Goal: Task Accomplishment & Management: Use online tool/utility

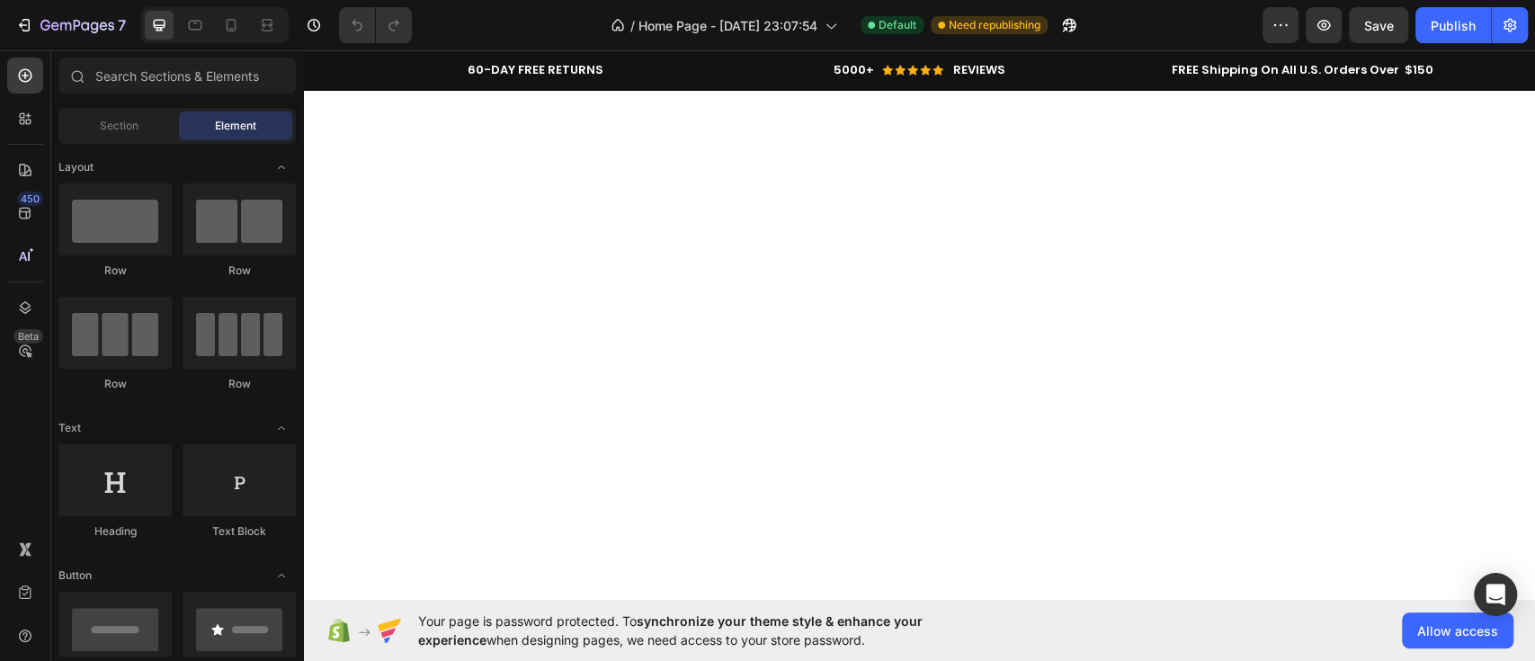
scroll to position [1183, 0]
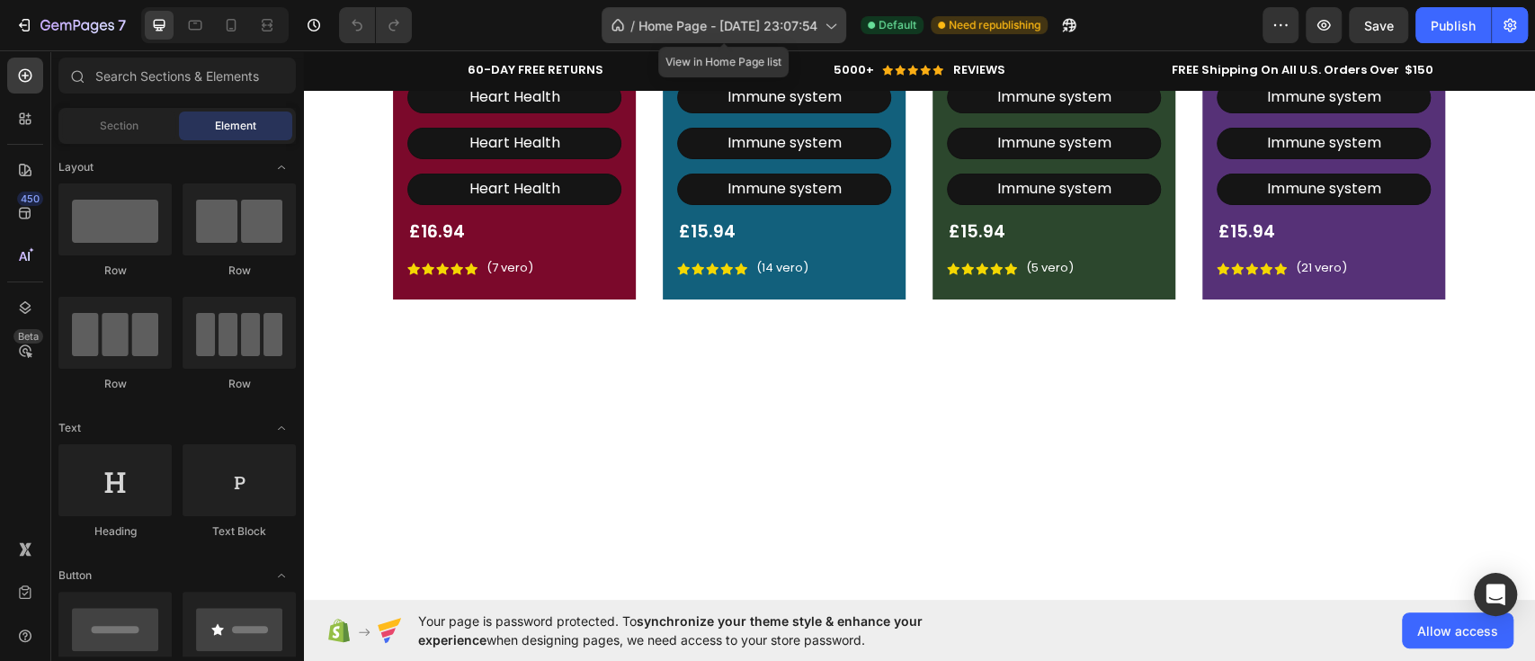
click at [614, 20] on icon at bounding box center [618, 25] width 18 height 18
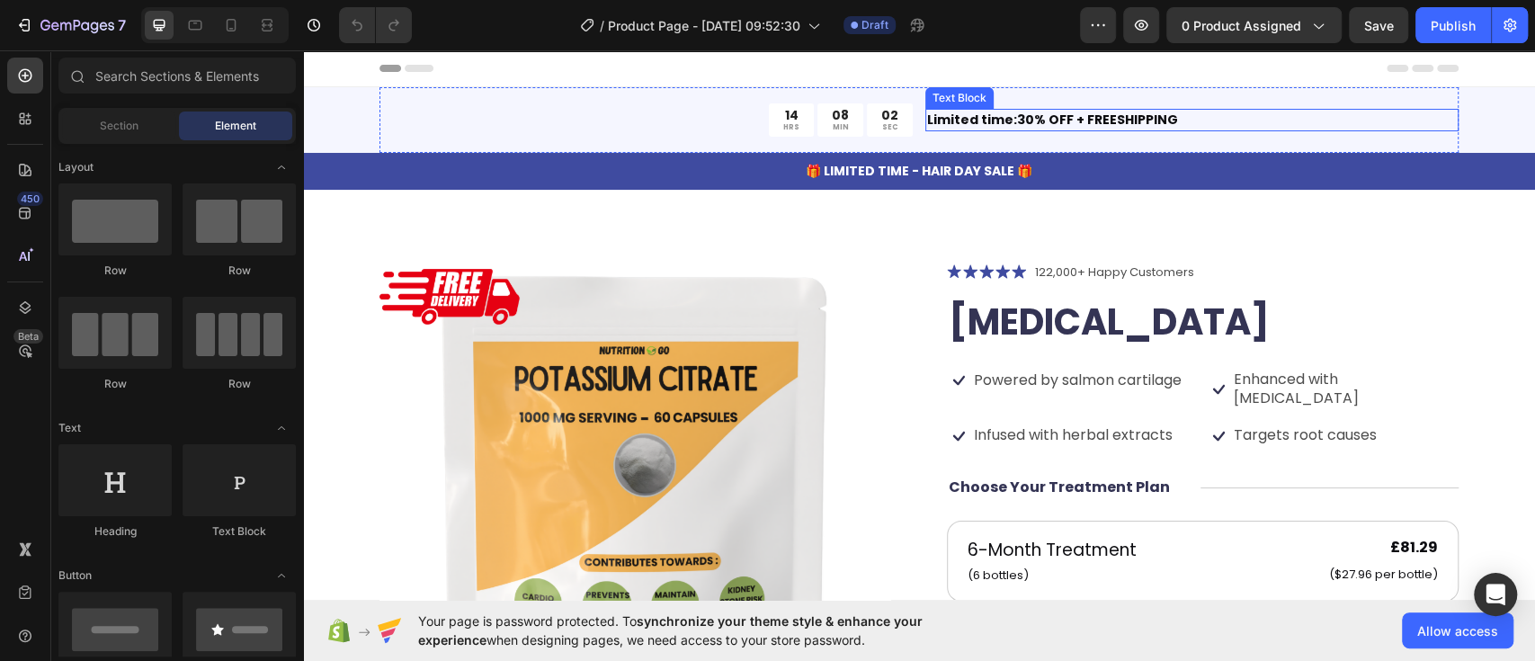
click at [1086, 126] on p "Limited time:30% OFF + FREESHIPPING" at bounding box center [1192, 120] width 530 height 19
click at [1125, 478] on p "Choose Your Treatment Plan" at bounding box center [1059, 487] width 221 height 19
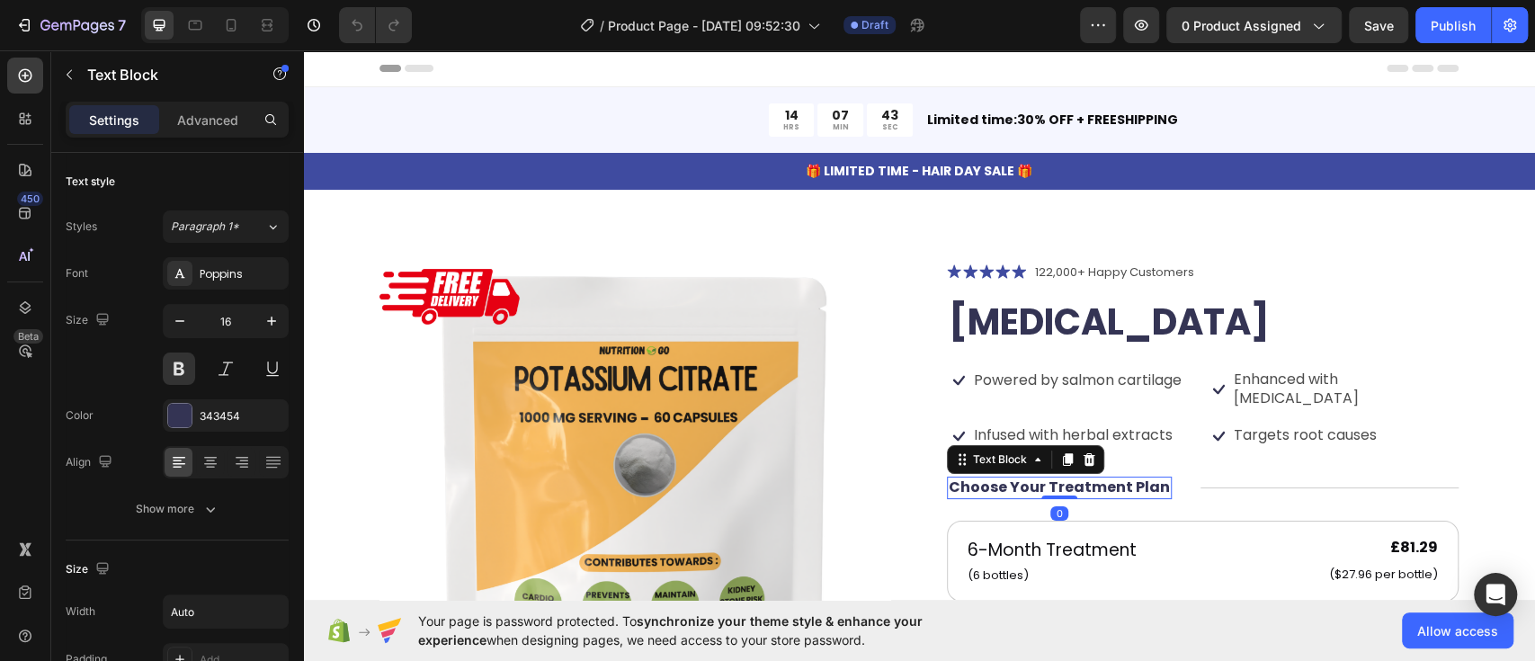
click at [1125, 478] on p "Choose Your Treatment Plan" at bounding box center [1059, 487] width 221 height 19
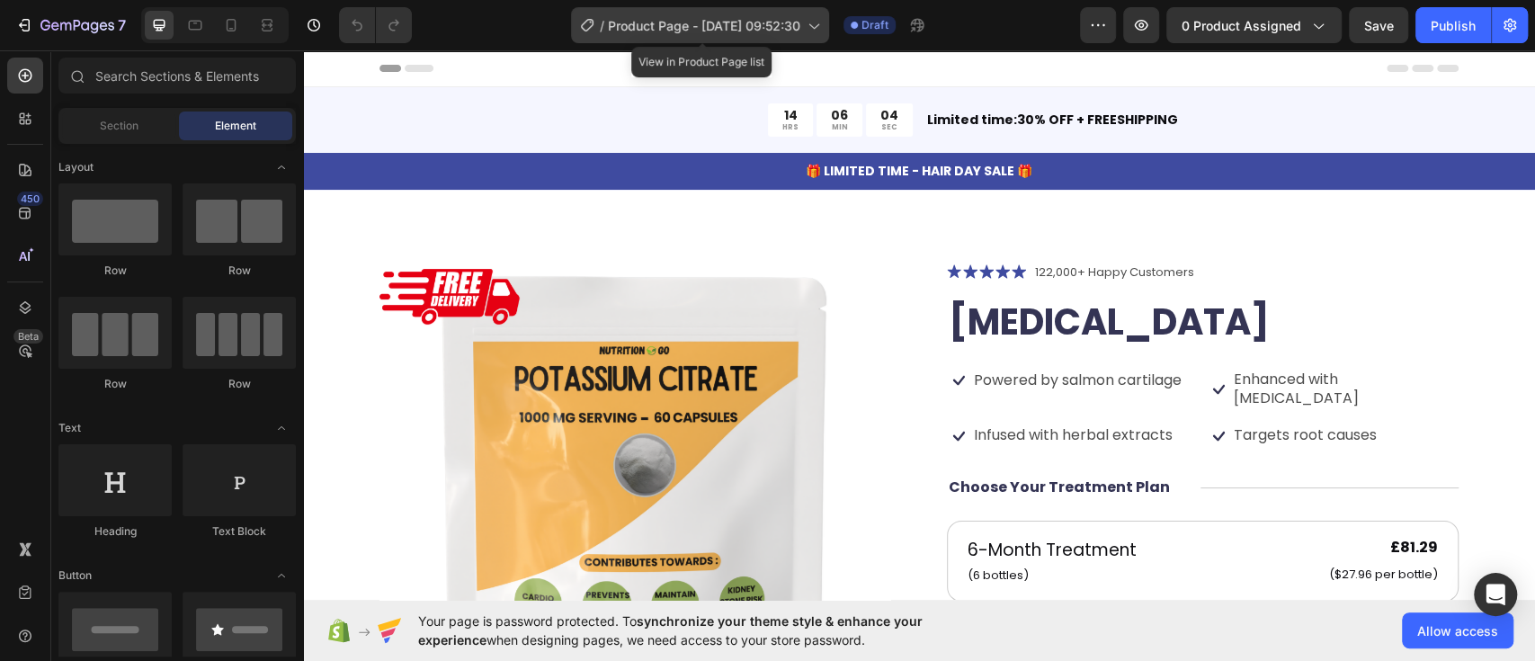
click at [809, 26] on icon at bounding box center [813, 25] width 18 height 18
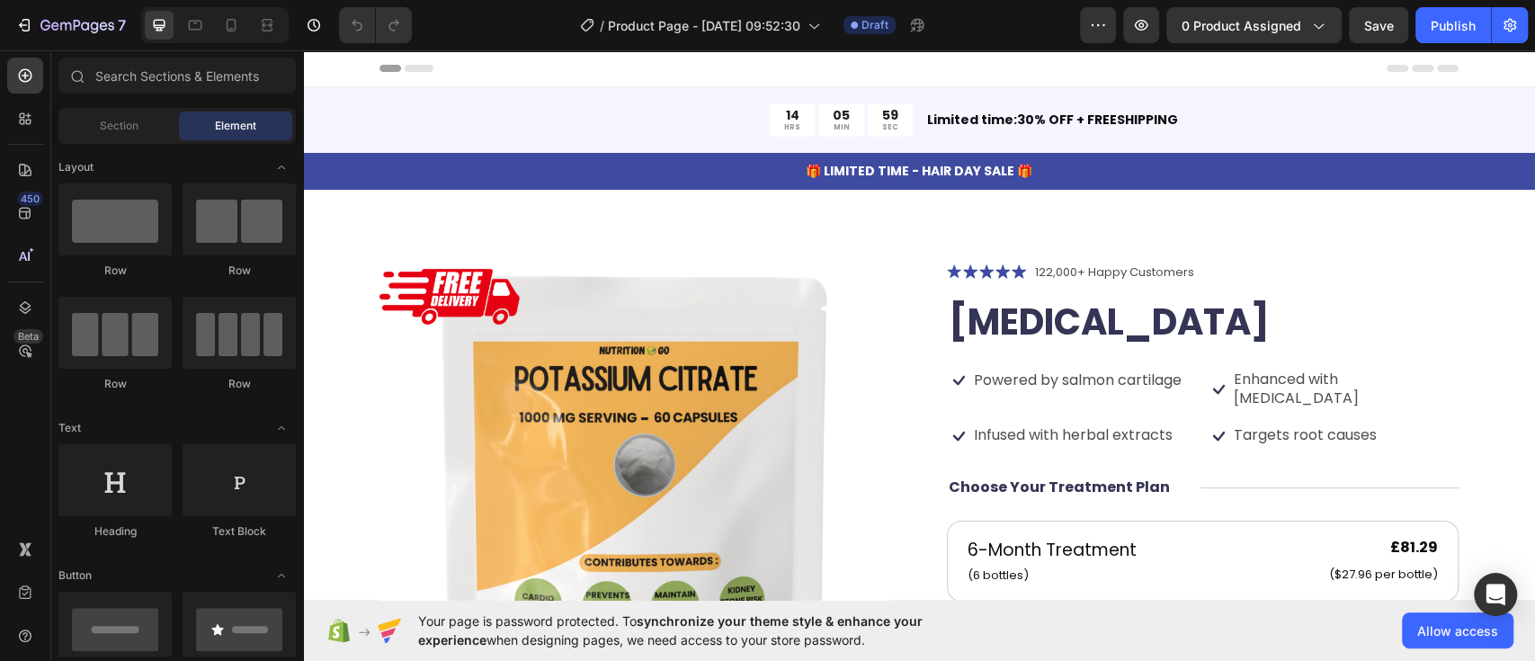
click at [955, 69] on div "Header" at bounding box center [919, 68] width 1079 height 36
click at [1104, 39] on button "button" at bounding box center [1098, 25] width 36 height 36
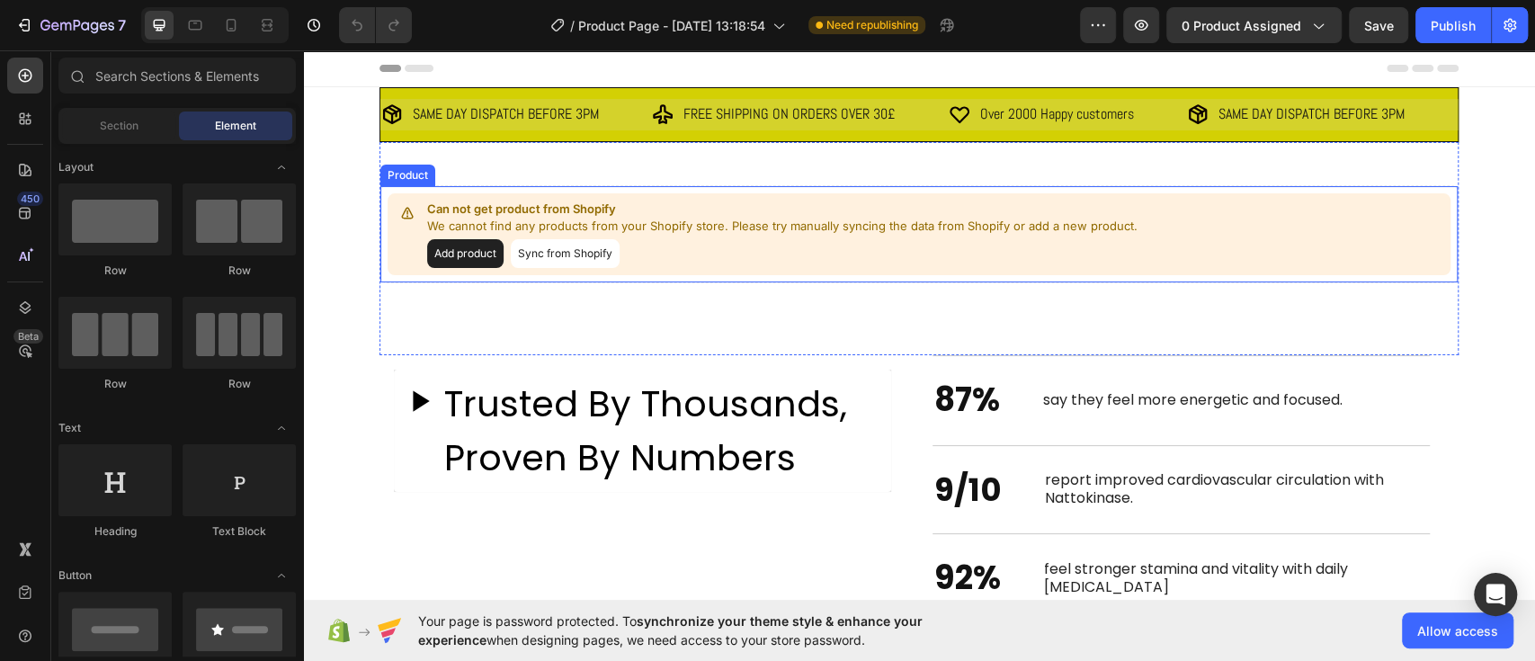
click at [471, 241] on button "Add product" at bounding box center [465, 253] width 76 height 29
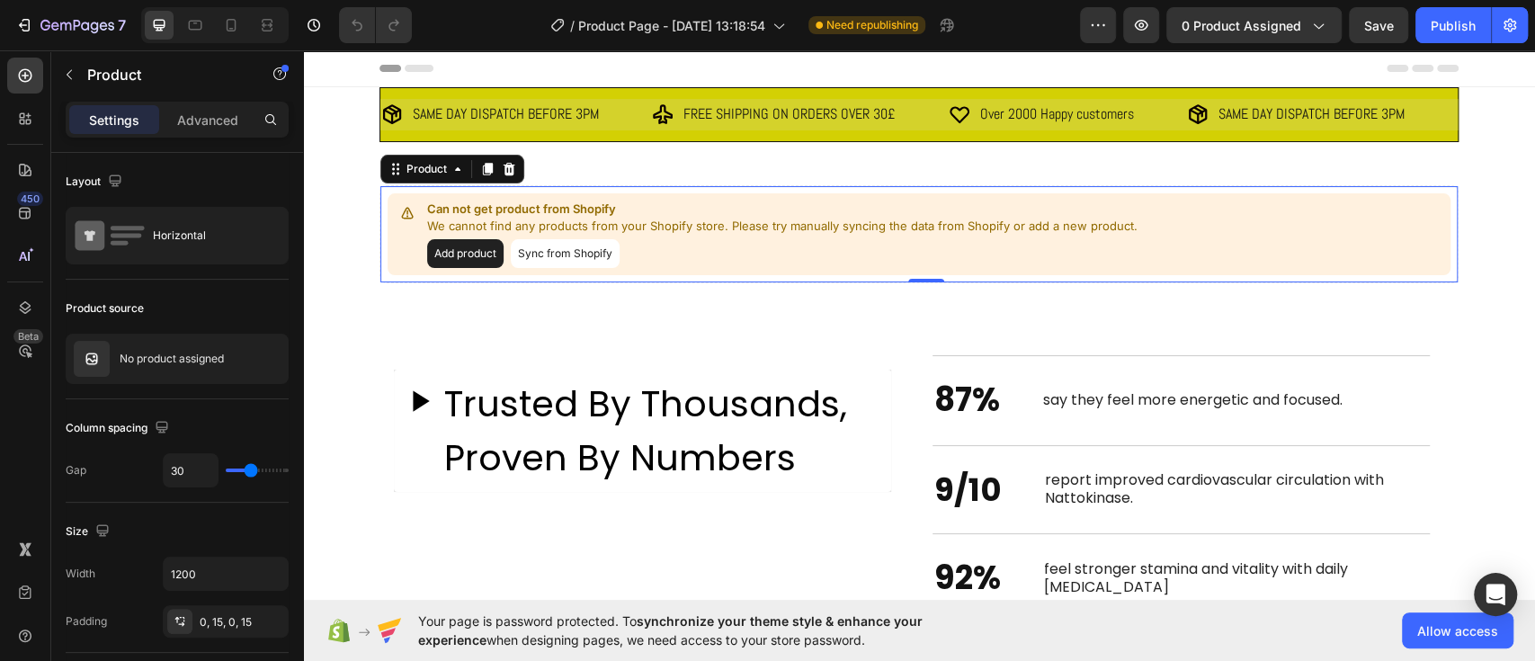
click at [538, 248] on button "Sync from Shopify" at bounding box center [565, 253] width 109 height 29
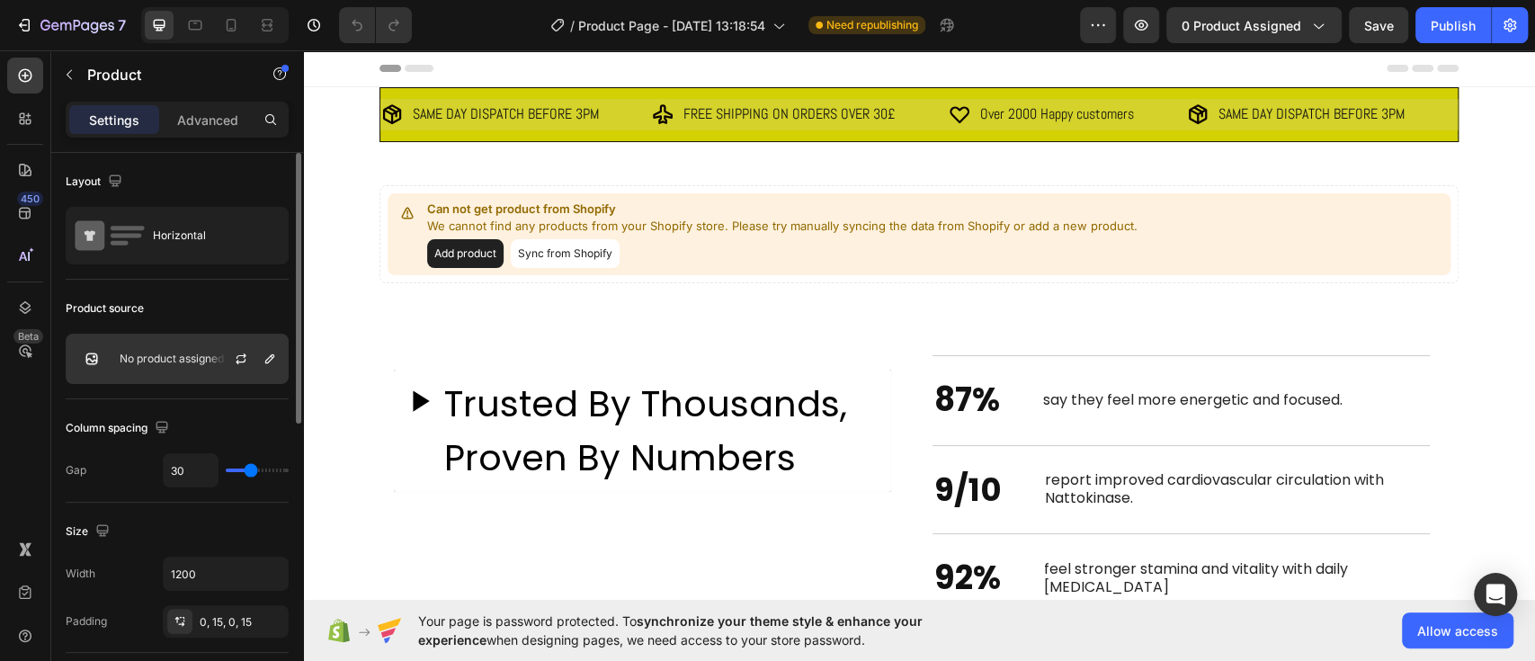
click at [201, 370] on div "No product assigned" at bounding box center [177, 359] width 223 height 50
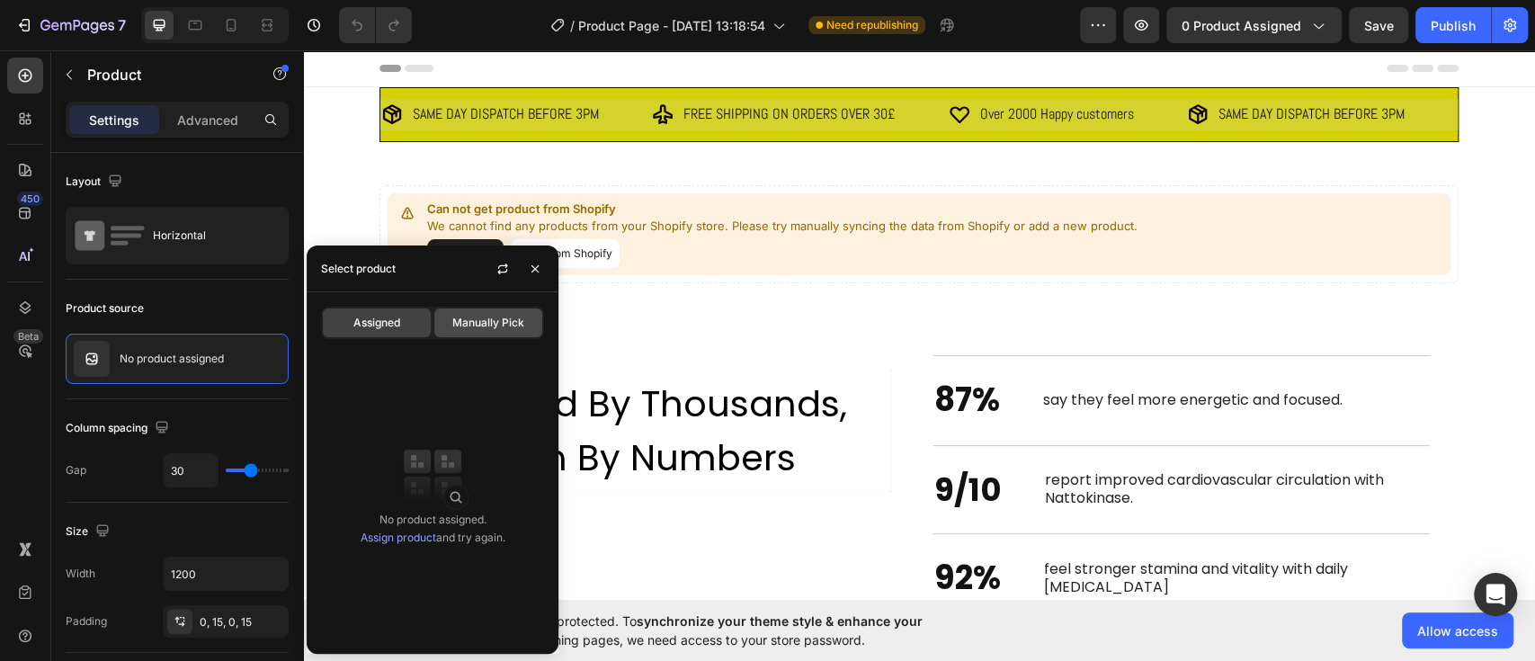
click at [492, 322] on span "Manually Pick" at bounding box center [488, 323] width 72 height 16
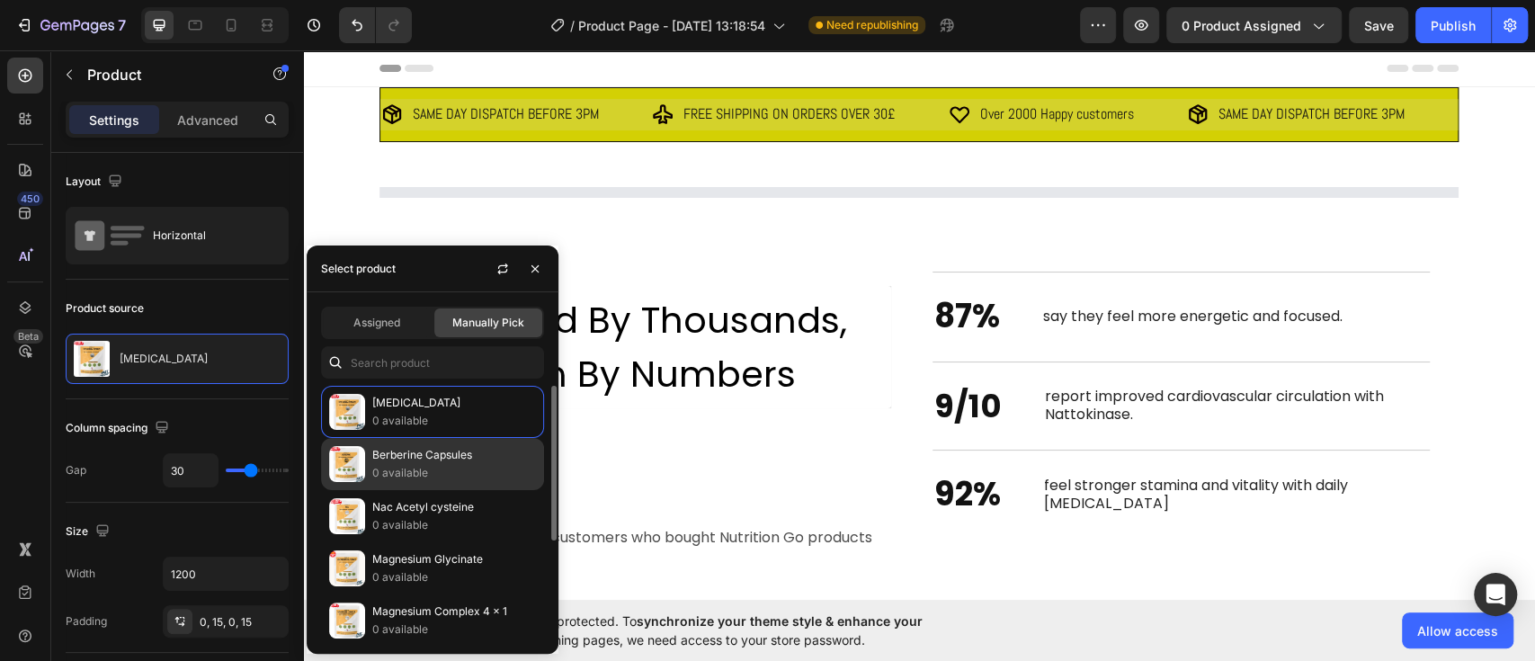
click at [396, 441] on div "Berberine Capsules 0 available" at bounding box center [432, 464] width 223 height 52
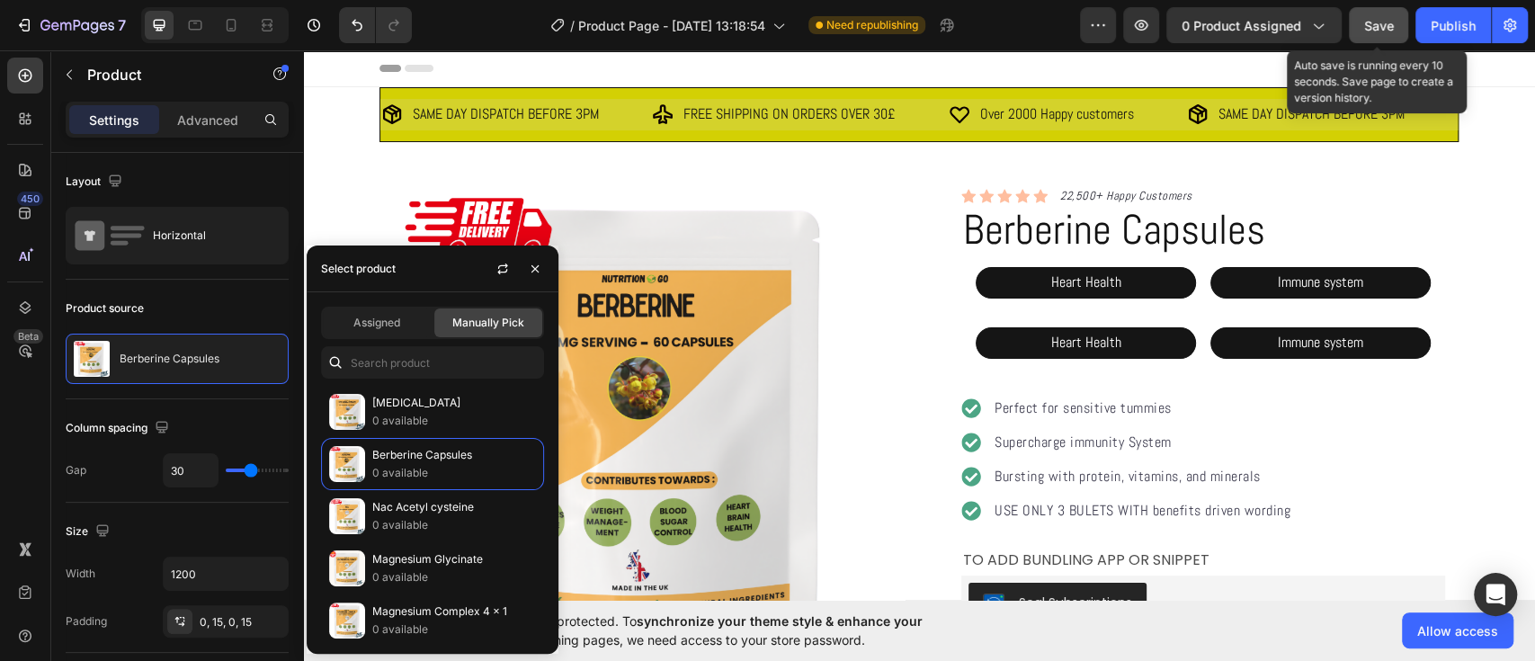
click at [1380, 31] on span "Save" at bounding box center [1379, 25] width 30 height 15
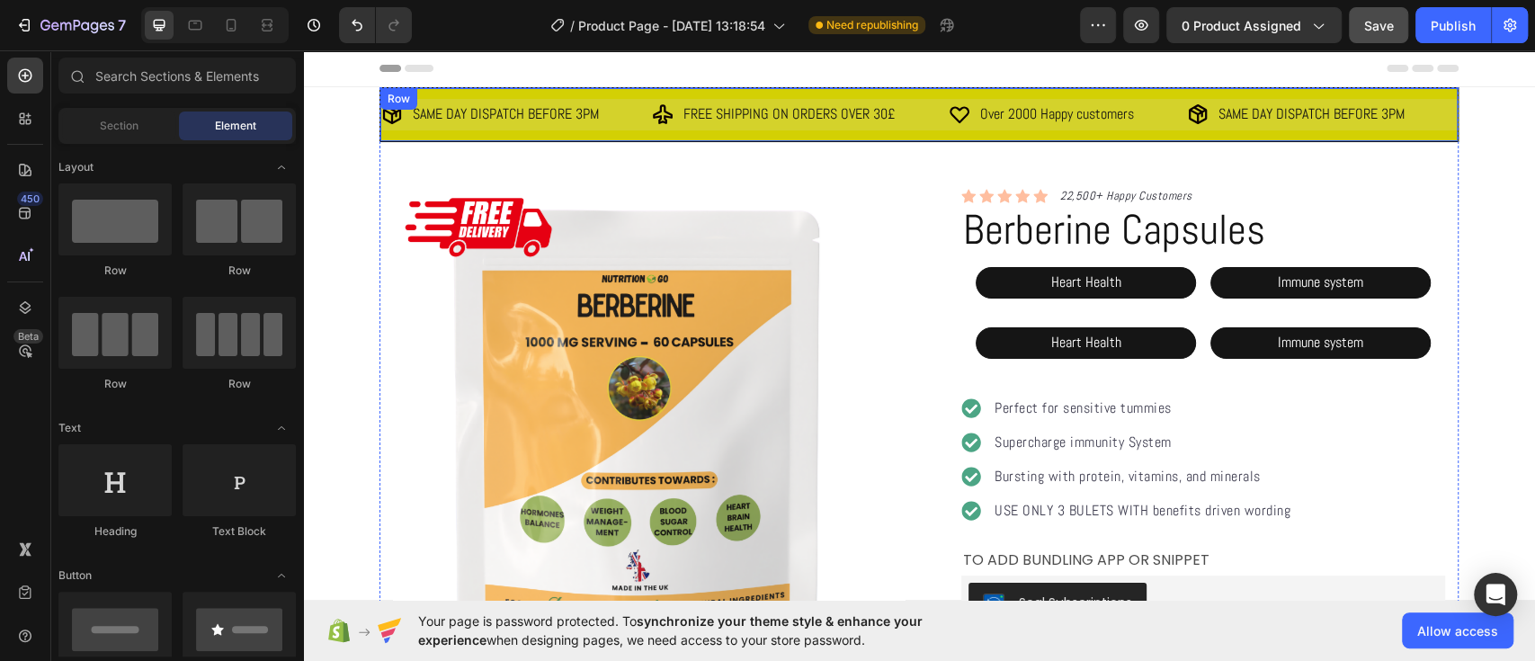
click at [1403, 131] on div "SAME DAY DISPATCH BEFORE 3PM Item List FREE SHIPPING ON ORDERS OVER 30£ Item Li…" at bounding box center [919, 114] width 1079 height 55
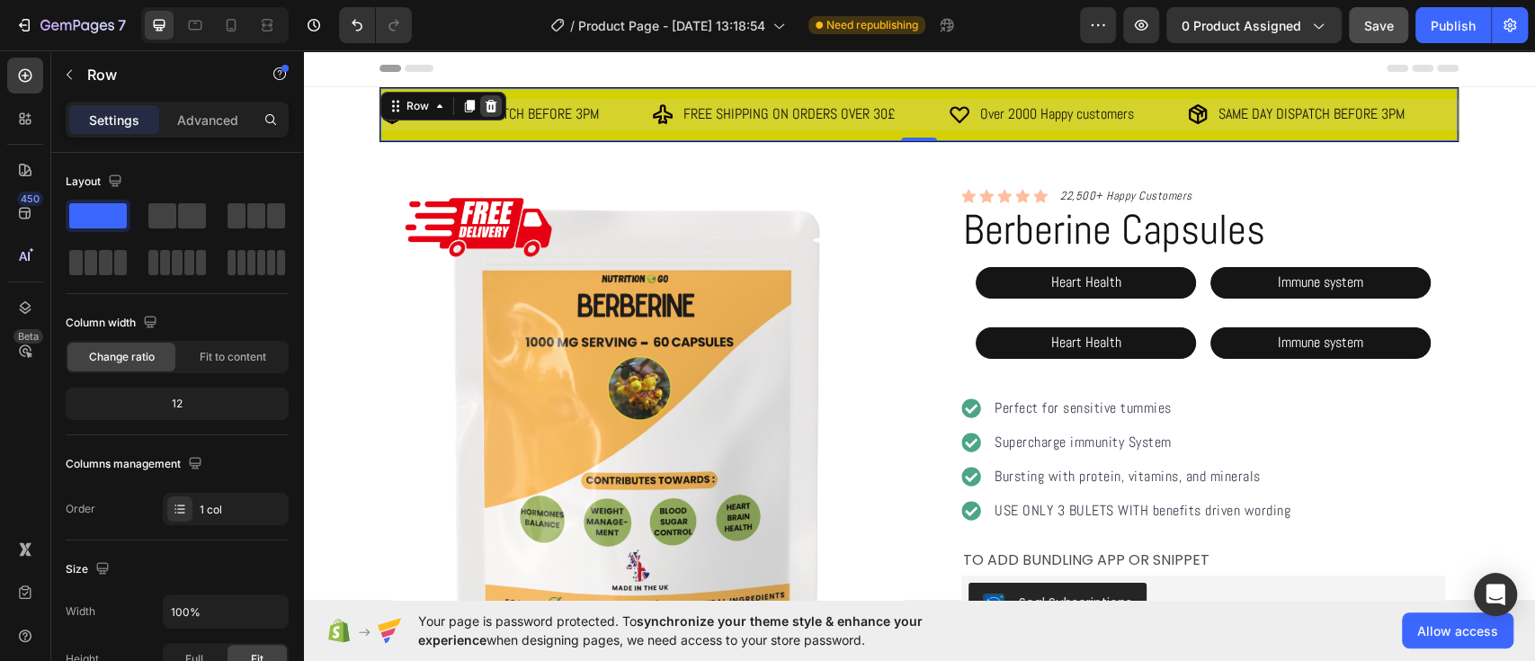
click at [486, 107] on icon at bounding box center [492, 106] width 12 height 13
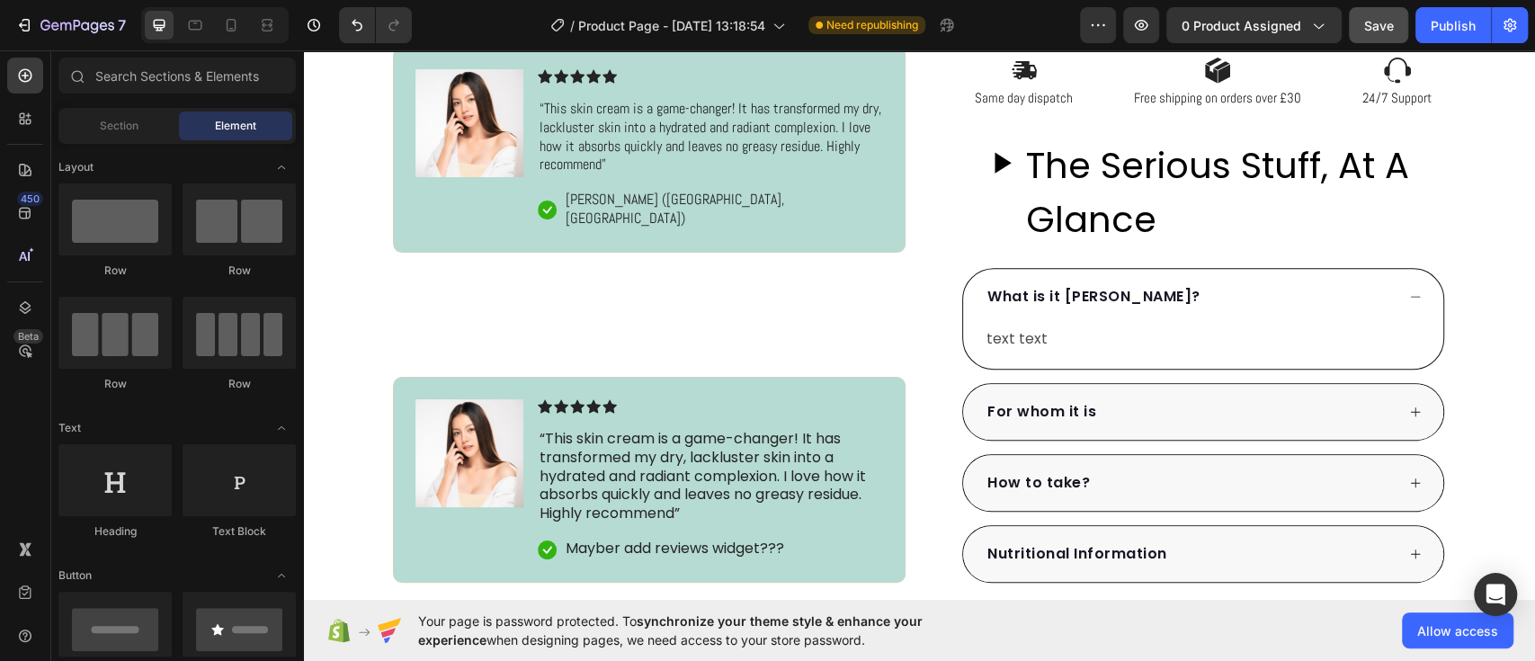
scroll to position [642, 0]
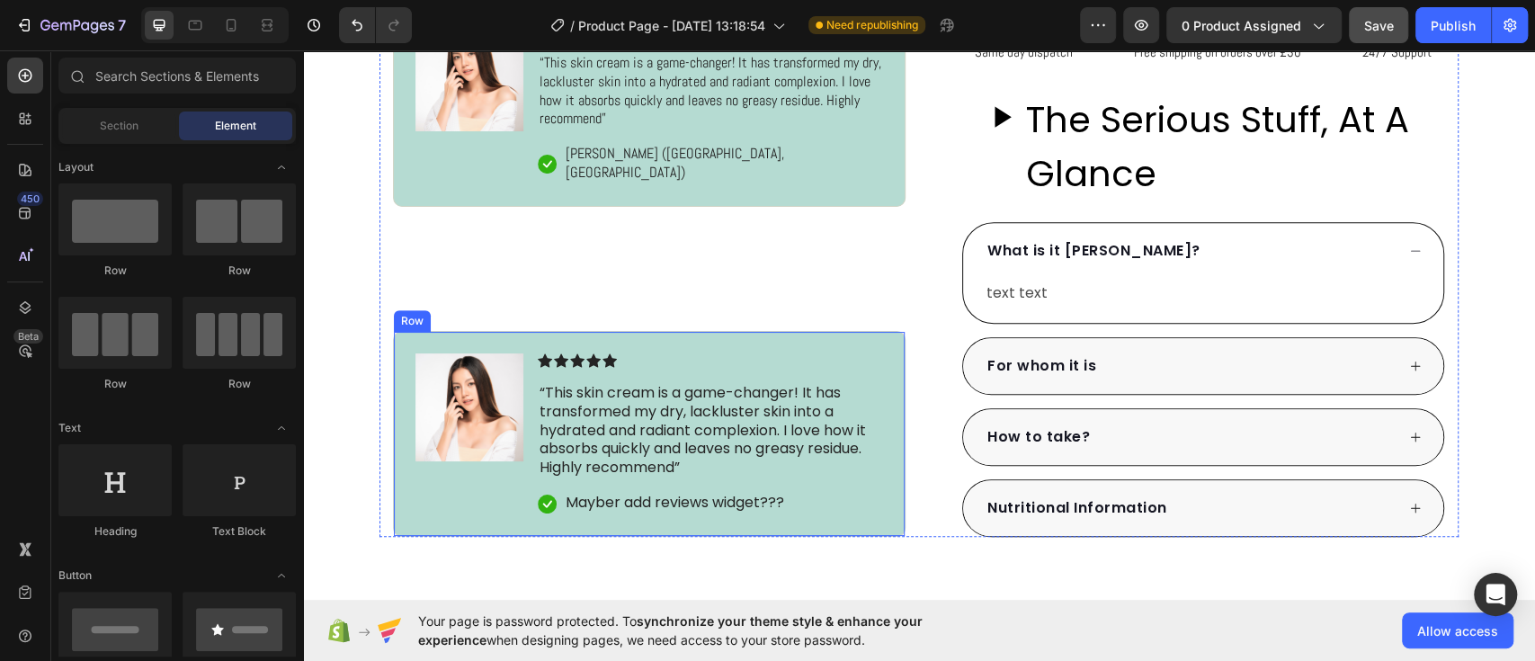
click at [760, 370] on div "Icon Icon Icon Icon Icon Icon List “This skin cream is a game-changer! It has t…" at bounding box center [710, 433] width 345 height 161
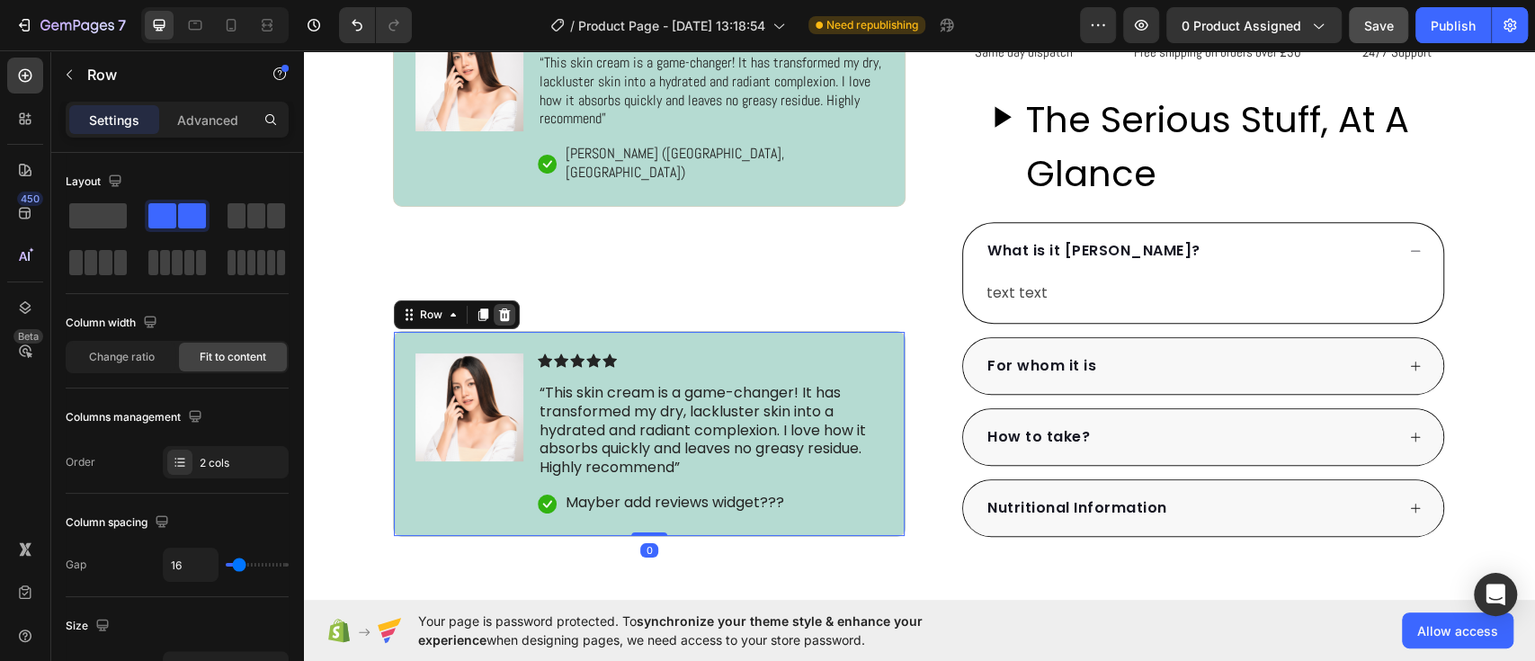
click at [501, 311] on icon at bounding box center [504, 315] width 14 height 14
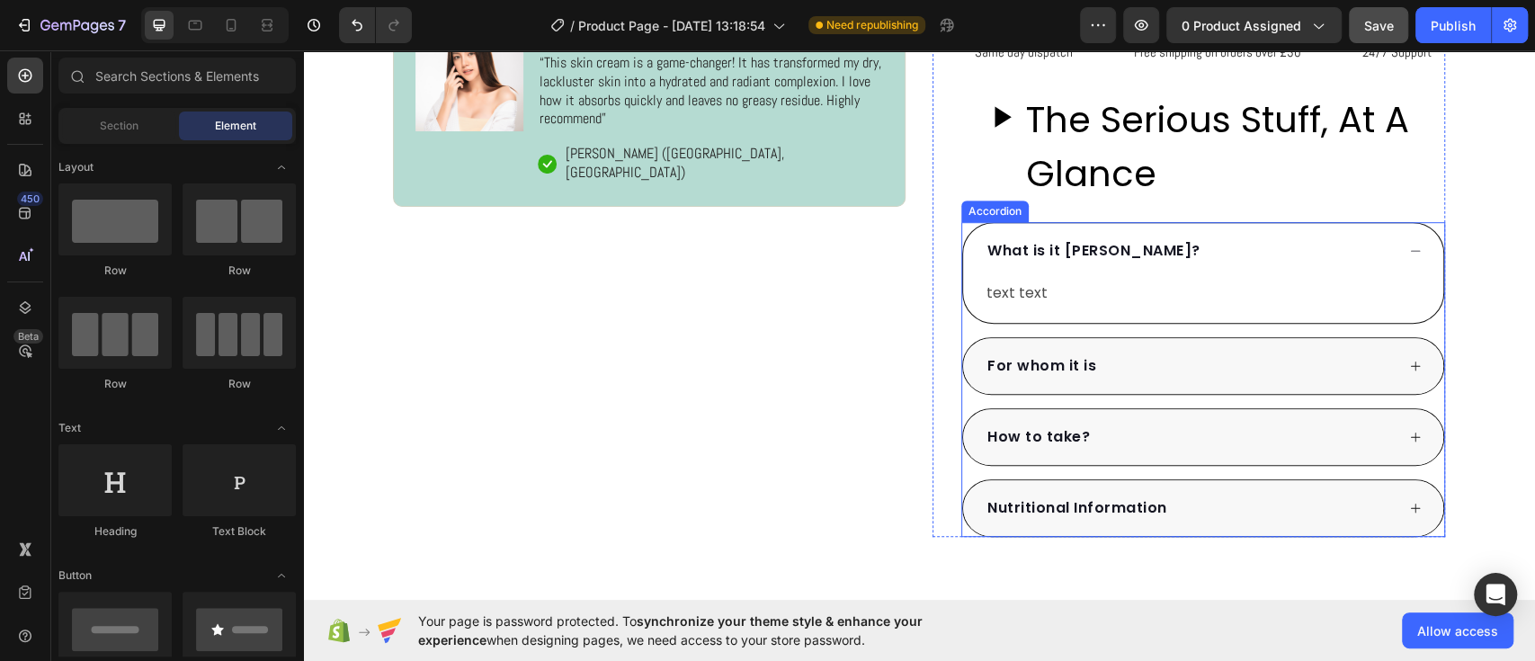
click at [1404, 240] on div "What is it [PERSON_NAME]?" at bounding box center [1203, 251] width 480 height 56
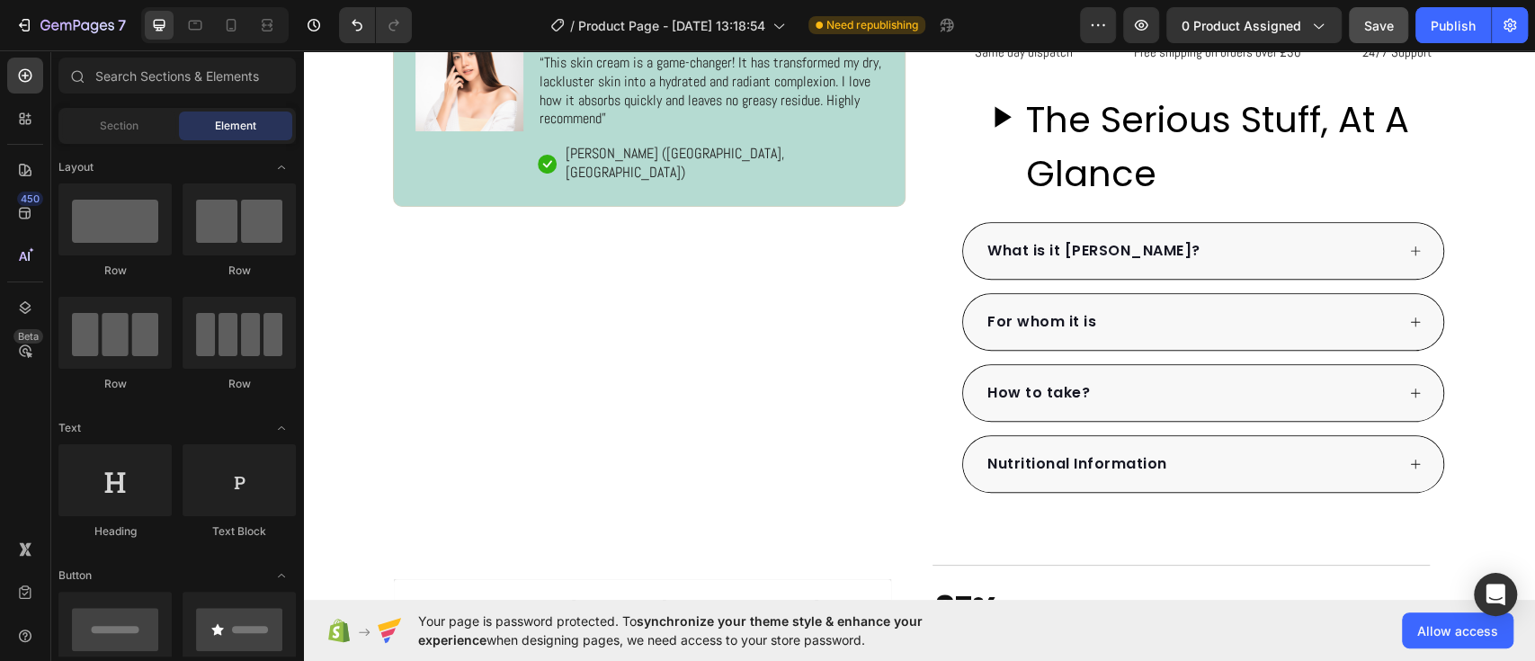
scroll to position [0, 0]
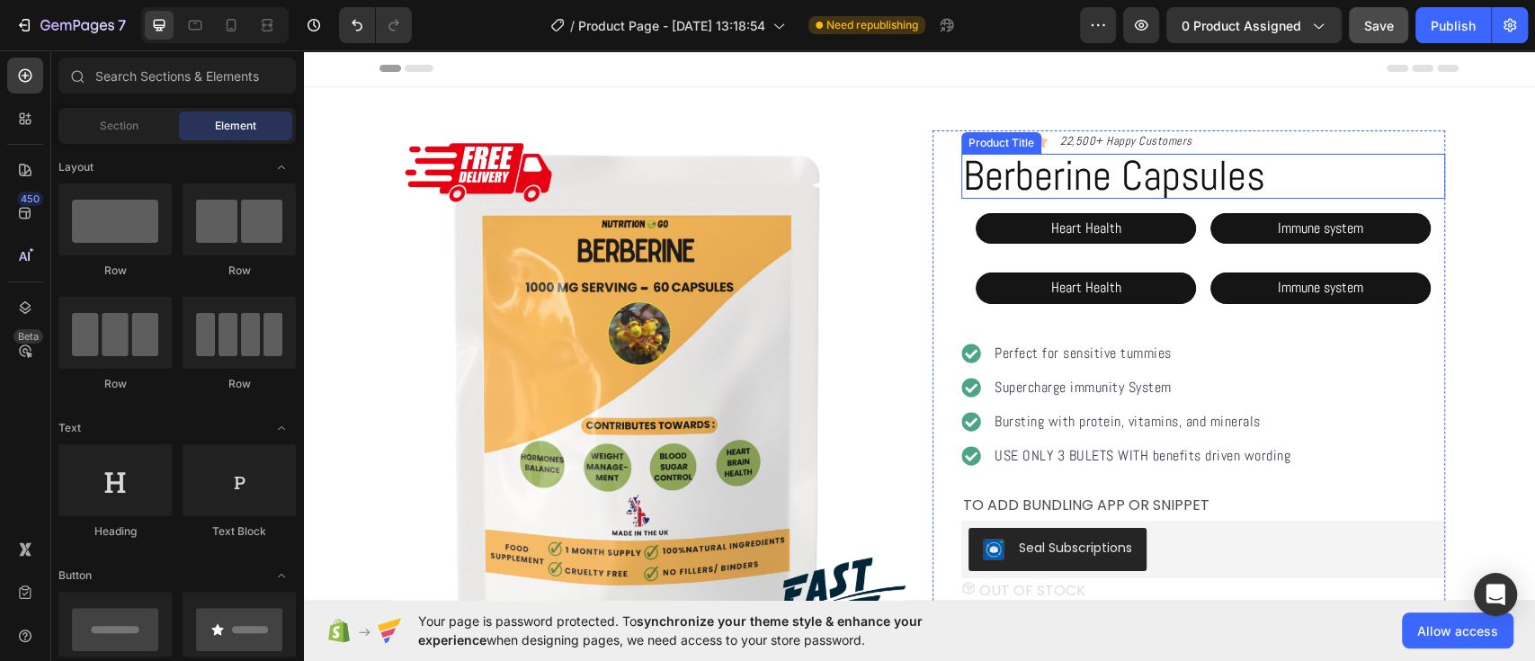
click at [1007, 173] on h1 "Berberine Capsules" at bounding box center [1203, 176] width 484 height 45
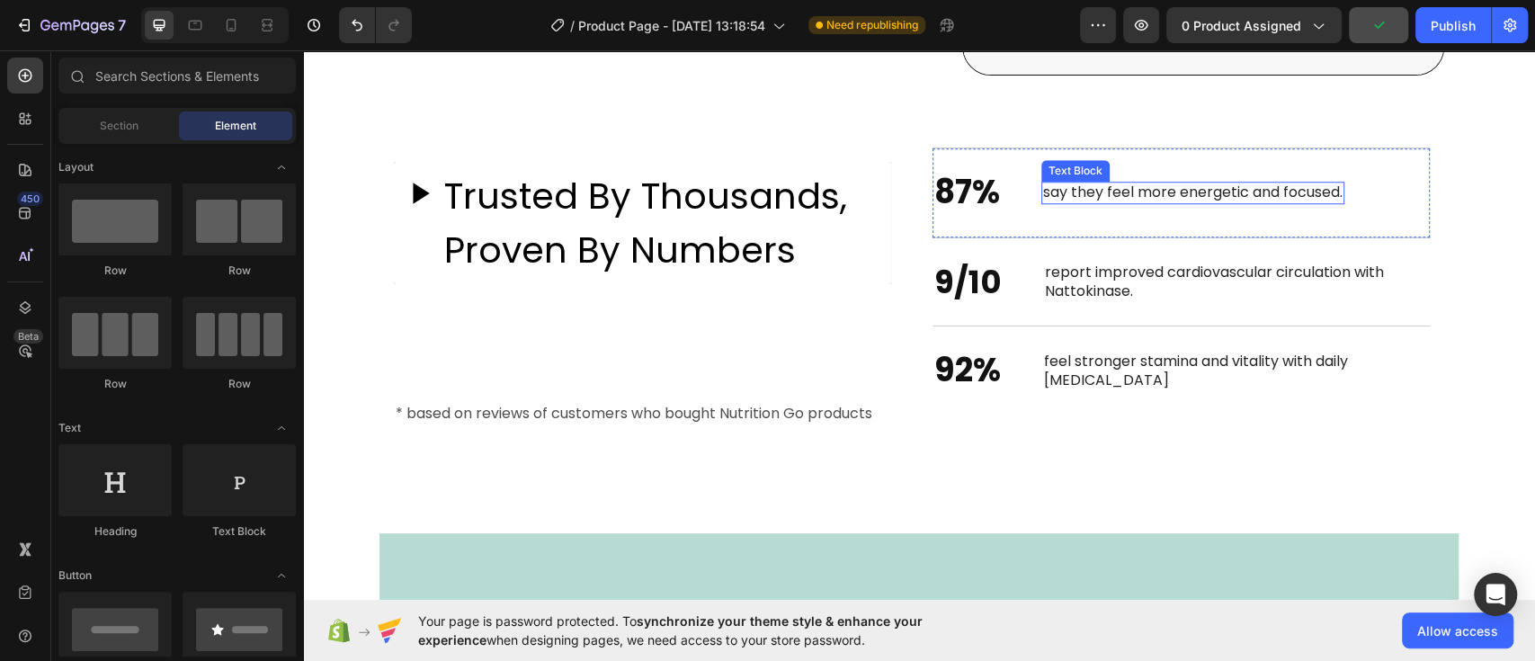
click at [1130, 183] on p "say they feel more energetic and focused." at bounding box center [1192, 192] width 299 height 19
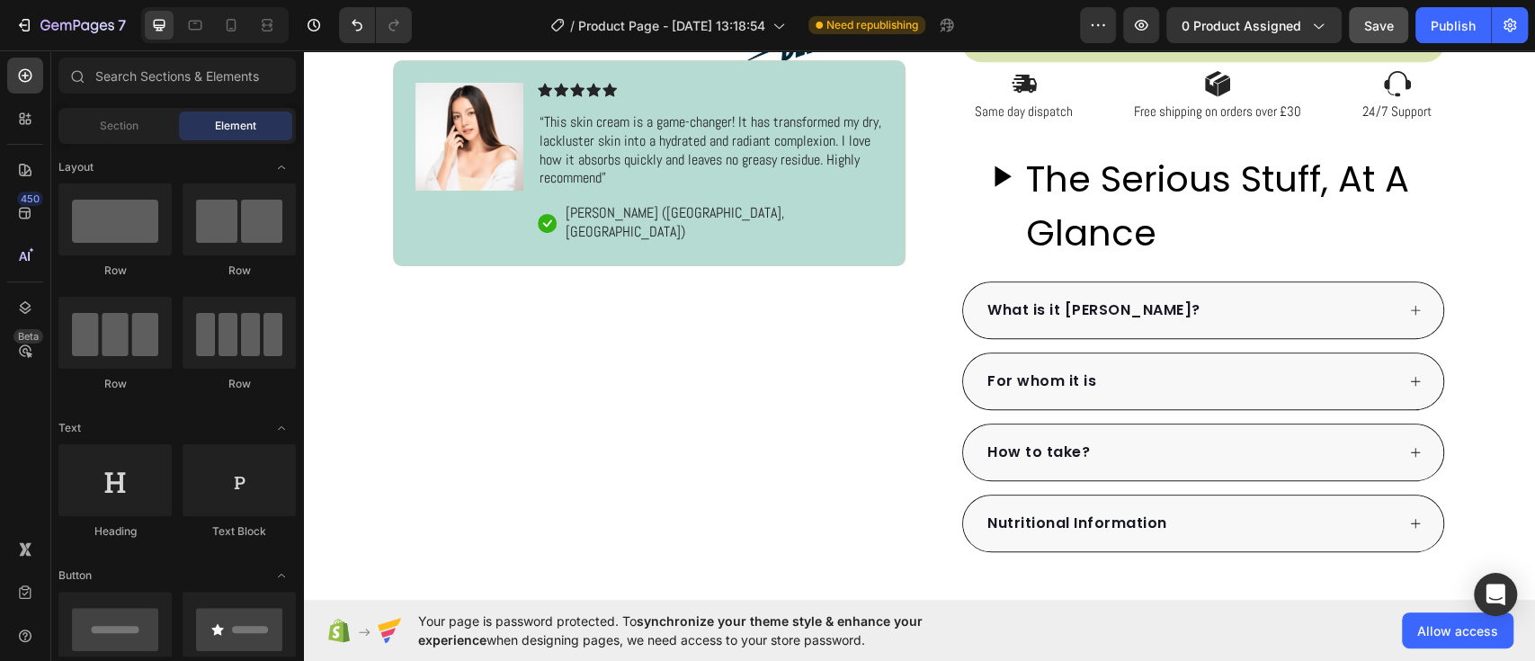
scroll to position [559, 0]
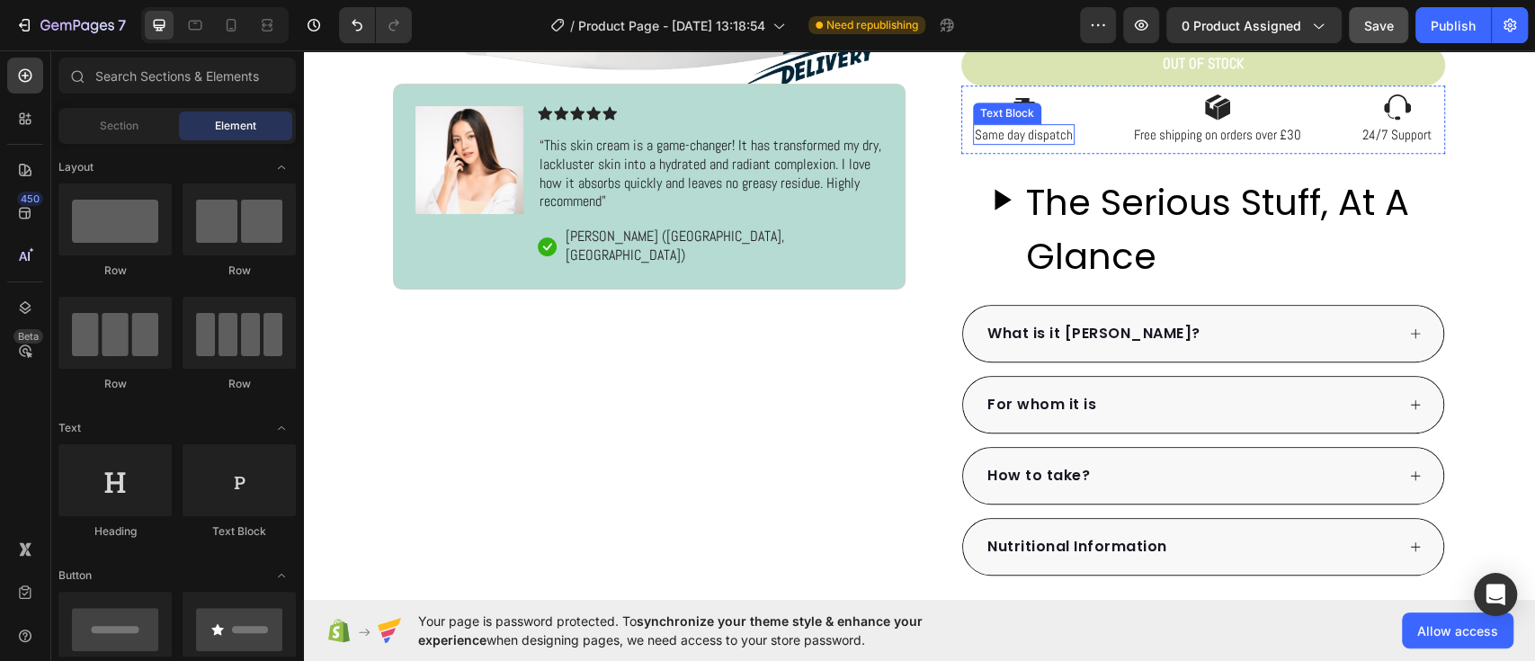
click at [1019, 126] on p "Same day dispatch" at bounding box center [1024, 135] width 98 height 18
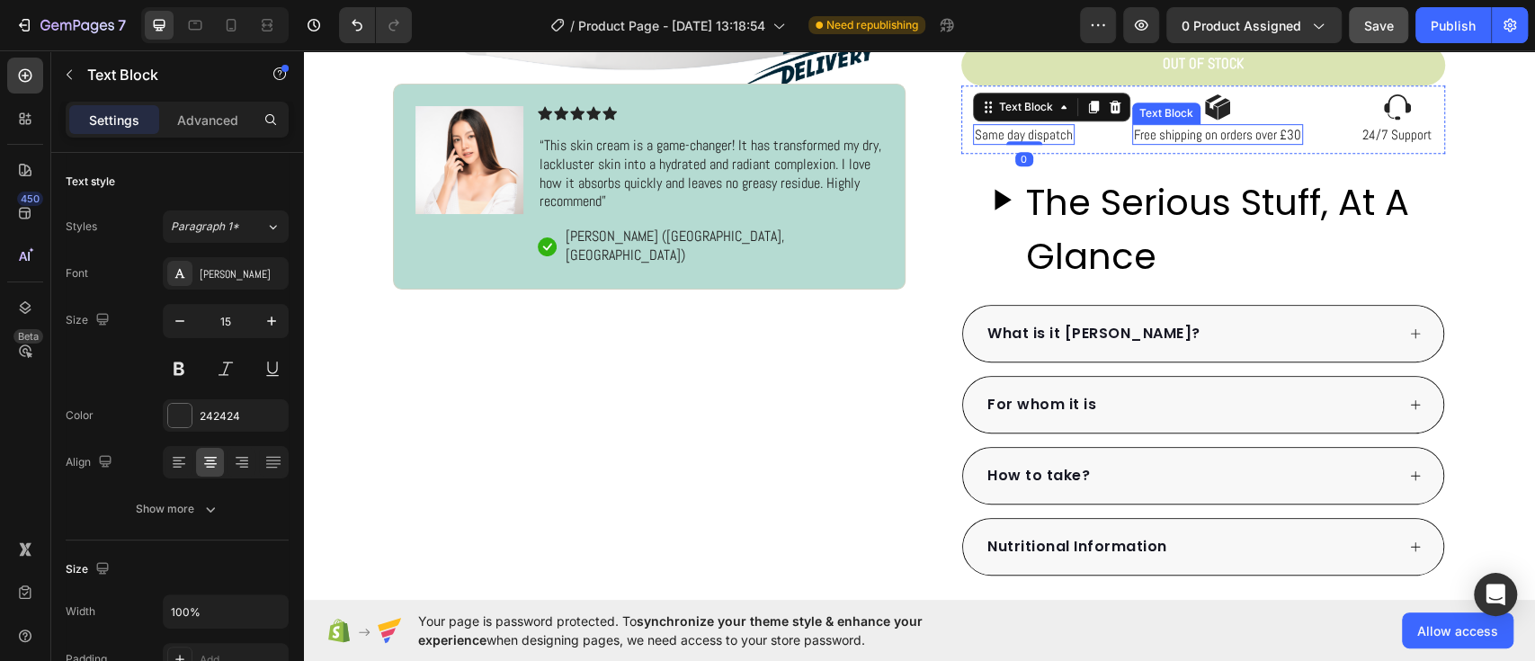
click at [1145, 129] on p "Free shipping on orders over £30" at bounding box center [1217, 135] width 167 height 18
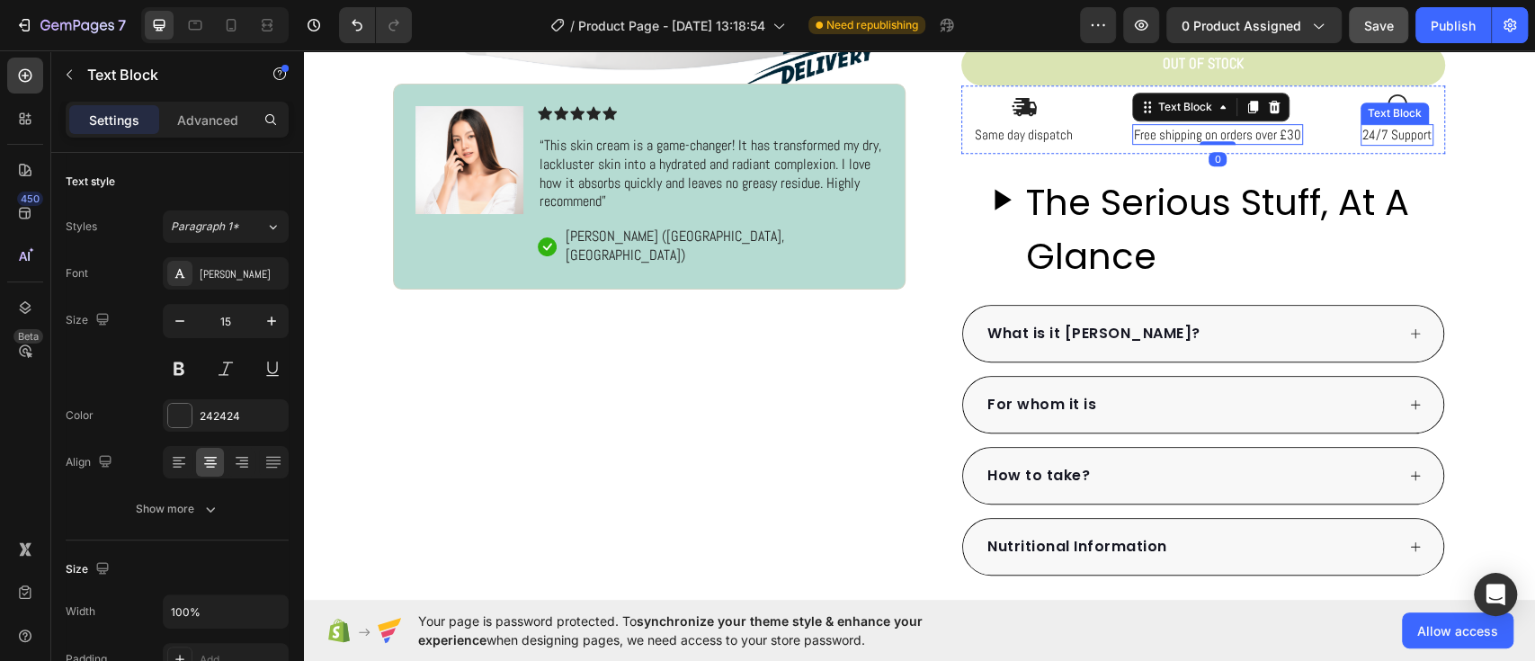
click at [1368, 134] on p "24/7 Support" at bounding box center [1396, 135] width 69 height 18
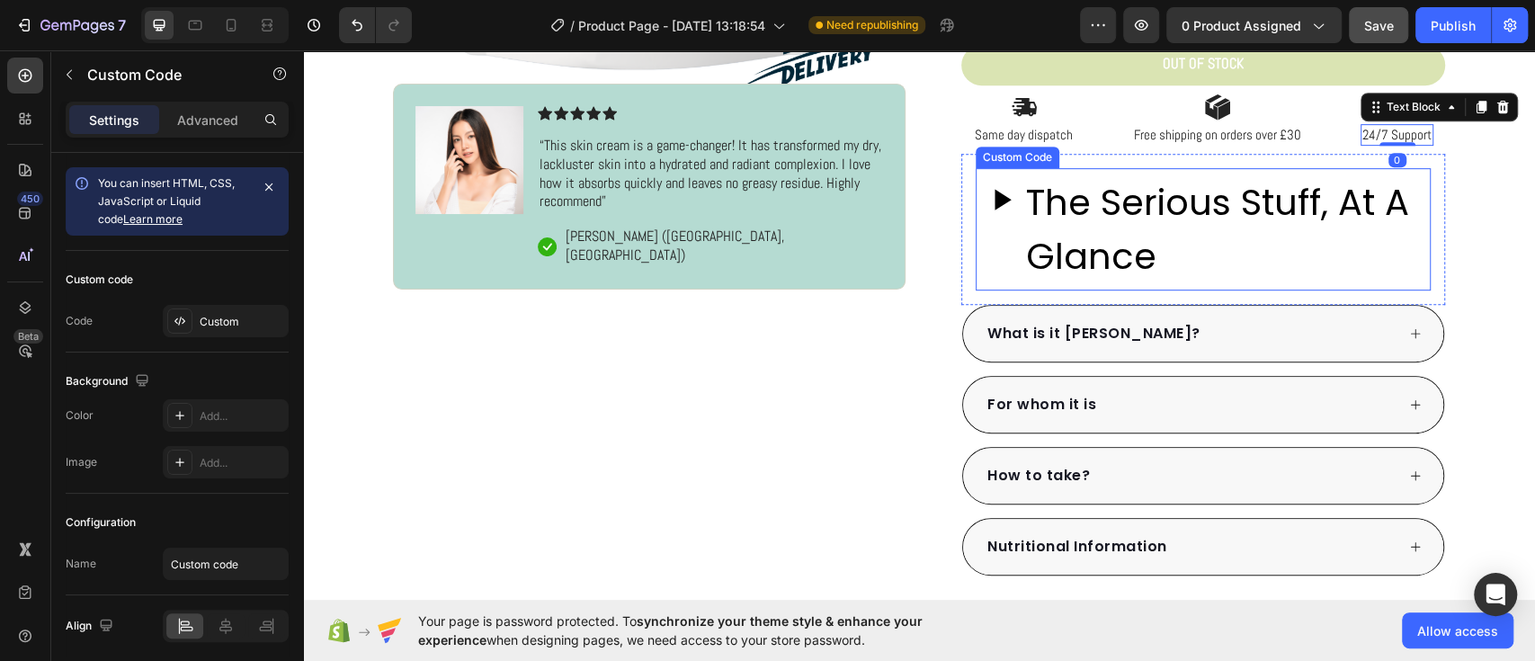
click at [1111, 198] on h2 "The Serious Stuff, At A Glance" at bounding box center [1224, 229] width 397 height 108
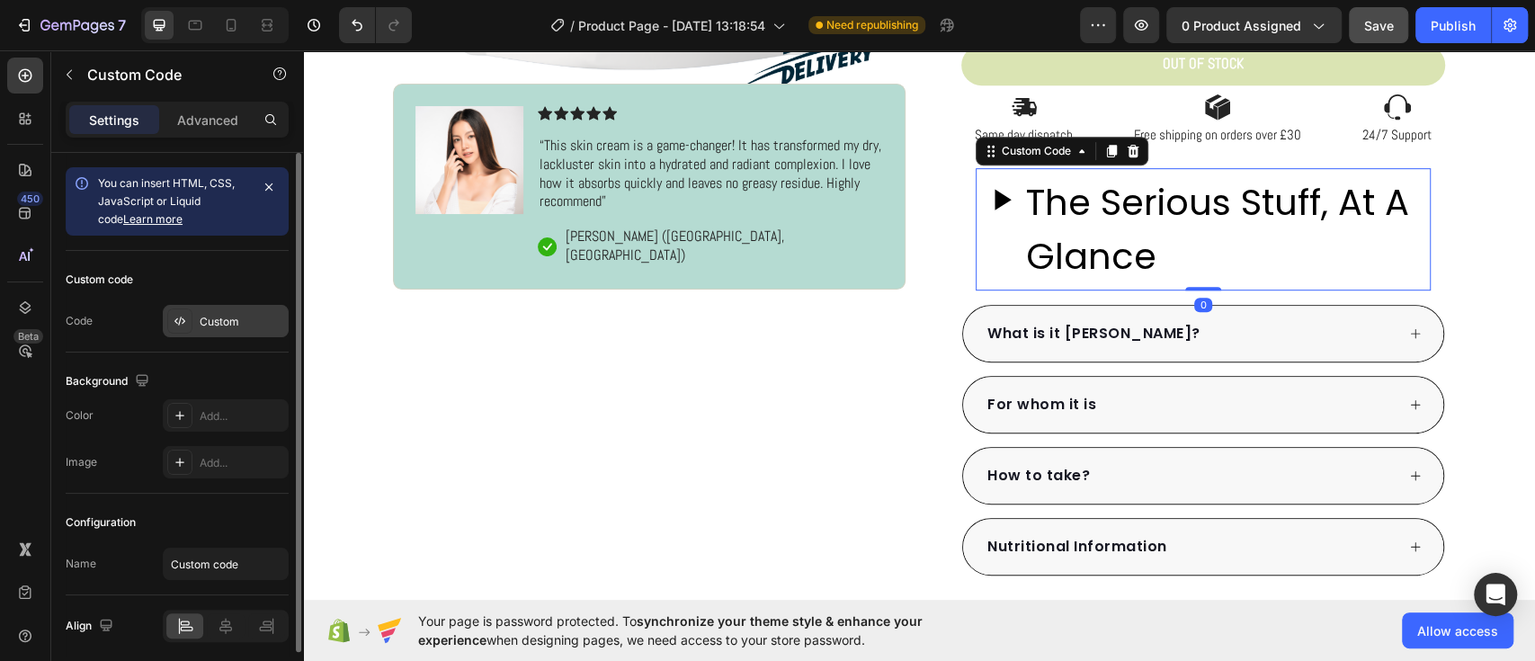
click at [232, 317] on div "Custom" at bounding box center [242, 322] width 85 height 16
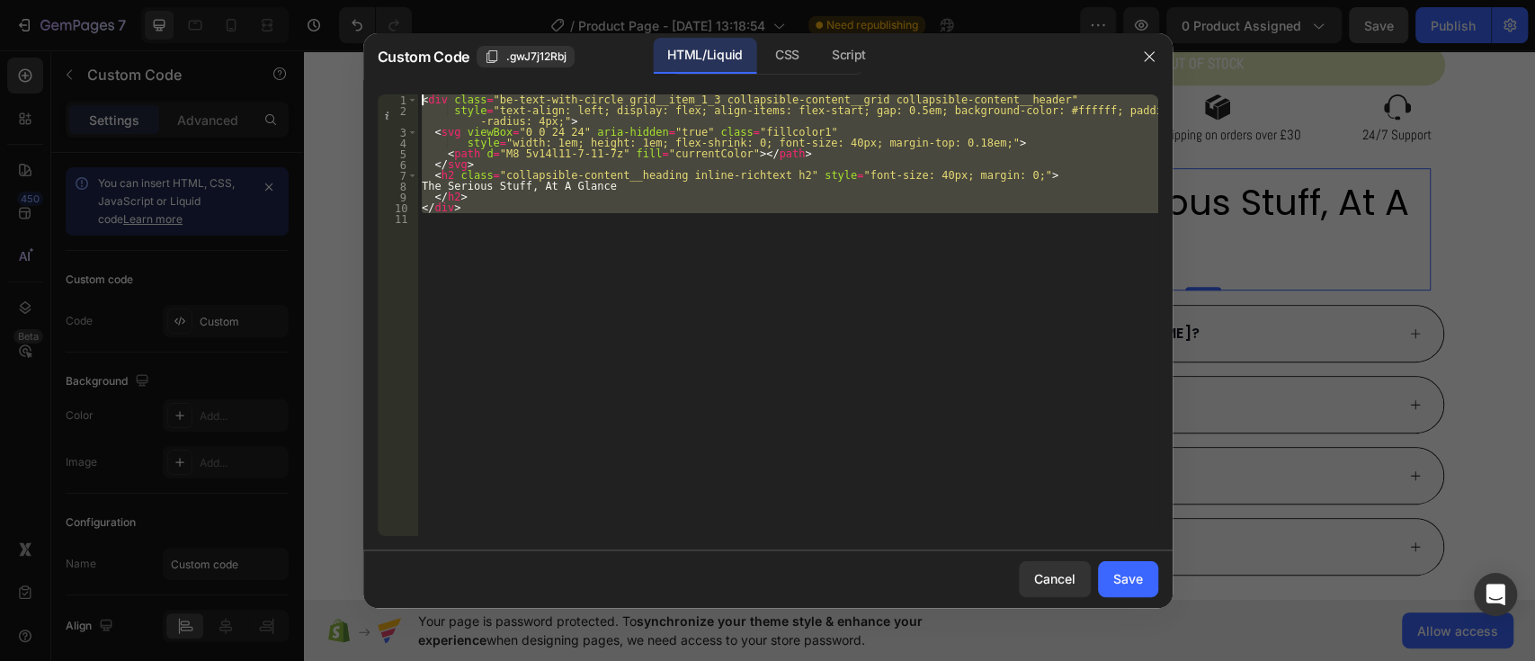
drag, startPoint x: 576, startPoint y: 230, endPoint x: 384, endPoint y: 89, distance: 238.7
click at [384, 89] on div "1 2 3 4 5 6 7 8 9 10 11 < div class = "be-text-with-circle grid__item_1_3 colla…" at bounding box center [767, 315] width 809 height 470
type textarea "<div class="be-text-with-circle grid__item_1_3 collapsible-content__grid collap…"
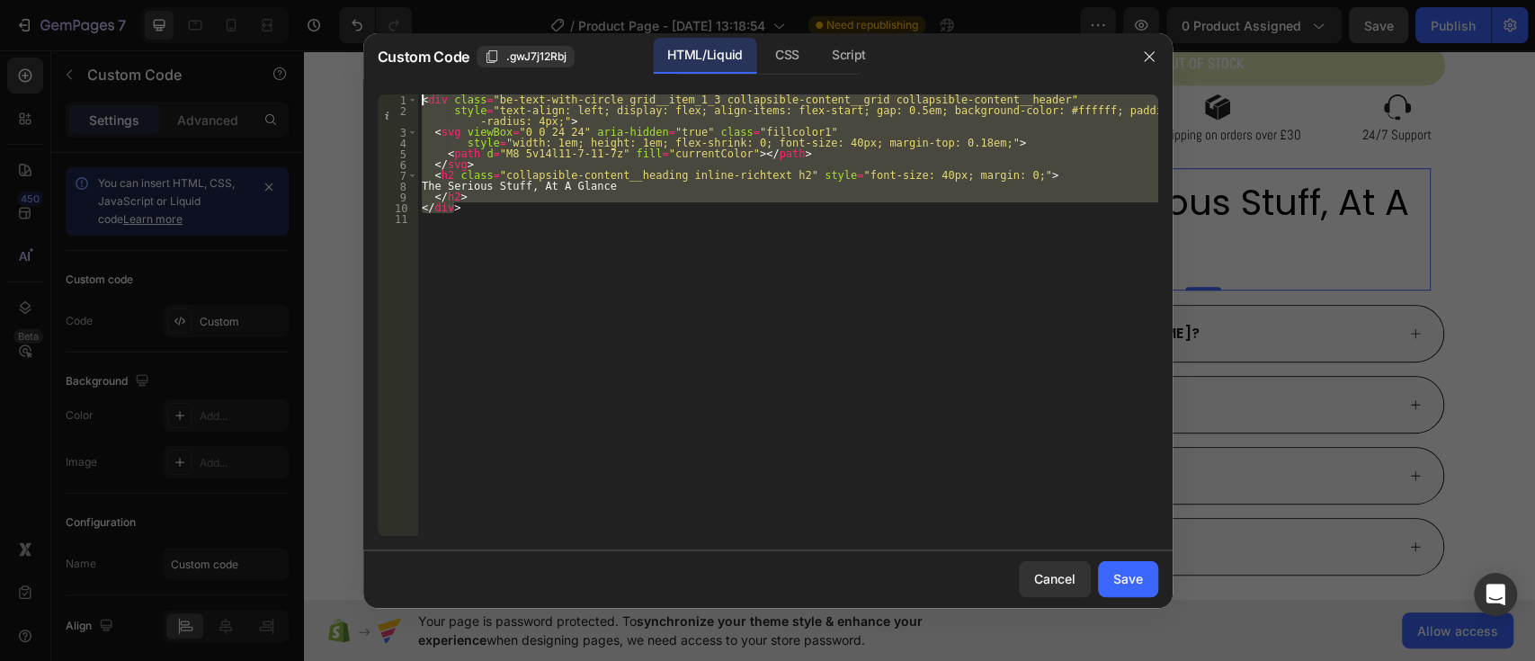
drag, startPoint x: 460, startPoint y: 212, endPoint x: 418, endPoint y: 89, distance: 130.3
click at [418, 89] on div "<h2 class="collapsible-content__heading inline-richtext h2" style="font-size: 4…" at bounding box center [767, 315] width 809 height 470
type textarea "<div class="be-text-with-circle grid__item_1_3 collapsible-content__grid collap…"
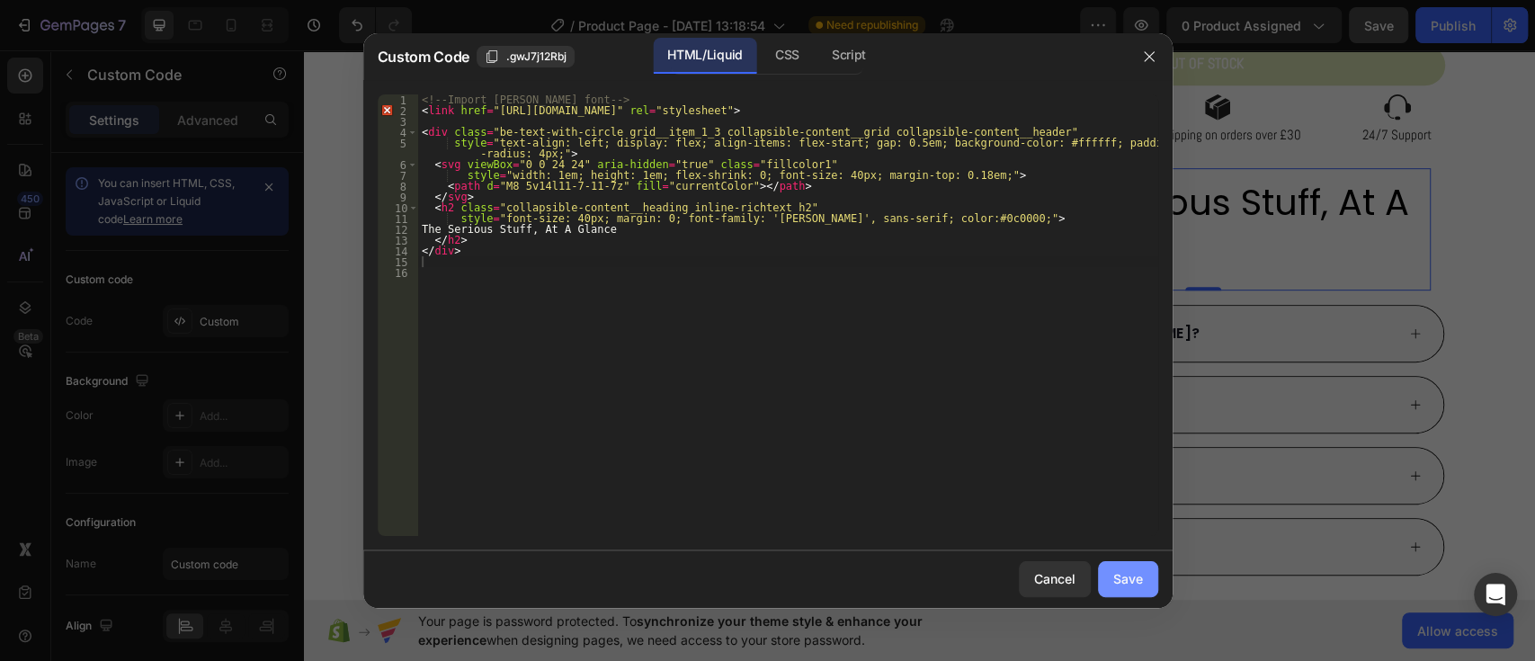
click at [1128, 594] on button "Save" at bounding box center [1128, 579] width 60 height 36
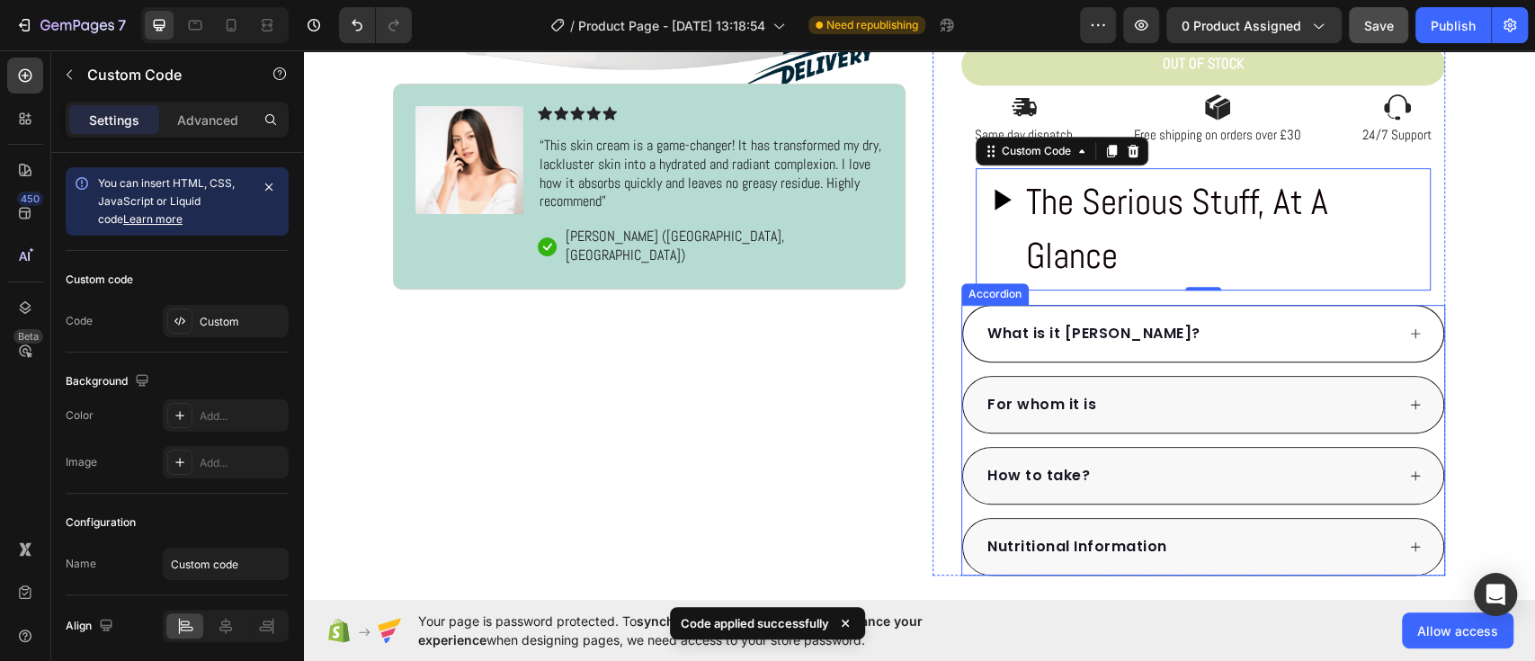
click at [1129, 344] on div "What is it [PERSON_NAME]?" at bounding box center [1094, 333] width 219 height 27
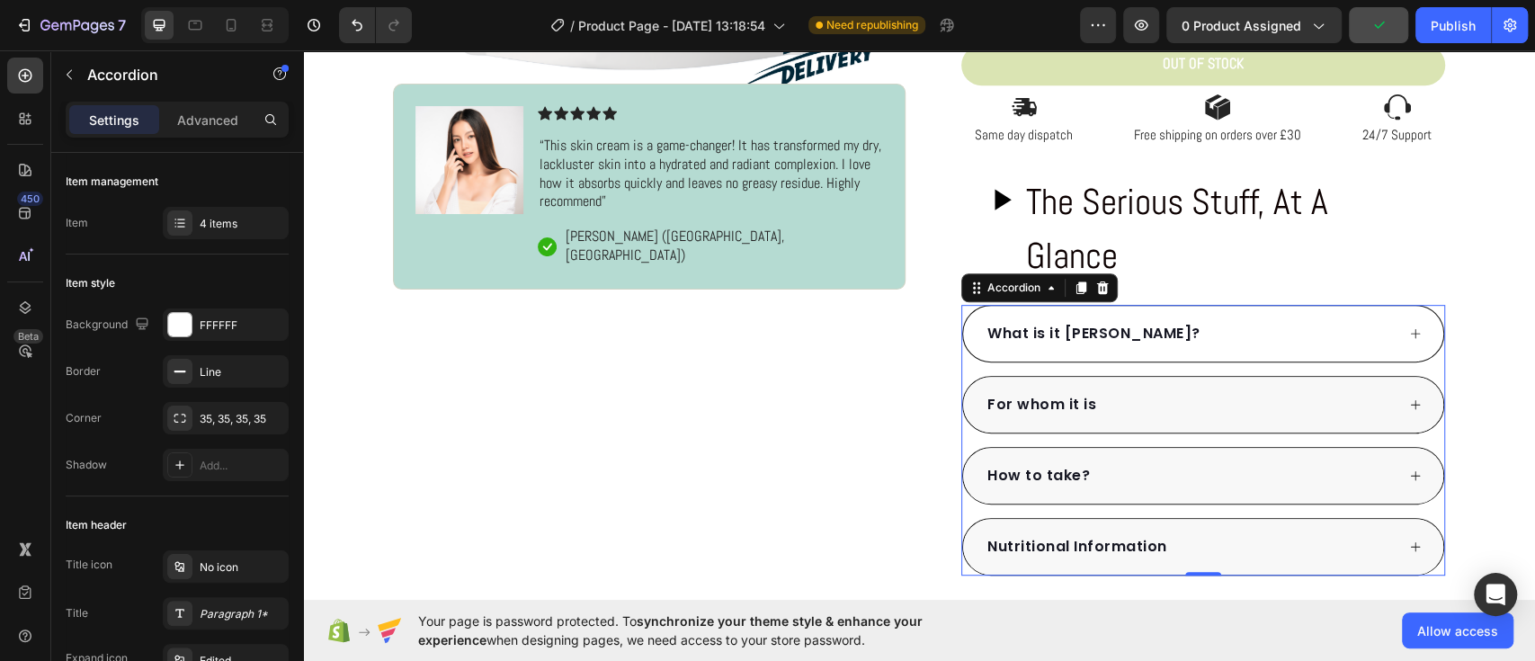
click at [1163, 332] on div "What is it [PERSON_NAME]?" at bounding box center [1190, 333] width 410 height 27
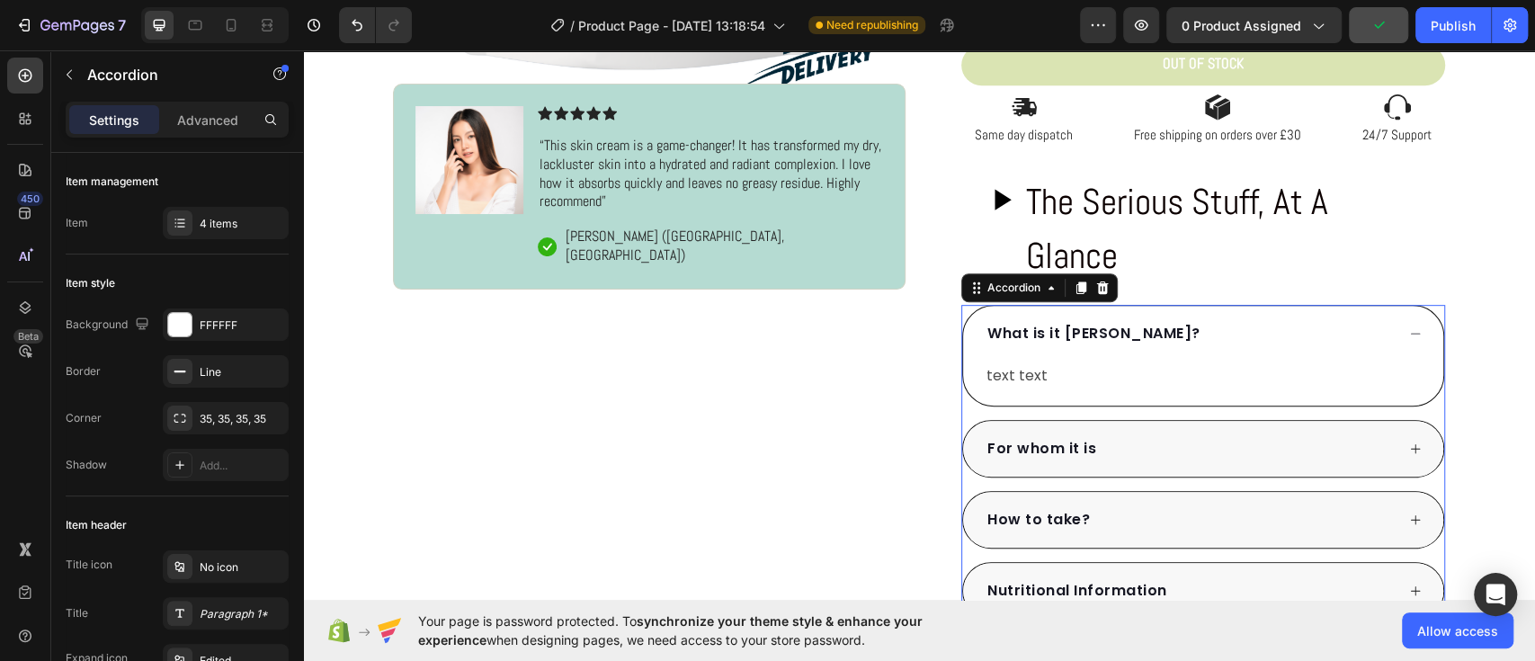
click at [1126, 332] on p "What is it [PERSON_NAME]?" at bounding box center [1093, 334] width 213 height 22
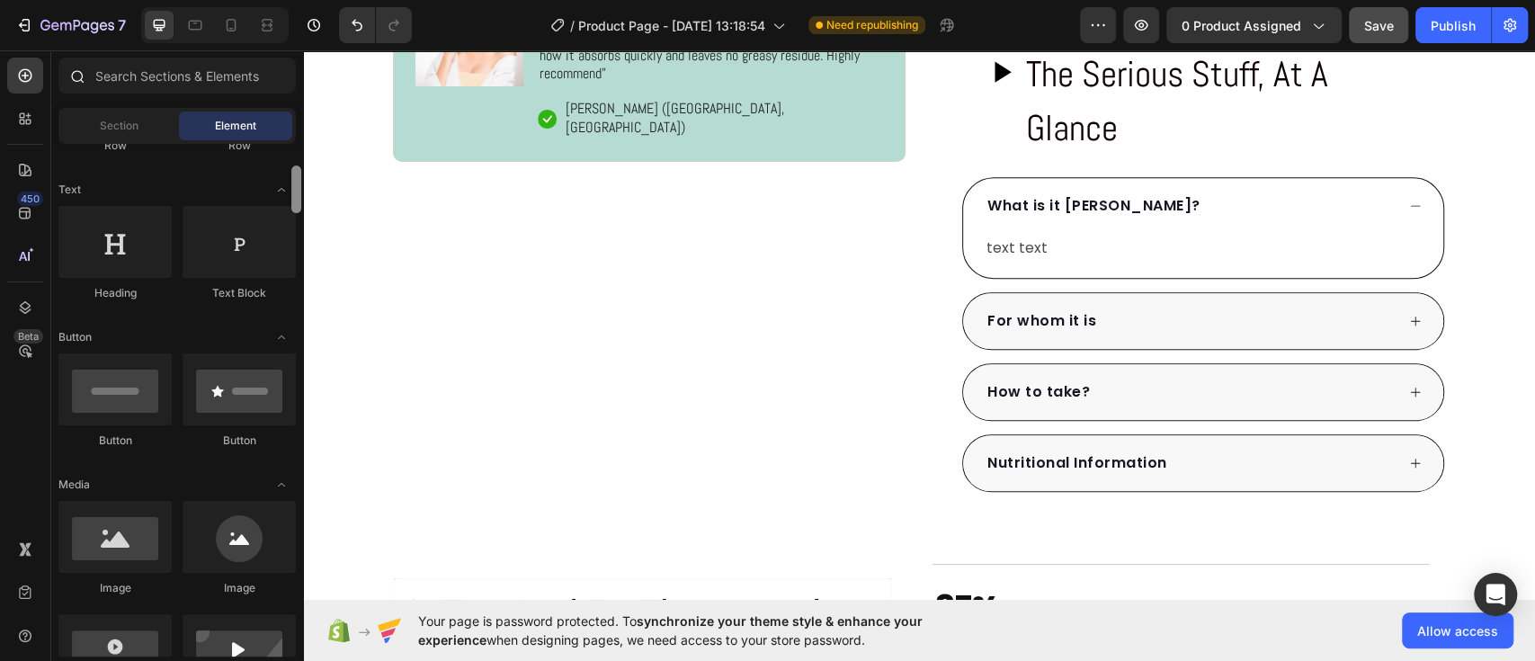
scroll to position [0, 0]
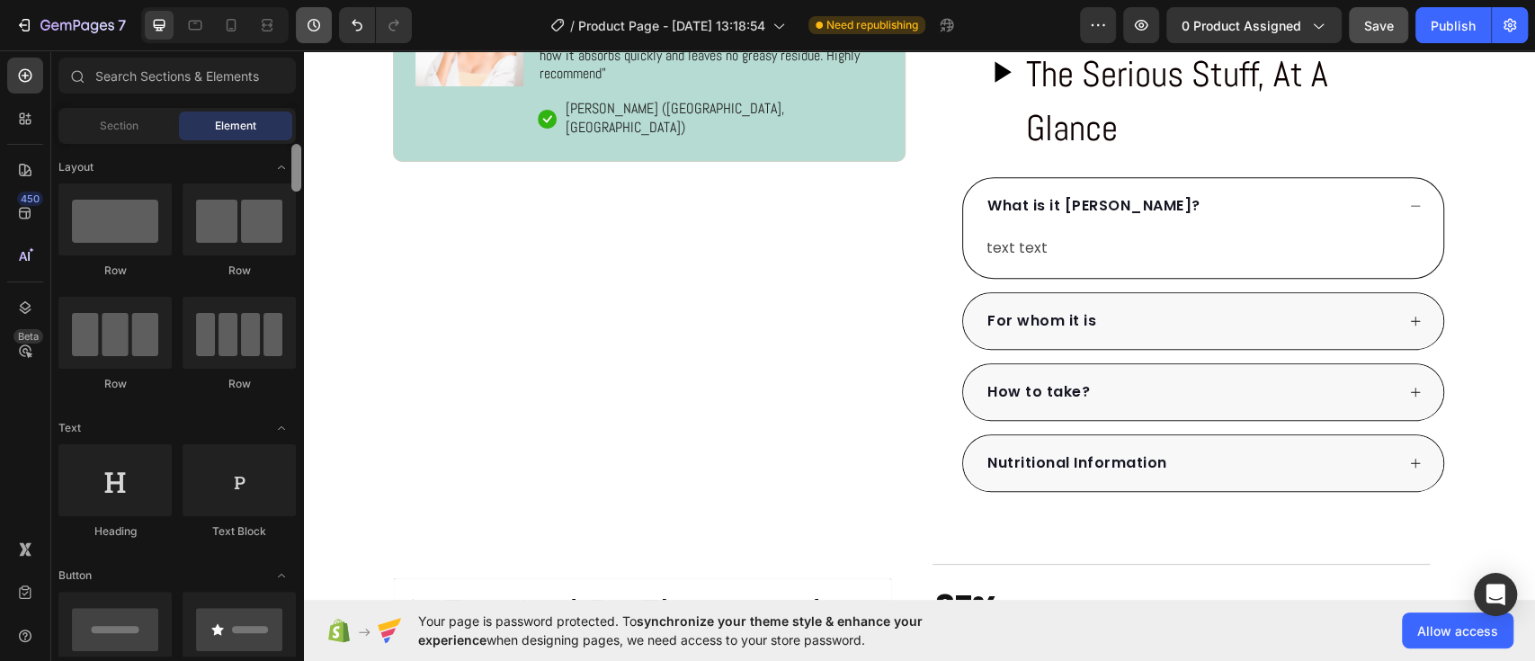
drag, startPoint x: 295, startPoint y: 176, endPoint x: 301, endPoint y: 37, distance: 139.5
click at [301, 0] on div "7 Version history / Product Page - Aug 13, 13:18:54 Need republishing Preview 0…" at bounding box center [767, 0] width 1535 height 0
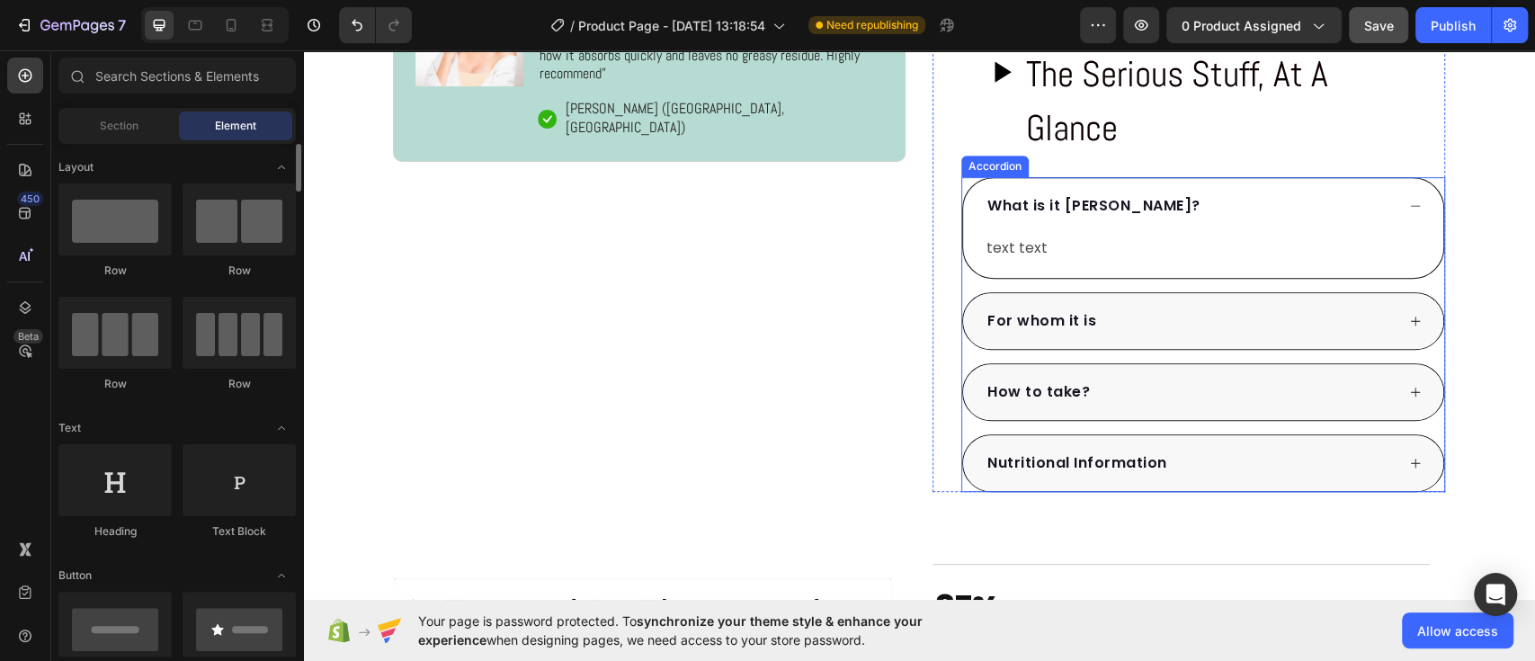
click at [1057, 183] on div "What is it [PERSON_NAME]?" at bounding box center [1203, 206] width 480 height 56
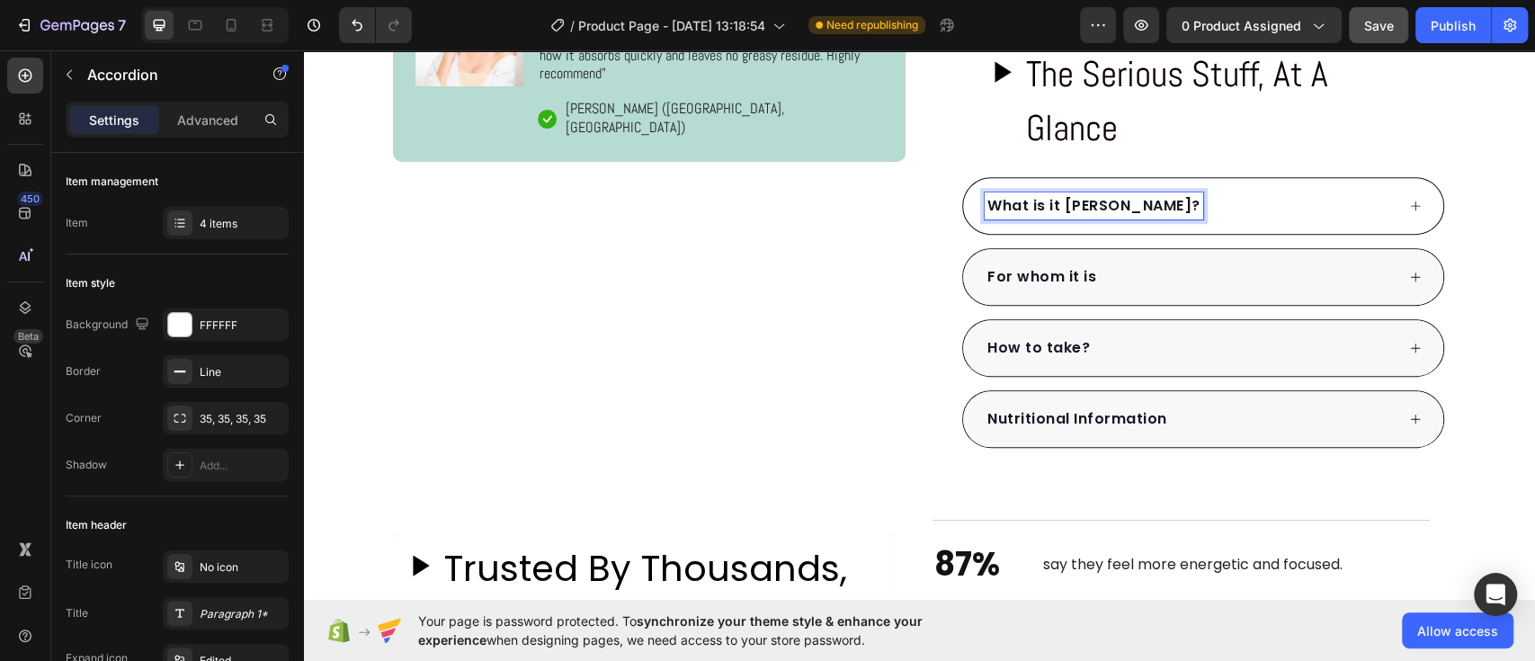
click at [1044, 204] on p "What is it [PERSON_NAME]?" at bounding box center [1093, 206] width 213 height 22
drag, startPoint x: 295, startPoint y: 306, endPoint x: 247, endPoint y: 51, distance: 258.9
click at [247, 51] on div "Sections(18) Elements(84) Section Element Hero Section Product Detail Brands Tr…" at bounding box center [177, 355] width 252 height 611
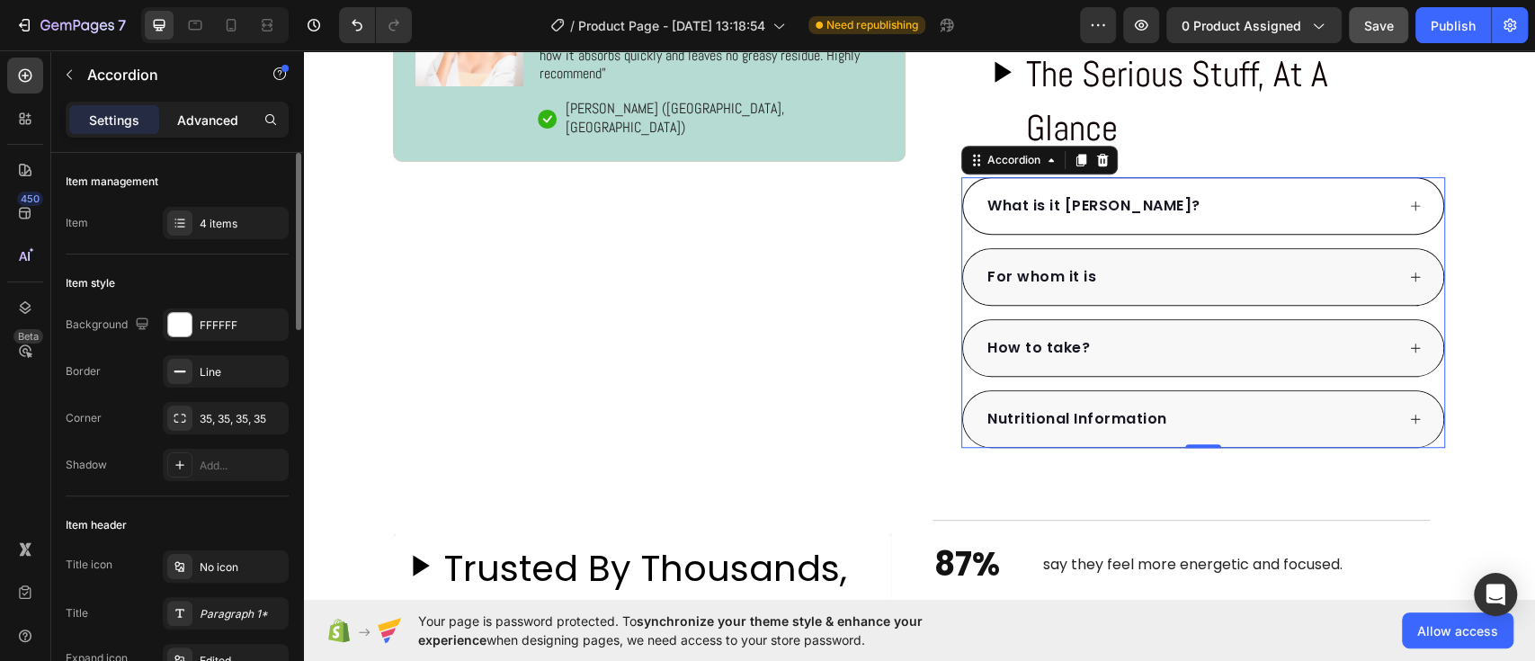
click at [219, 126] on p "Advanced" at bounding box center [207, 120] width 61 height 19
type input "100%"
type input "100"
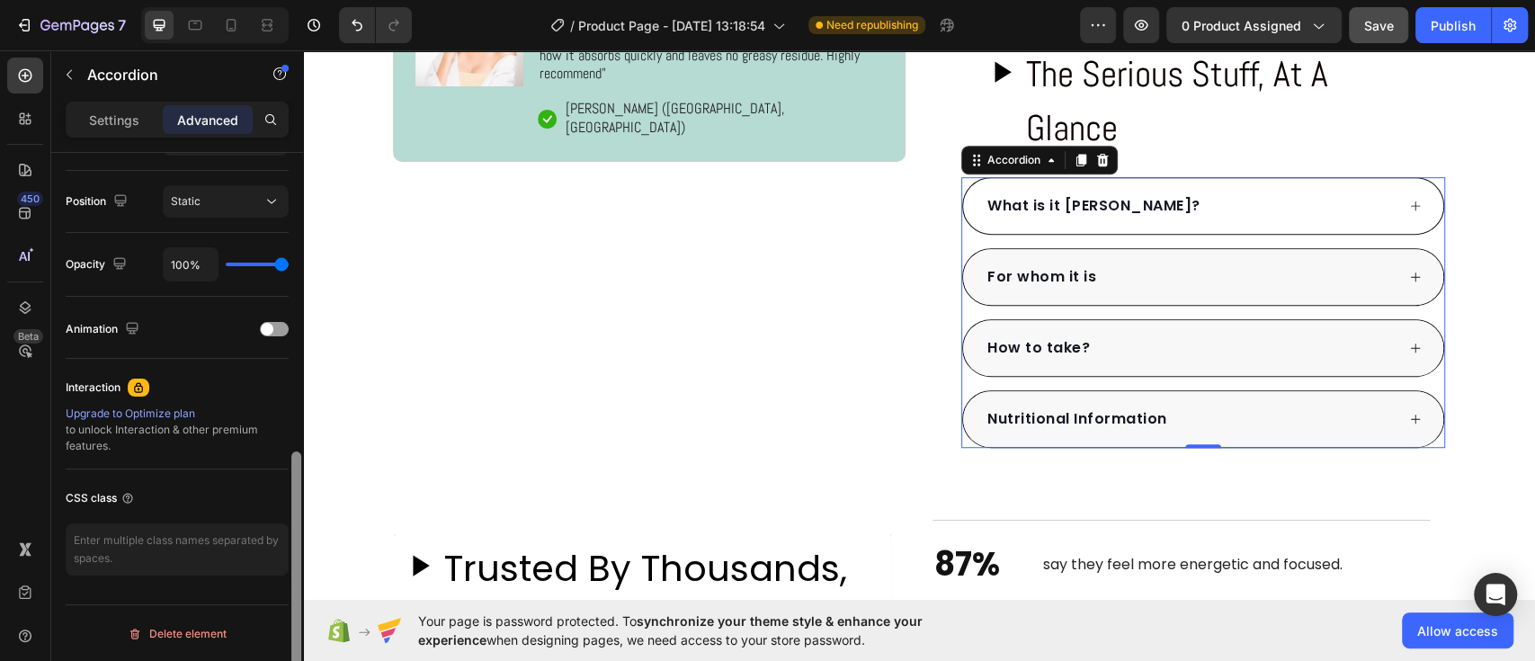
scroll to position [469, 0]
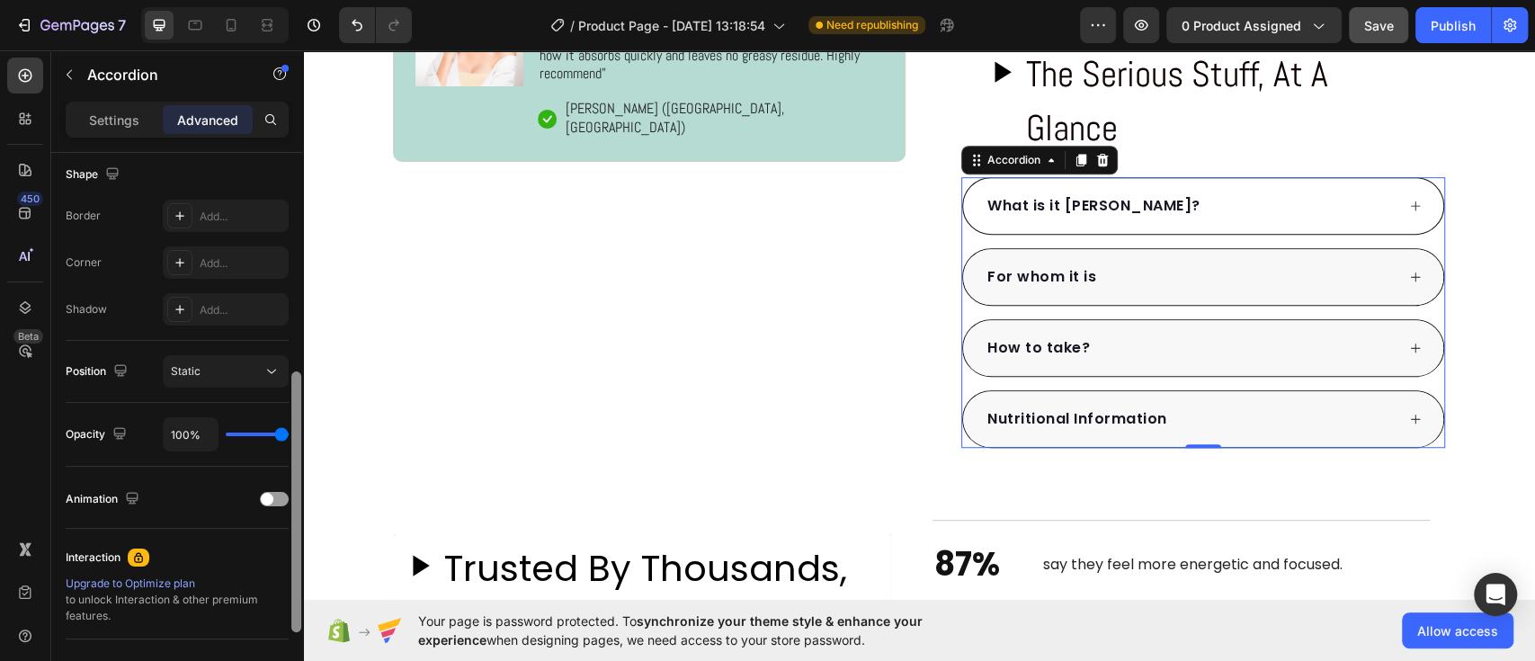
drag, startPoint x: 600, startPoint y: 219, endPoint x: 324, endPoint y: 100, distance: 300.9
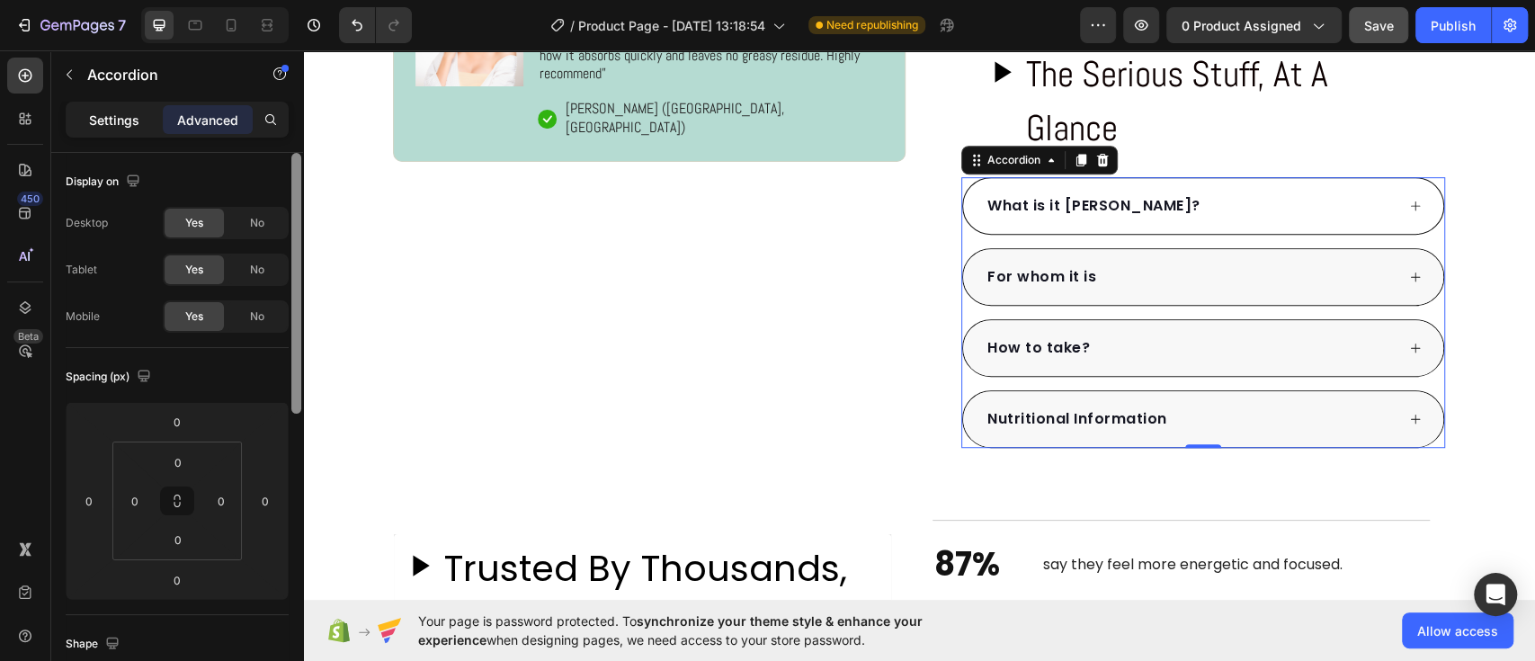
click at [108, 114] on p "Settings" at bounding box center [114, 120] width 50 height 19
type input "15"
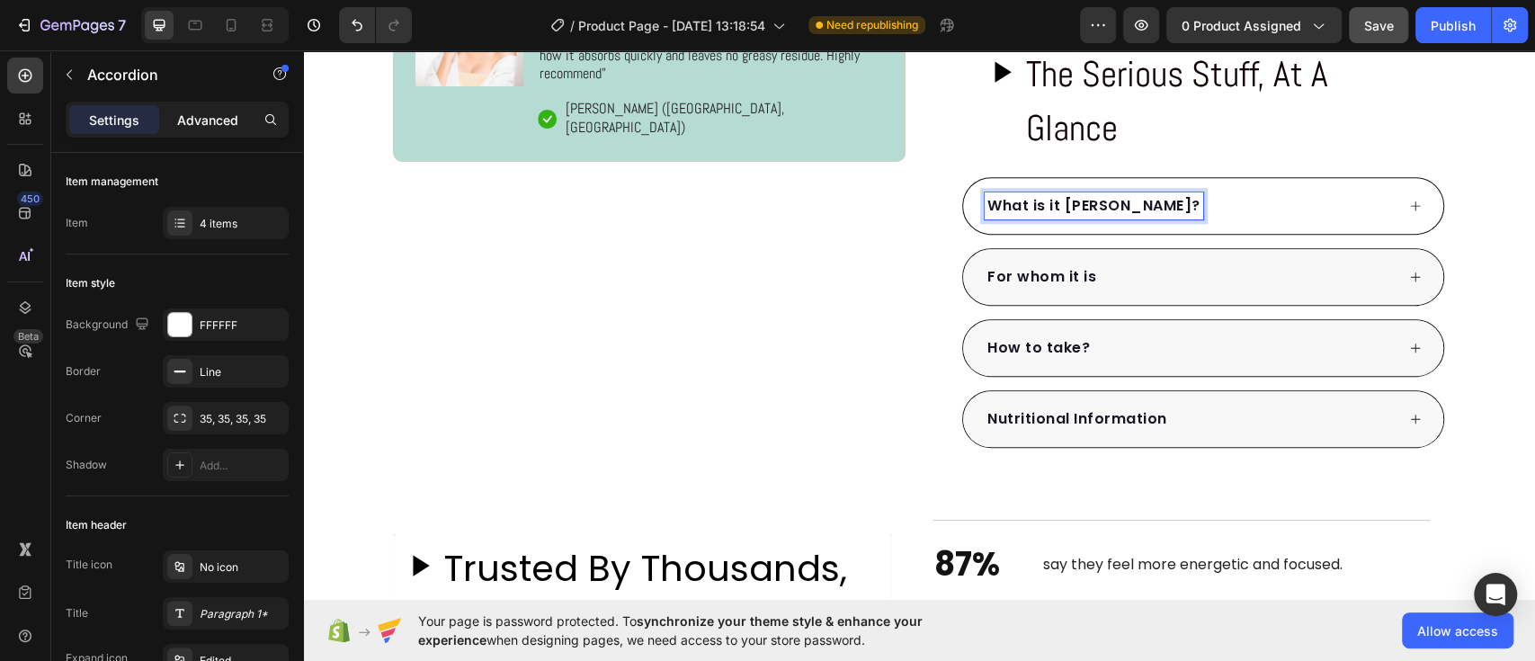
click at [195, 115] on p "Advanced" at bounding box center [207, 120] width 61 height 19
type input "100%"
type input "100"
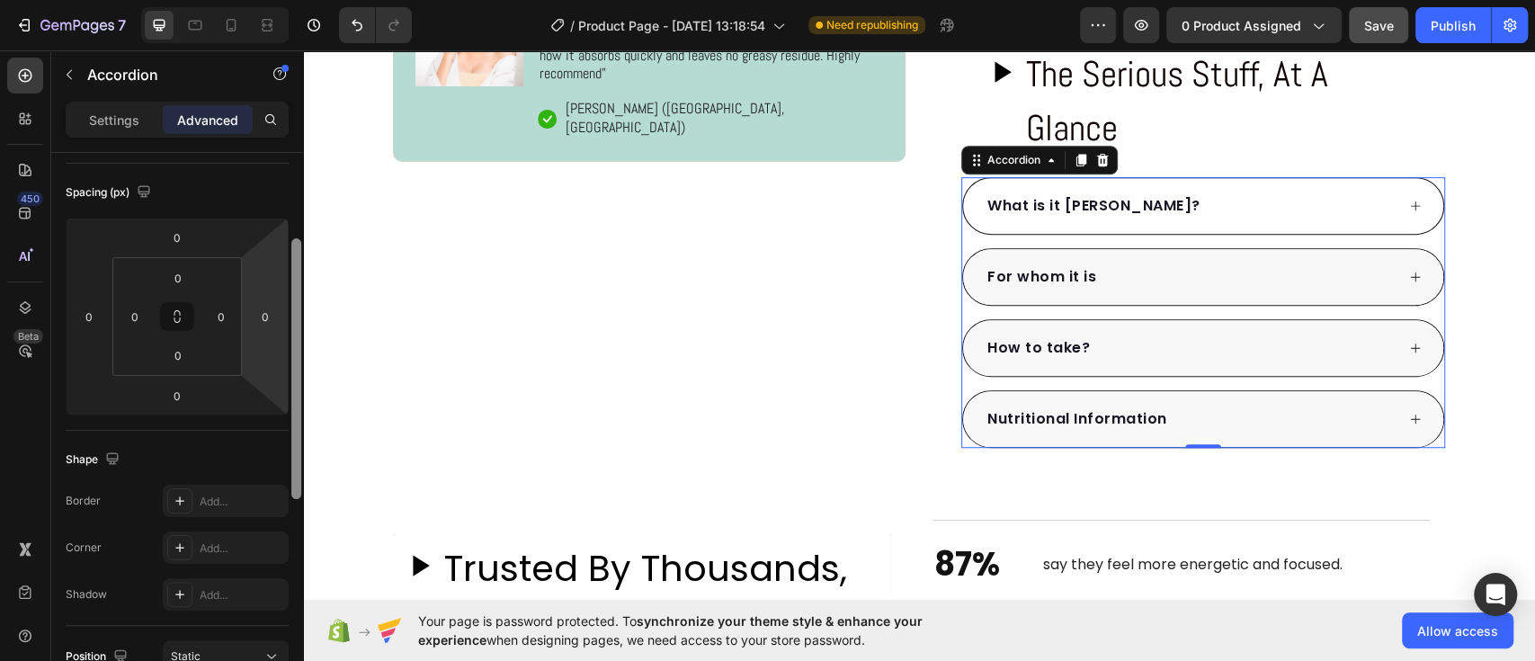
scroll to position [135, 0]
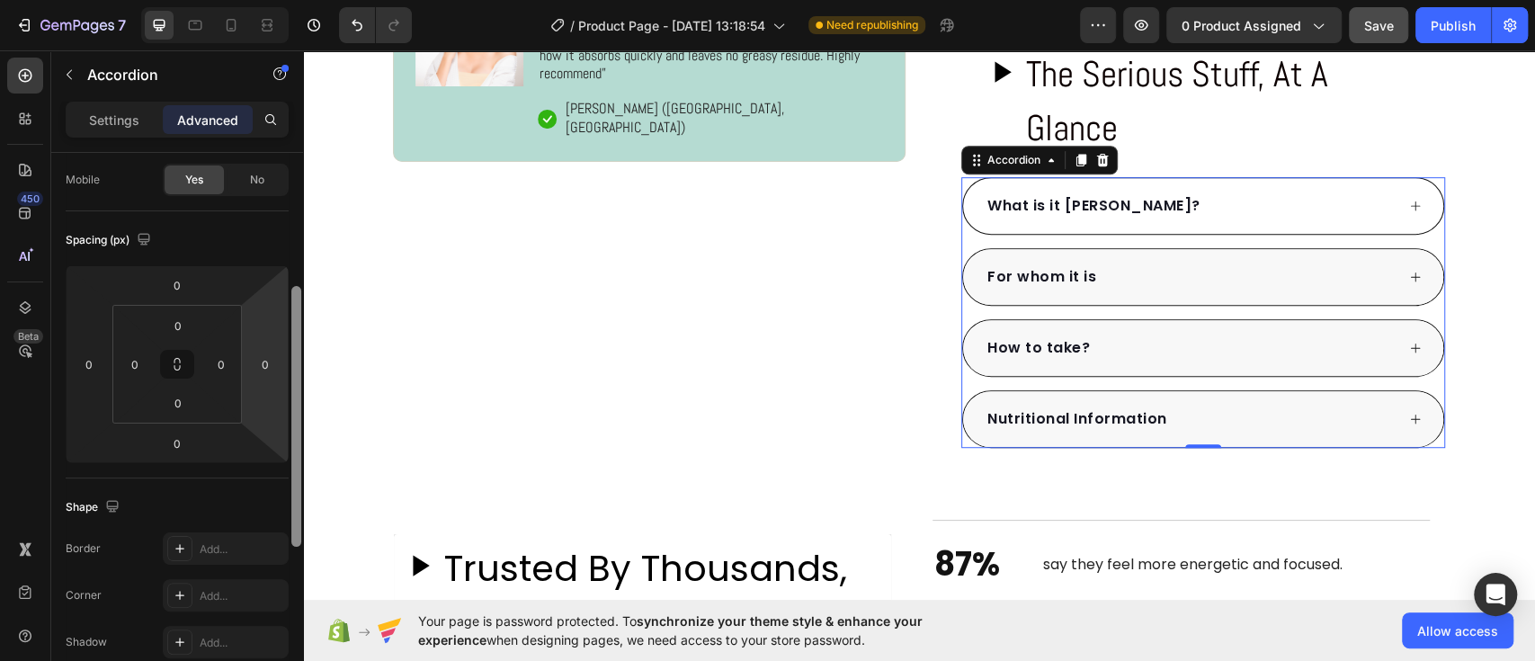
drag, startPoint x: 299, startPoint y: 176, endPoint x: 299, endPoint y: 239, distance: 63.0
click at [299, 286] on div at bounding box center [296, 416] width 10 height 261
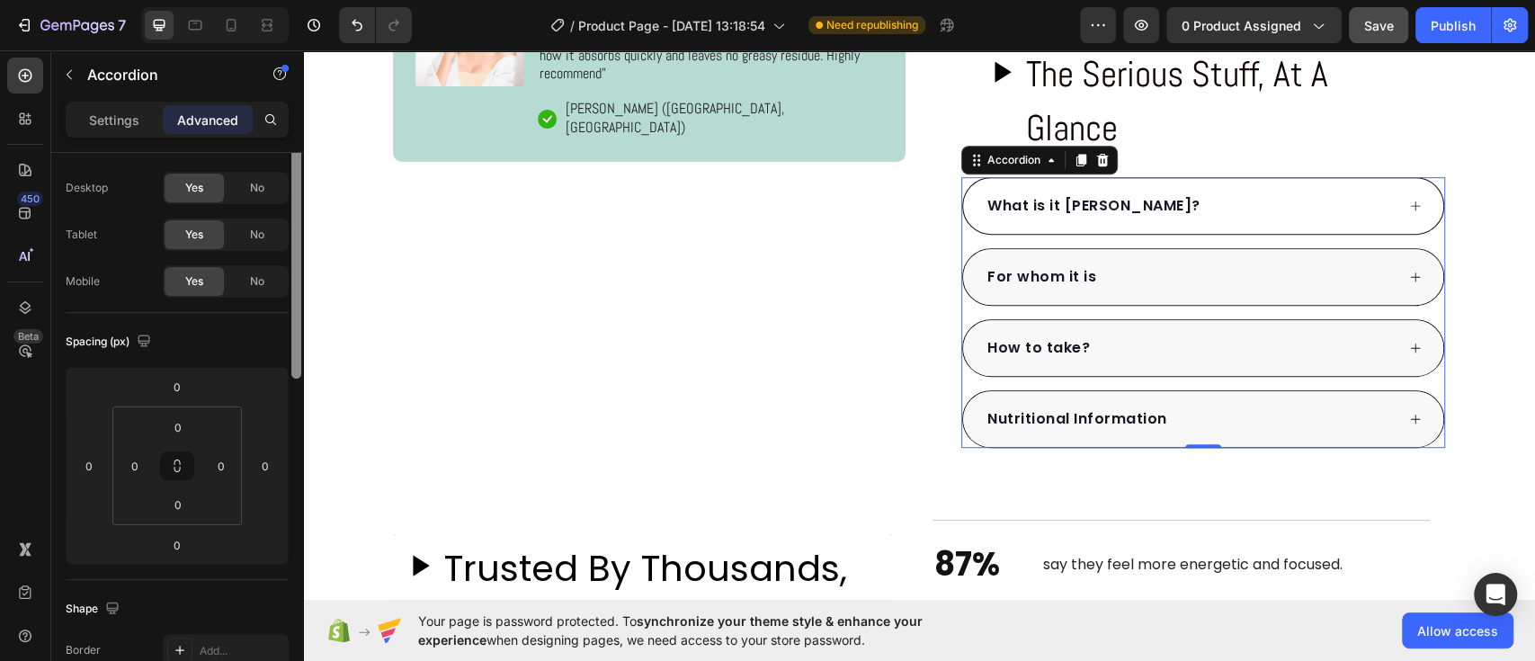
scroll to position [0, 0]
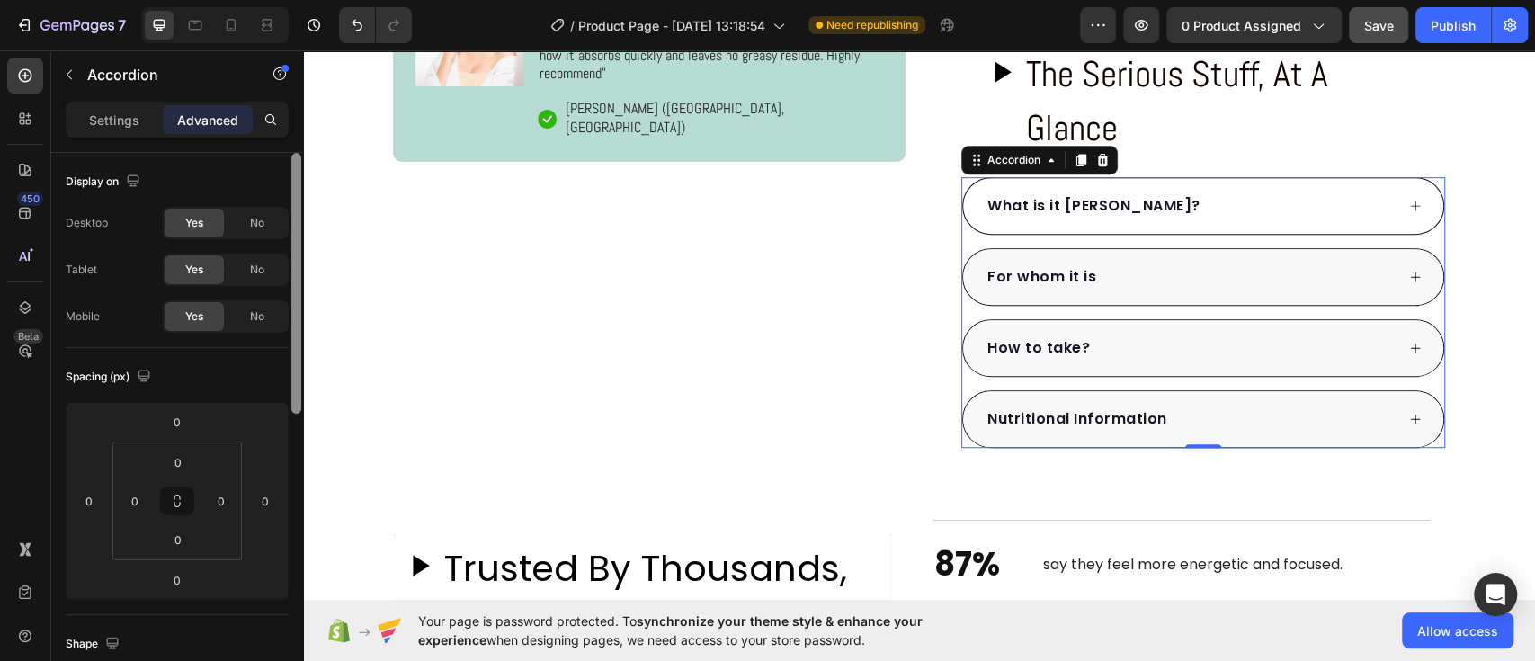
drag, startPoint x: 299, startPoint y: 283, endPoint x: 296, endPoint y: 67, distance: 216.8
click at [296, 67] on div "Sections(18) Elements(84) Section Element Hero Section Product Detail Brands Tr…" at bounding box center [177, 355] width 252 height 611
click at [109, 105] on div "Settings" at bounding box center [114, 119] width 90 height 29
type input "15"
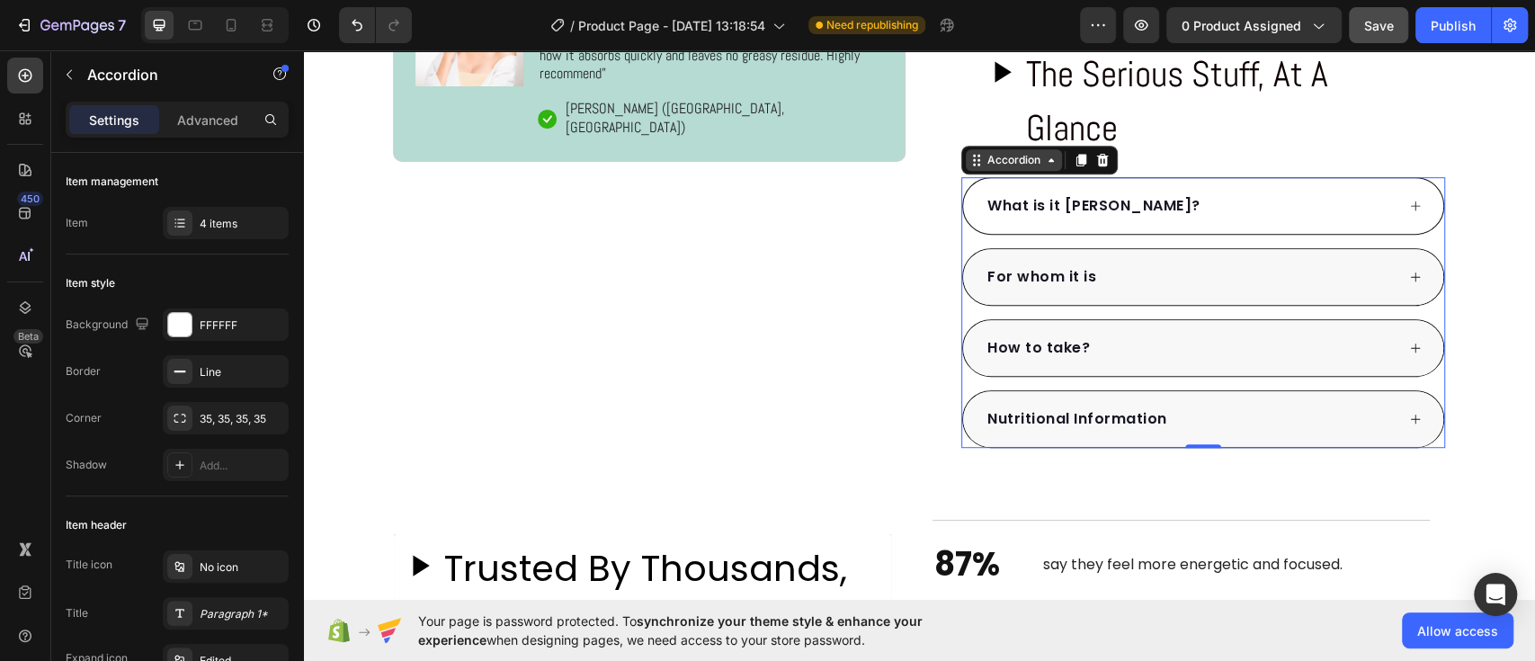
click at [998, 159] on div "Accordion" at bounding box center [1014, 160] width 60 height 16
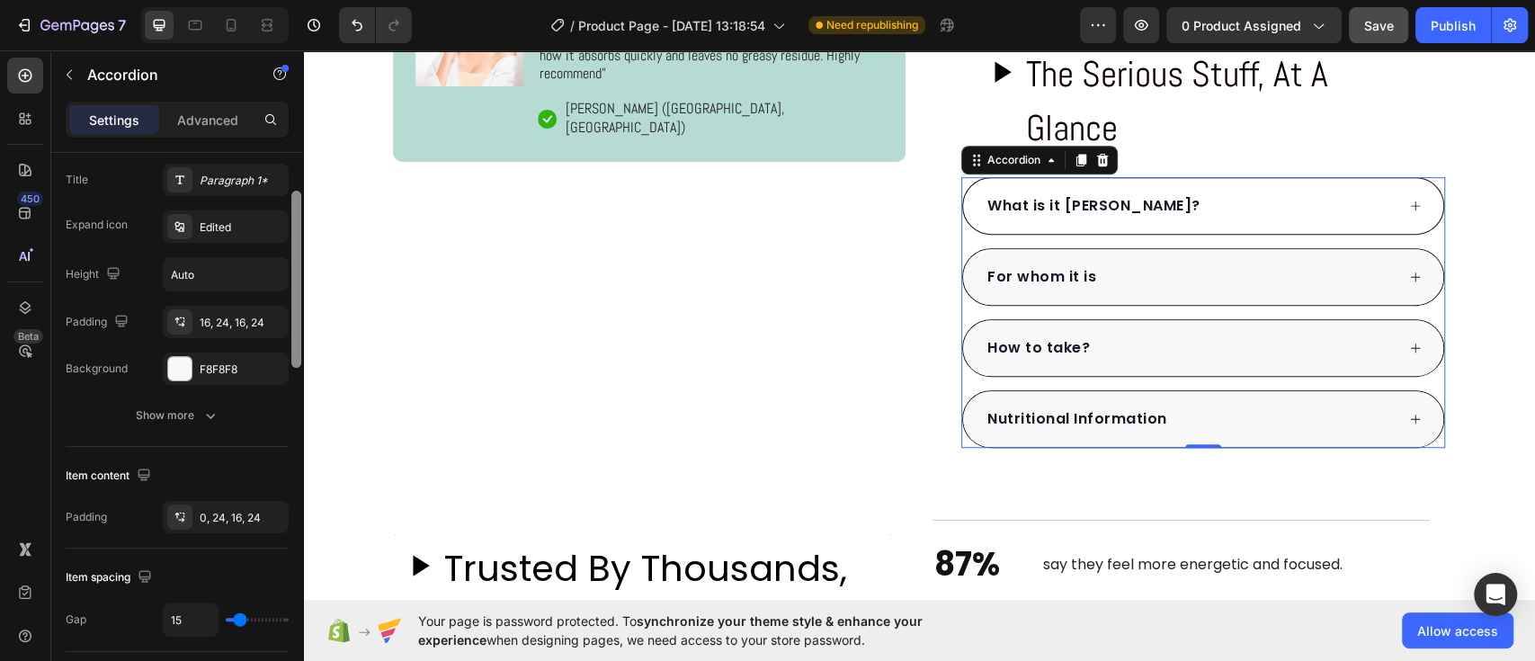
drag, startPoint x: 295, startPoint y: 291, endPoint x: 289, endPoint y: 433, distance: 142.2
click at [290, 433] on div at bounding box center [296, 356] width 13 height 559
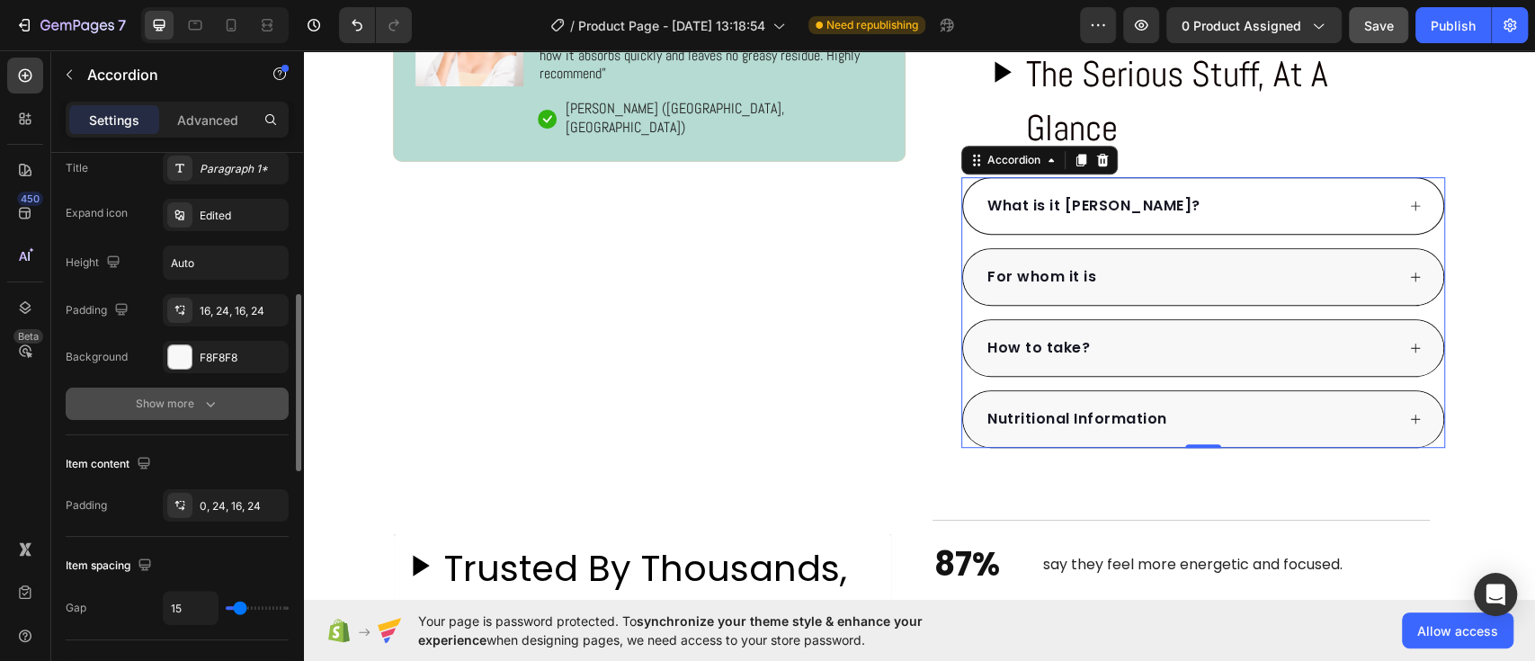
click at [210, 397] on icon "button" at bounding box center [210, 404] width 18 height 18
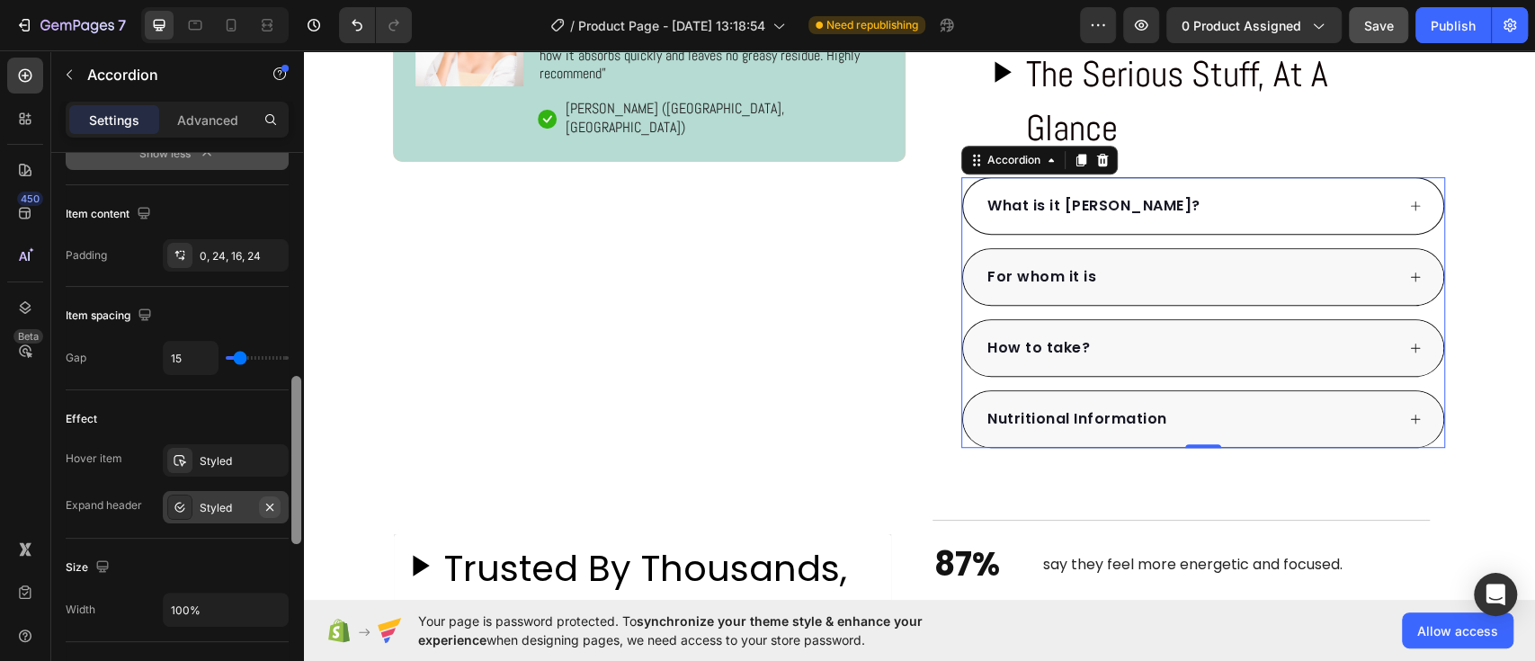
scroll to position [777, 0]
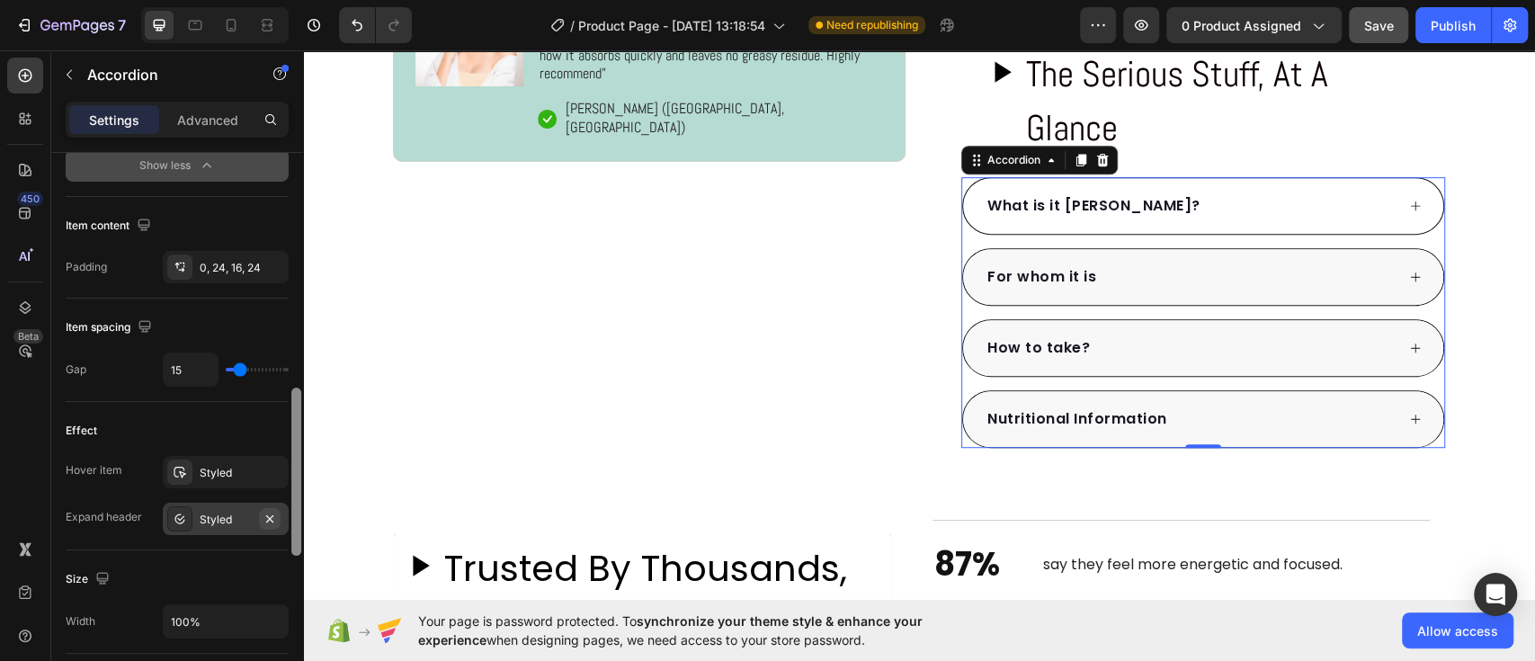
drag, startPoint x: 295, startPoint y: 390, endPoint x: 274, endPoint y: 496, distance: 107.2
click at [274, 496] on div "Item management Item 4 items Item style Background FFFFFF Border Line Corner 35…" at bounding box center [177, 432] width 252 height 559
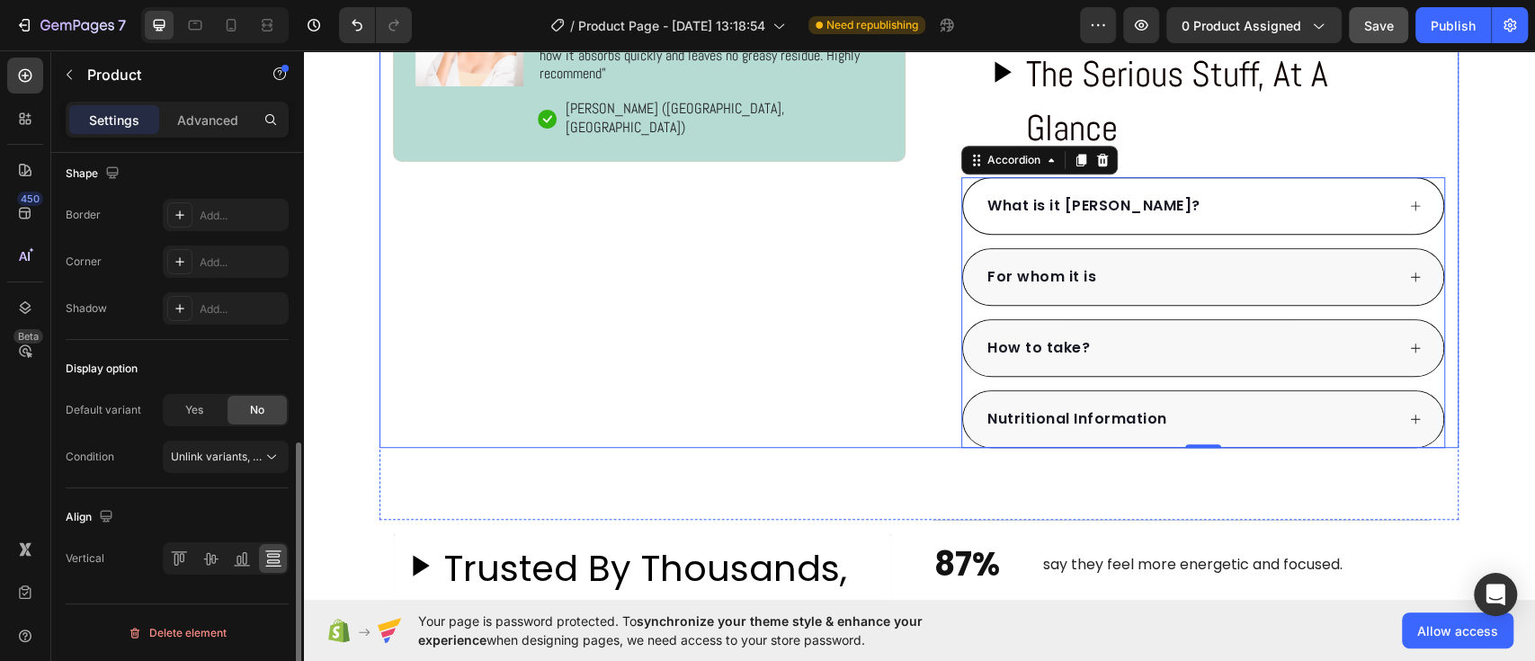
scroll to position [0, 0]
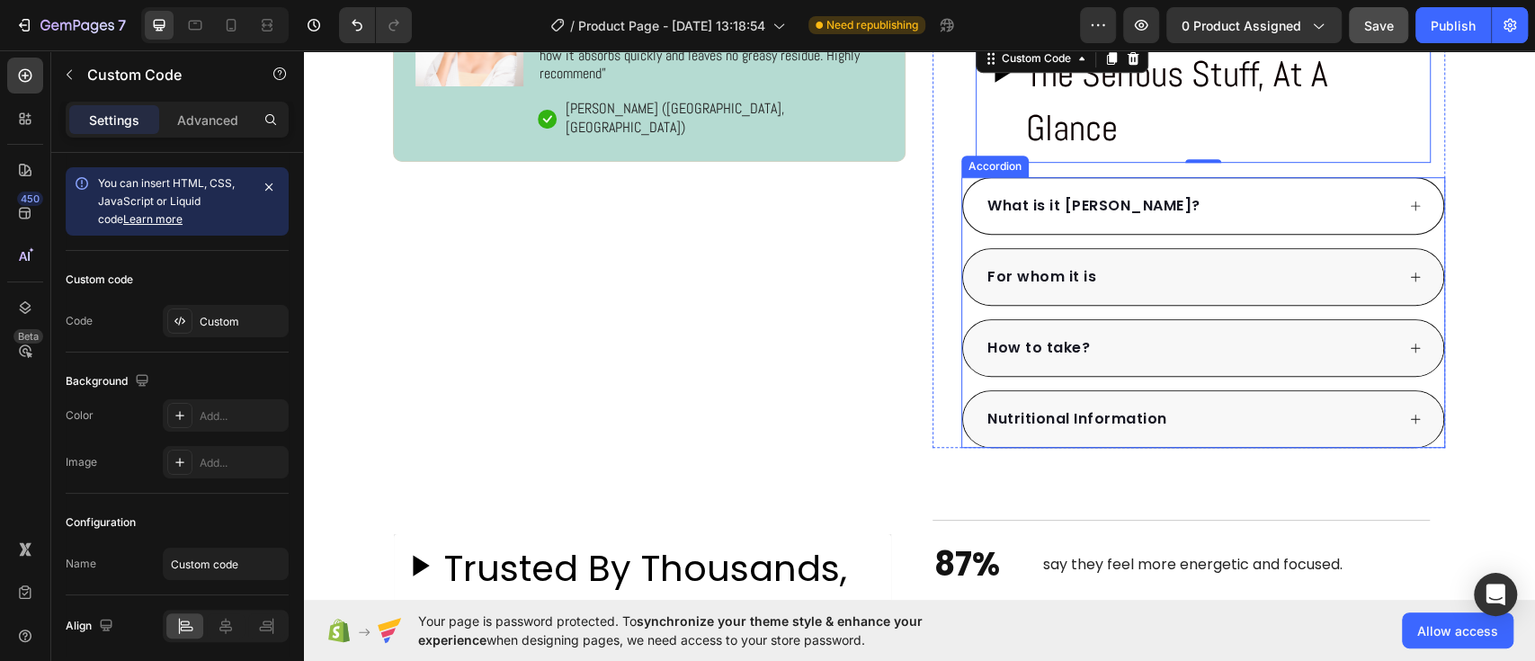
click at [1361, 217] on div "What is it [PERSON_NAME]?" at bounding box center [1190, 205] width 410 height 27
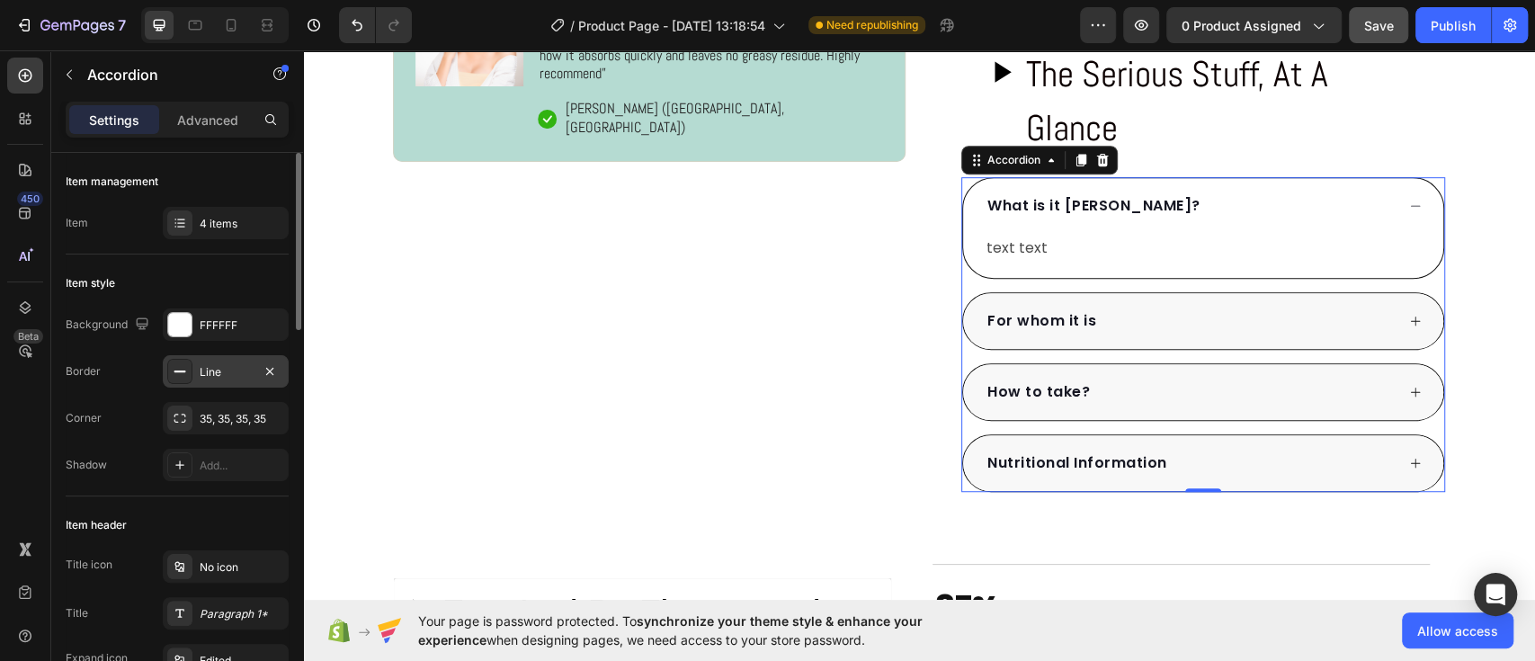
click at [215, 367] on div "Line" at bounding box center [226, 372] width 52 height 16
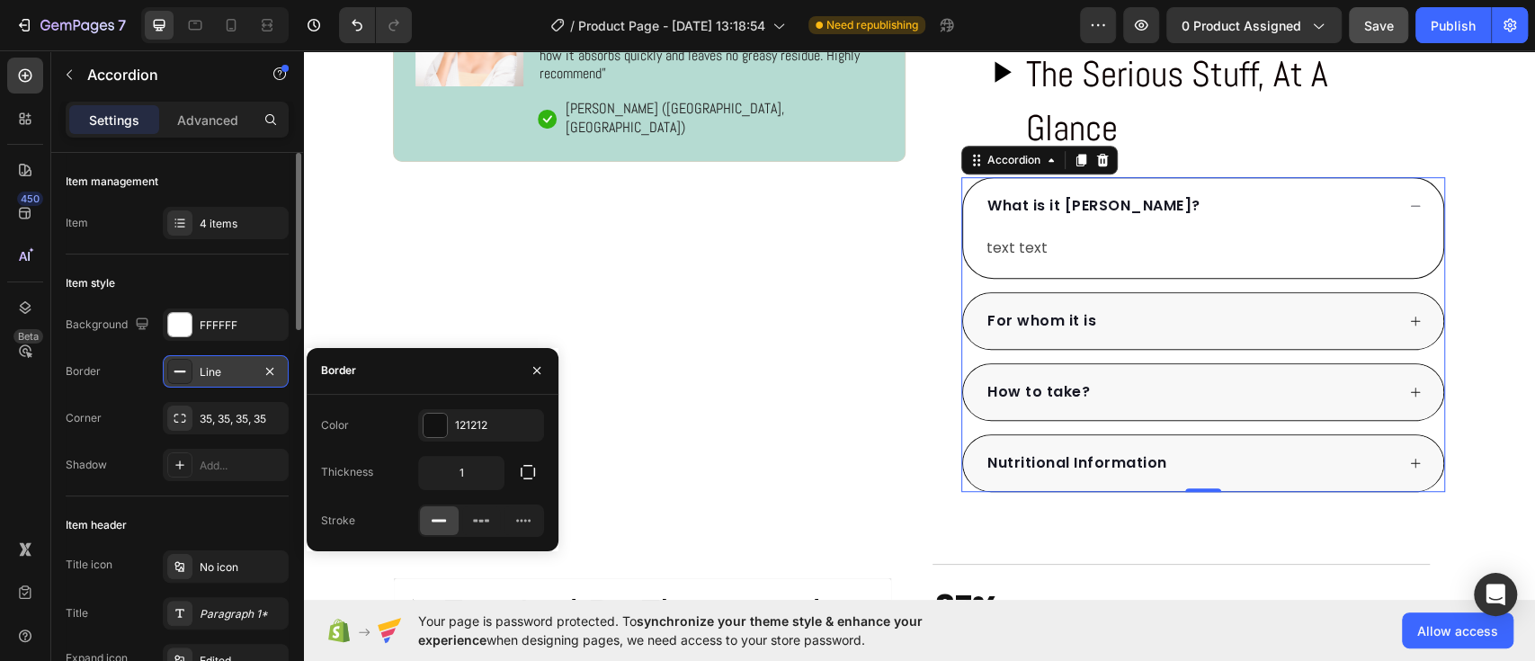
click at [215, 367] on div "Line" at bounding box center [226, 372] width 52 height 16
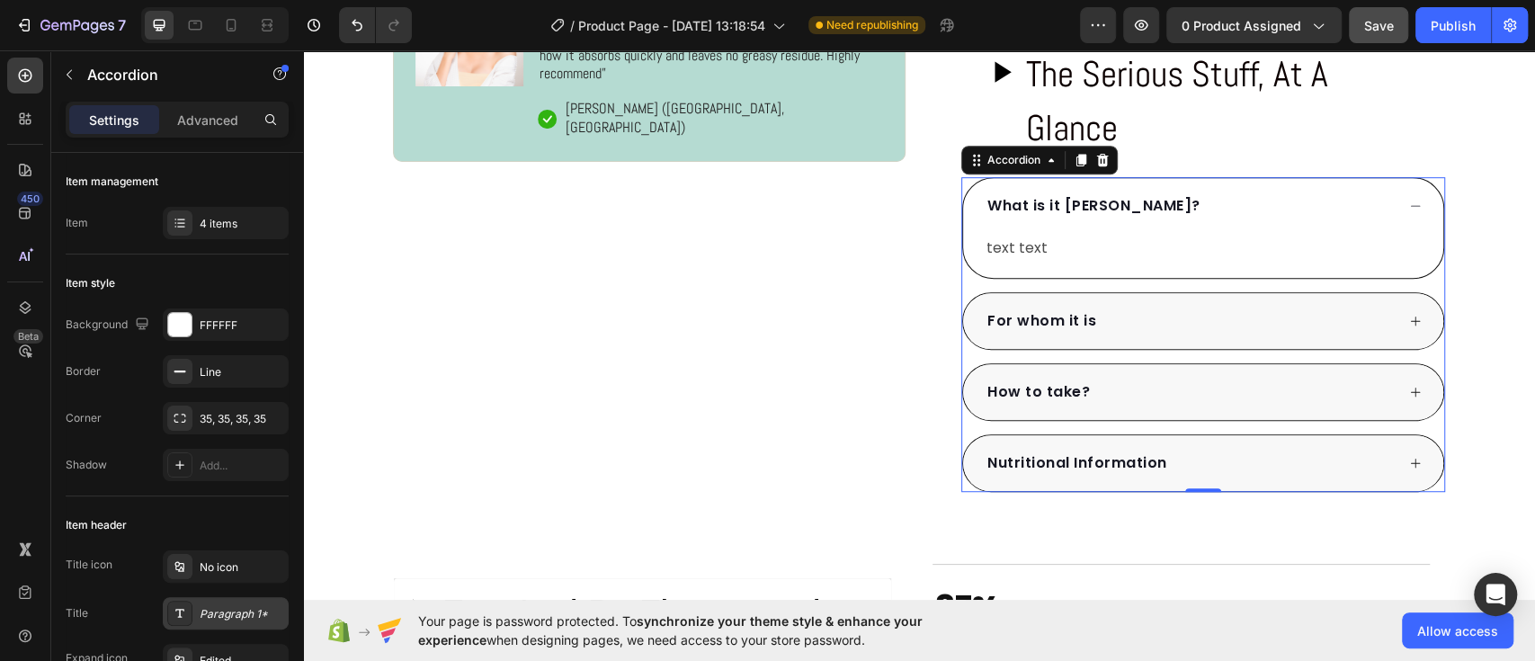
click at [215, 611] on div "Paragraph 1*" at bounding box center [242, 614] width 85 height 16
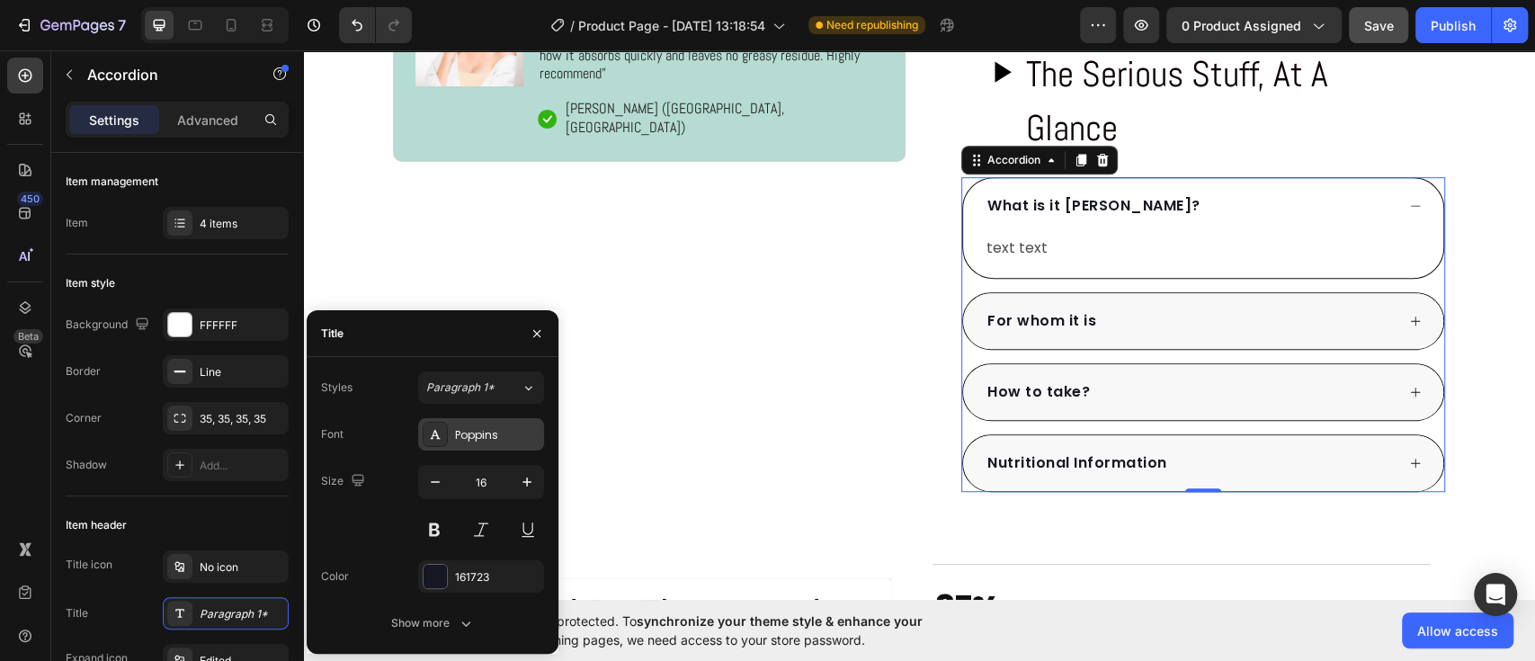
click at [484, 425] on div "Poppins" at bounding box center [481, 434] width 126 height 32
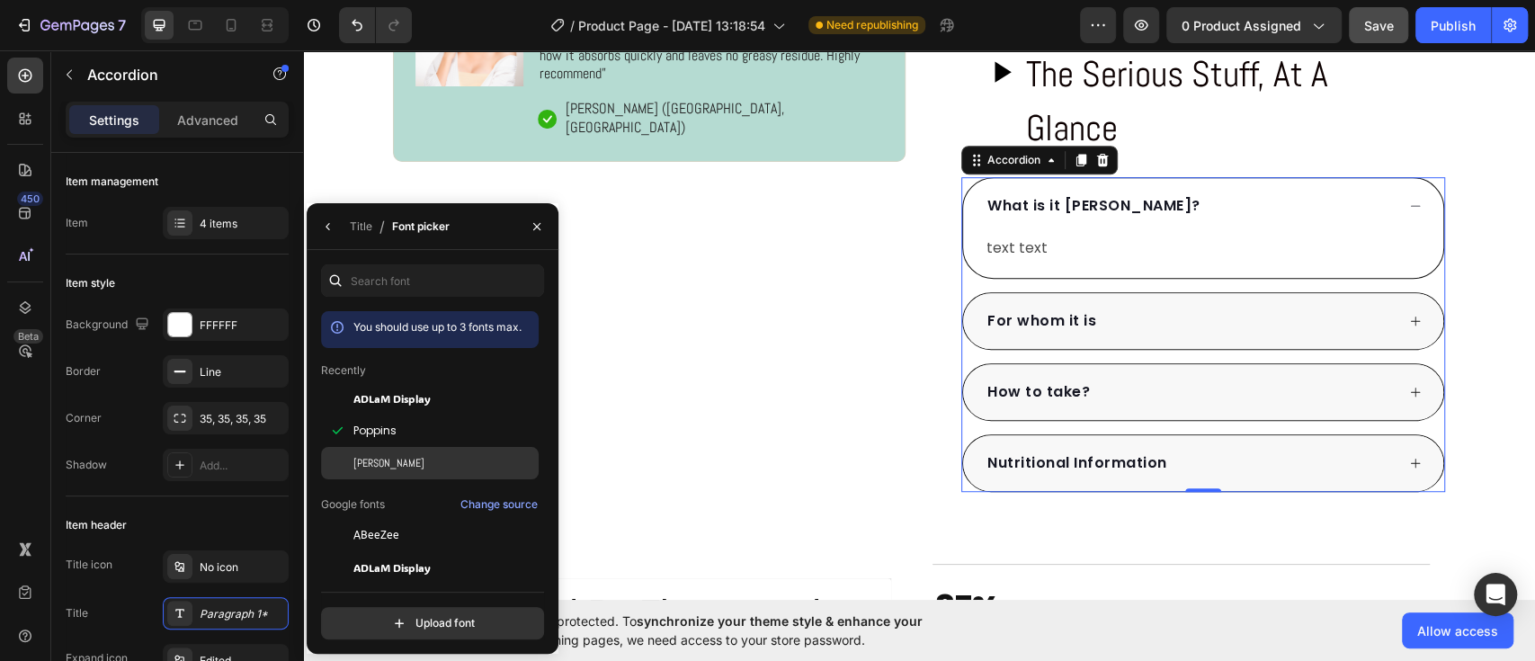
click at [370, 466] on span "[PERSON_NAME]" at bounding box center [388, 463] width 71 height 16
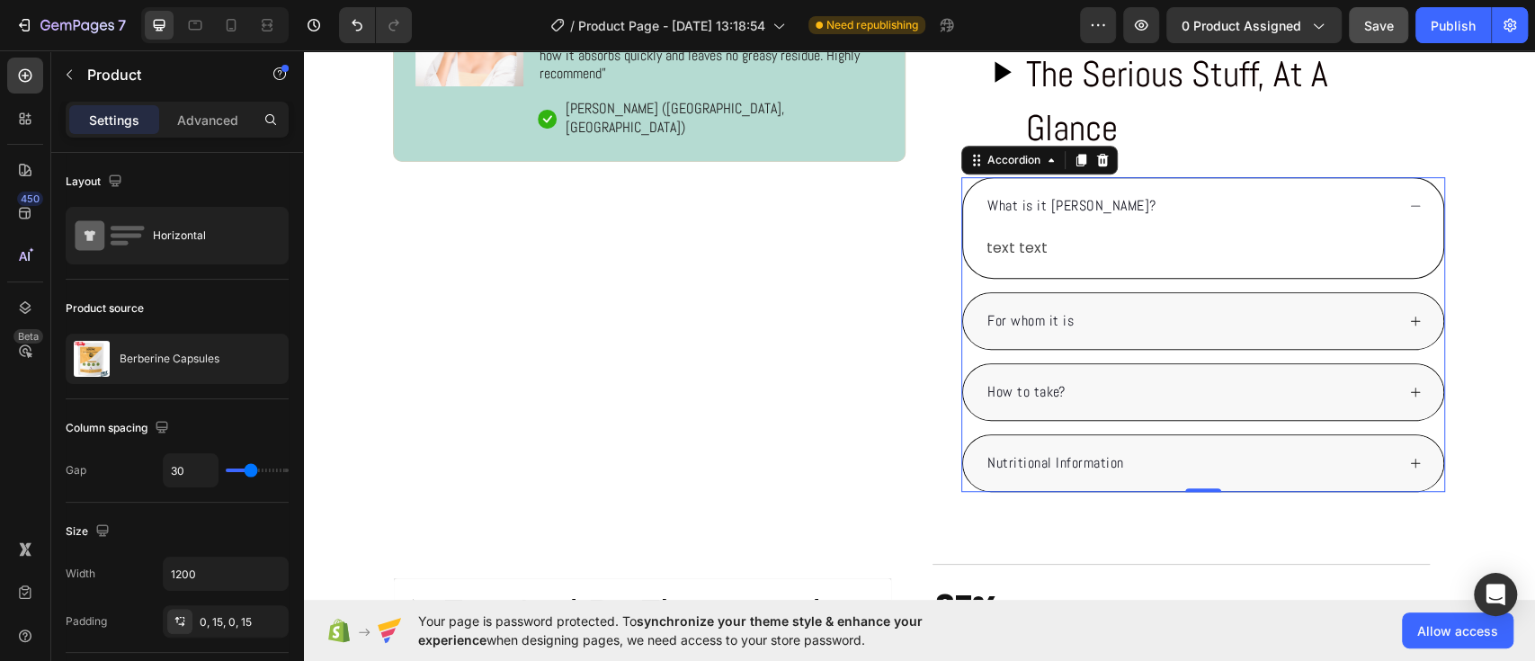
click at [1028, 199] on p "What is it [PERSON_NAME]?" at bounding box center [1071, 206] width 169 height 22
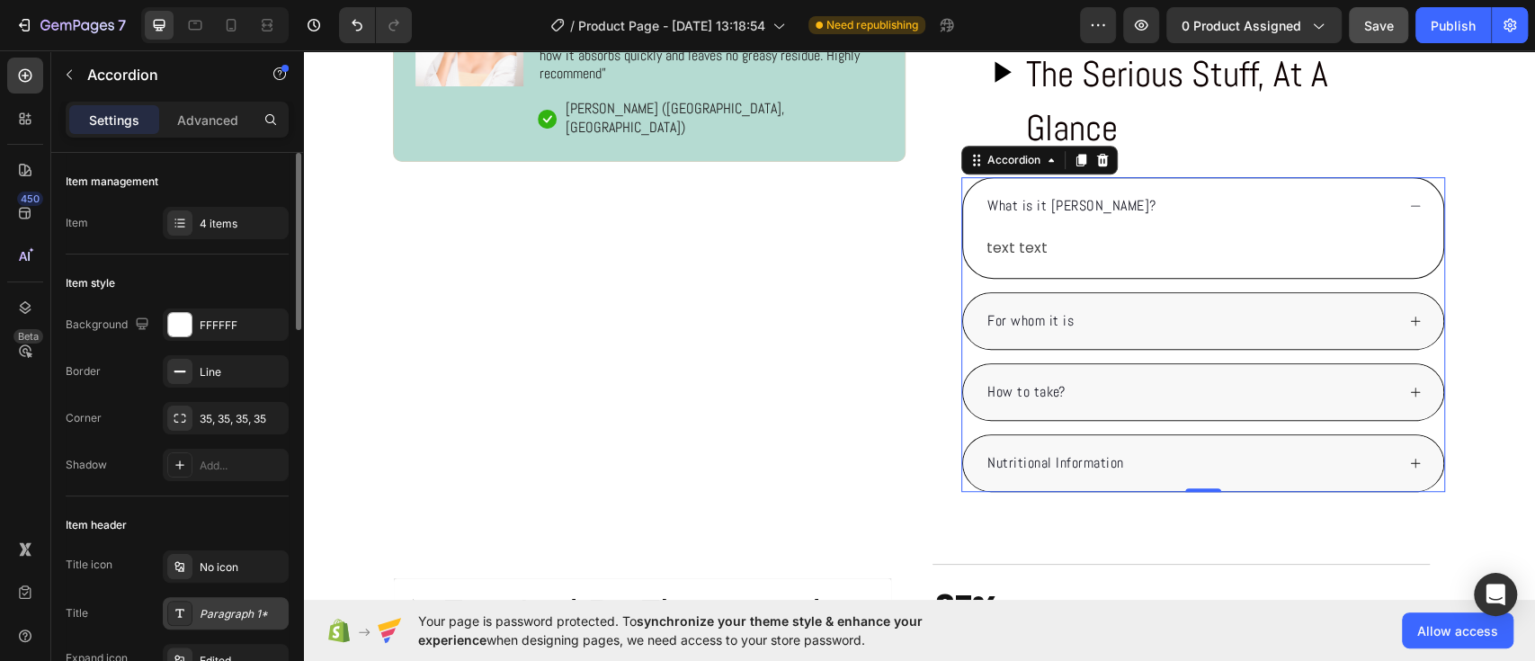
click at [241, 615] on div "Paragraph 1*" at bounding box center [242, 614] width 85 height 16
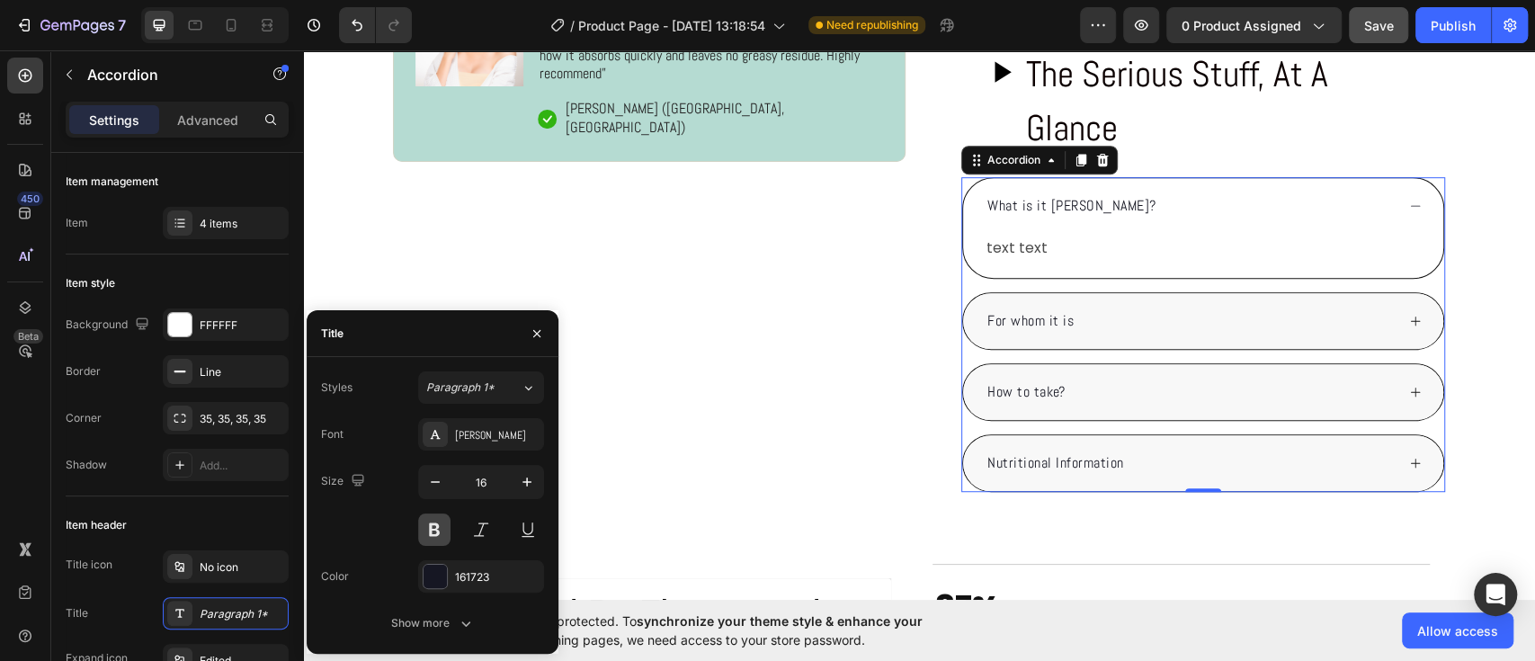
click at [437, 537] on button at bounding box center [434, 530] width 32 height 32
click at [1147, 320] on div "For whom it is" at bounding box center [1190, 321] width 410 height 27
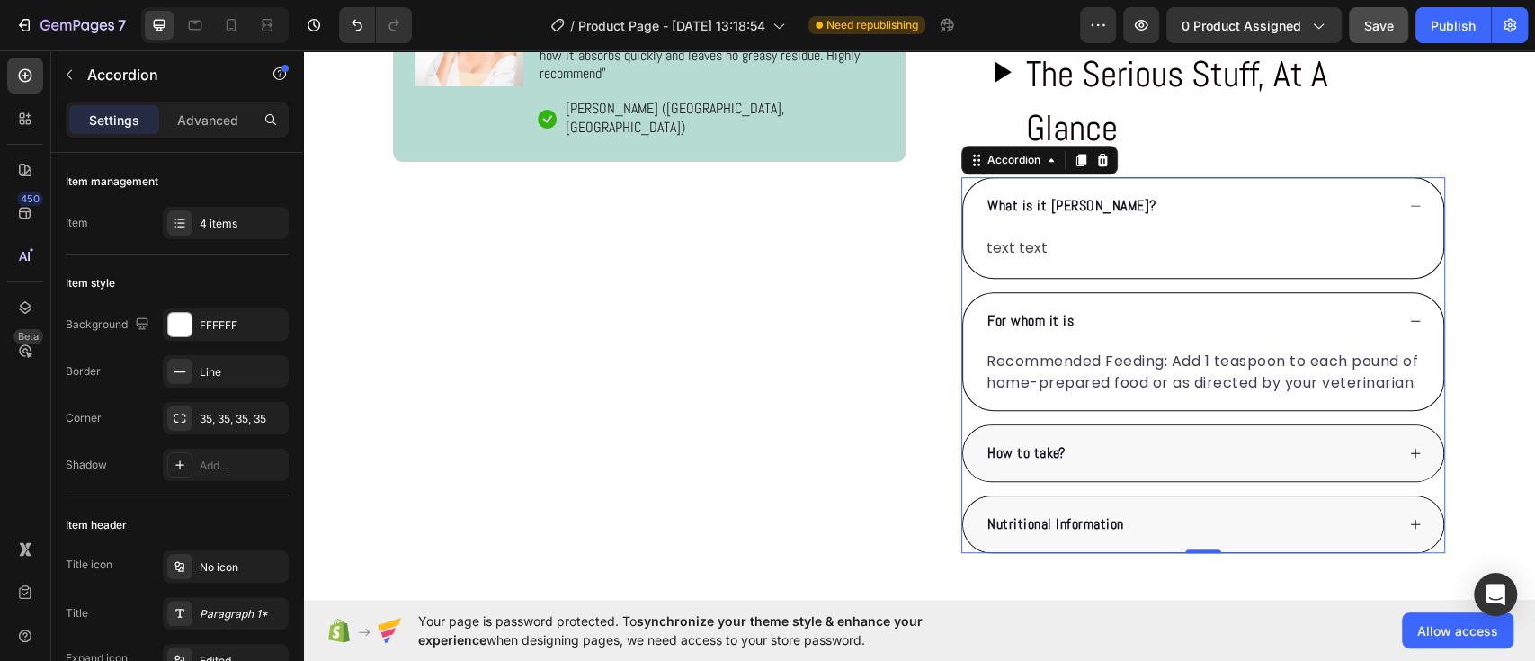
click at [1147, 320] on div "For whom it is" at bounding box center [1190, 321] width 410 height 27
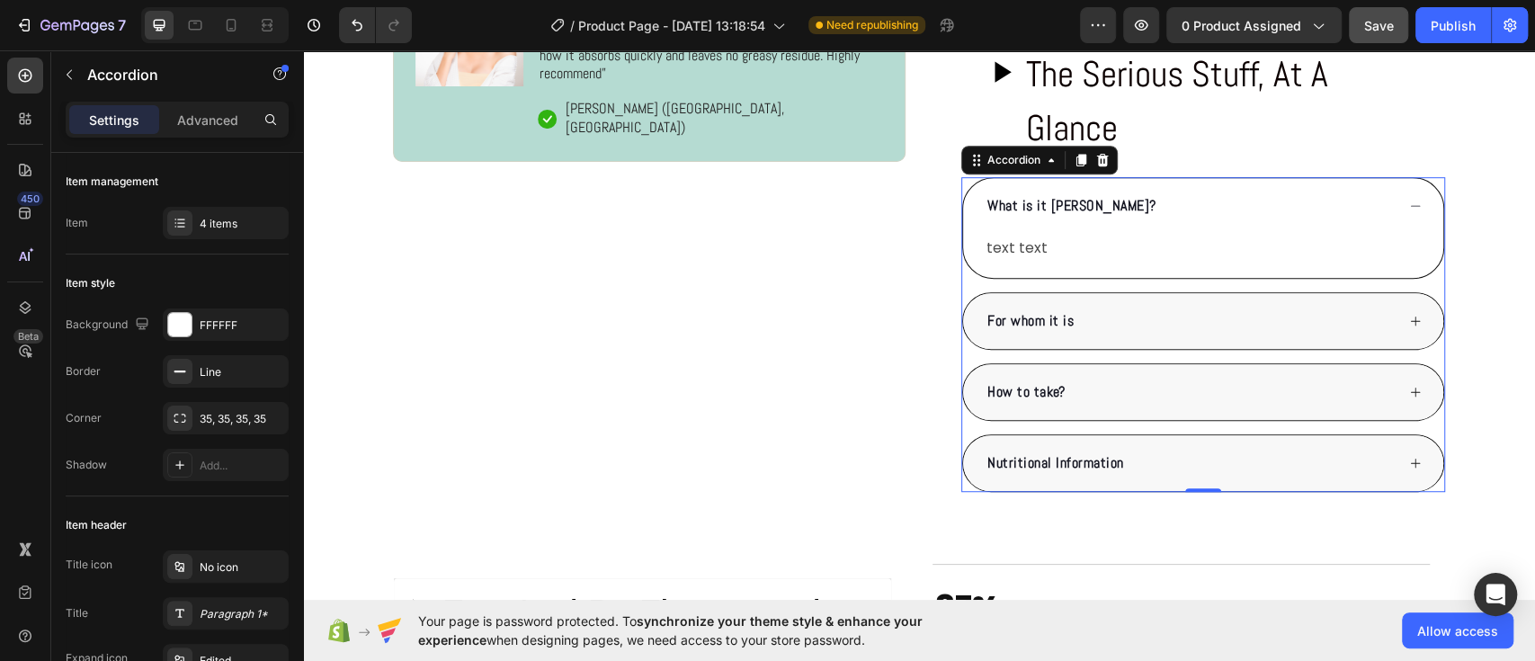
click at [1010, 186] on div "What is it [PERSON_NAME]?" at bounding box center [1203, 206] width 480 height 56
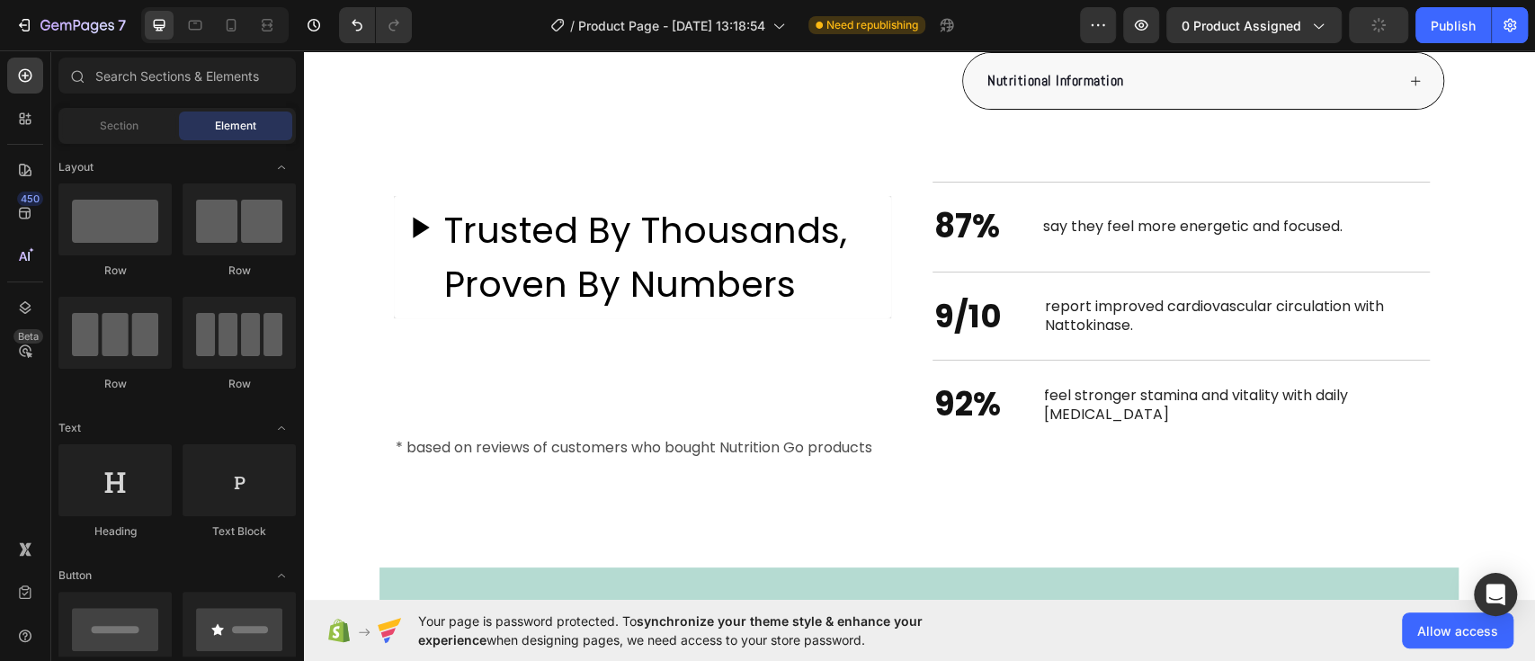
scroll to position [1072, 0]
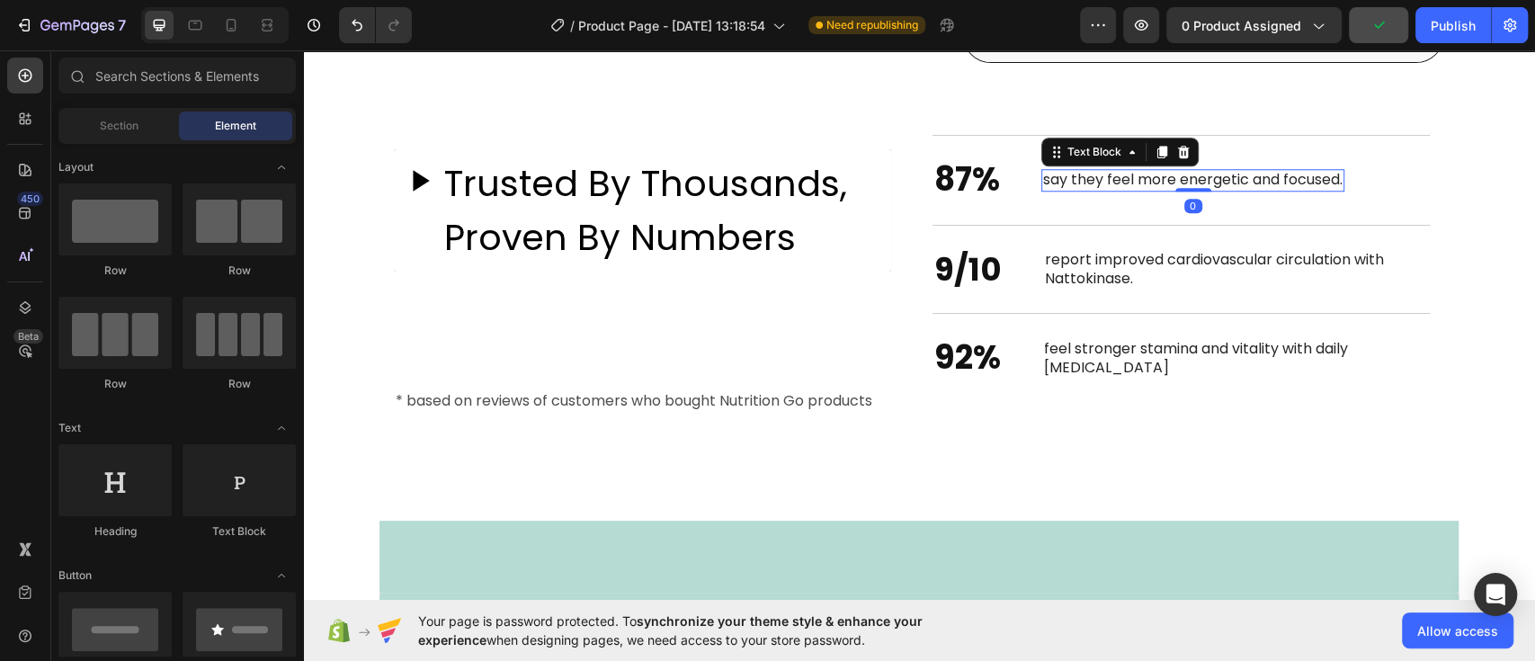
click at [1085, 171] on p "say they feel more energetic and focused." at bounding box center [1192, 180] width 299 height 19
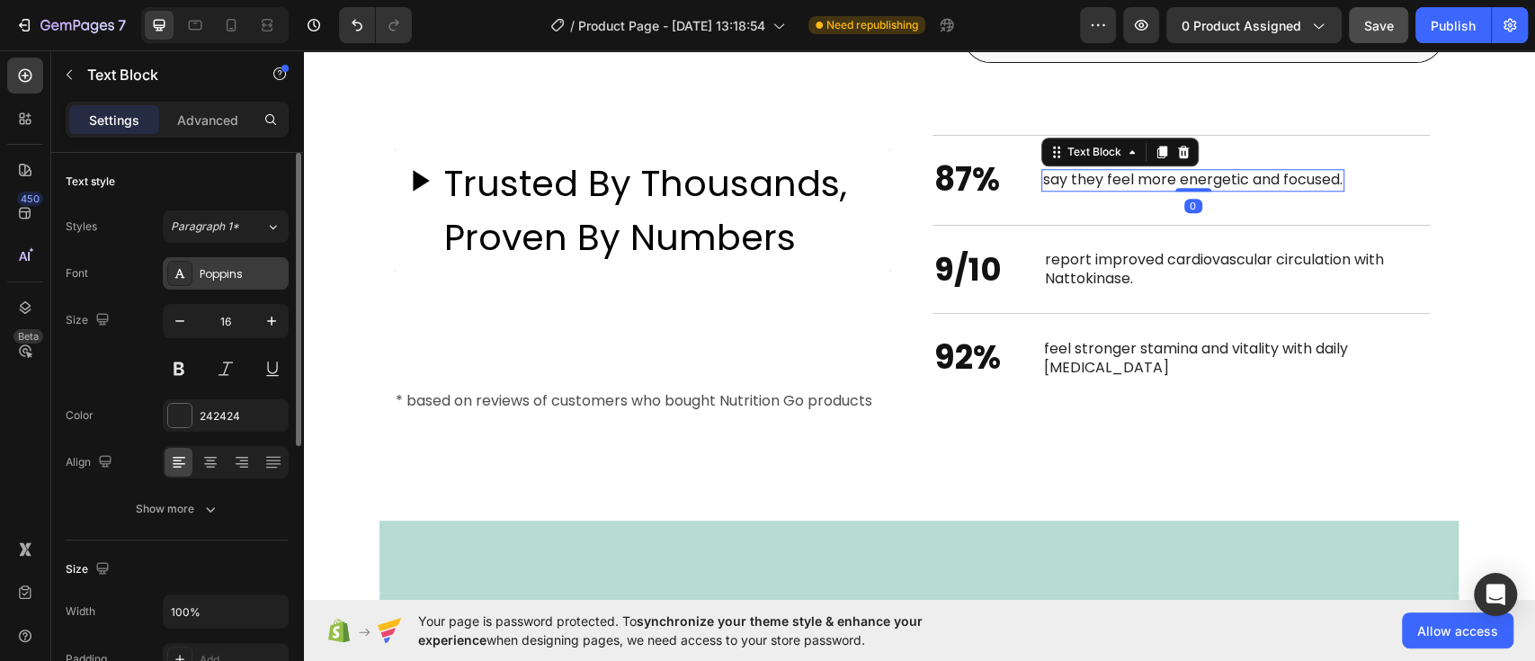
click at [231, 279] on div "Poppins" at bounding box center [242, 274] width 85 height 16
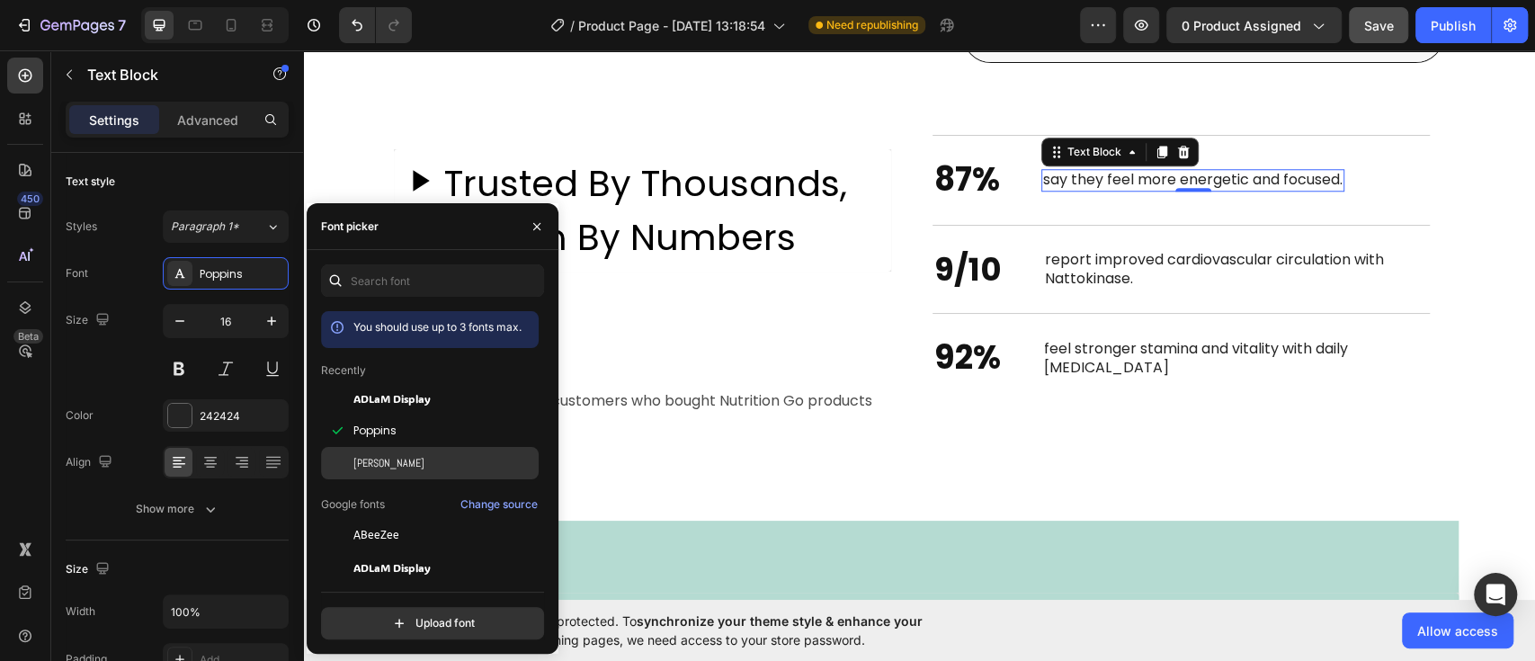
click at [385, 453] on div "[PERSON_NAME]" at bounding box center [430, 463] width 218 height 32
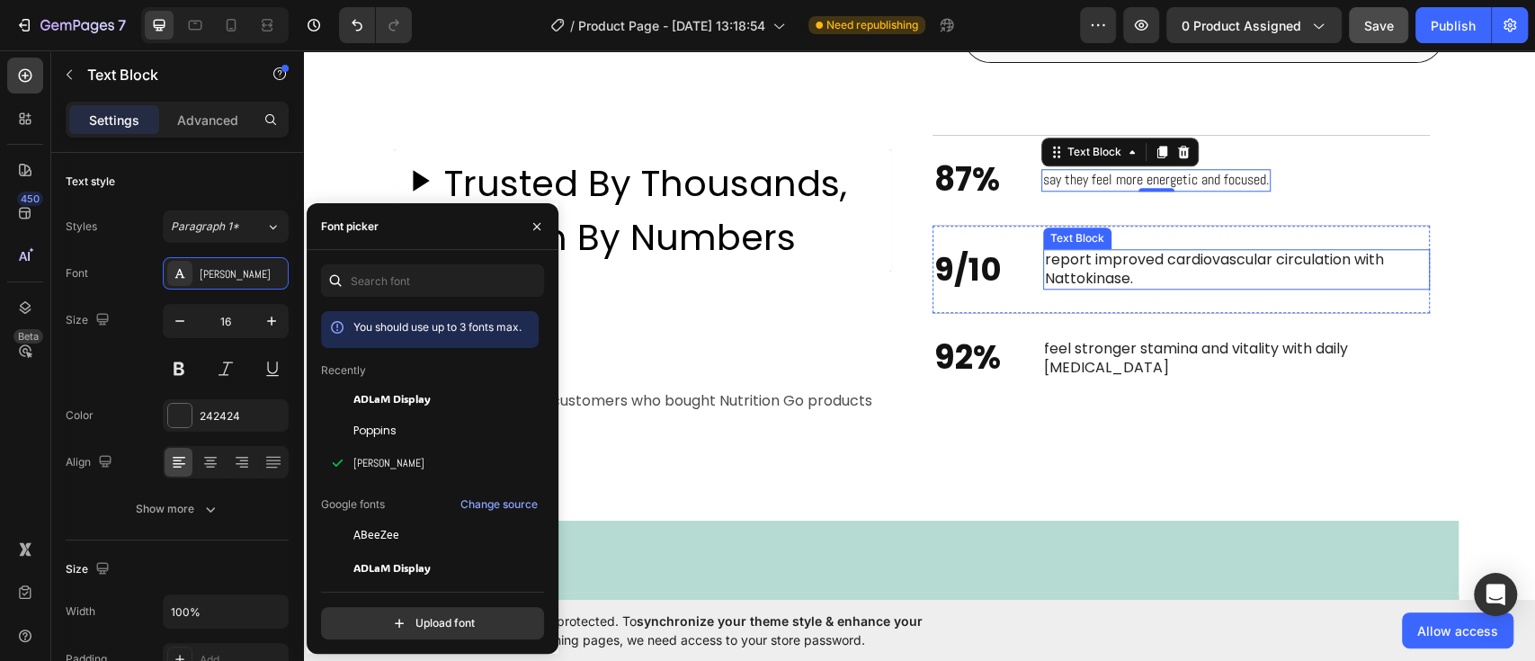
click at [1154, 251] on p "report improved cardiovascular circulation with Nattokinase." at bounding box center [1236, 270] width 383 height 38
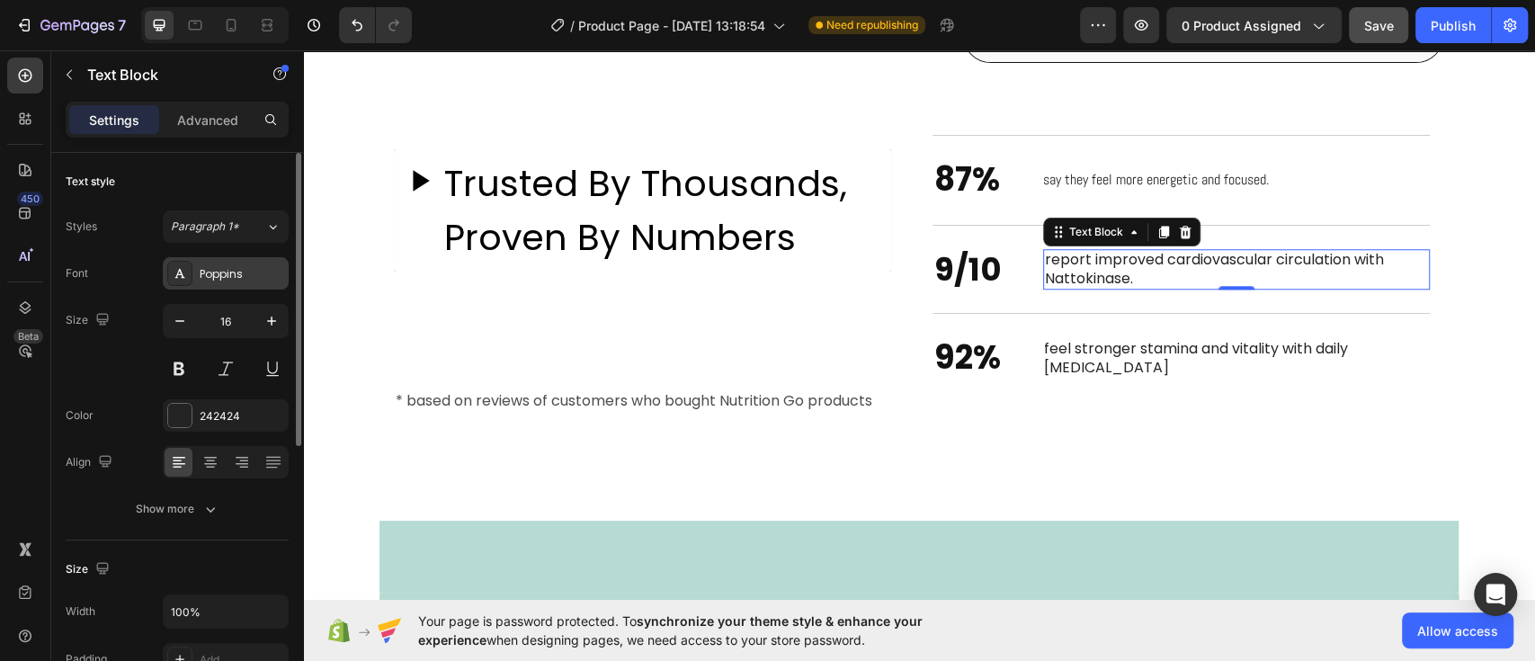
click at [202, 280] on div "Poppins" at bounding box center [242, 274] width 85 height 16
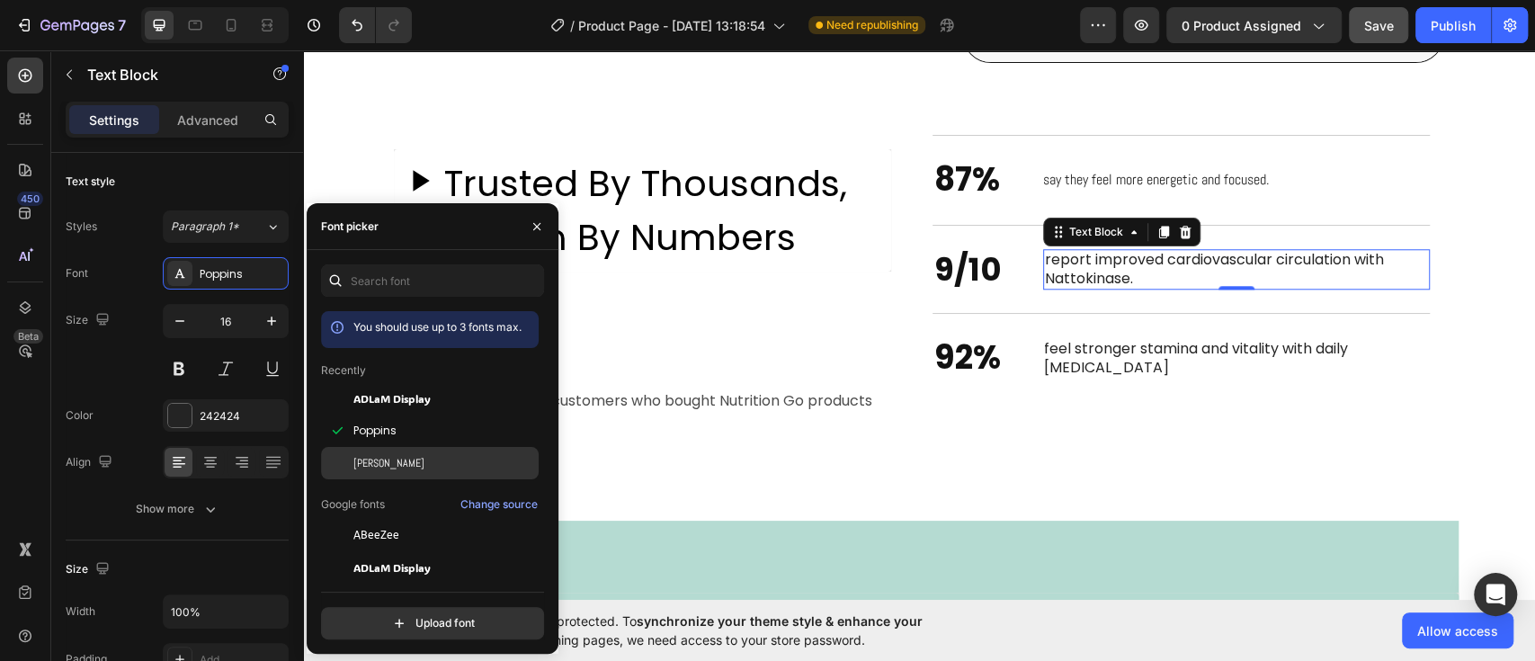
click at [377, 466] on div "[PERSON_NAME]" at bounding box center [444, 463] width 182 height 16
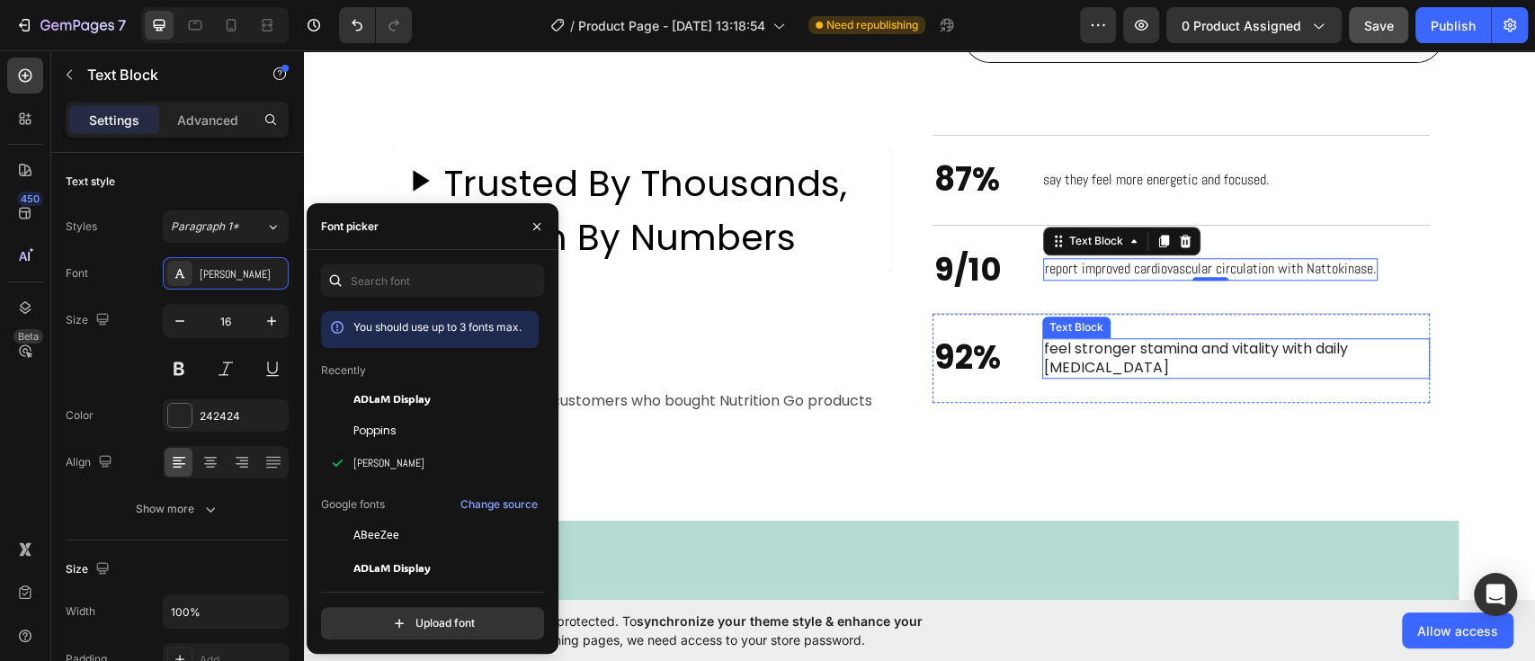
click at [1144, 351] on p "feel stronger stamina and vitality with daily [MEDICAL_DATA]" at bounding box center [1236, 359] width 384 height 38
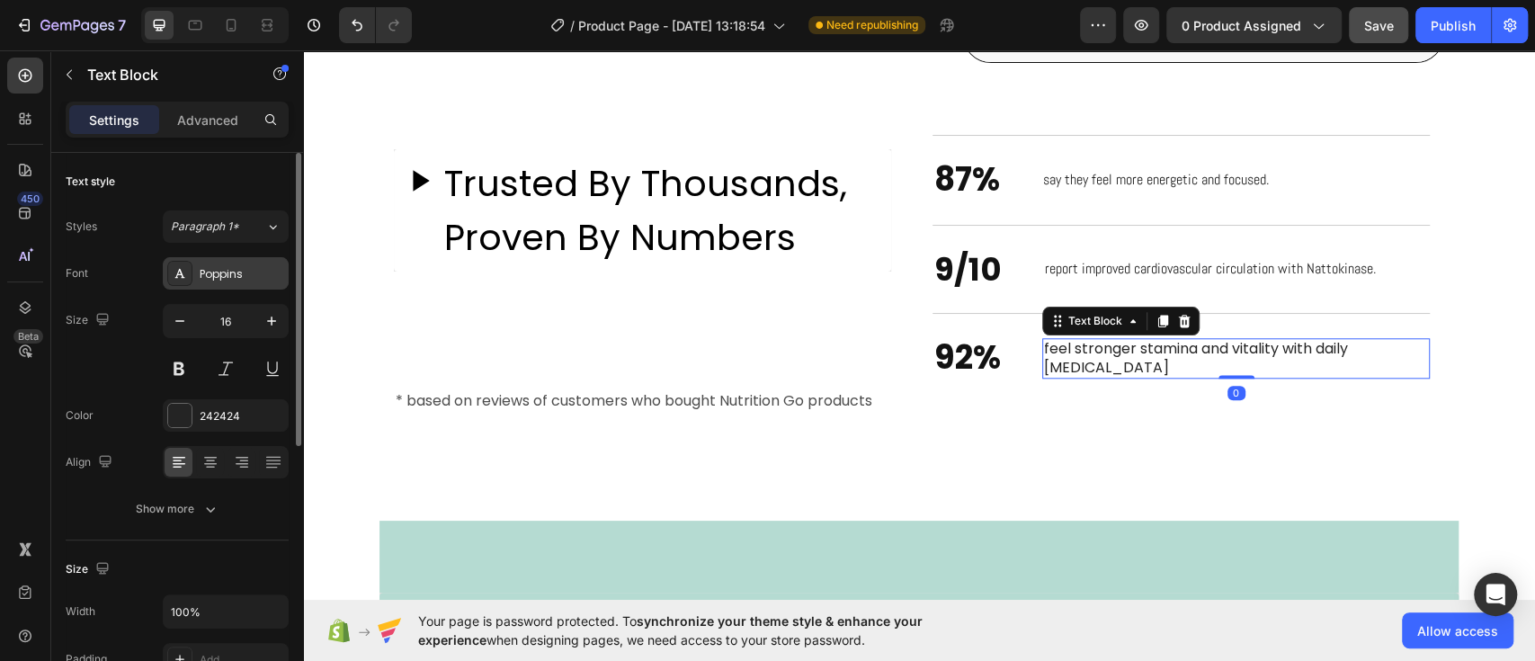
click at [226, 281] on div "Poppins" at bounding box center [226, 273] width 126 height 32
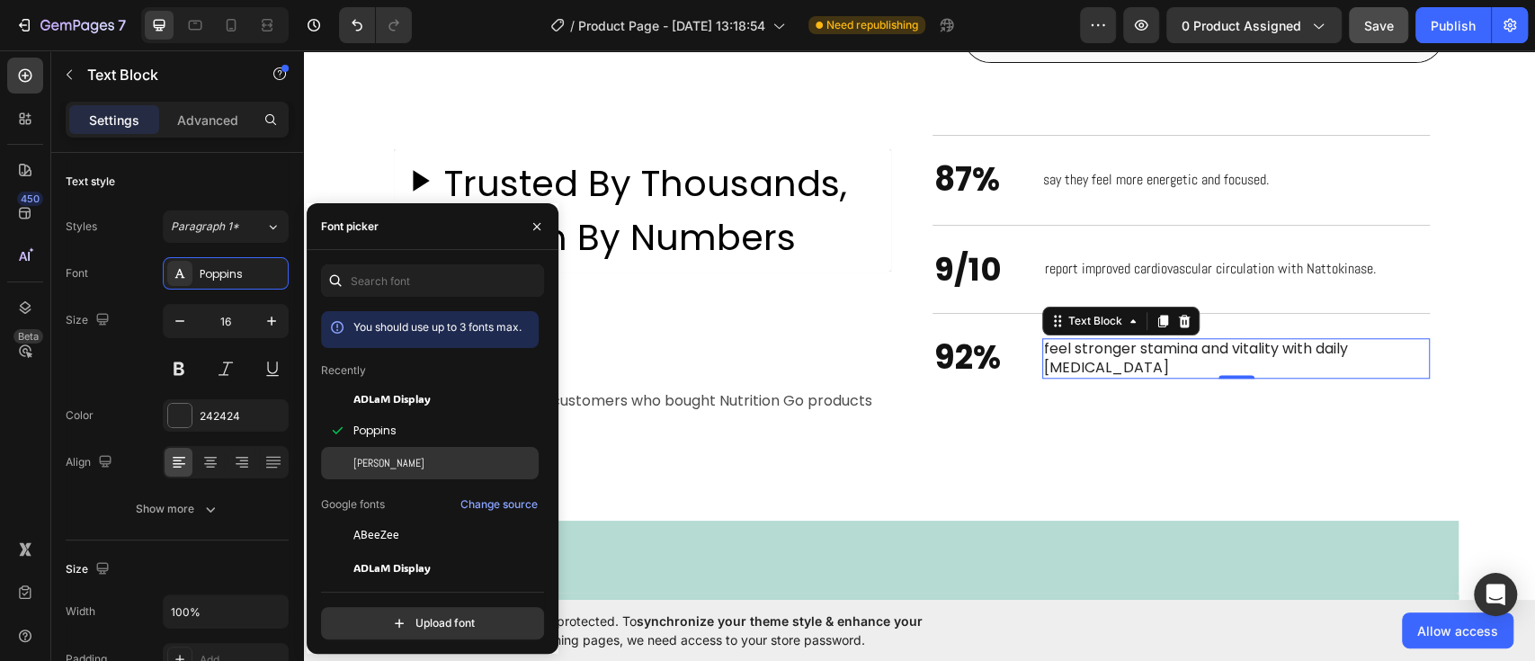
click at [362, 466] on span "[PERSON_NAME]" at bounding box center [388, 463] width 71 height 16
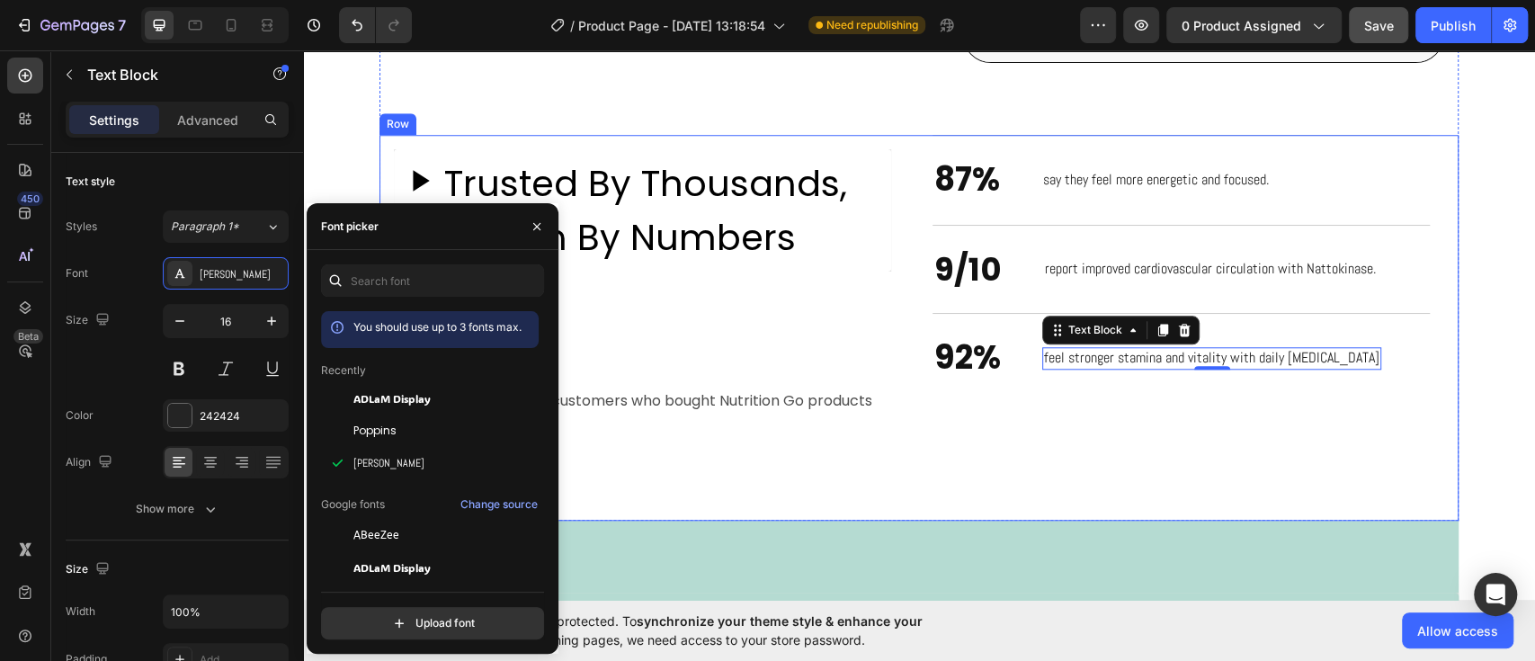
click at [785, 330] on div "Trusted By Thousands, Proven By Numbers Custom Code Row * based on reviews of c…" at bounding box center [643, 328] width 526 height 386
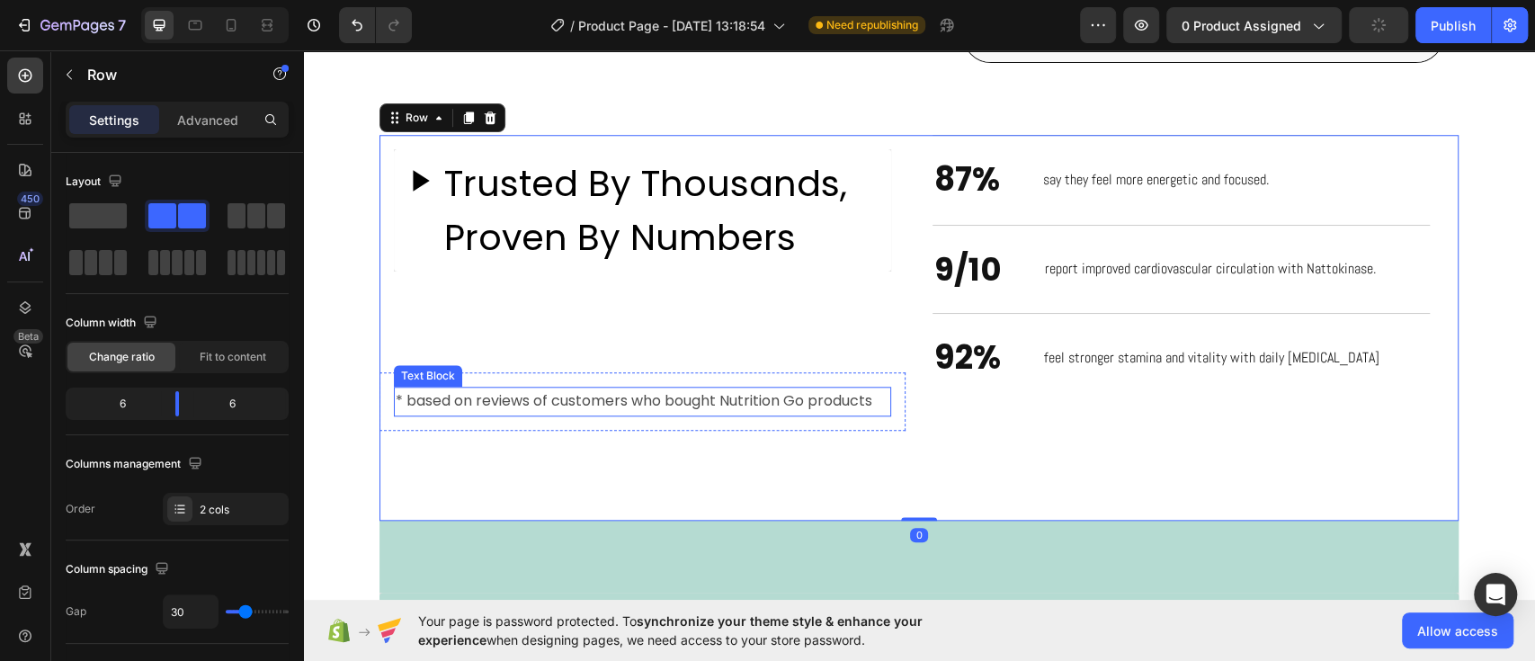
click at [533, 388] on p "* based on reviews of customers who bought Nutrition Go products" at bounding box center [643, 401] width 494 height 26
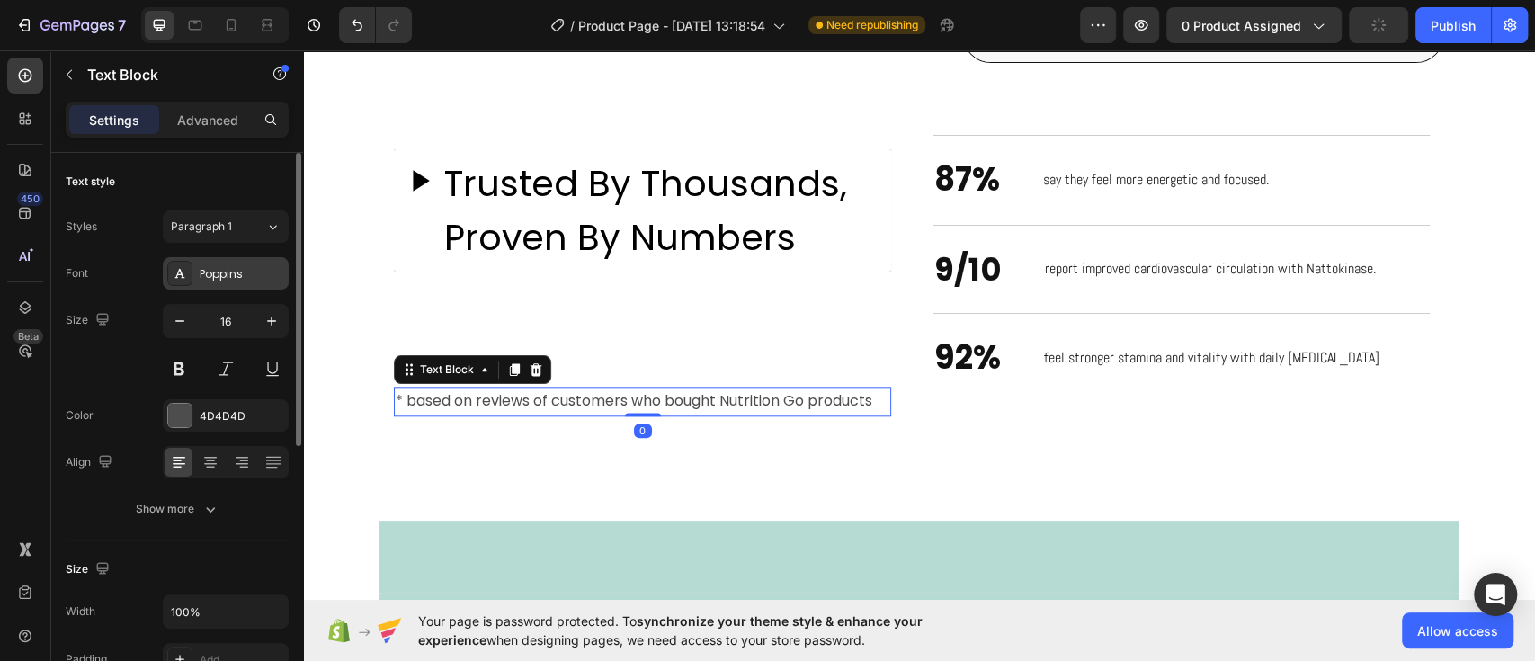
click at [210, 273] on div "Poppins" at bounding box center [242, 274] width 85 height 16
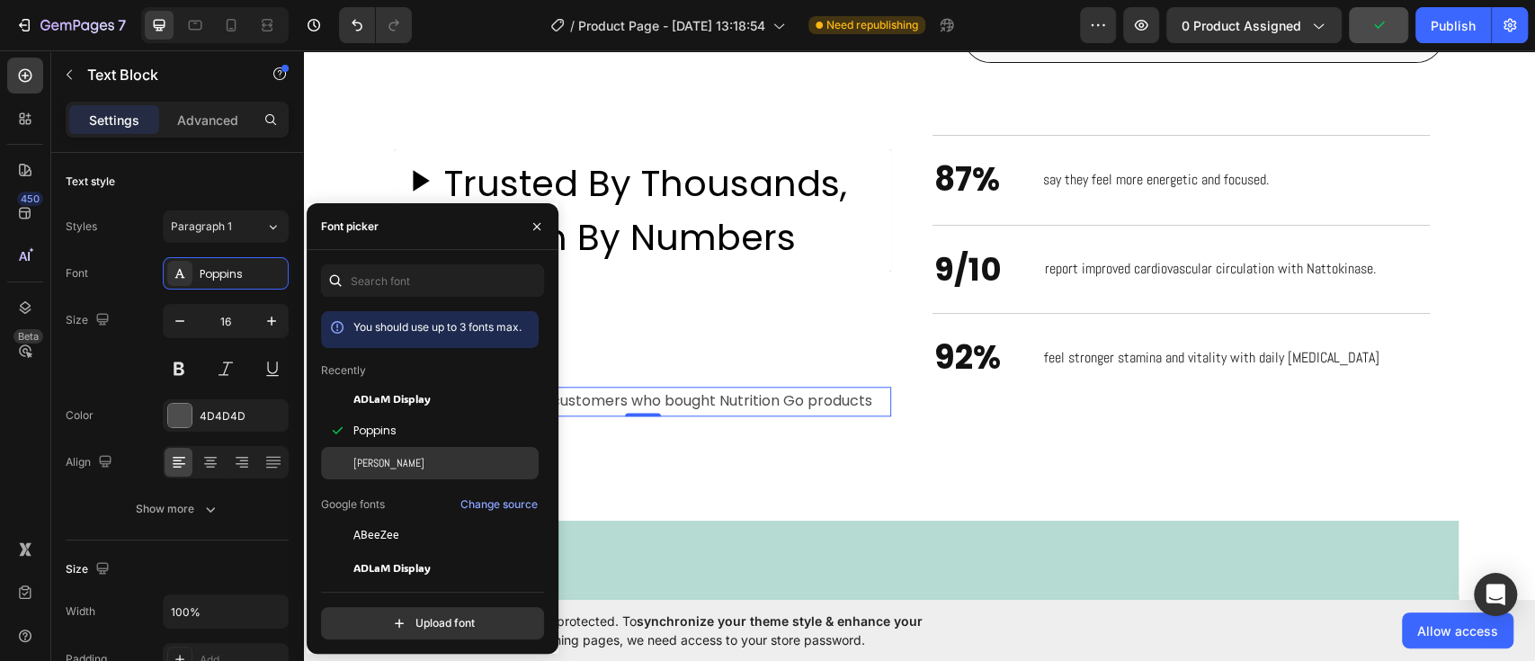
click at [360, 461] on span "[PERSON_NAME]" at bounding box center [388, 463] width 71 height 16
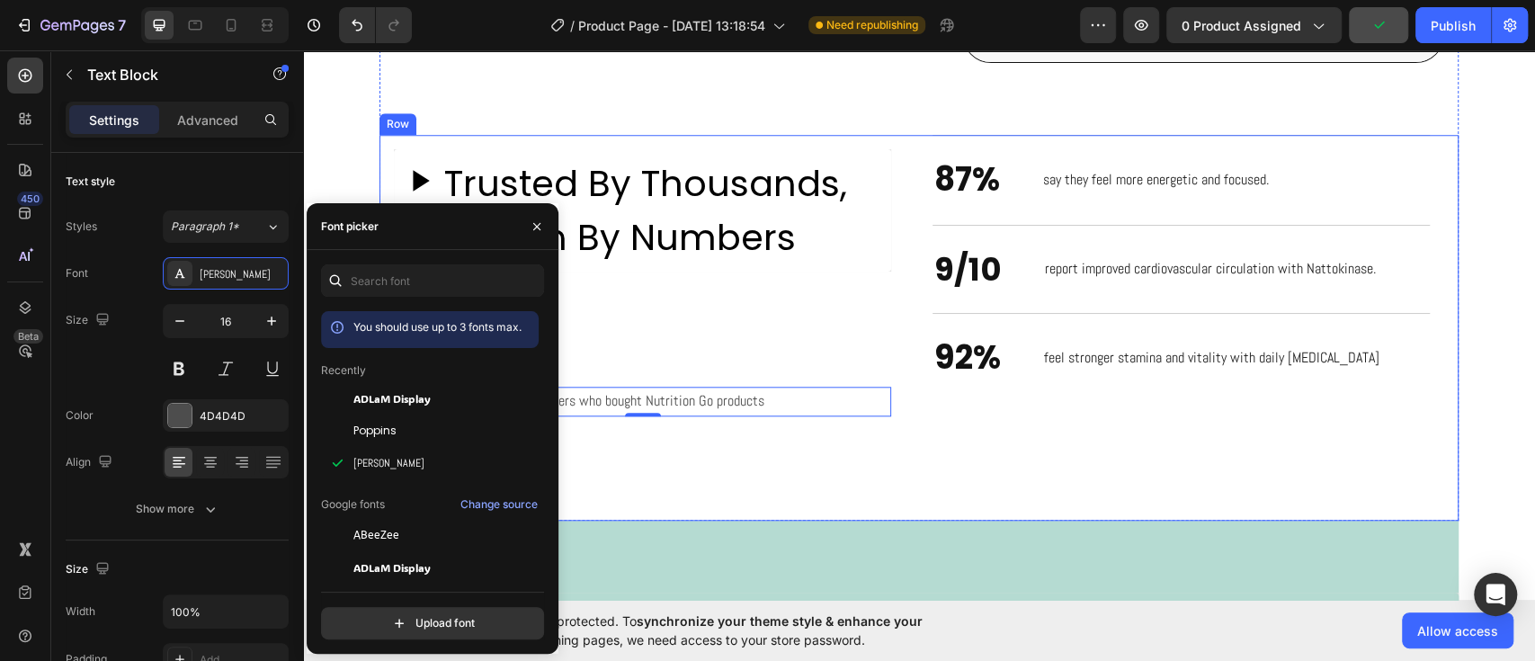
click at [871, 437] on div "Trusted By Thousands, Proven By Numbers Custom Code Row * based on reviews of c…" at bounding box center [643, 328] width 526 height 386
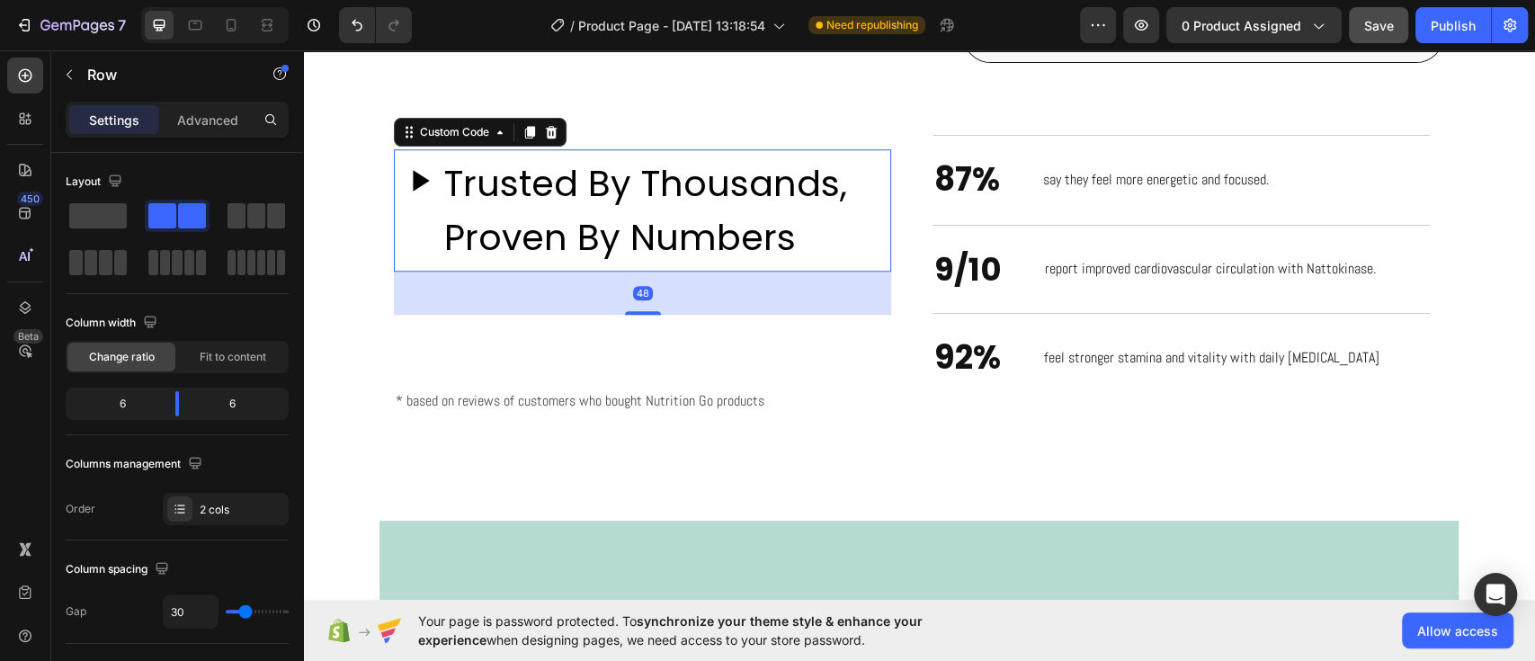
click at [548, 207] on h2 "Trusted By Thousands, Proven By Numbers" at bounding box center [664, 210] width 440 height 108
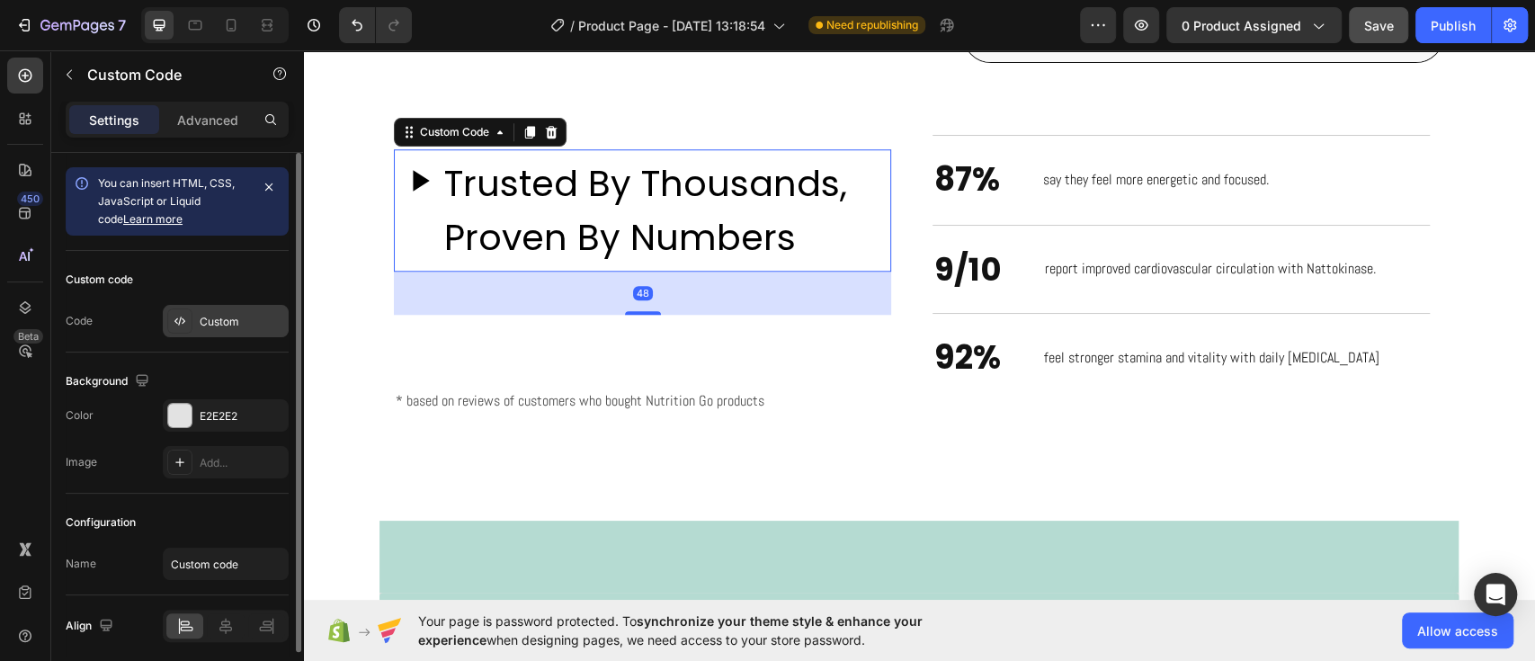
click at [239, 323] on div "Custom" at bounding box center [242, 322] width 85 height 16
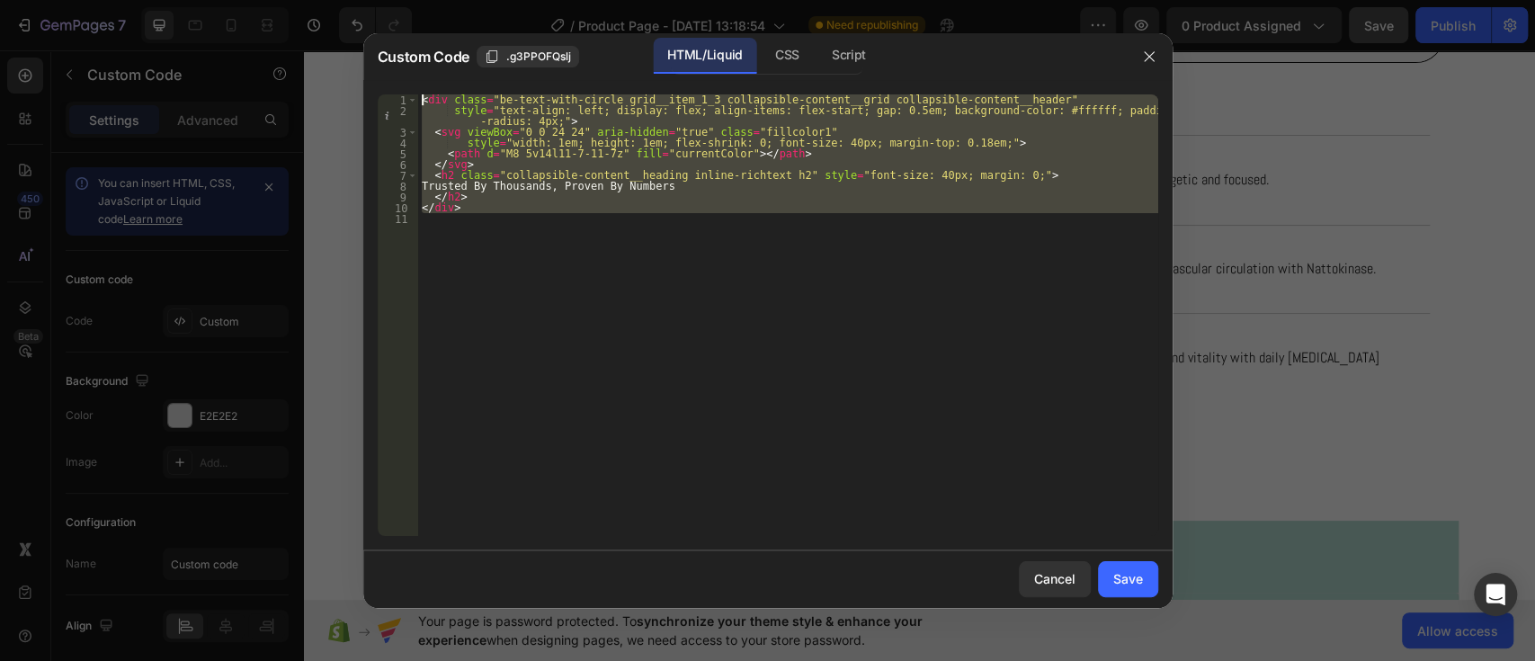
drag, startPoint x: 584, startPoint y: 232, endPoint x: 401, endPoint y: 54, distance: 255.0
click at [401, 54] on div "Custom Code .g3PPOFQslj HTML/Liquid CSS Script 1 2 3 4 5 6 7 8 9 10 11 < div cl…" at bounding box center [767, 320] width 809 height 575
type textarea "<div class="be-text-with-circle grid__item_1_3 collapsible-content__grid collap…"
click at [519, 255] on div "< div class = "be-text-with-circle grid__item_1_3 collapsible-content__grid col…" at bounding box center [788, 315] width 740 height 442
drag, startPoint x: 519, startPoint y: 255, endPoint x: 396, endPoint y: 83, distance: 211.4
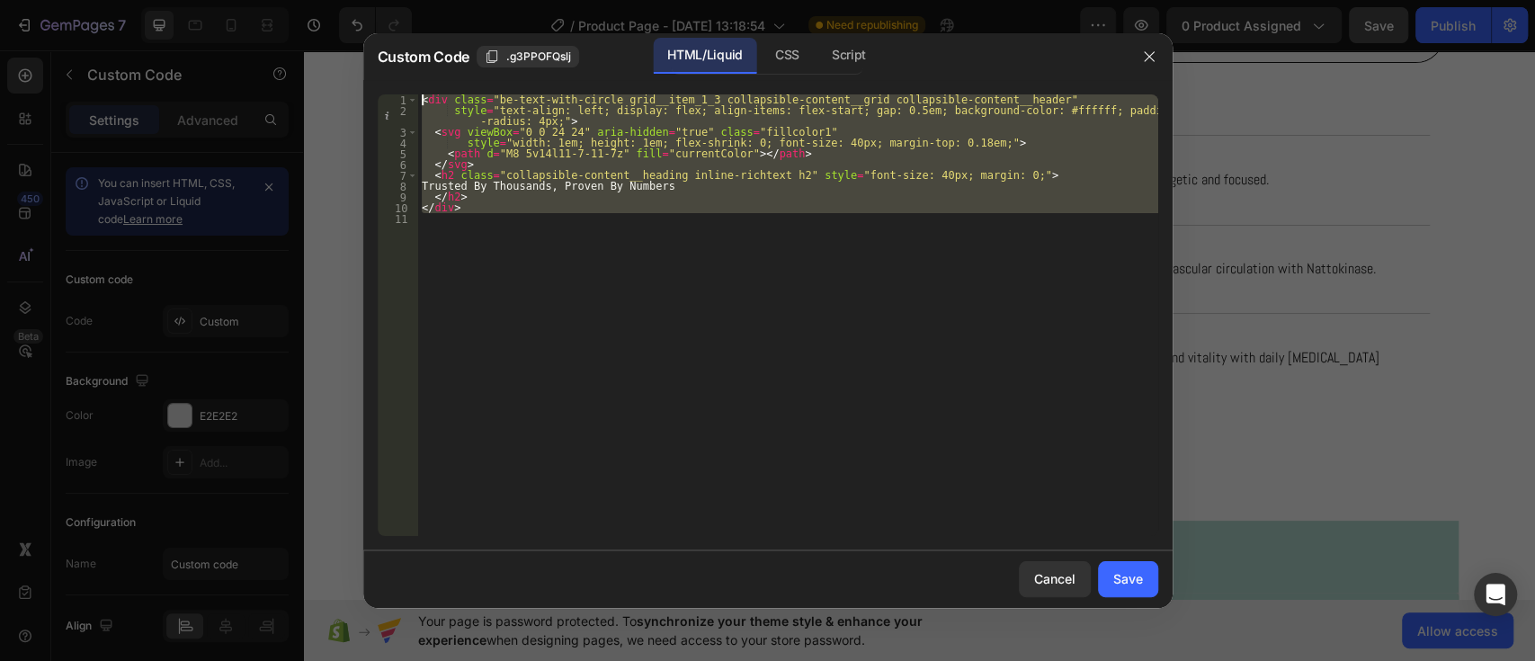
click at [396, 83] on div "1 2 3 4 5 6 7 8 9 10 11 < div class = "be-text-with-circle grid__item_1_3 colla…" at bounding box center [767, 315] width 809 height 470
type textarea "<div class="be-text-with-circle grid__item_1_3 collapsible-content__grid collap…"
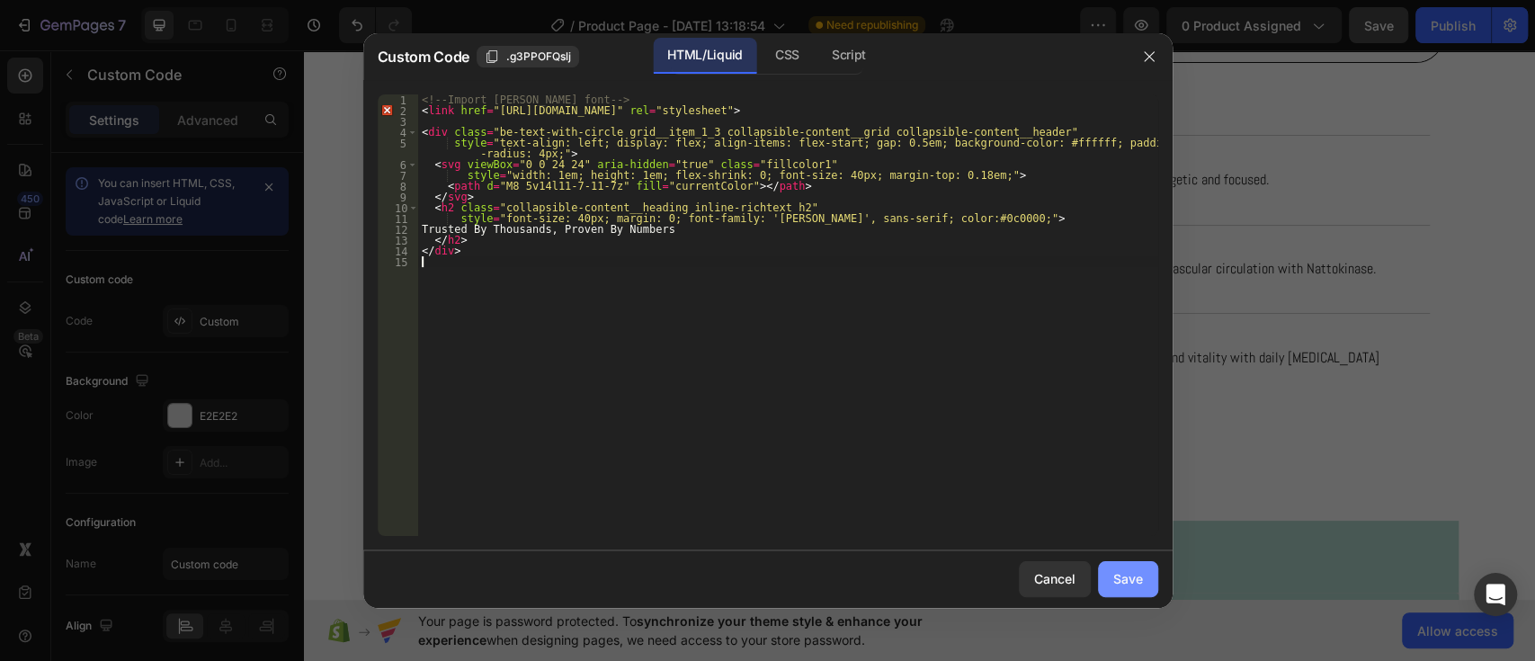
click at [1121, 577] on div "Save" at bounding box center [1128, 578] width 30 height 19
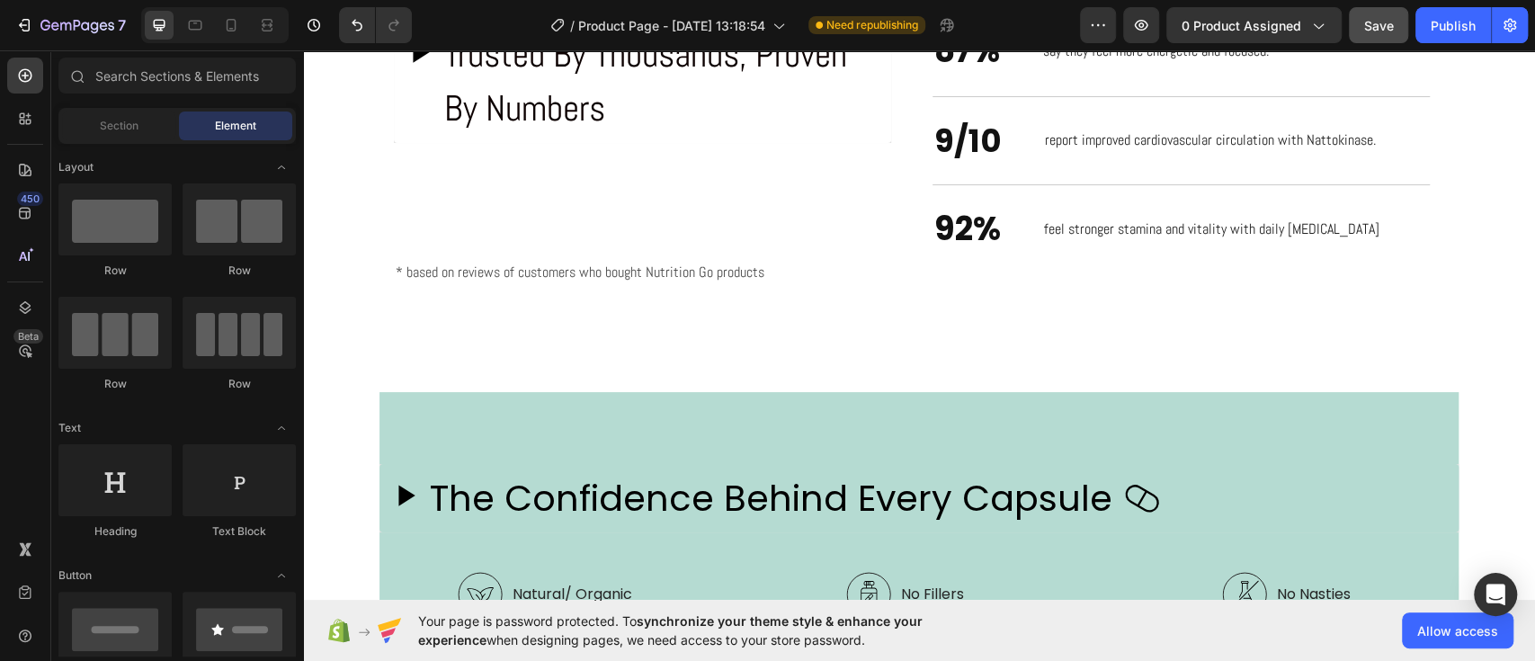
scroll to position [1410, 0]
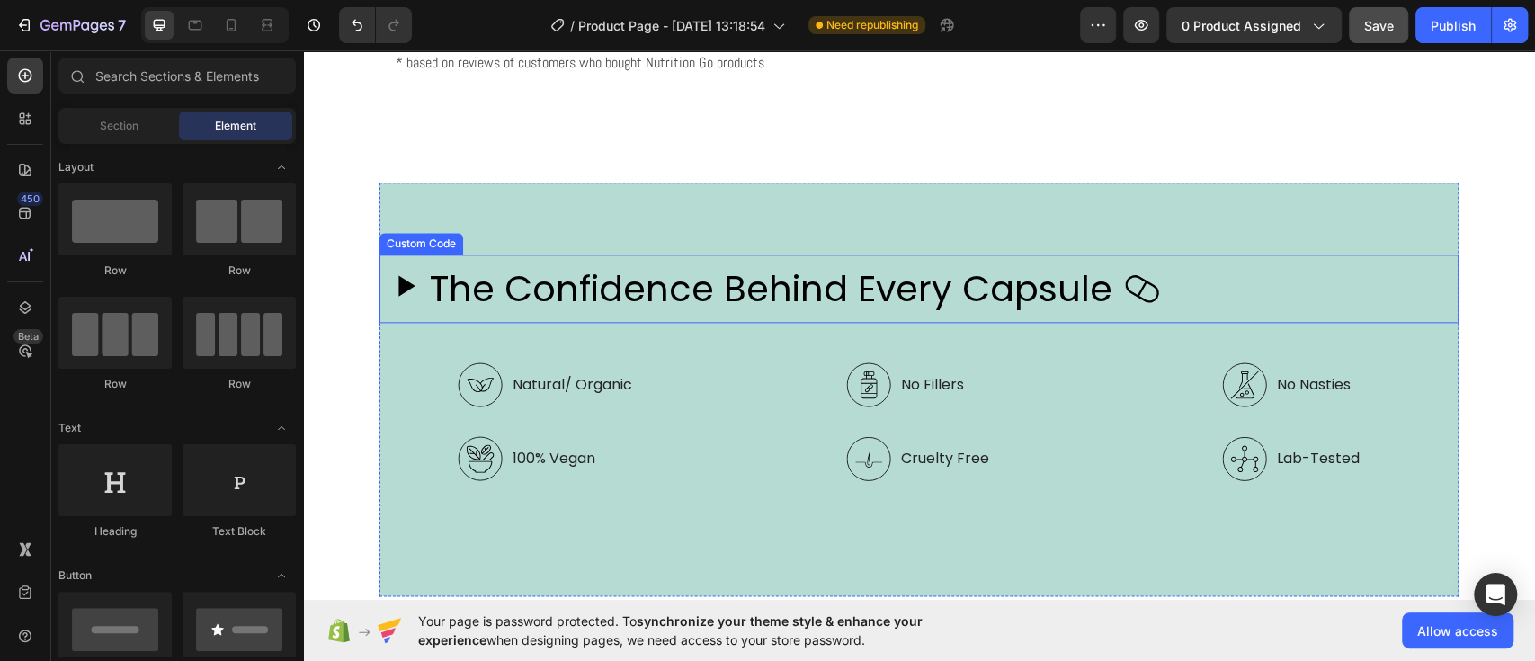
click at [656, 279] on h2 "The Confidence Behind Every Capsule" at bounding box center [771, 289] width 683 height 54
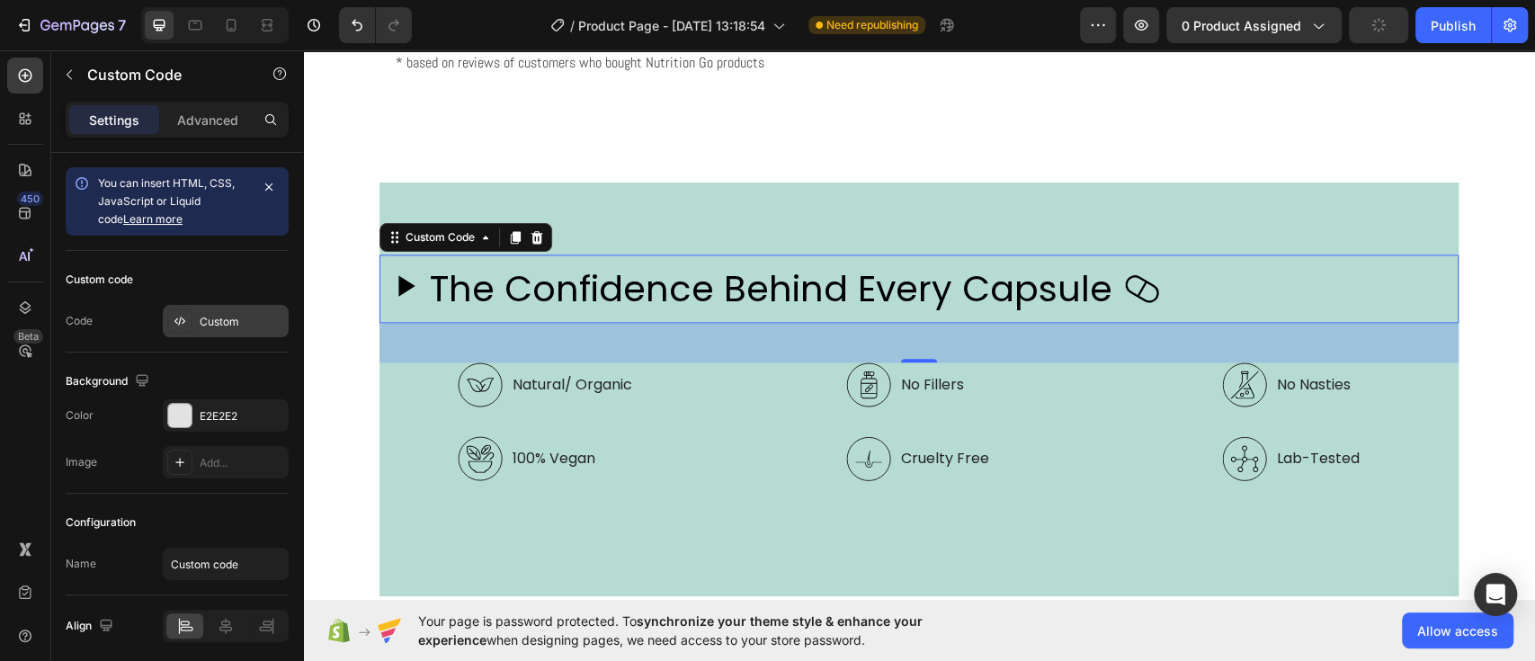
click at [239, 327] on div "Custom" at bounding box center [242, 322] width 85 height 16
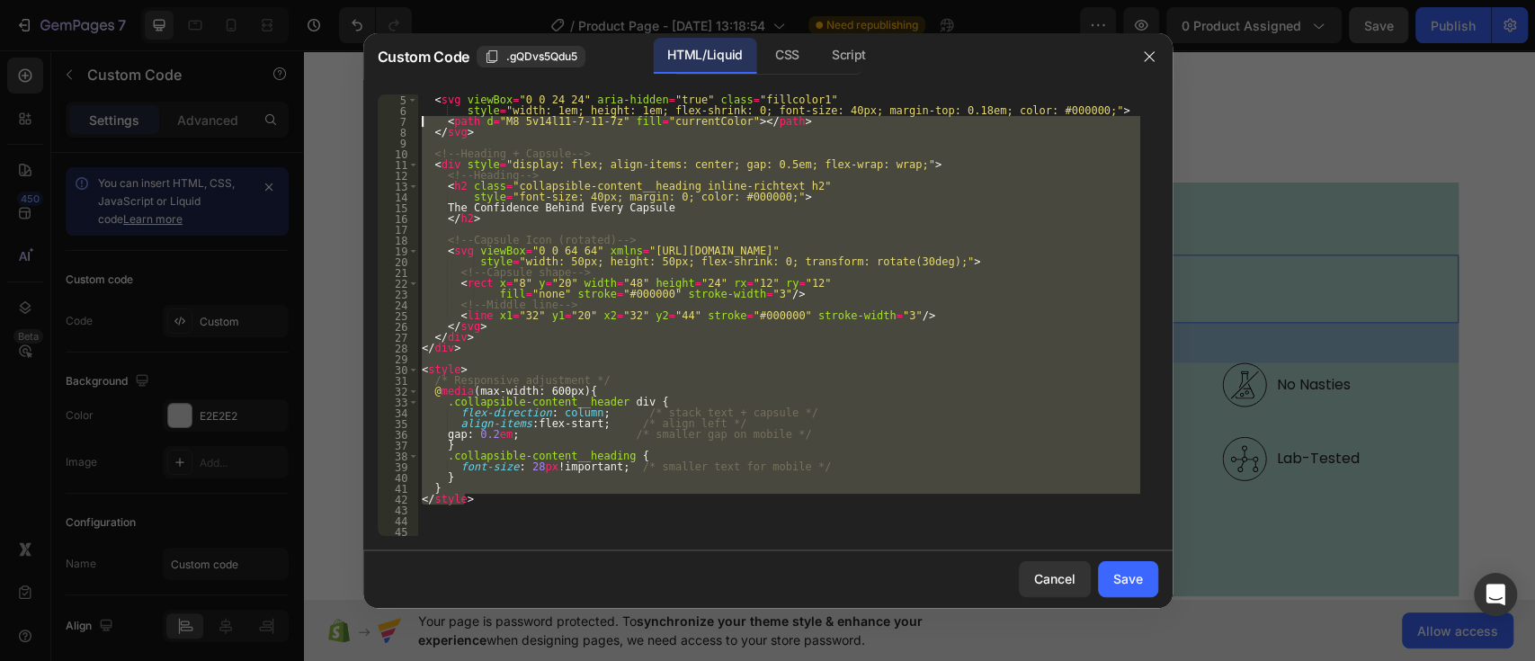
scroll to position [0, 0]
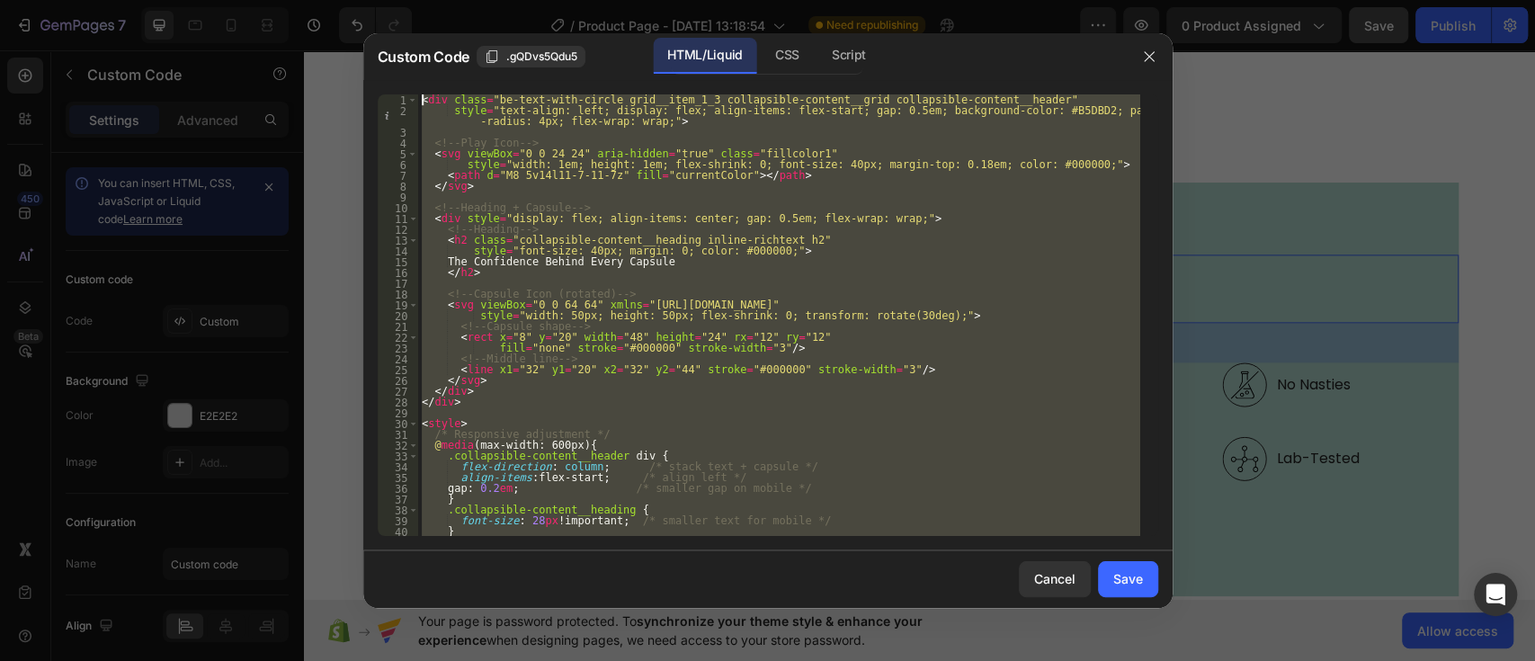
drag, startPoint x: 486, startPoint y: 500, endPoint x: 336, endPoint y: -46, distance: 565.9
click at [336, 0] on html "7 Version history / Product Page - Aug 13, 13:18:54 Need republishing Preview 0…" at bounding box center [767, 67] width 1535 height 135
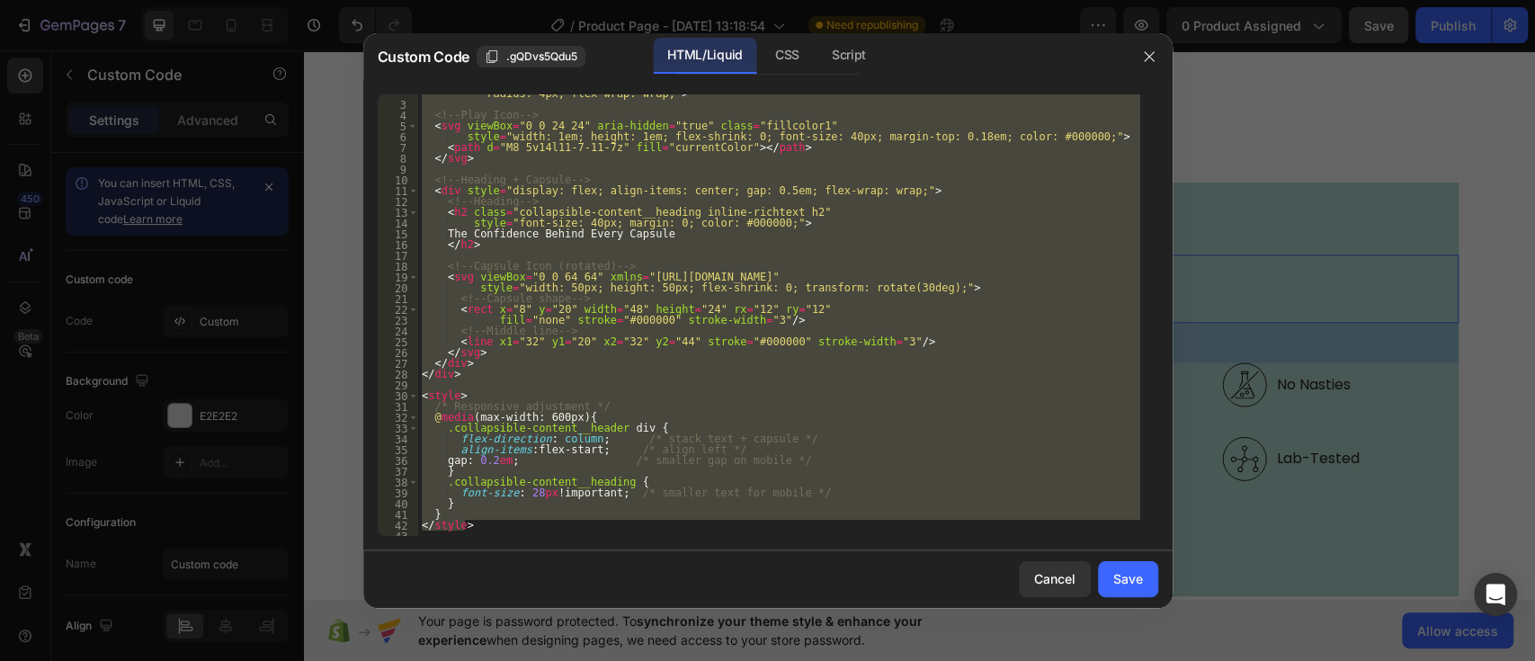
click at [482, 517] on div "style = "text-align: left; display: flex; align-items: flex-start; gap: 0.5em; …" at bounding box center [779, 315] width 722 height 442
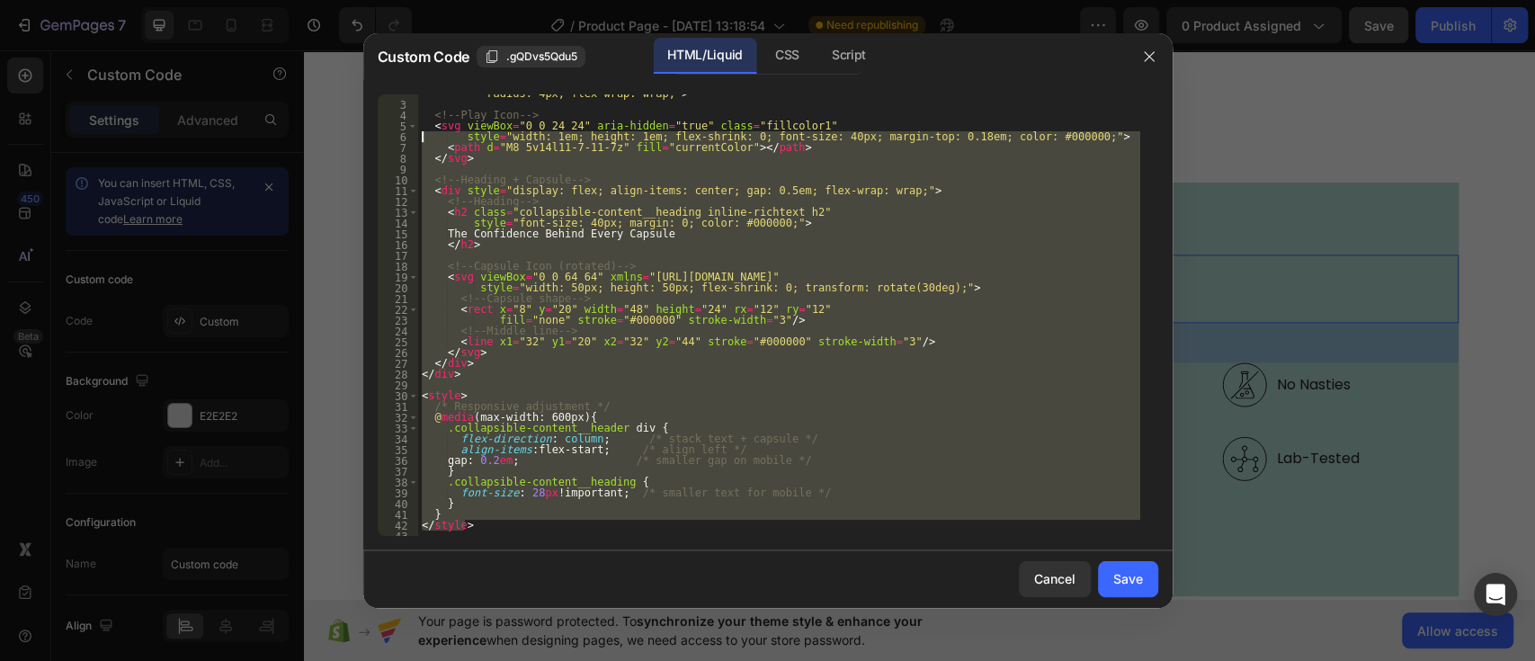
scroll to position [0, 0]
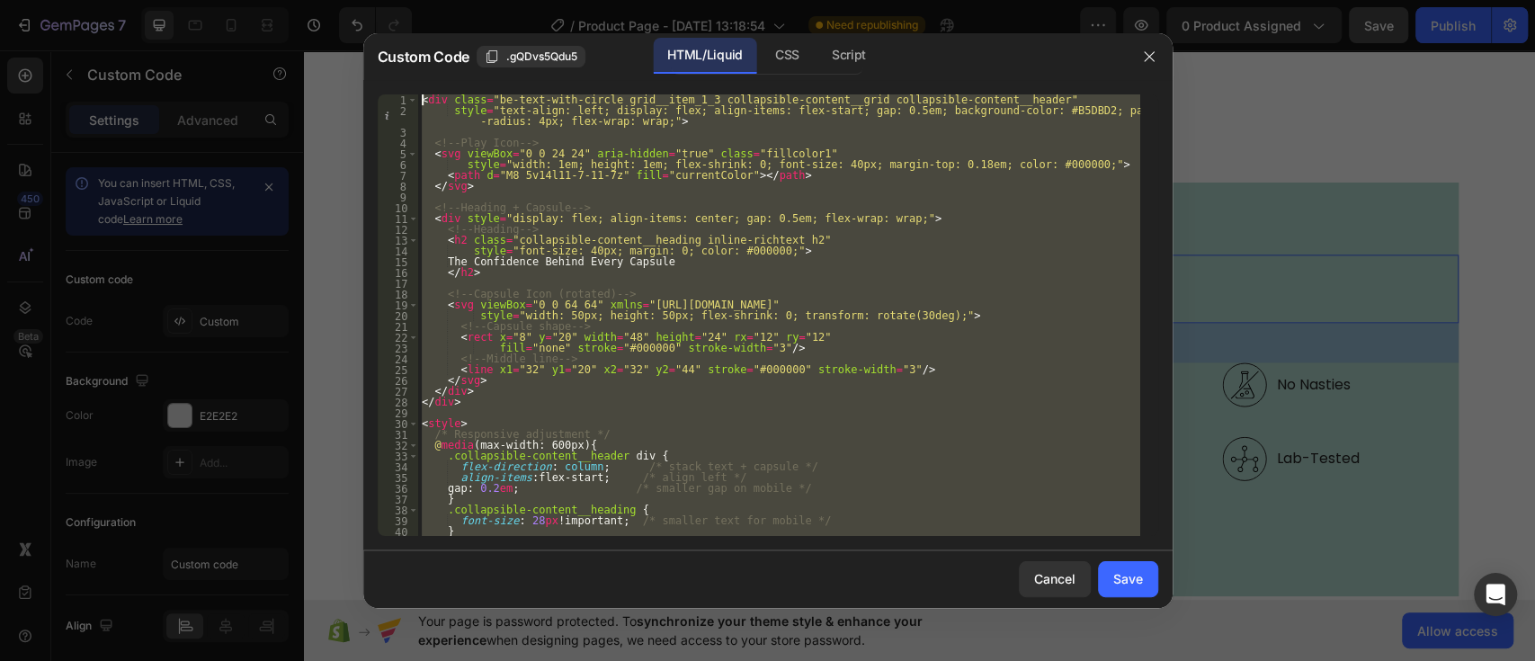
drag, startPoint x: 477, startPoint y: 529, endPoint x: 398, endPoint y: -23, distance: 557.7
click at [398, 0] on html "7 Version history / Product Page - Aug 13, 13:18:54 Need republishing Preview 0…" at bounding box center [767, 67] width 1535 height 135
type textarea "<div class="be-text-with-circle grid__item_1_3 collapsible-content__grid collap…"
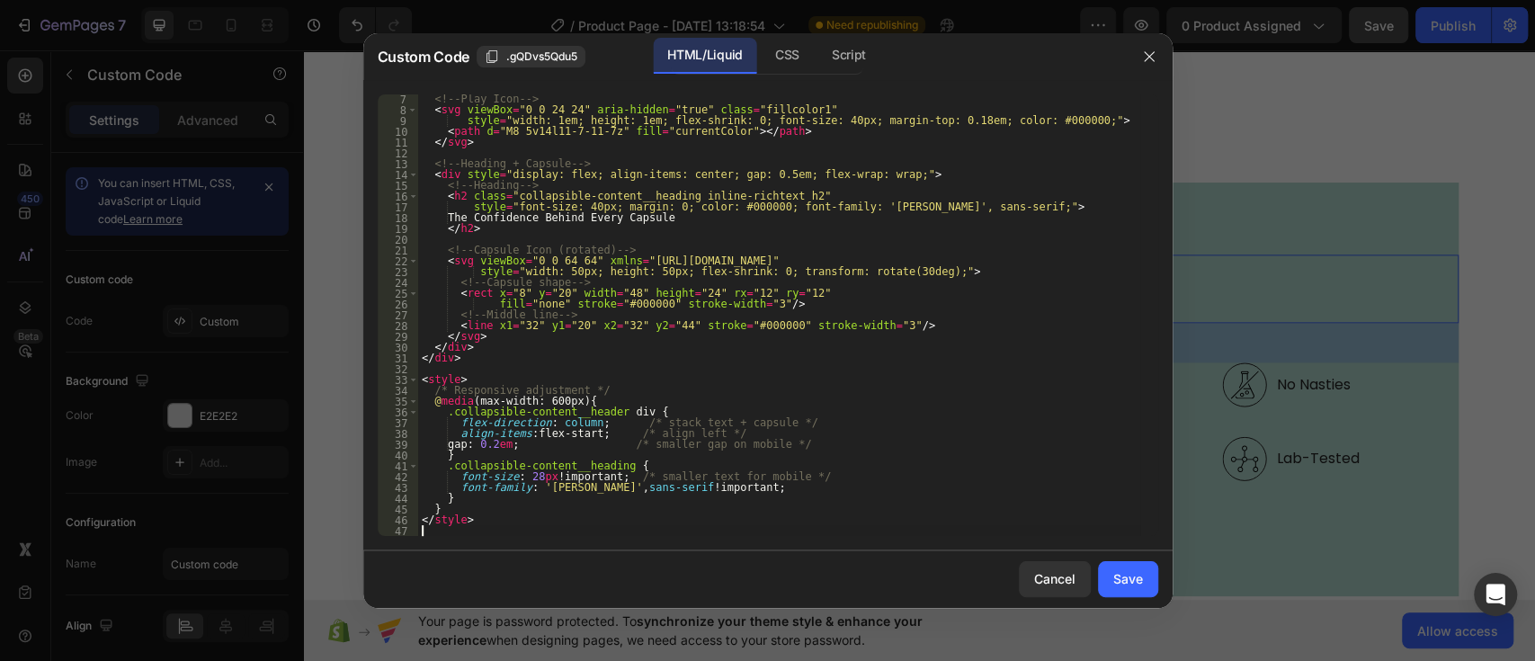
scroll to position [76, 0]
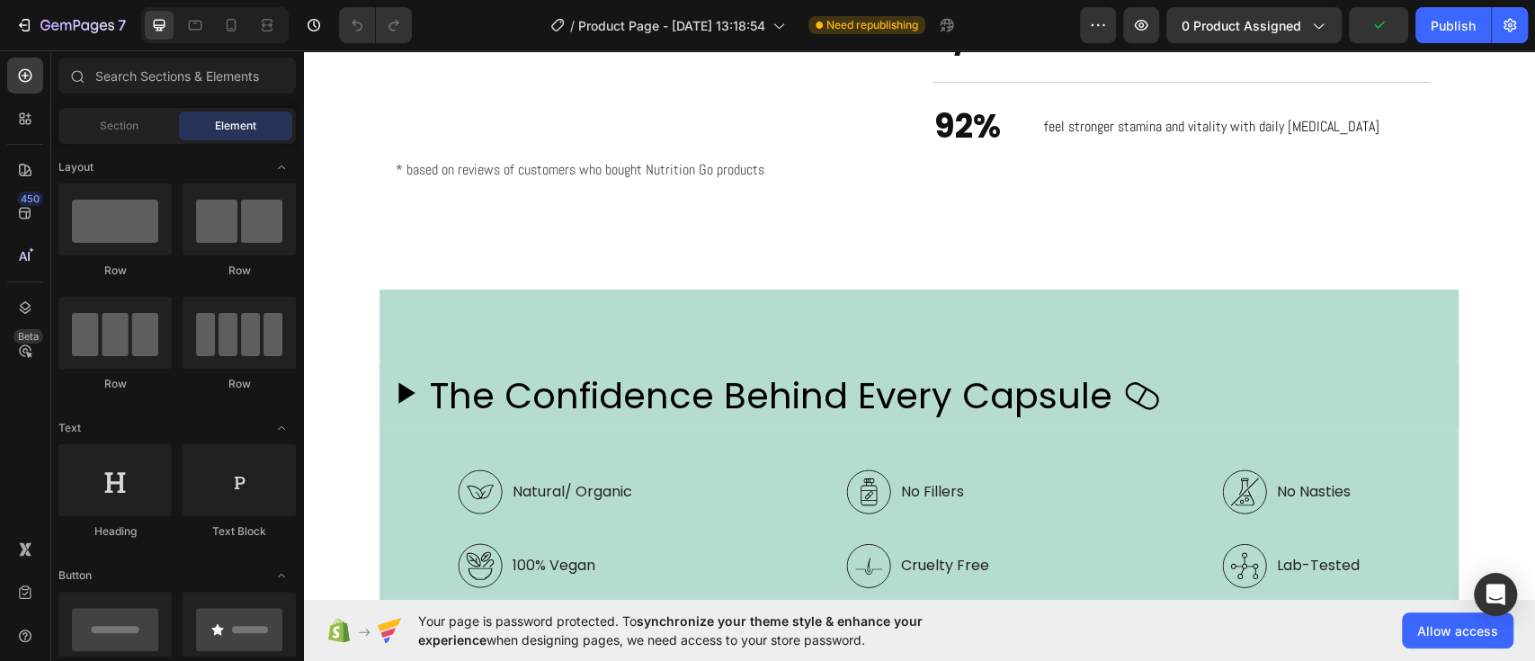
scroll to position [1338, 0]
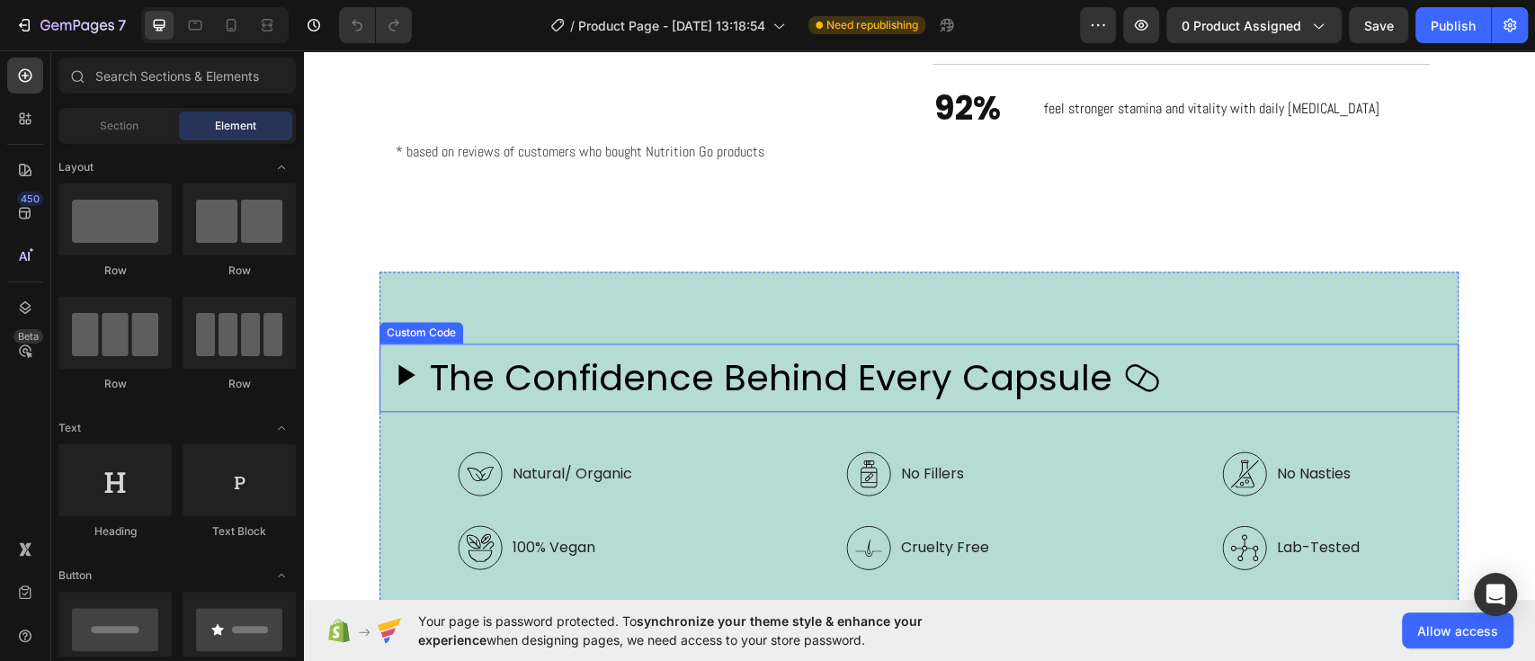
click at [580, 395] on h2 "The Confidence Behind Every Capsule" at bounding box center [771, 378] width 683 height 54
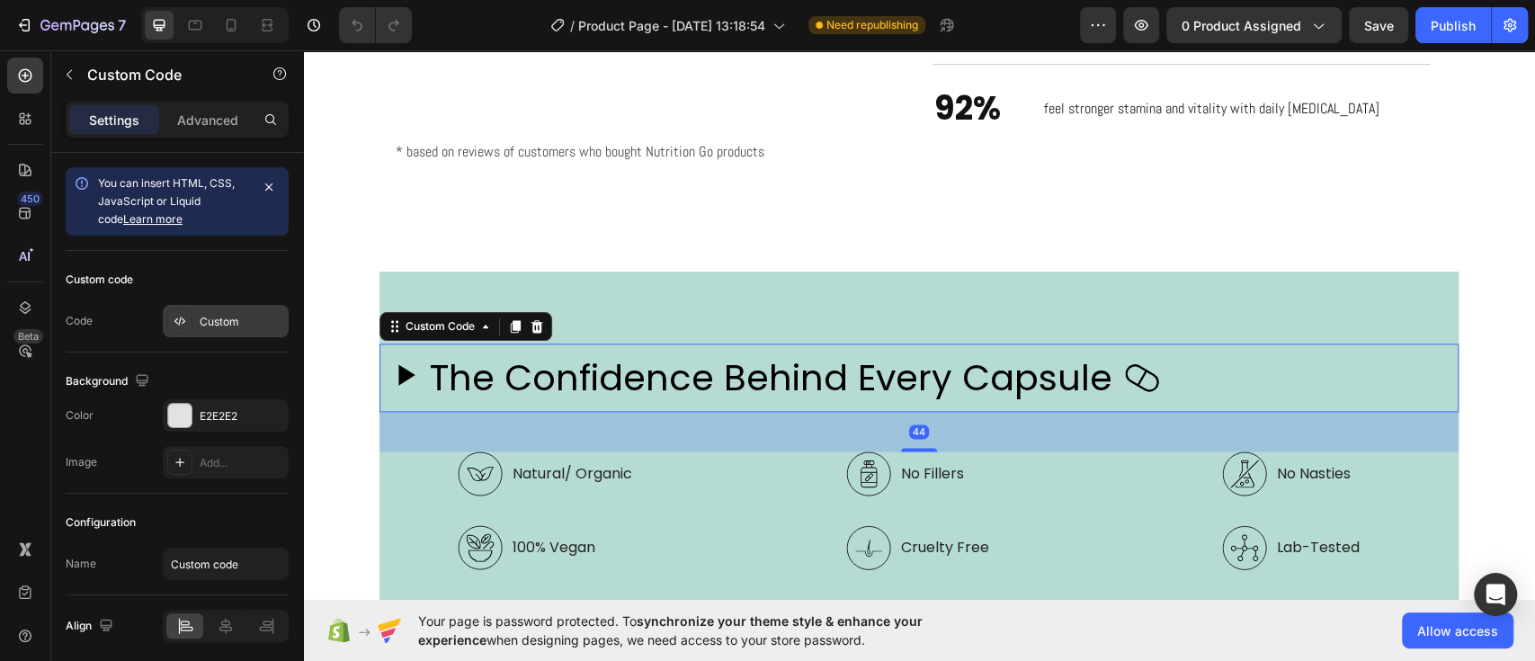
click at [220, 333] on div "Custom" at bounding box center [226, 321] width 126 height 32
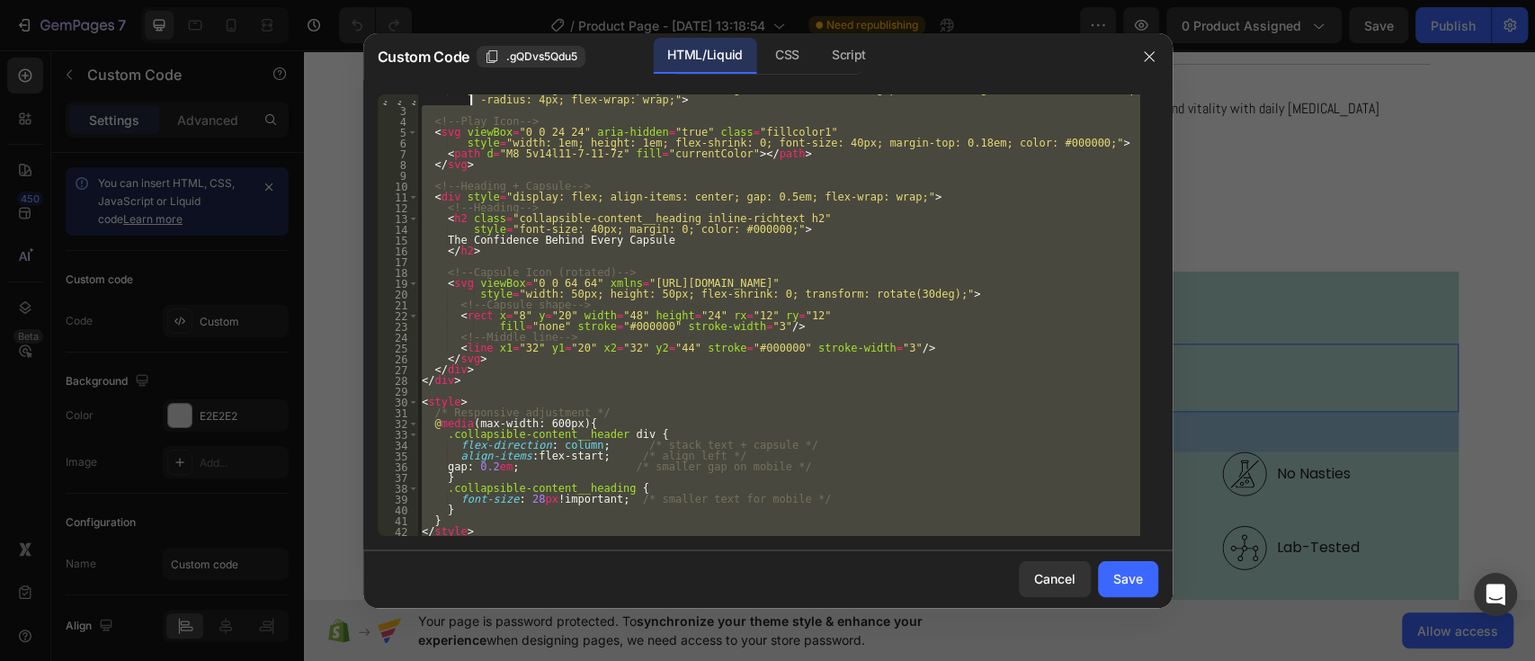
scroll to position [0, 0]
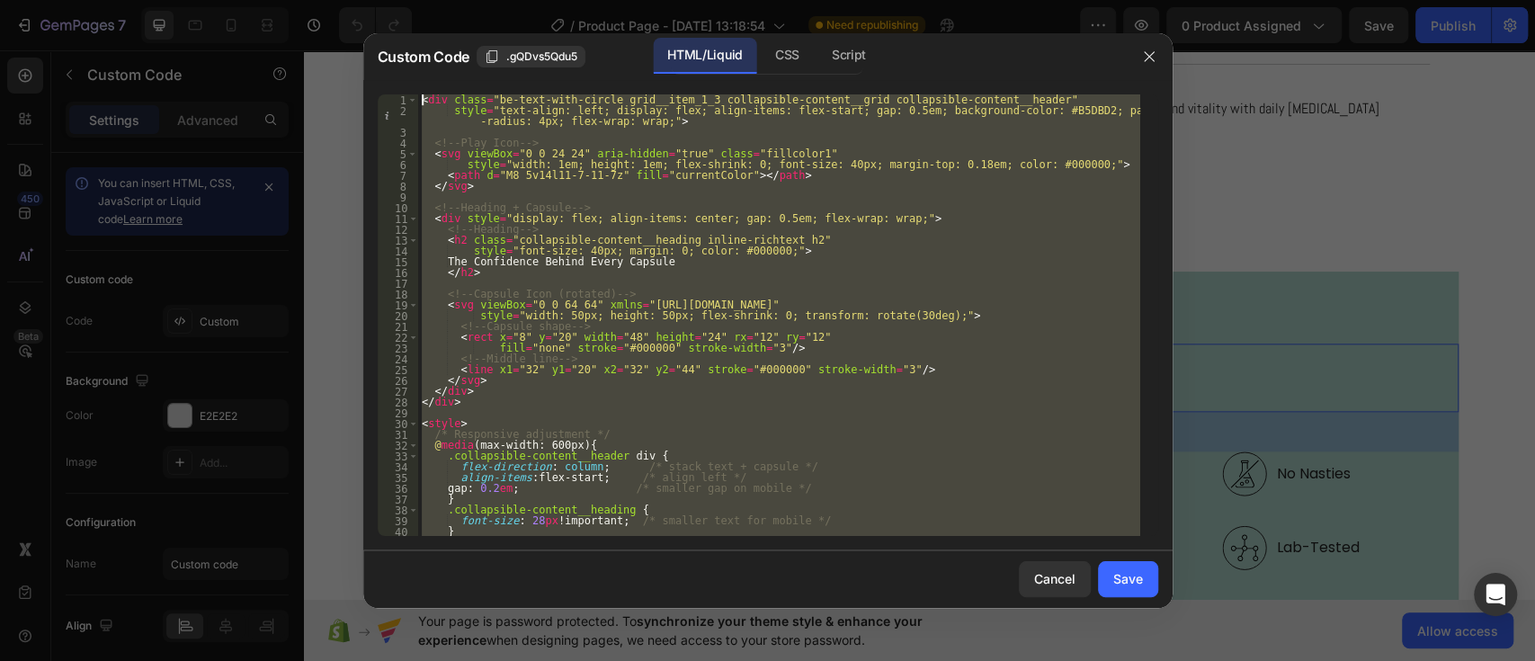
drag, startPoint x: 502, startPoint y: 525, endPoint x: 394, endPoint y: 56, distance: 481.7
click at [394, 56] on div "Custom Code .gQDvs5Qdu5 HTML/Liquid CSS Script 1 2 3 4 5 6 7 8 9 10 11 12 13 14…" at bounding box center [767, 320] width 809 height 575
type textarea "<div class="be-text-with-circle grid__item_1_3 collapsible-content__grid collap…"
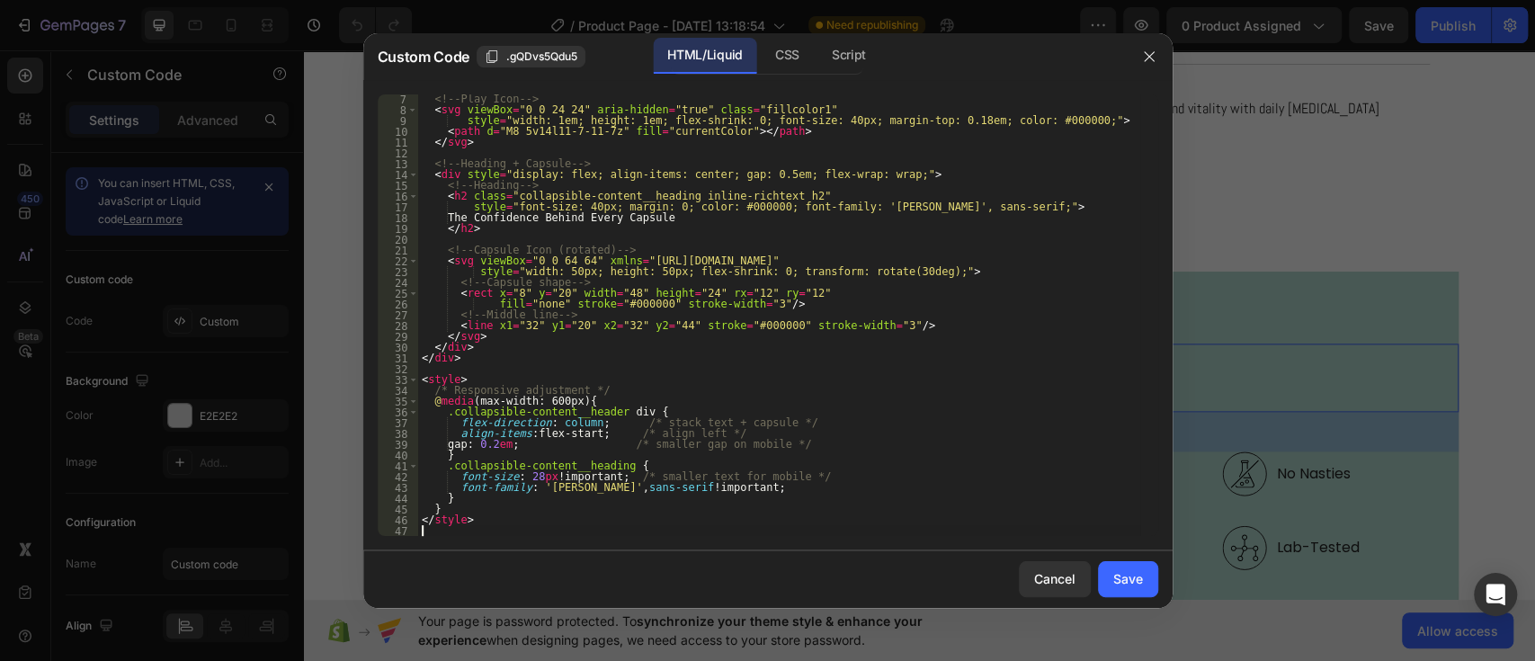
scroll to position [76, 0]
click at [394, 56] on span "Custom Code" at bounding box center [424, 57] width 92 height 22
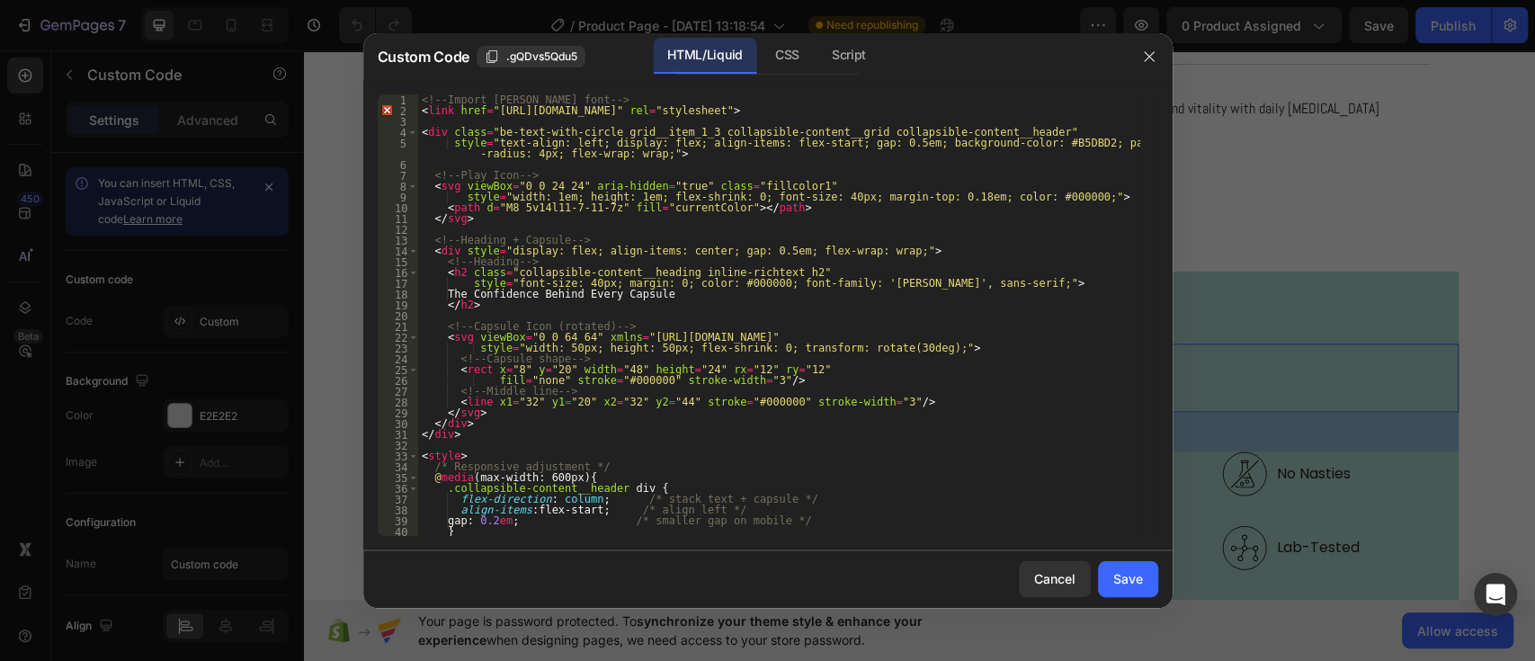
scroll to position [0, 0]
click at [1142, 559] on div "Cancel Save" at bounding box center [767, 579] width 809 height 58
click at [1137, 570] on div "Save" at bounding box center [1128, 578] width 30 height 19
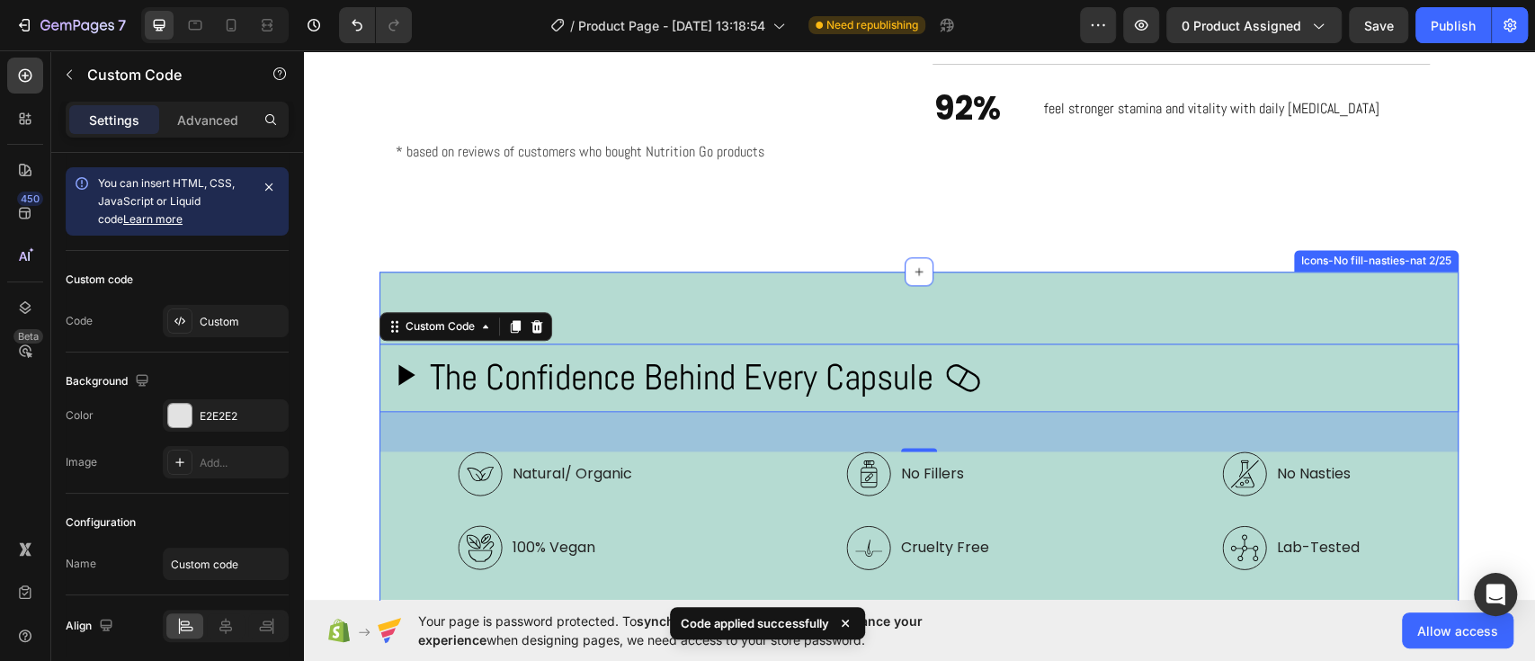
click at [398, 305] on div "The Confidence Behind Every Capsule Custom Code 44 Natural/ Organic 100% Vegan …" at bounding box center [919, 479] width 1079 height 414
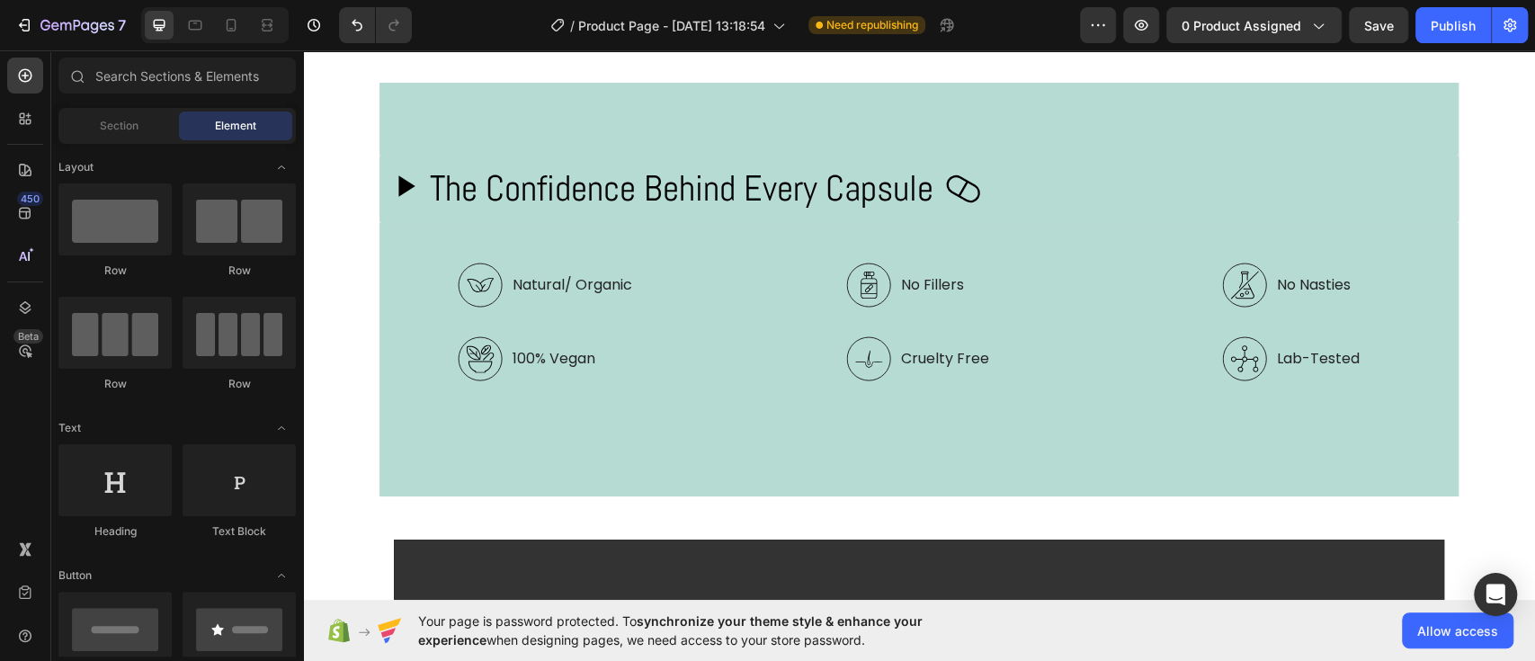
scroll to position [1588, 0]
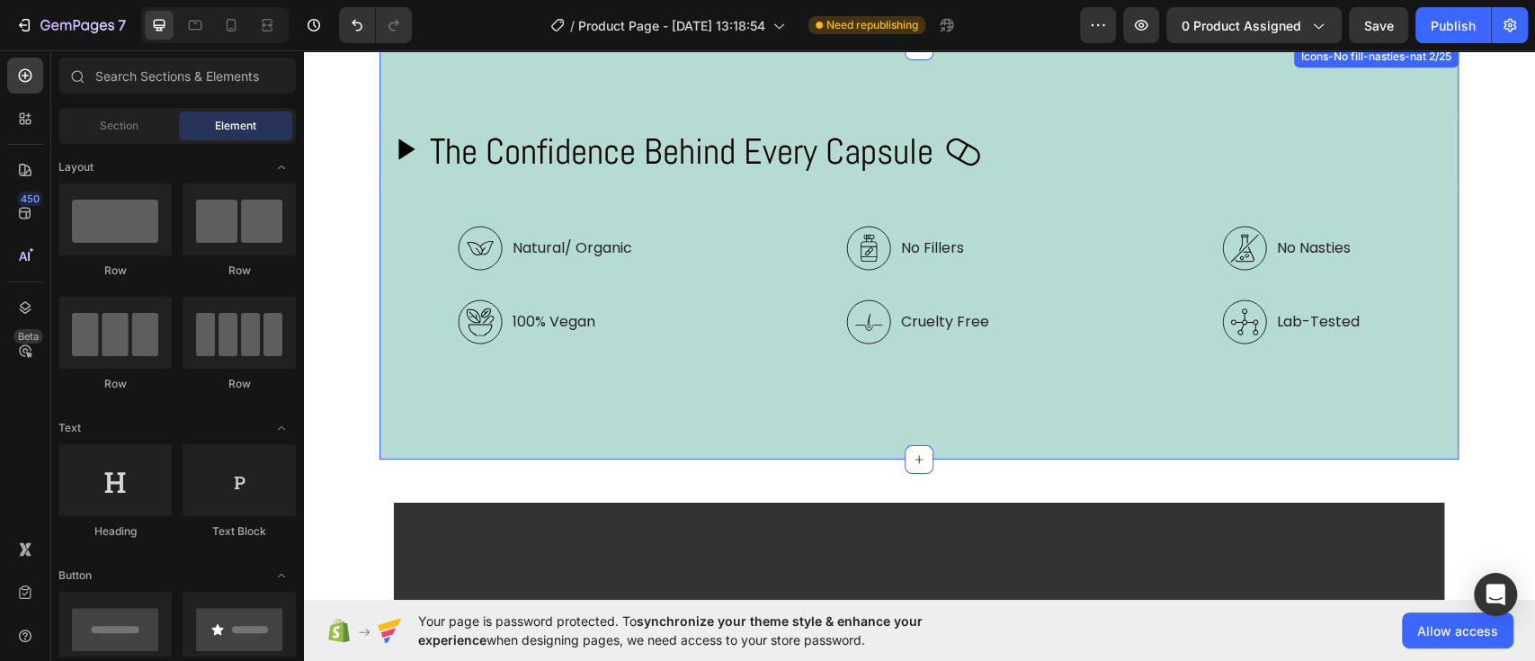
click at [388, 66] on div "The Confidence Behind Every Capsule Custom Code Natural/ Organic 100% Vegan Ite…" at bounding box center [919, 253] width 1079 height 414
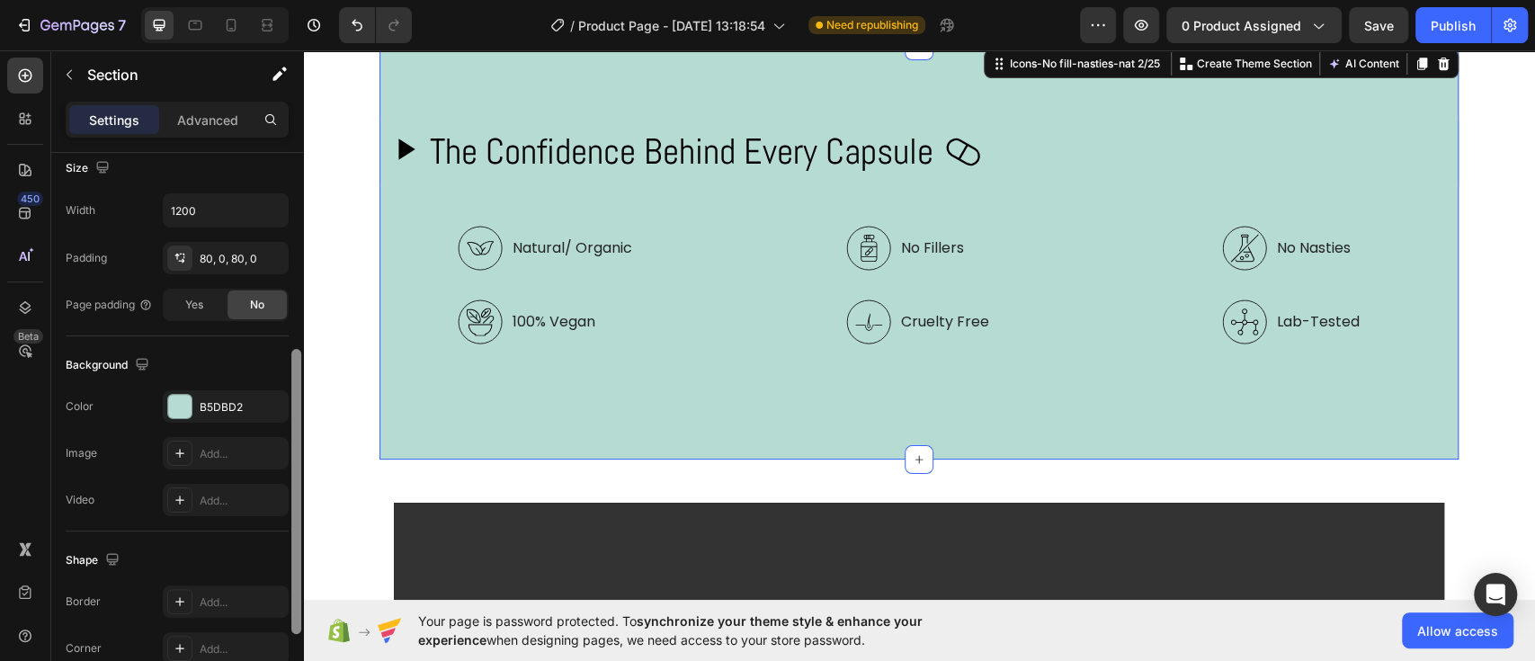
scroll to position [417, 0]
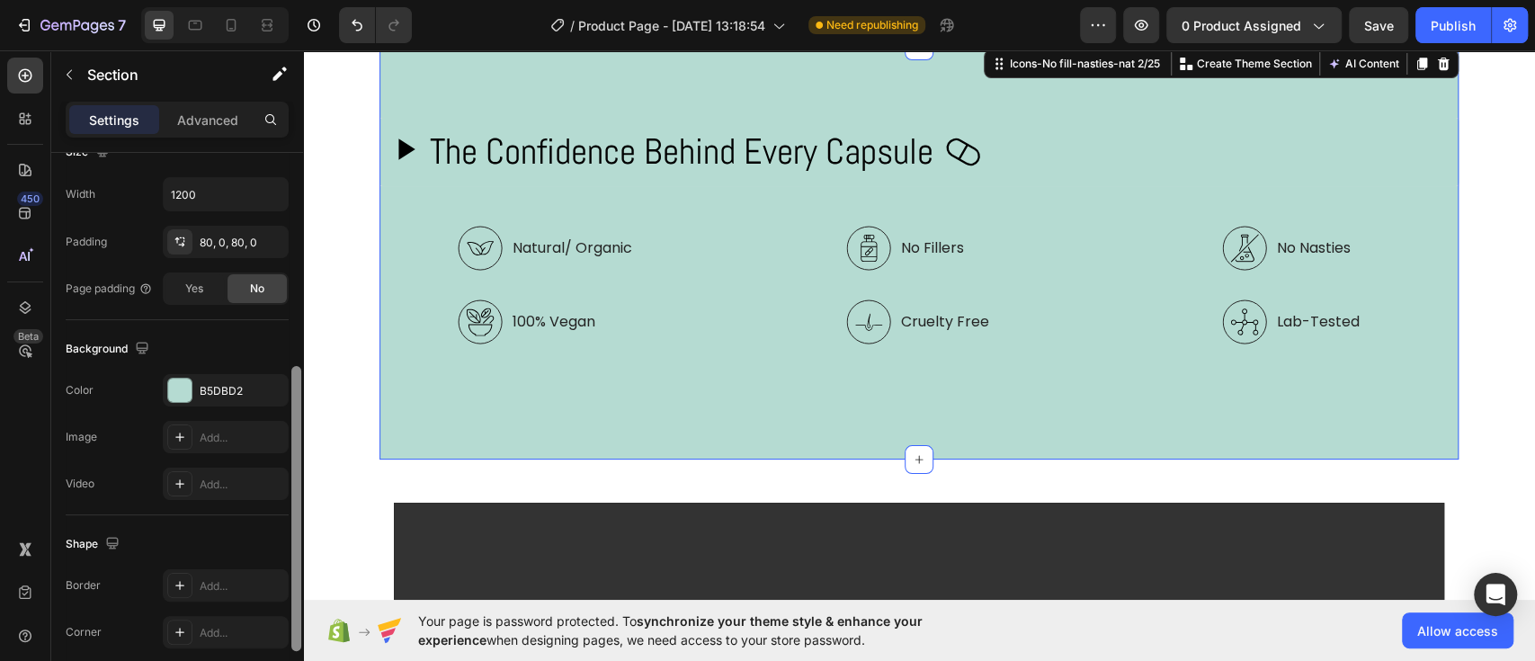
drag, startPoint x: 298, startPoint y: 317, endPoint x: 288, endPoint y: 530, distance: 213.4
click at [288, 530] on div "Layout Column width Change ratio Fit to content 12 Columns management Order 1 c…" at bounding box center [177, 432] width 252 height 559
click at [183, 380] on div at bounding box center [179, 390] width 23 height 23
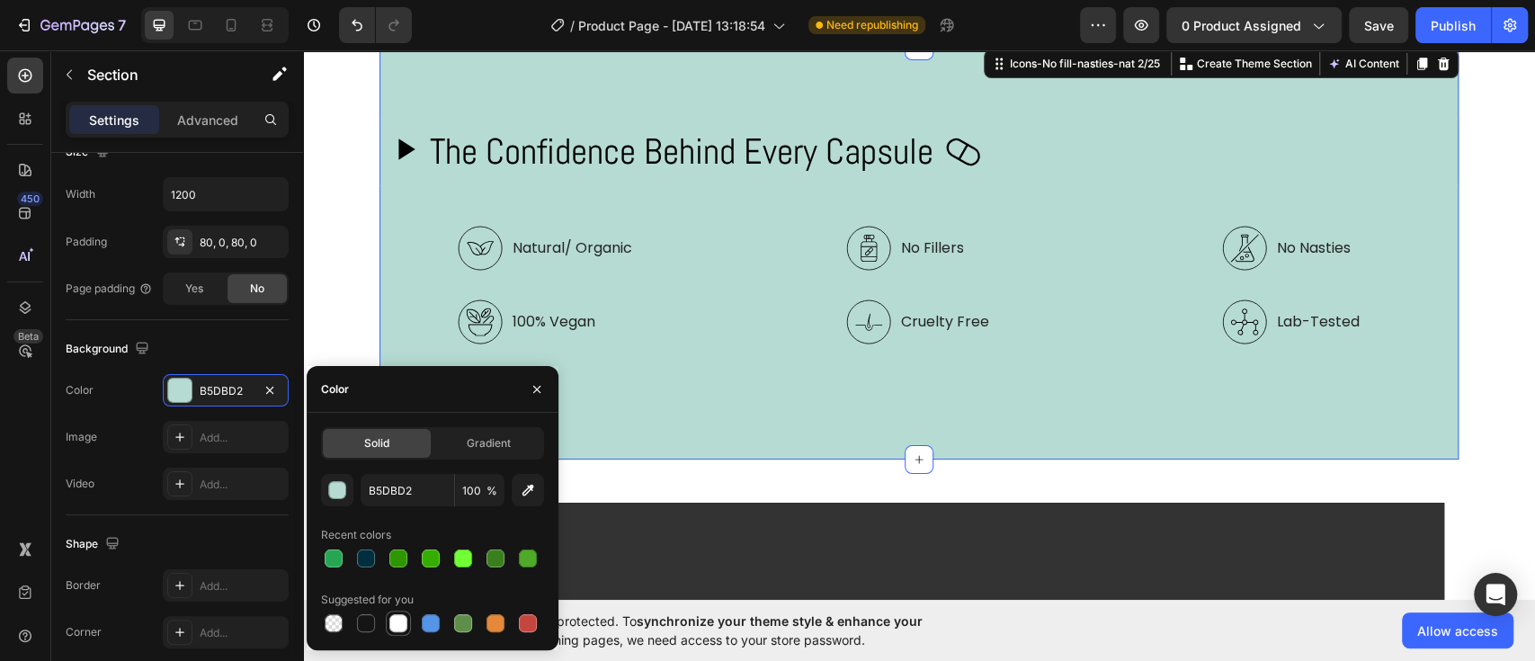
click at [401, 627] on div at bounding box center [398, 623] width 18 height 18
type input "FFFFFF"
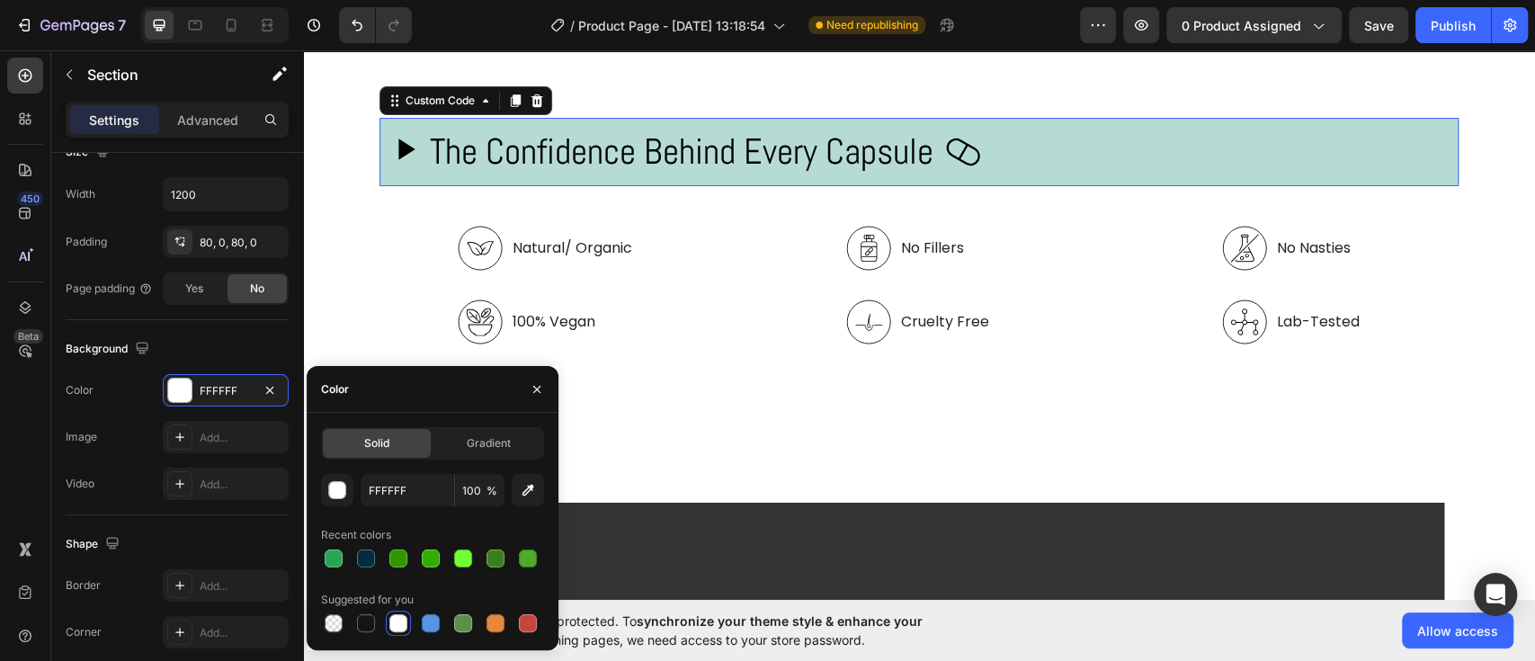
click at [749, 157] on h2 "The Confidence Behind Every Capsule" at bounding box center [682, 152] width 504 height 54
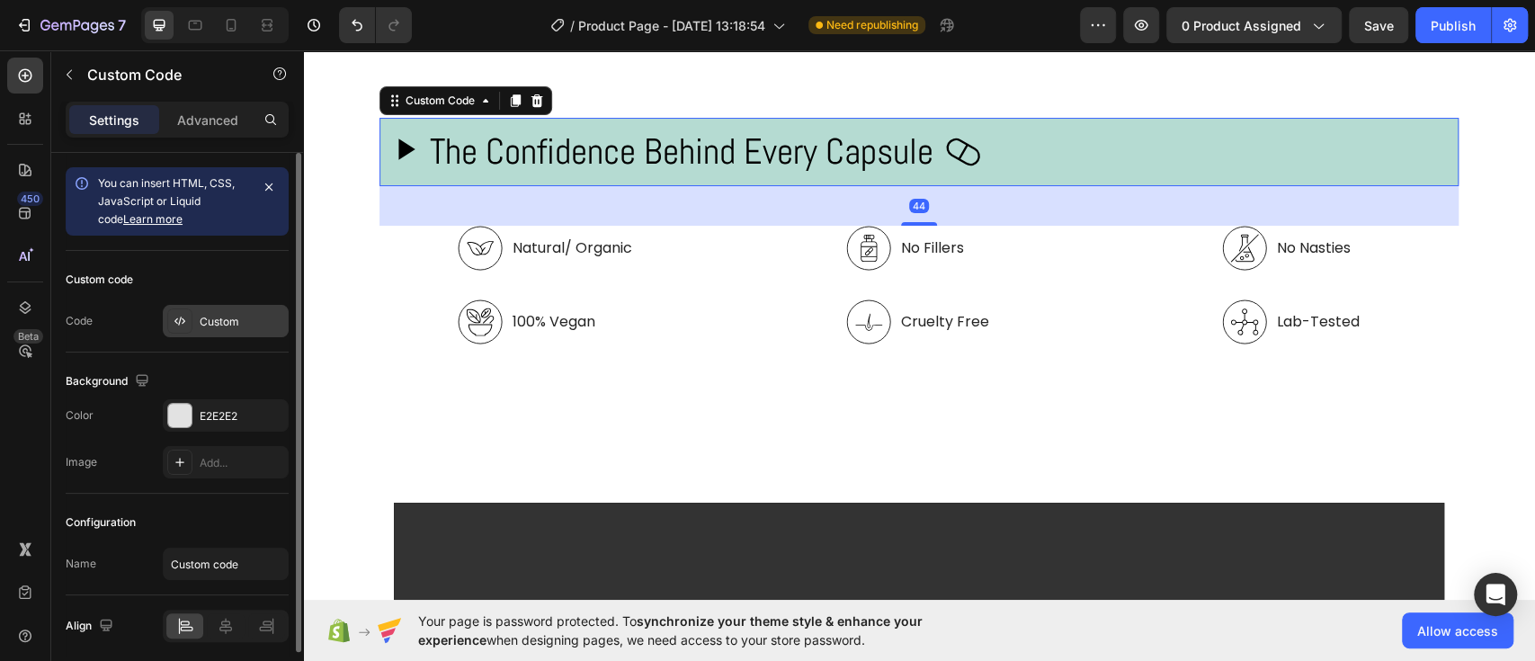
click at [206, 320] on div "Custom" at bounding box center [242, 322] width 85 height 16
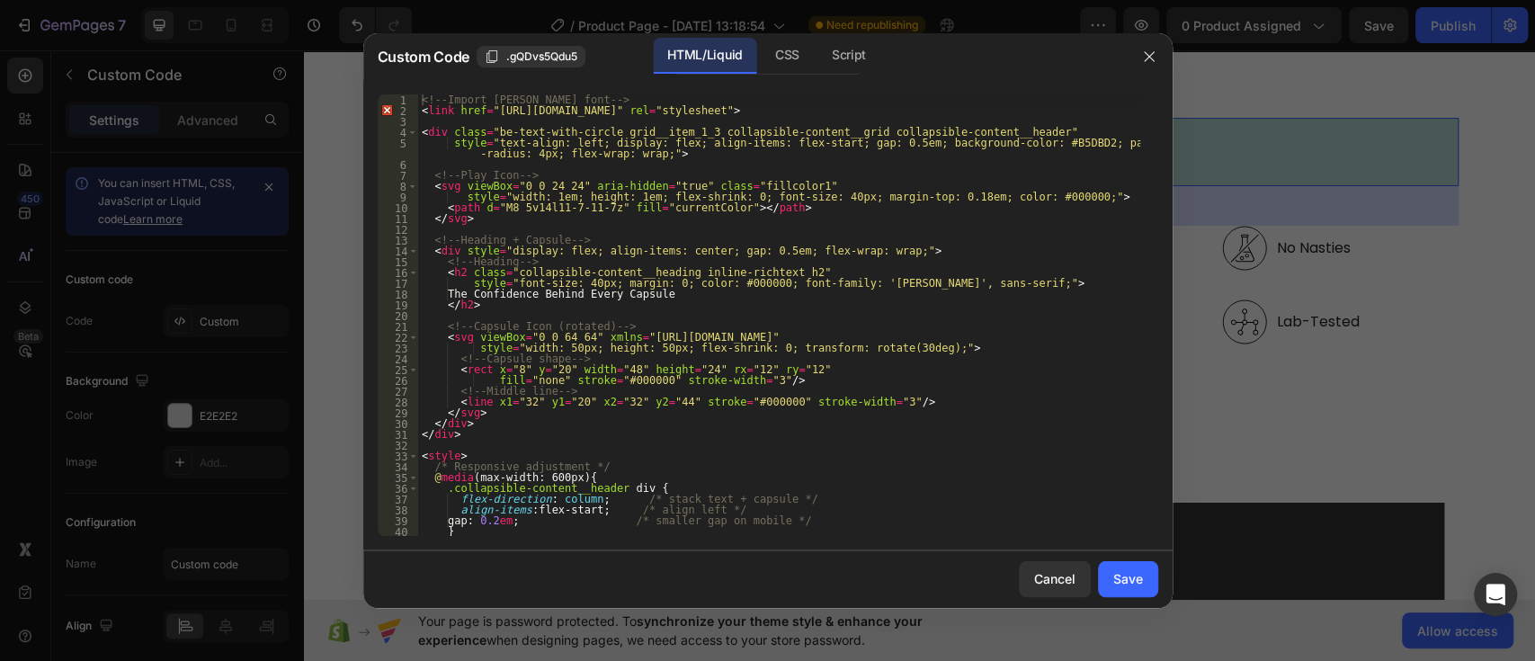
click at [1389, 414] on div at bounding box center [767, 330] width 1535 height 661
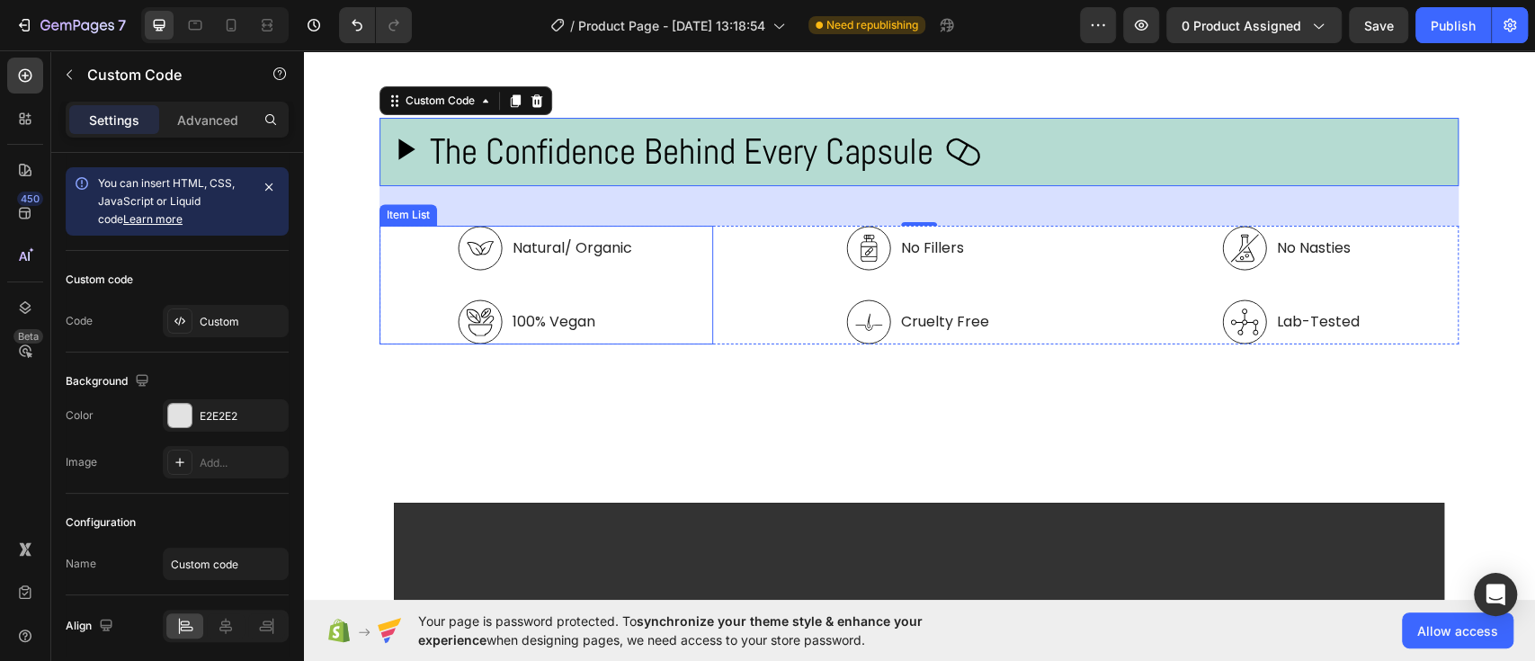
click at [388, 281] on div "Natural/ Organic 100% Vegan" at bounding box center [547, 285] width 334 height 119
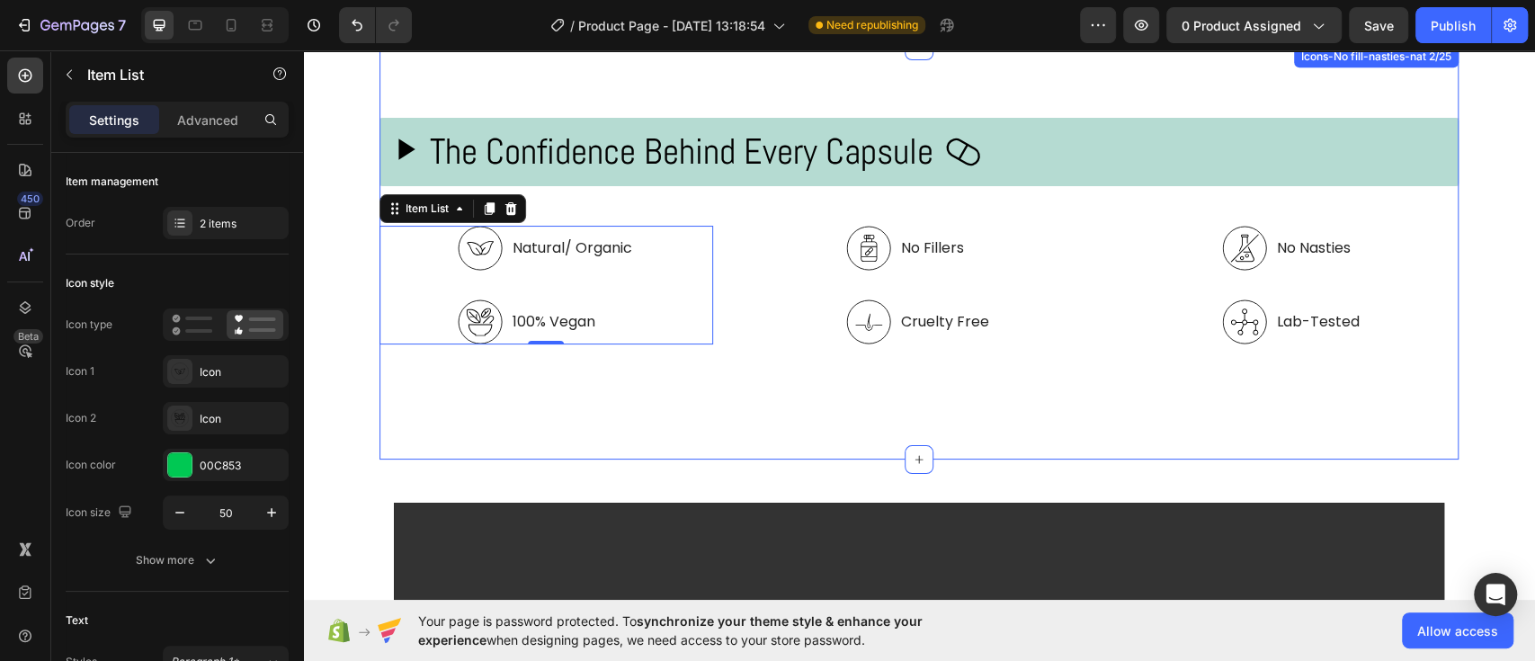
click at [465, 89] on div "The Confidence Behind Every Capsule Custom Code Natural/ Organic 100% Vegan Ite…" at bounding box center [919, 253] width 1079 height 414
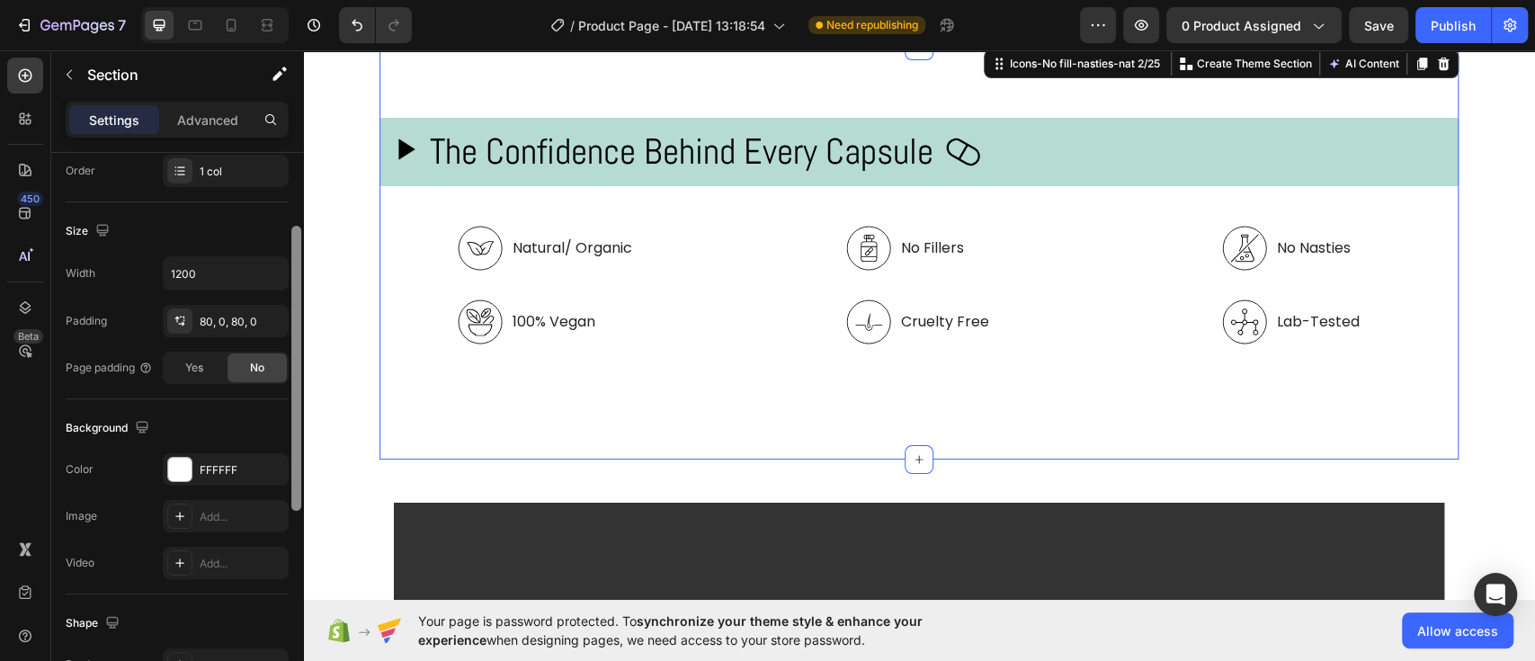
drag, startPoint x: 295, startPoint y: 287, endPoint x: 290, endPoint y: 470, distance: 183.5
click at [291, 470] on div at bounding box center [296, 368] width 10 height 285
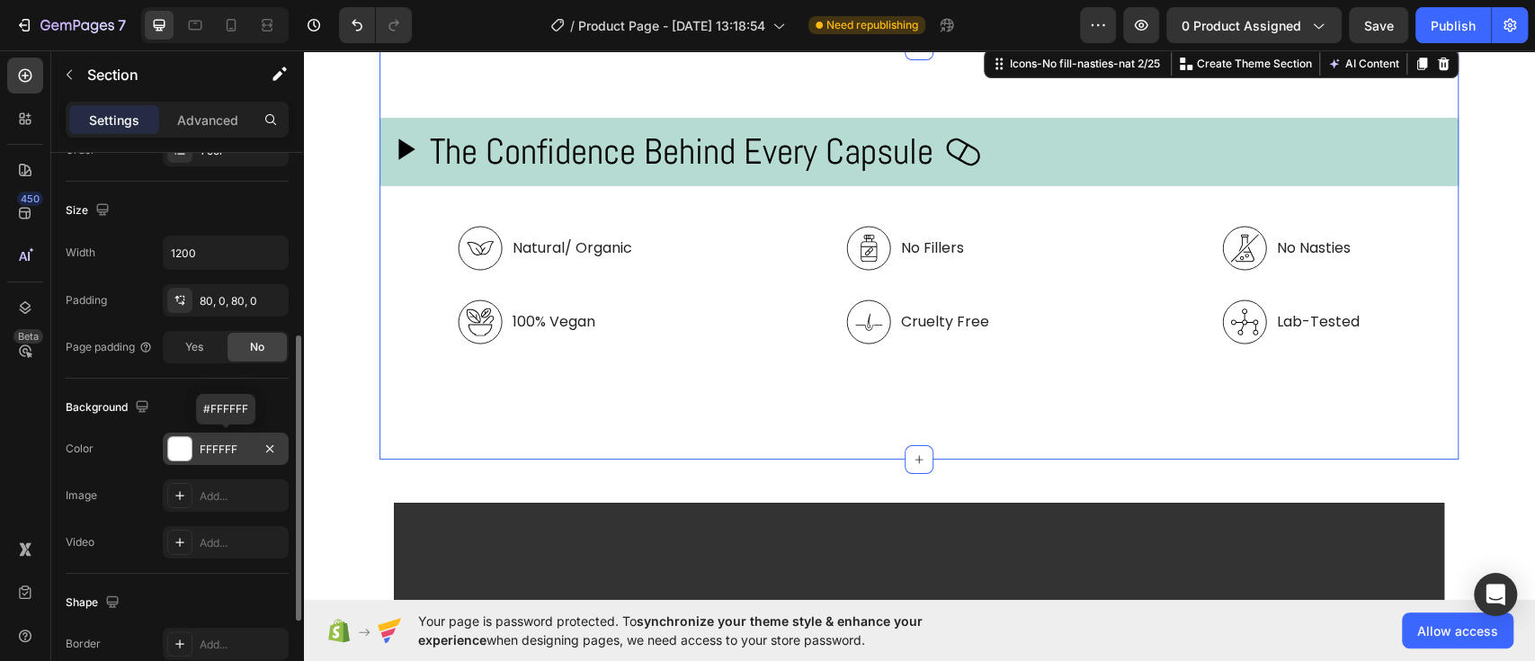
click at [237, 449] on div "FFFFFF" at bounding box center [226, 450] width 52 height 16
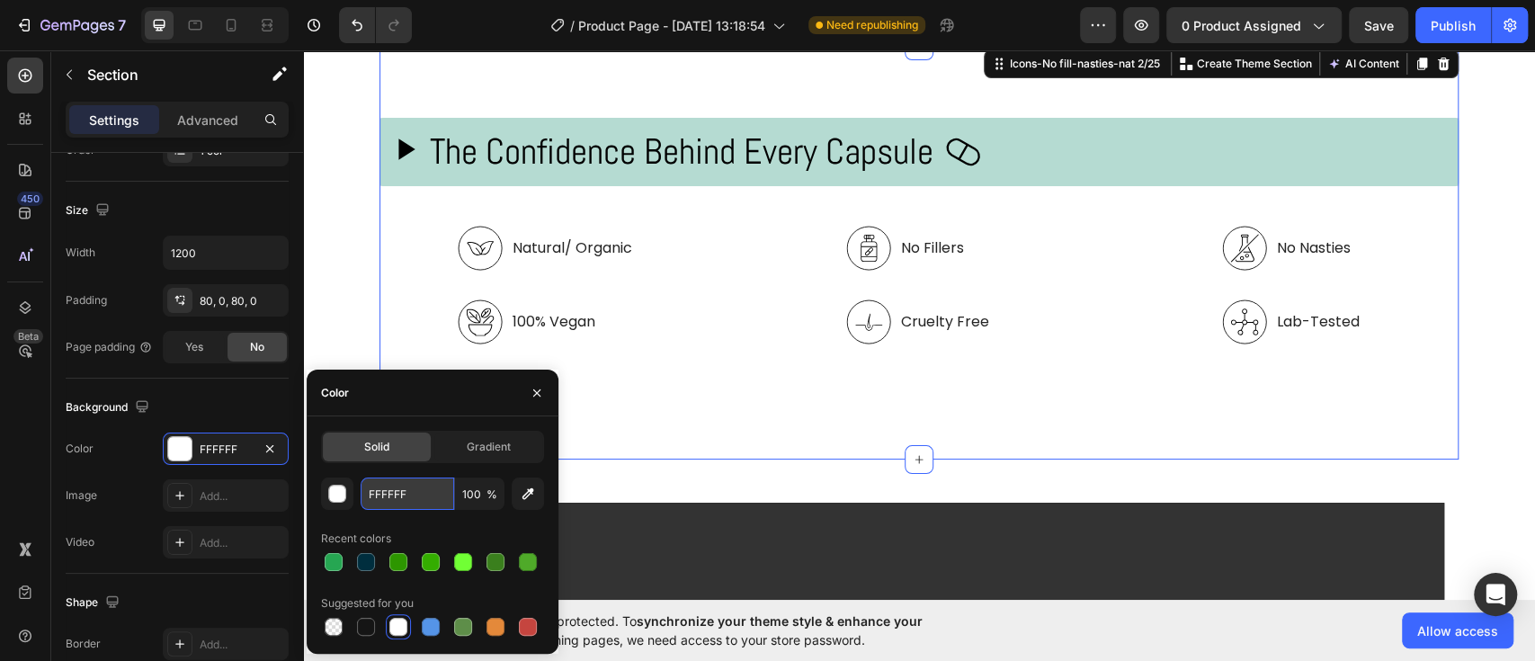
click at [423, 497] on input "FFFFFF" at bounding box center [408, 494] width 94 height 32
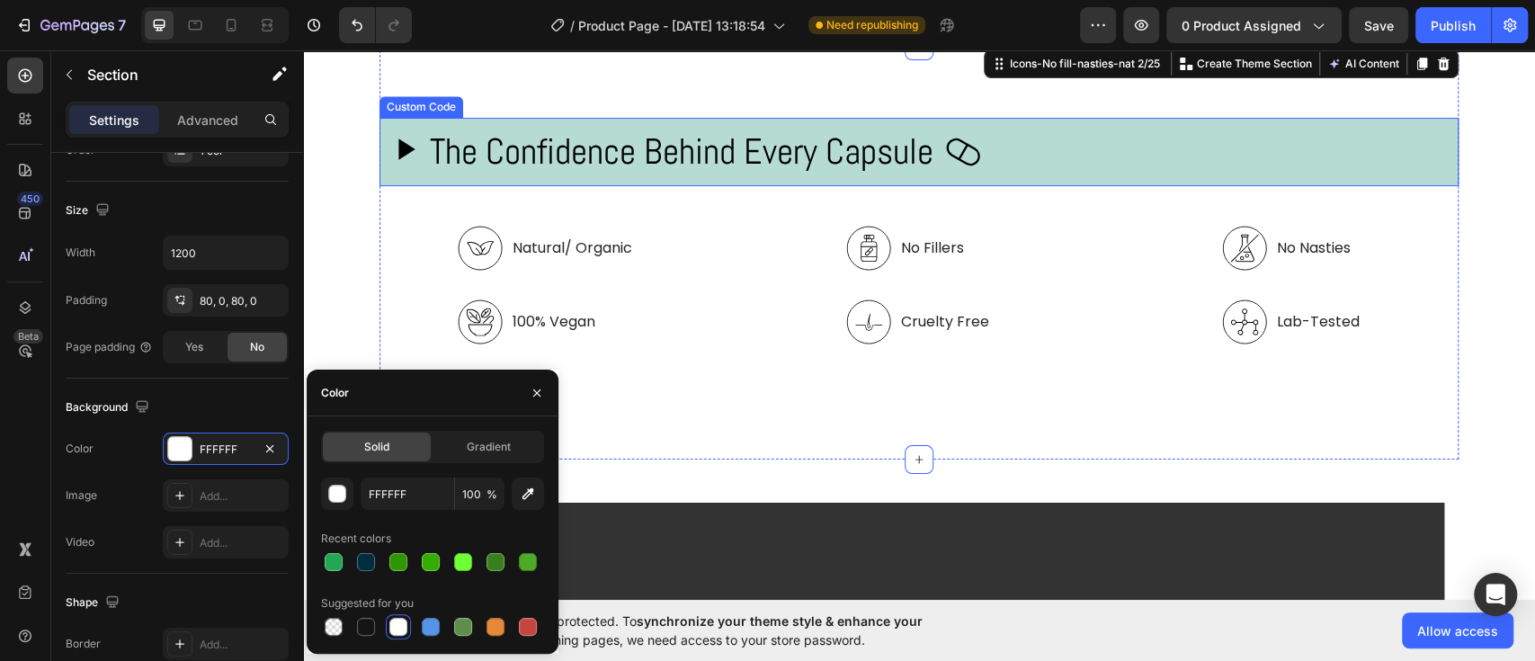
click at [504, 175] on h2 "The Confidence Behind Every Capsule" at bounding box center [682, 152] width 504 height 54
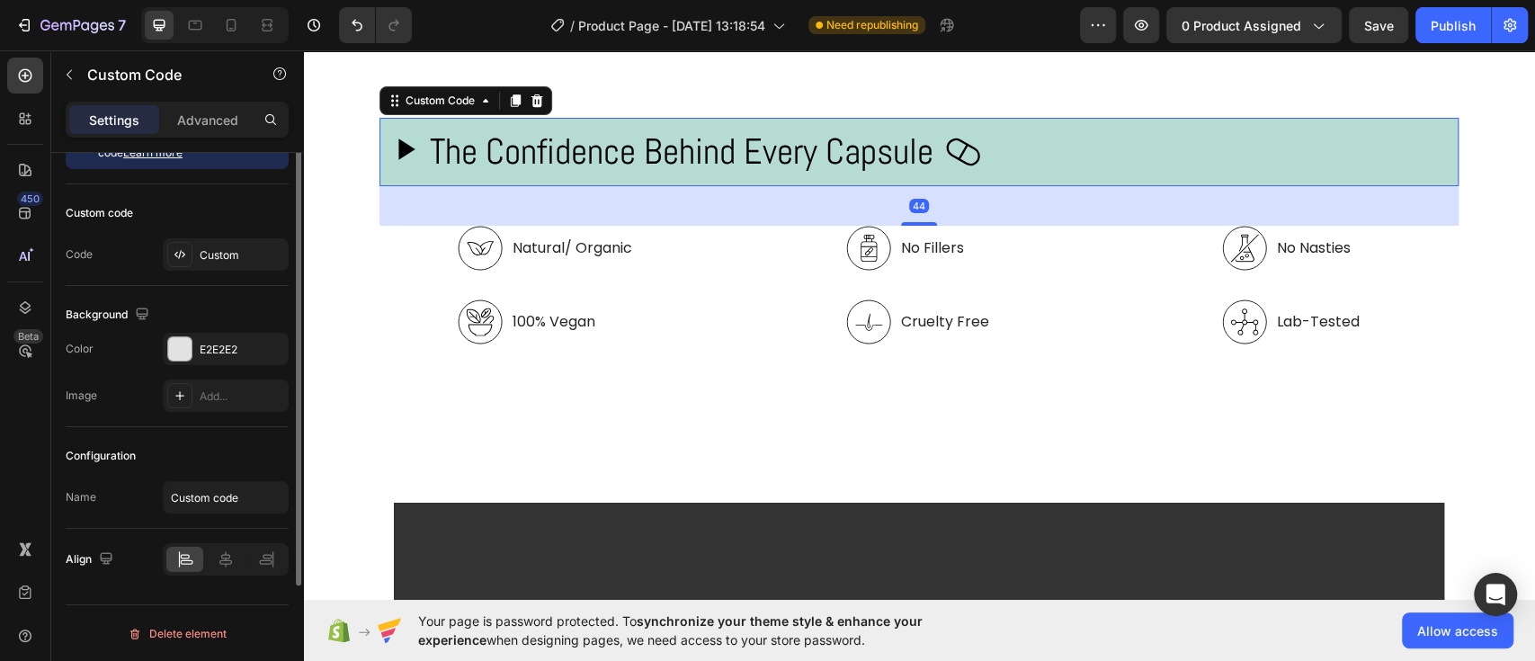
scroll to position [0, 0]
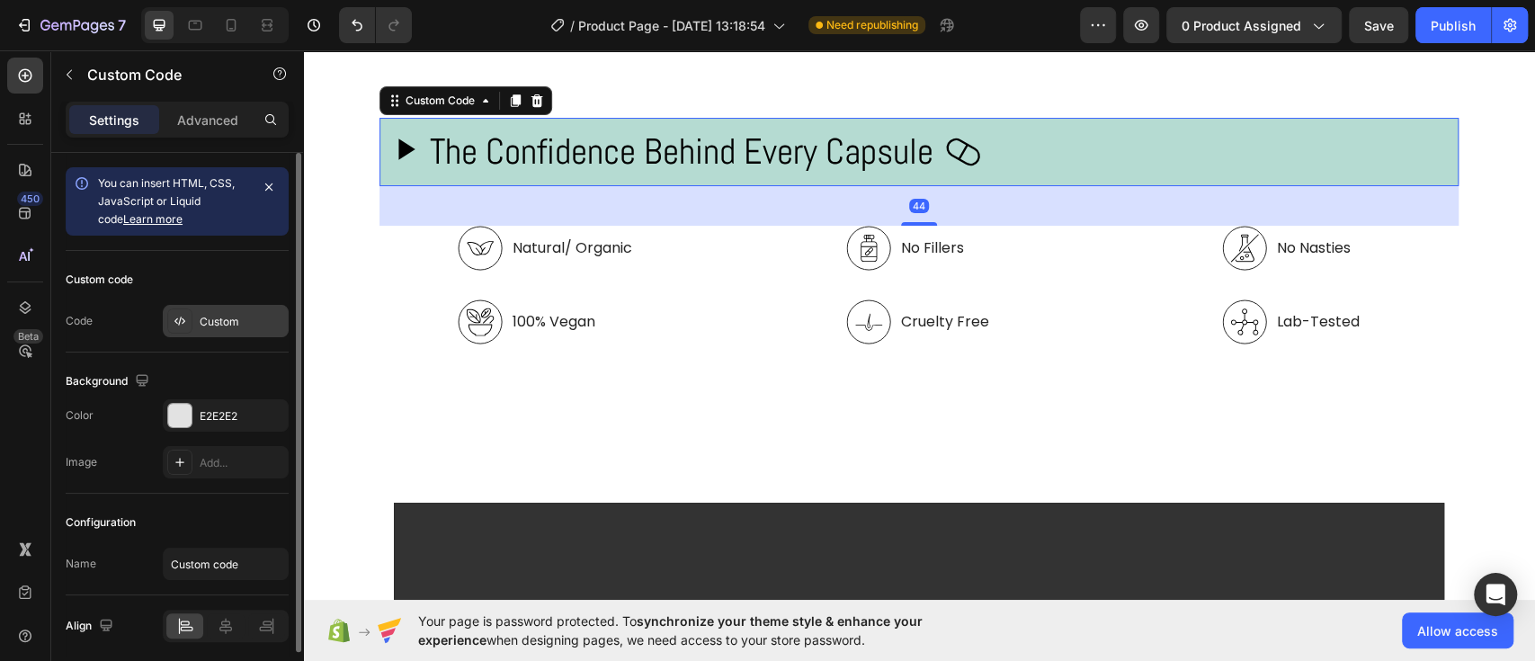
click at [220, 330] on div "Custom" at bounding box center [226, 321] width 126 height 32
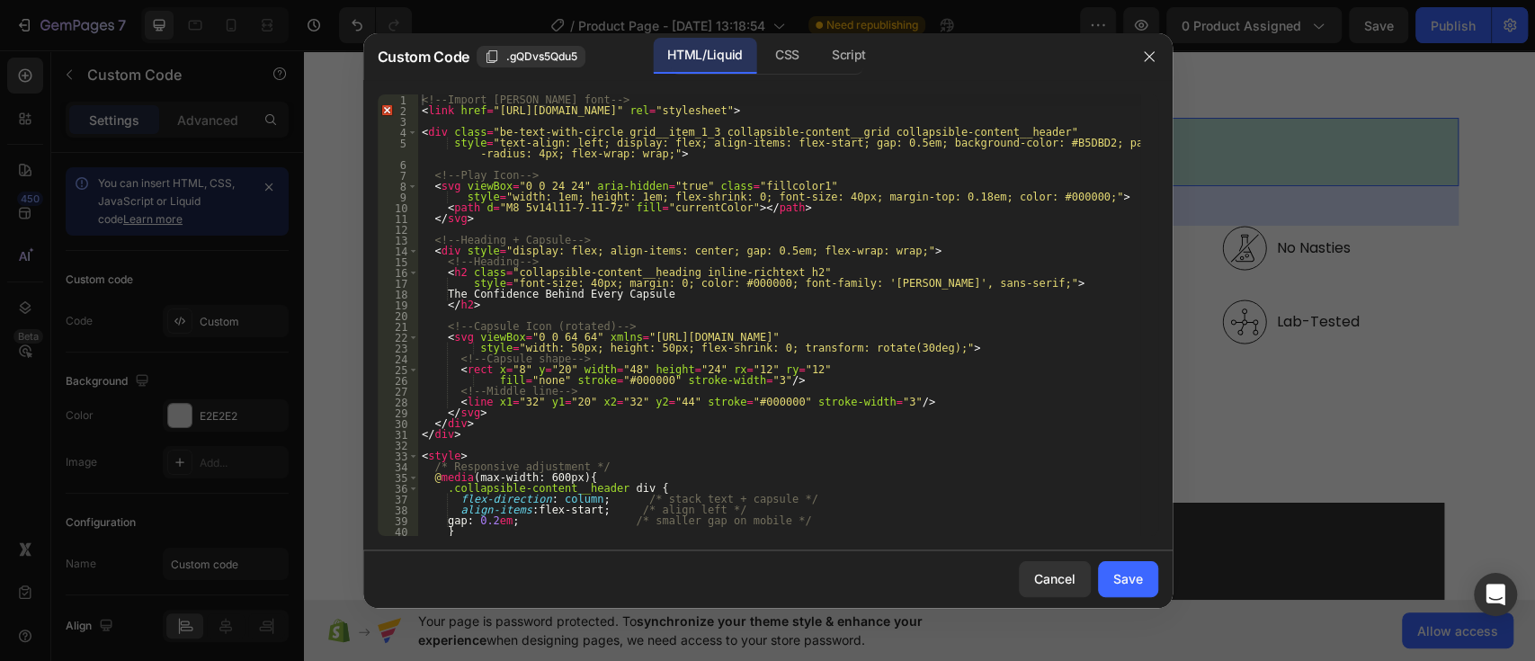
click at [997, 140] on div "<!-- Import Abel font --> < link href = "https://fonts.googleapis.com/css2?fami…" at bounding box center [779, 325] width 722 height 463
paste textarea "FFFFFF"
type textarea "style="text-align: left; display: flex; align-items: flex-start; gap: 0.5em; ba…"
click at [1124, 587] on div "Save" at bounding box center [1128, 578] width 30 height 19
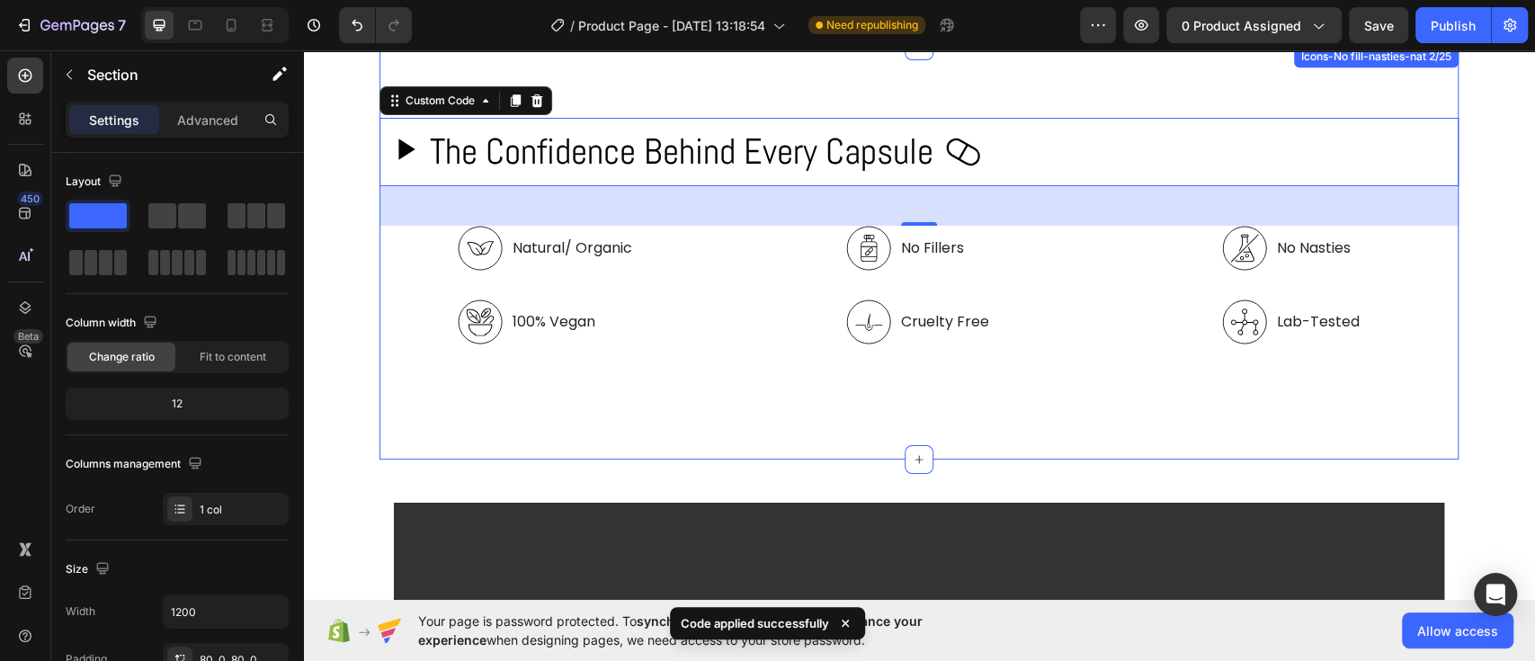
click at [1437, 380] on div "The Confidence Behind Every Capsule Custom Code 44 Natural/ Organic 100% Vegan …" at bounding box center [919, 253] width 1079 height 270
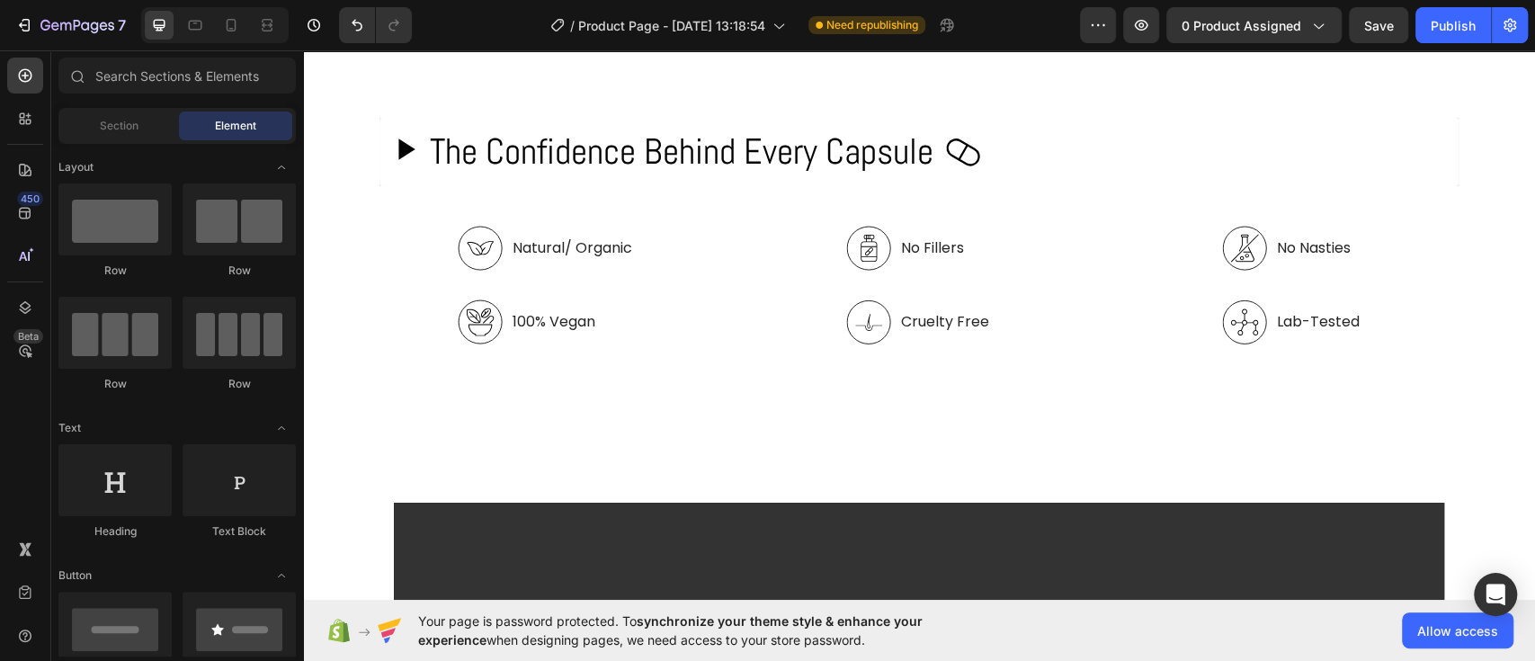
scroll to position [1551, 0]
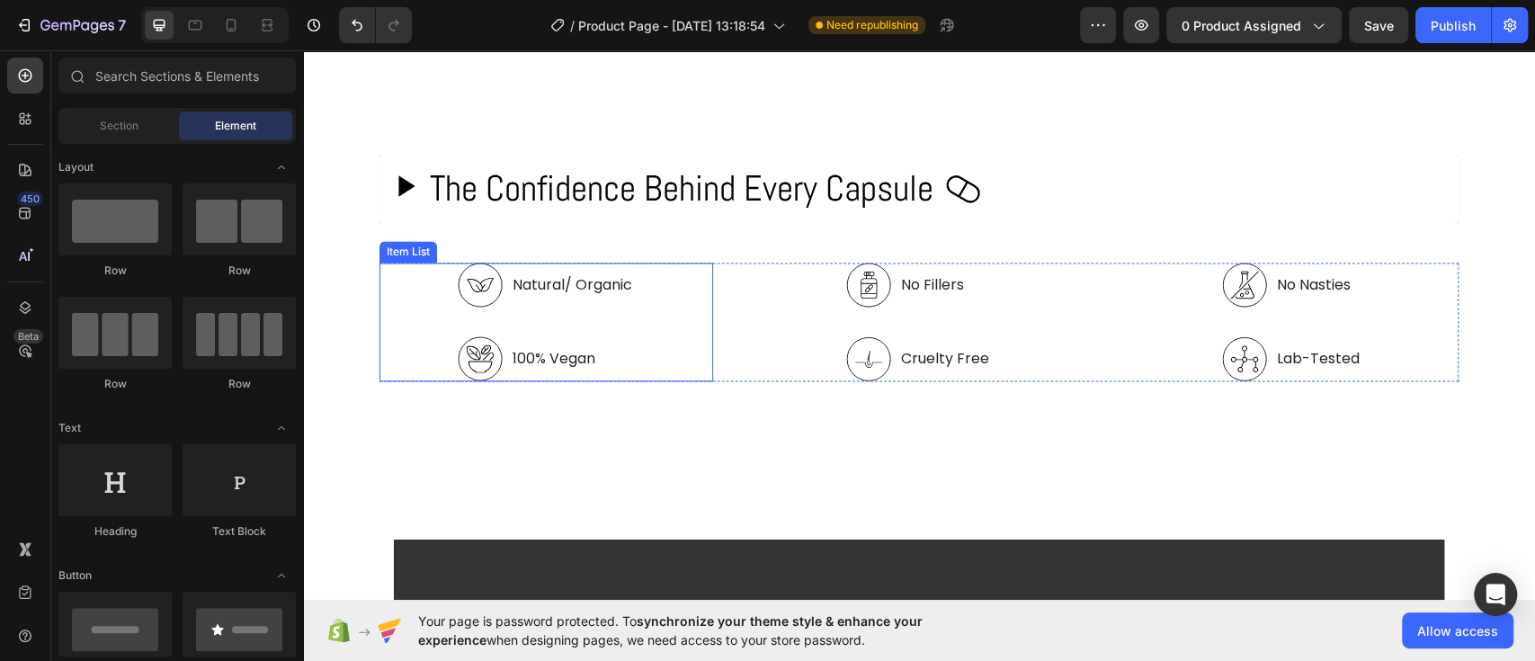
click at [579, 299] on div "Natural/ Organic" at bounding box center [546, 285] width 177 height 45
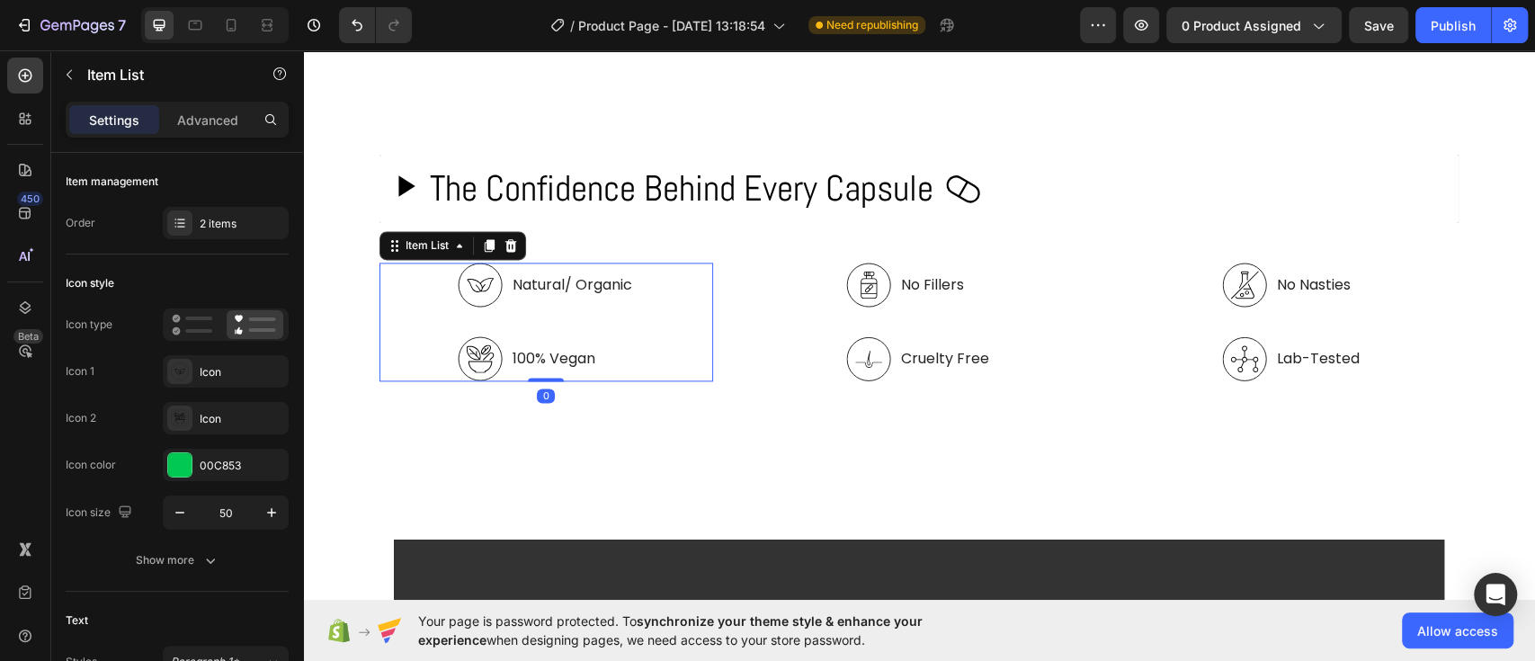
click at [566, 272] on div "Natural/ Organic" at bounding box center [572, 285] width 125 height 27
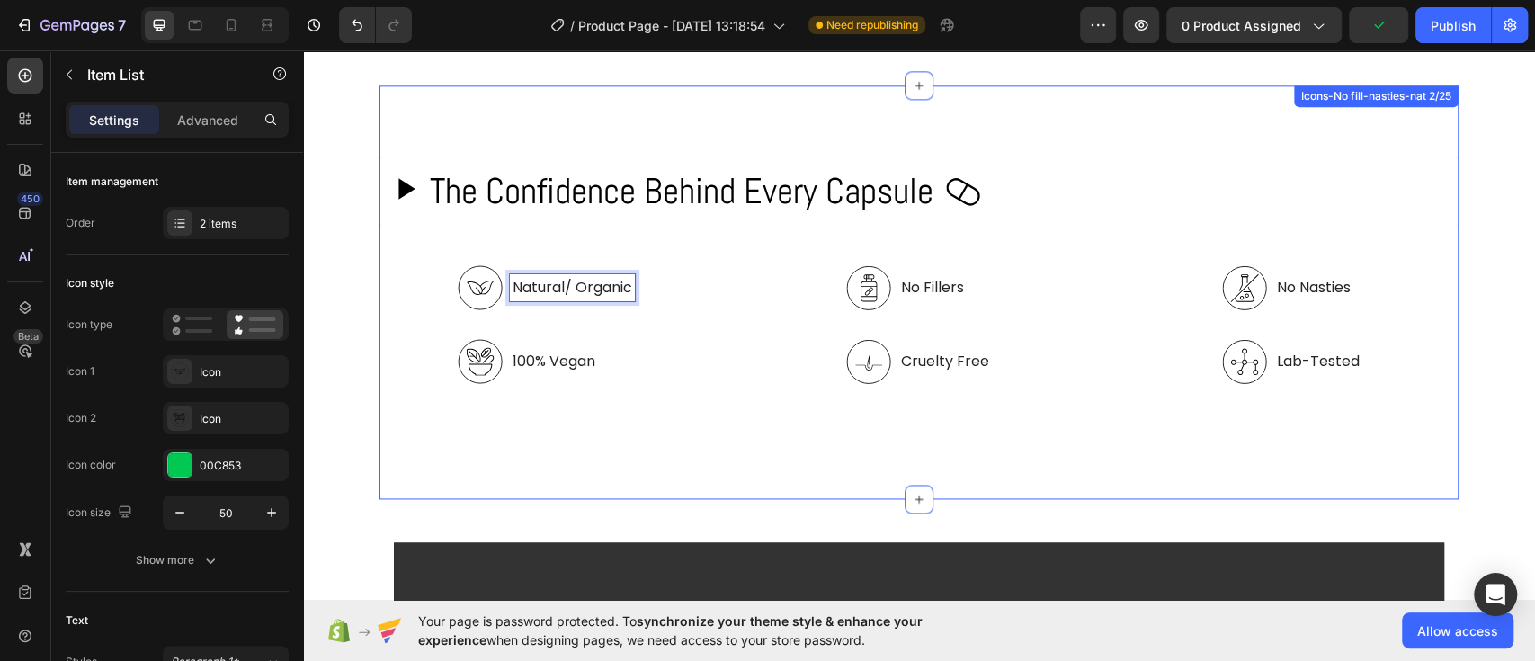
click at [380, 242] on div "The Confidence Behind Every Capsule Custom Code Natural/ Organic 100% Vegan Ite…" at bounding box center [919, 292] width 1079 height 270
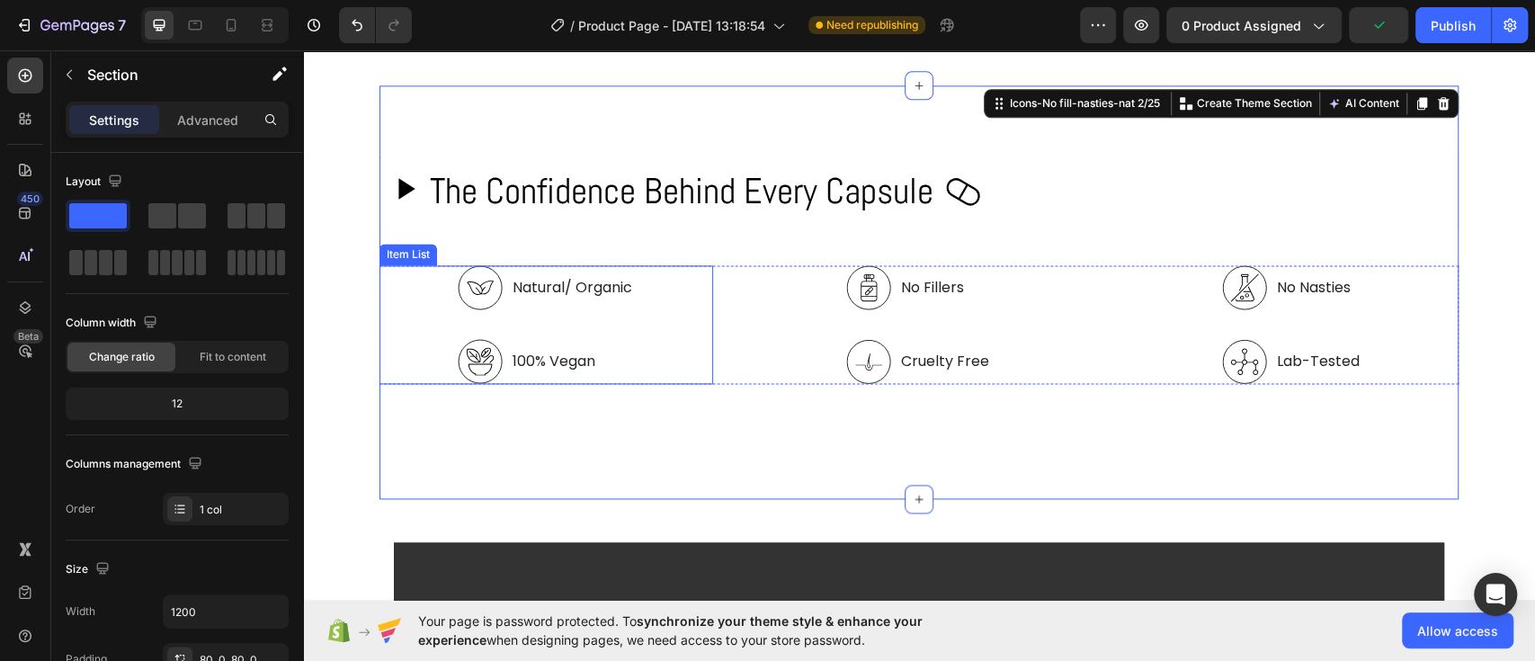
click at [400, 265] on div "Natural/ Organic 100% Vegan Item List" at bounding box center [547, 324] width 334 height 119
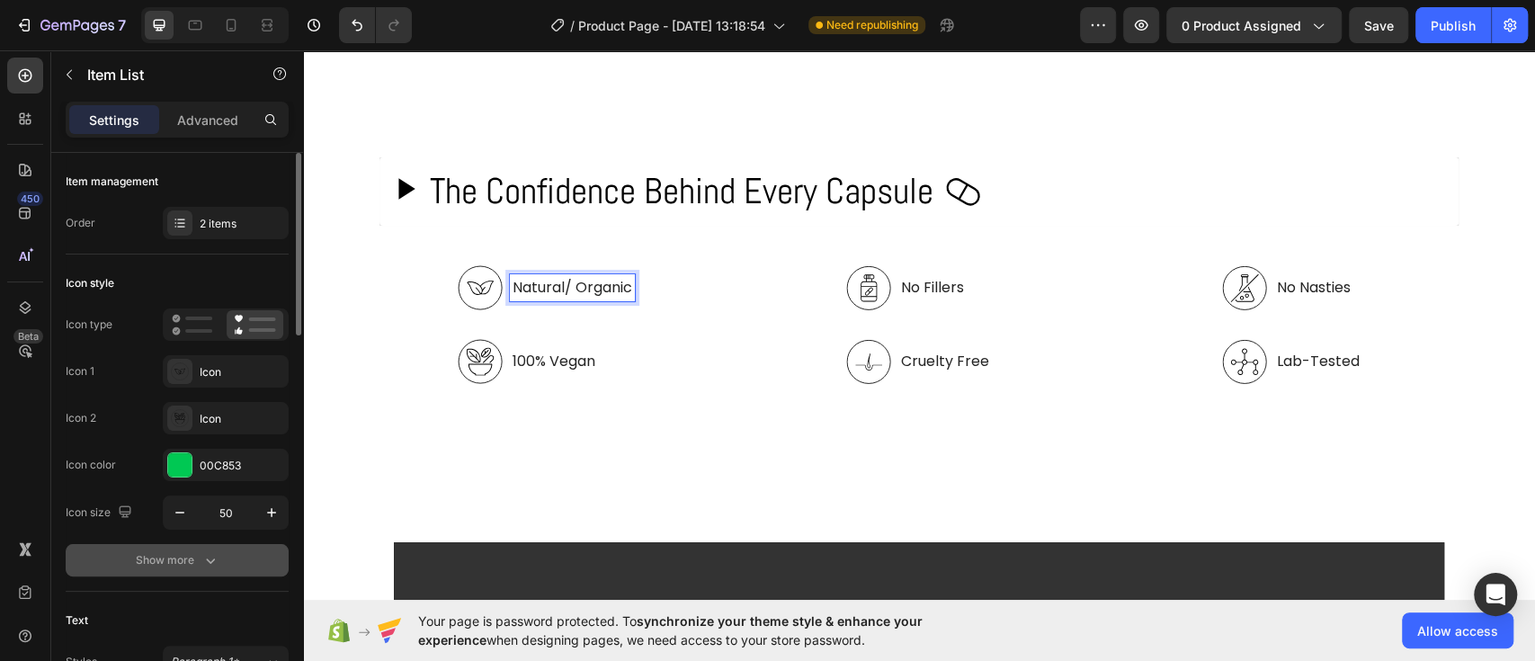
click at [205, 559] on icon "button" at bounding box center [210, 560] width 18 height 18
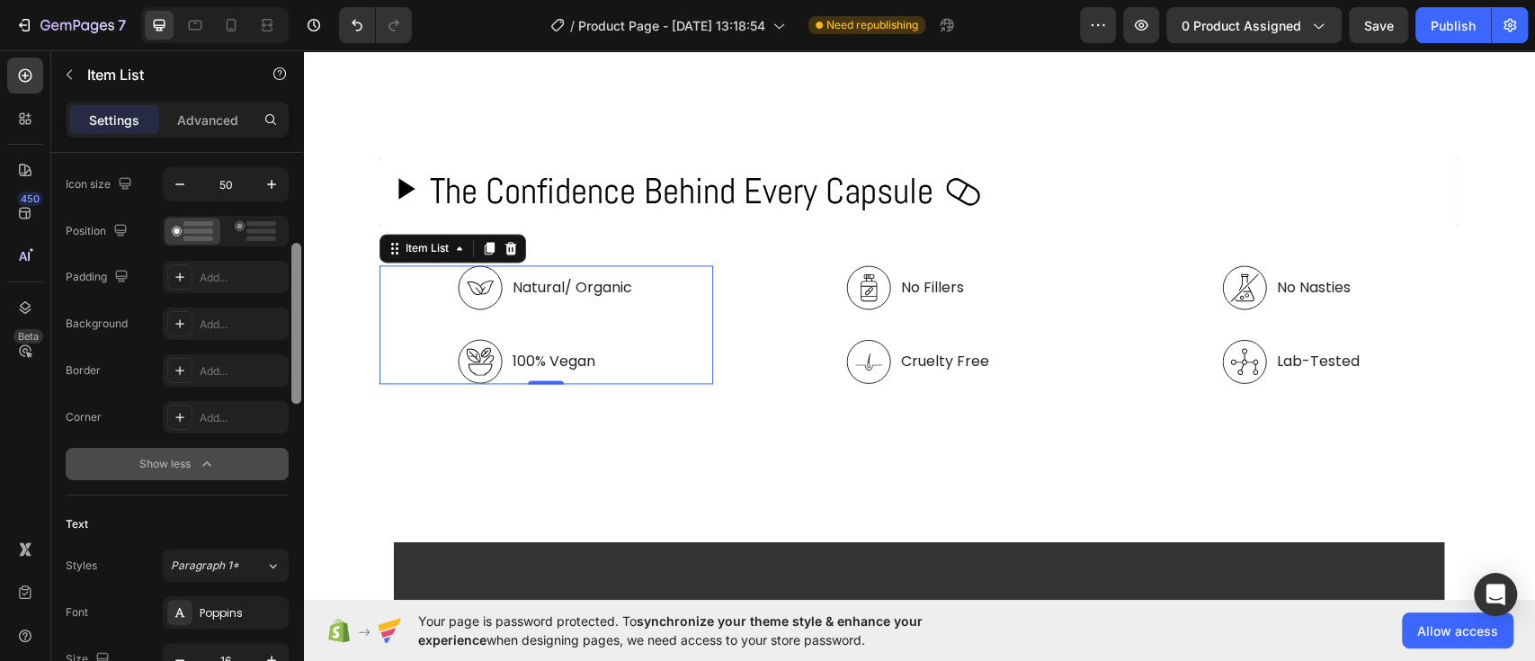
drag, startPoint x: 294, startPoint y: 281, endPoint x: 299, endPoint y: 392, distance: 111.6
click at [299, 392] on div at bounding box center [296, 323] width 10 height 161
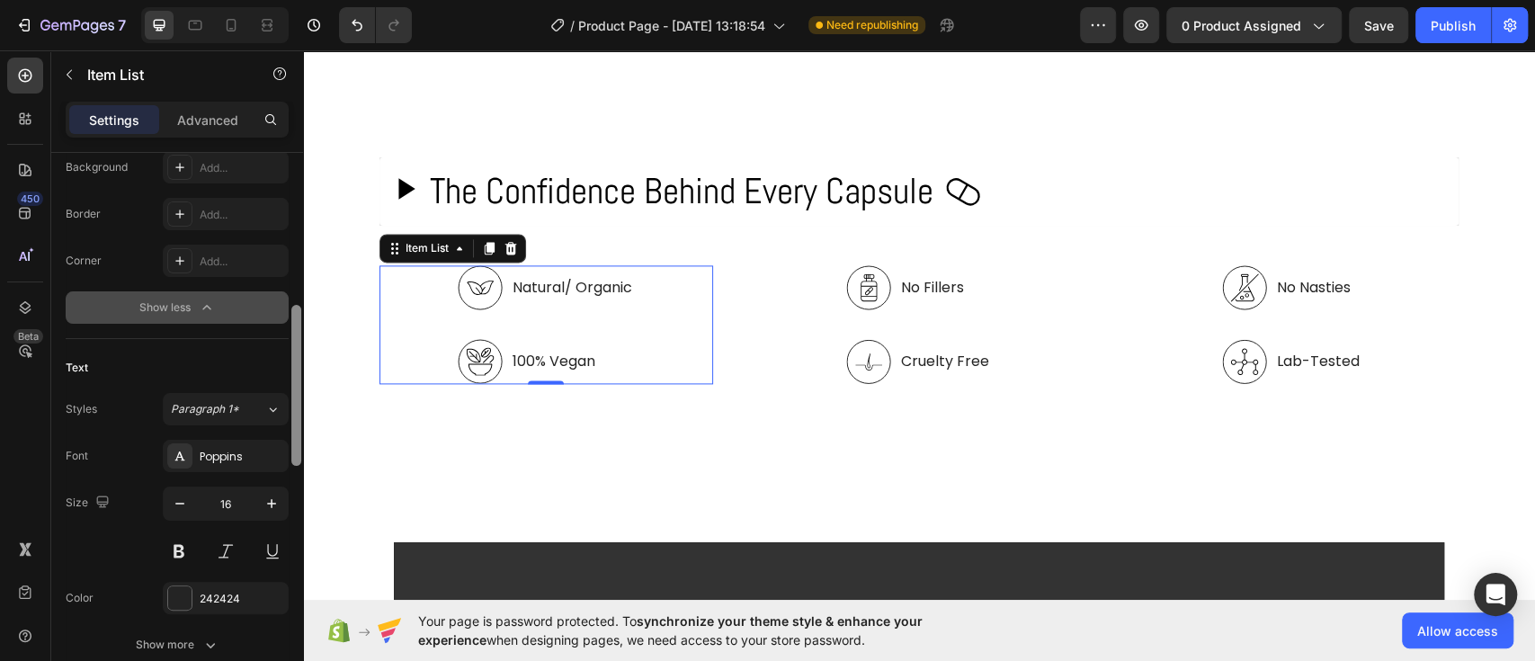
scroll to position [500, 0]
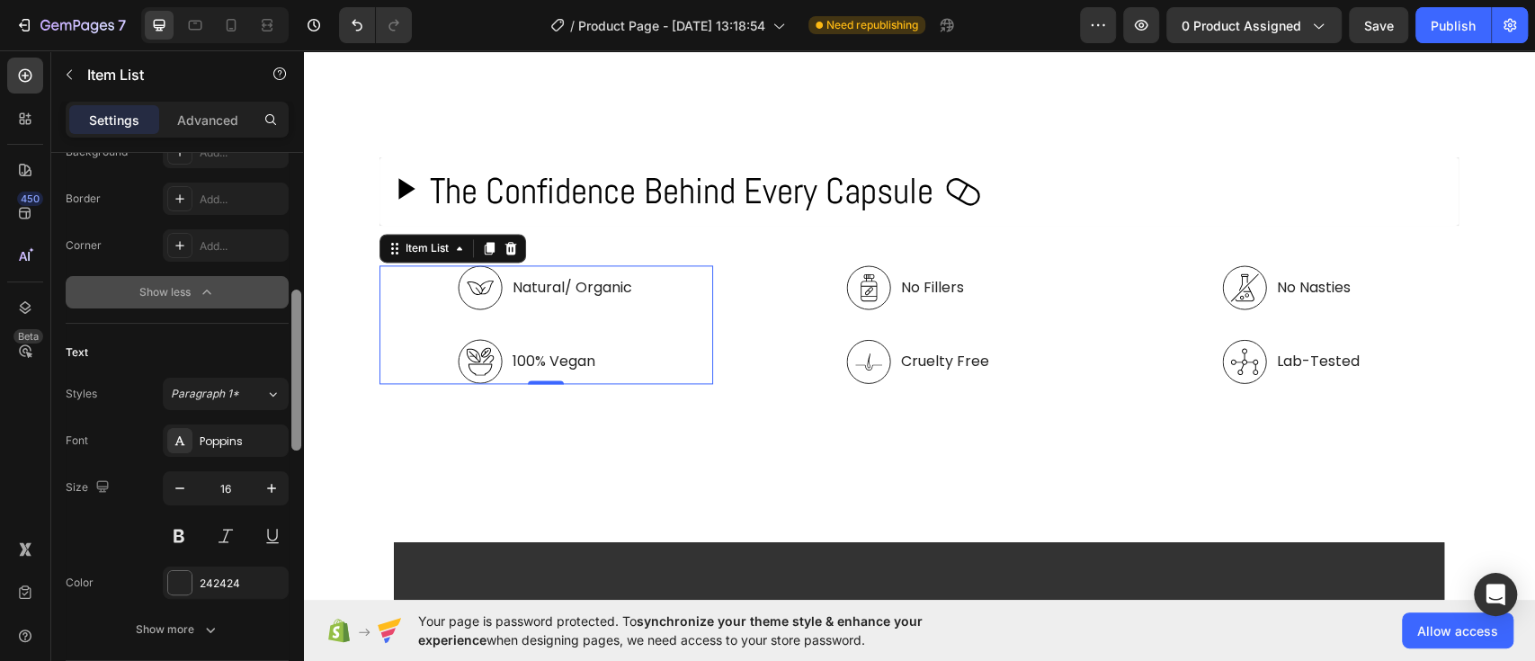
drag, startPoint x: 295, startPoint y: 385, endPoint x: 302, endPoint y: 432, distance: 47.3
click at [302, 432] on div at bounding box center [296, 426] width 13 height 559
click at [238, 430] on div "Poppins" at bounding box center [226, 440] width 126 height 32
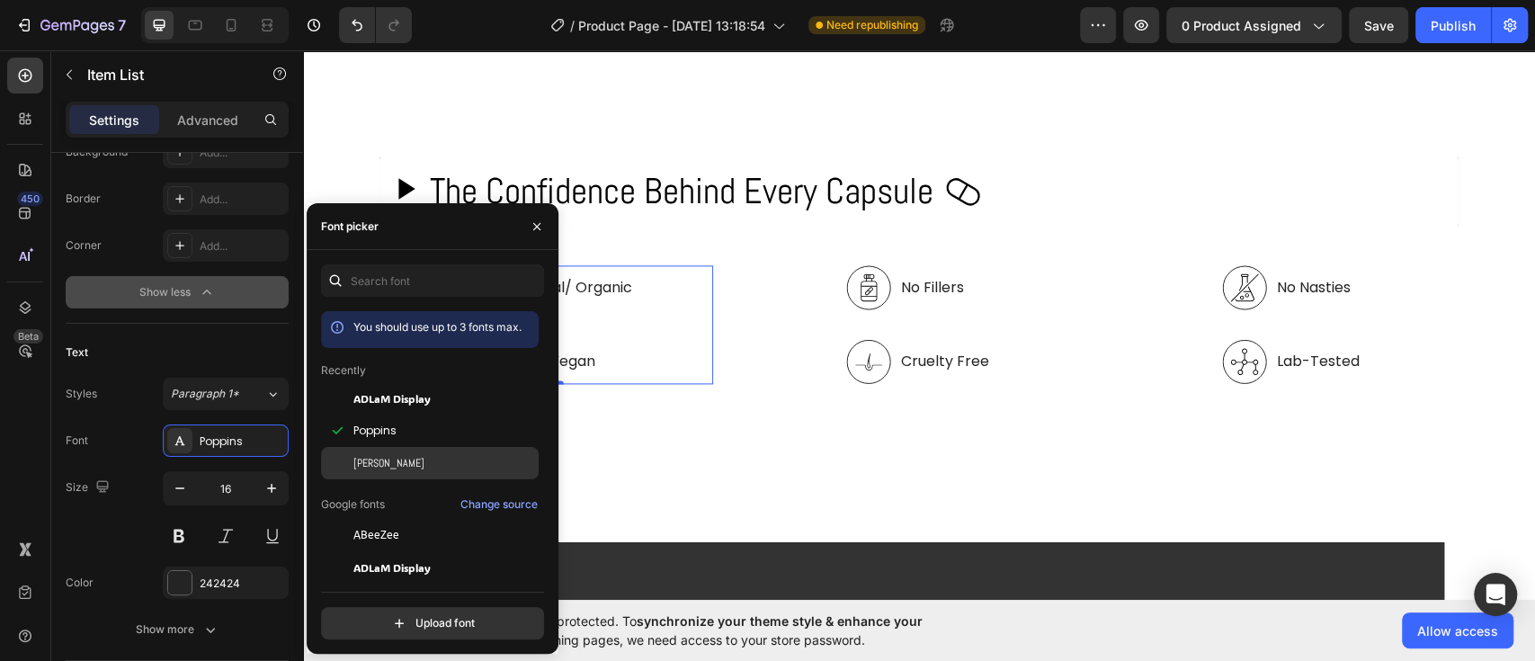
click at [403, 464] on div "[PERSON_NAME]" at bounding box center [444, 463] width 182 height 16
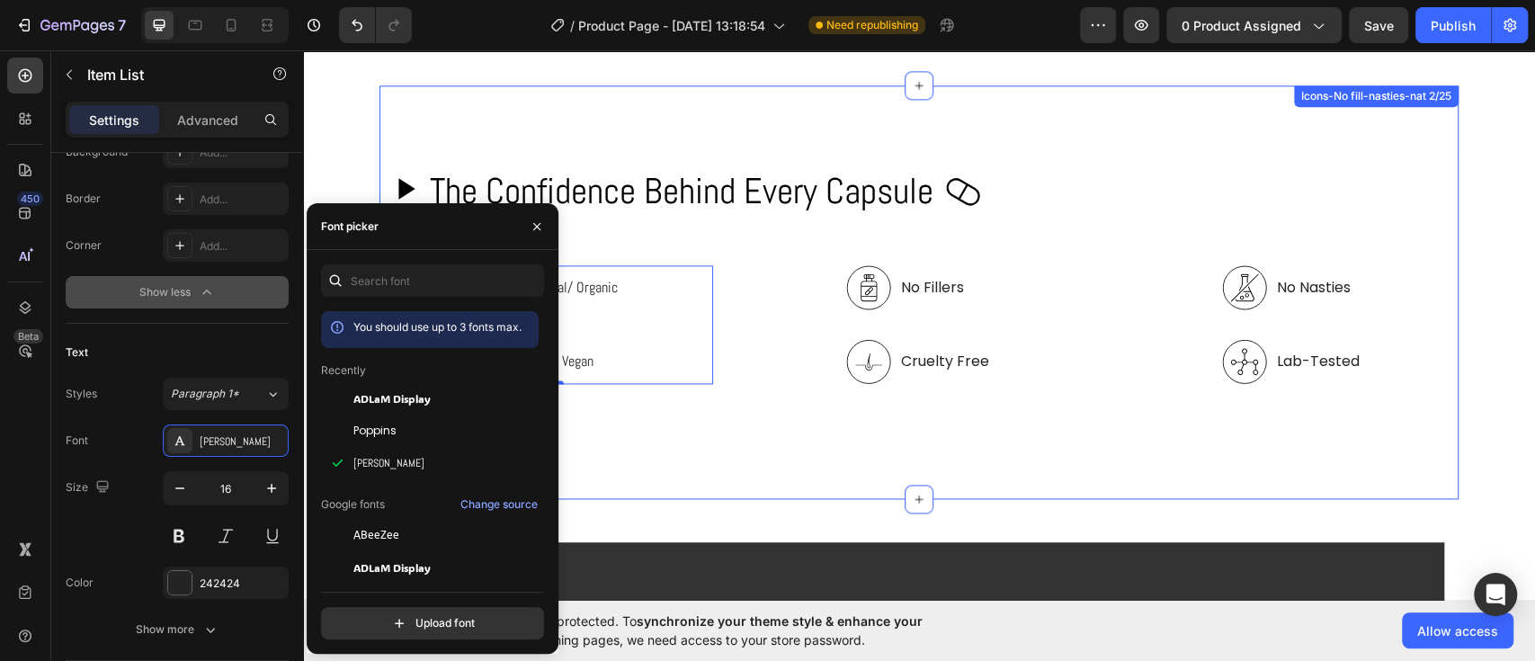
click at [799, 385] on div "The Confidence Behind Every Capsule Custom Code Natural/ Organic 100% Vegan Ite…" at bounding box center [919, 292] width 1079 height 270
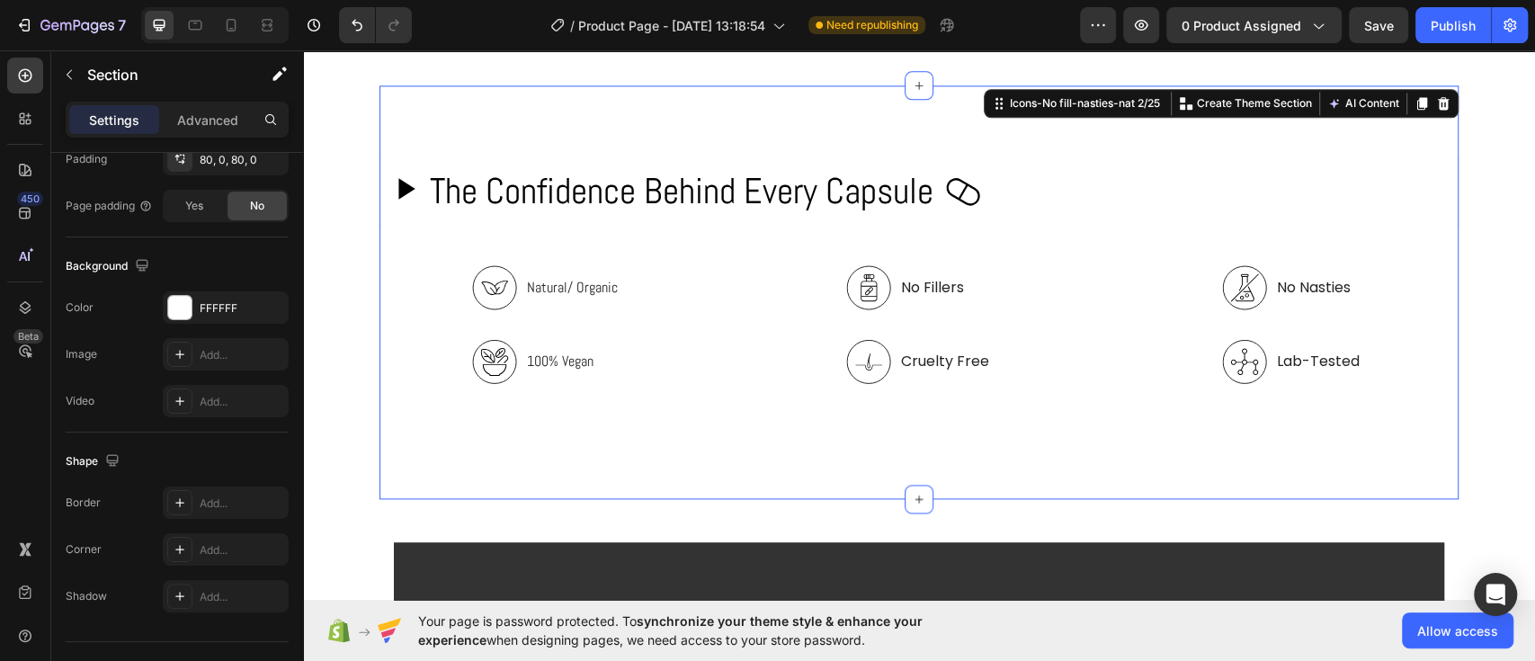
scroll to position [0, 0]
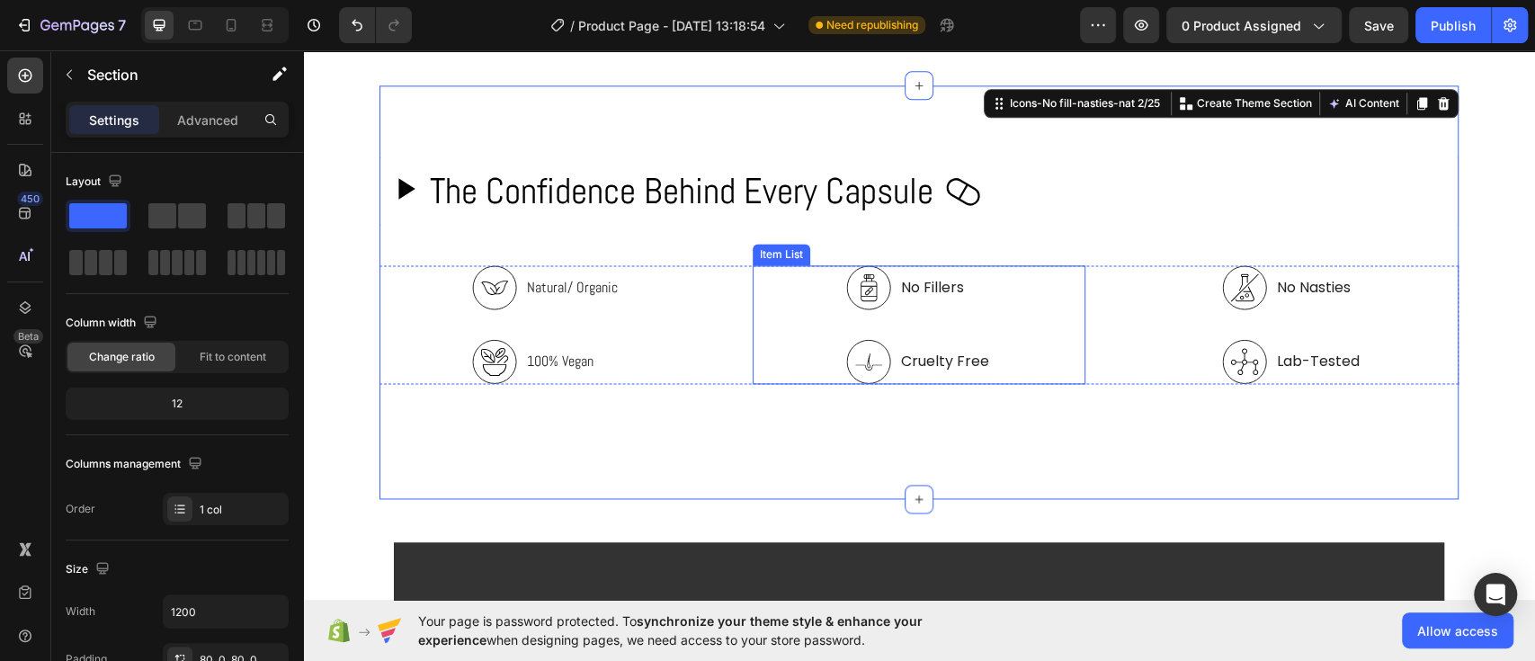
click at [985, 310] on div "No Fillers Cruelty Free" at bounding box center [920, 324] width 334 height 119
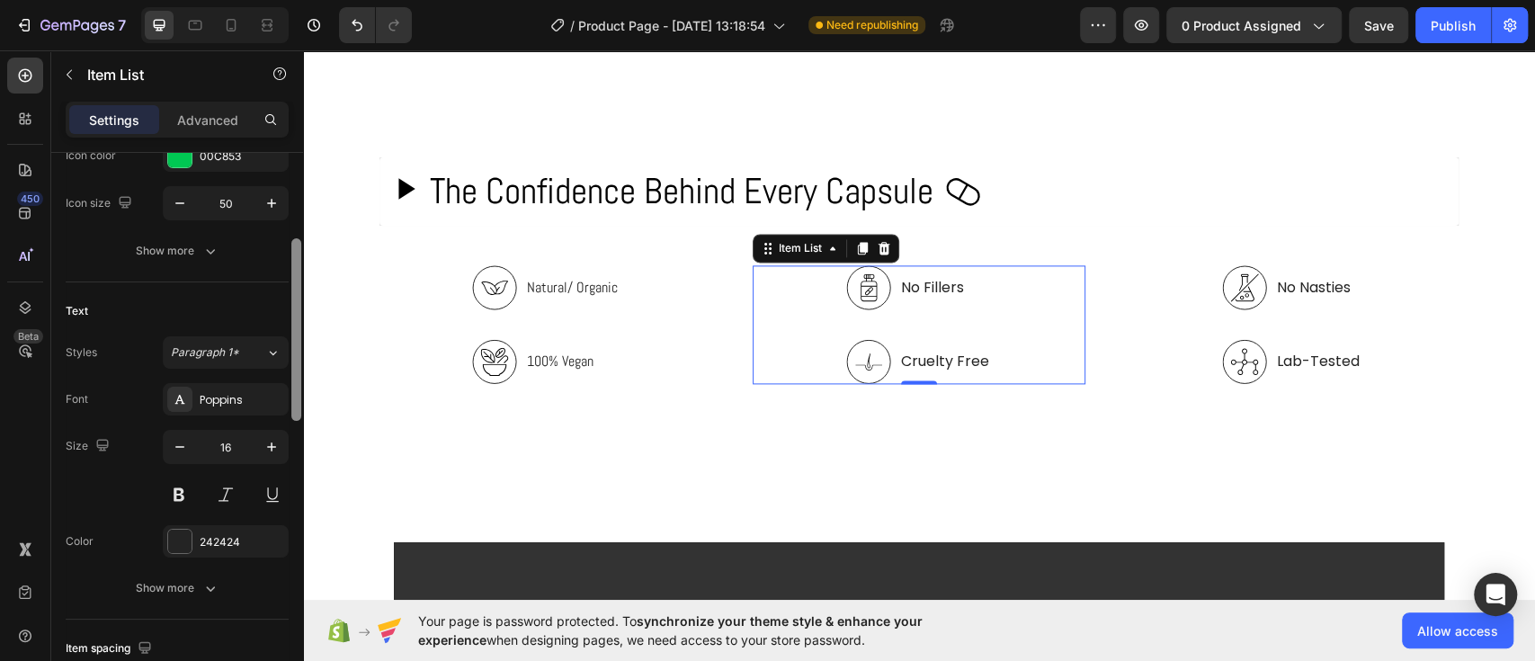
drag, startPoint x: 295, startPoint y: 321, endPoint x: 299, endPoint y: 425, distance: 104.4
click at [299, 421] on div at bounding box center [296, 329] width 10 height 183
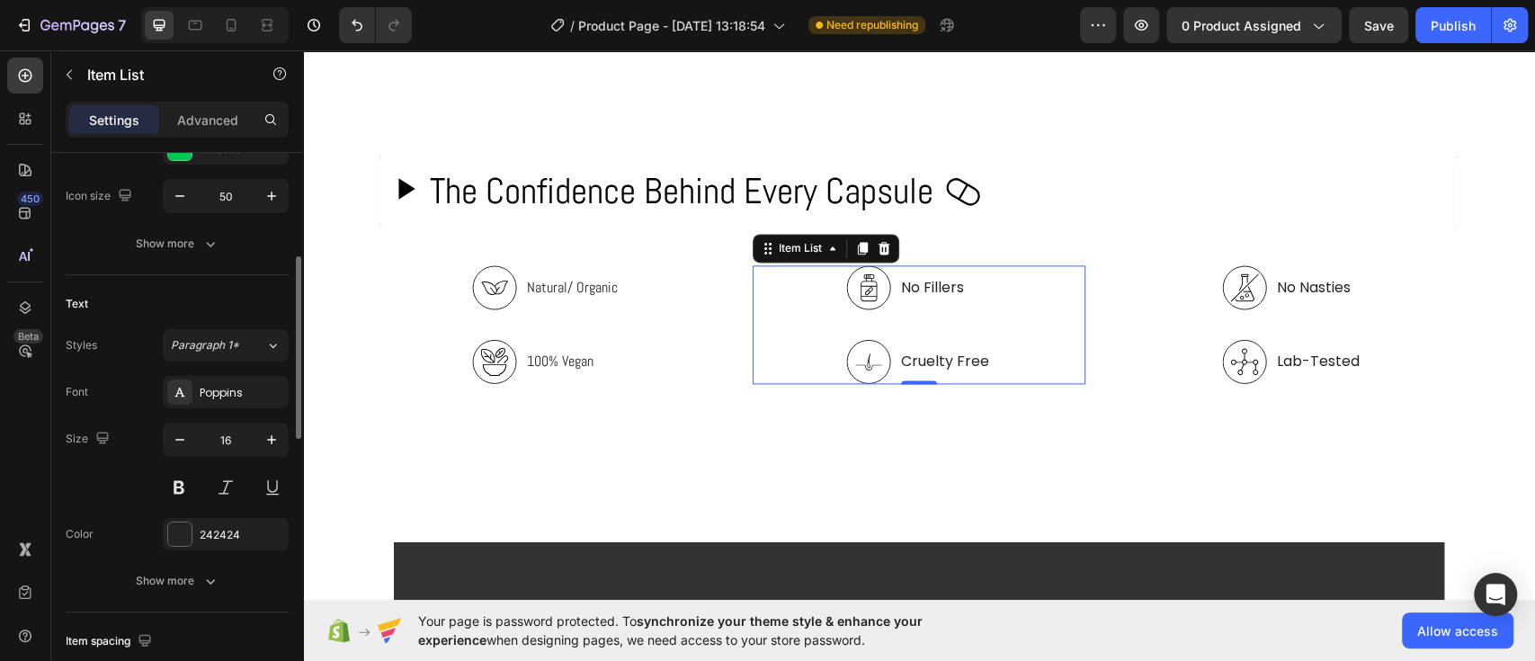
click at [240, 366] on div "Styles Paragraph 1* Font Poppins Size 16 Color 242424 Show more" at bounding box center [177, 463] width 223 height 268
click at [239, 376] on div "Poppins" at bounding box center [226, 392] width 126 height 32
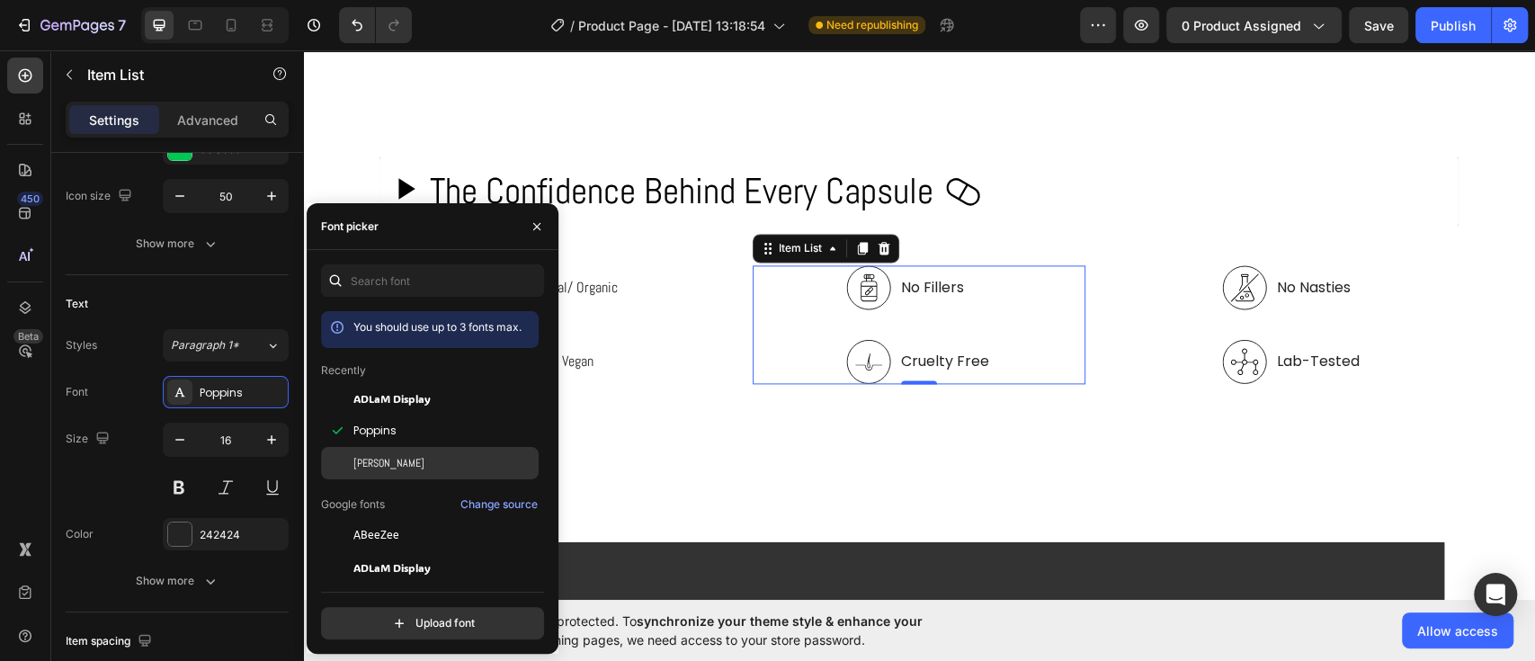
click at [371, 451] on div "[PERSON_NAME]" at bounding box center [430, 463] width 218 height 32
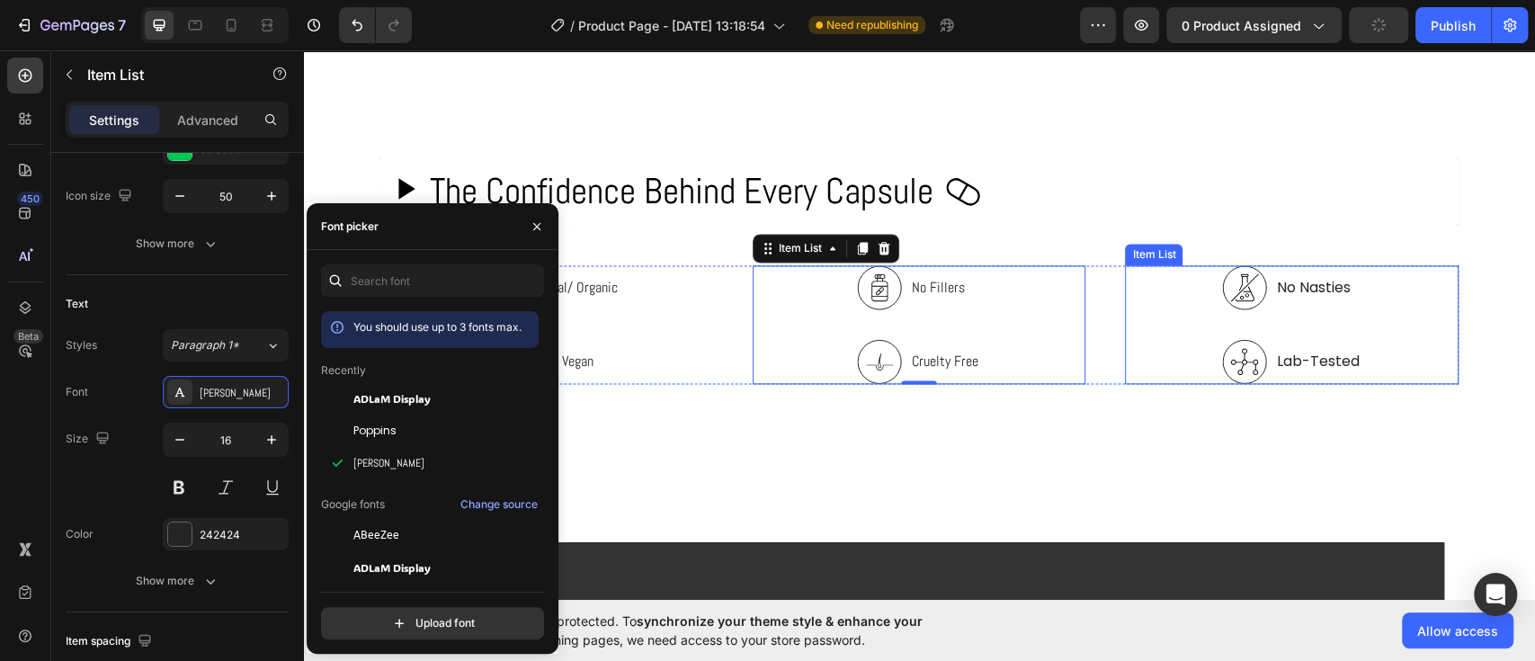
click at [1410, 279] on div "No Nasties Lab-Tested" at bounding box center [1292, 324] width 334 height 119
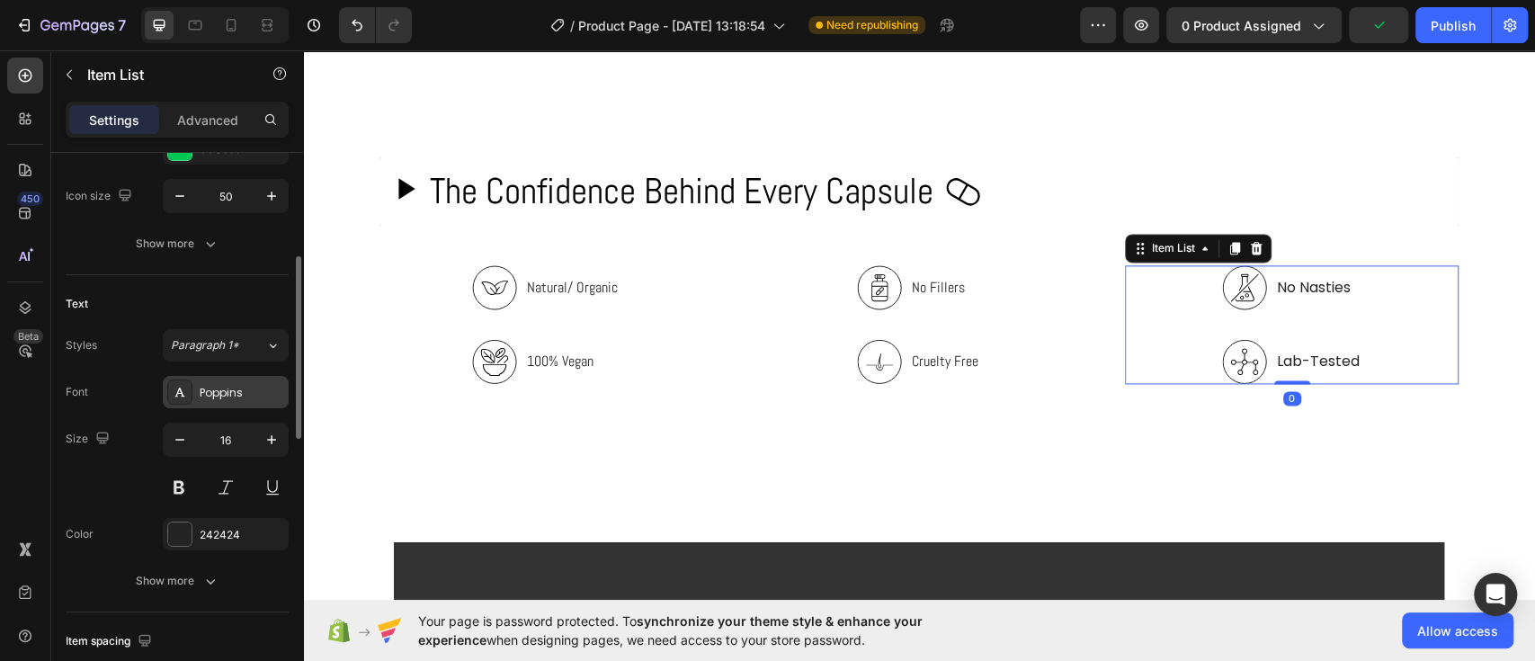
click at [245, 401] on div "Poppins" at bounding box center [226, 392] width 126 height 32
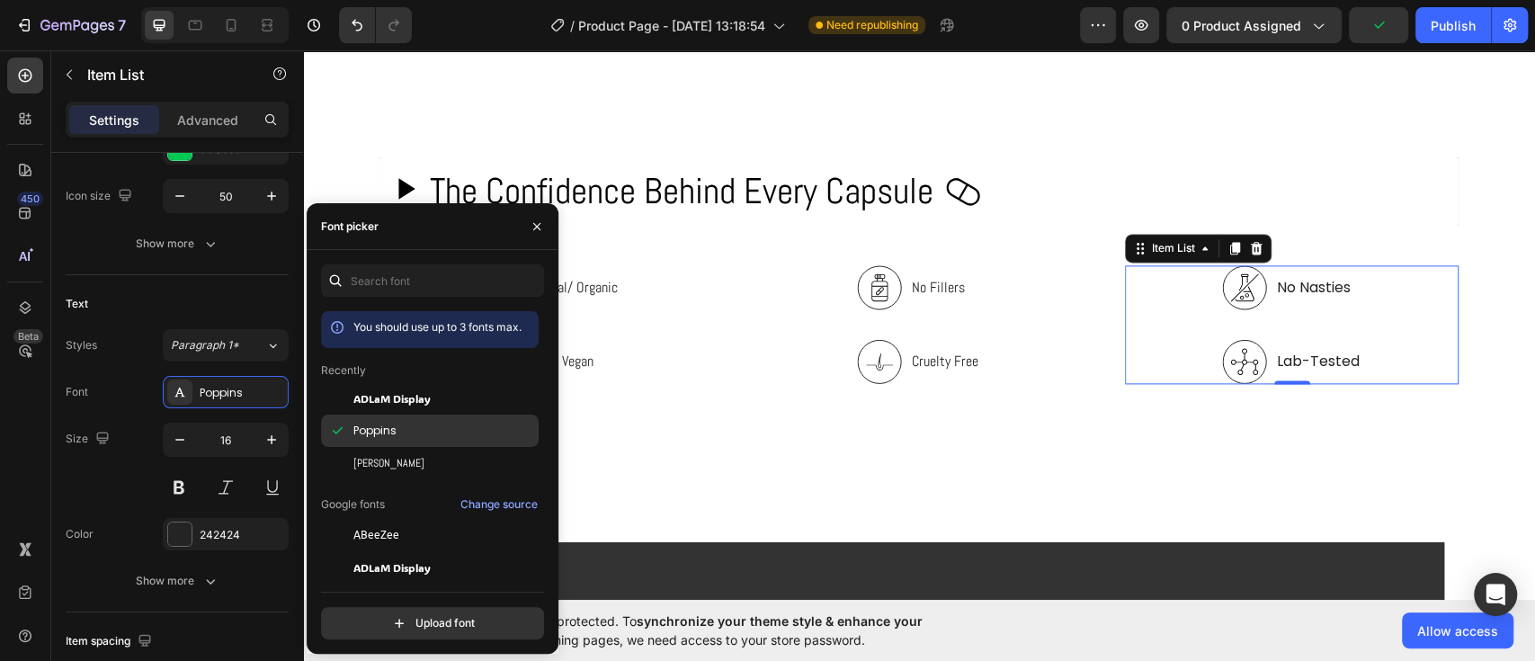
click at [383, 445] on div "Poppins" at bounding box center [430, 431] width 218 height 32
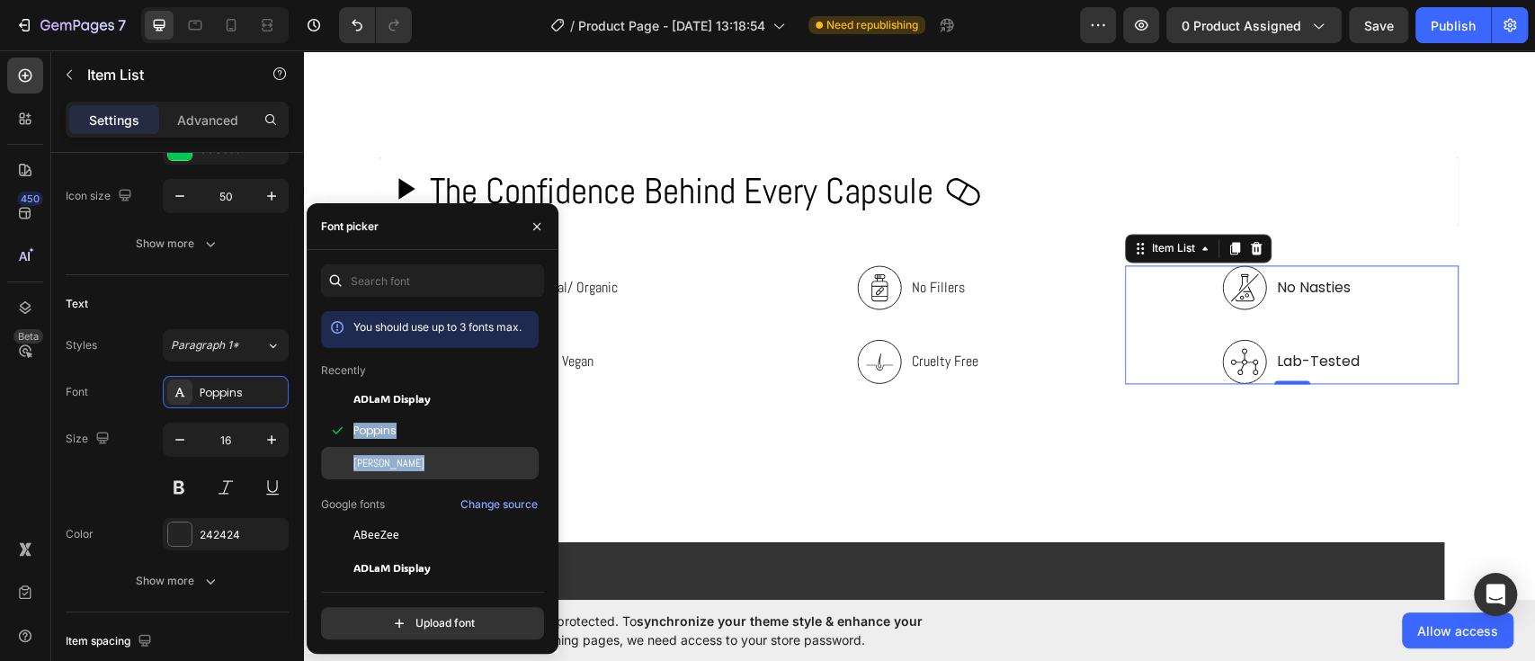
drag, startPoint x: 383, startPoint y: 445, endPoint x: 381, endPoint y: 454, distance: 9.2
click at [381, 455] on div "[PERSON_NAME]" at bounding box center [444, 463] width 182 height 16
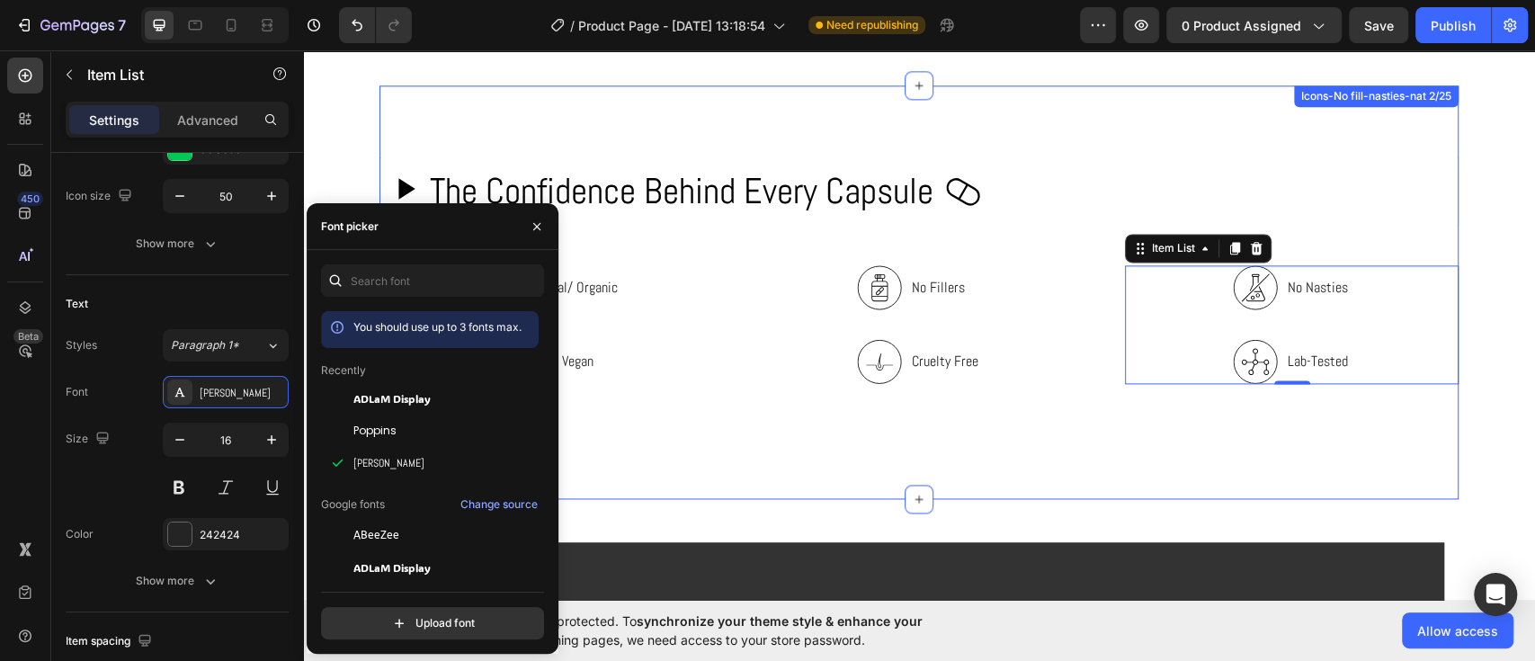
click at [961, 454] on div "The Confidence Behind Every Capsule Custom Code Natural/ Organic 100% Vegan Ite…" at bounding box center [919, 292] width 1079 height 414
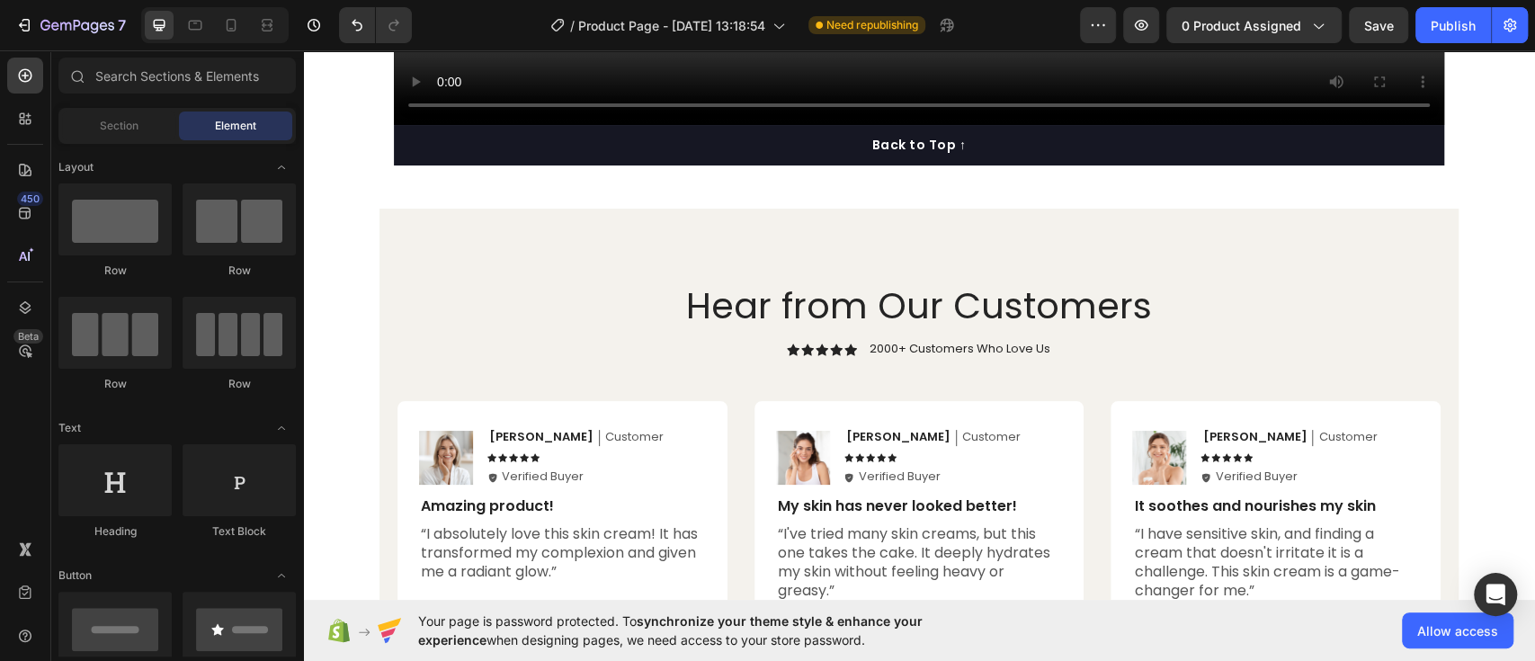
scroll to position [2300, 0]
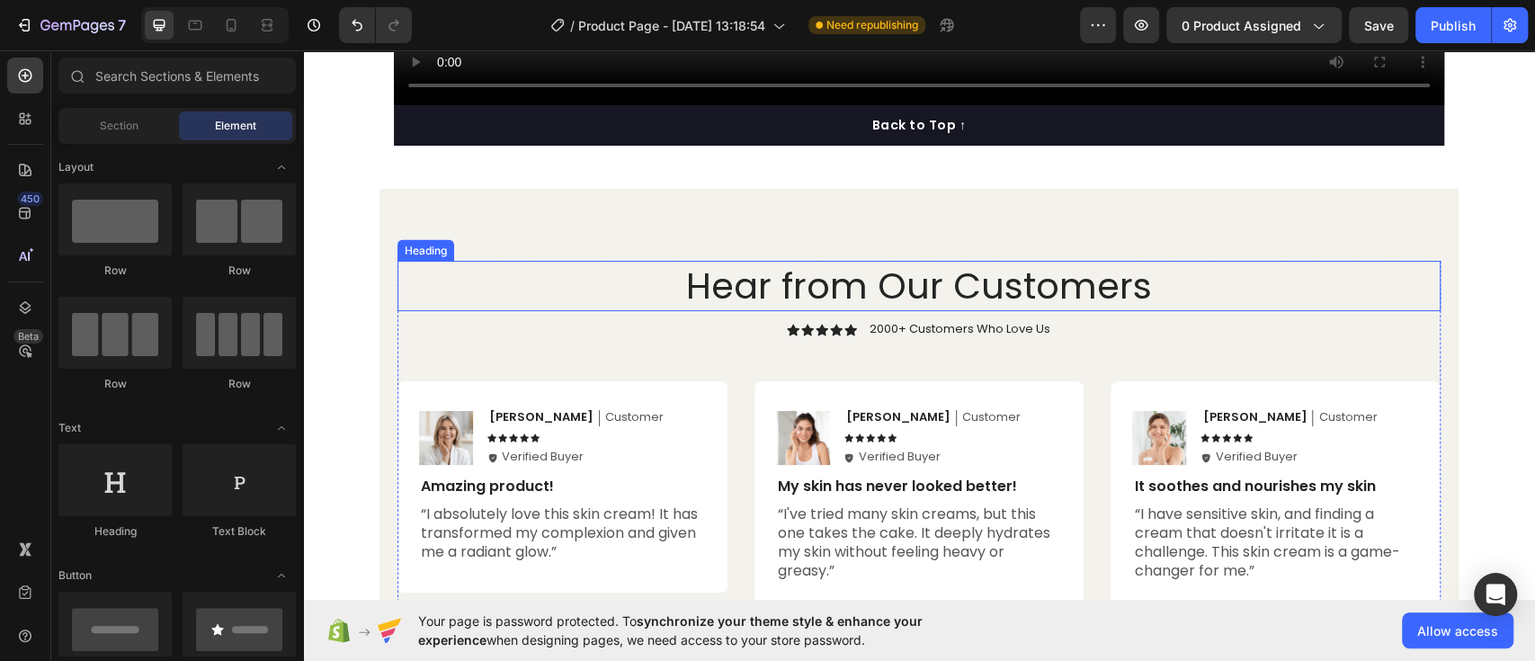
click at [890, 269] on h2 "Hear from Our Customers" at bounding box center [918, 286] width 1043 height 50
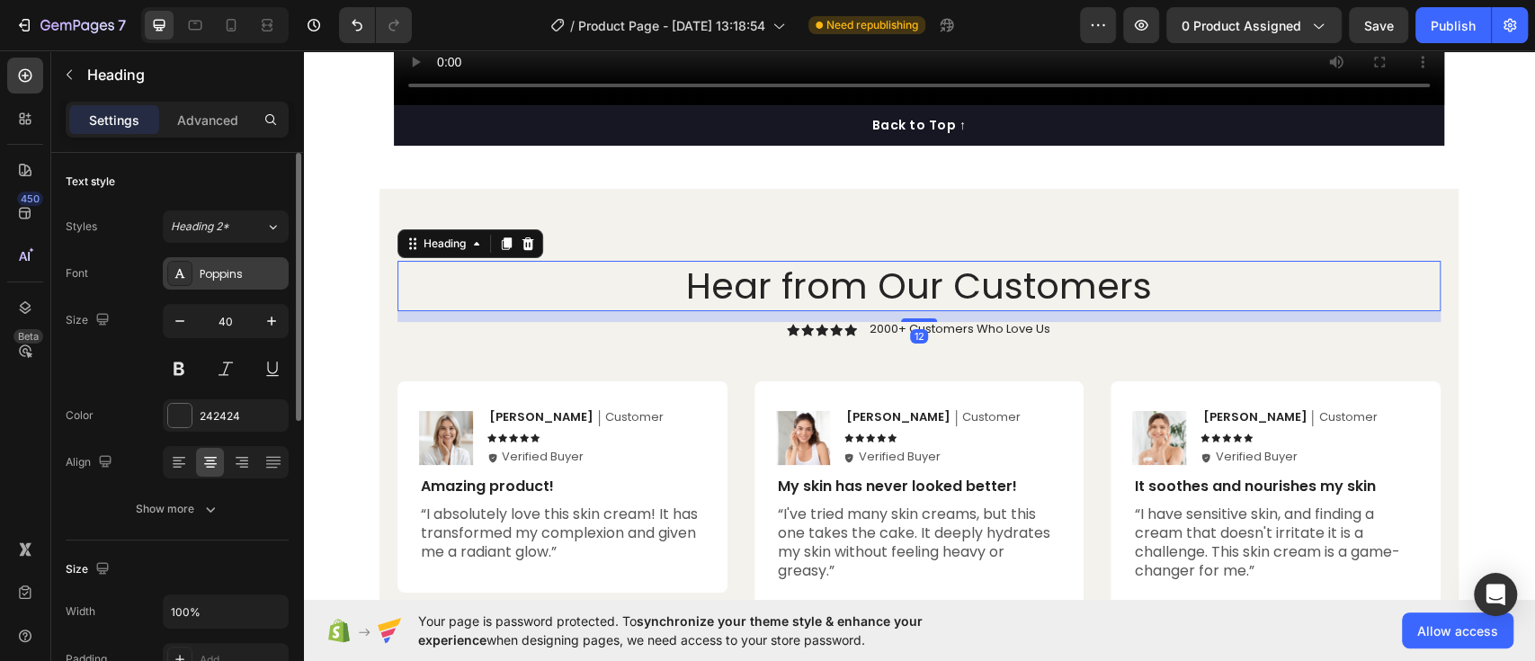
click at [234, 266] on div "Poppins" at bounding box center [242, 274] width 85 height 16
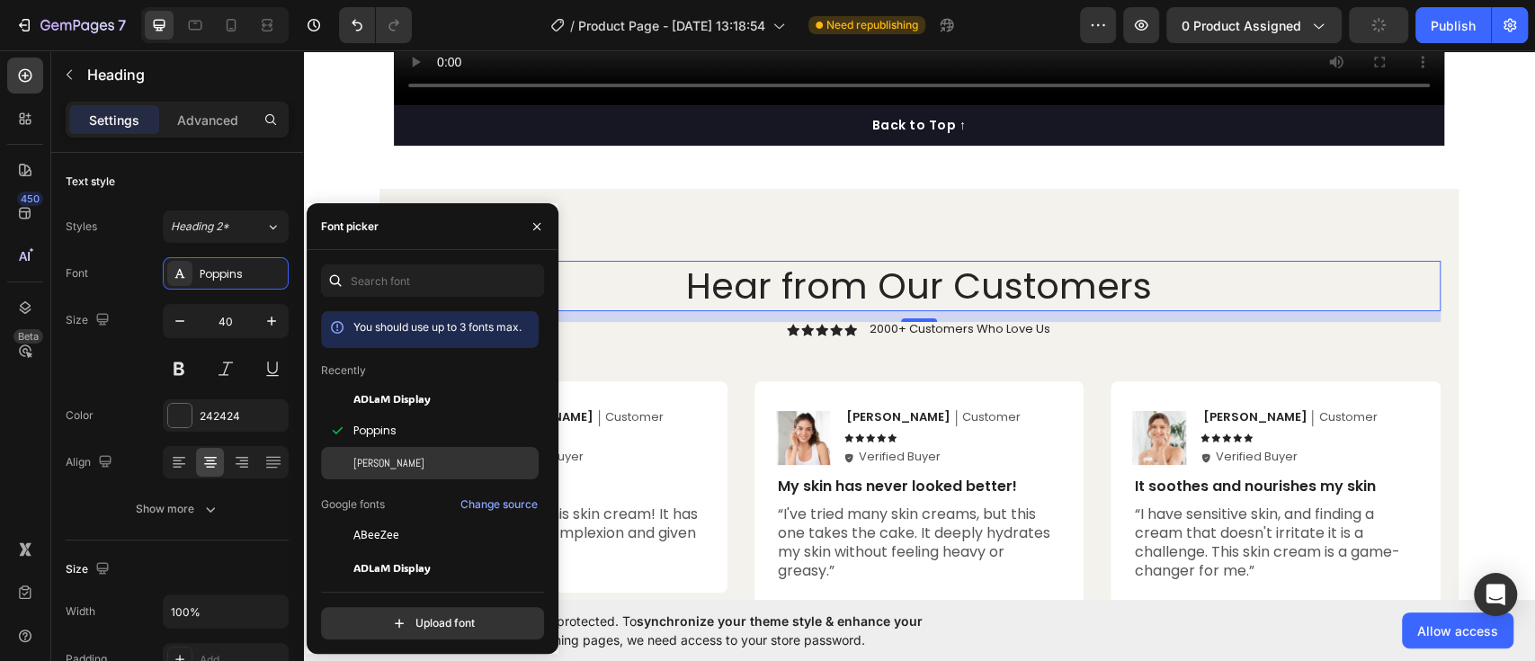
drag, startPoint x: 356, startPoint y: 451, endPoint x: 266, endPoint y: 463, distance: 90.7
click at [356, 452] on div "[PERSON_NAME]" at bounding box center [430, 463] width 218 height 32
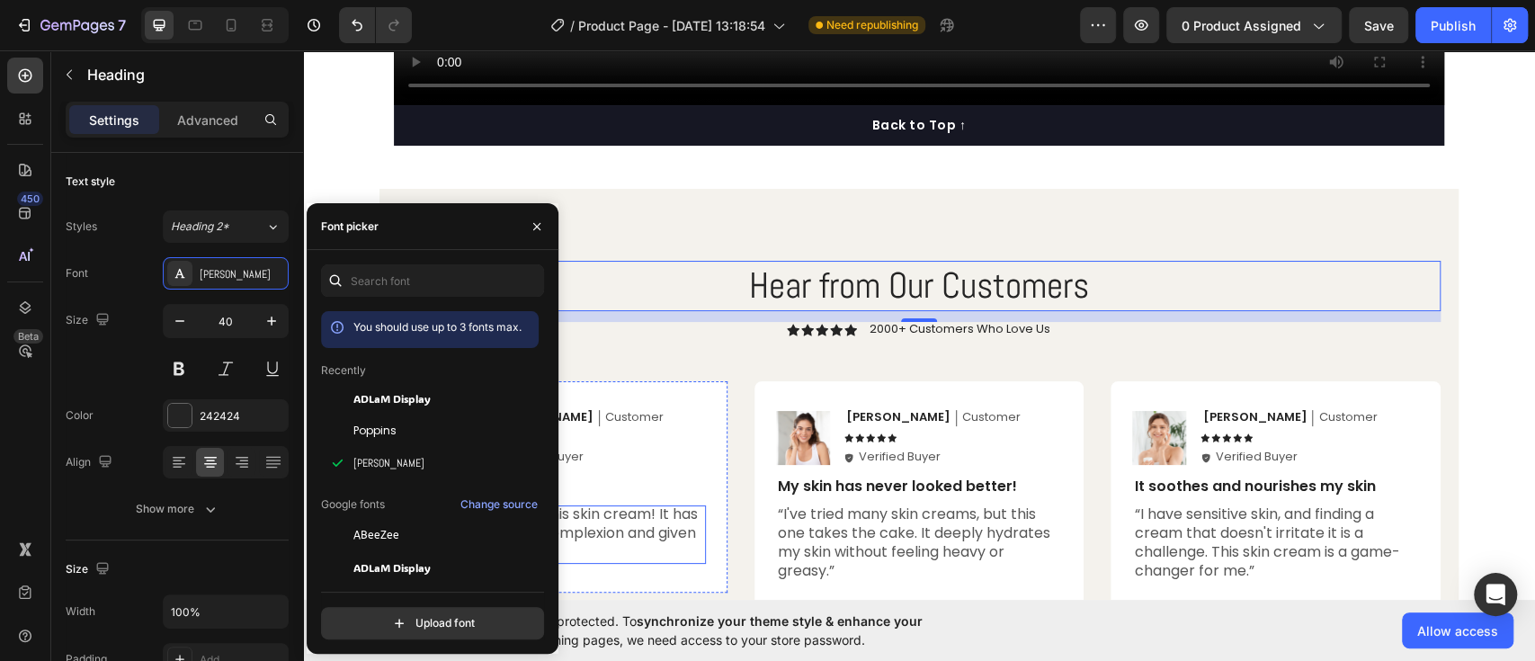
click at [630, 536] on p "“I absolutely love this skin cream! It has transformed my complexion and given …" at bounding box center [562, 533] width 283 height 56
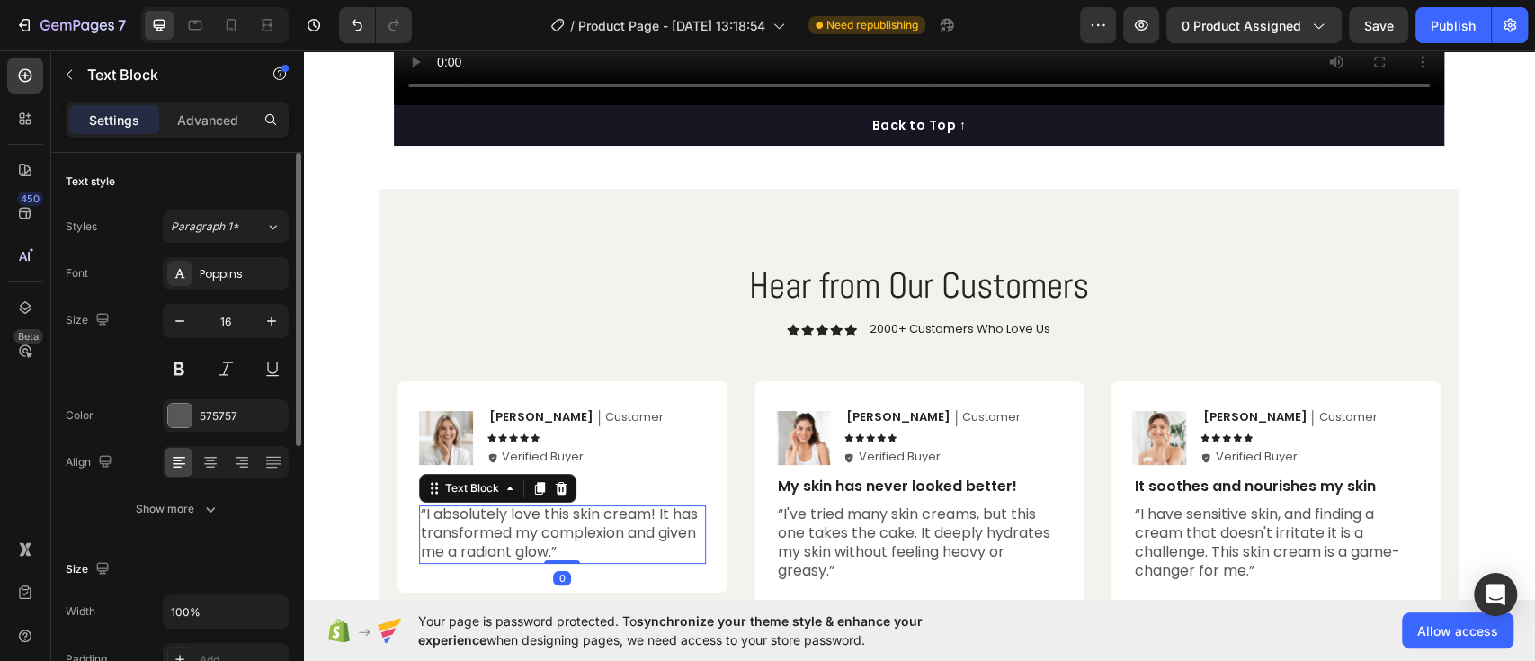
click at [249, 255] on div "Styles Paragraph 1* Font Poppins Size 16 Color 575757 Align Show more" at bounding box center [177, 367] width 223 height 315
click at [236, 282] on div "Poppins" at bounding box center [226, 273] width 126 height 32
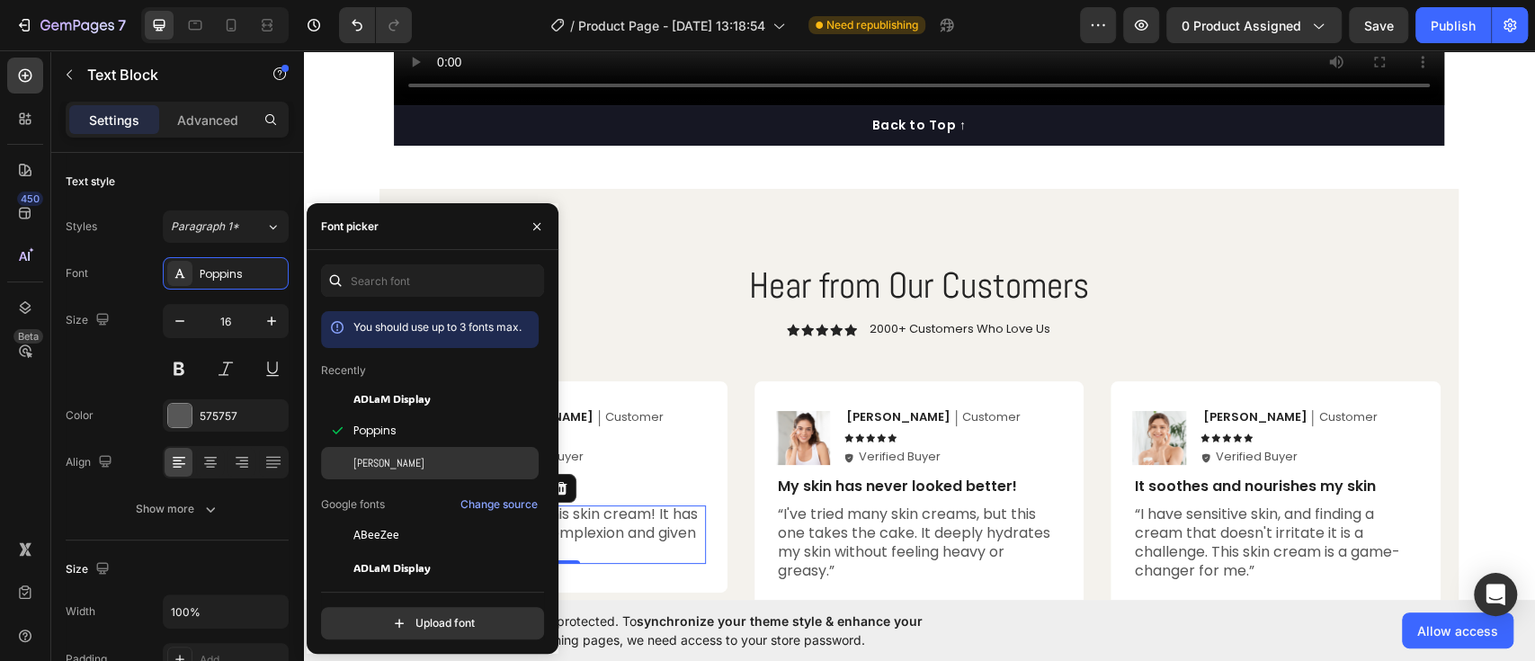
click at [374, 464] on div "[PERSON_NAME]" at bounding box center [444, 463] width 182 height 16
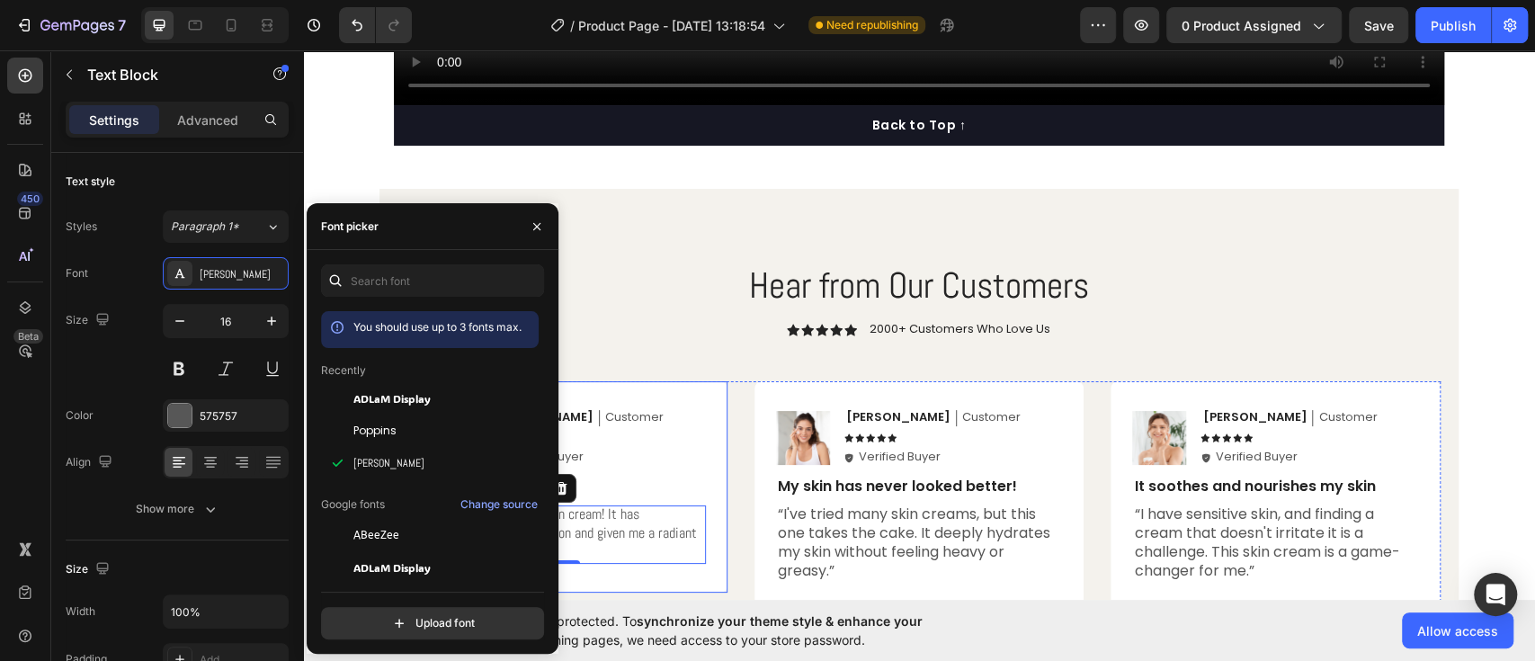
click at [644, 460] on div "Icon Verified Buyer Text Block Row" at bounding box center [596, 458] width 219 height 17
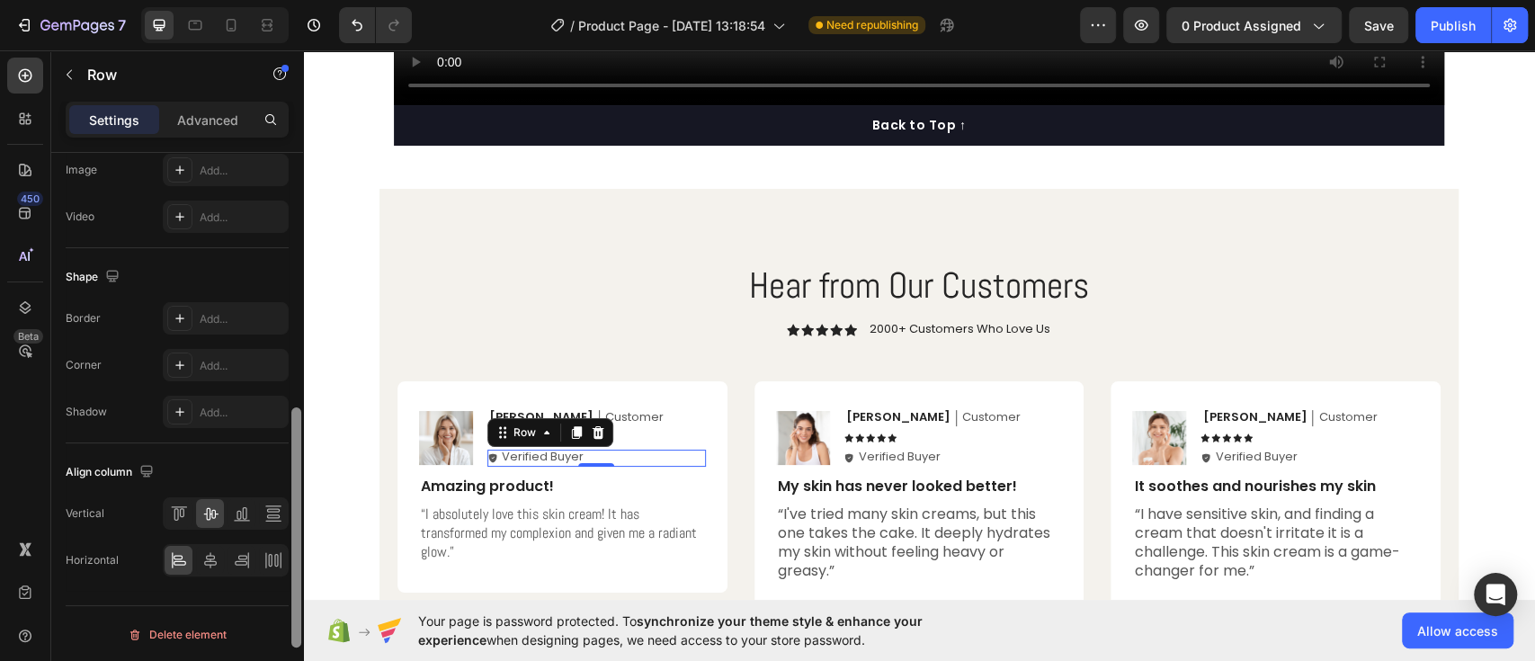
scroll to position [0, 0]
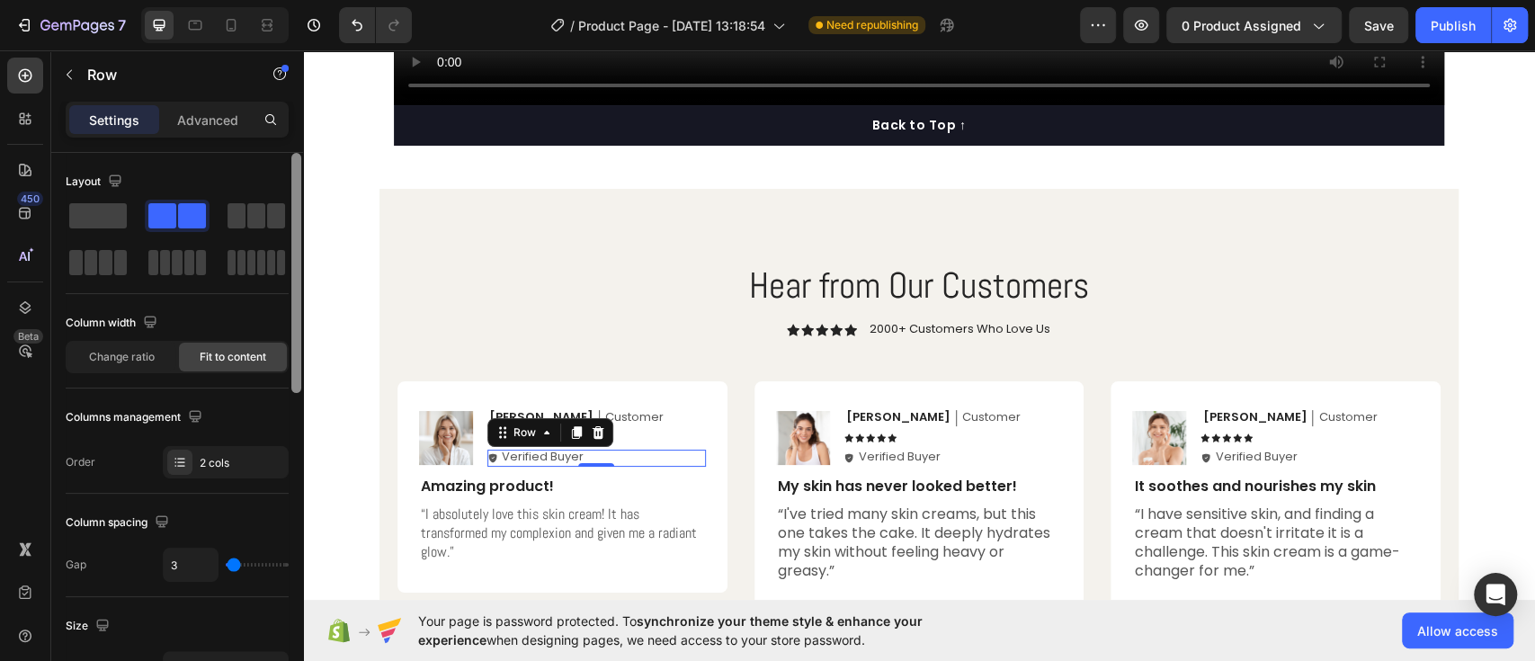
drag, startPoint x: 297, startPoint y: 350, endPoint x: 278, endPoint y: 173, distance: 178.2
click at [278, 173] on div "Layout Column width Change ratio Fit to content Columns management Order 2 cols…" at bounding box center [177, 432] width 252 height 559
click at [213, 119] on p "Advanced" at bounding box center [207, 120] width 61 height 19
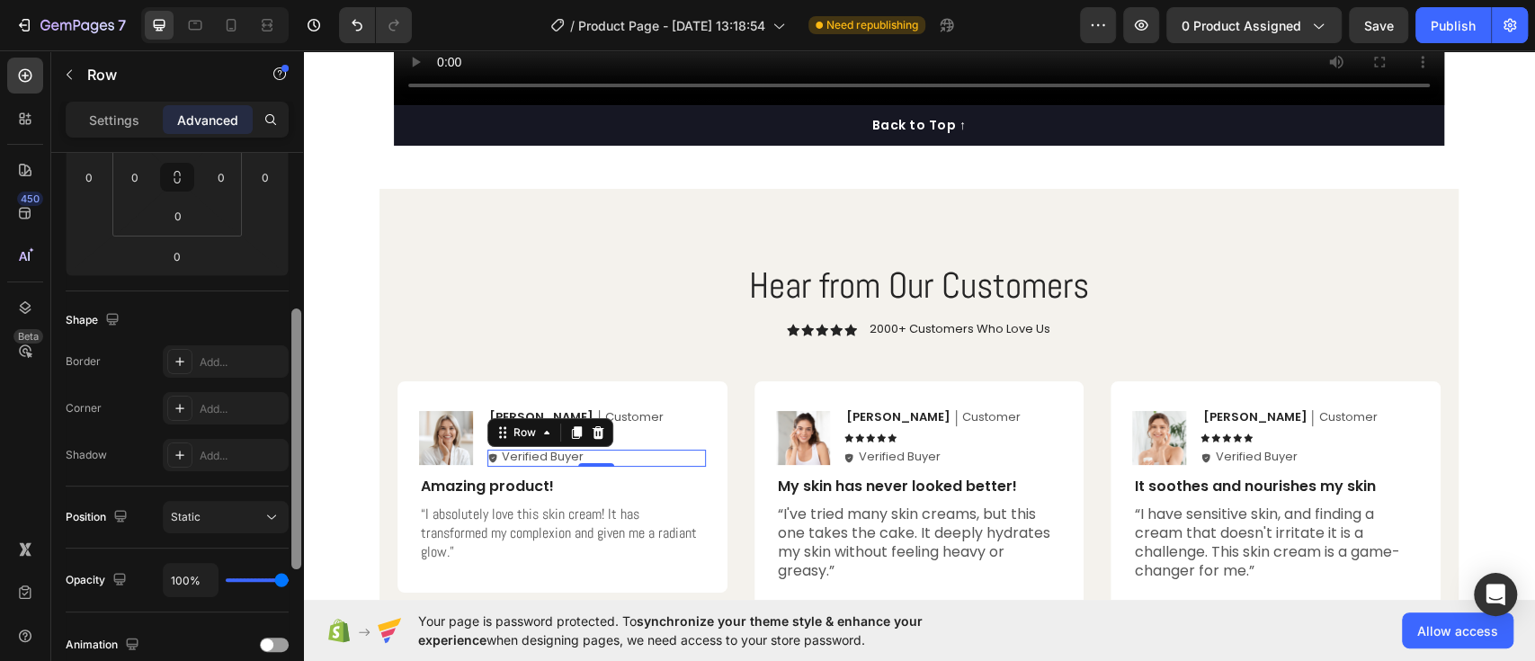
scroll to position [327, 0]
drag, startPoint x: 596, startPoint y: 290, endPoint x: 309, endPoint y: 540, distance: 380.5
click at [624, 511] on p "“I absolutely love this skin cream! It has transformed my complexion and given …" at bounding box center [562, 533] width 283 height 56
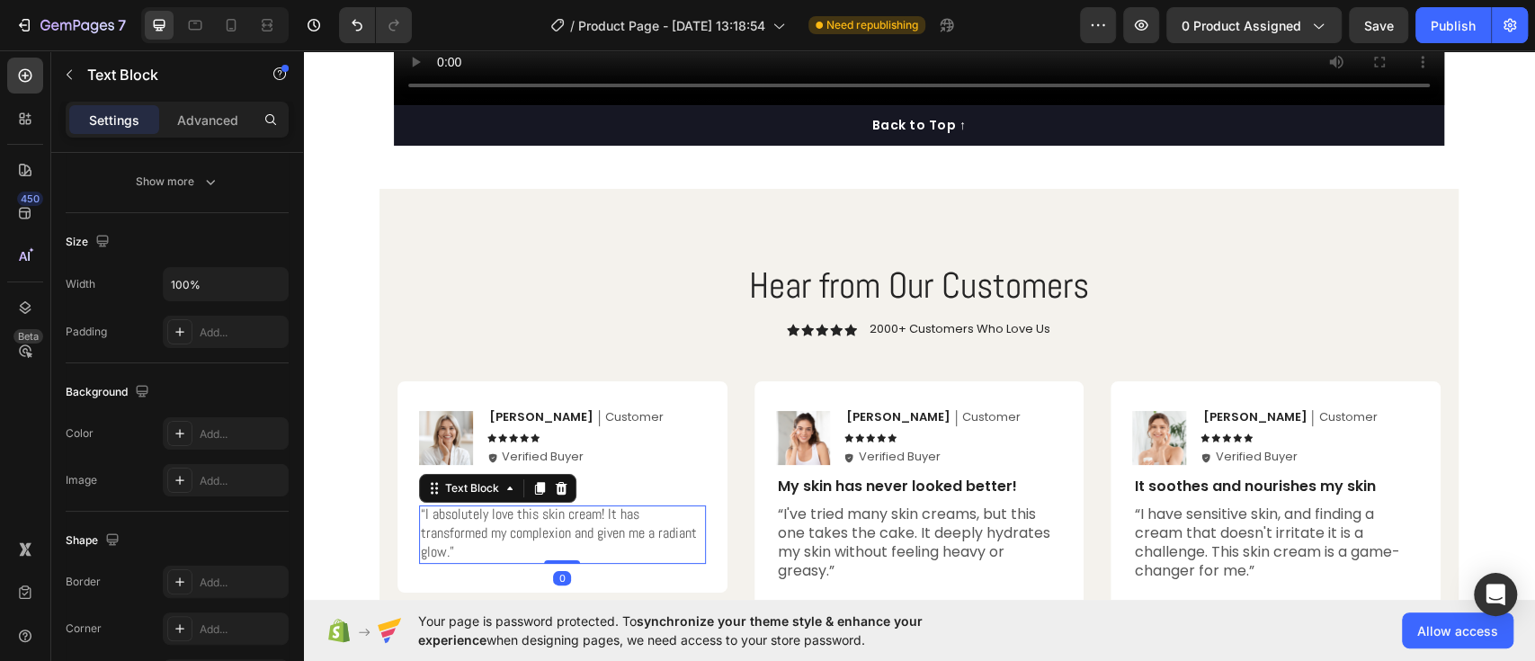
scroll to position [0, 0]
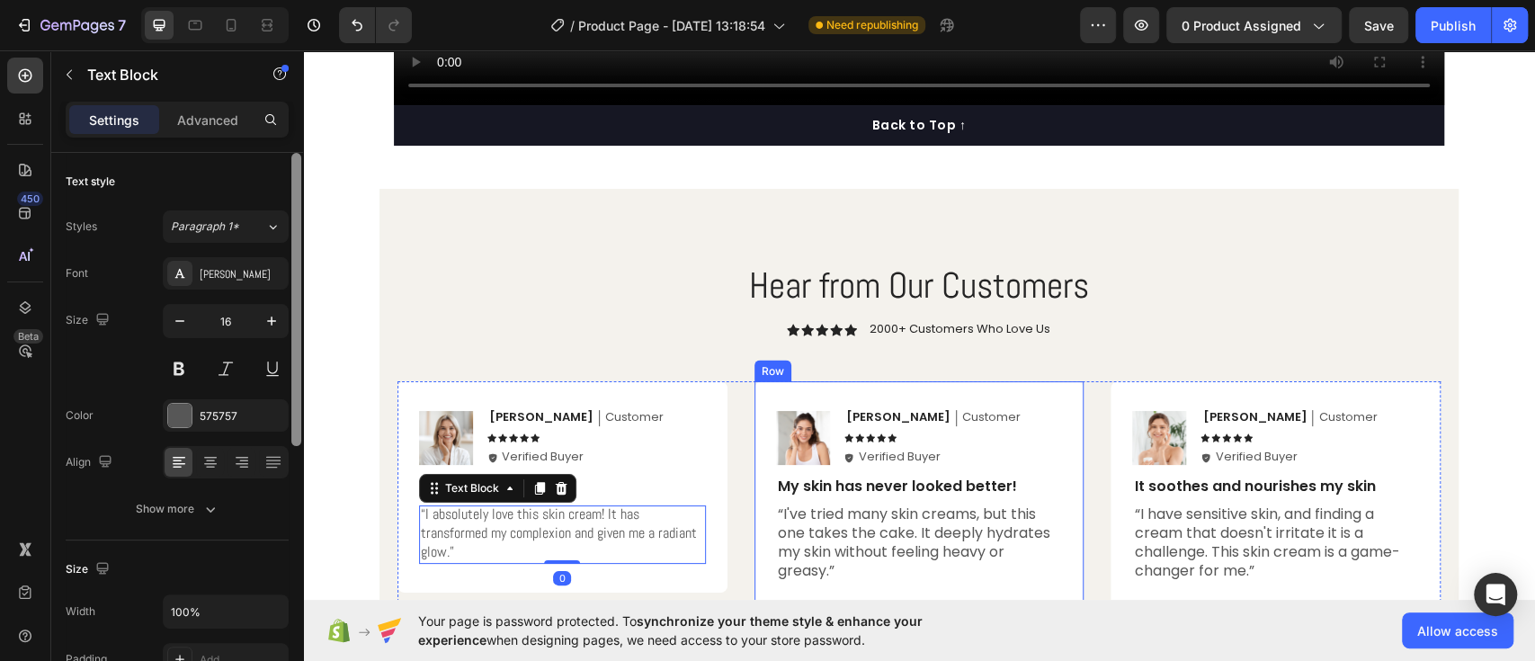
click at [904, 499] on div "Image Sarah Text Block Customer Text Block Row Icon Icon Icon Icon Icon Icon Li…" at bounding box center [919, 496] width 287 height 173
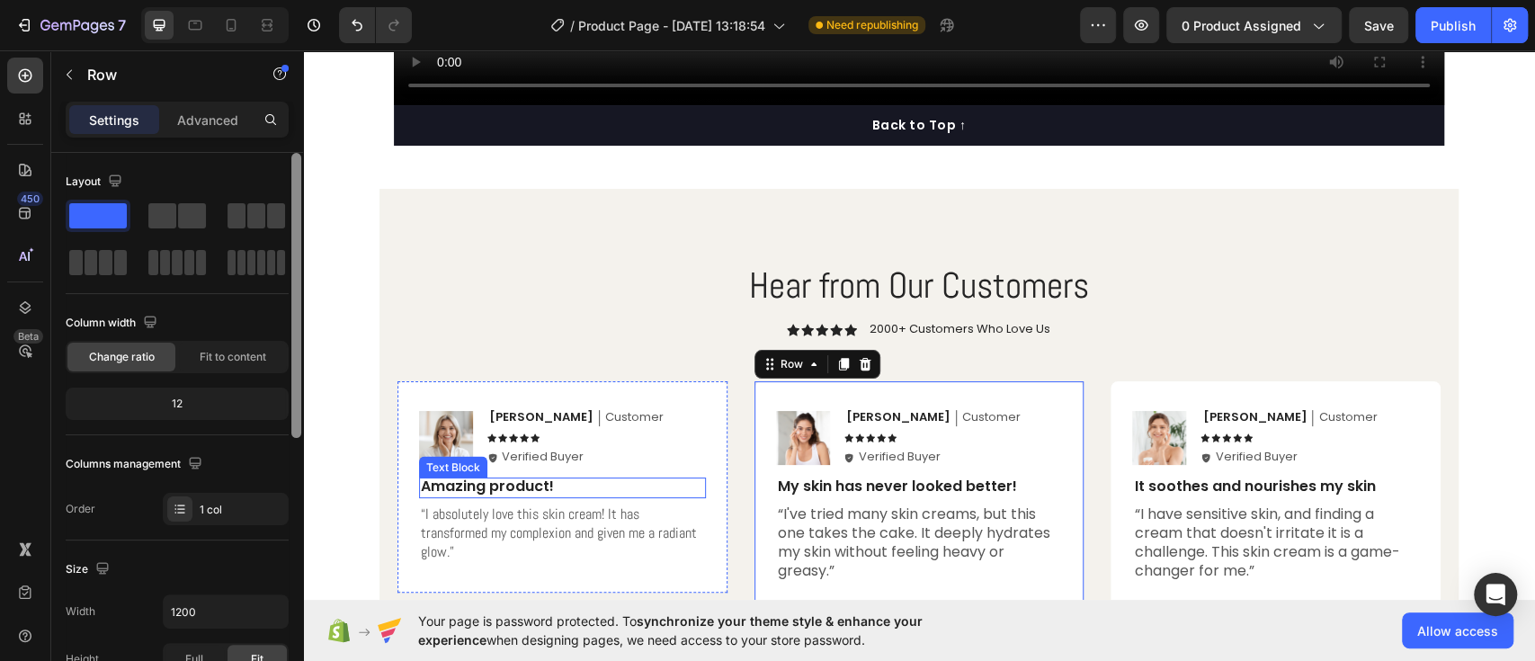
click at [492, 480] on p "Amazing product!" at bounding box center [562, 487] width 283 height 19
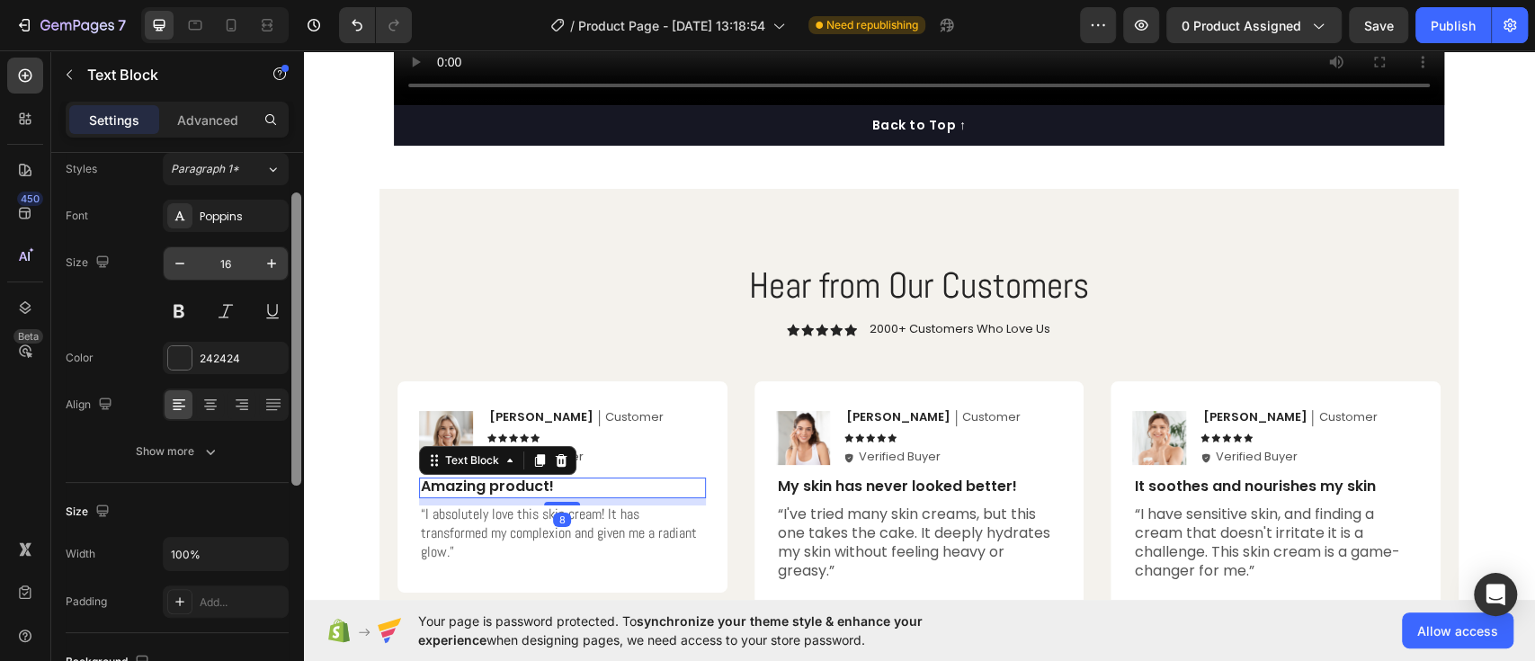
scroll to position [64, 0]
click at [200, 270] on input "16" at bounding box center [225, 257] width 59 height 32
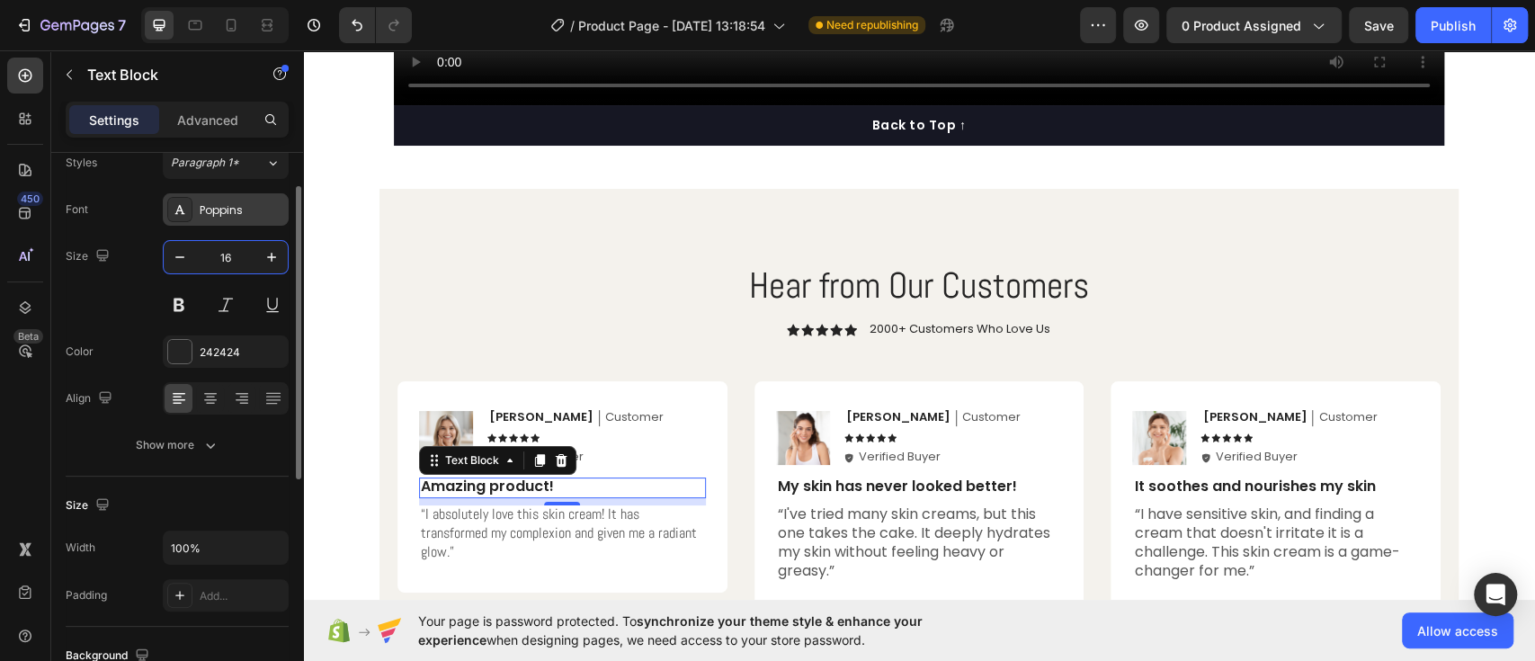
click at [216, 207] on div "Poppins" at bounding box center [242, 210] width 85 height 16
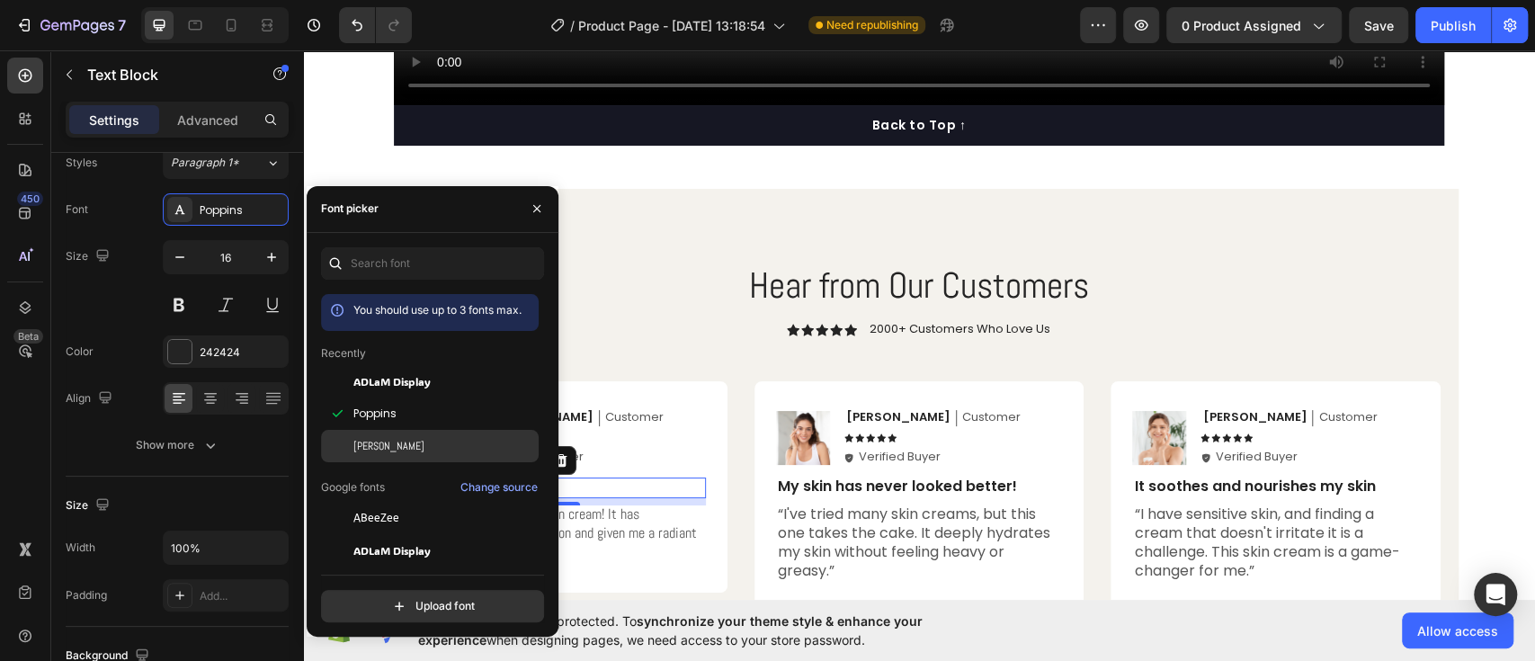
click at [381, 442] on div "[PERSON_NAME]" at bounding box center [444, 446] width 182 height 16
click at [639, 442] on div "Icon Icon Icon Icon Icon" at bounding box center [596, 437] width 219 height 9
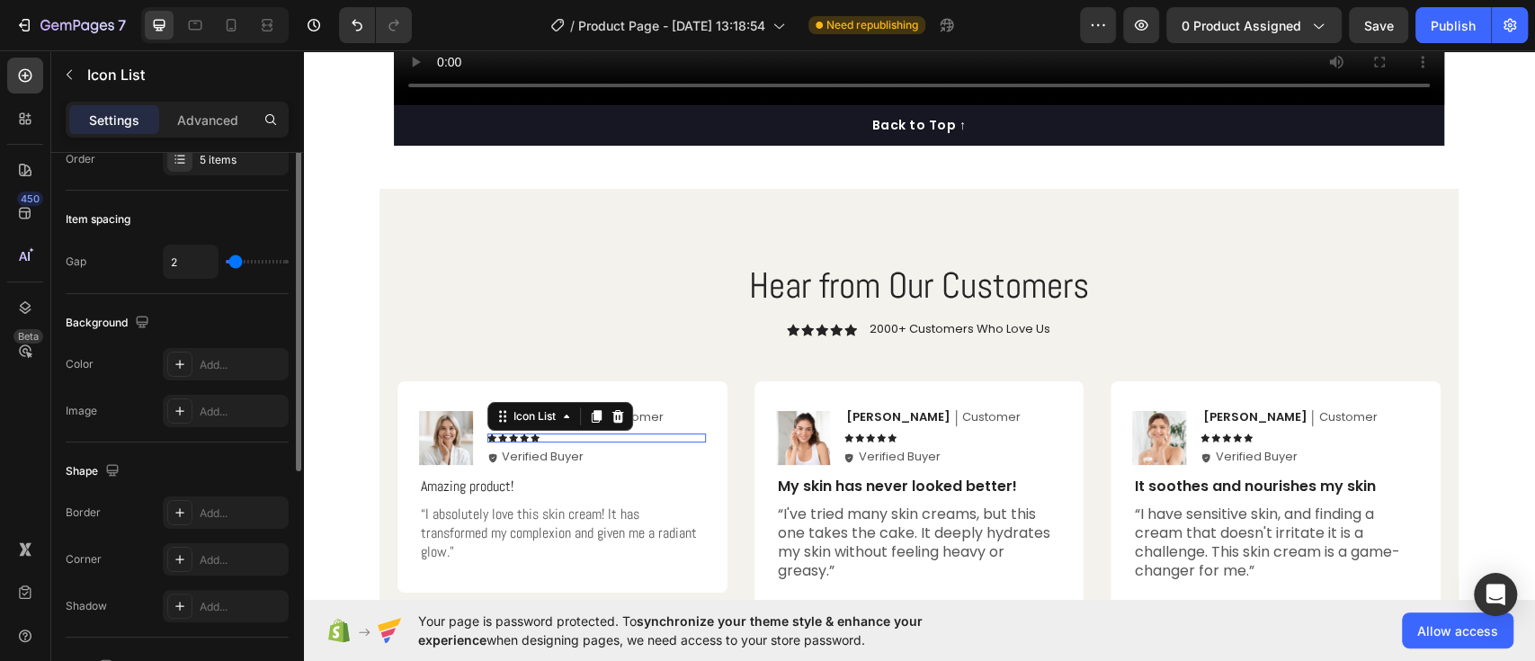
scroll to position [0, 0]
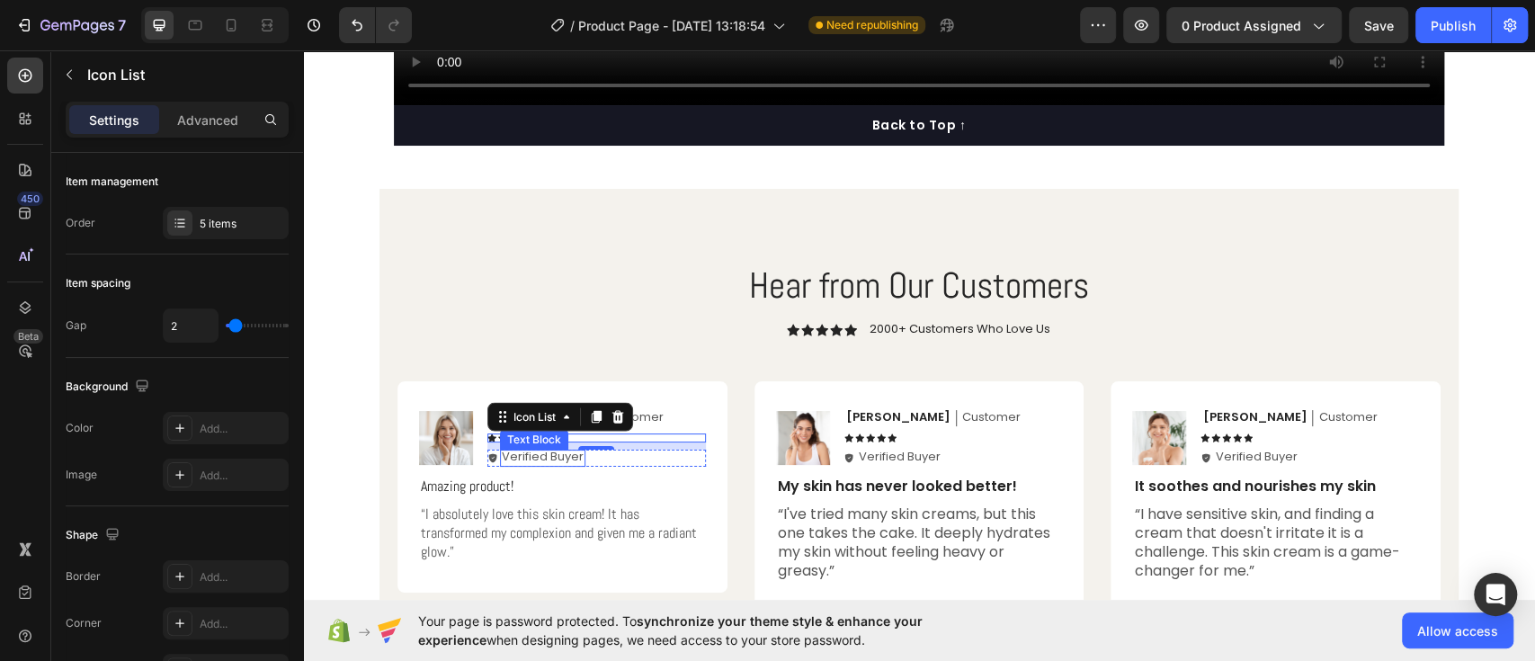
click at [547, 458] on p "Verified Buyer" at bounding box center [543, 457] width 82 height 15
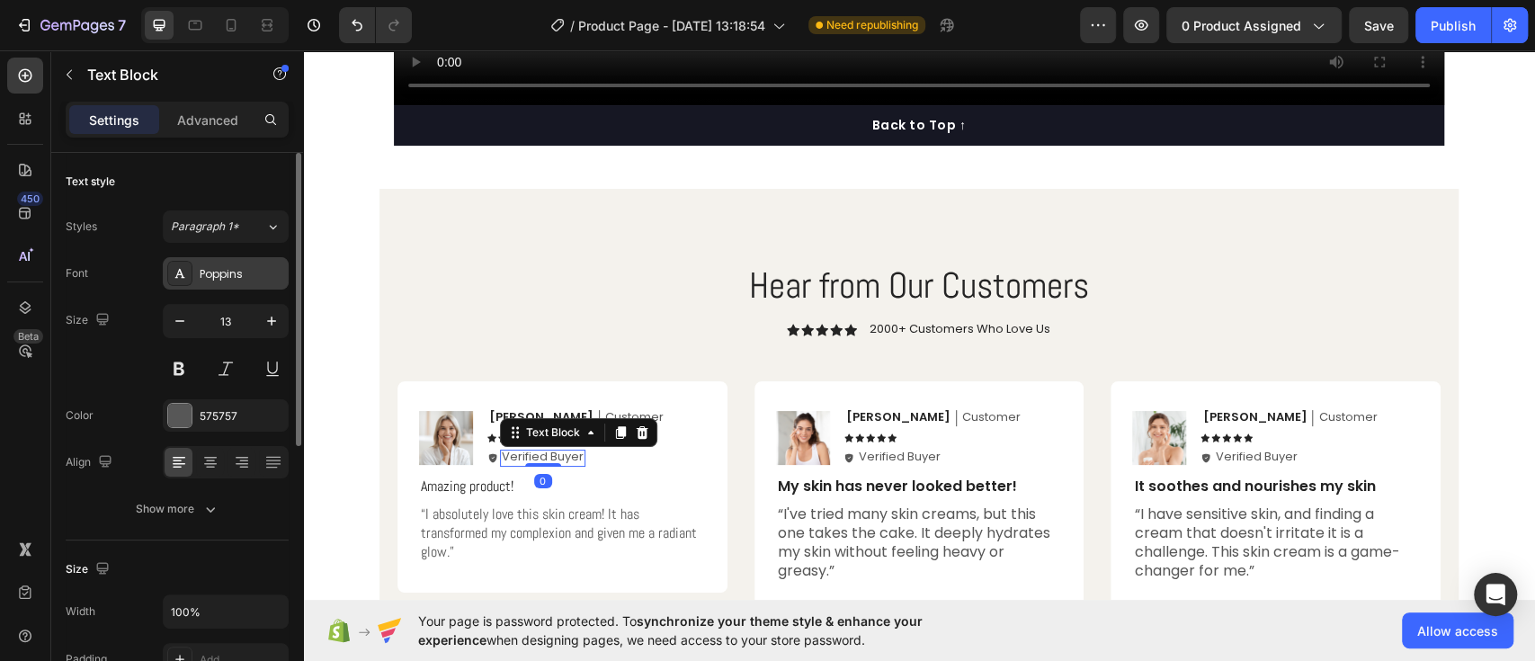
click at [196, 267] on div "Poppins" at bounding box center [226, 273] width 126 height 32
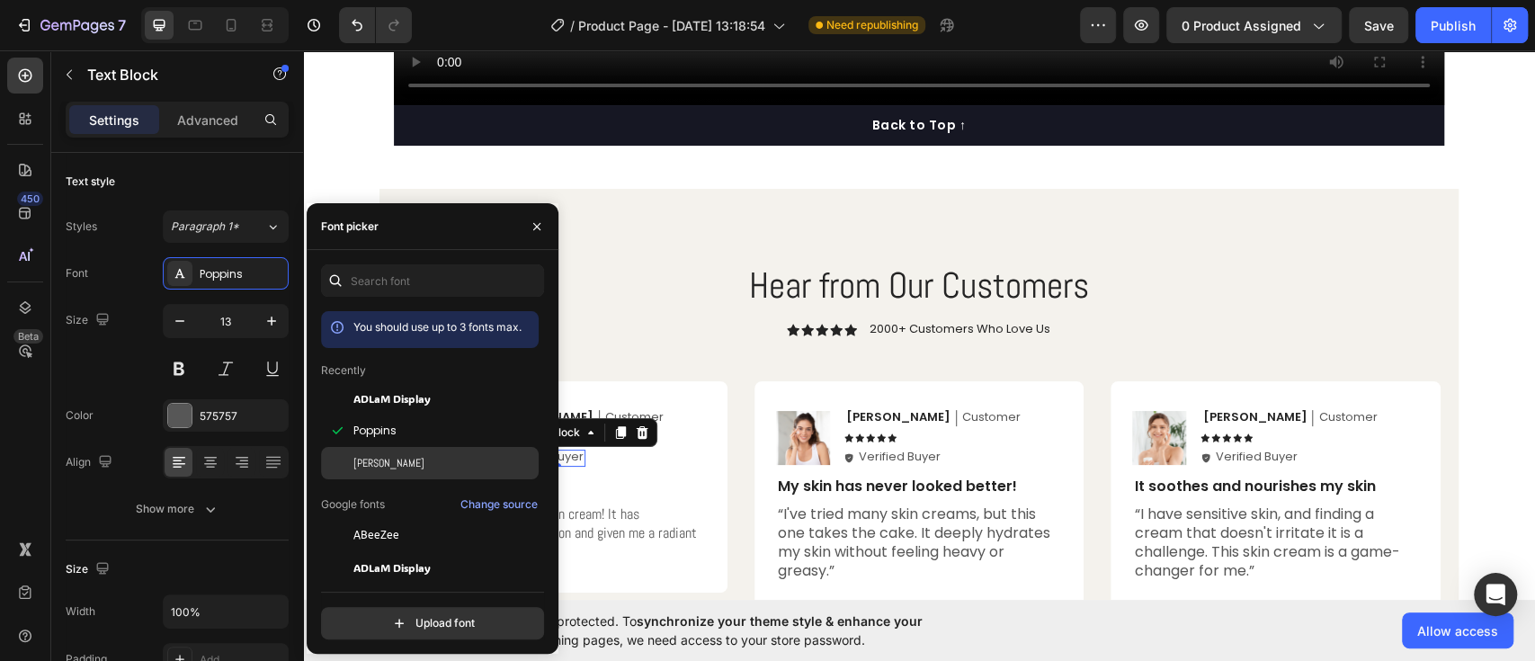
click at [364, 459] on span "[PERSON_NAME]" at bounding box center [388, 463] width 71 height 16
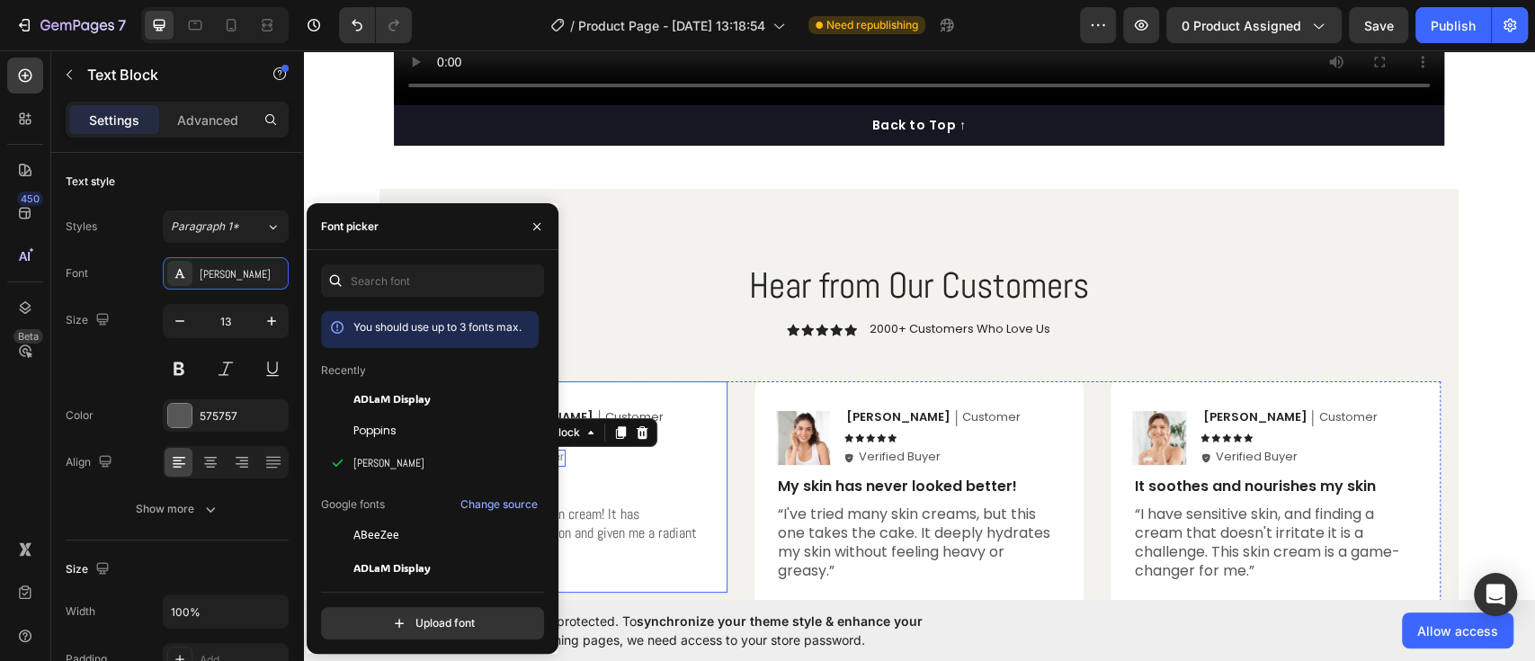
click at [651, 400] on div "Image Emily Text Block Customer Text Block Row Icon Icon Icon Icon Icon Icon Li…" at bounding box center [562, 486] width 330 height 211
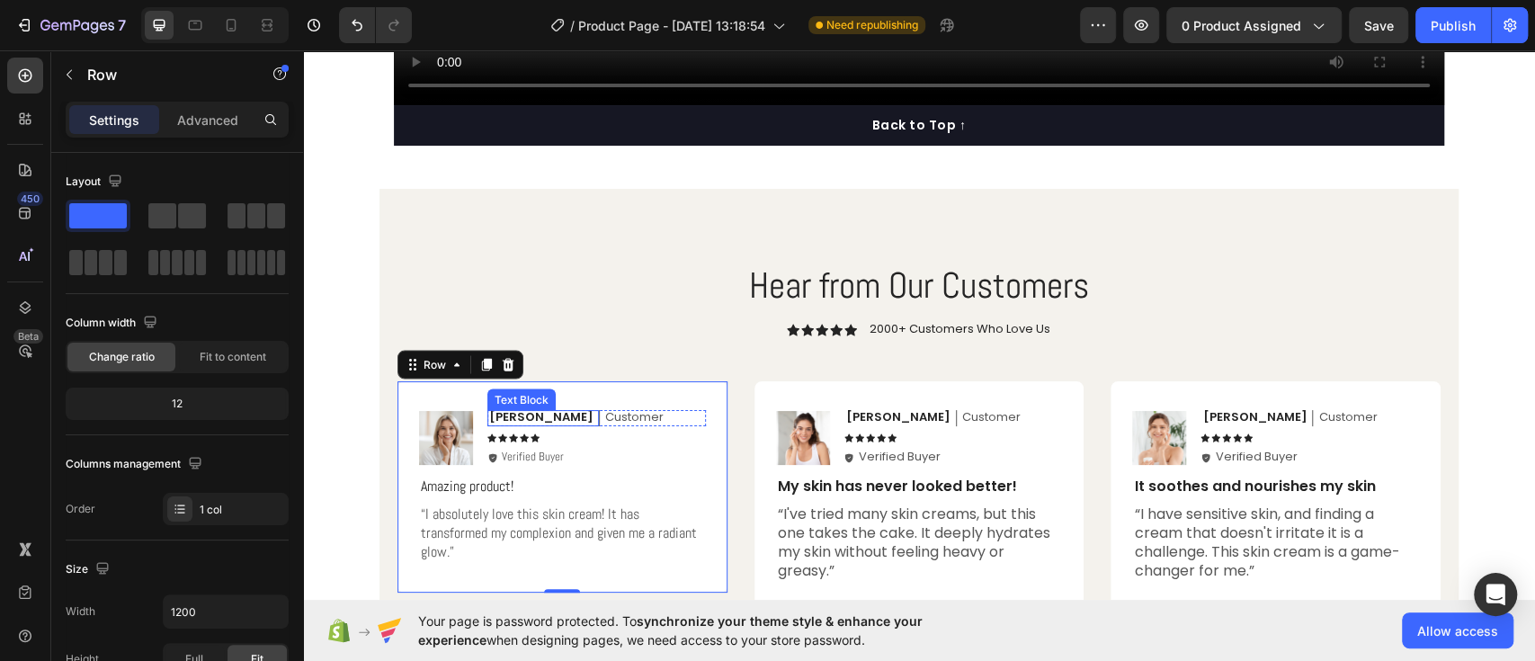
click at [496, 421] on p "[PERSON_NAME]" at bounding box center [541, 417] width 104 height 15
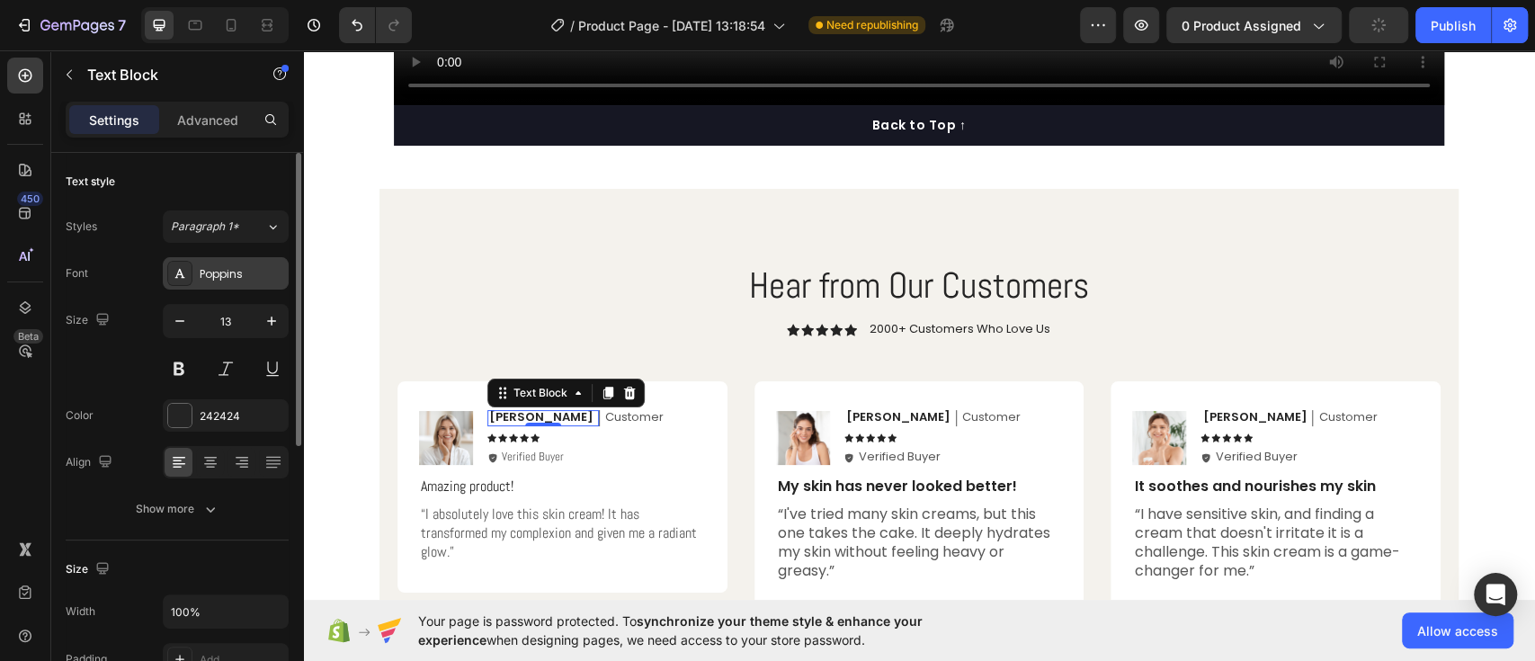
click at [222, 273] on div "Poppins" at bounding box center [242, 274] width 85 height 16
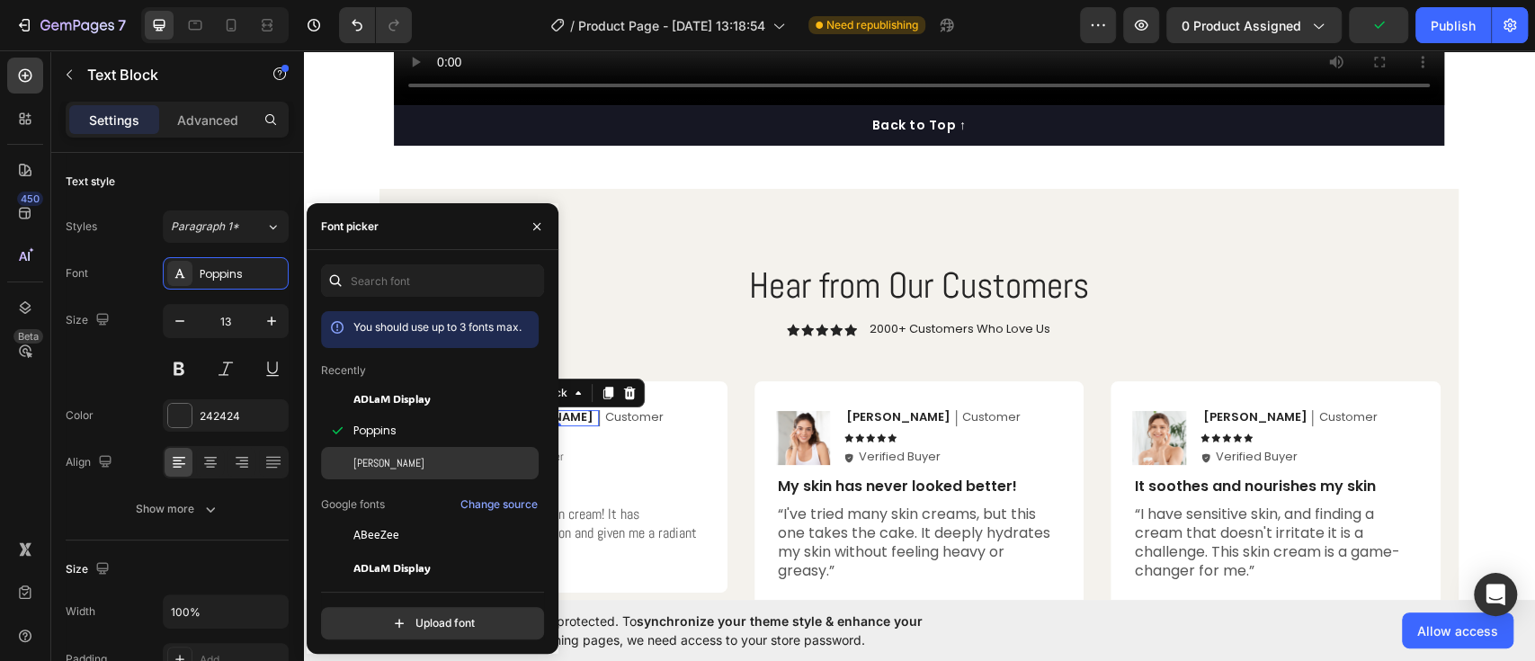
click at [390, 460] on div "[PERSON_NAME]" at bounding box center [444, 463] width 182 height 16
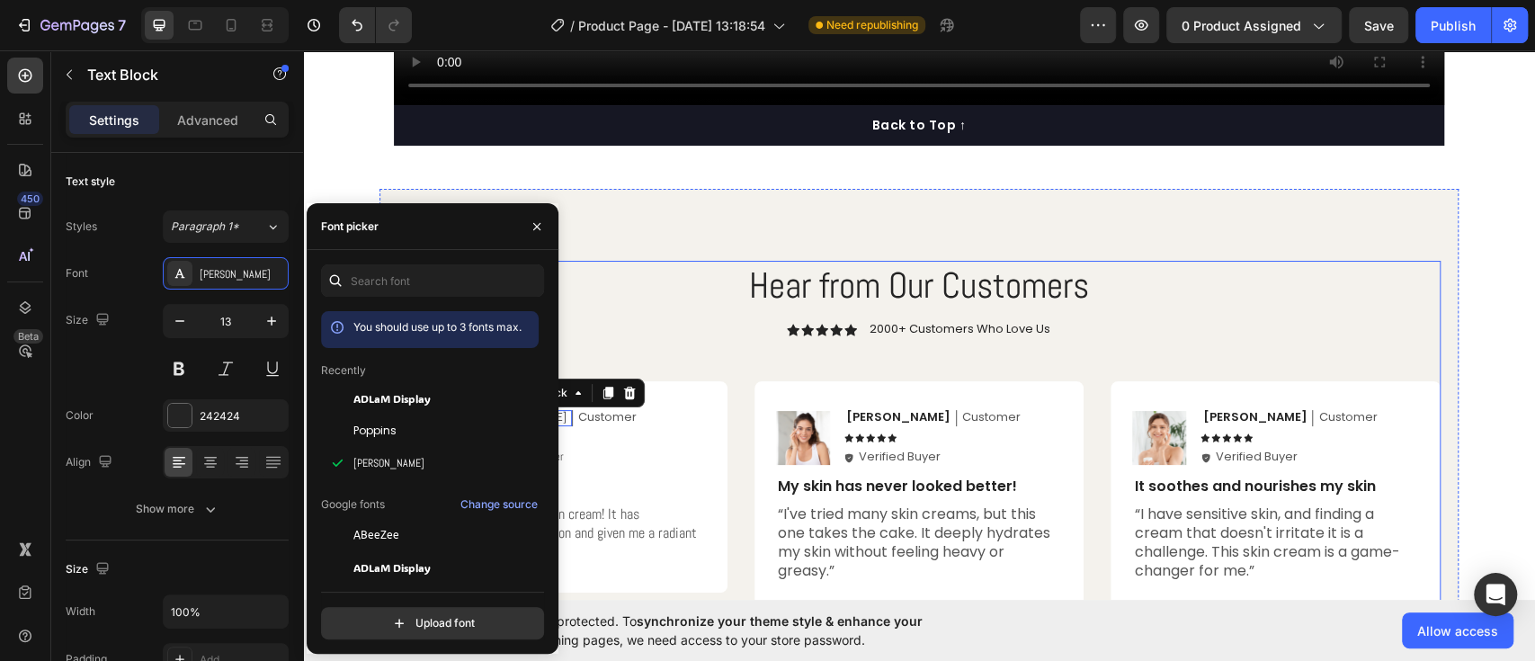
click at [774, 310] on h2 "Hear from Our Customers" at bounding box center [918, 286] width 1043 height 50
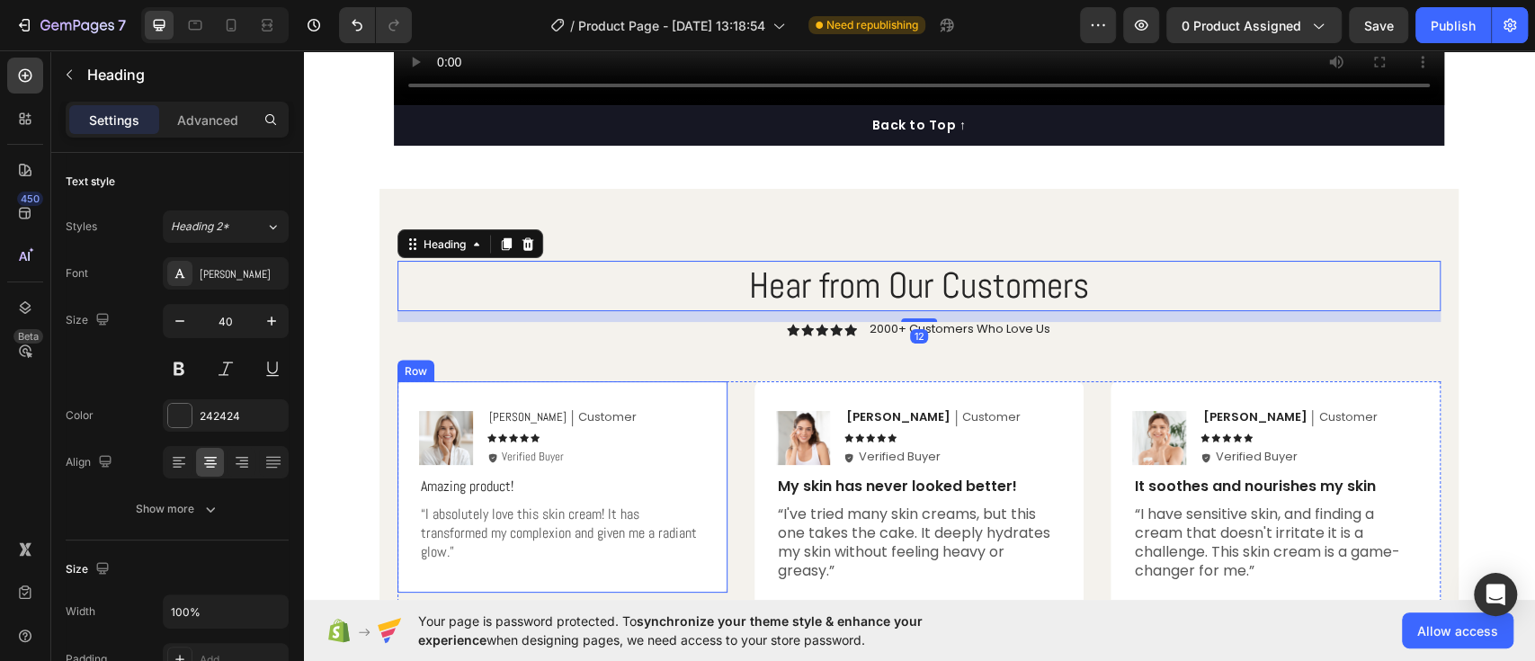
click at [559, 406] on div "Image Emily Text Block Customer Text Block Row Icon Icon Icon Icon Icon Icon Li…" at bounding box center [562, 486] width 330 height 211
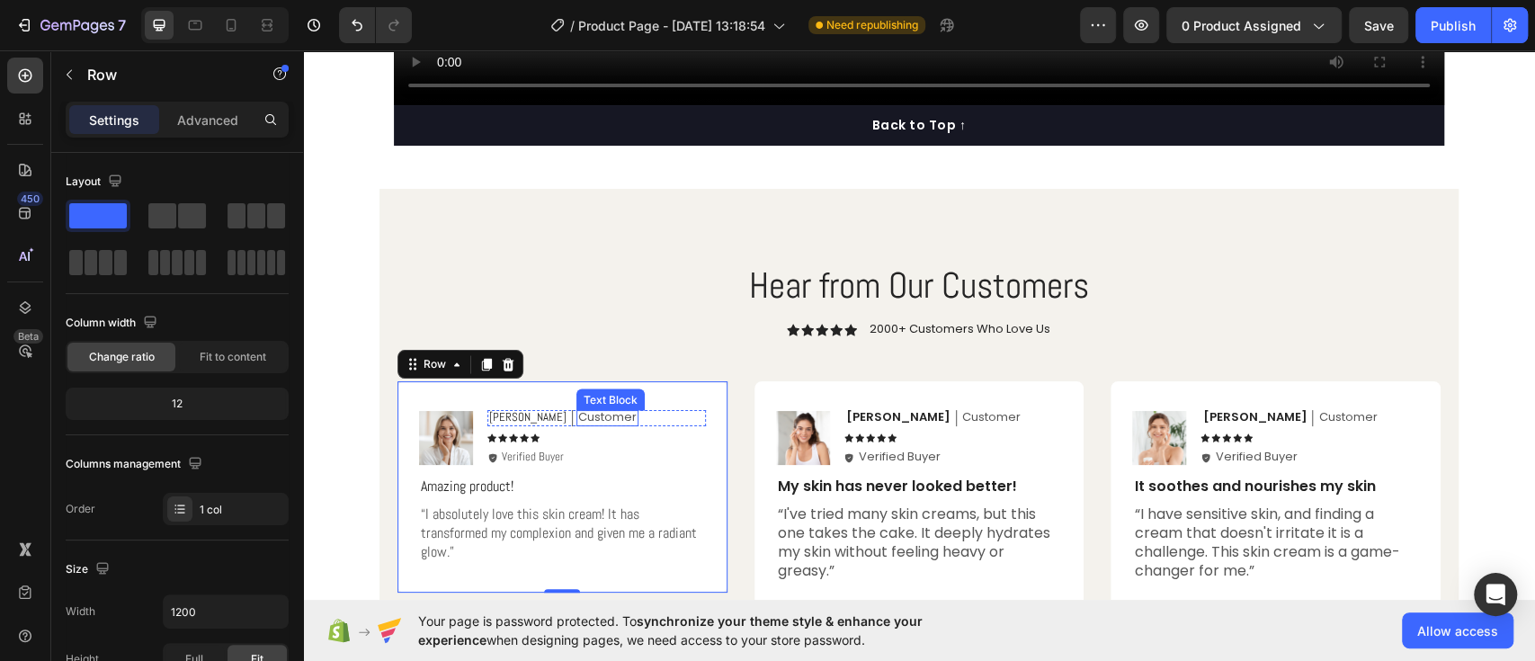
click at [578, 415] on p "Customer" at bounding box center [607, 417] width 58 height 15
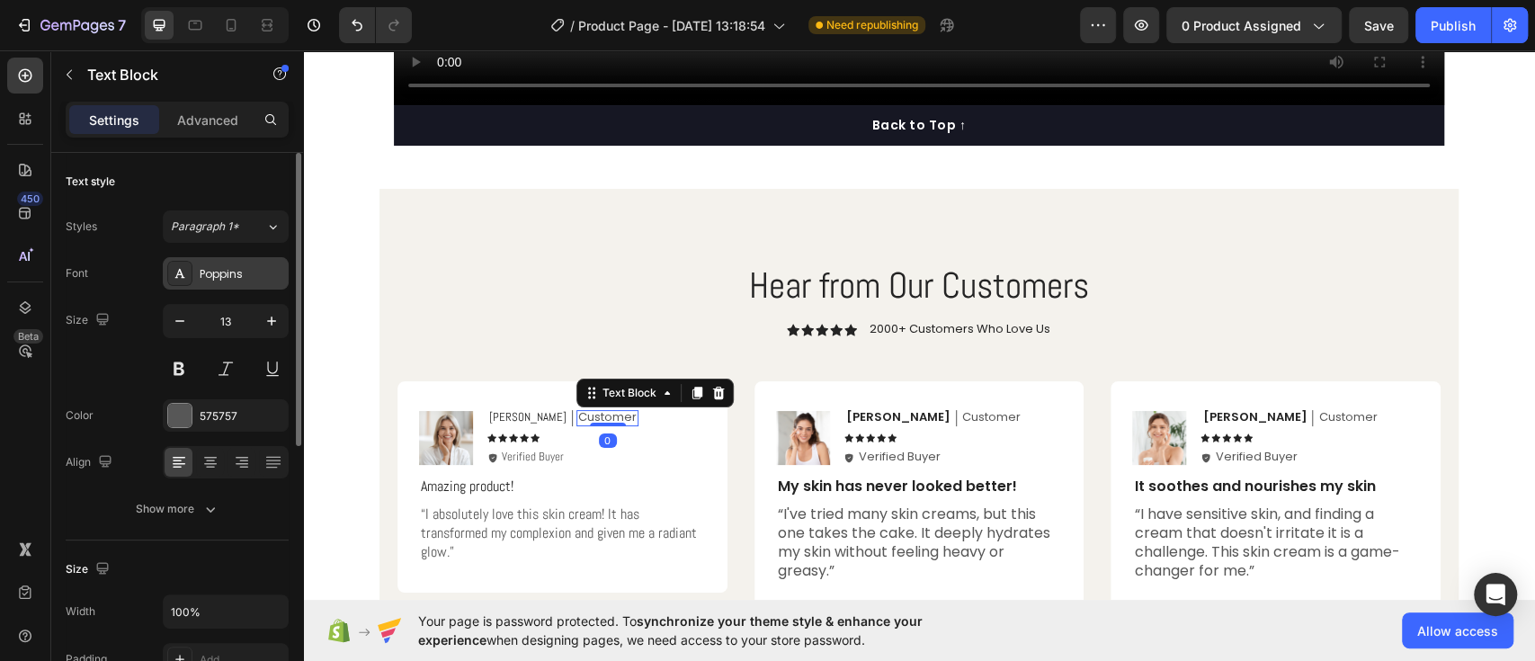
click at [239, 270] on div "Poppins" at bounding box center [242, 274] width 85 height 16
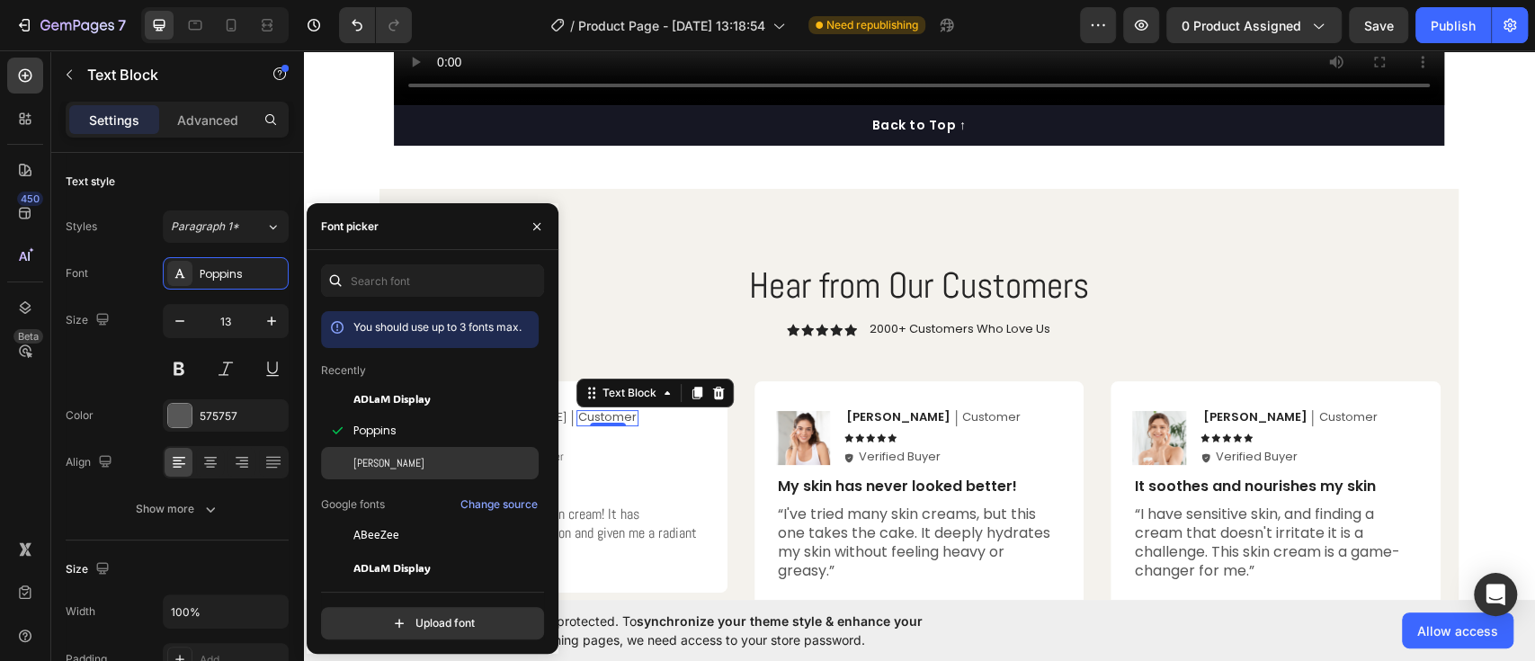
click at [370, 460] on span "[PERSON_NAME]" at bounding box center [388, 463] width 71 height 16
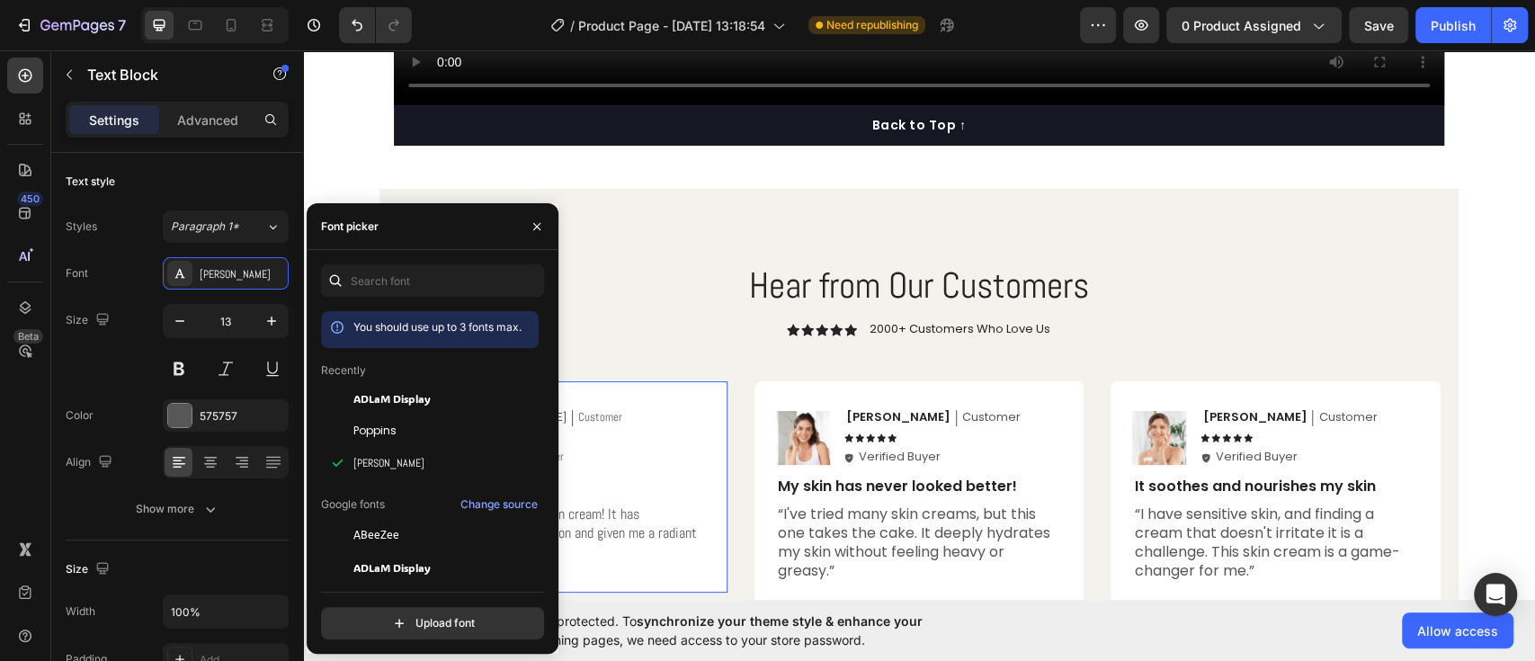
click at [685, 475] on div "Image Emily Text Block Customer Text Block Row Icon Icon Icon Icon Icon Icon Li…" at bounding box center [562, 487] width 287 height 154
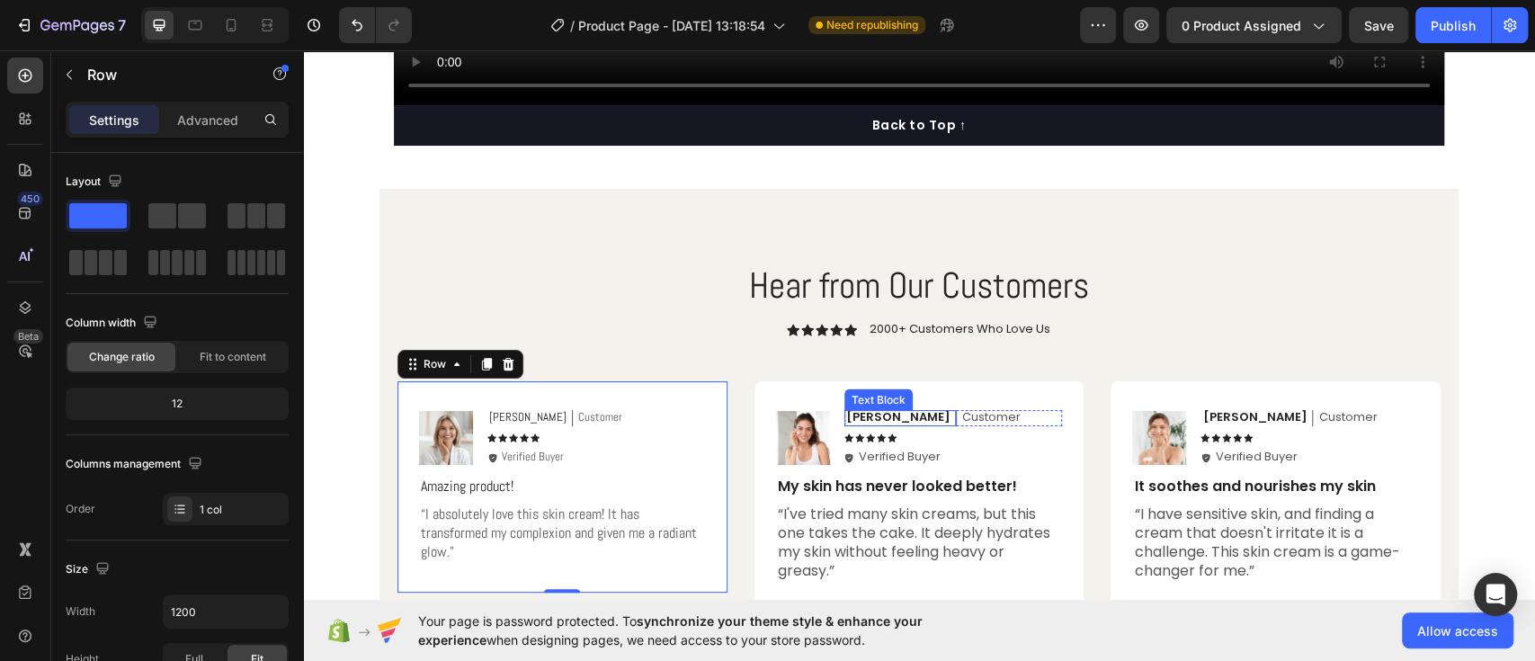
click at [860, 406] on div "Image Sarah Text Block Customer Text Block Row Icon Icon Icon Icon Icon Icon Li…" at bounding box center [920, 496] width 330 height 230
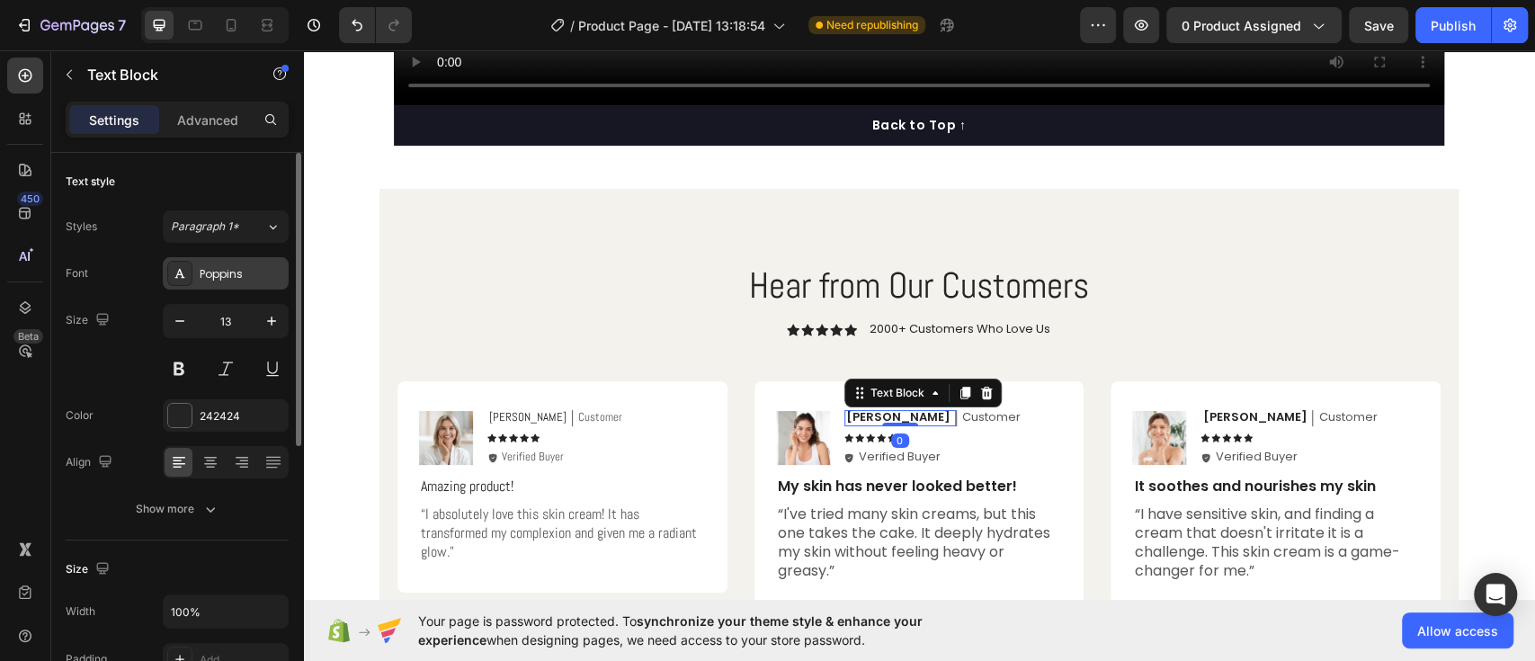
click at [231, 283] on div "Poppins" at bounding box center [226, 273] width 126 height 32
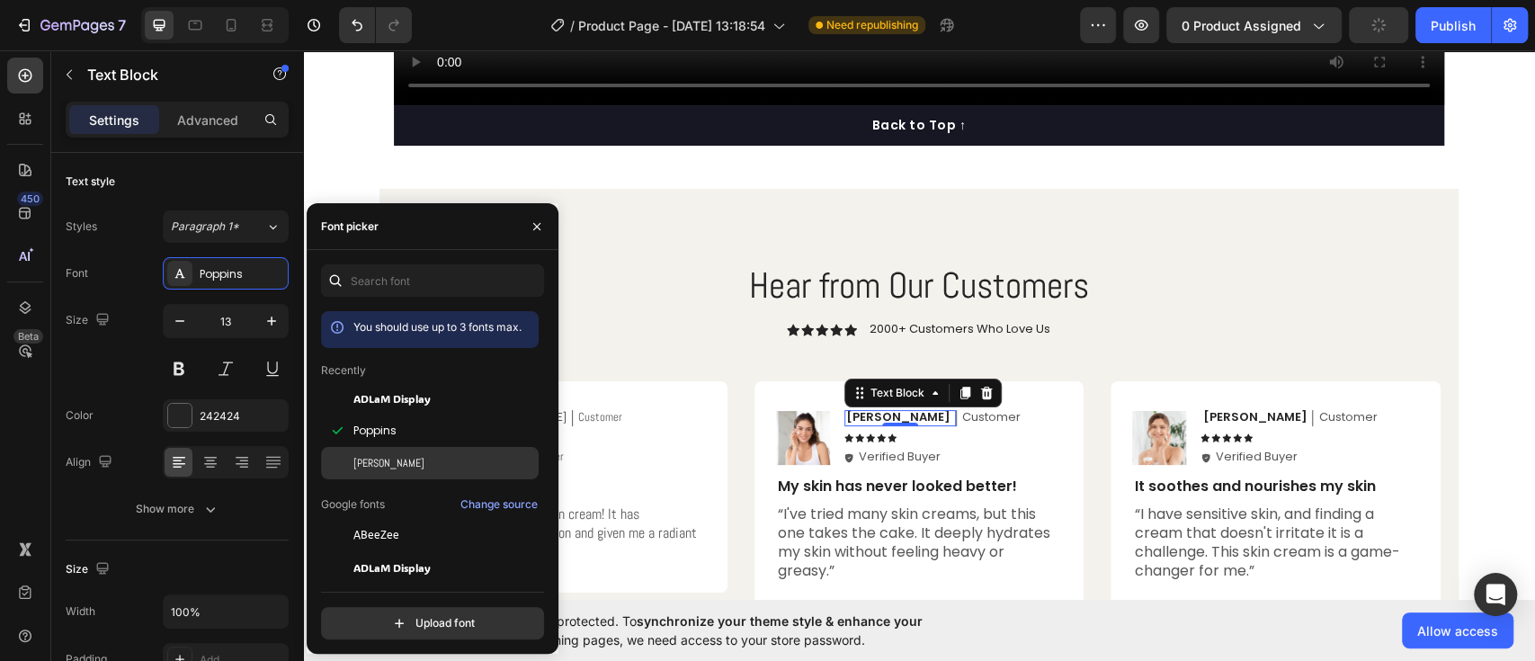
click at [371, 457] on div "[PERSON_NAME]" at bounding box center [444, 463] width 182 height 16
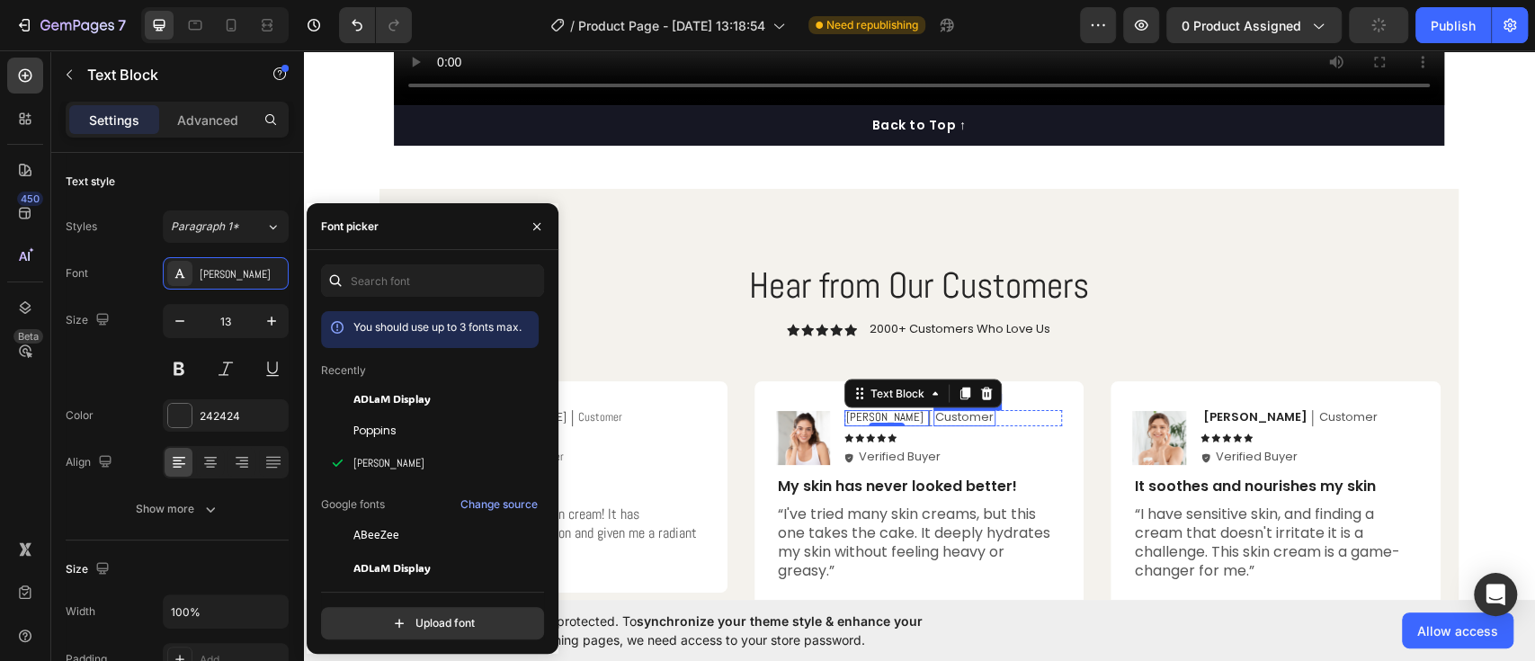
click at [935, 414] on p "Customer" at bounding box center [964, 417] width 58 height 15
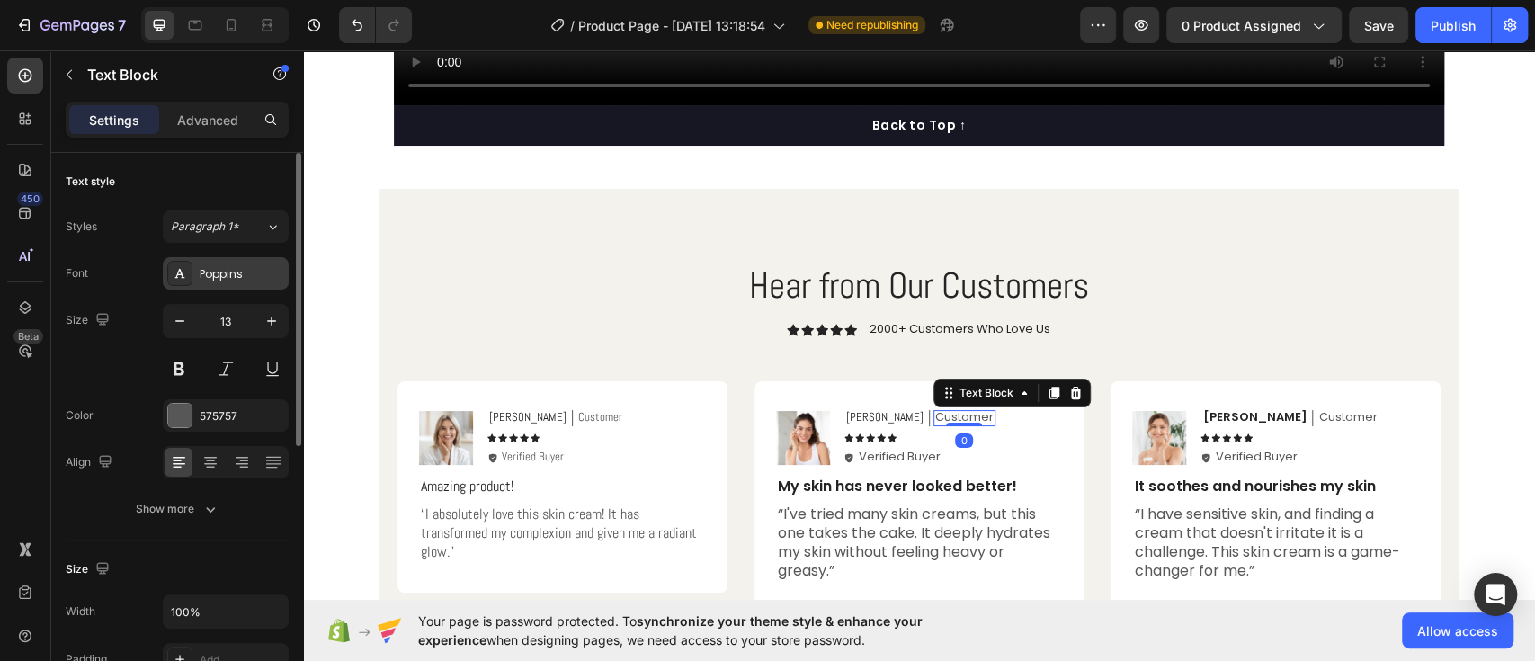
click at [237, 280] on div "Poppins" at bounding box center [242, 274] width 85 height 16
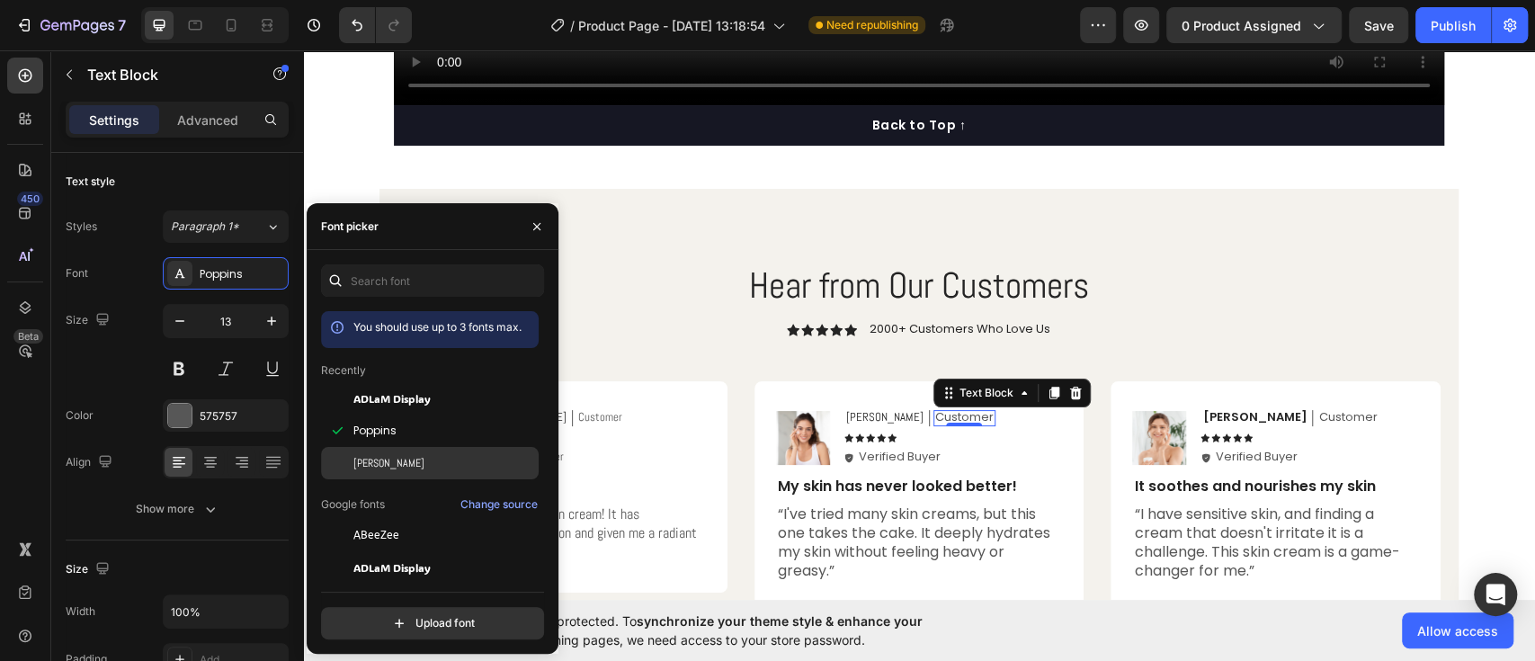
click at [367, 464] on span "[PERSON_NAME]" at bounding box center [388, 463] width 71 height 16
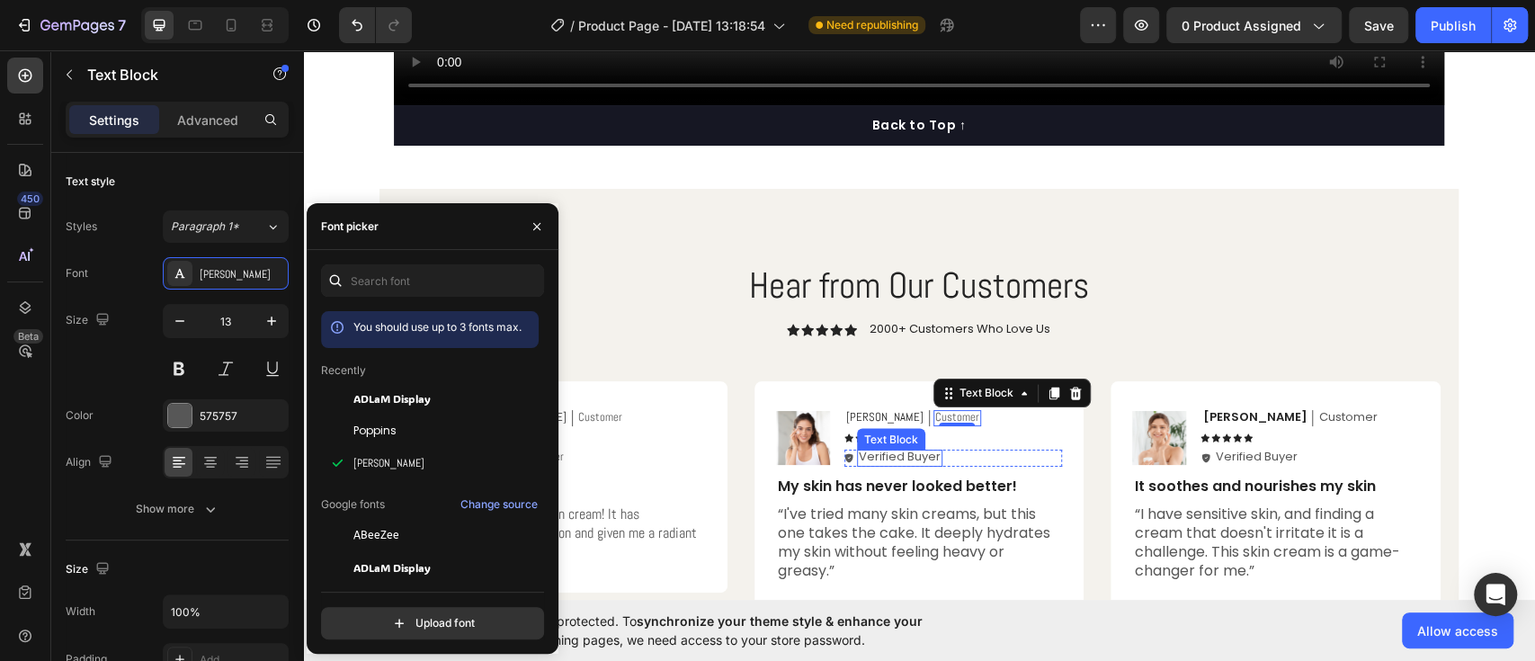
click at [898, 459] on p "Verified Buyer" at bounding box center [900, 457] width 82 height 15
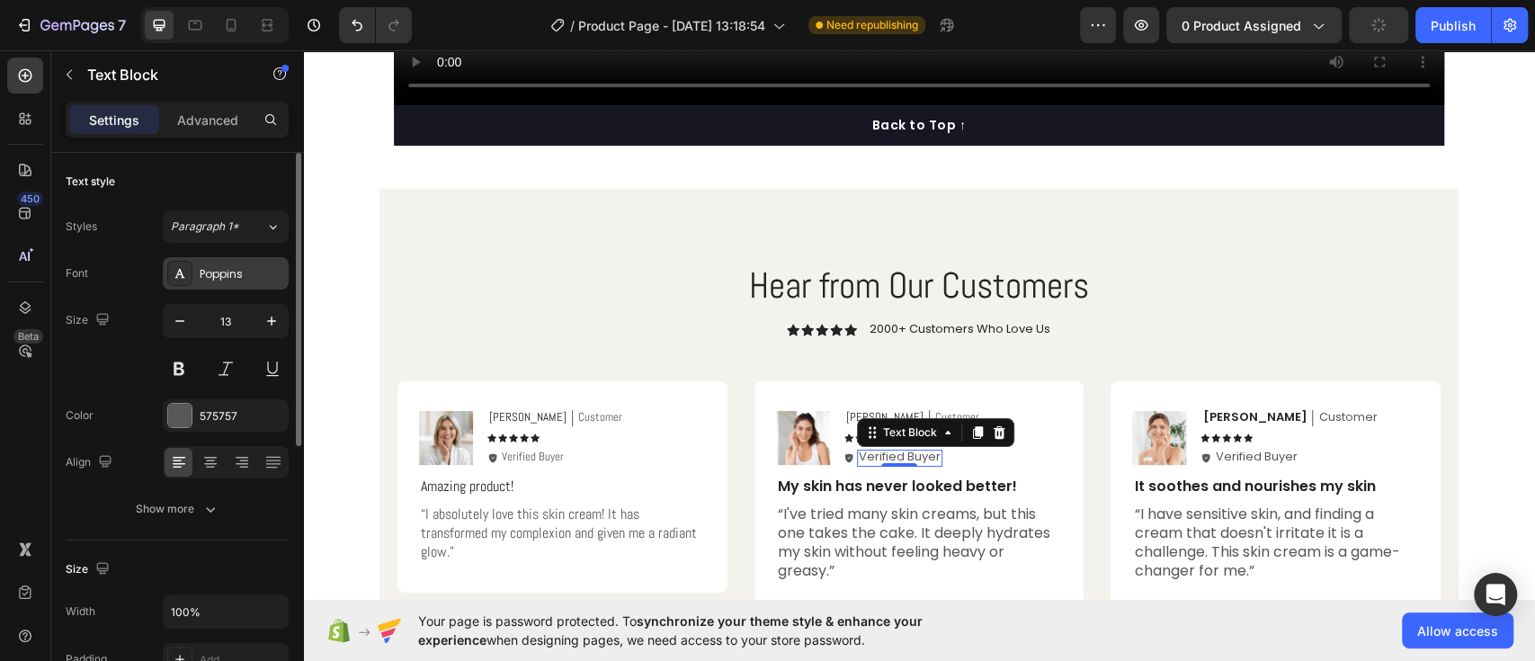
click at [219, 263] on div "Poppins" at bounding box center [226, 273] width 126 height 32
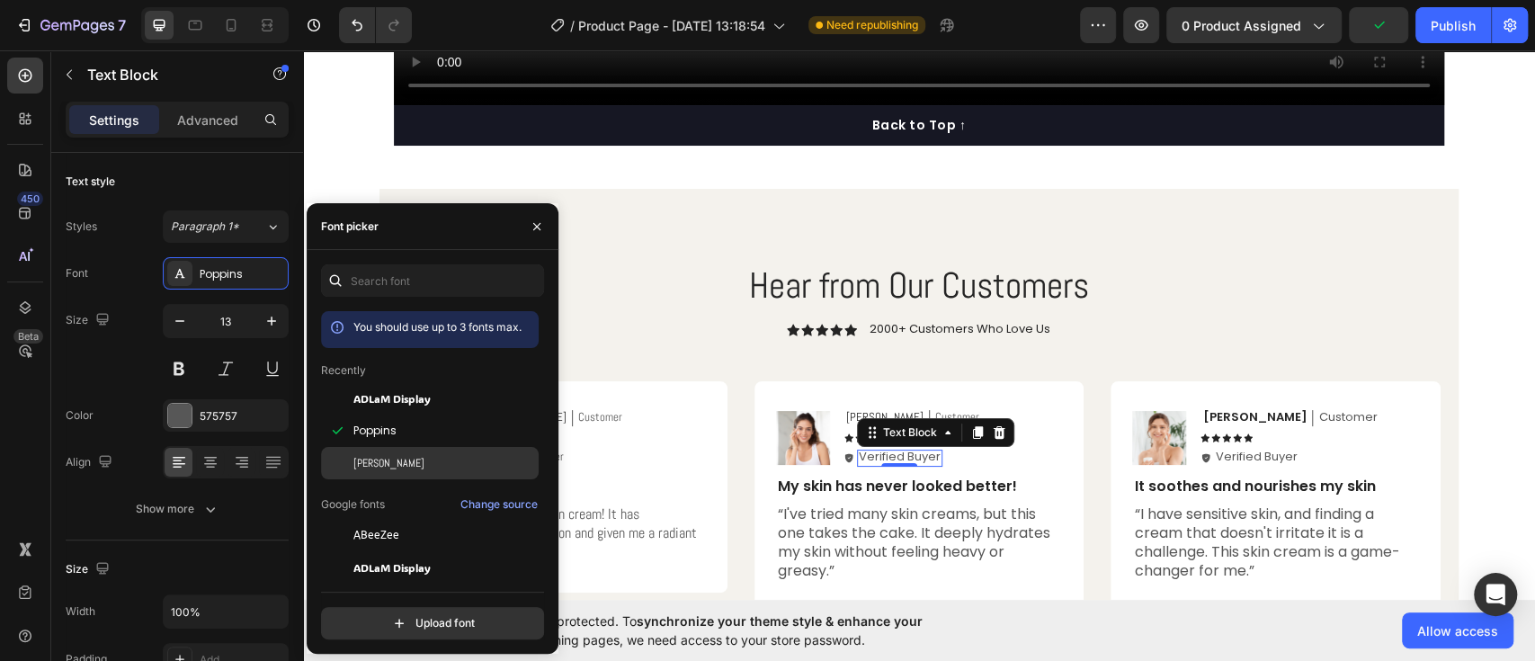
drag, startPoint x: 371, startPoint y: 461, endPoint x: 404, endPoint y: 414, distance: 58.1
click at [371, 461] on div "[PERSON_NAME]" at bounding box center [444, 463] width 182 height 16
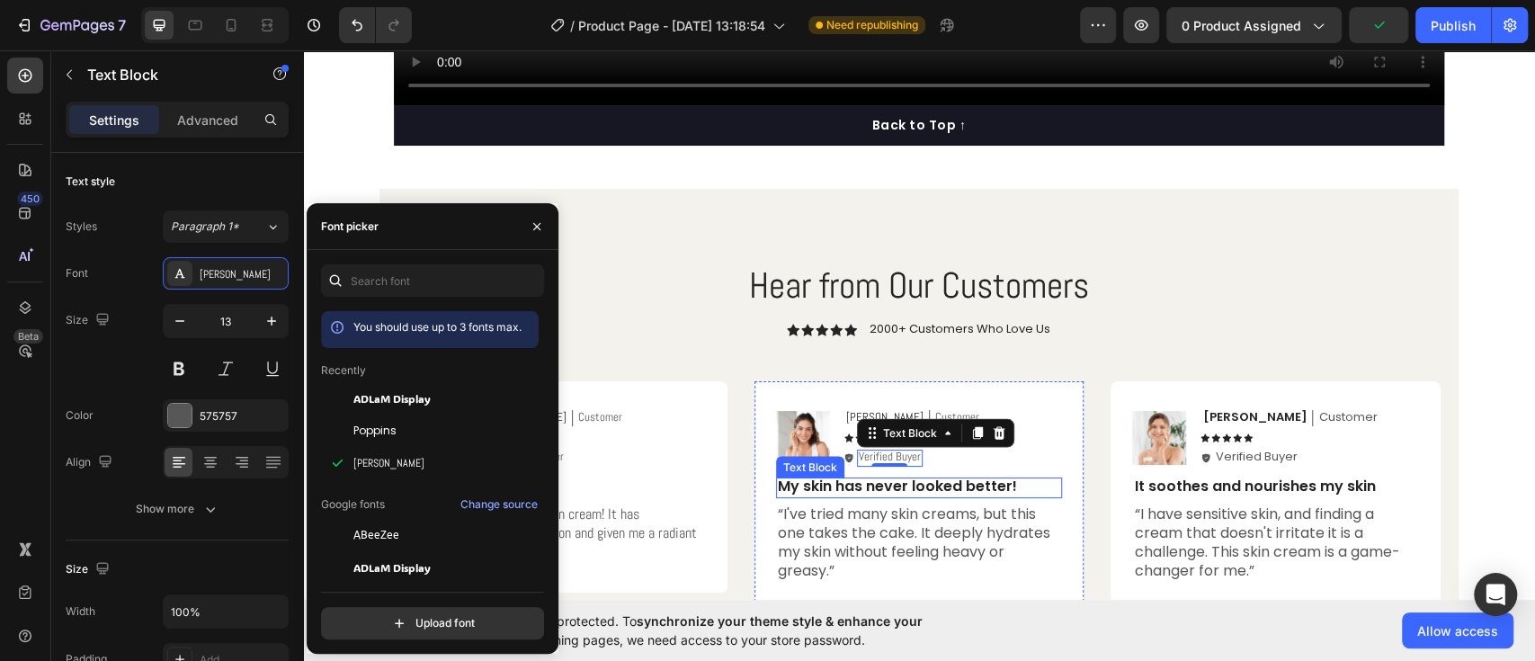
click at [801, 485] on p "My skin has never looked better!" at bounding box center [919, 487] width 283 height 19
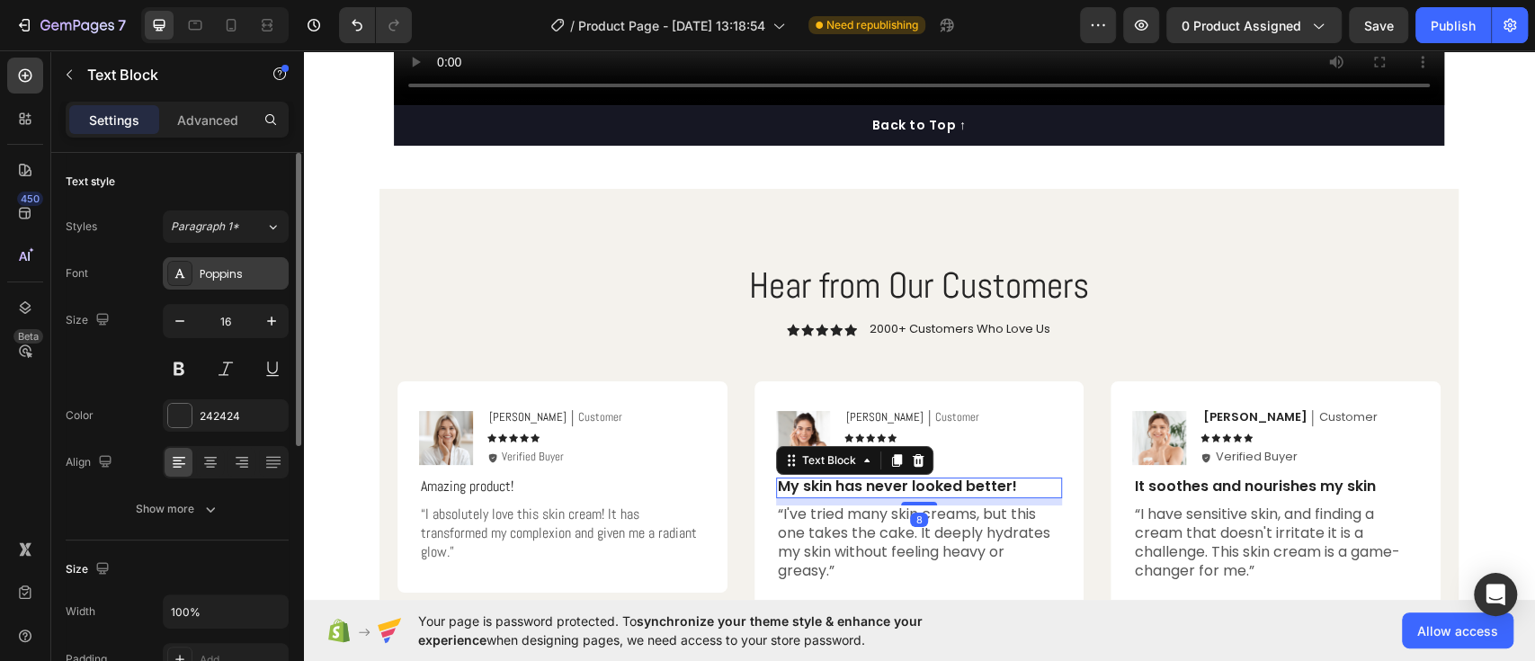
click at [198, 280] on div "Poppins" at bounding box center [226, 273] width 126 height 32
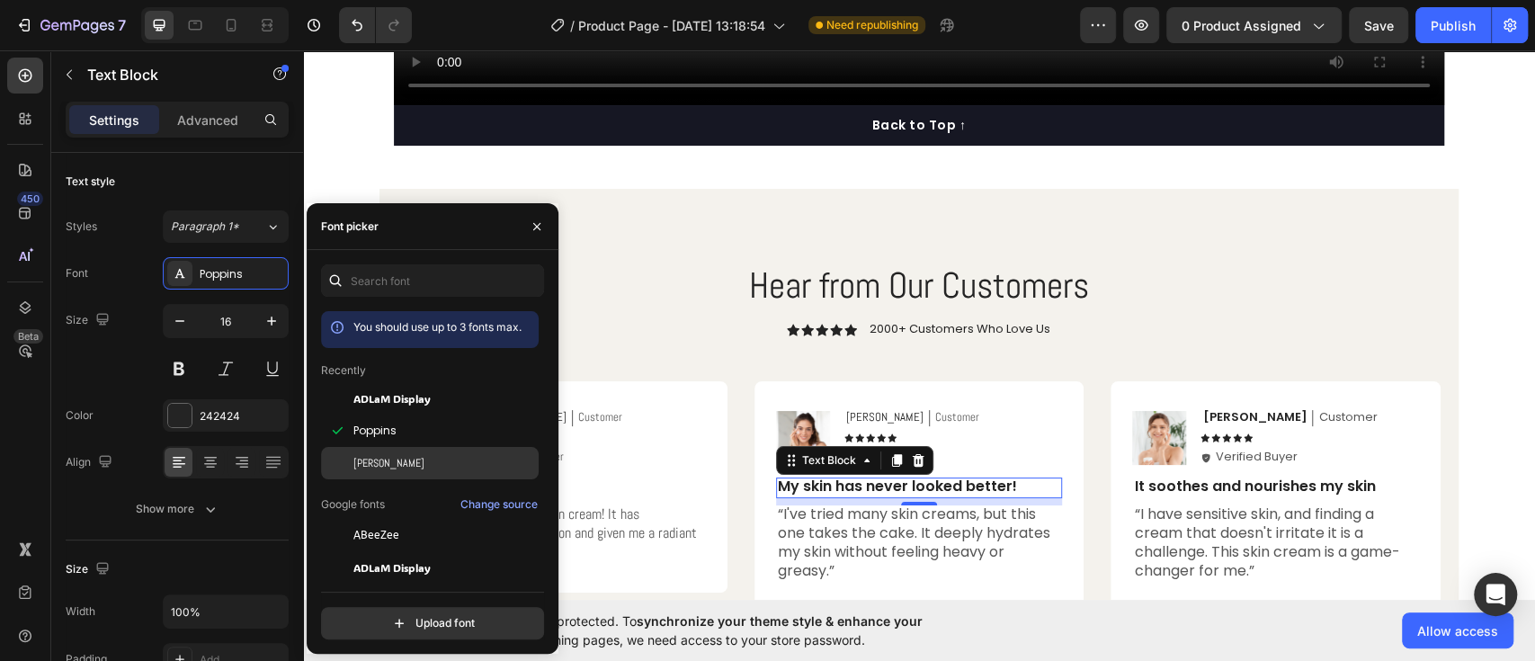
click at [349, 464] on div at bounding box center [337, 463] width 32 height 32
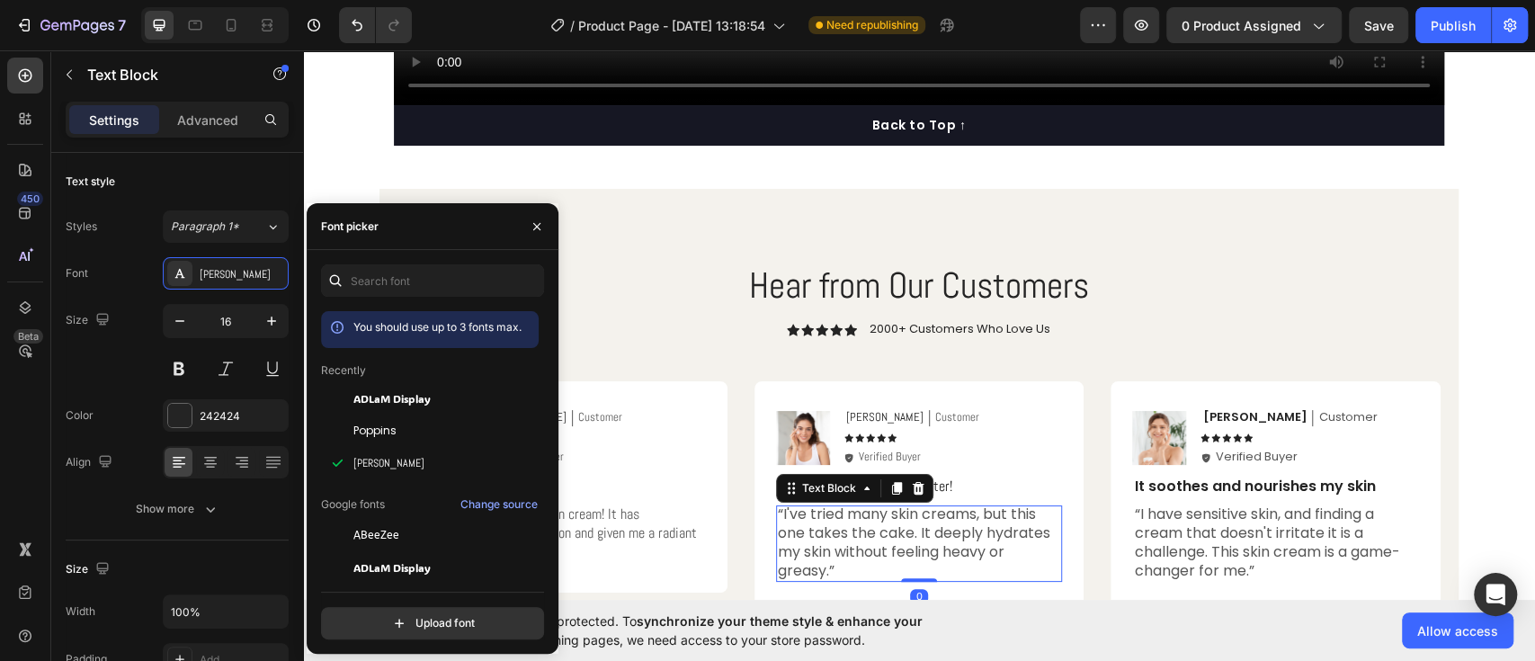
click at [821, 527] on p "“I've tried many skin creams, but this one takes the cake. It deeply hydrates m…" at bounding box center [919, 542] width 283 height 75
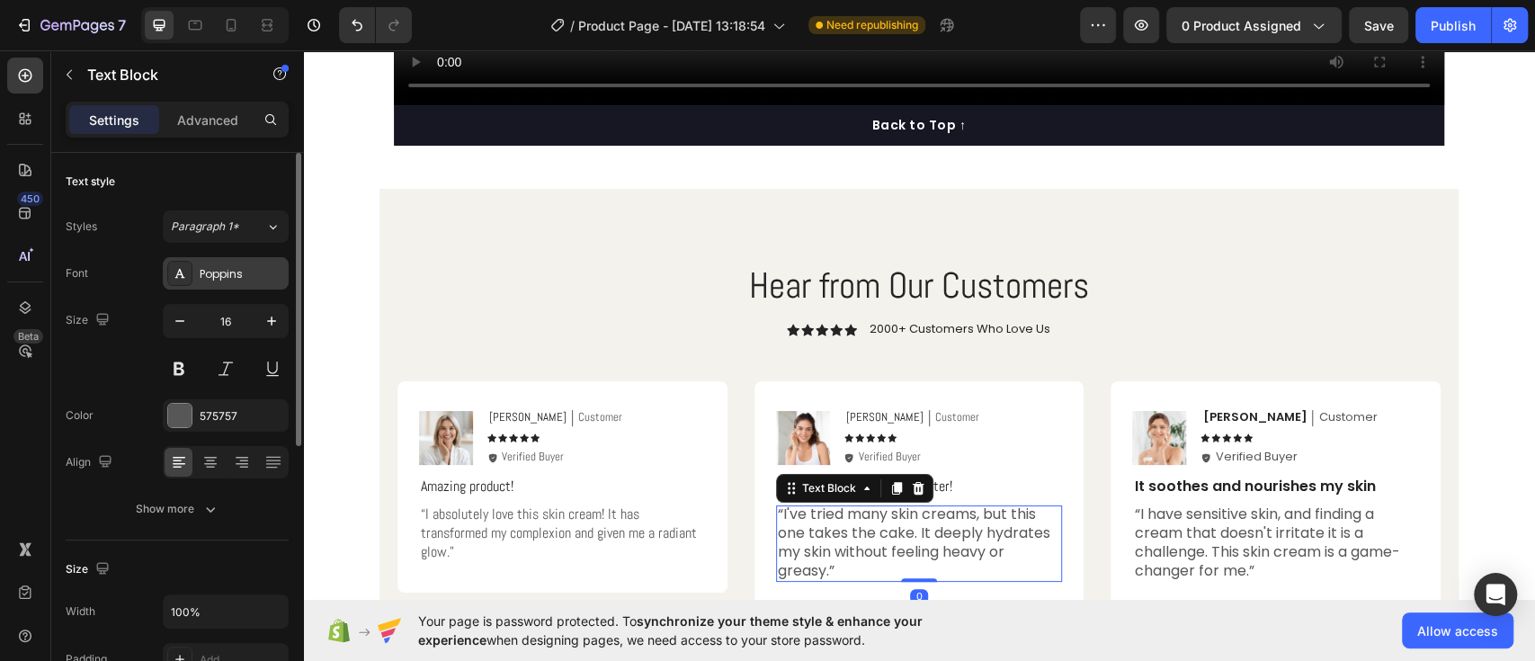
click at [229, 270] on div "Poppins" at bounding box center [242, 274] width 85 height 16
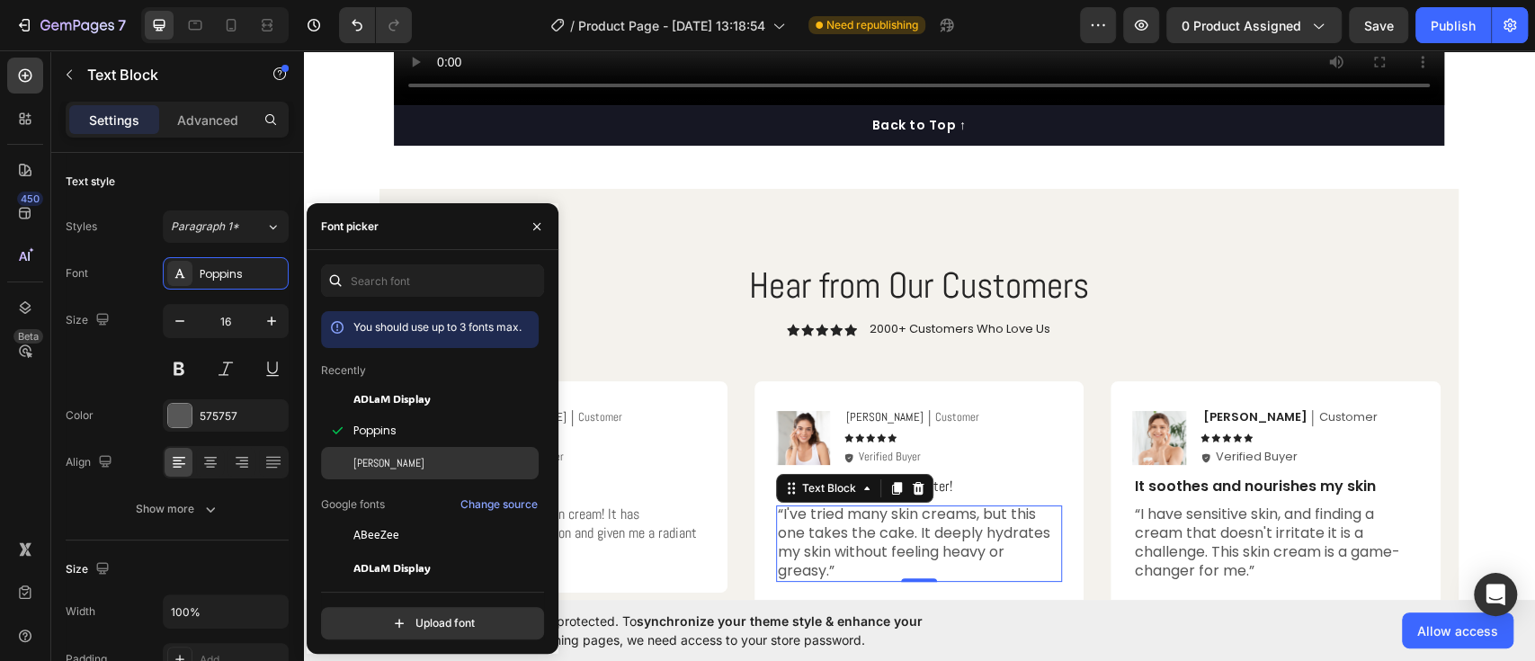
click at [362, 451] on div "[PERSON_NAME]" at bounding box center [430, 463] width 218 height 32
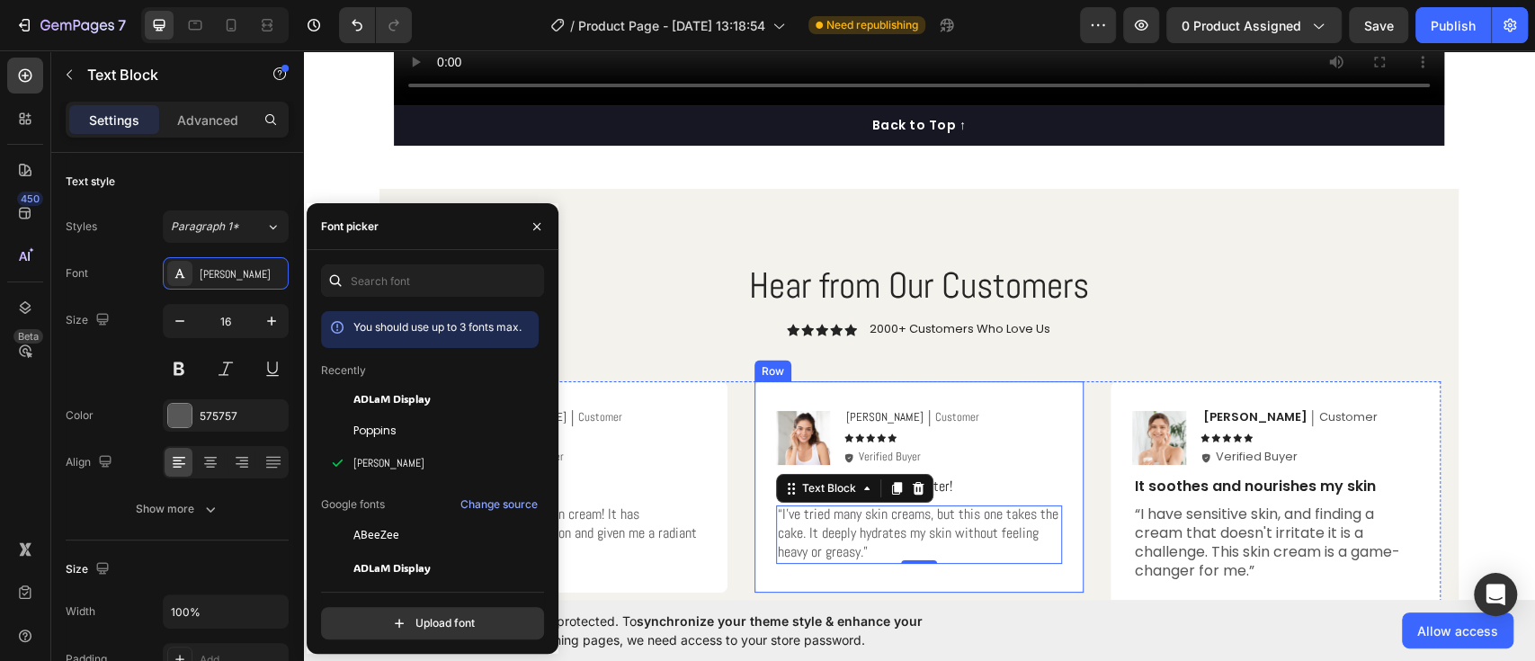
click at [969, 398] on div "Image Sarah Text Block Customer Text Block Row Icon Icon Icon Icon Icon Icon Li…" at bounding box center [920, 486] width 330 height 211
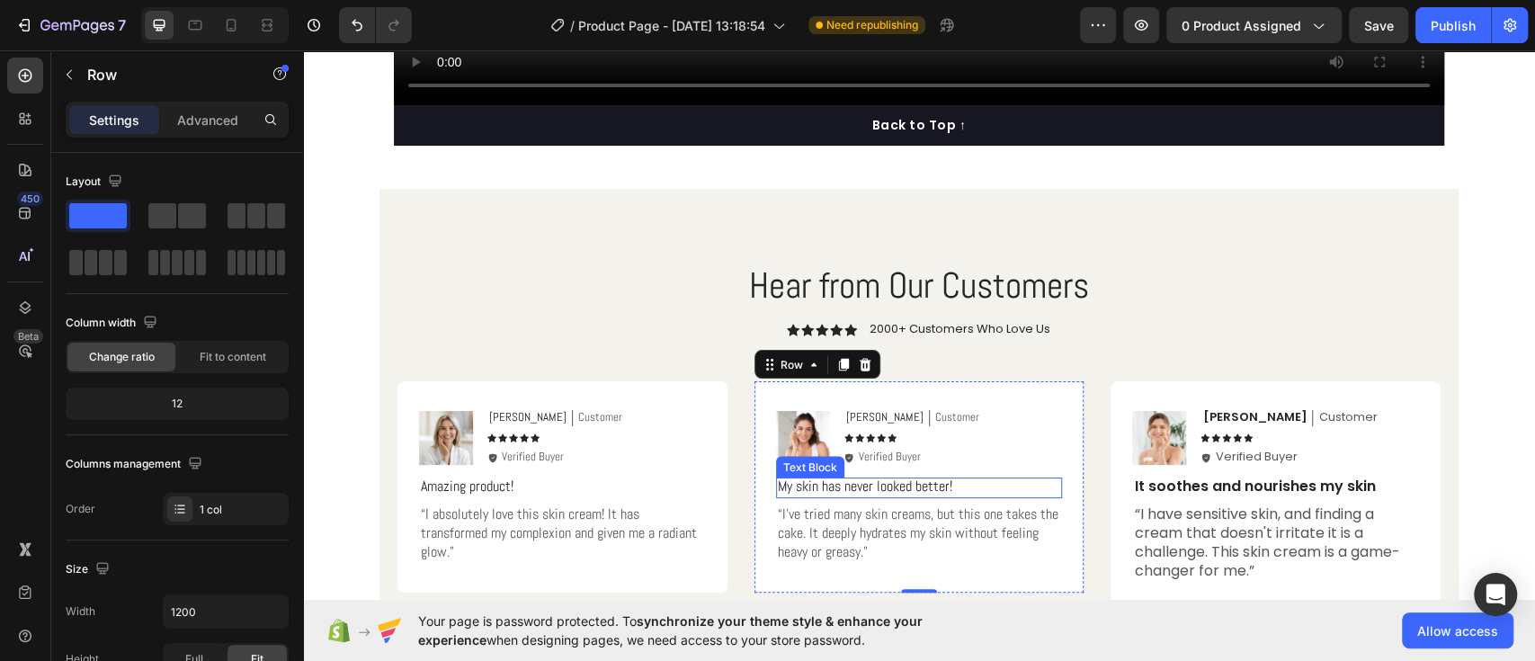
click at [876, 479] on p "My skin has never looked better!" at bounding box center [919, 487] width 283 height 19
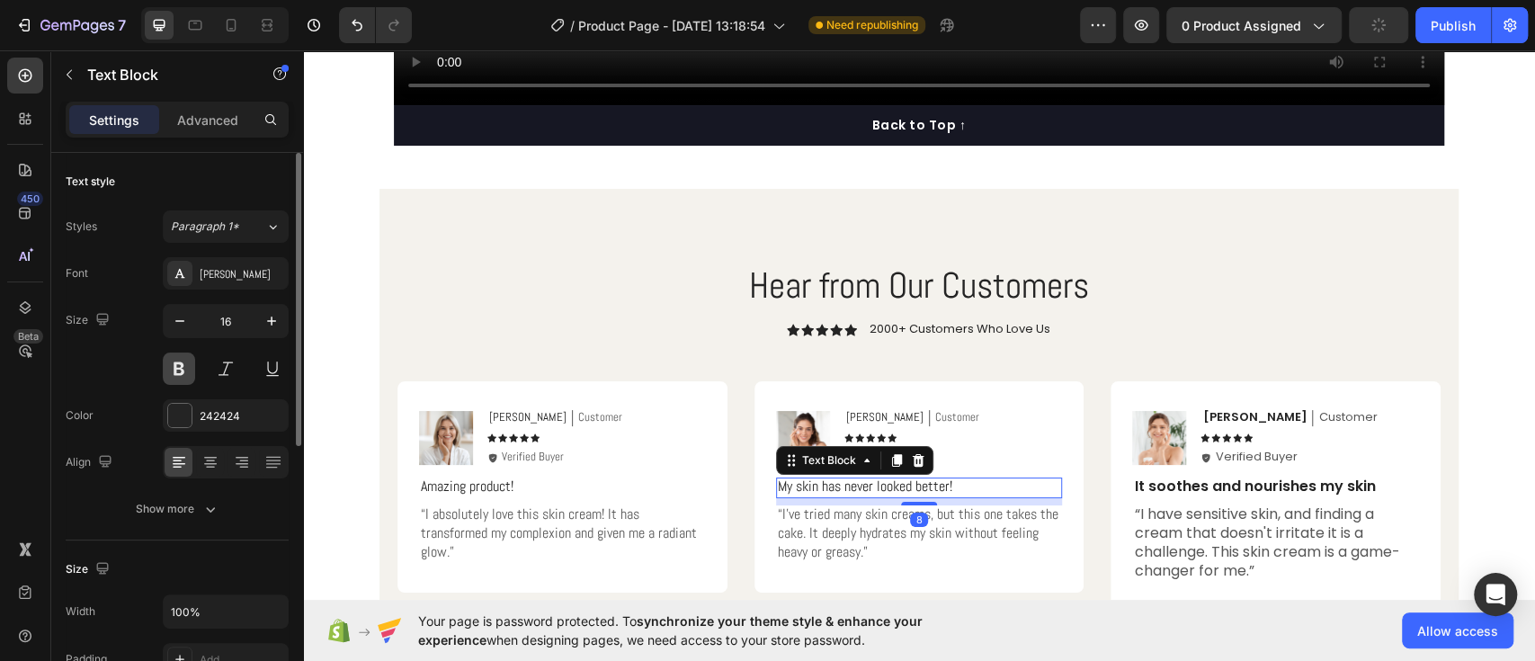
click at [171, 371] on button at bounding box center [179, 369] width 32 height 32
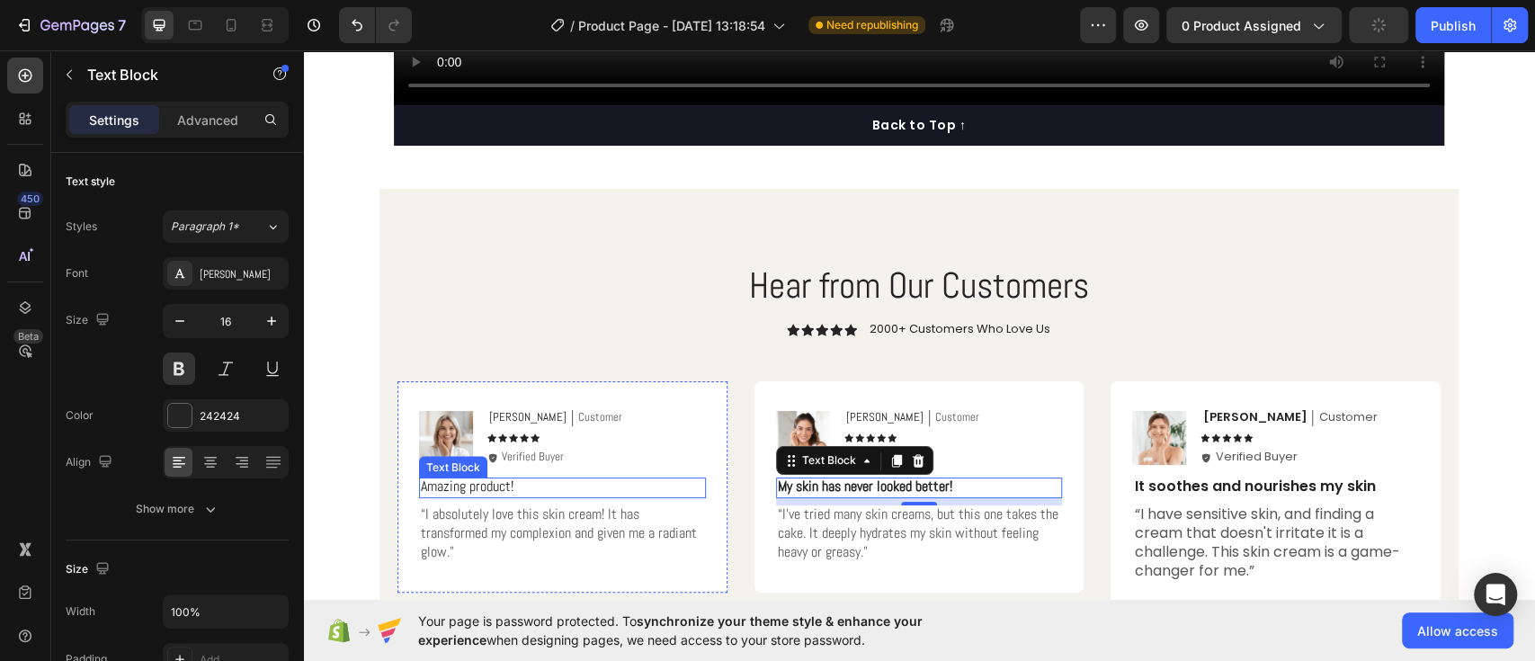
click at [442, 487] on p "Amazing product!" at bounding box center [562, 487] width 283 height 19
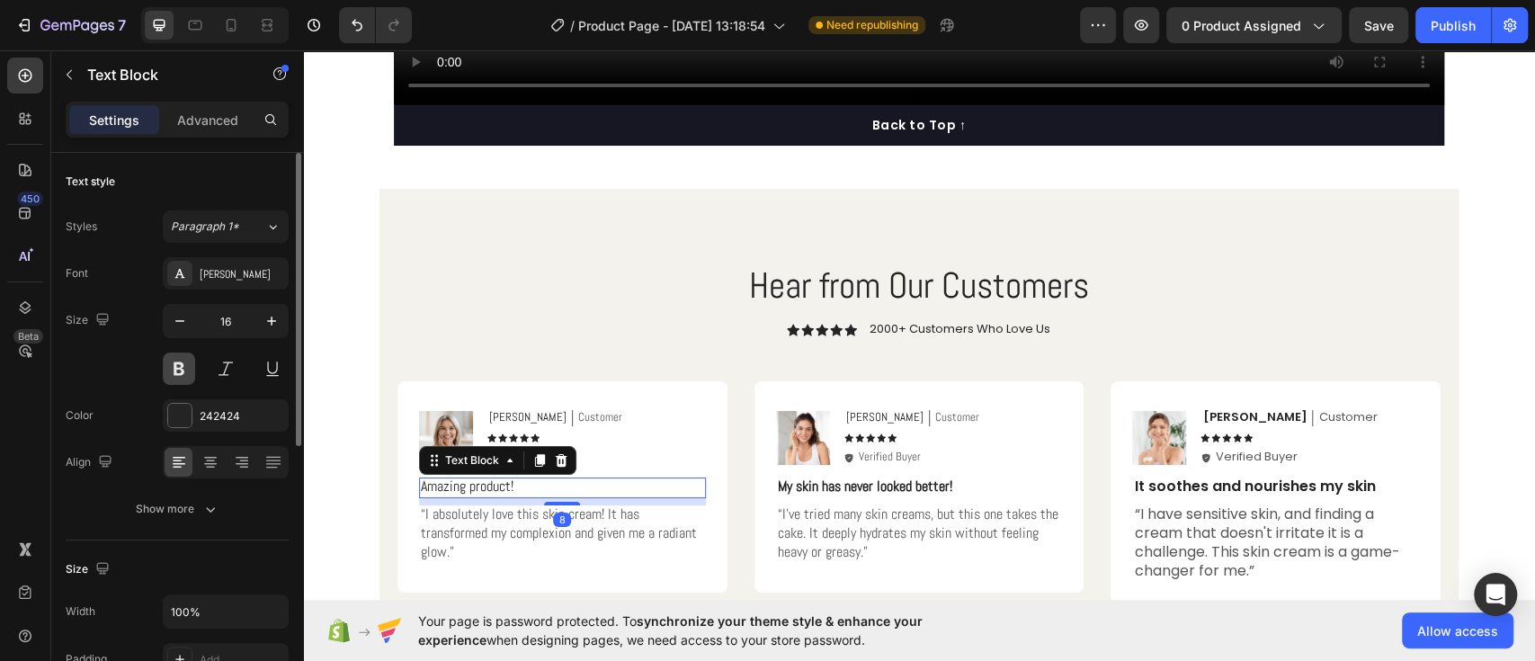
click at [189, 364] on button at bounding box center [179, 369] width 32 height 32
click at [1214, 410] on p "[PERSON_NAME]" at bounding box center [1254, 417] width 104 height 15
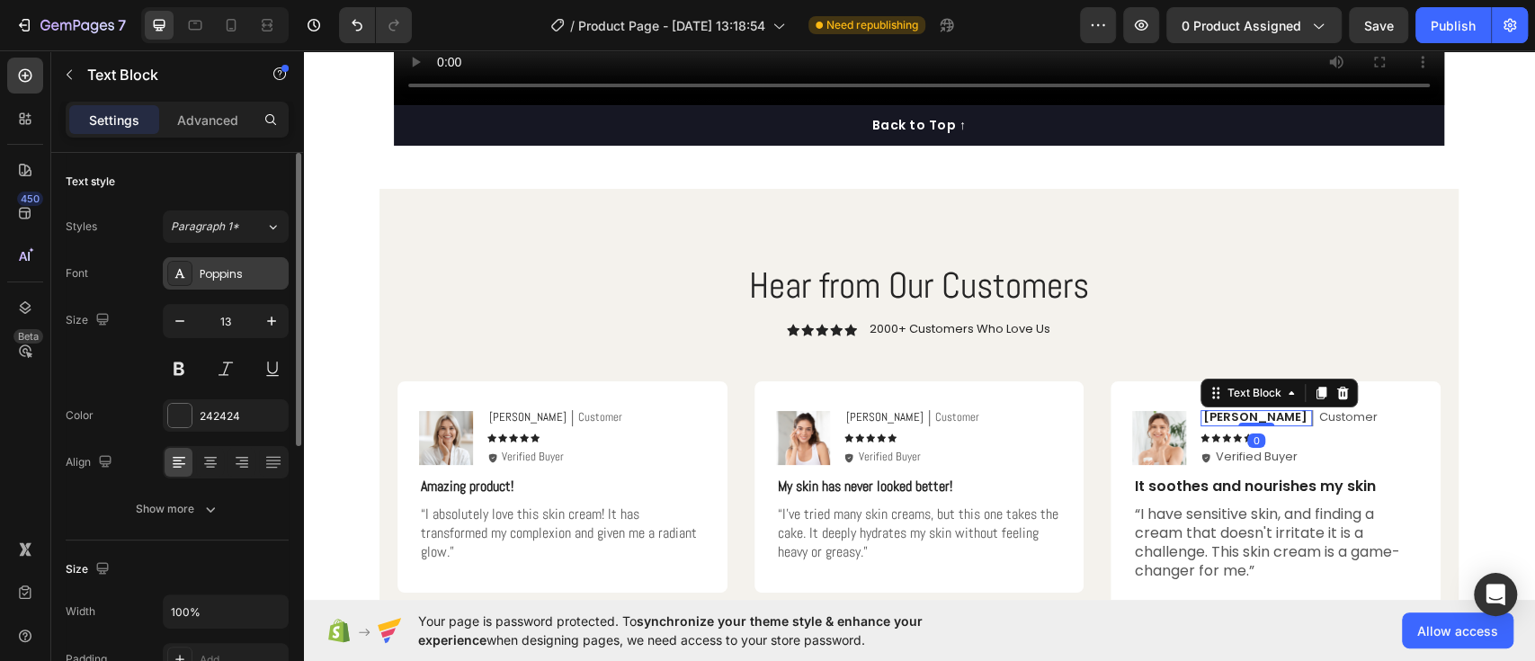
click at [259, 267] on div "Poppins" at bounding box center [242, 274] width 85 height 16
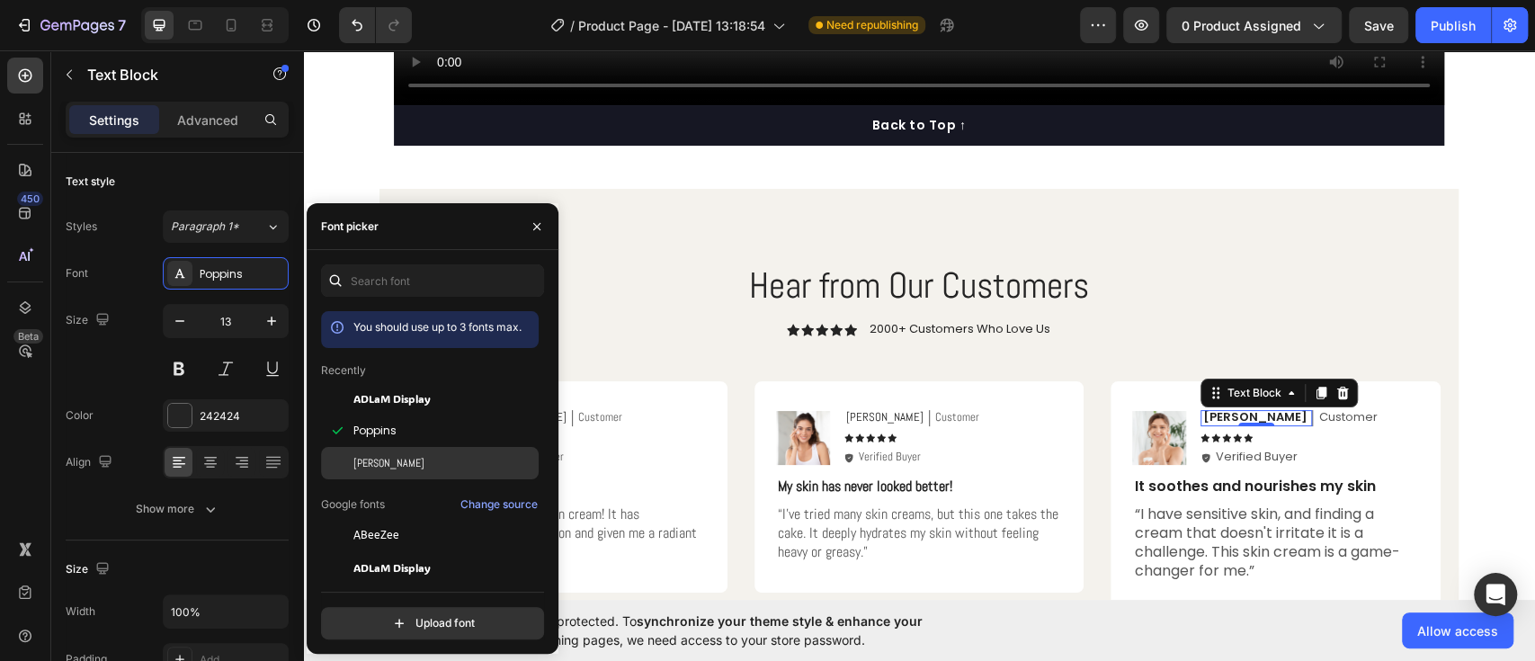
click at [369, 457] on span "[PERSON_NAME]" at bounding box center [388, 463] width 71 height 16
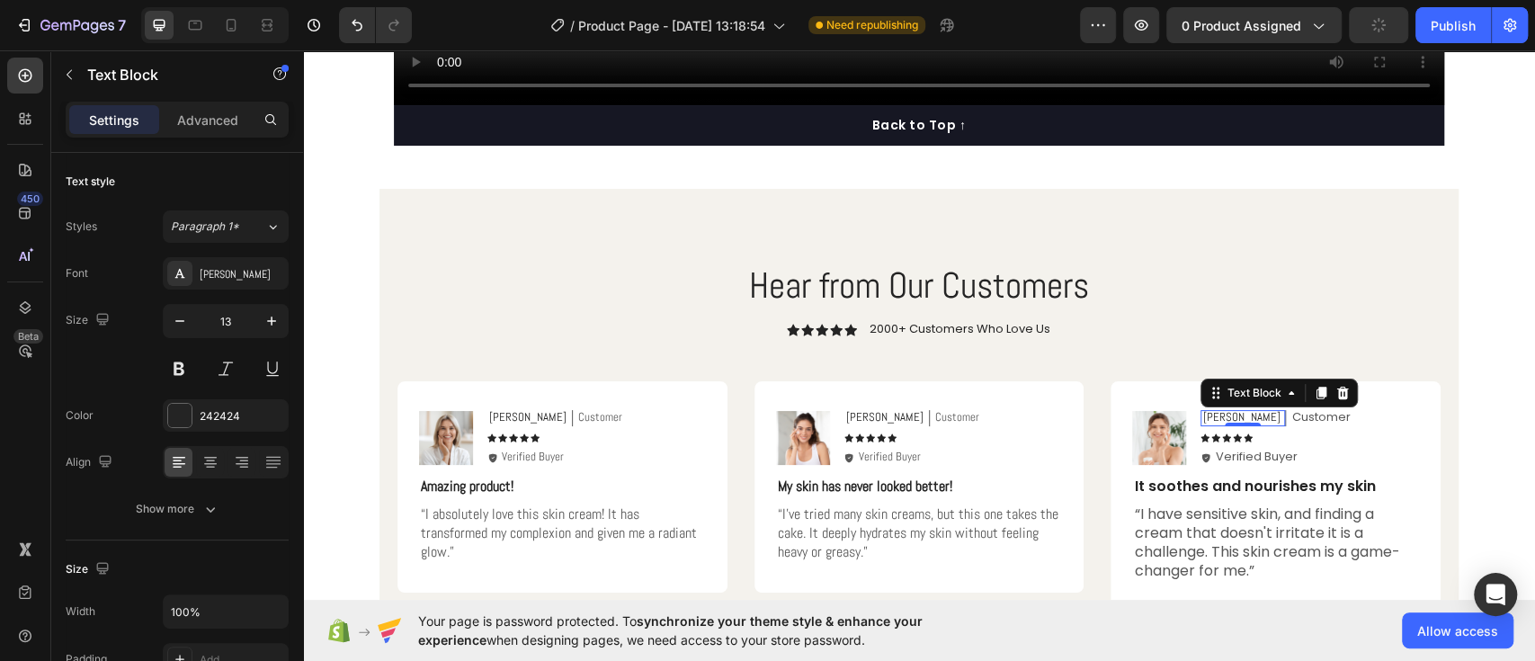
click at [1237, 404] on div "Text Block" at bounding box center [1279, 393] width 157 height 29
click at [1291, 416] on p "Customer" at bounding box center [1320, 417] width 58 height 15
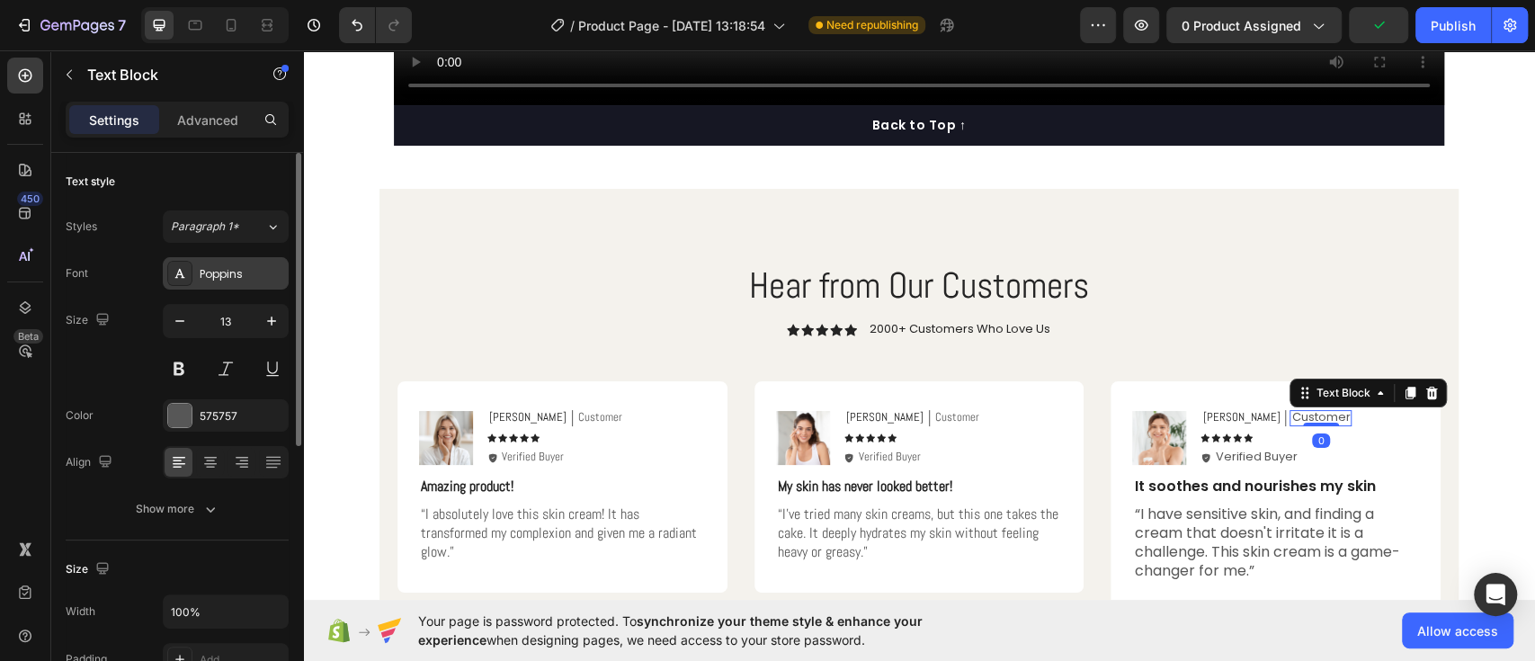
click at [257, 270] on div "Poppins" at bounding box center [242, 274] width 85 height 16
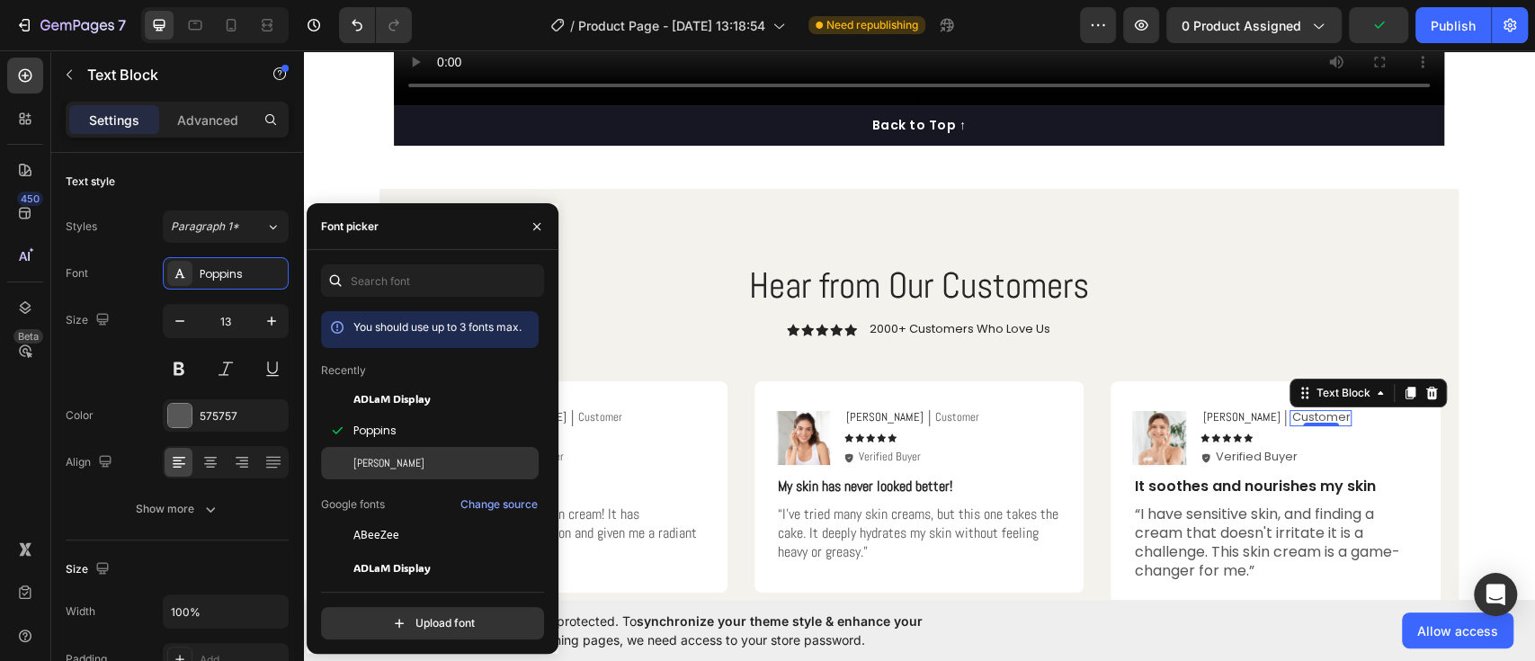
click at [397, 465] on div "[PERSON_NAME]" at bounding box center [444, 463] width 182 height 16
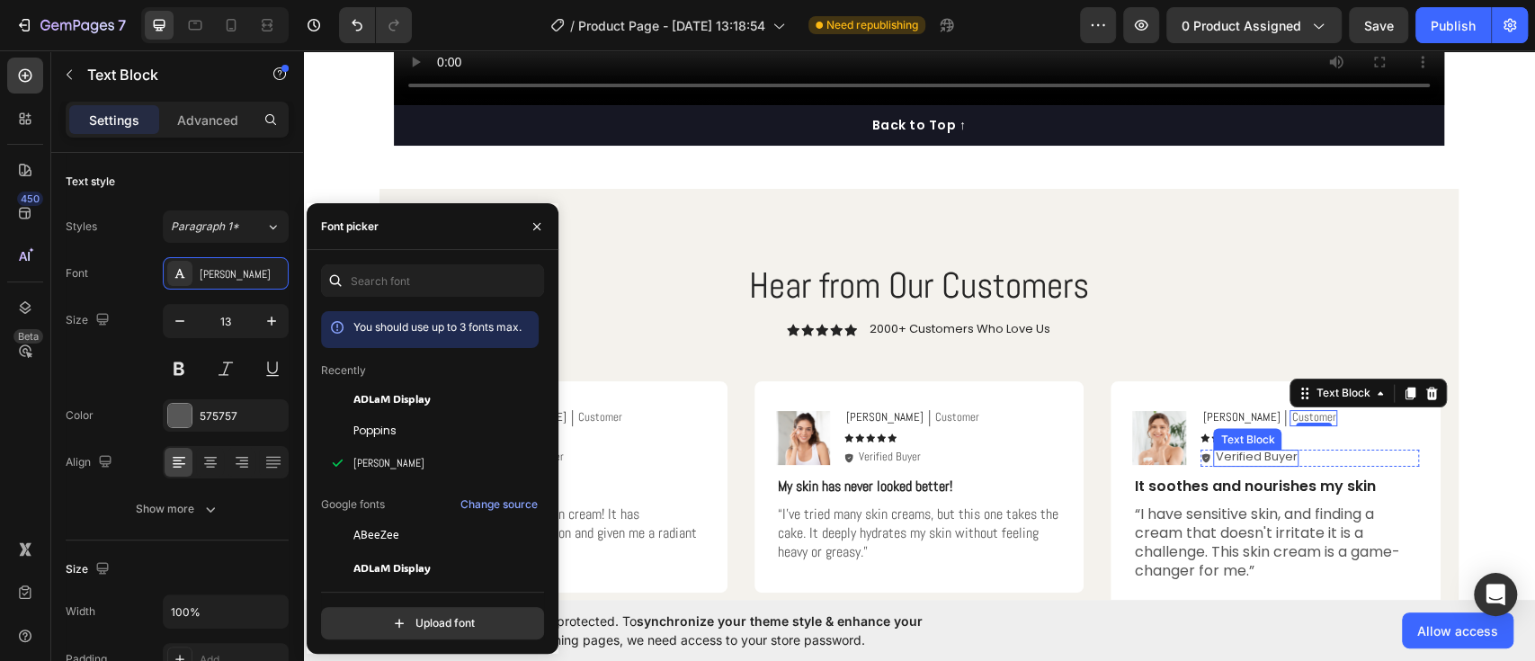
click at [1226, 457] on p "Verified Buyer" at bounding box center [1256, 457] width 82 height 15
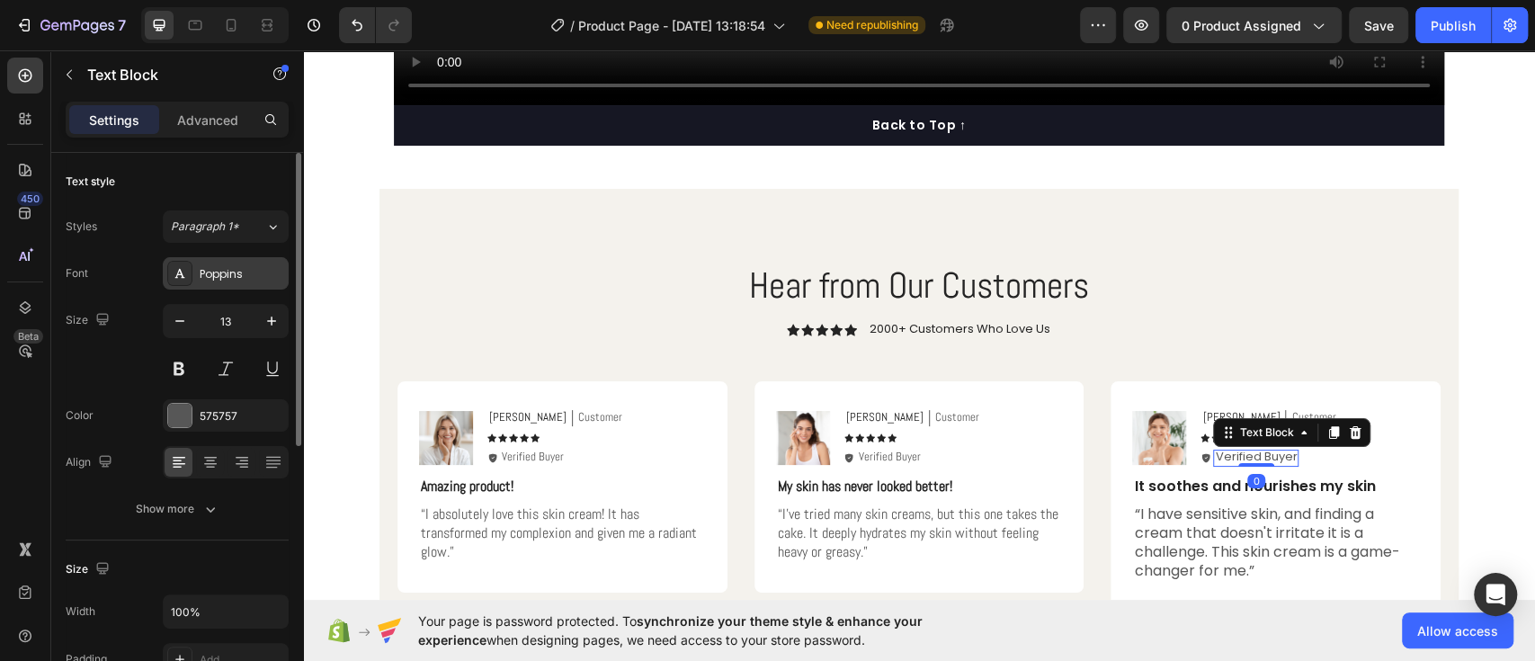
click at [233, 263] on div "Poppins" at bounding box center [226, 273] width 126 height 32
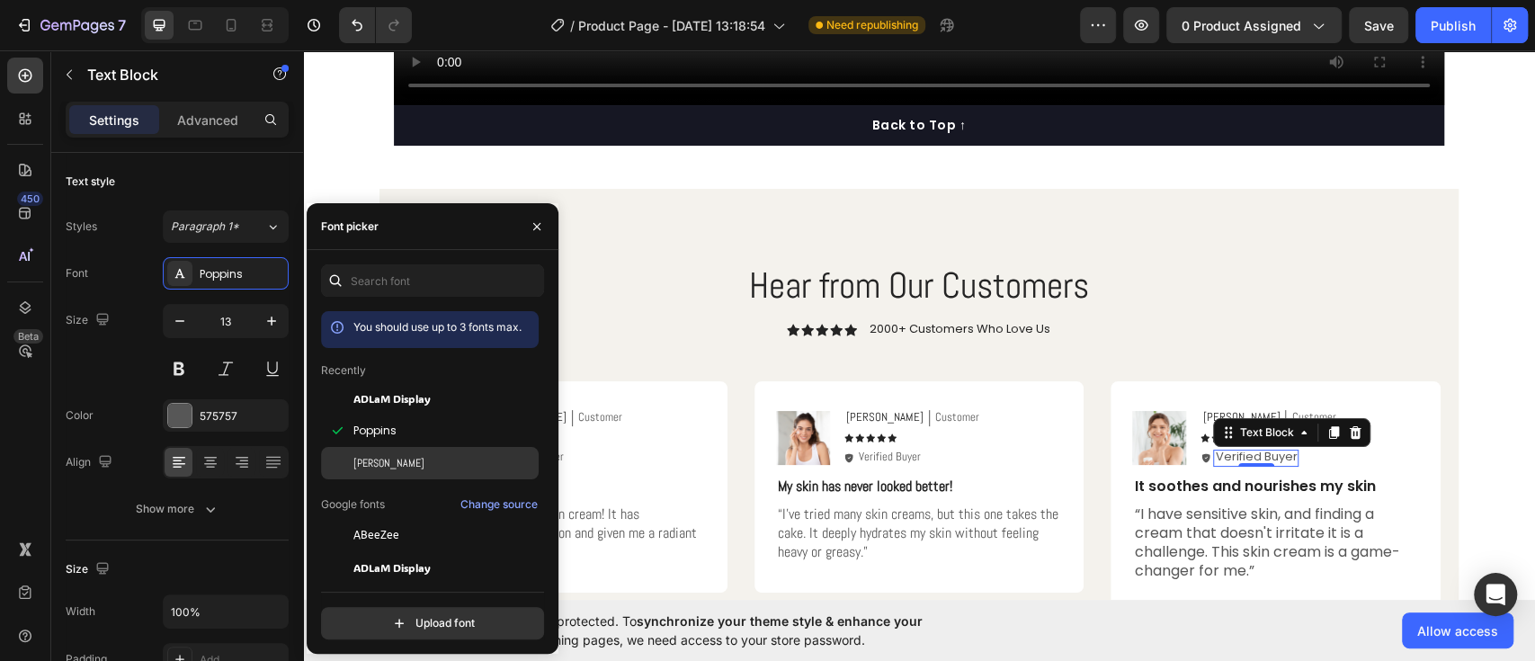
click at [350, 463] on div at bounding box center [337, 463] width 32 height 32
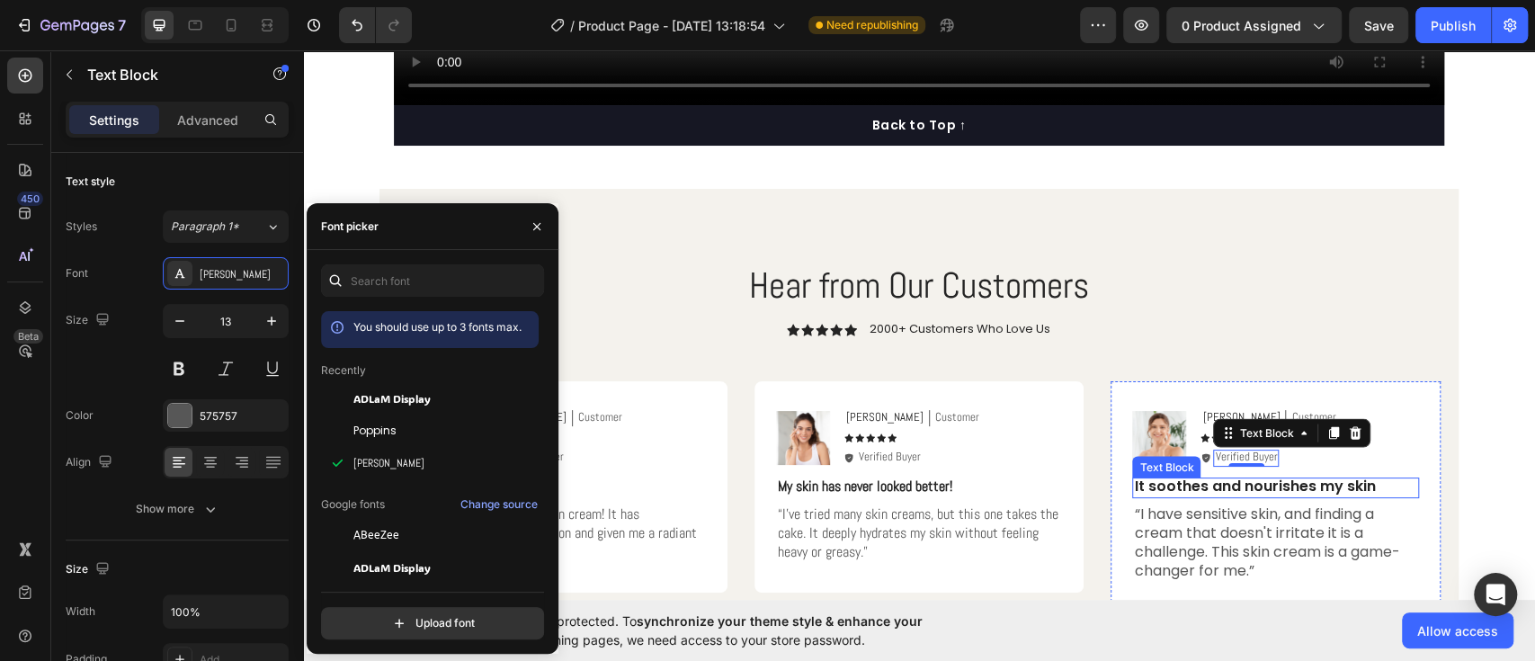
click at [1171, 492] on p "It soothes and nourishes my skin" at bounding box center [1275, 487] width 283 height 19
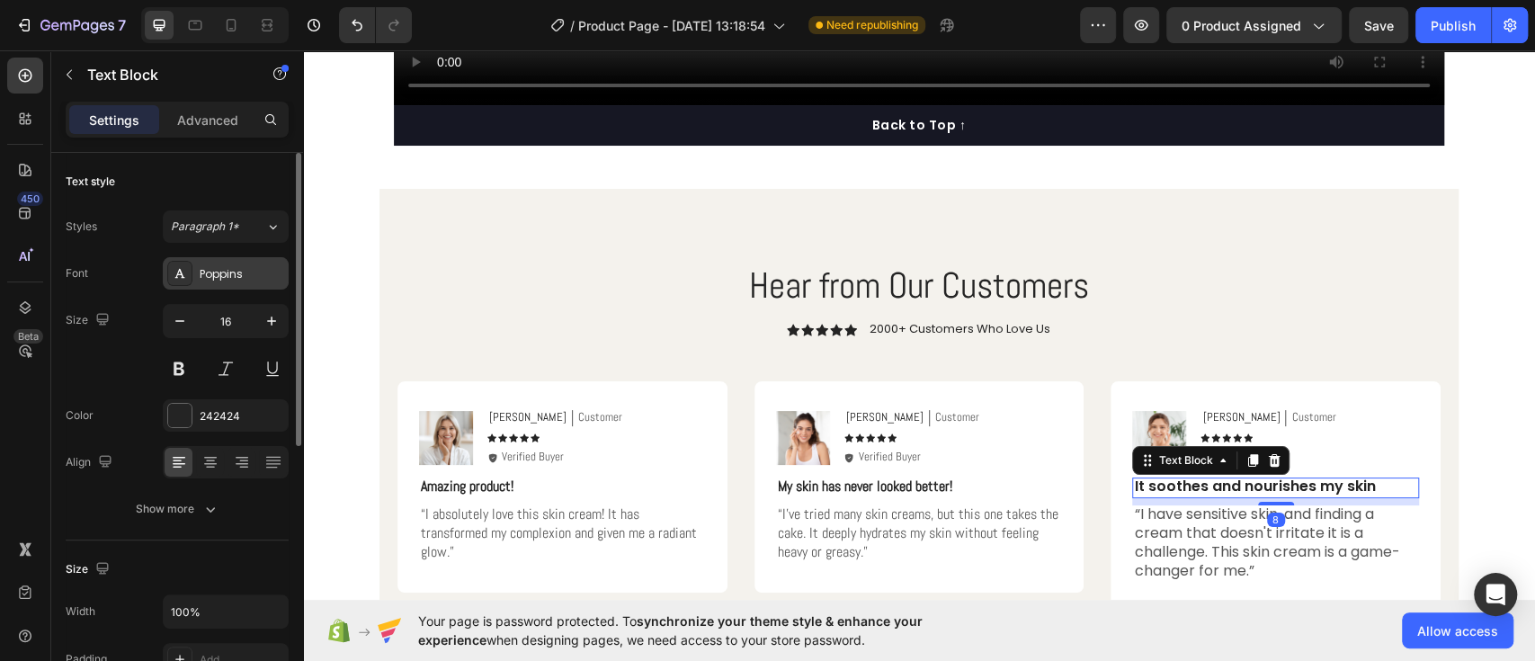
click at [230, 258] on div "Poppins" at bounding box center [226, 273] width 126 height 32
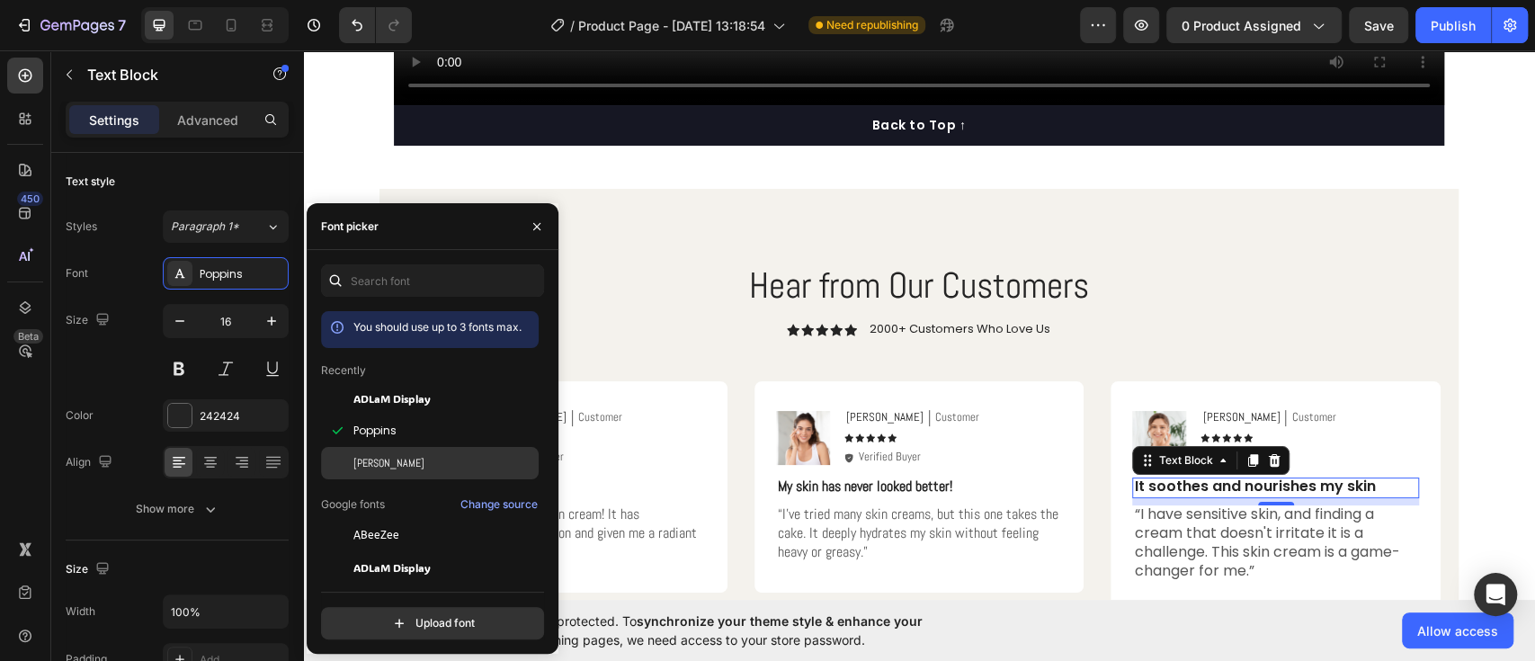
click at [357, 465] on span "[PERSON_NAME]" at bounding box center [388, 463] width 71 height 16
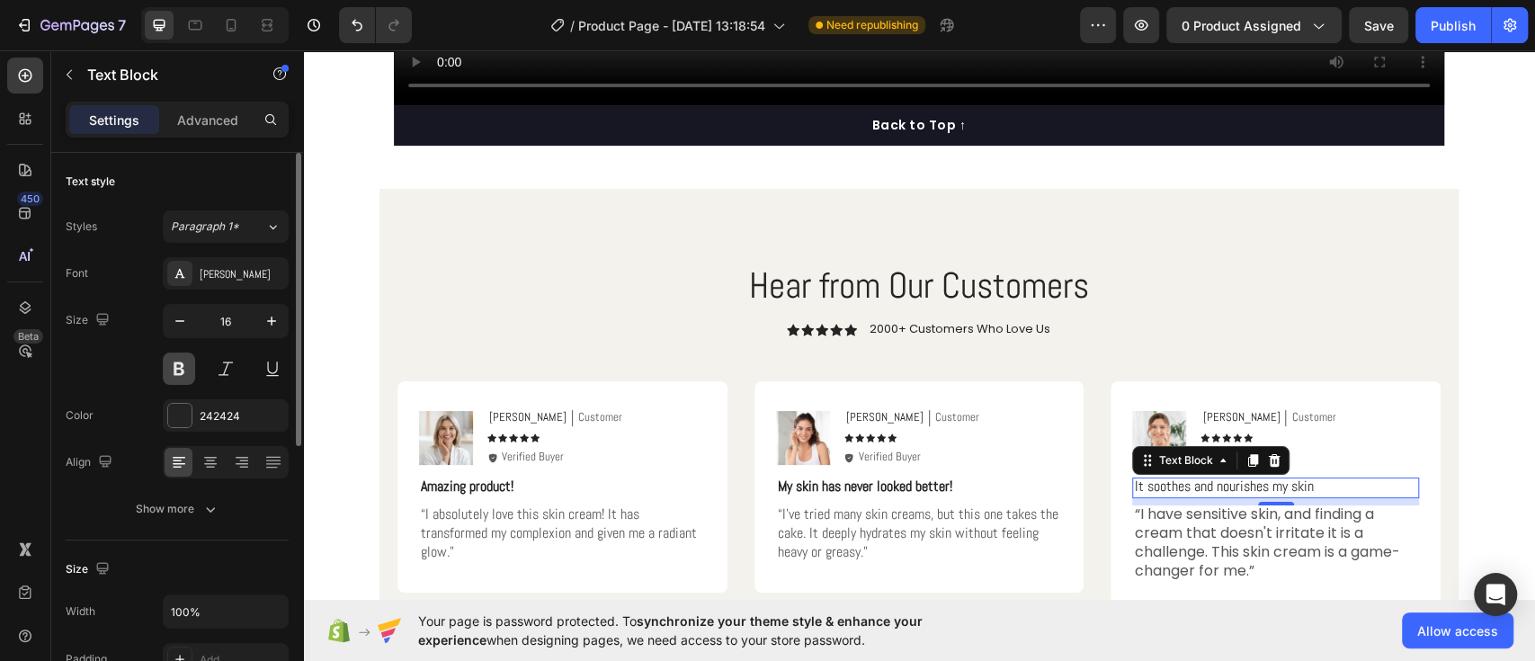
click at [183, 362] on button at bounding box center [179, 369] width 32 height 32
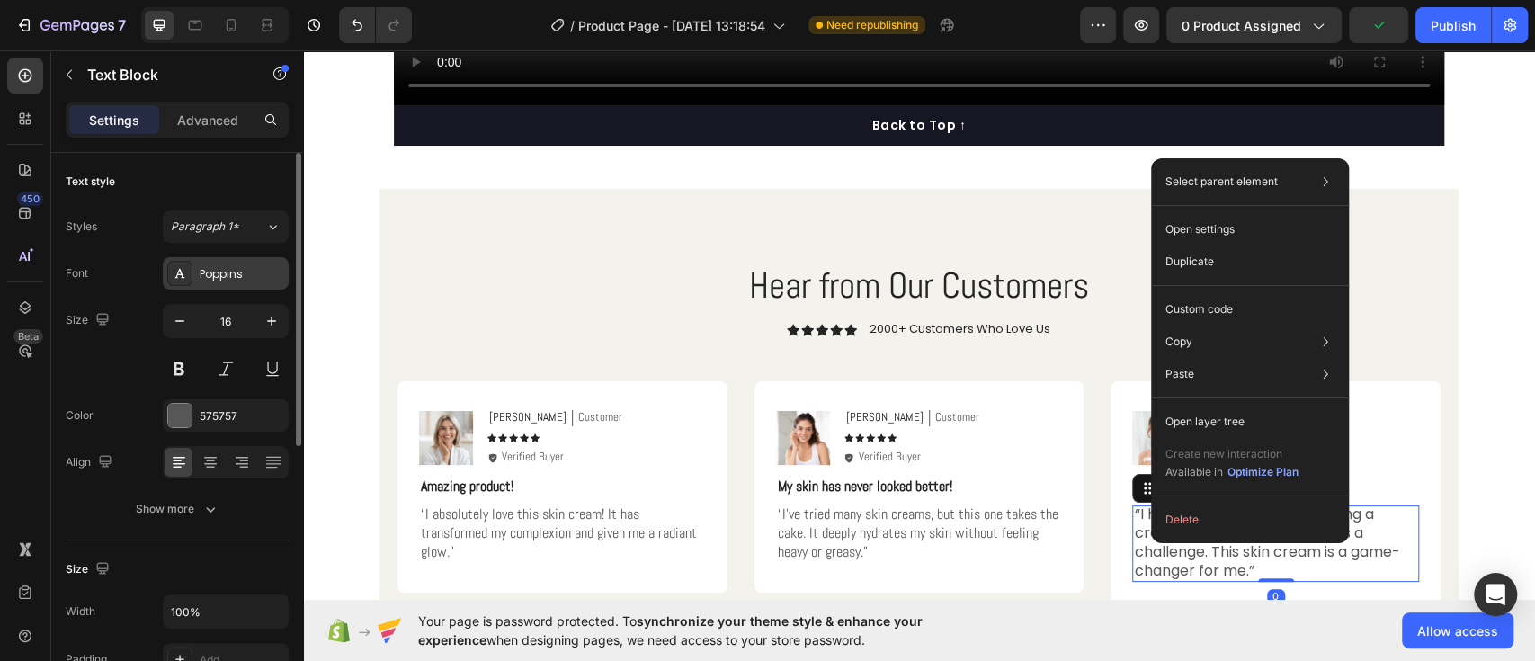
click at [255, 283] on div "Poppins" at bounding box center [226, 273] width 126 height 32
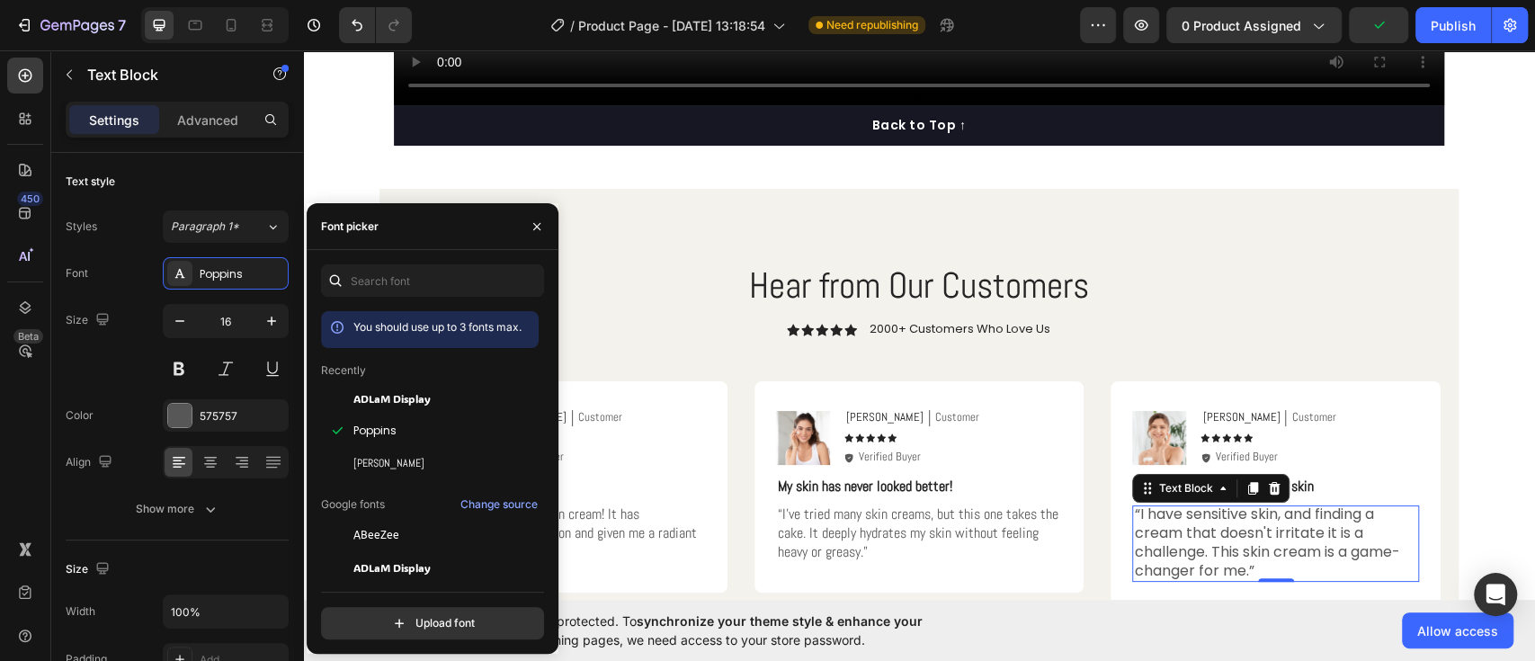
click at [354, 468] on span "[PERSON_NAME]" at bounding box center [388, 463] width 71 height 16
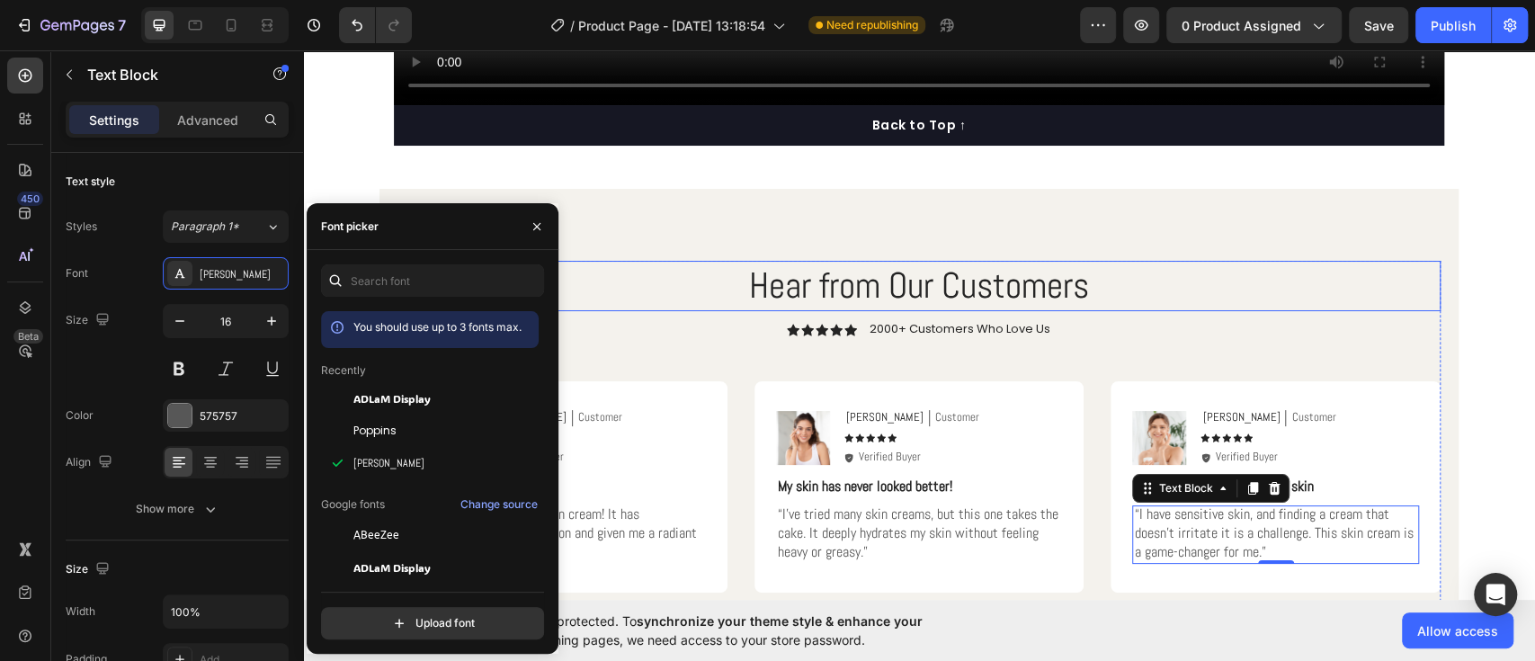
click at [1316, 306] on h2 "Hear from Our Customers" at bounding box center [918, 286] width 1043 height 50
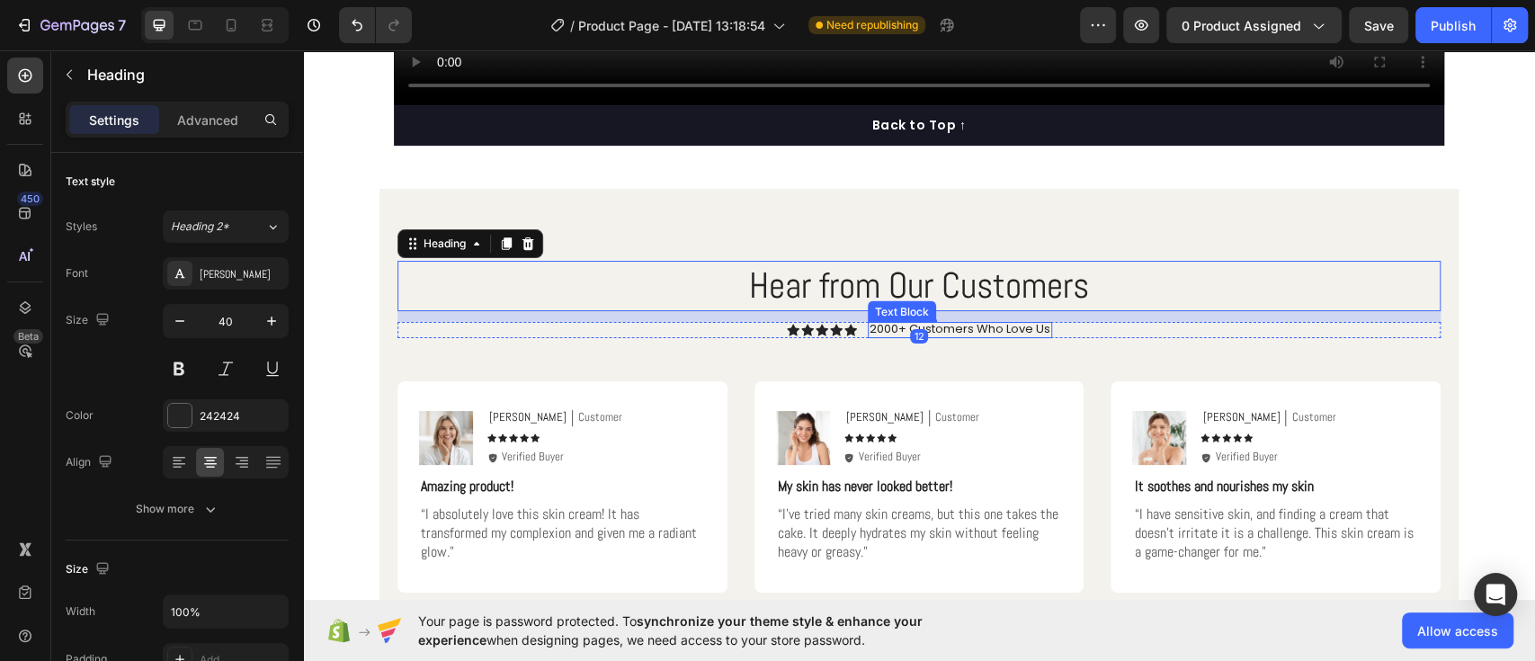
click at [981, 334] on p "2000+ Customers Who Love Us" at bounding box center [960, 329] width 181 height 14
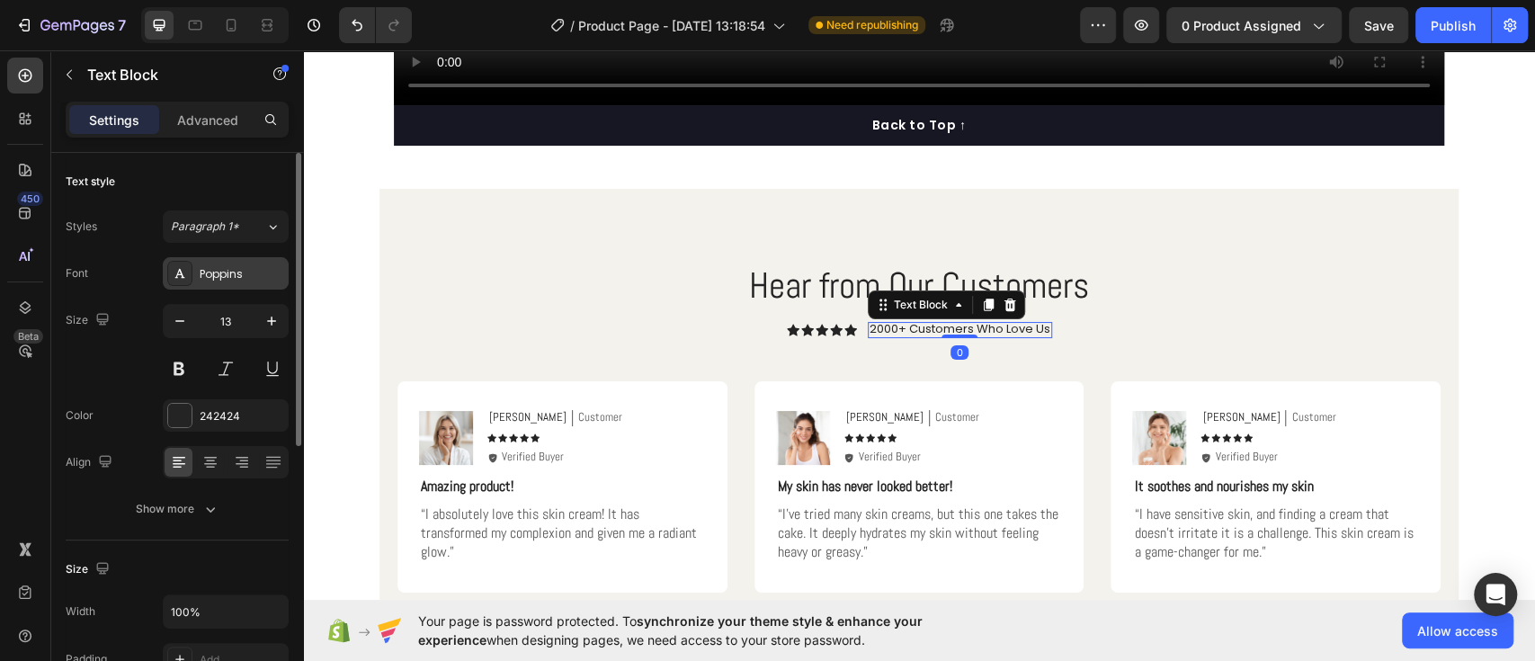
click at [248, 258] on div "Poppins" at bounding box center [226, 273] width 126 height 32
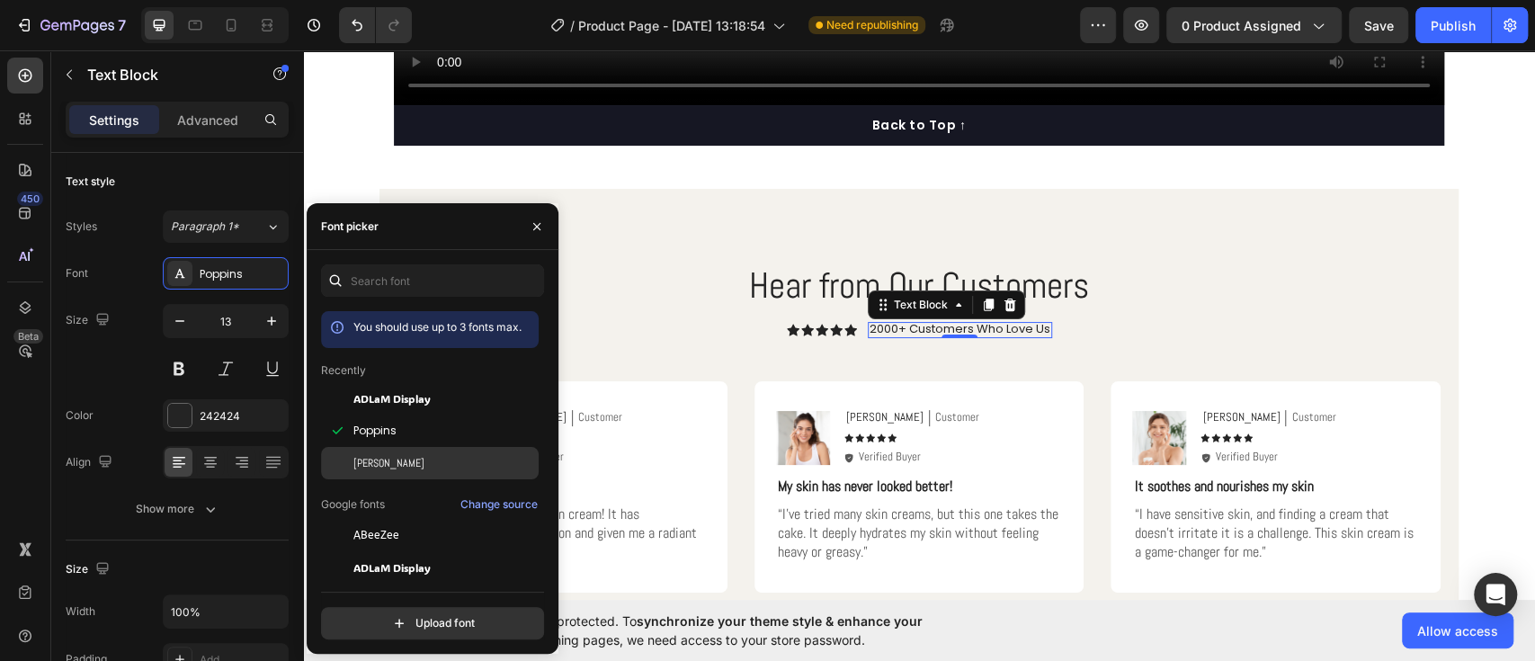
click at [378, 455] on div "[PERSON_NAME]" at bounding box center [444, 463] width 182 height 16
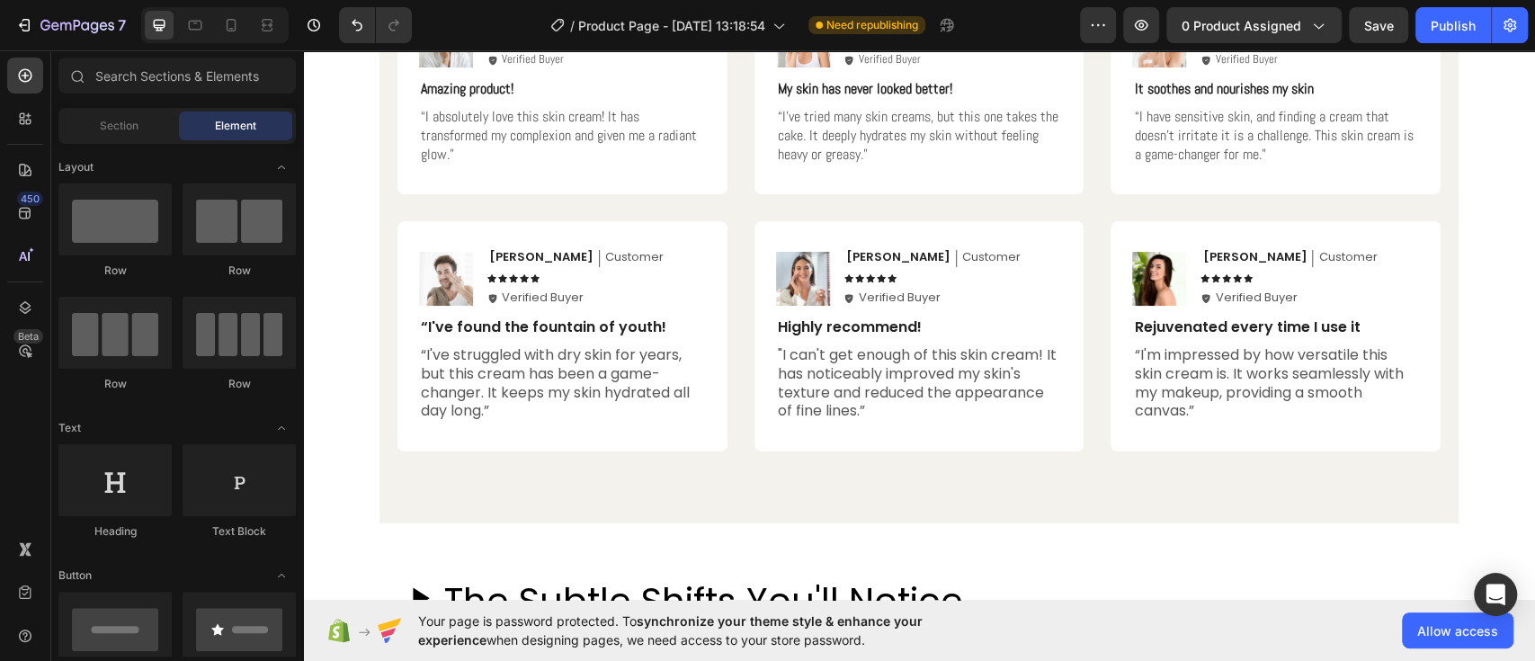
scroll to position [2642, 0]
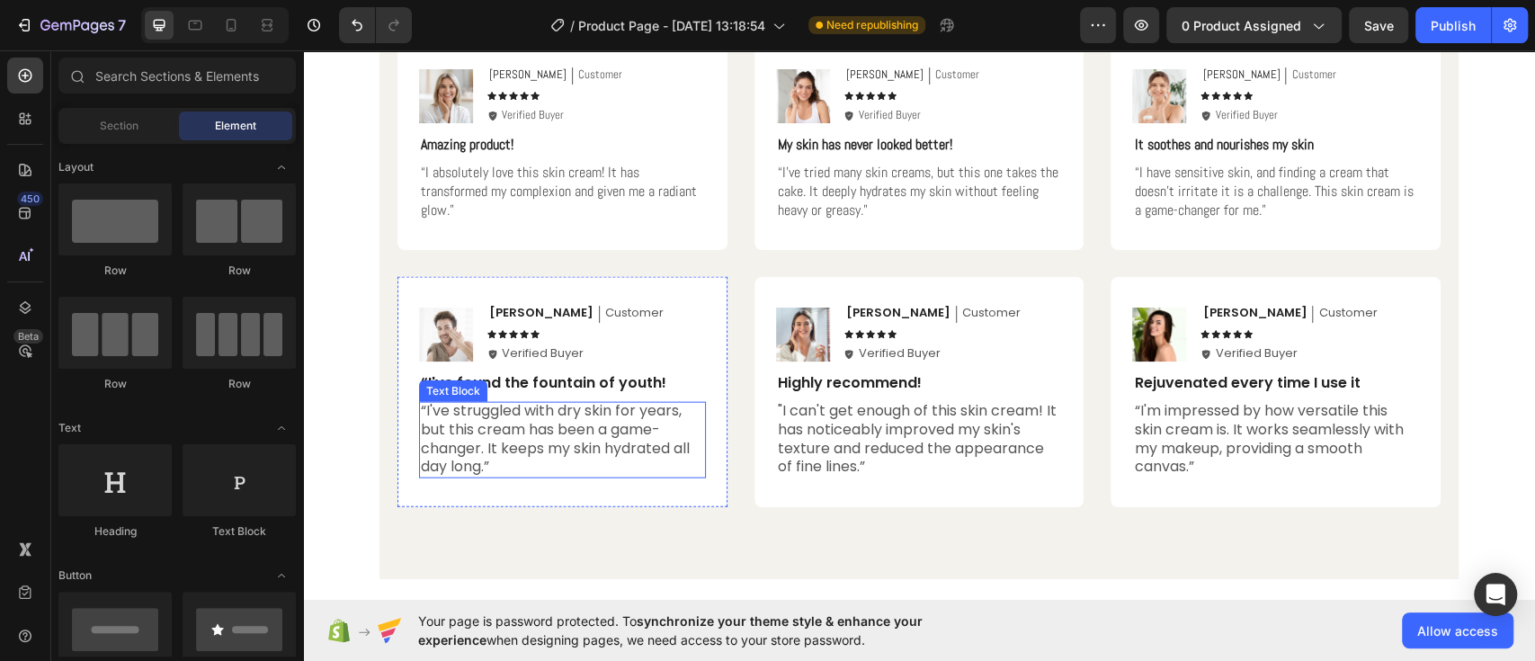
click at [511, 437] on p "“I've struggled with dry skin for years, but this cream has been a game-changer…" at bounding box center [562, 439] width 283 height 75
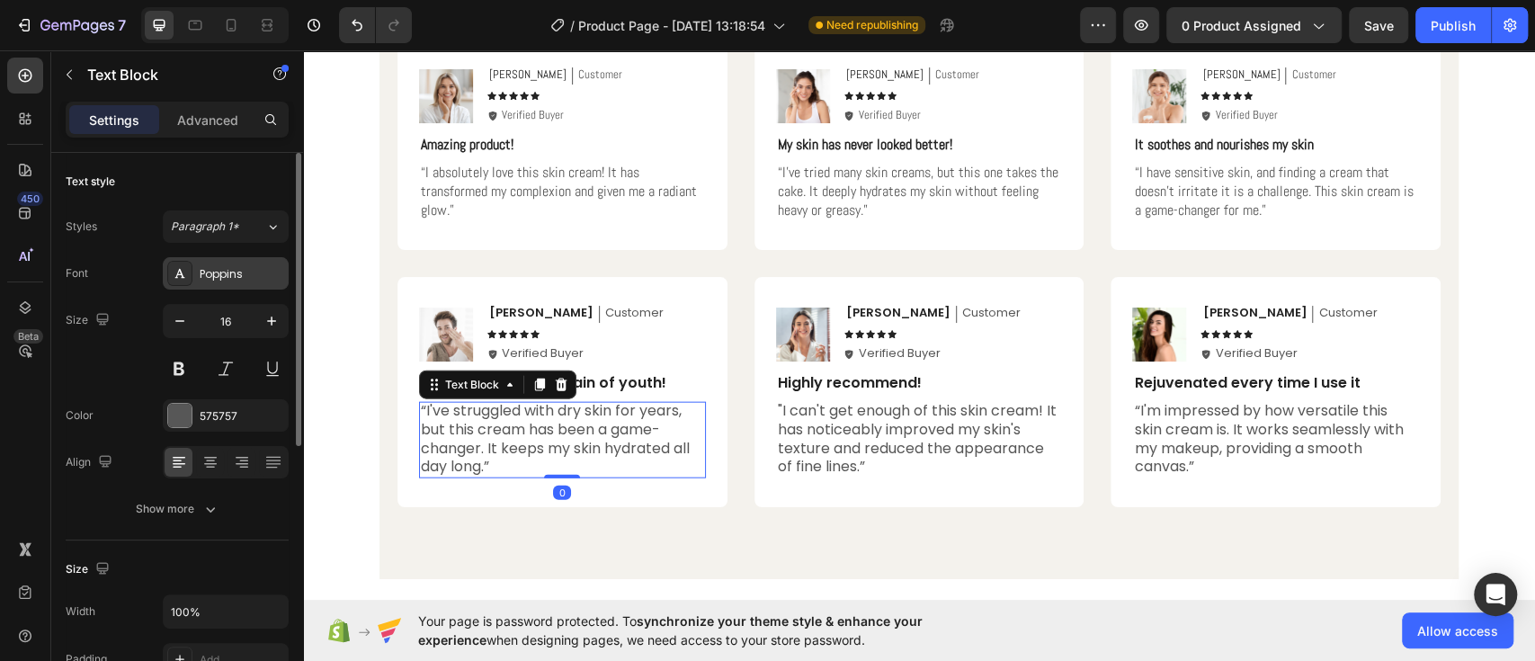
click at [208, 260] on div "Poppins" at bounding box center [226, 273] width 126 height 32
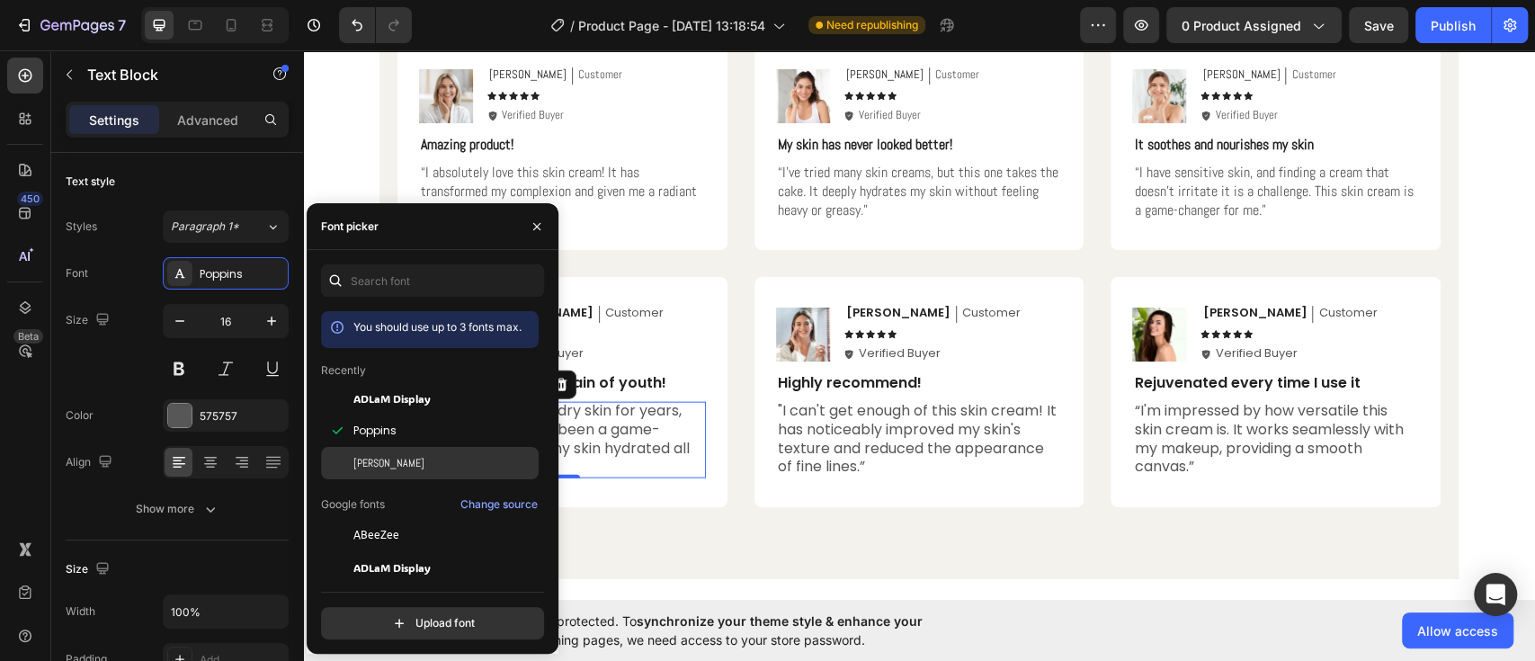
drag, startPoint x: 358, startPoint y: 473, endPoint x: 539, endPoint y: 447, distance: 182.6
click at [358, 473] on div "[PERSON_NAME]" at bounding box center [430, 463] width 218 height 32
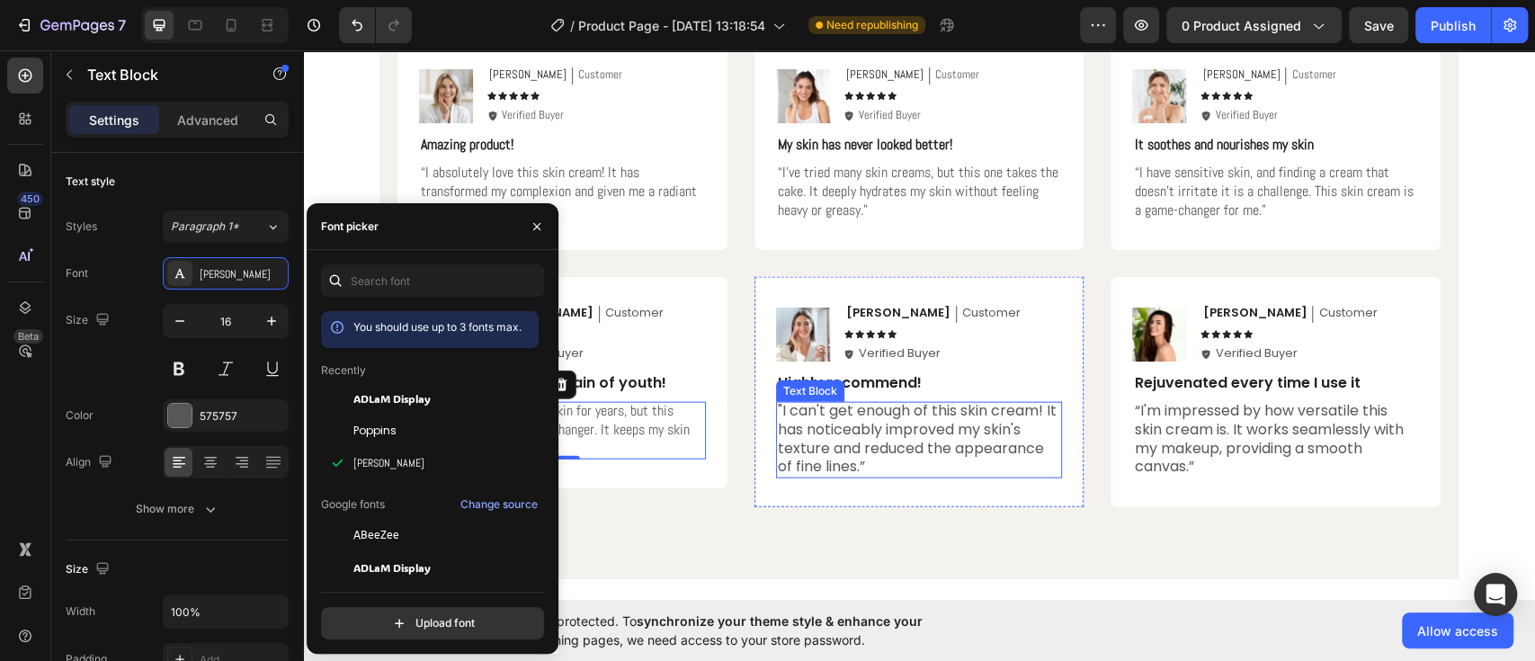
click at [915, 442] on p ""I can't get enough of this skin cream! It has noticeably improved my skin's te…" at bounding box center [919, 439] width 283 height 75
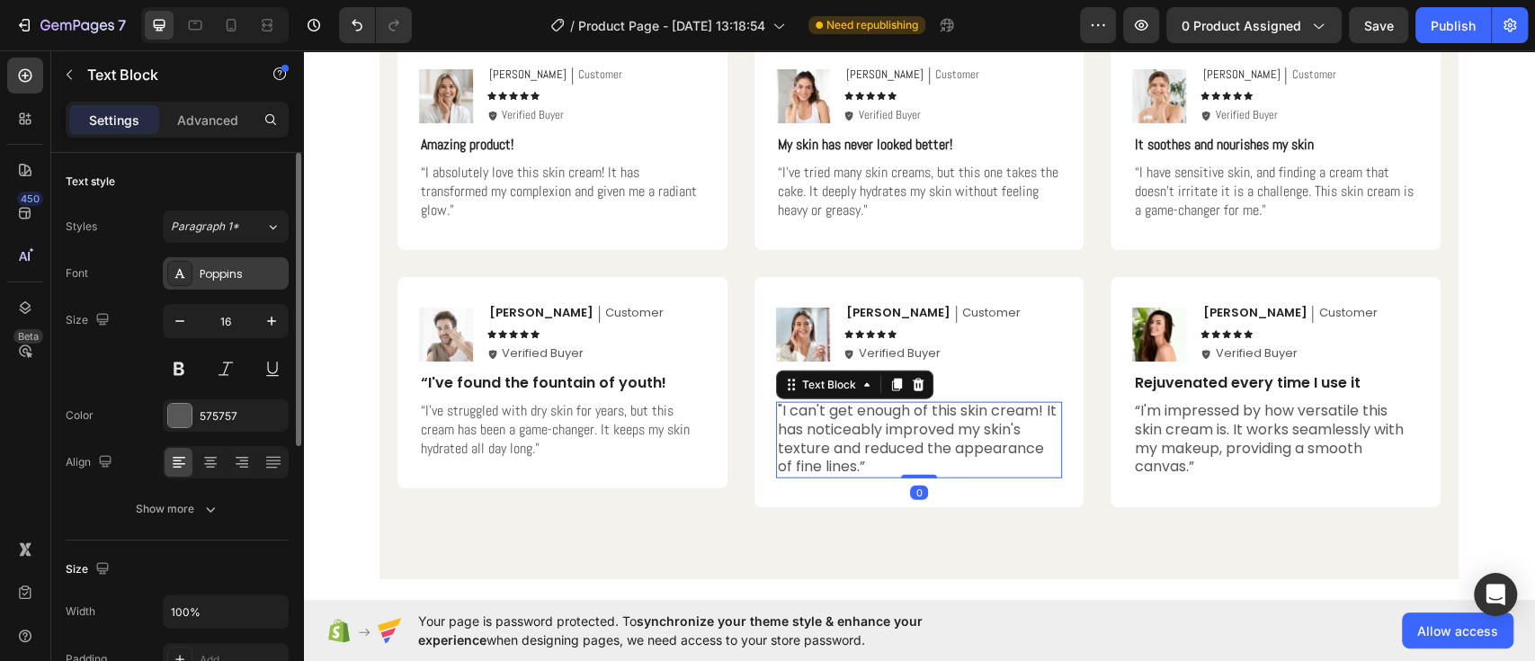
click at [237, 257] on div "Poppins" at bounding box center [226, 273] width 126 height 32
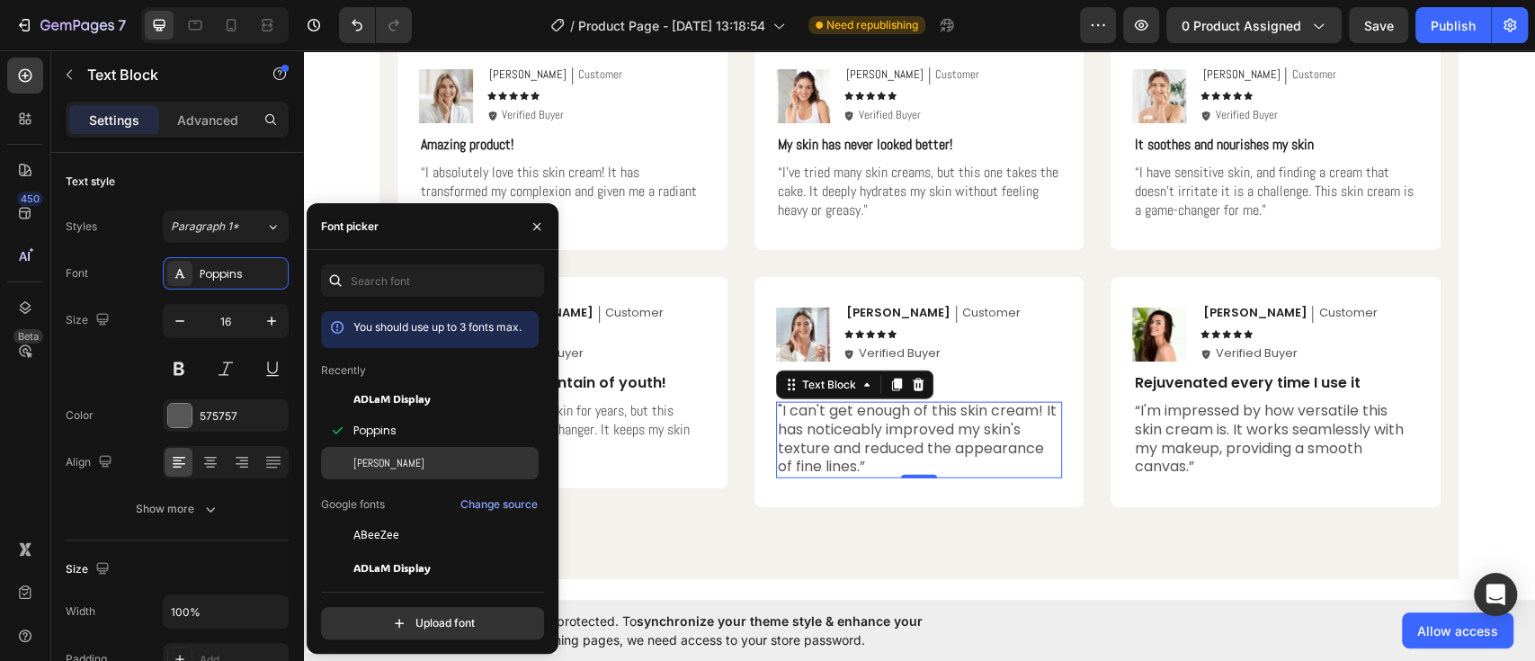
click at [362, 469] on span "[PERSON_NAME]" at bounding box center [388, 463] width 71 height 16
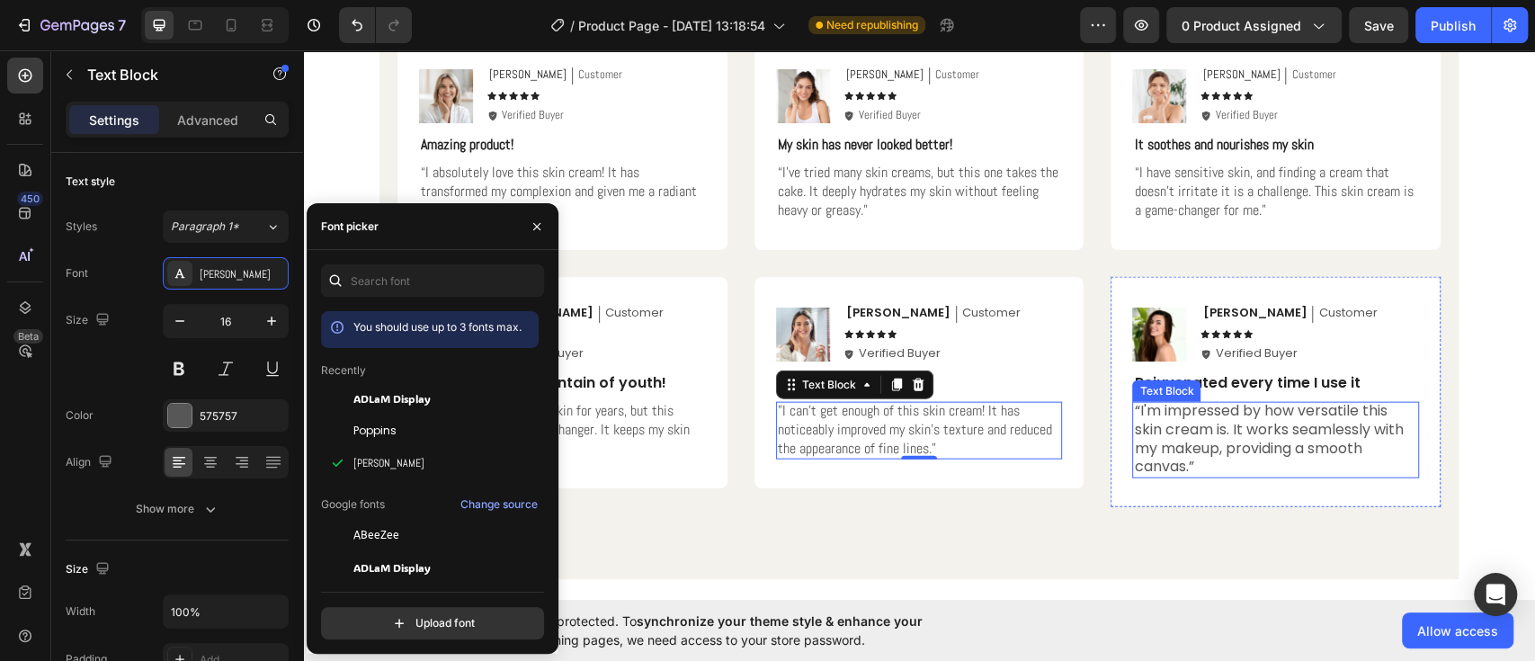
click at [1189, 429] on p "“I'm impressed by how versatile this skin cream is. It works seamlessly with my…" at bounding box center [1275, 439] width 283 height 75
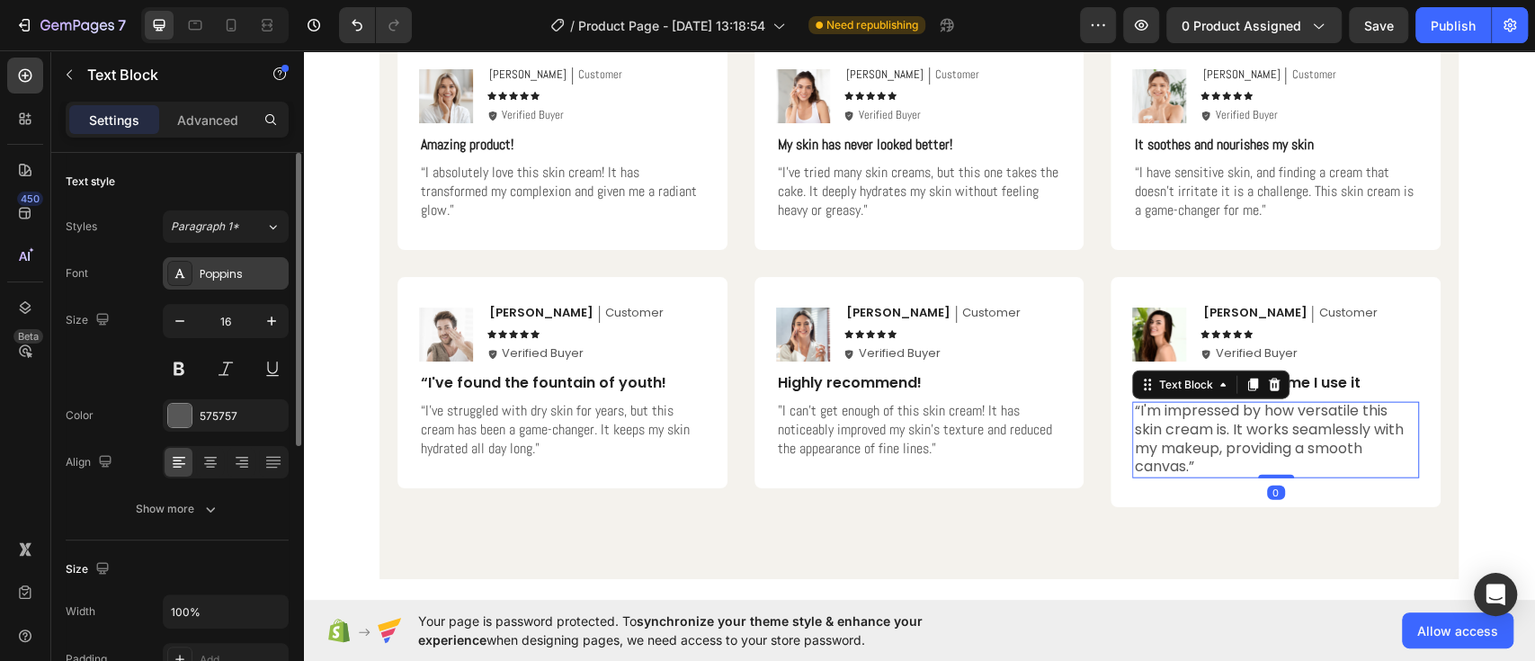
click at [223, 280] on div "Poppins" at bounding box center [242, 274] width 85 height 16
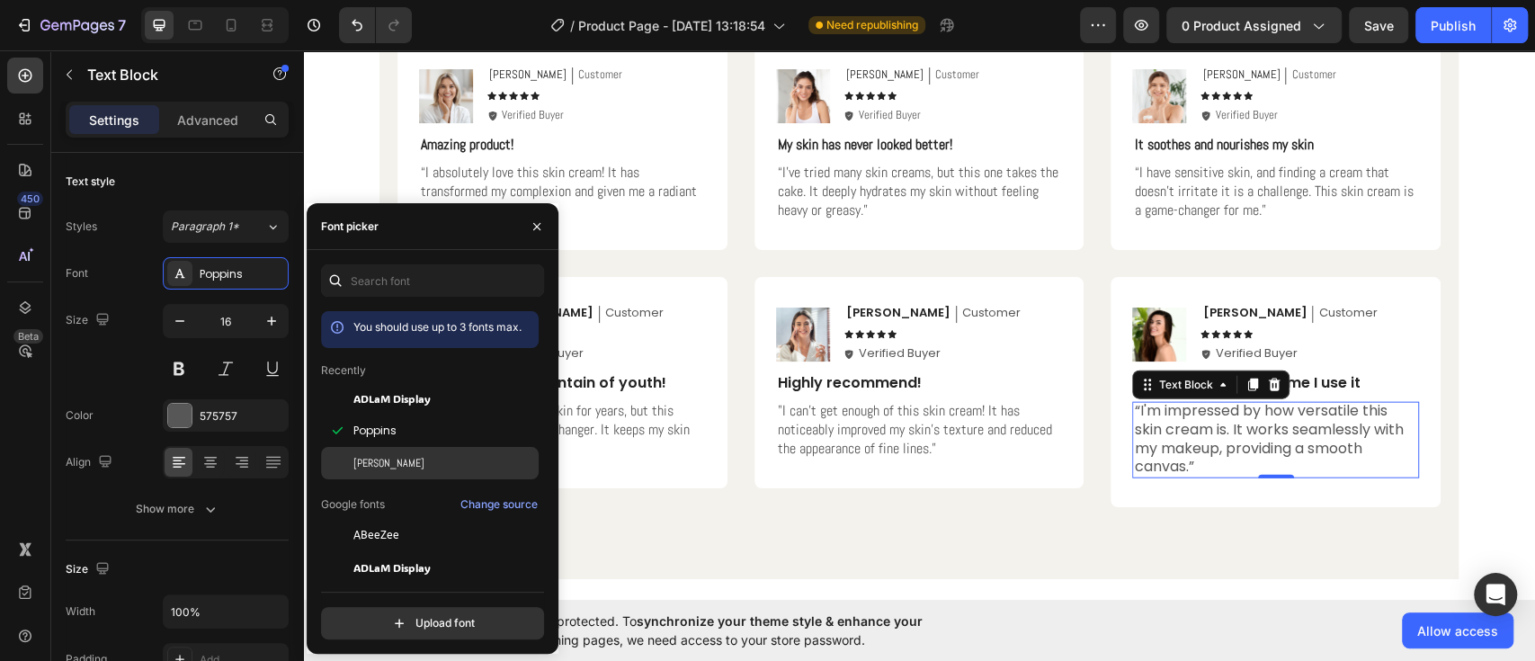
click at [356, 470] on span "[PERSON_NAME]" at bounding box center [388, 463] width 71 height 16
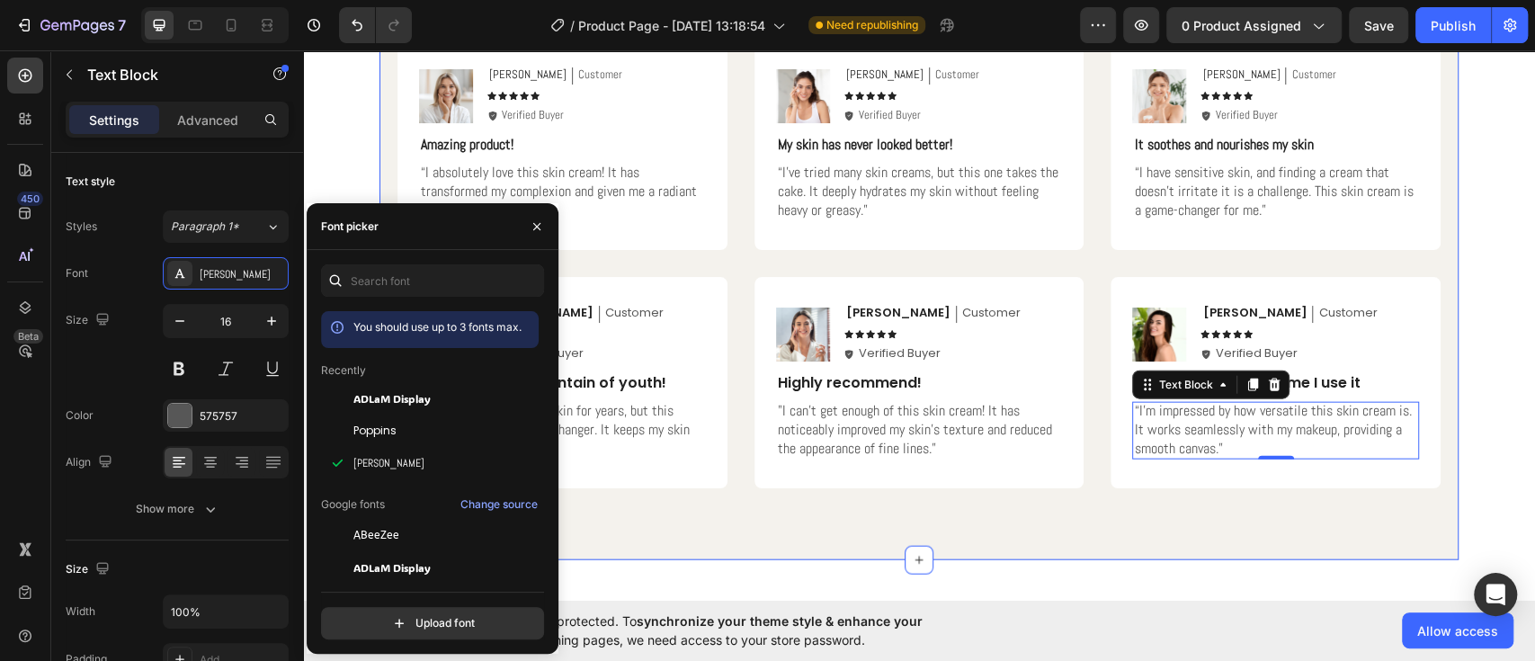
click at [1019, 522] on div "Hear from Our Customers Heading Icon Icon Icon Icon Icon Icon List 2000+ Custom…" at bounding box center [919, 204] width 1079 height 714
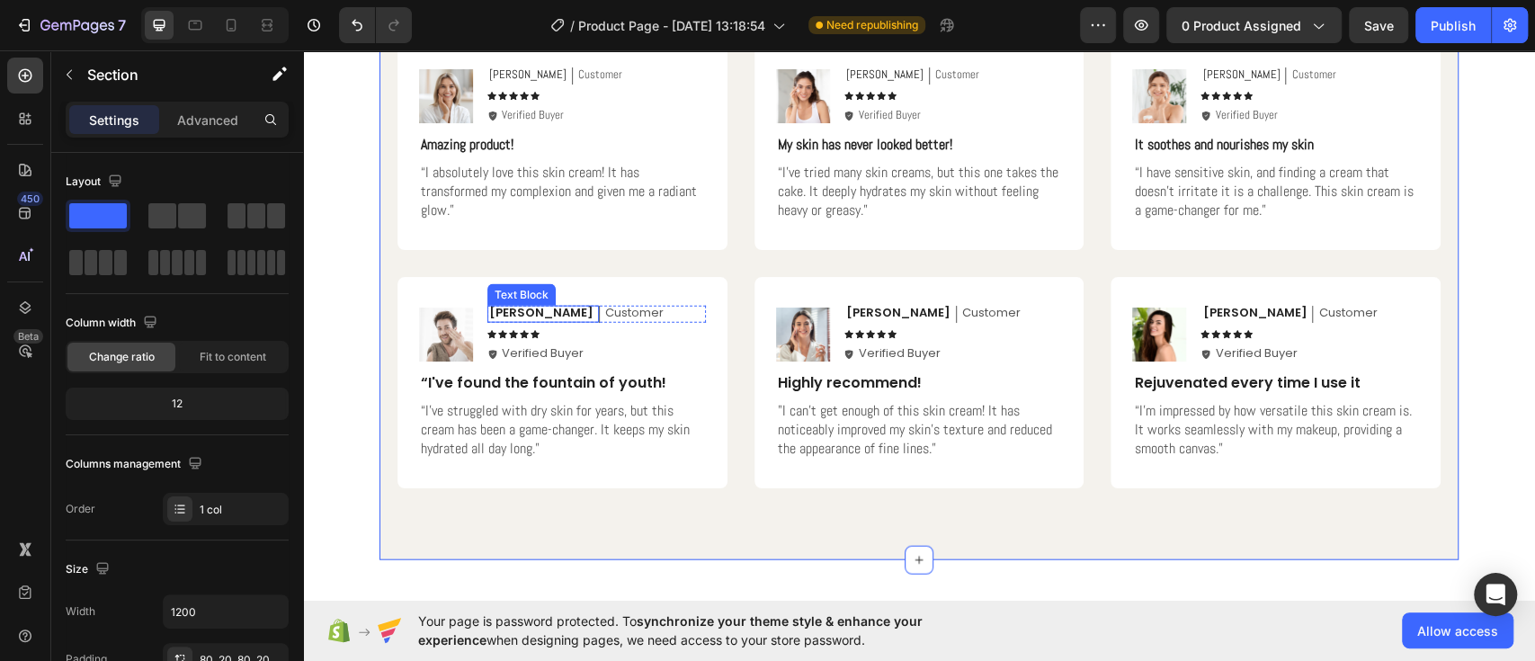
click at [499, 303] on div "Image Michael Text Block Customer Text Block Row Icon Icon Icon Icon Icon Icon …" at bounding box center [562, 382] width 330 height 211
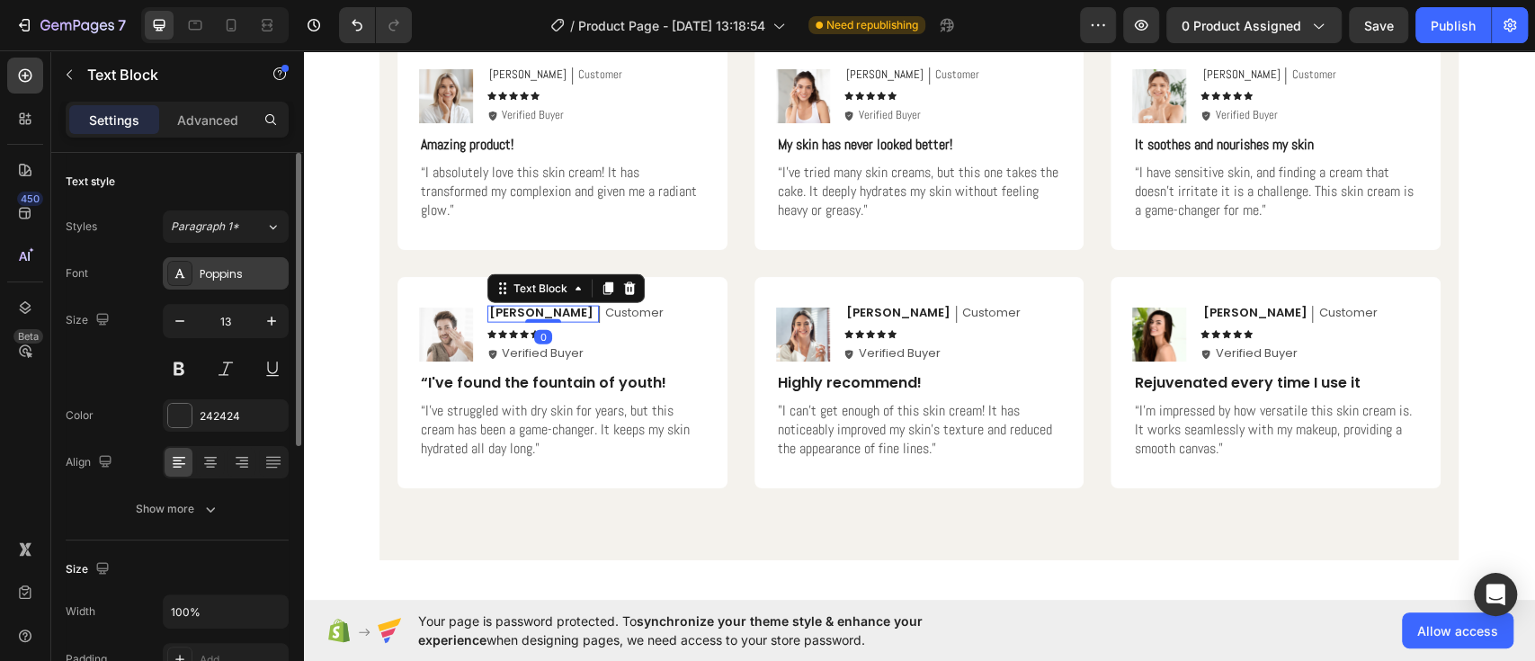
click at [222, 268] on div "Poppins" at bounding box center [242, 274] width 85 height 16
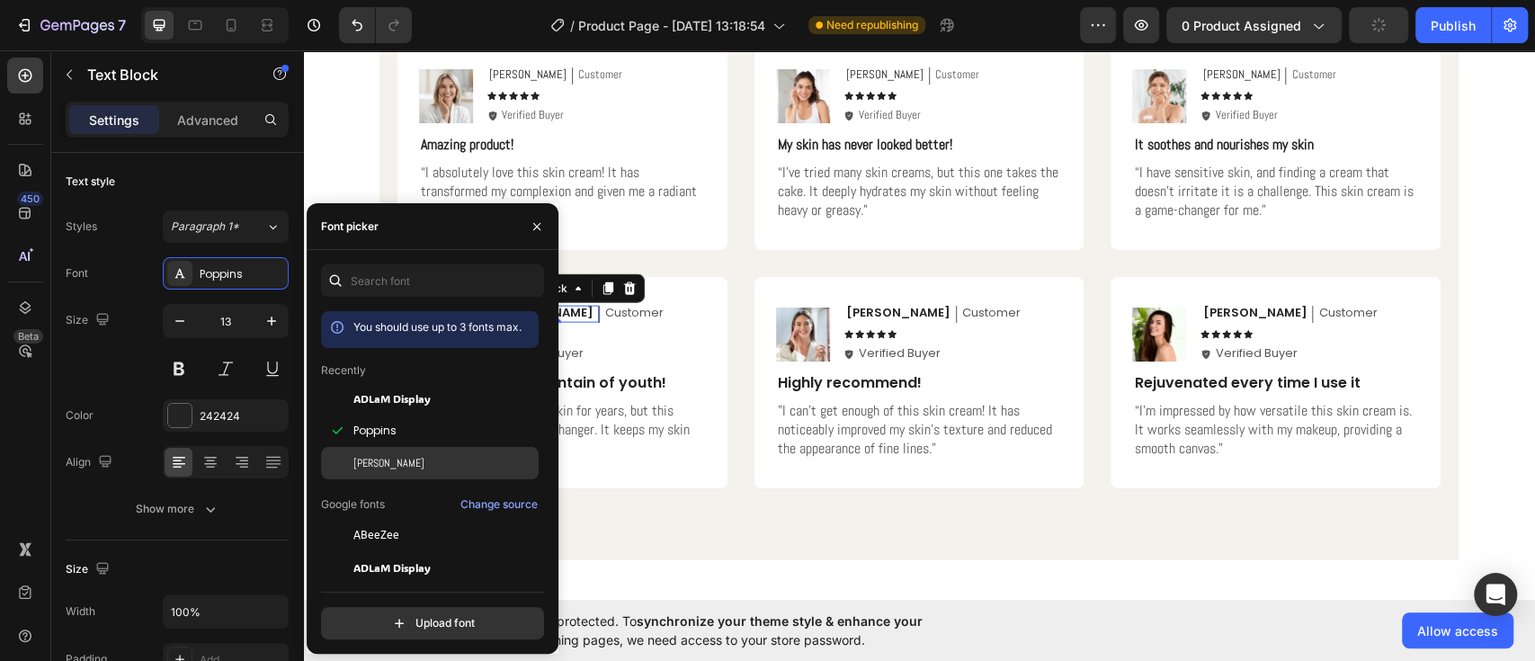
click at [370, 457] on span "[PERSON_NAME]" at bounding box center [388, 463] width 71 height 16
click at [578, 312] on p "Customer" at bounding box center [607, 313] width 58 height 15
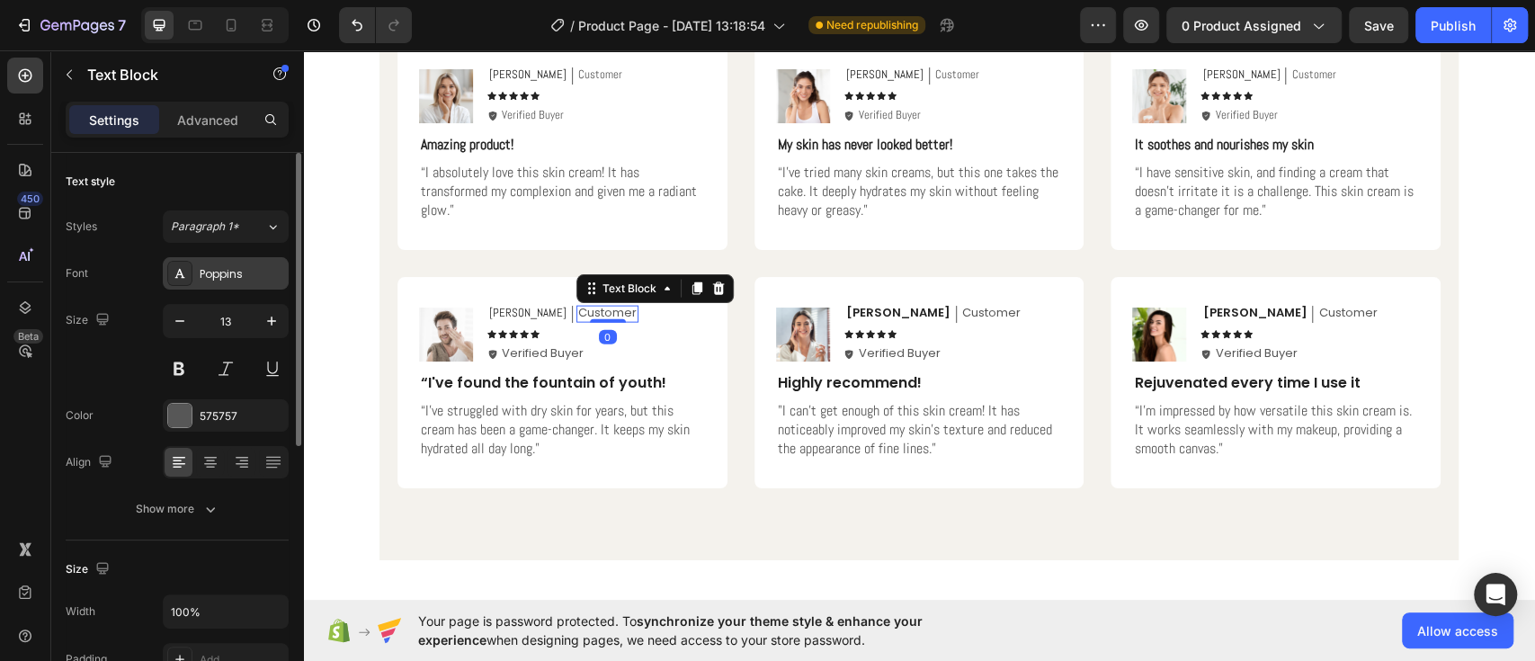
click at [275, 279] on div "Poppins" at bounding box center [242, 274] width 85 height 16
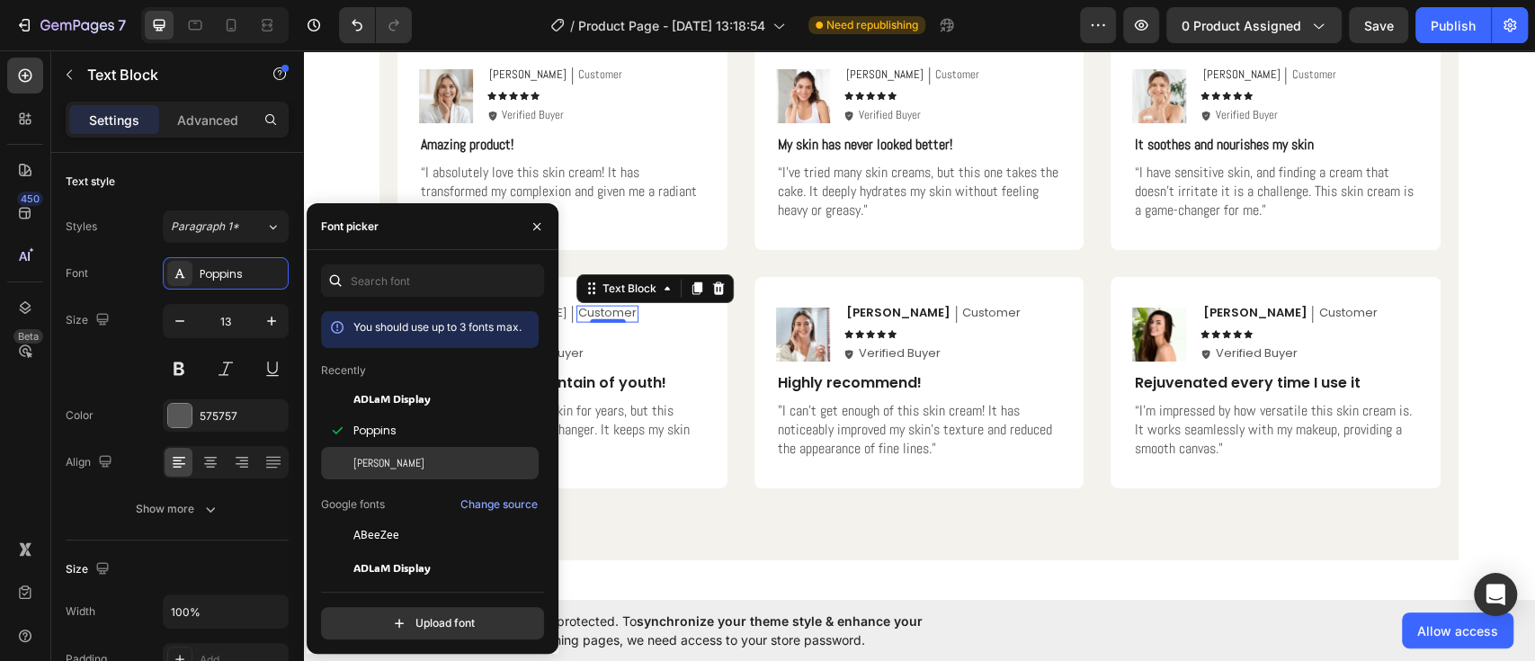
click at [379, 463] on div "[PERSON_NAME]" at bounding box center [444, 463] width 182 height 16
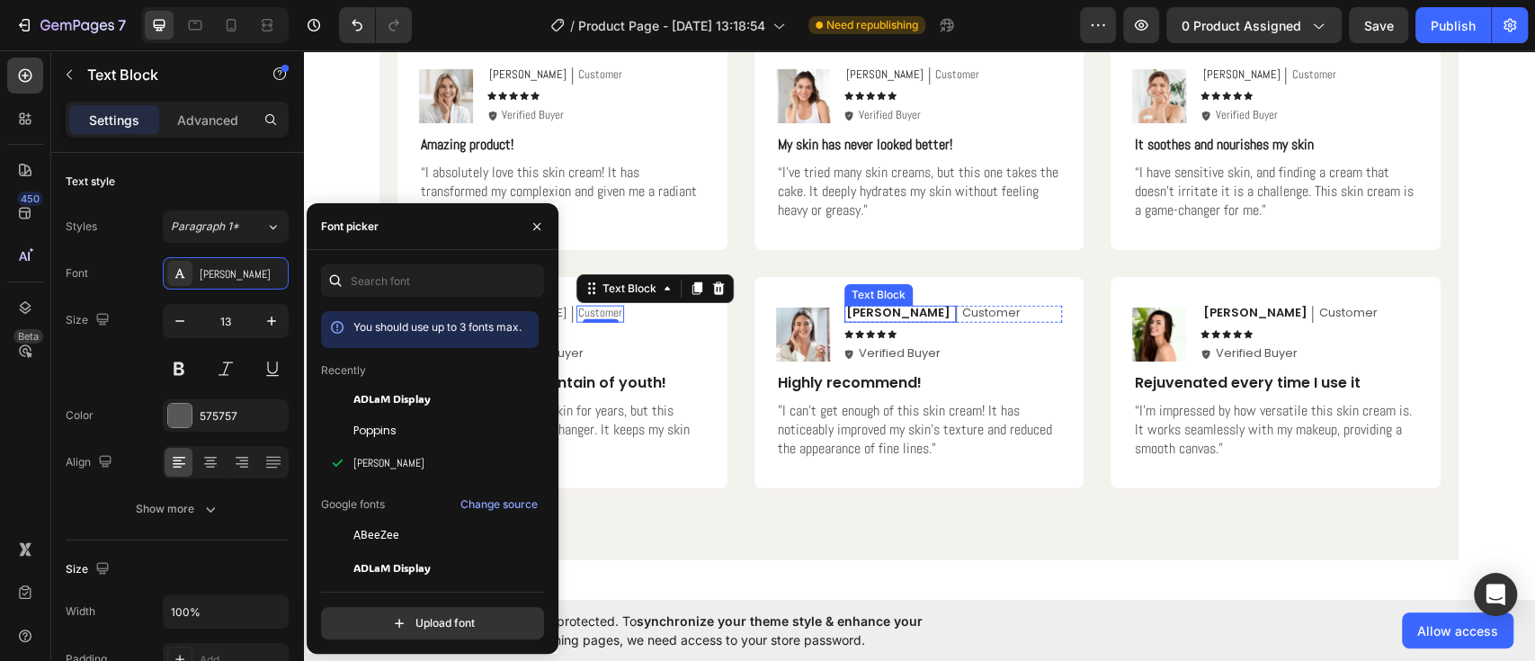
click at [856, 313] on p "[PERSON_NAME]" at bounding box center [898, 313] width 104 height 15
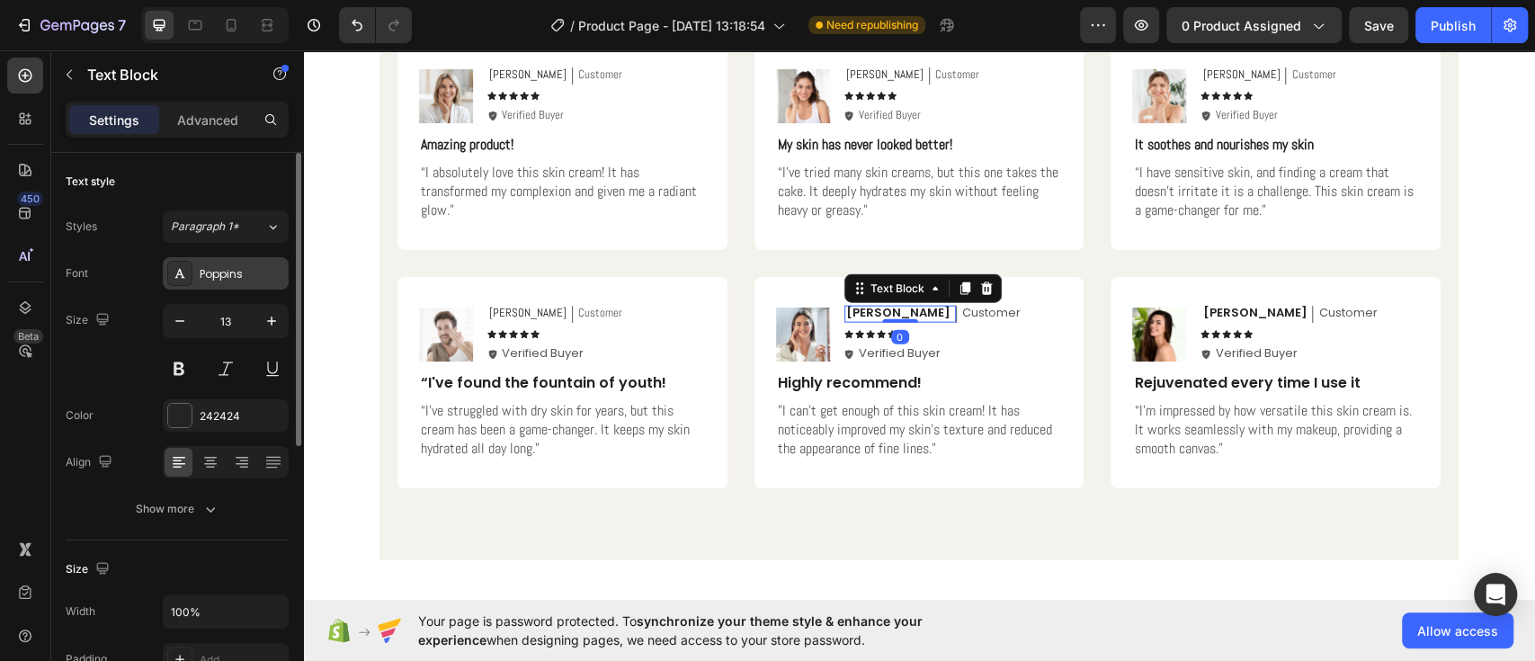
click at [250, 266] on div "Poppins" at bounding box center [242, 274] width 85 height 16
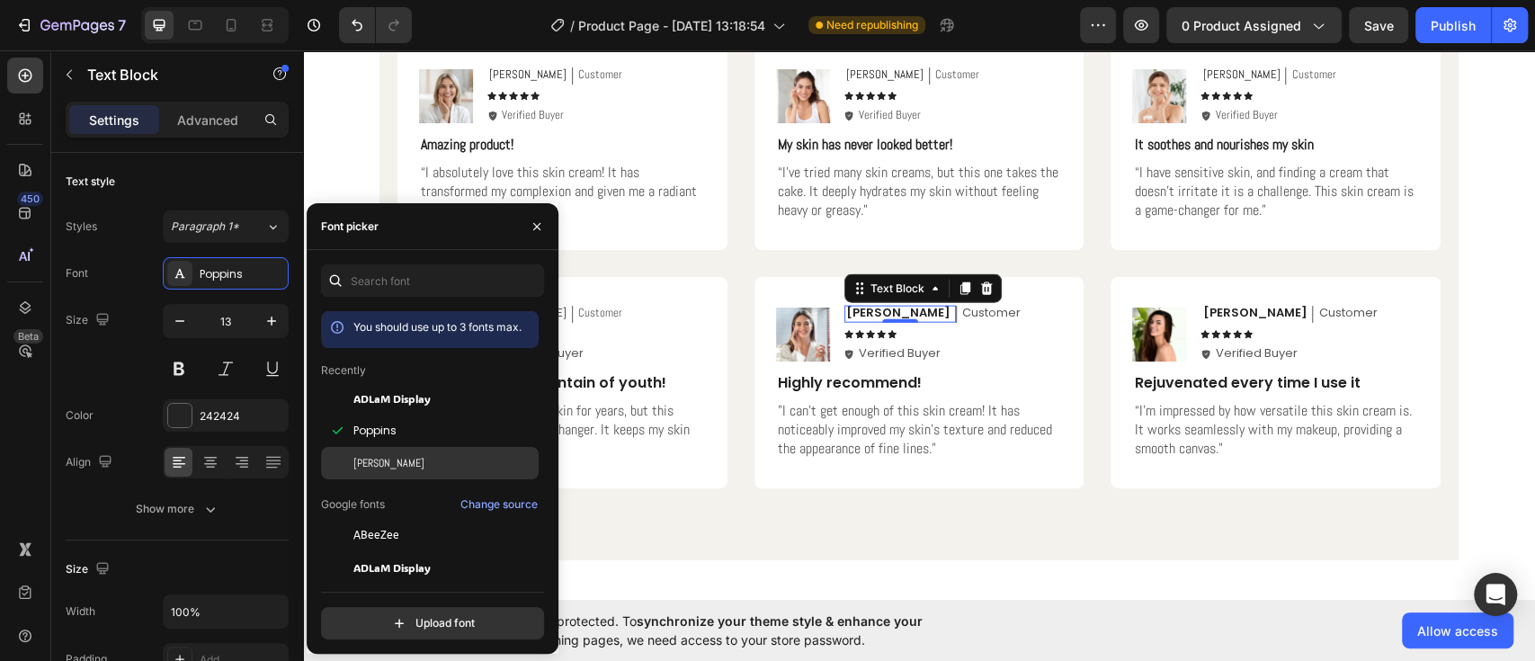
click at [364, 461] on span "[PERSON_NAME]" at bounding box center [388, 463] width 71 height 16
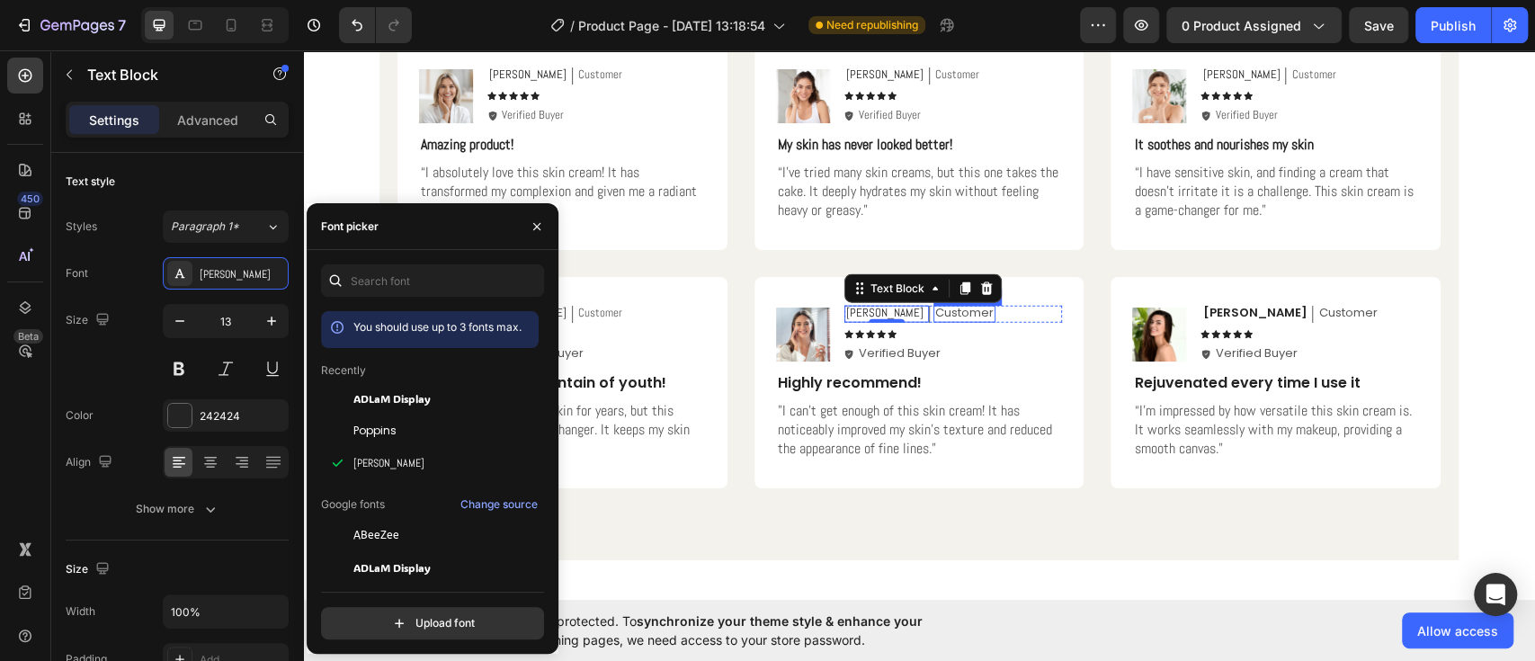
click at [935, 315] on p "Customer" at bounding box center [964, 313] width 58 height 15
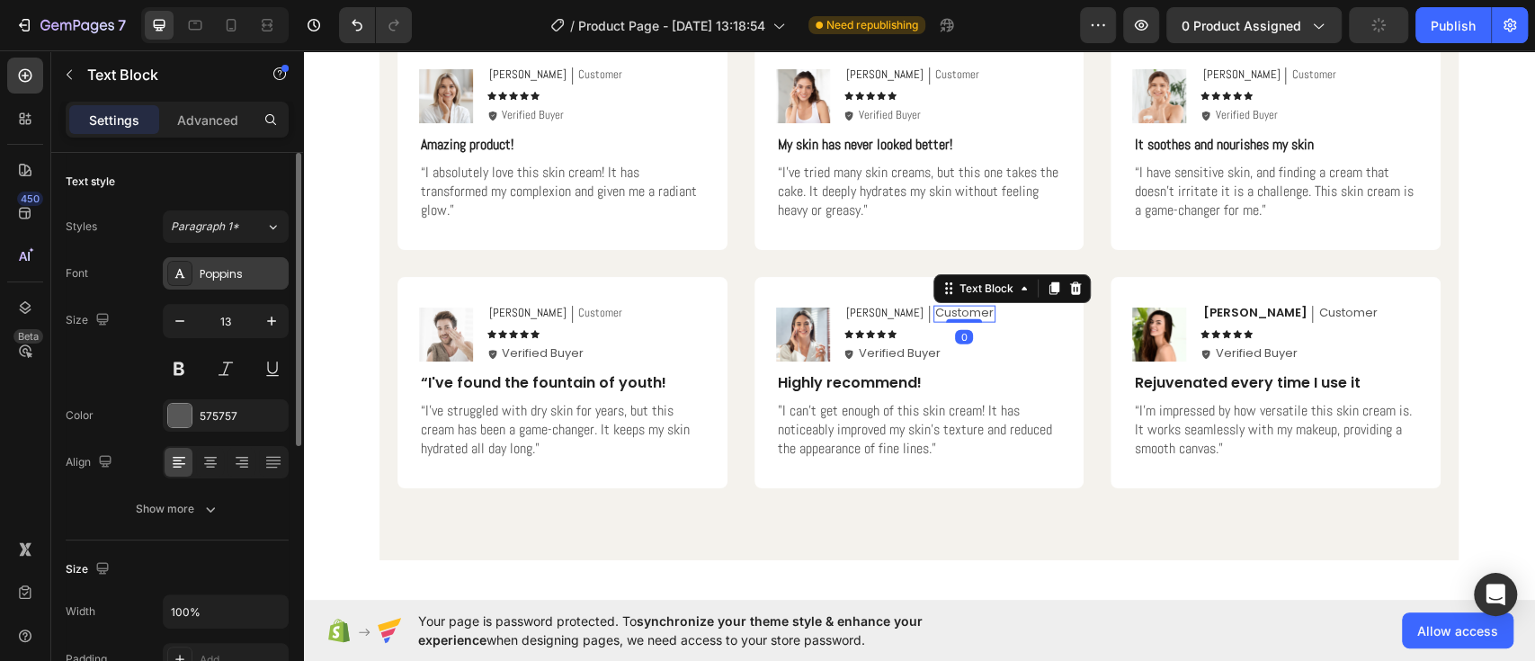
click at [207, 282] on div "Poppins" at bounding box center [226, 273] width 126 height 32
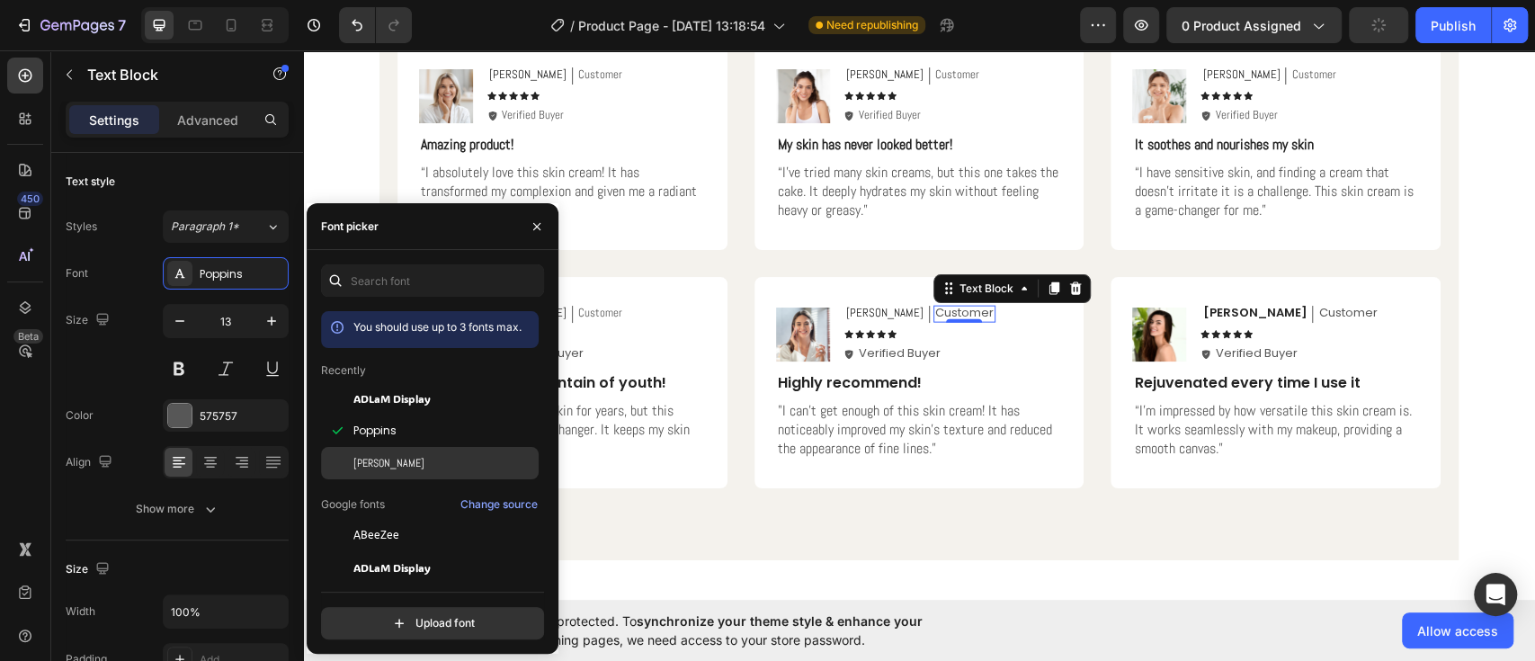
click at [365, 466] on span "[PERSON_NAME]" at bounding box center [388, 463] width 71 height 16
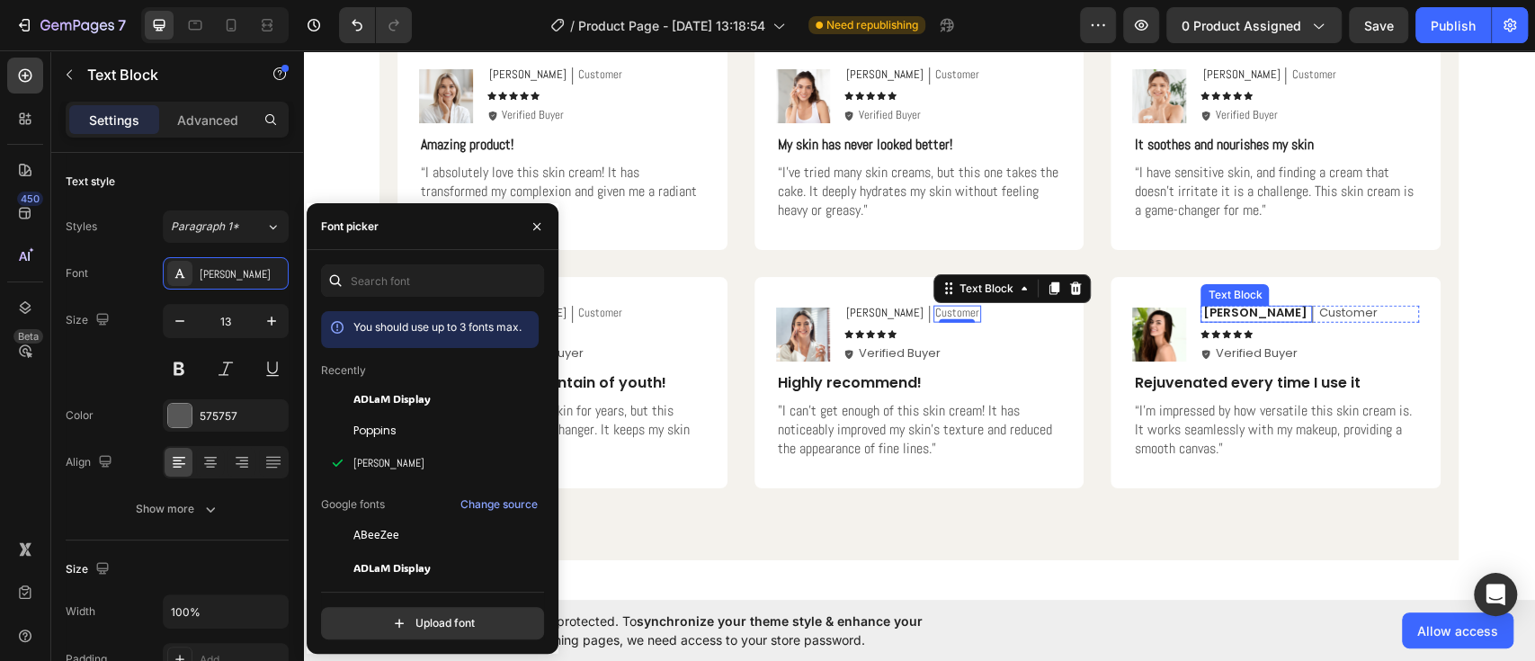
click at [1221, 319] on p "[PERSON_NAME]" at bounding box center [1254, 313] width 104 height 15
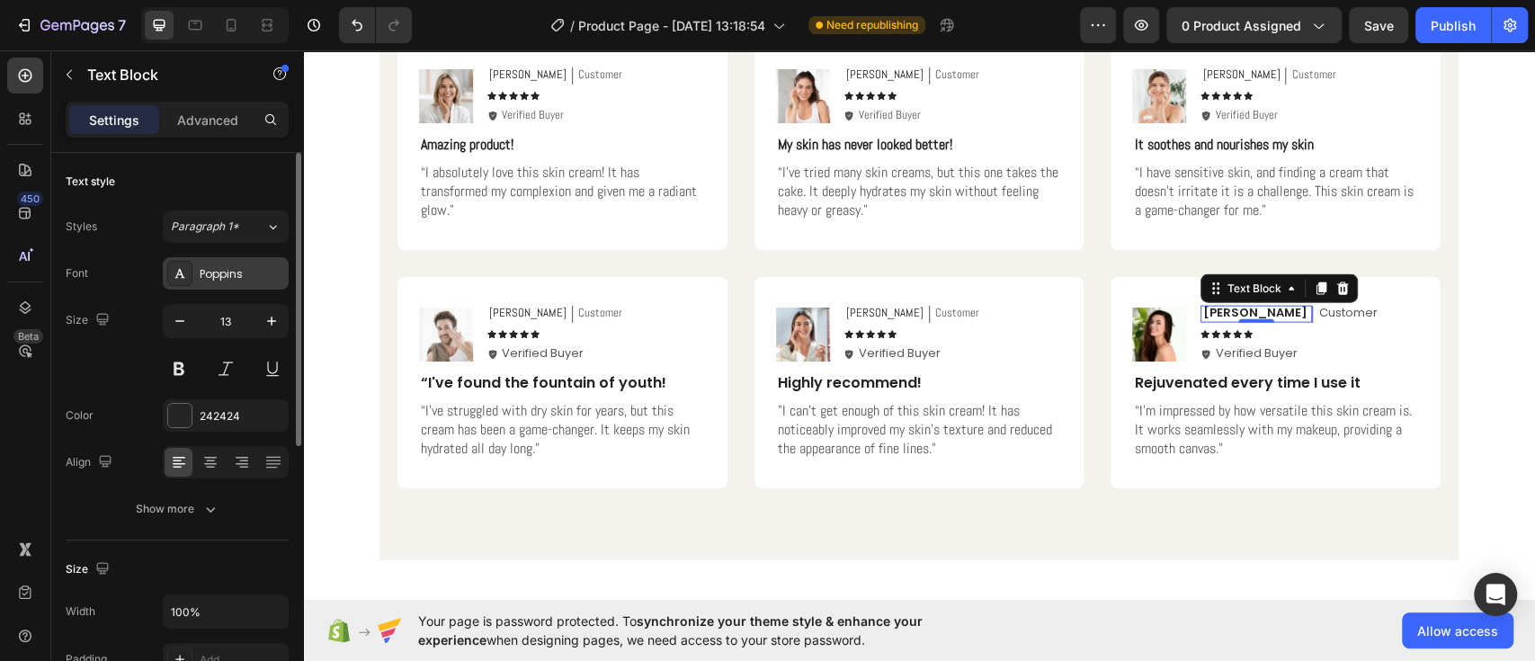
click at [210, 276] on div "Poppins" at bounding box center [242, 274] width 85 height 16
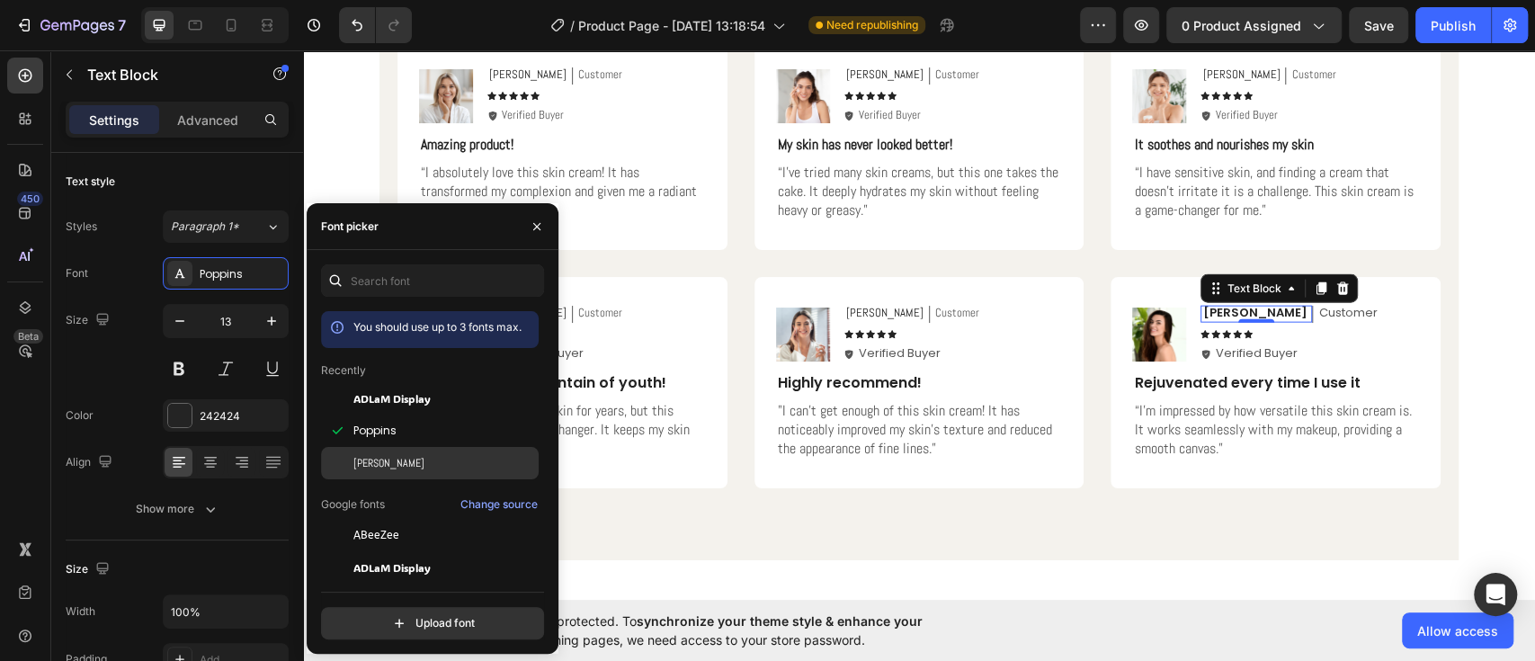
click at [353, 458] on div at bounding box center [337, 463] width 32 height 32
click at [1252, 319] on div "Icon" at bounding box center [1251, 319] width 29 height 0
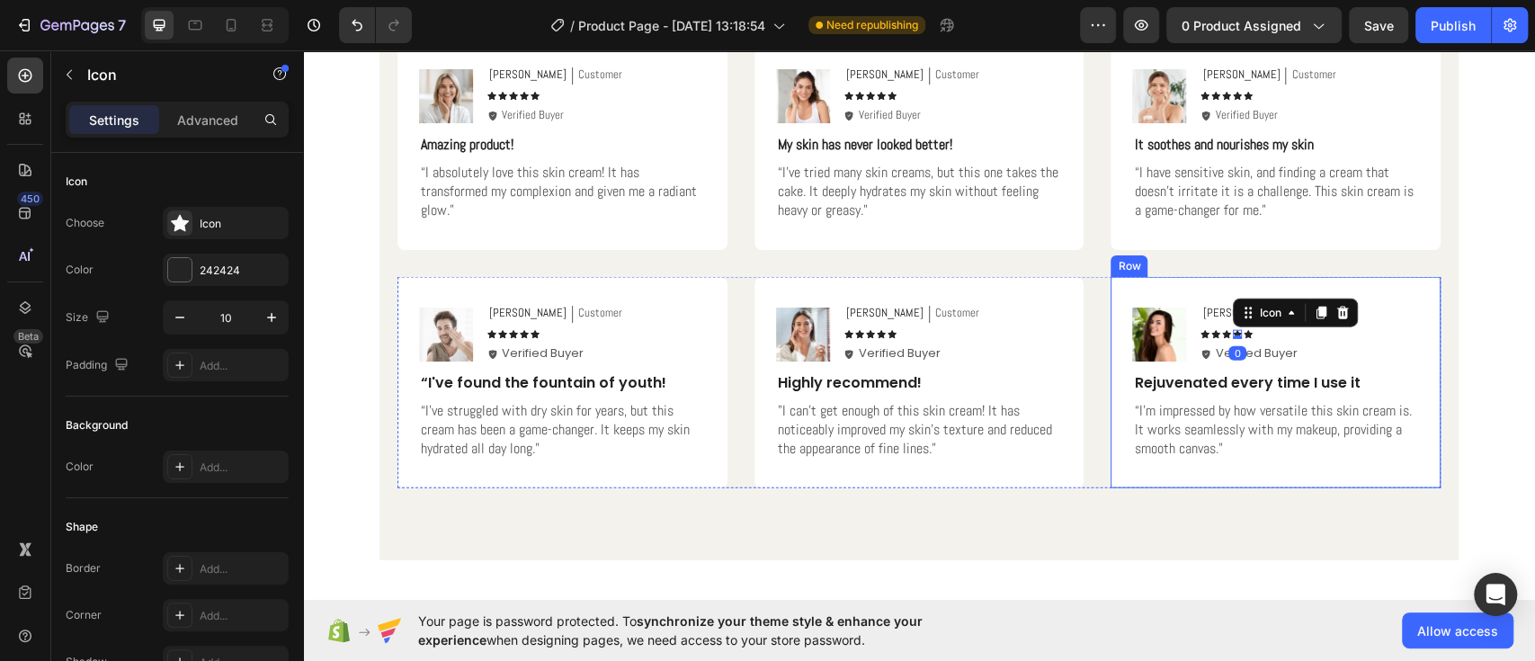
click at [1289, 281] on div "Image Olivia Text Block Customer Text Block Row Icon Icon Icon Icon 0 Icon Icon…" at bounding box center [1276, 382] width 330 height 211
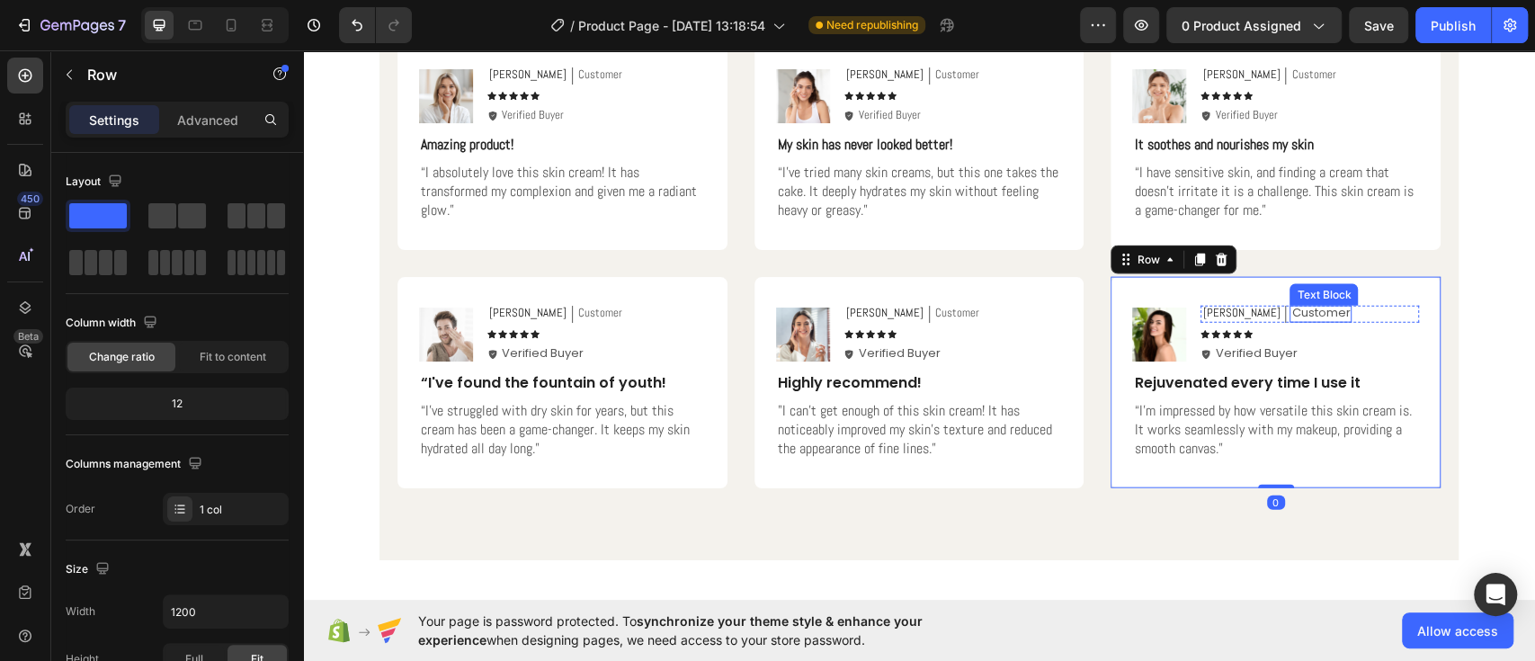
click at [1291, 308] on p "Customer" at bounding box center [1320, 313] width 58 height 15
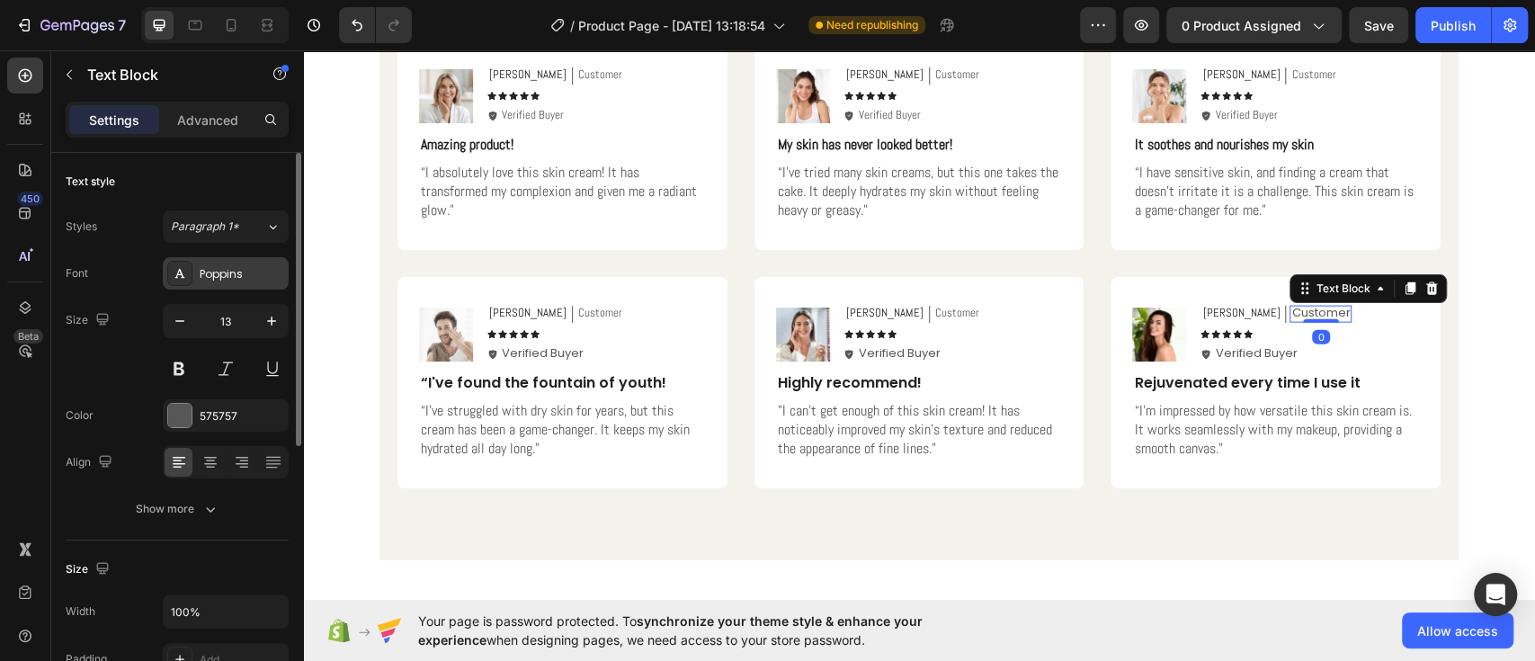
click at [245, 284] on div "Poppins" at bounding box center [226, 273] width 126 height 32
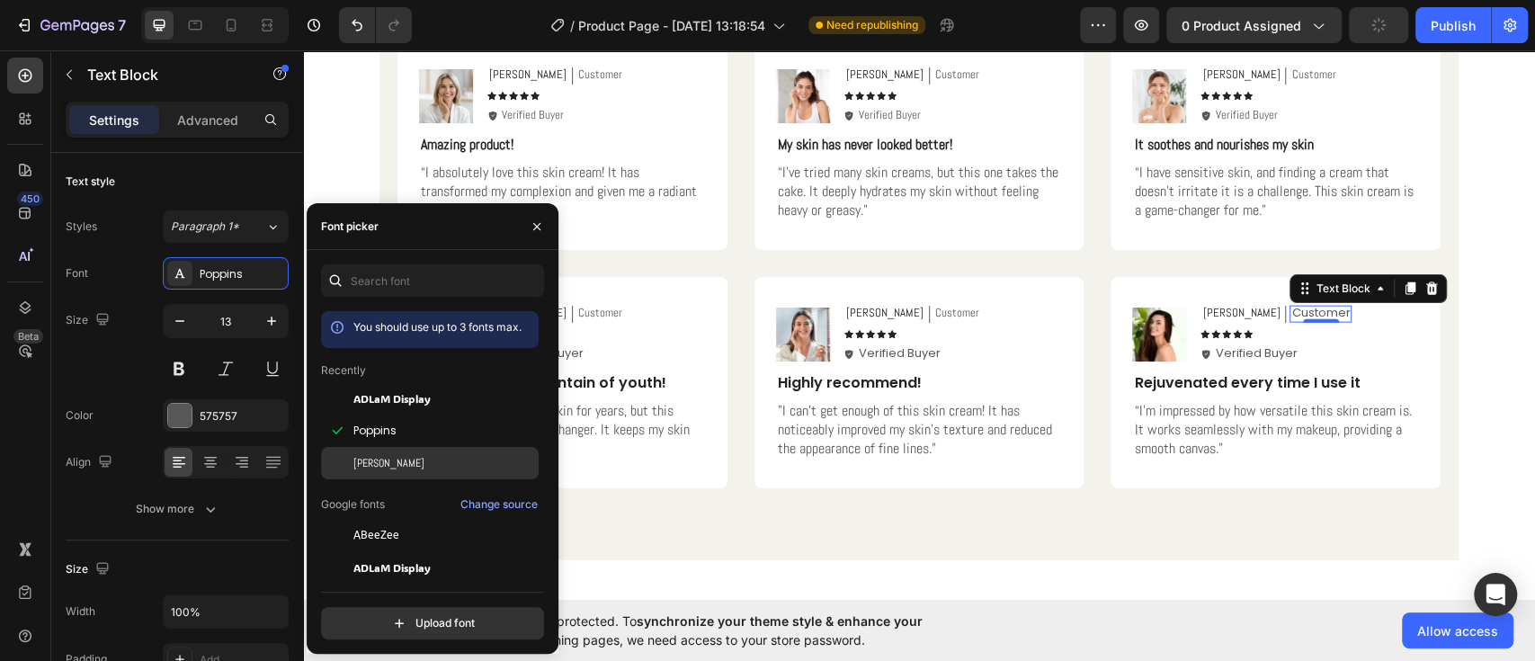
click at [388, 455] on div "[PERSON_NAME]" at bounding box center [444, 463] width 182 height 16
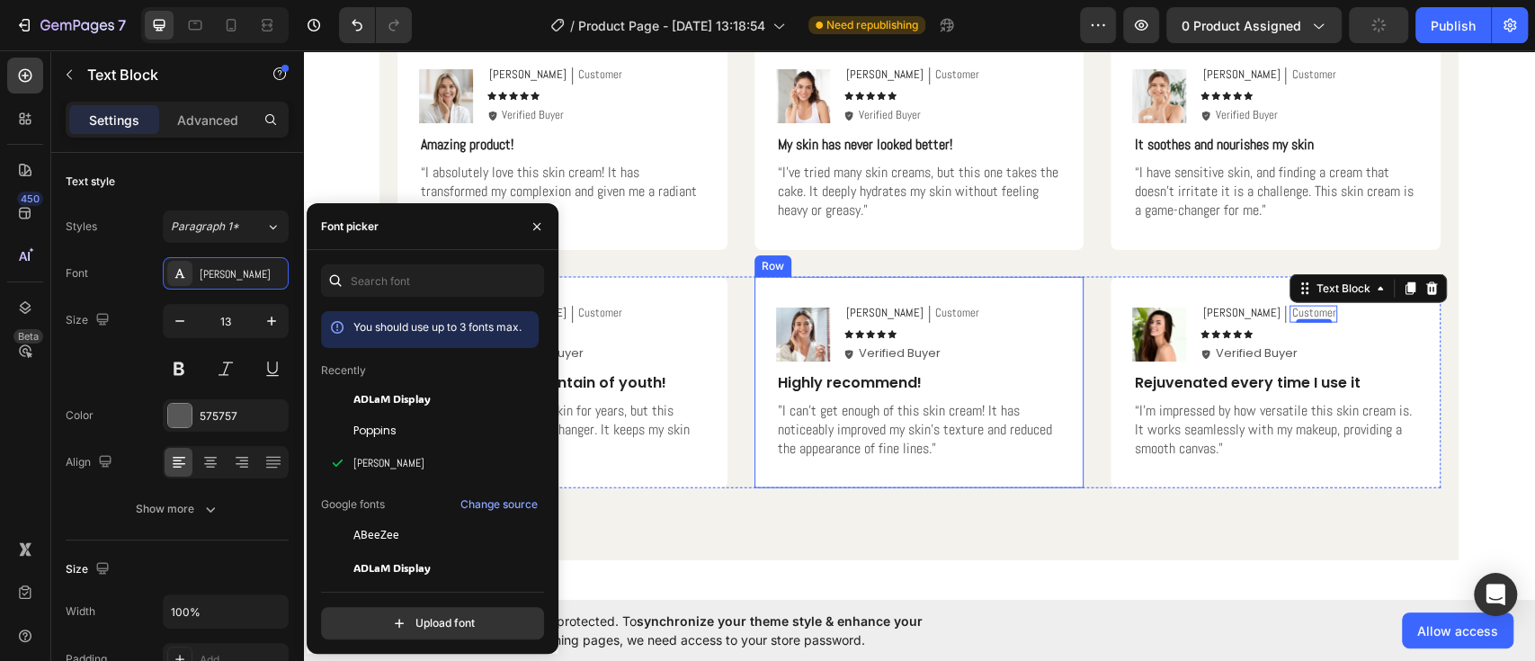
click at [913, 465] on div "Image Jessica Text Block Customer Text Block Row Icon Icon Icon Icon Icon Icon …" at bounding box center [920, 382] width 330 height 211
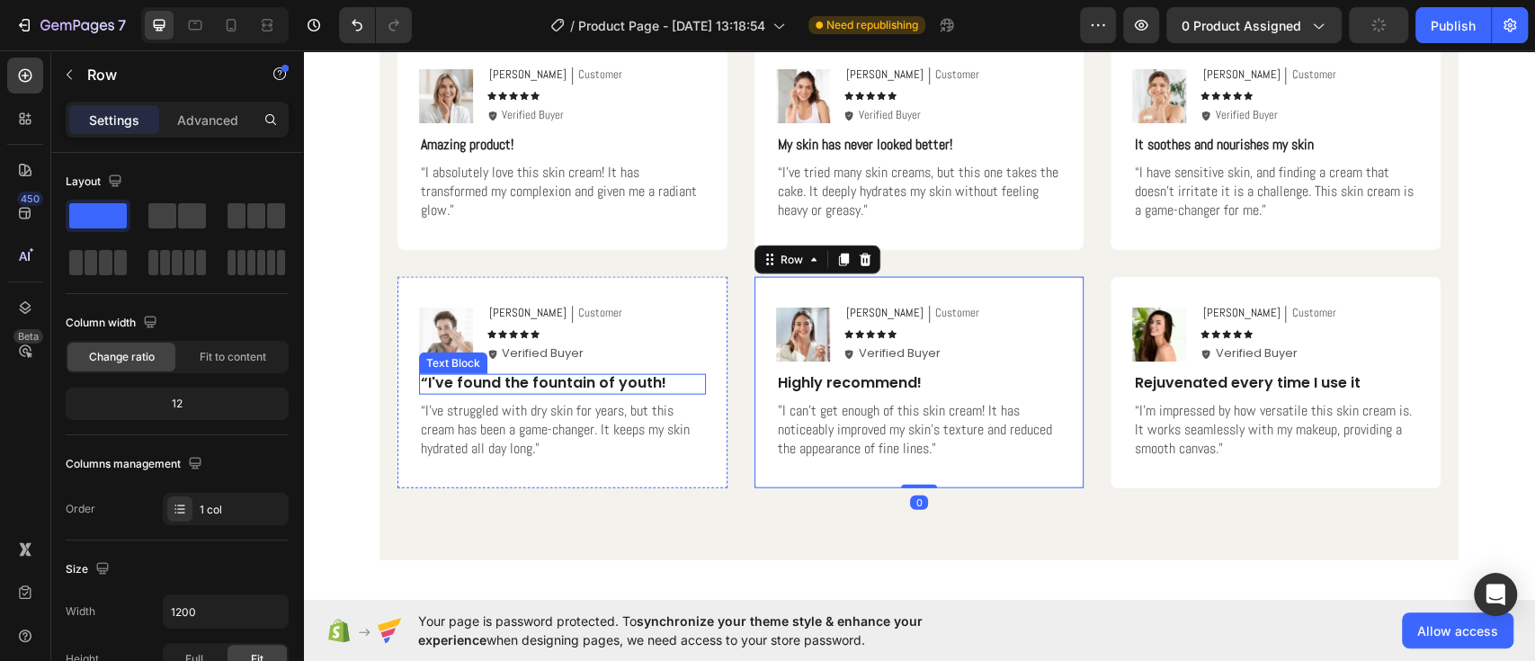
click at [528, 382] on p "“I've found the fountain of youth!" at bounding box center [562, 383] width 283 height 19
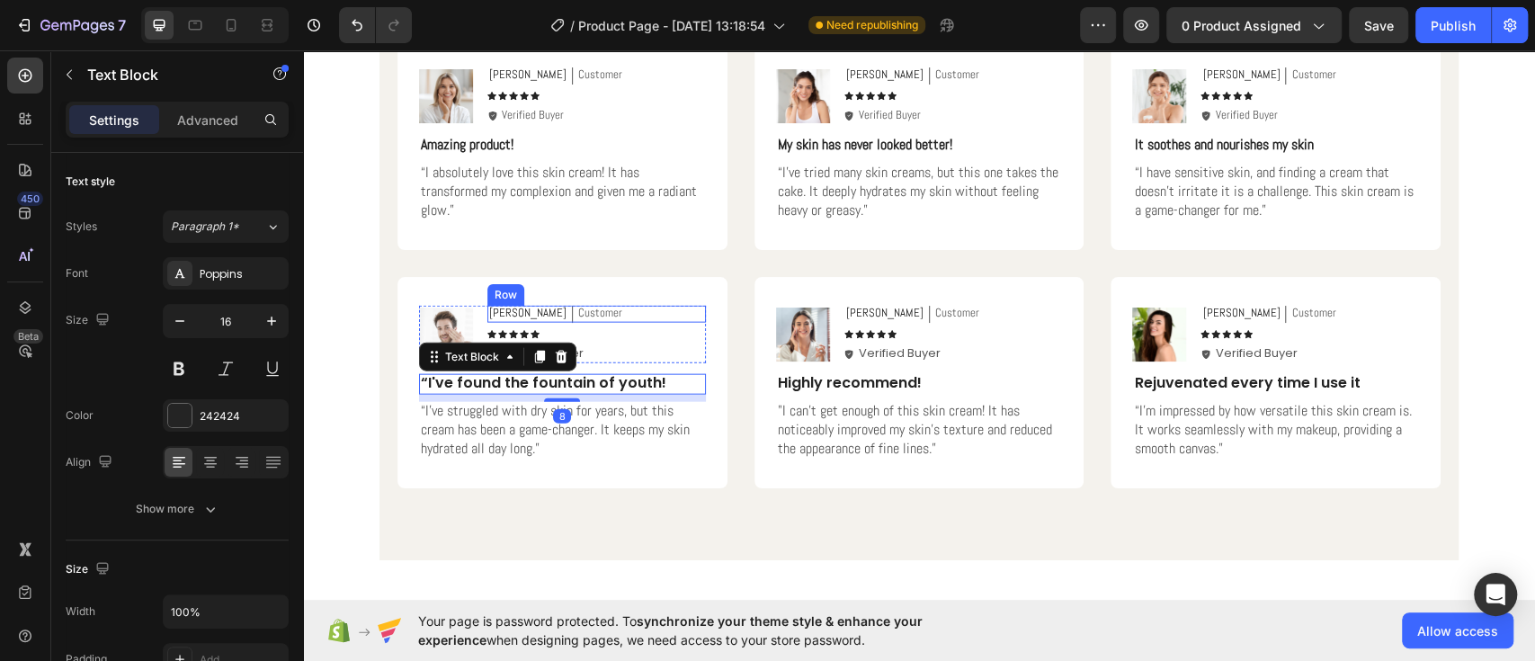
click at [587, 315] on div "Michael Text Block Customer Text Block Row" at bounding box center [596, 314] width 219 height 17
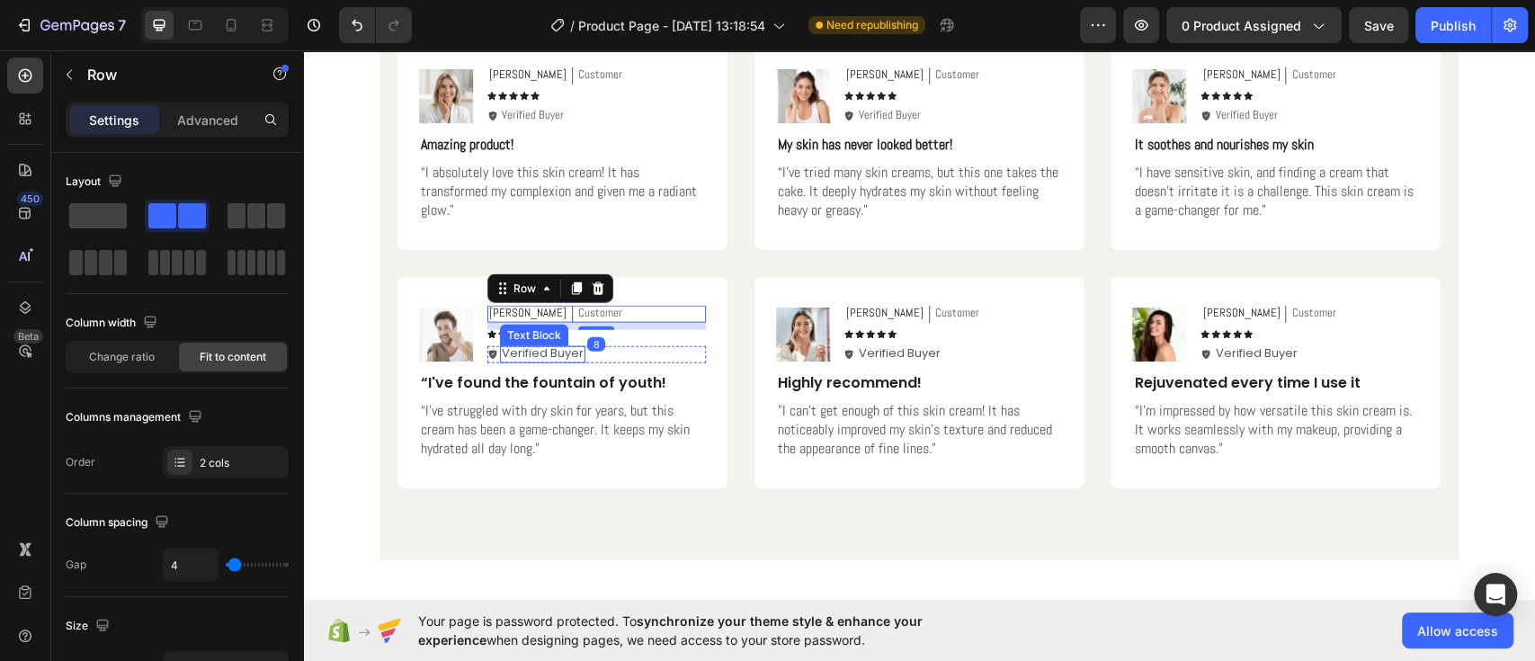
click at [537, 353] on p "Verified Buyer" at bounding box center [543, 353] width 82 height 15
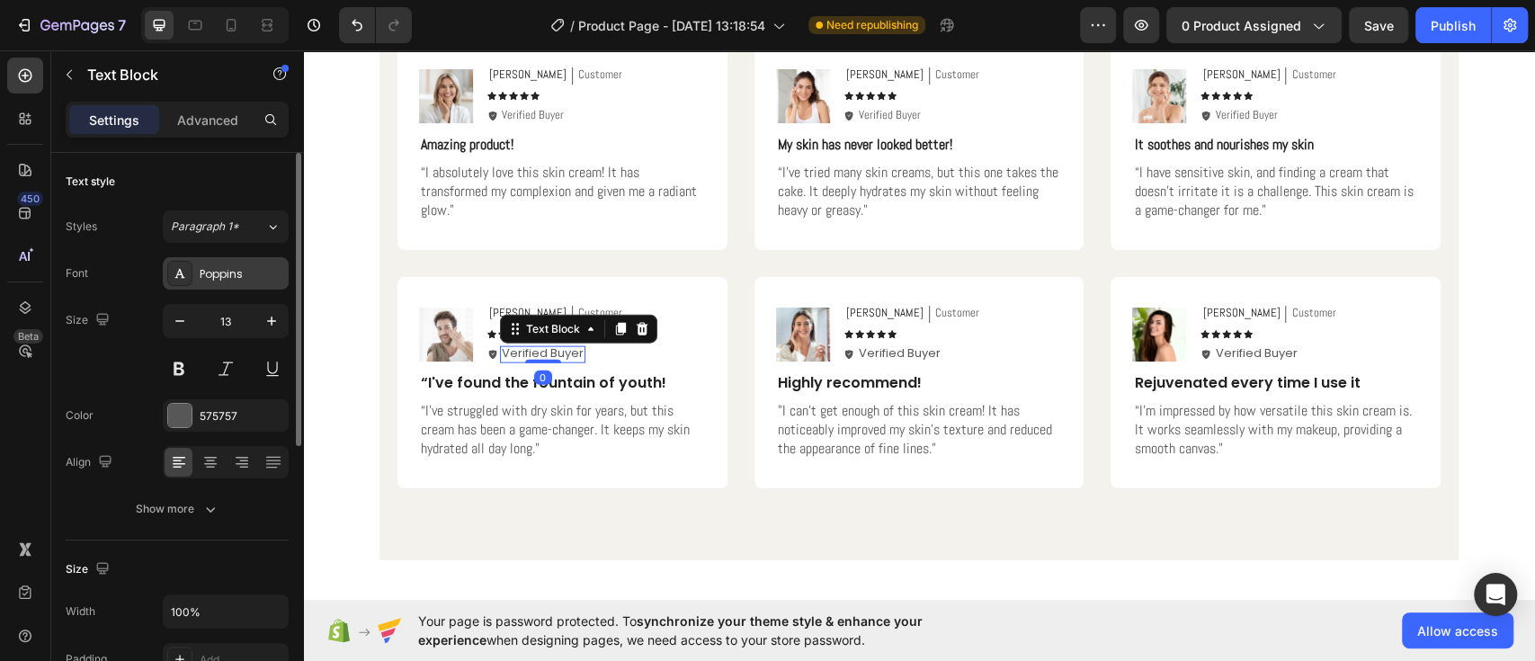
click at [237, 273] on div "Poppins" at bounding box center [242, 274] width 85 height 16
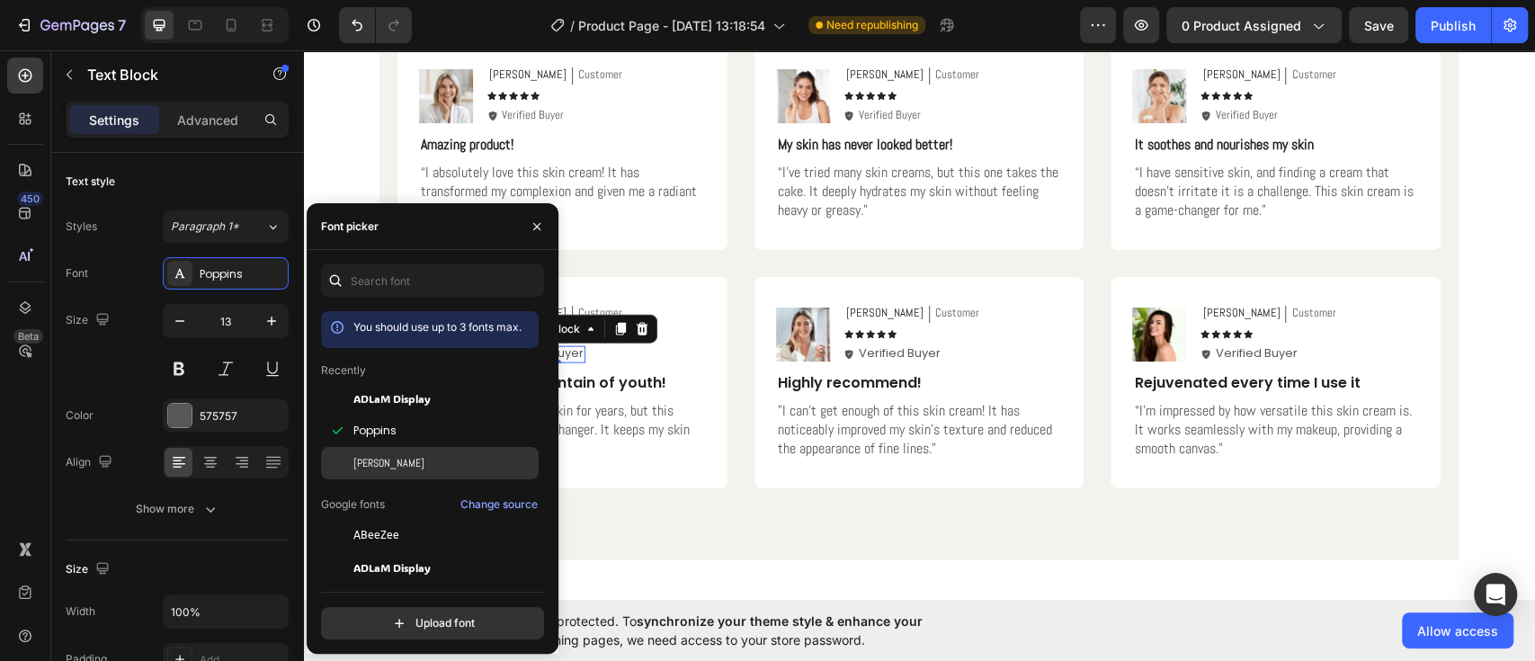
click at [401, 460] on div "[PERSON_NAME]" at bounding box center [444, 463] width 182 height 16
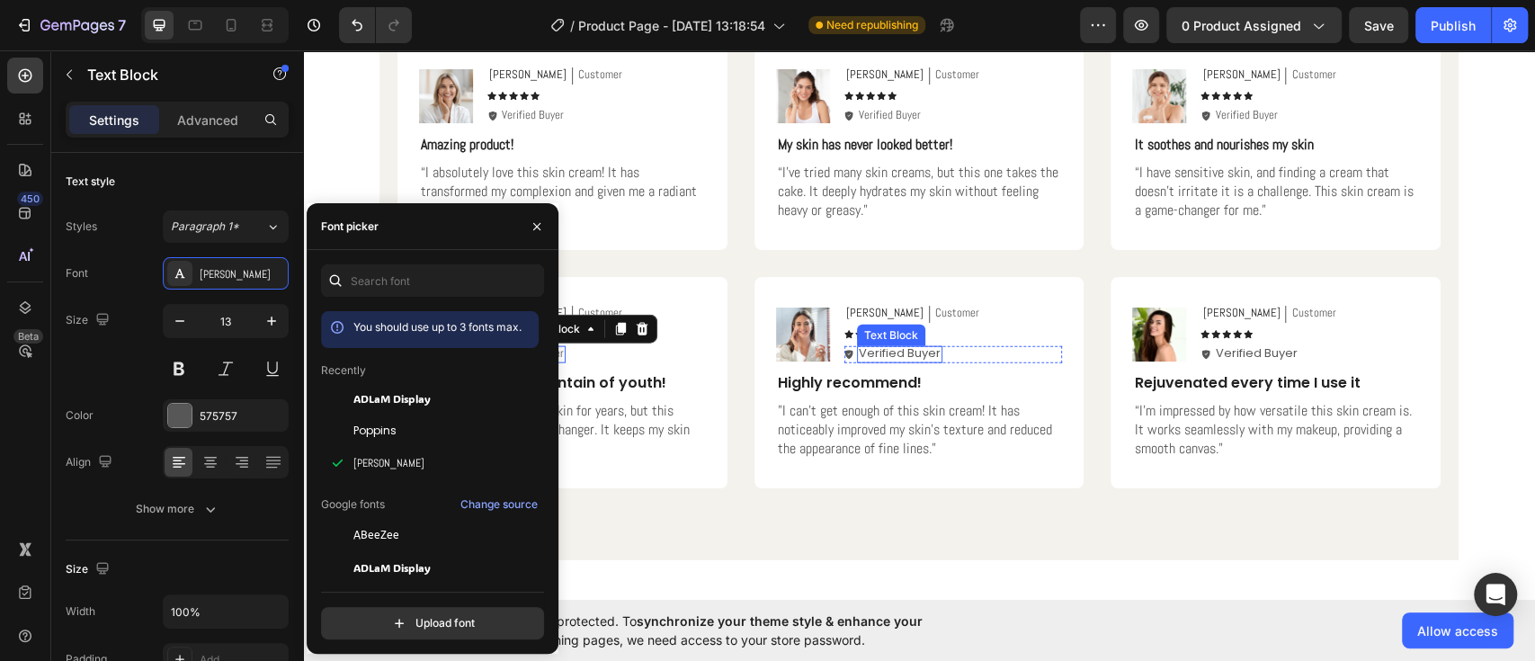
click at [912, 349] on p "Verified Buyer" at bounding box center [900, 353] width 82 height 15
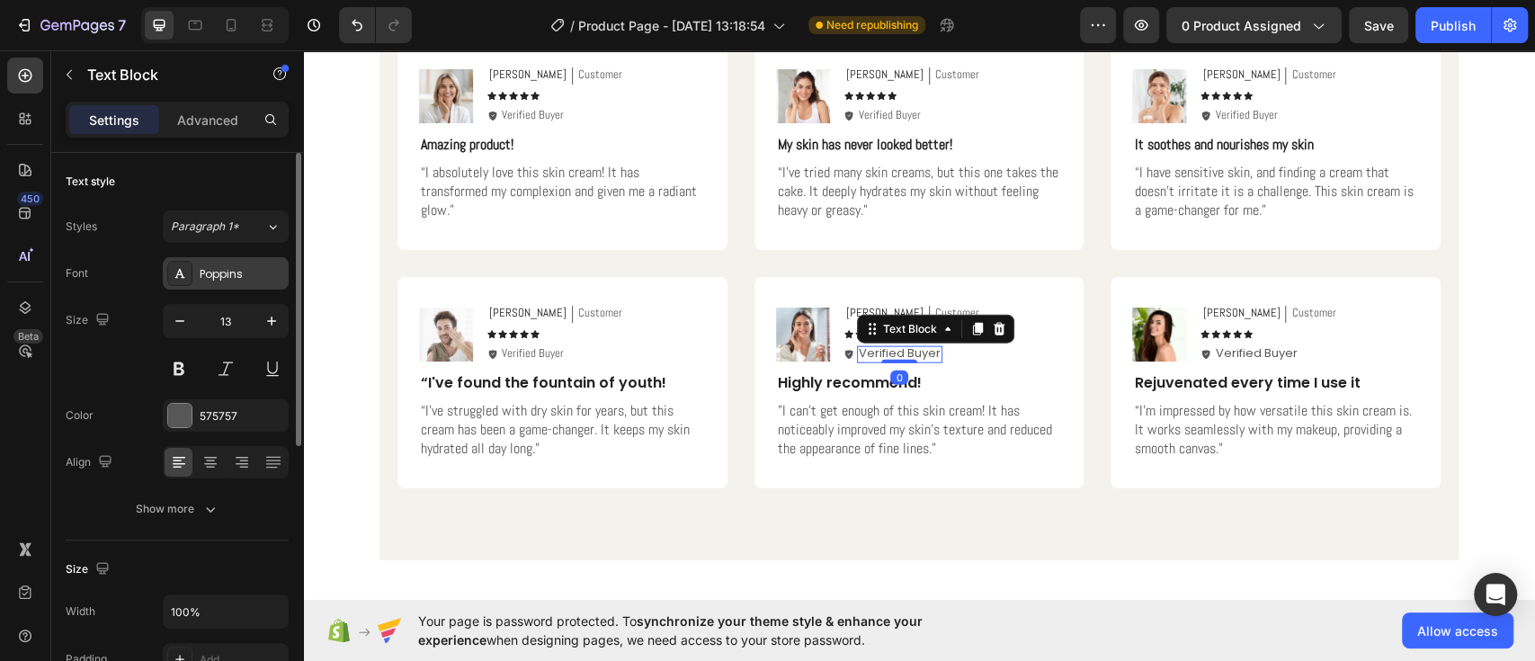
click at [245, 272] on div "Poppins" at bounding box center [242, 274] width 85 height 16
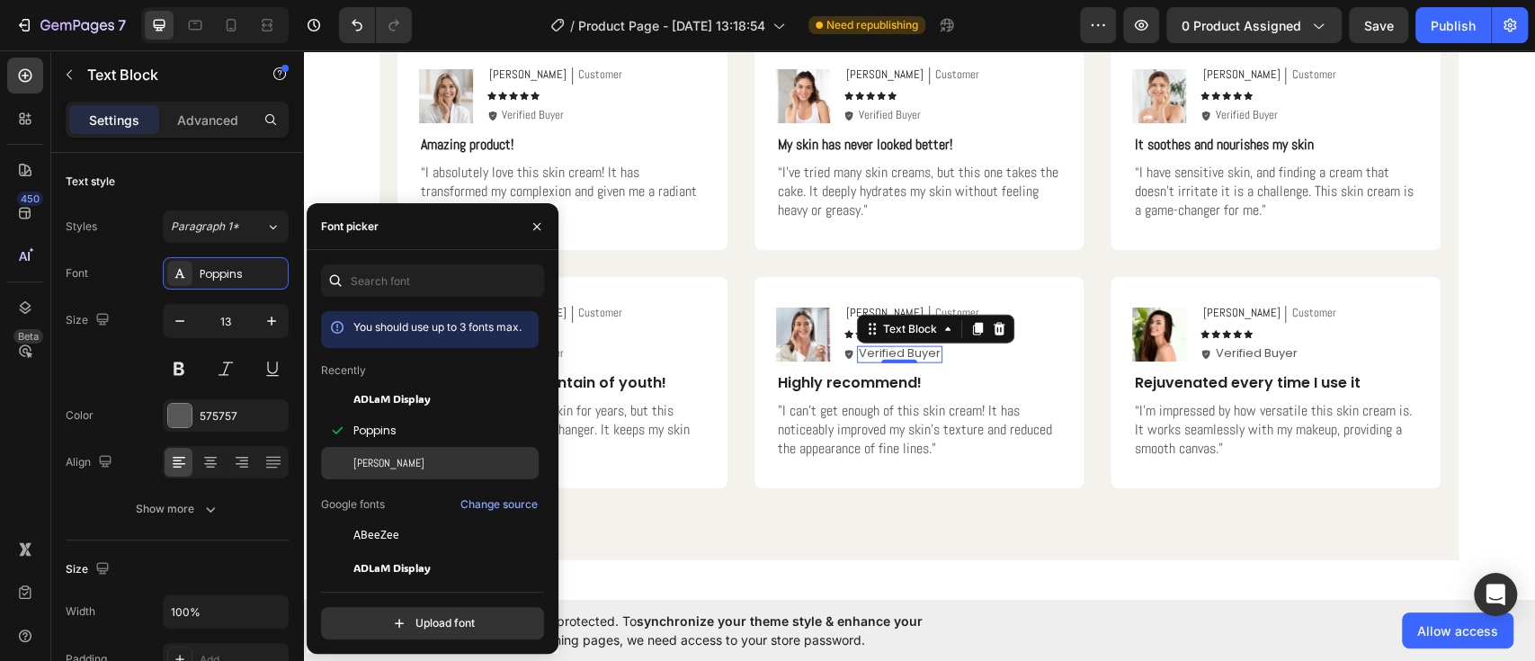
click at [375, 472] on div "[PERSON_NAME]" at bounding box center [430, 463] width 218 height 32
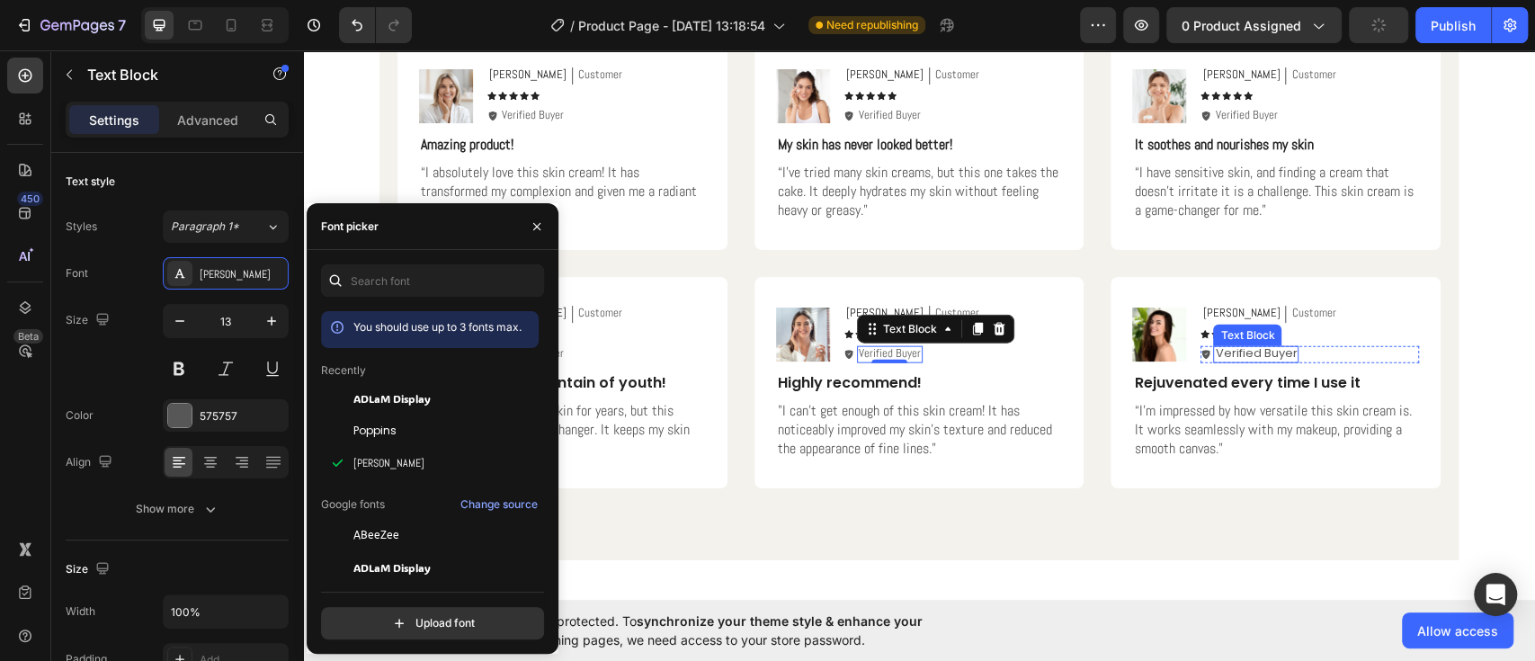
click at [1246, 352] on p "Verified Buyer" at bounding box center [1256, 353] width 82 height 15
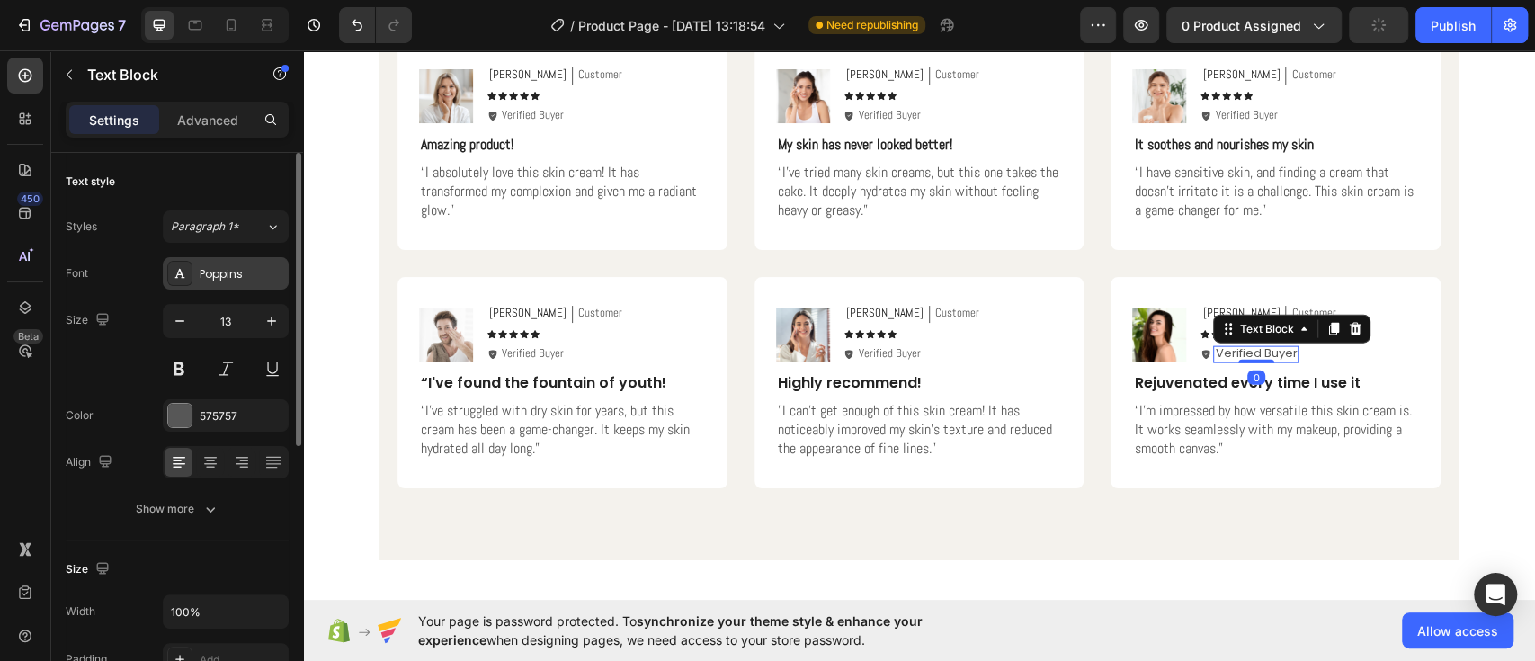
click at [255, 268] on div "Poppins" at bounding box center [242, 274] width 85 height 16
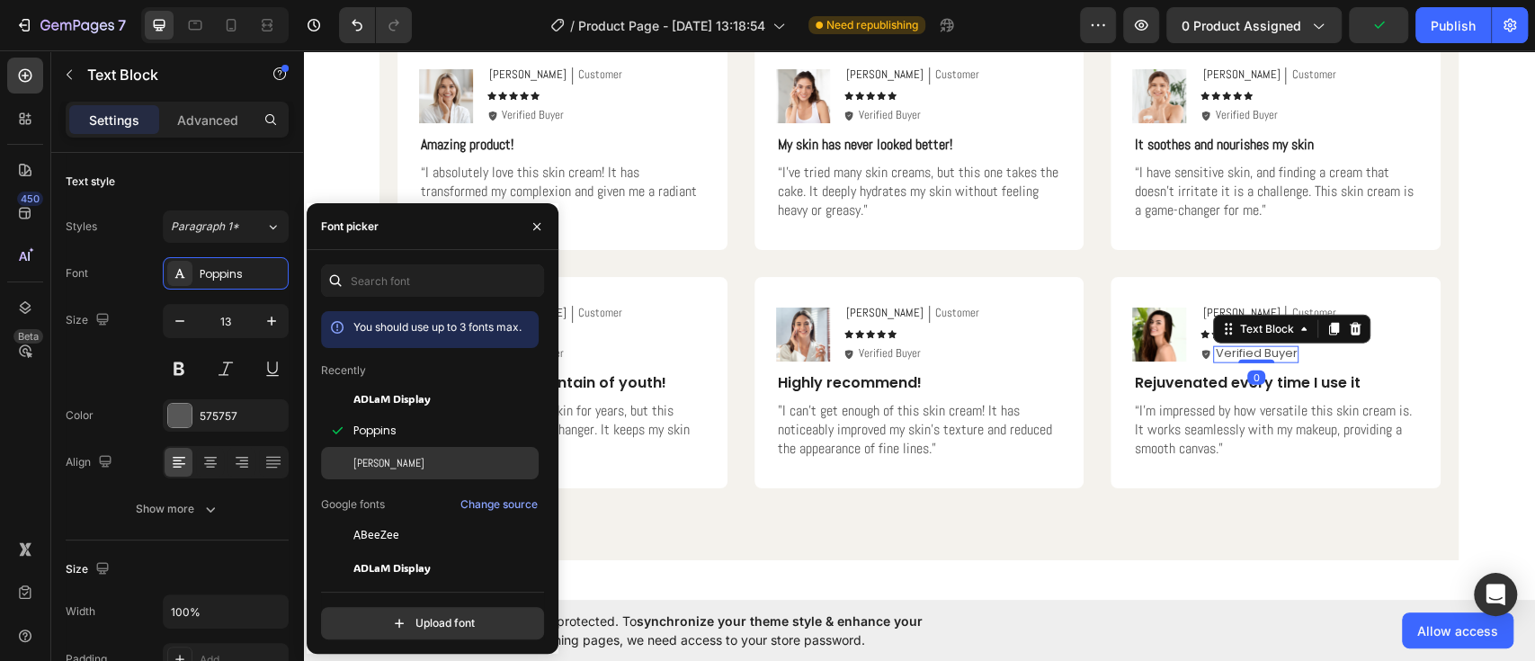
click at [388, 457] on div "[PERSON_NAME]" at bounding box center [444, 463] width 182 height 16
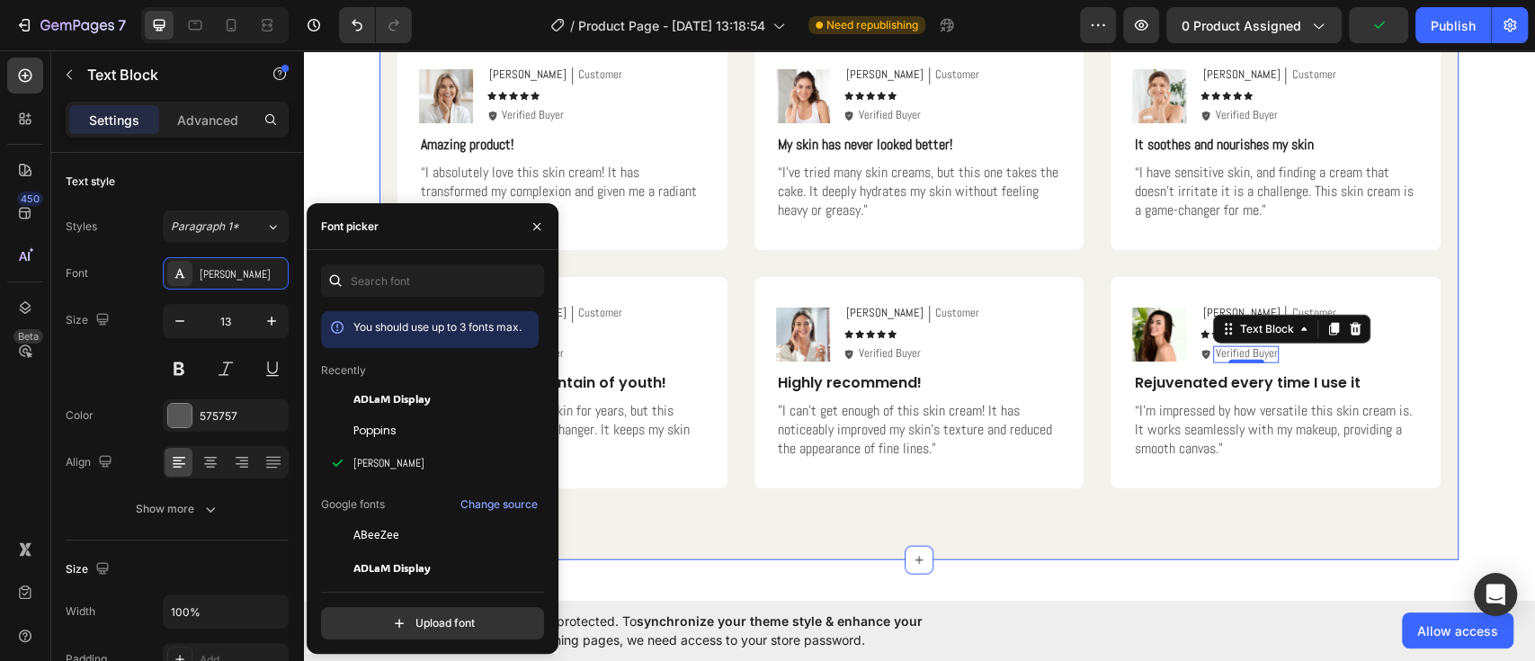
click at [837, 505] on div "Hear from Our Customers Heading Icon Icon Icon Icon Icon Icon List 2000+ Custom…" at bounding box center [919, 204] width 1079 height 714
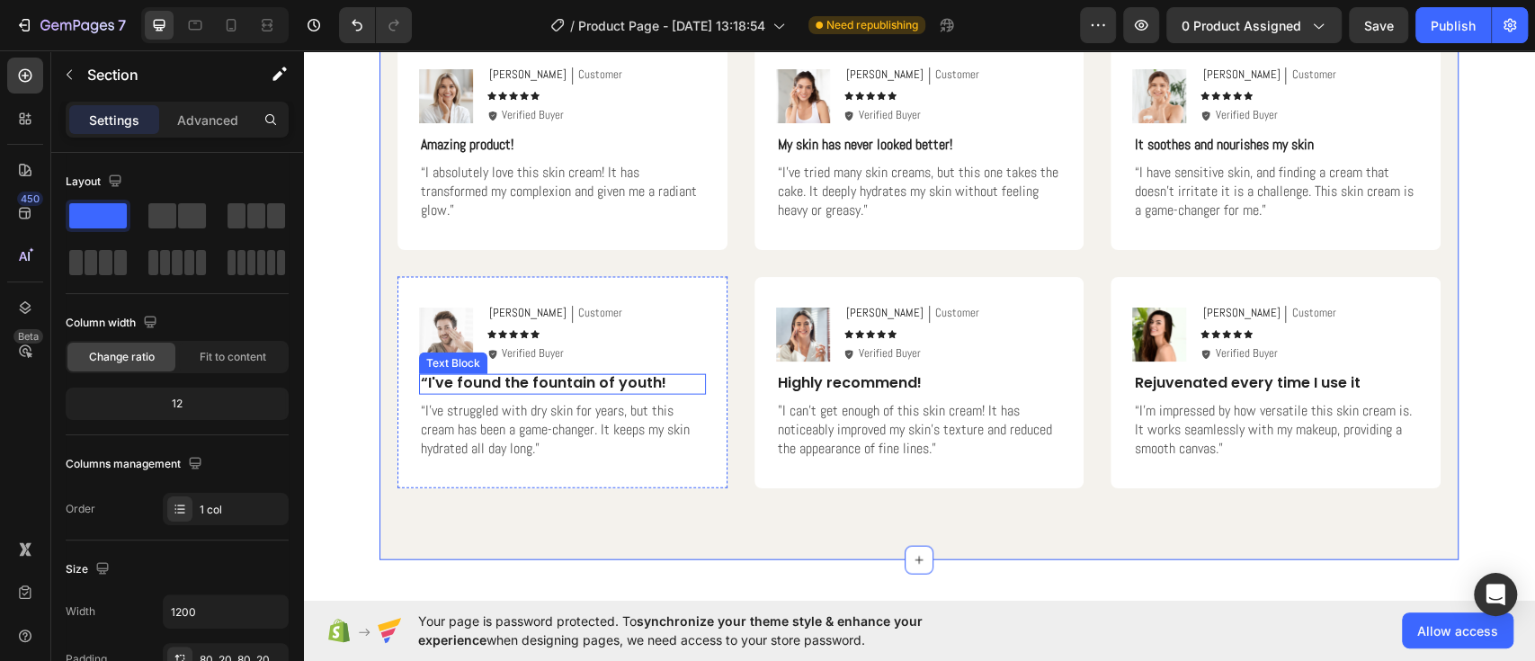
click at [602, 384] on p "“I've found the fountain of youth!" at bounding box center [562, 383] width 283 height 19
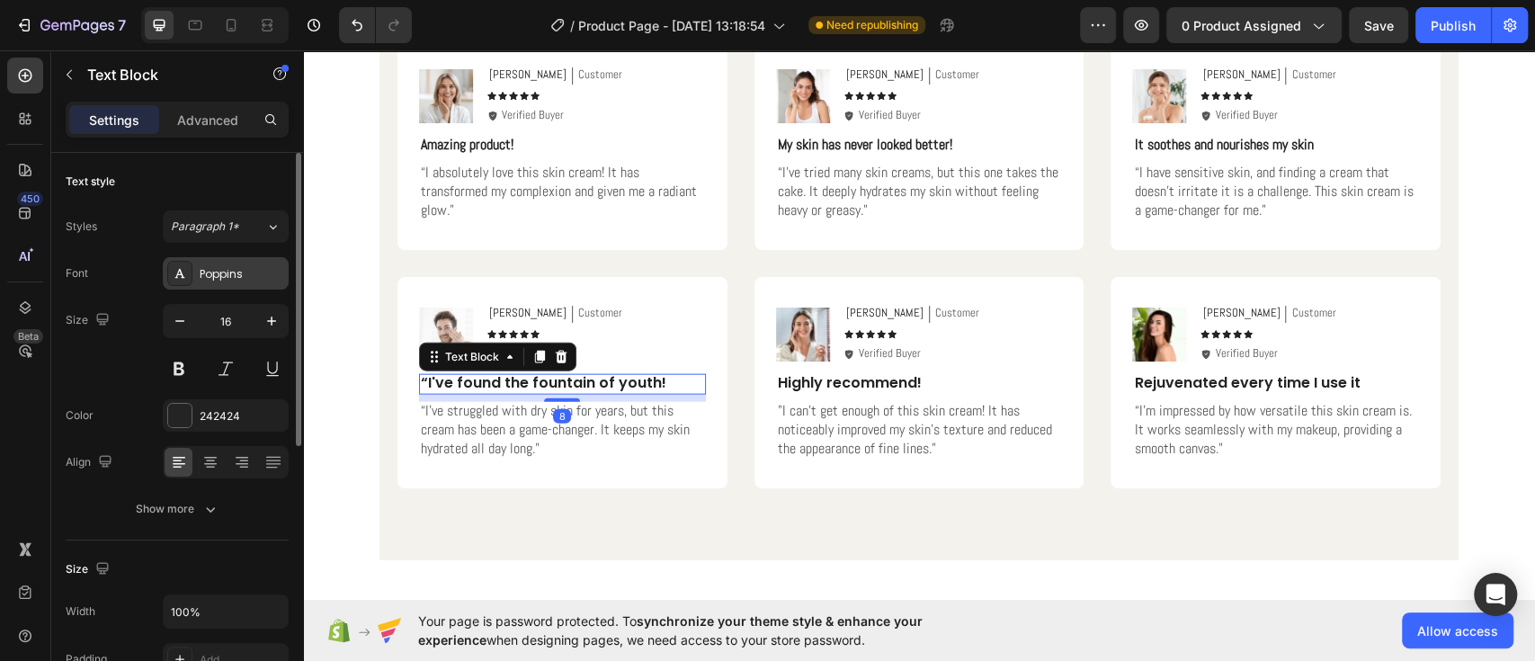
click at [202, 276] on div "Poppins" at bounding box center [242, 274] width 85 height 16
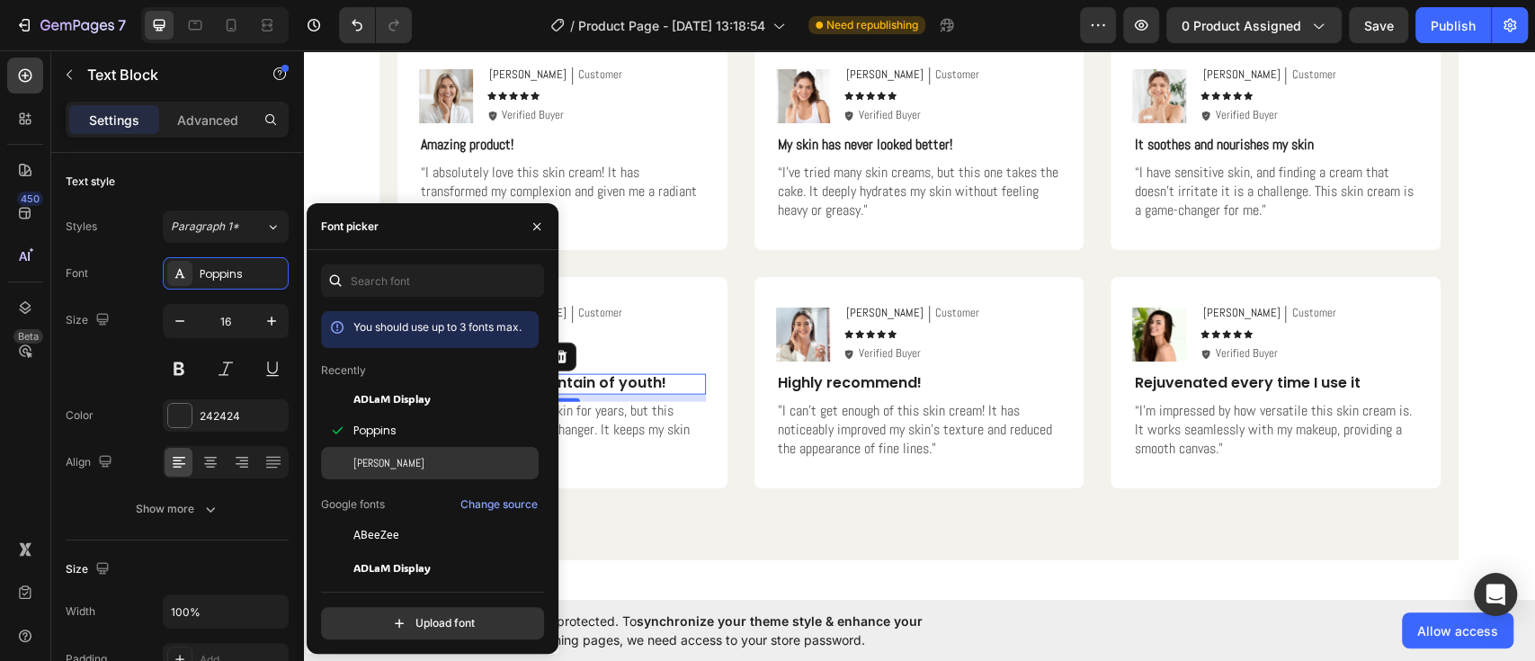
click at [355, 470] on span "[PERSON_NAME]" at bounding box center [388, 463] width 71 height 16
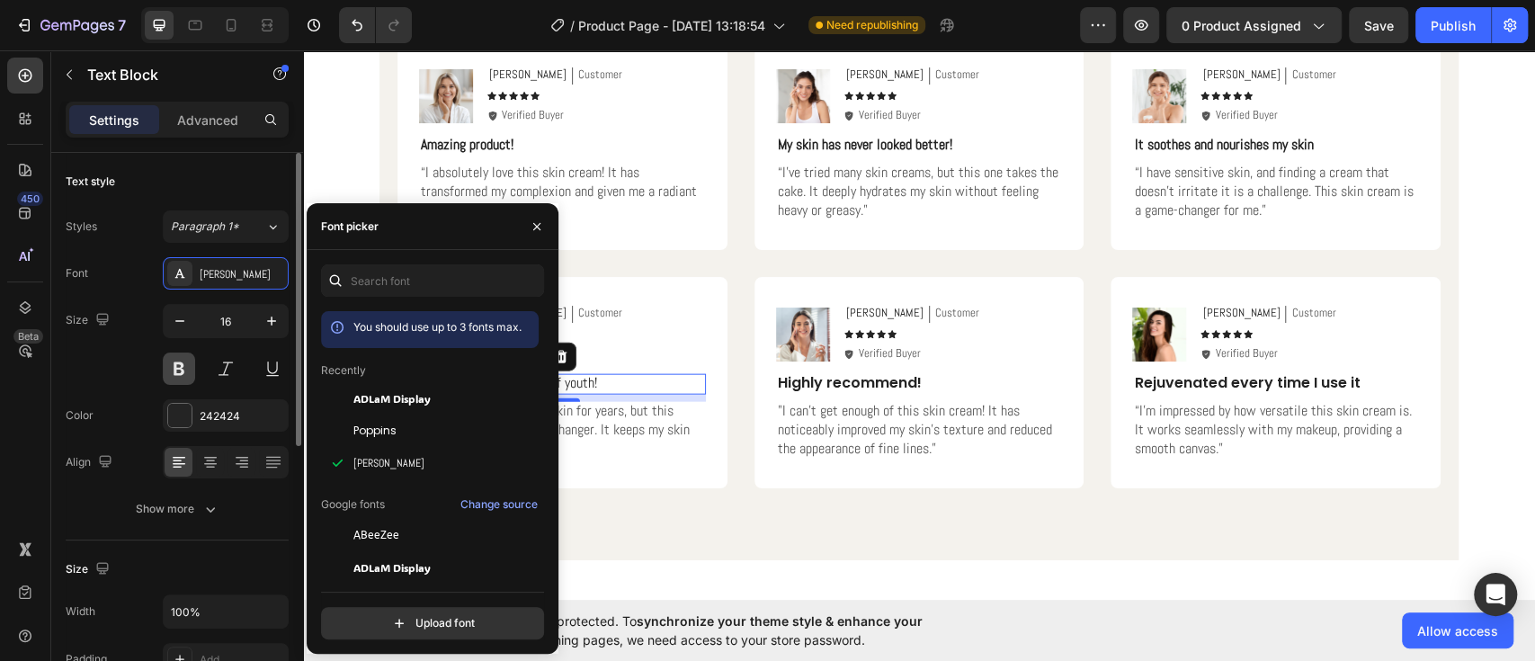
click at [174, 365] on button at bounding box center [179, 369] width 32 height 32
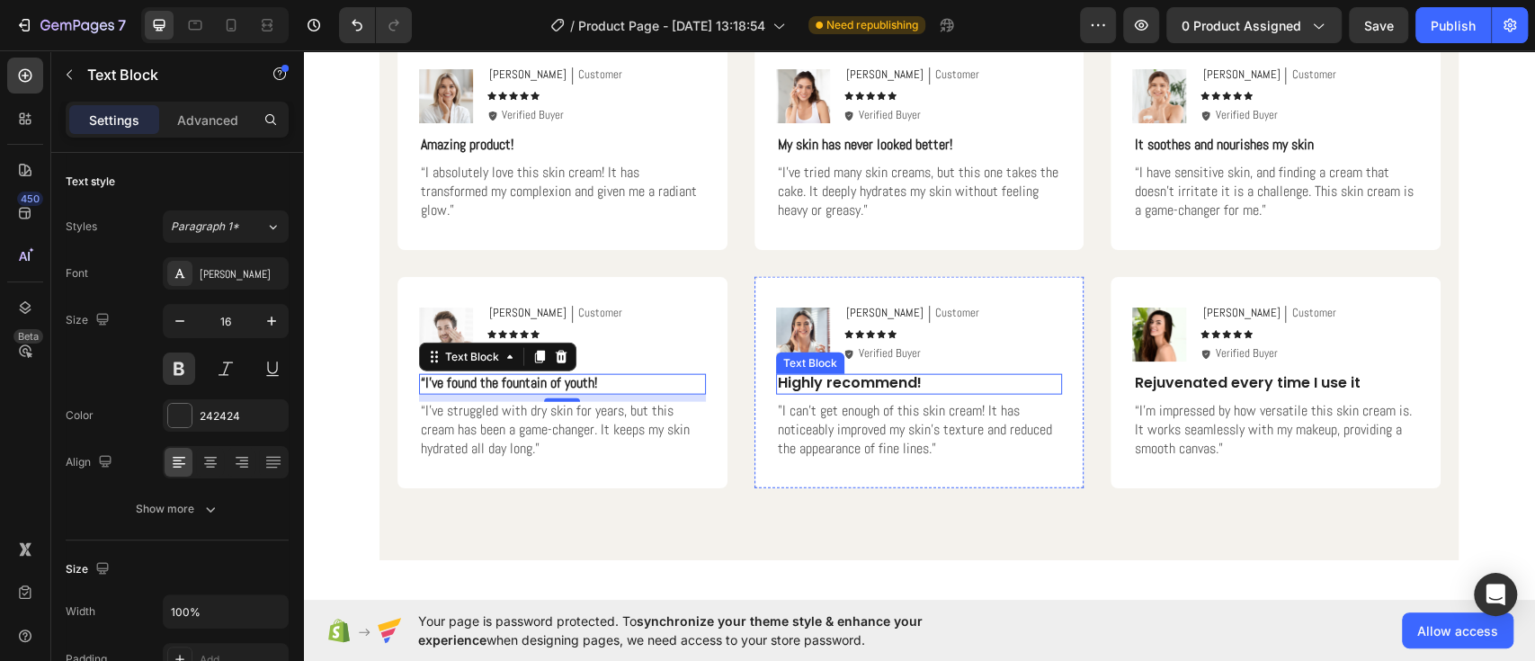
click at [867, 380] on p "Highly recommend!" at bounding box center [919, 383] width 283 height 19
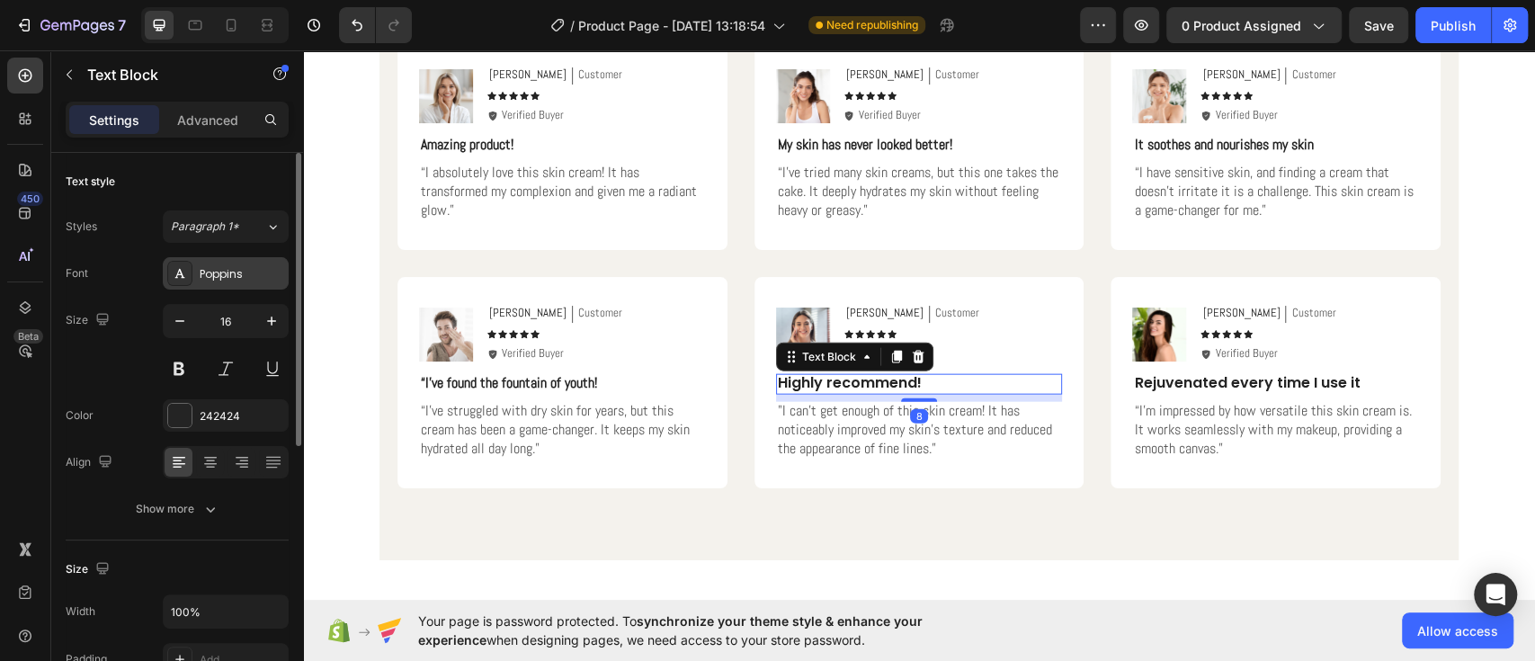
click at [243, 260] on div "Poppins" at bounding box center [226, 273] width 126 height 32
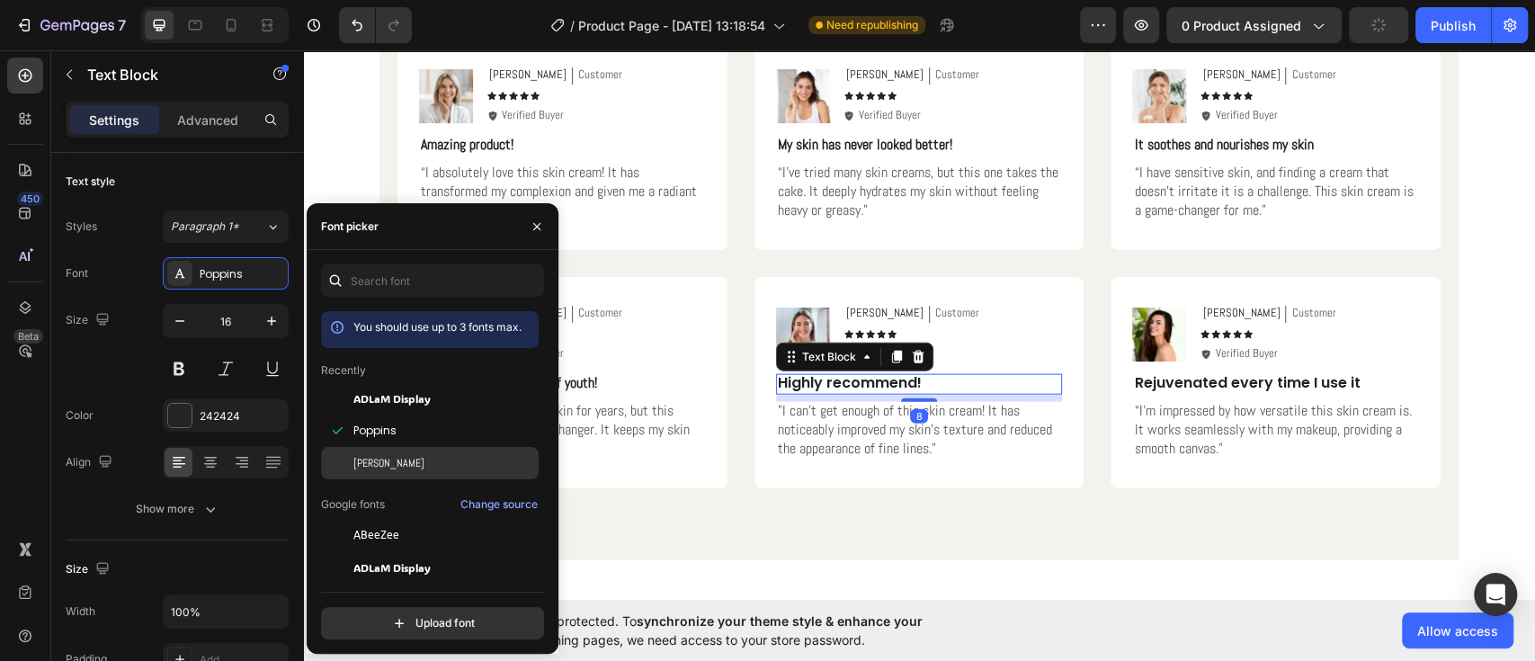
click at [364, 457] on span "[PERSON_NAME]" at bounding box center [388, 463] width 71 height 16
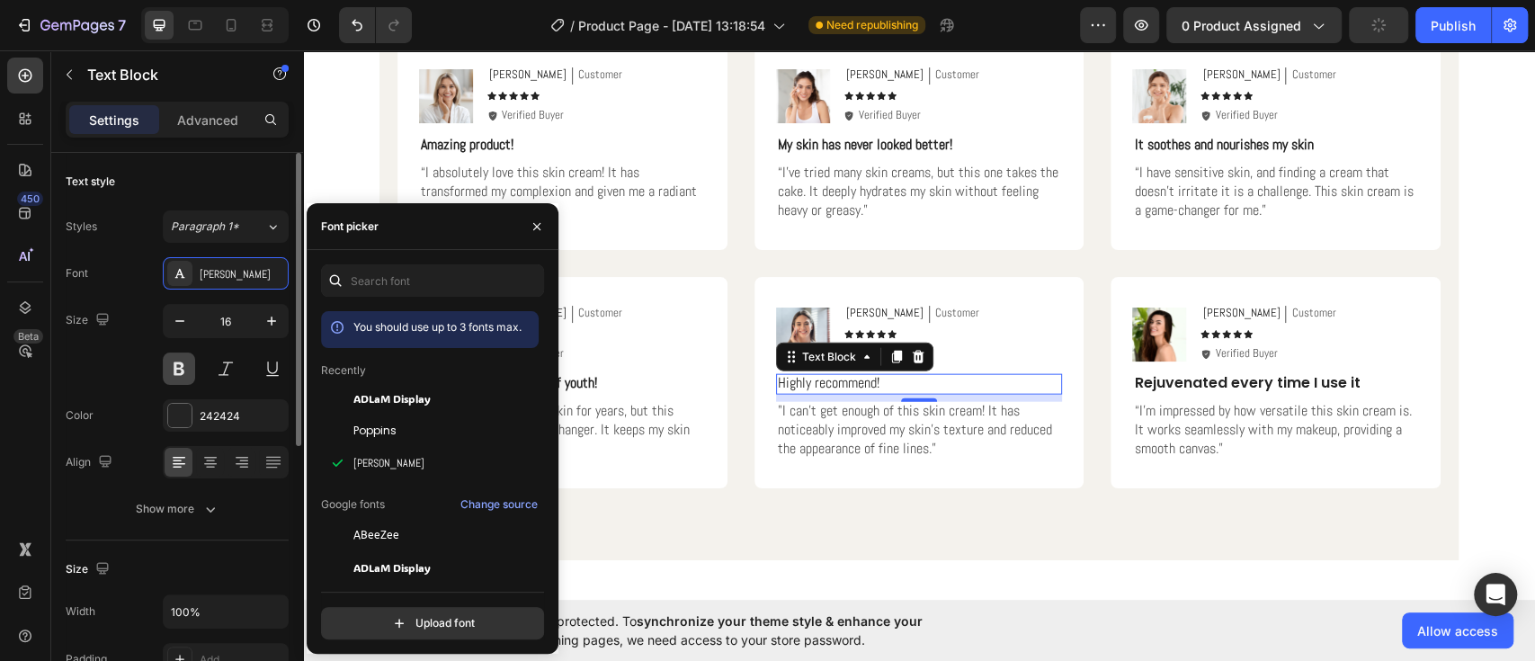
click at [181, 365] on button at bounding box center [179, 369] width 32 height 32
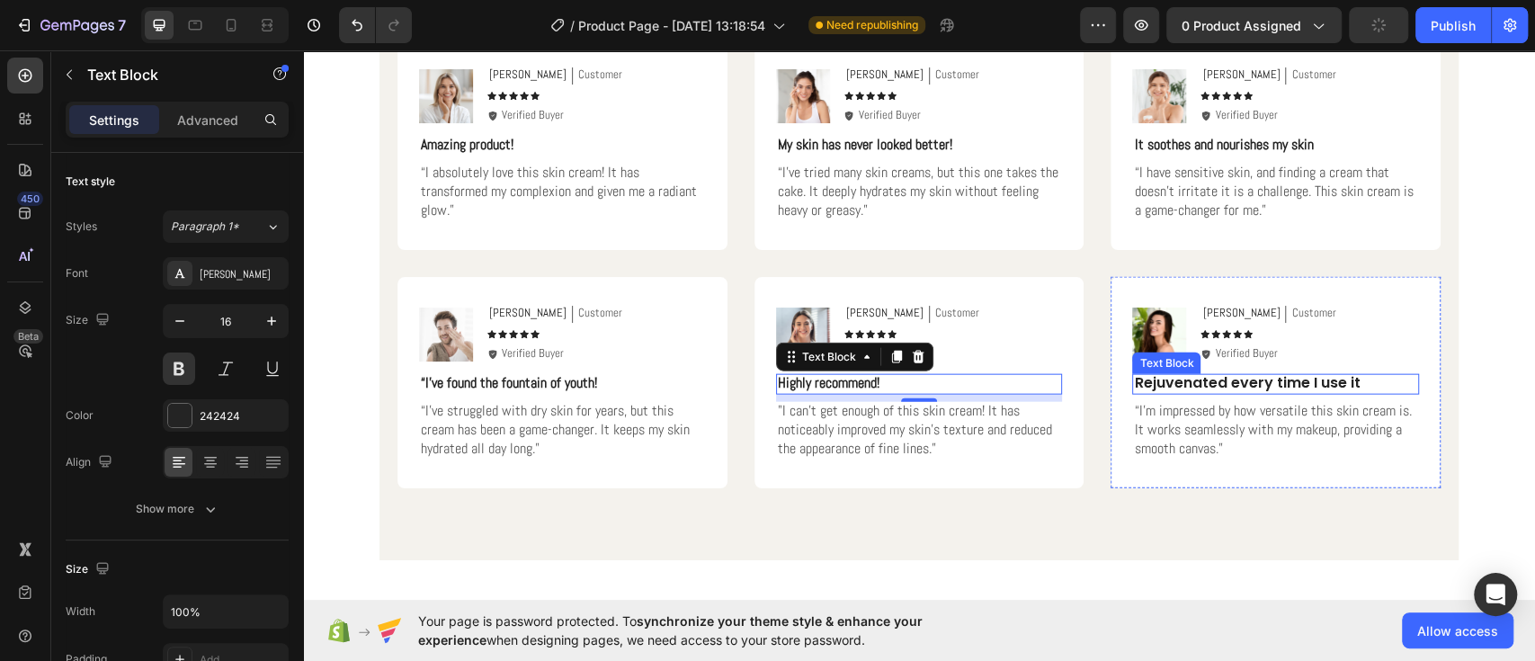
click at [1255, 377] on p "Rejuvenated every time I use it" at bounding box center [1275, 383] width 283 height 19
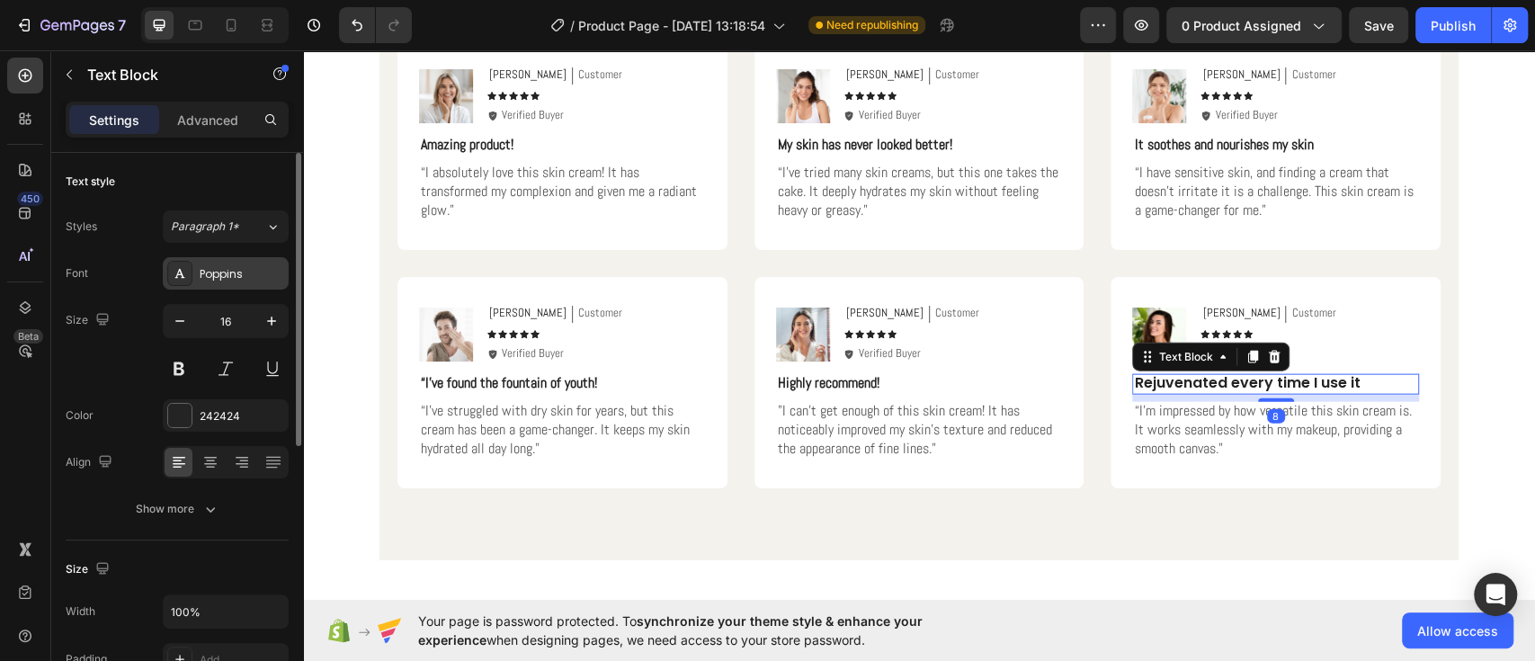
click at [190, 273] on div at bounding box center [179, 273] width 25 height 25
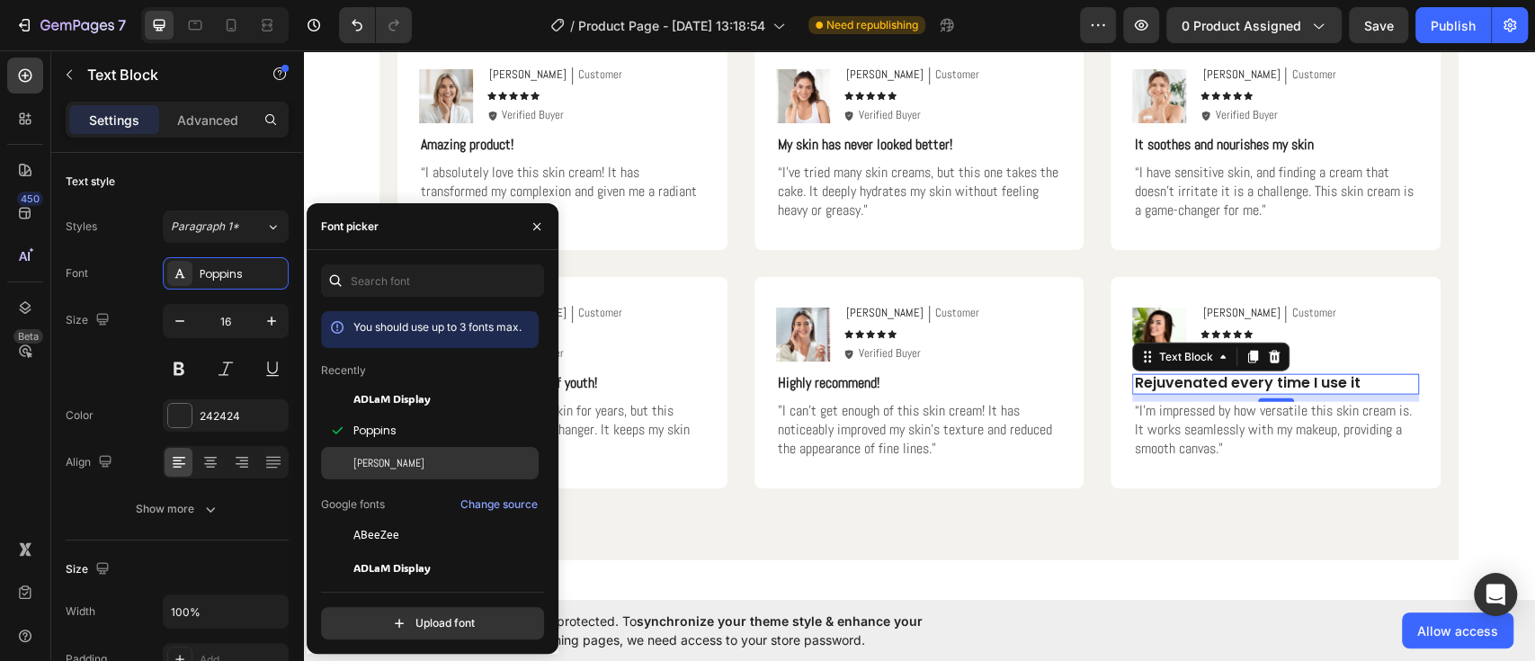
click at [371, 466] on div "[PERSON_NAME]" at bounding box center [444, 463] width 182 height 16
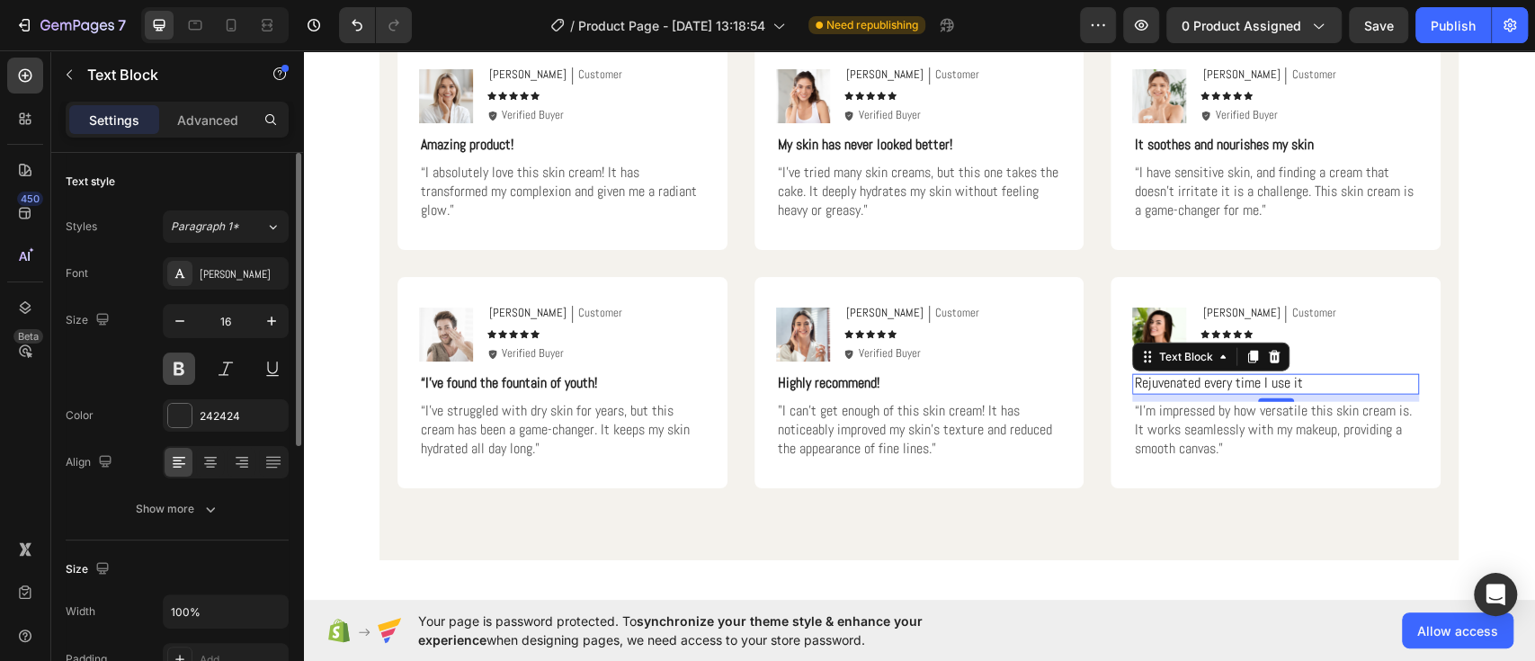
click at [177, 375] on button at bounding box center [179, 369] width 32 height 32
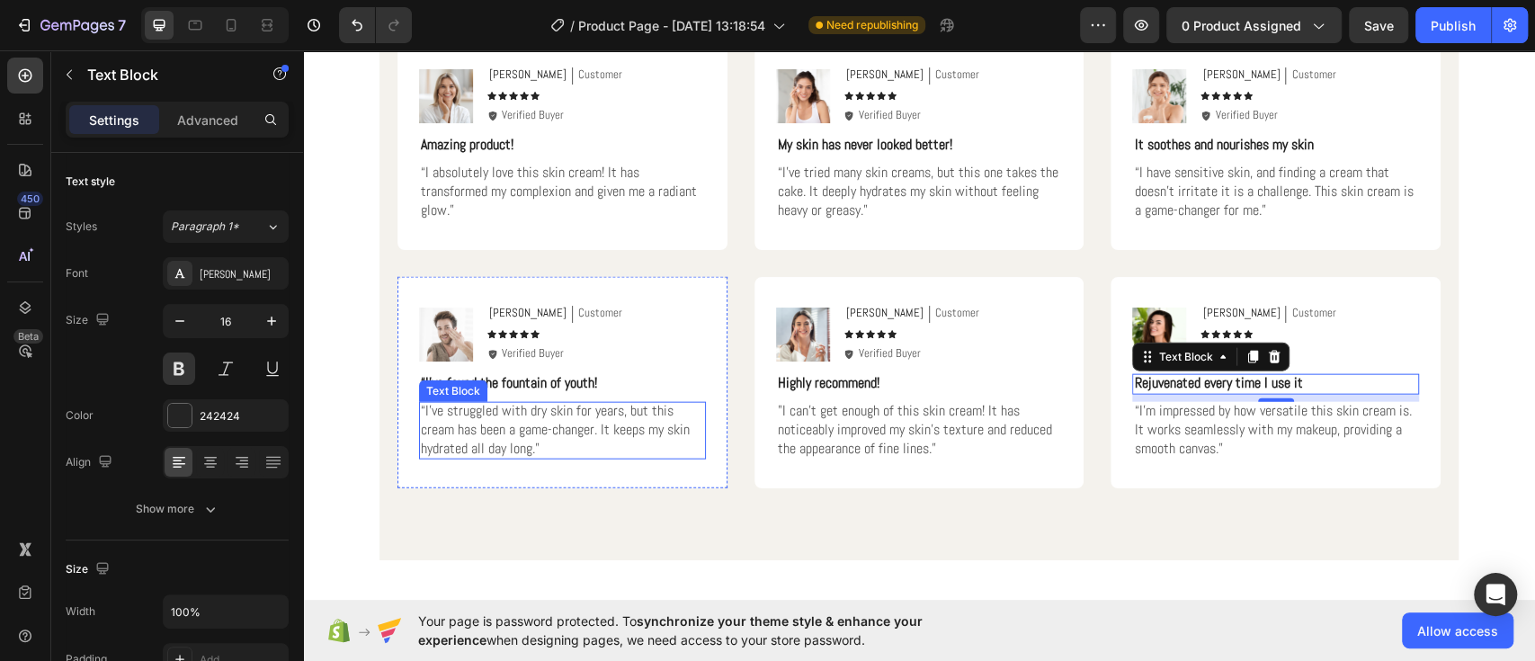
click at [526, 414] on p "“I've struggled with dry skin for years, but this cream has been a game-changer…" at bounding box center [562, 430] width 283 height 56
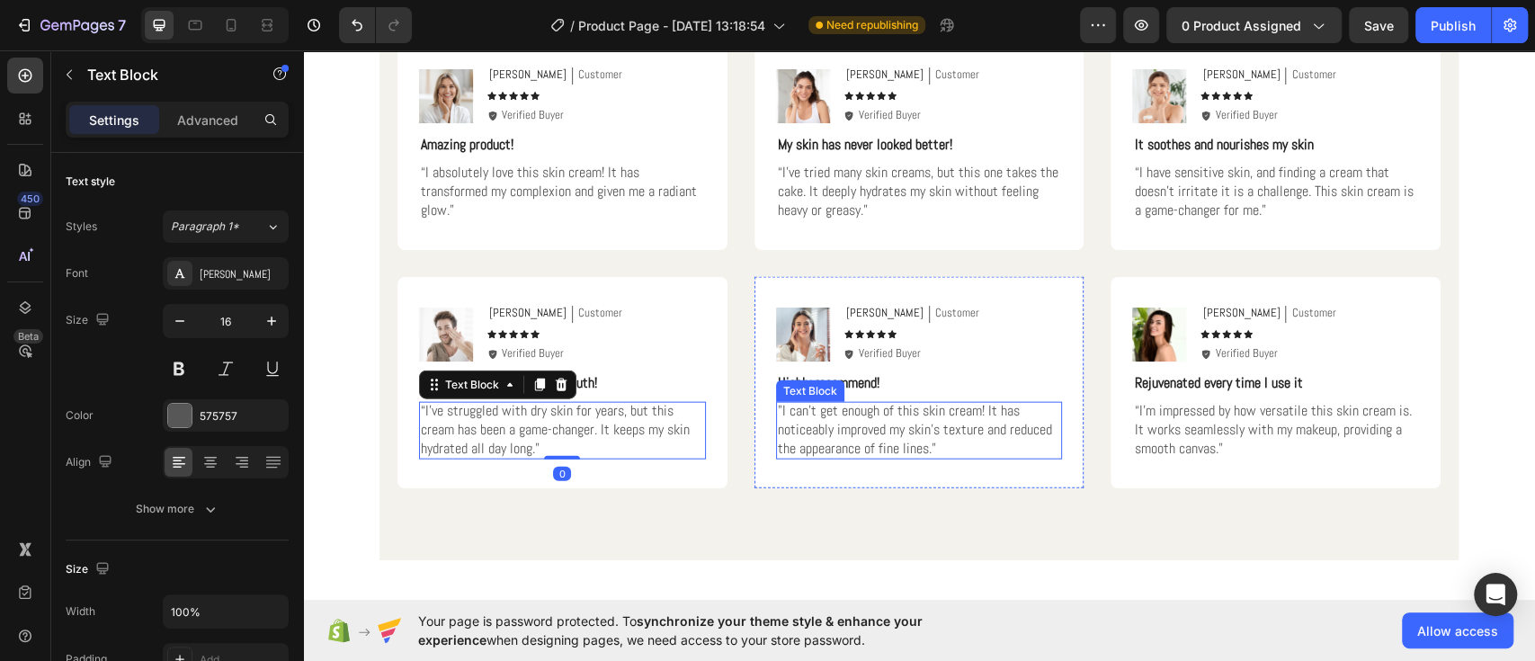
click at [933, 418] on p ""I can't get enough of this skin cream! It has noticeably improved my skin's te…" at bounding box center [919, 430] width 283 height 56
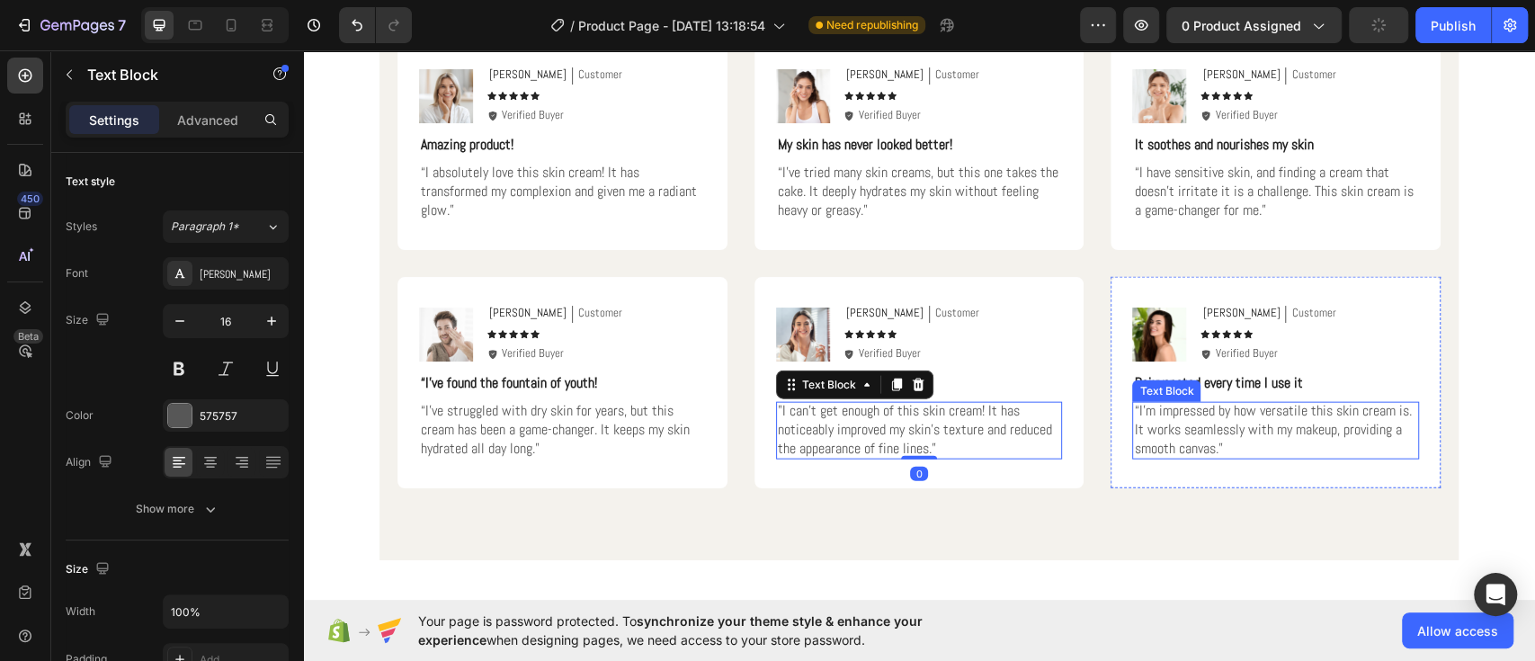
click at [1302, 418] on p "“I'm impressed by how versatile this skin cream is. It works seamlessly with my…" at bounding box center [1275, 430] width 283 height 56
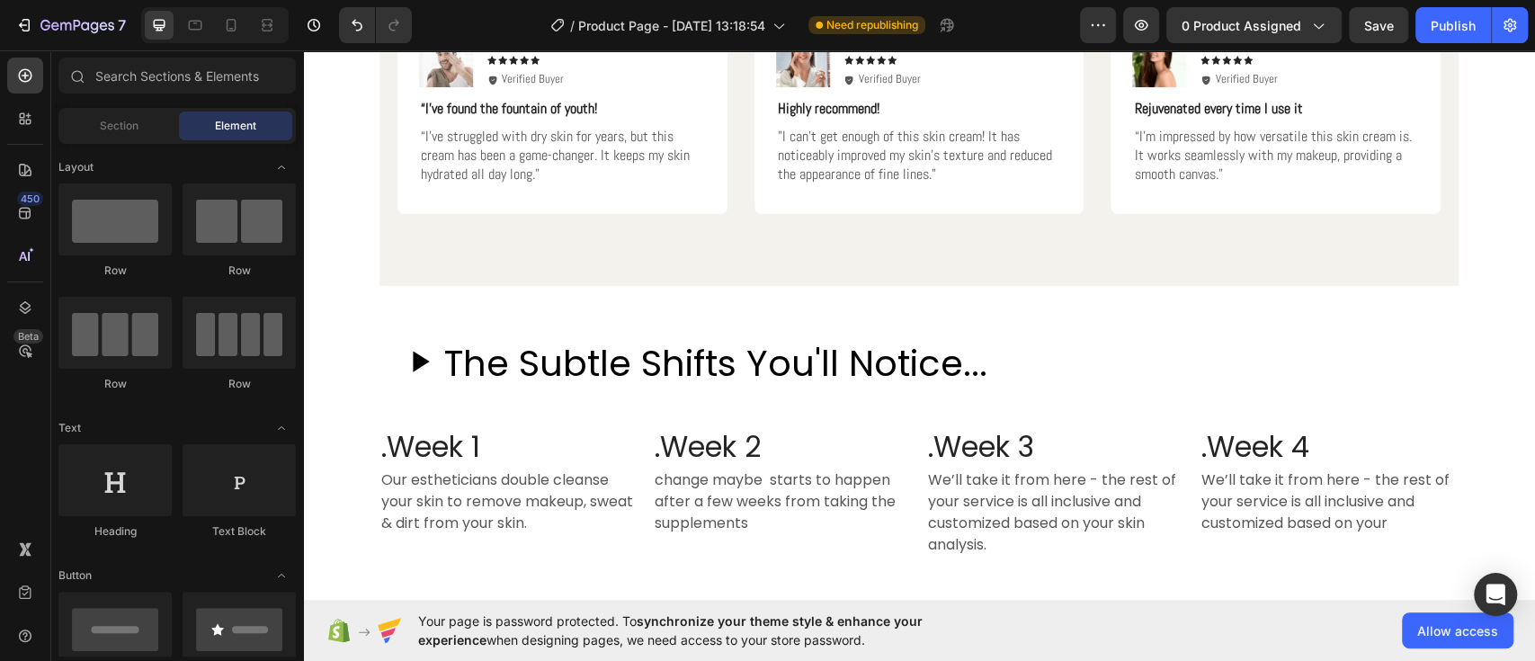
scroll to position [3011, 0]
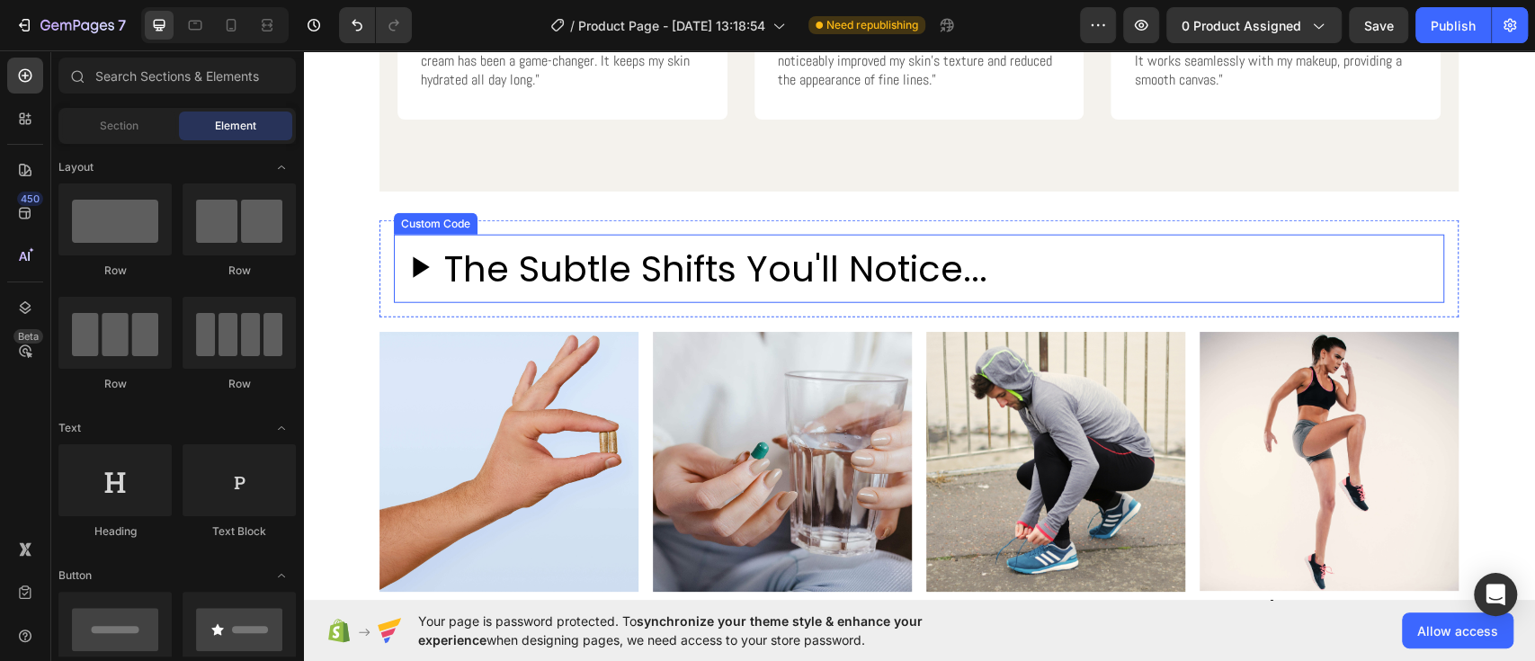
click at [617, 279] on h2 "The Subtle Shifts You'll Notice..." at bounding box center [715, 269] width 543 height 54
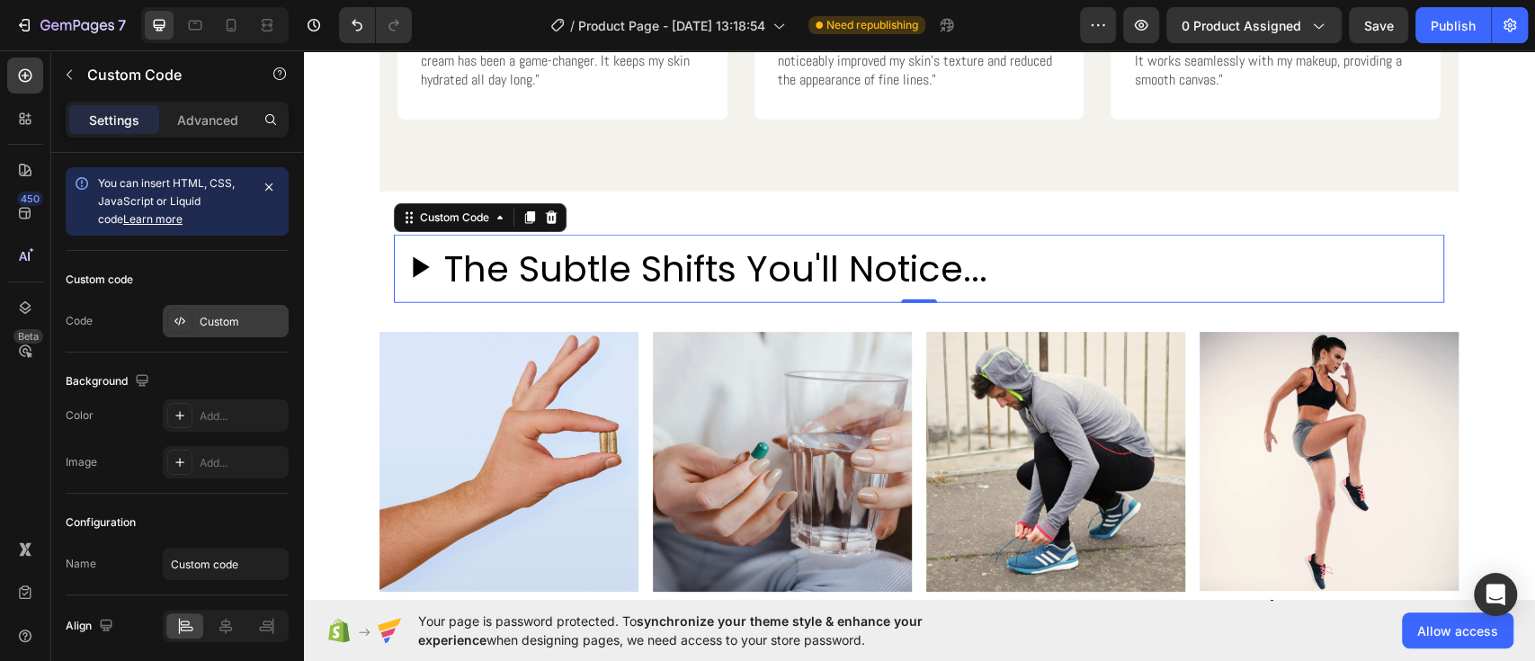
click at [237, 320] on div "Custom" at bounding box center [242, 322] width 85 height 16
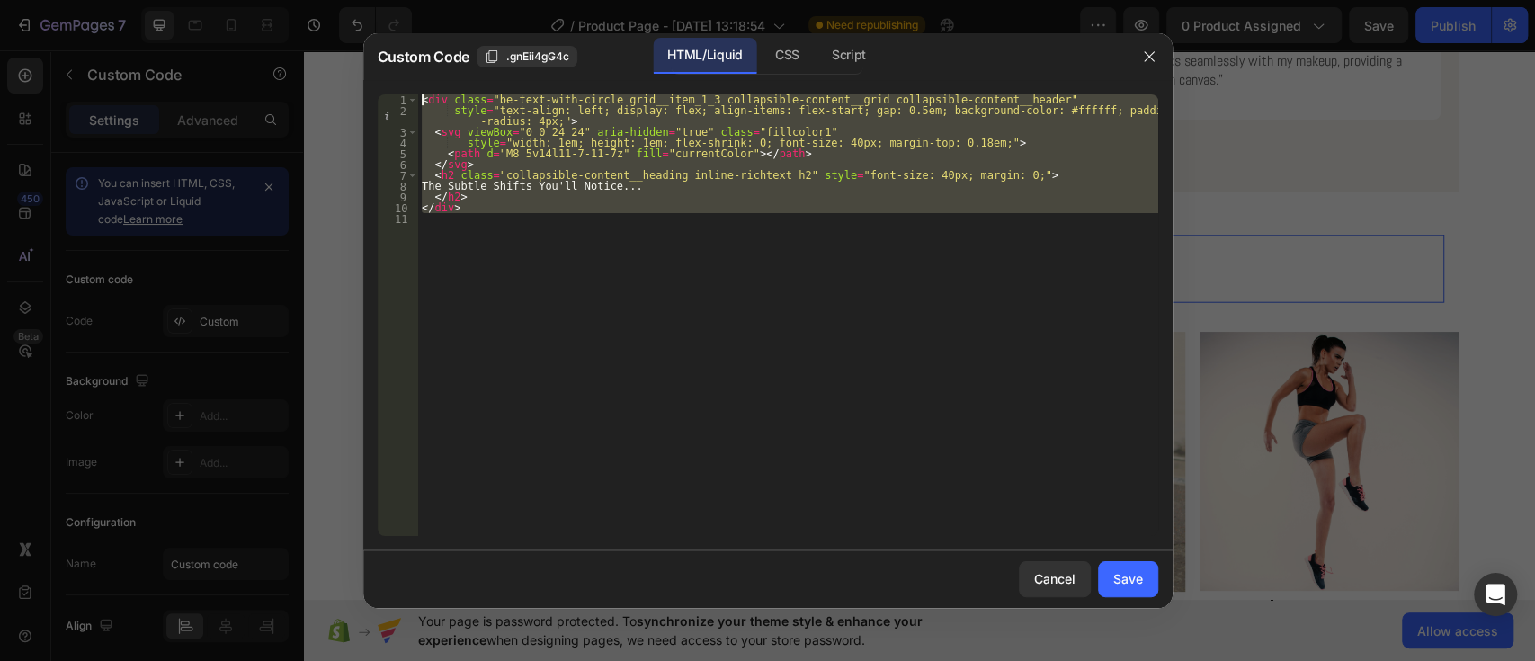
drag, startPoint x: 461, startPoint y: 234, endPoint x: 399, endPoint y: 85, distance: 160.8
click at [399, 85] on div "1 2 3 4 5 6 7 8 9 10 11 < div class = "be-text-with-circle grid__item_1_3 colla…" at bounding box center [767, 315] width 809 height 470
type textarea "<div class="be-text-with-circle grid__item_1_3 collapsible-content__grid collap…"
click at [514, 243] on div "< div class = "be-text-with-circle grid__item_1_3 collapsible-content__grid col…" at bounding box center [788, 315] width 740 height 442
drag, startPoint x: 514, startPoint y: 244, endPoint x: 398, endPoint y: 86, distance: 195.5
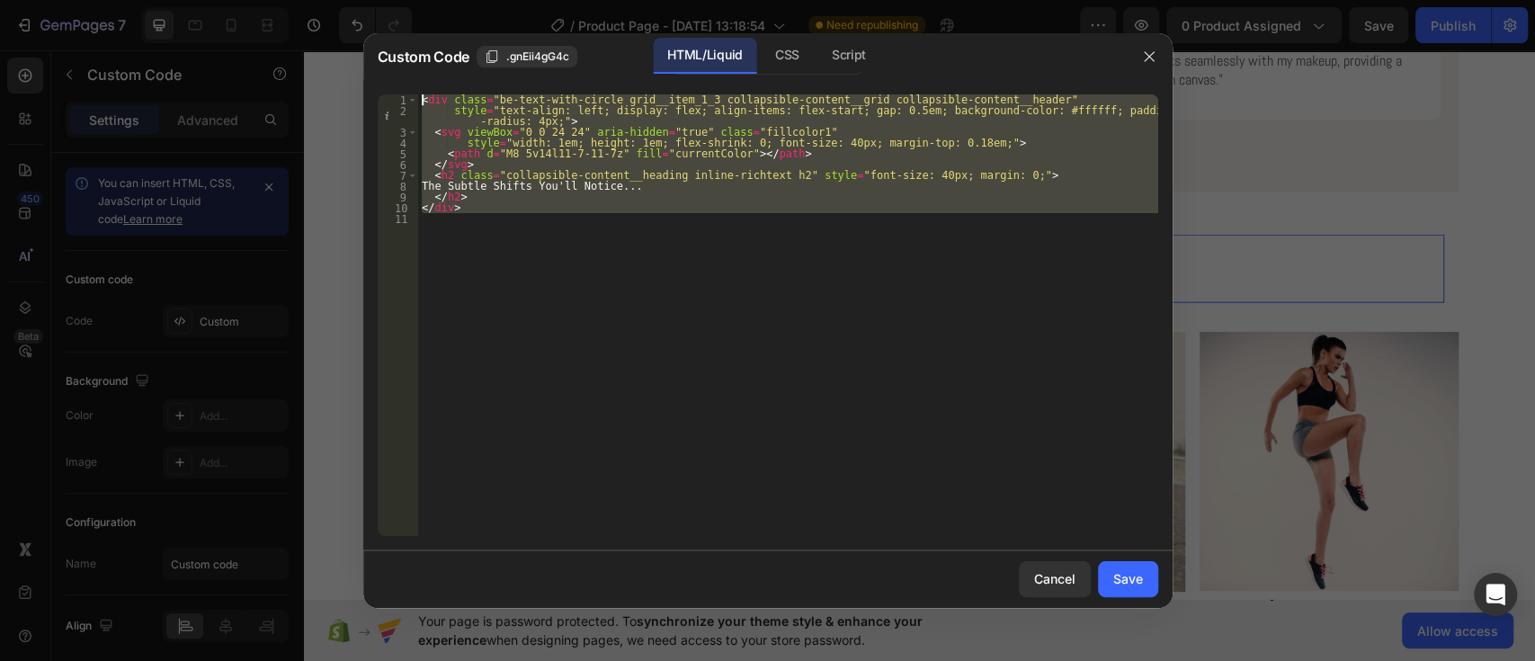
click at [398, 86] on div "1 2 3 4 5 6 7 8 9 10 11 < div class = "be-text-with-circle grid__item_1_3 colla…" at bounding box center [767, 315] width 809 height 470
type textarea "<div class="be-text-with-circle grid__item_1_3 collapsible-content__grid collap…"
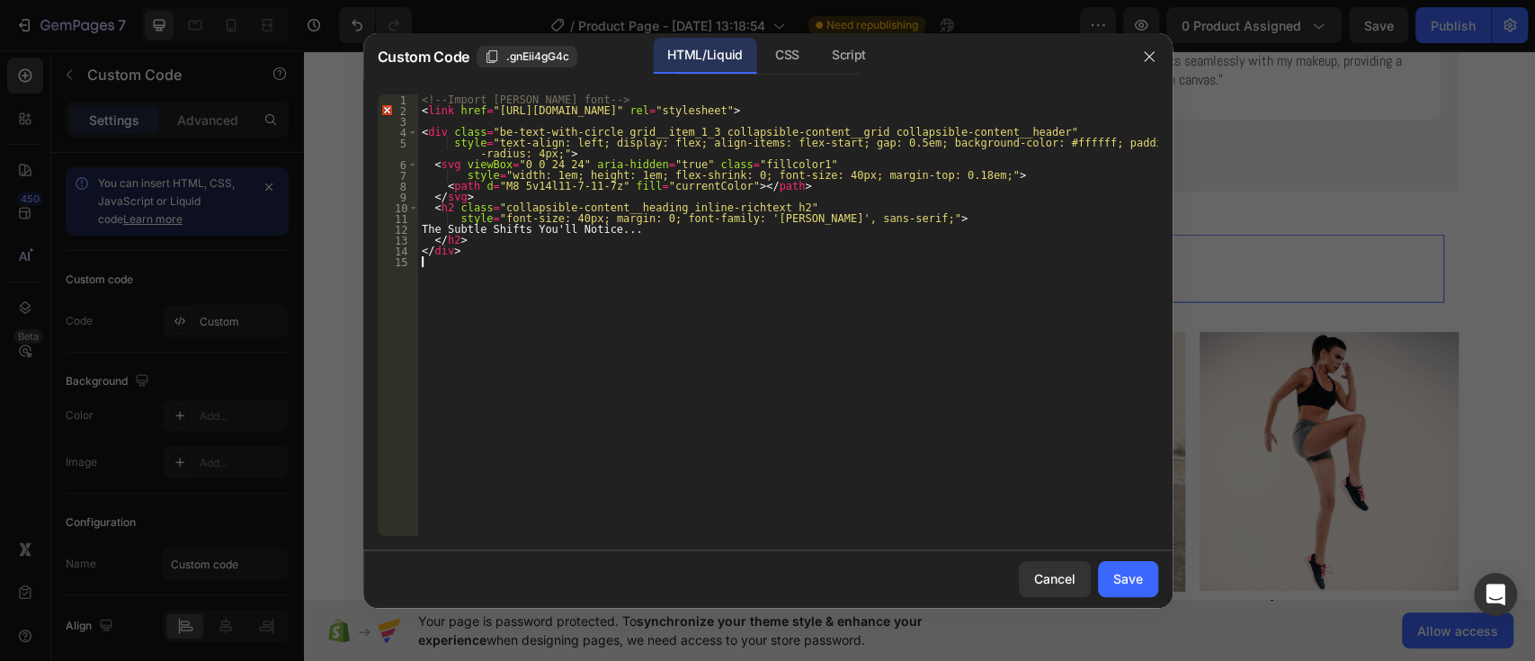
click at [869, 505] on div "<!-- Import Abel font --> < link href = "https://fonts.googleapis.com/css2?fami…" at bounding box center [788, 325] width 740 height 463
click at [1112, 576] on button "Save" at bounding box center [1128, 579] width 60 height 36
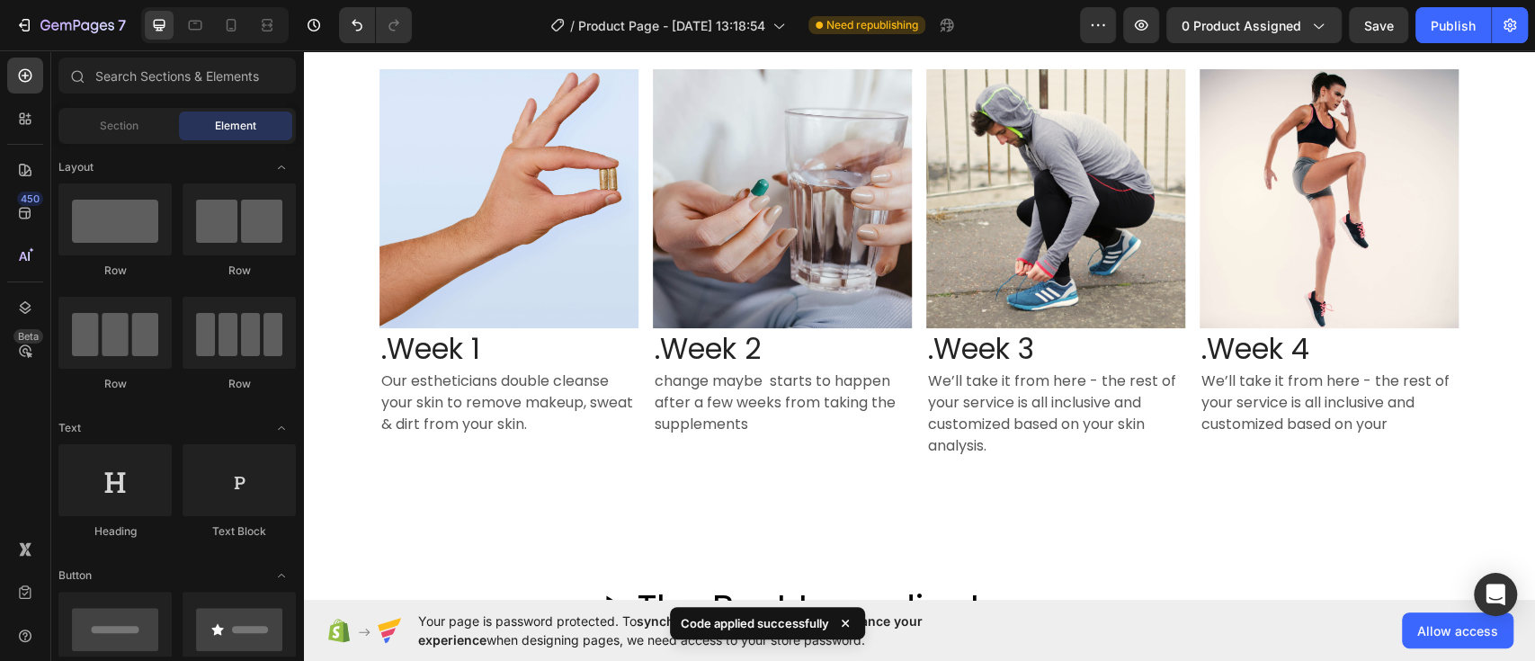
scroll to position [3255, 0]
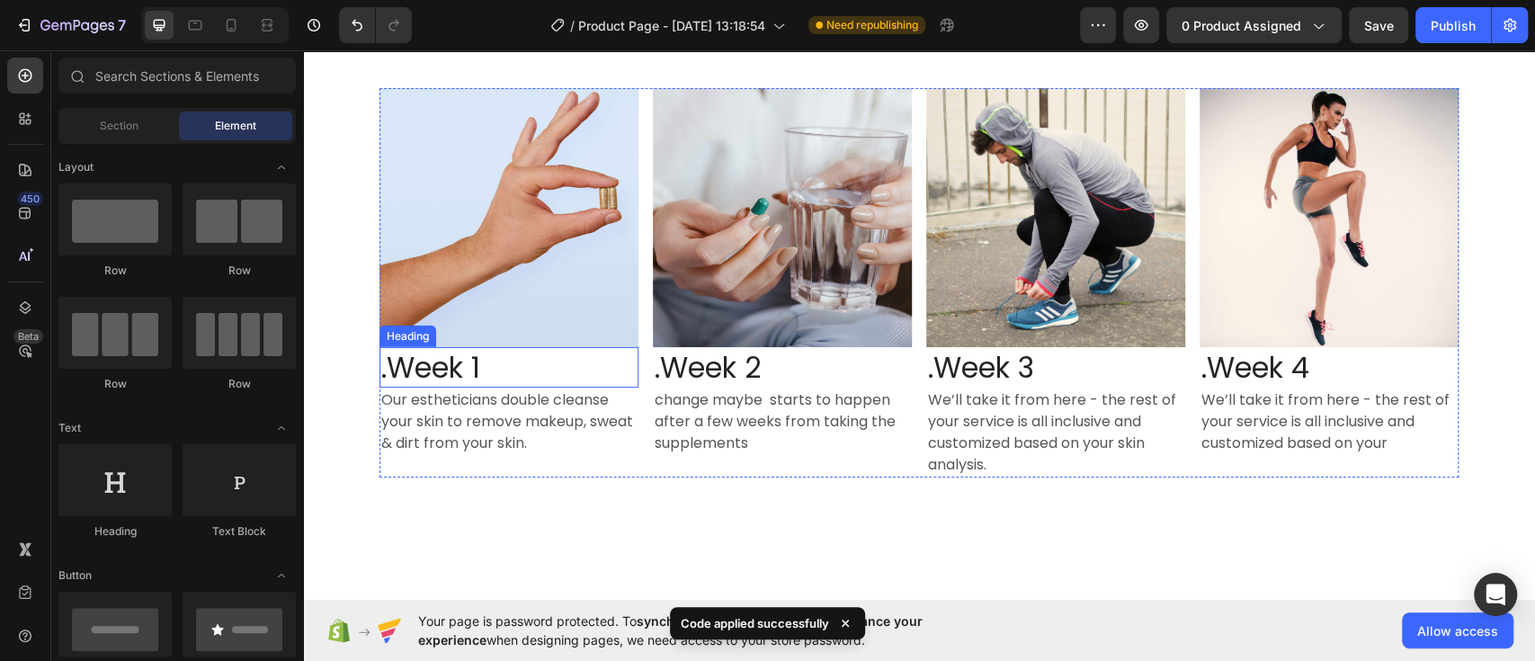
click at [470, 374] on h3 ".Week 1" at bounding box center [509, 367] width 259 height 41
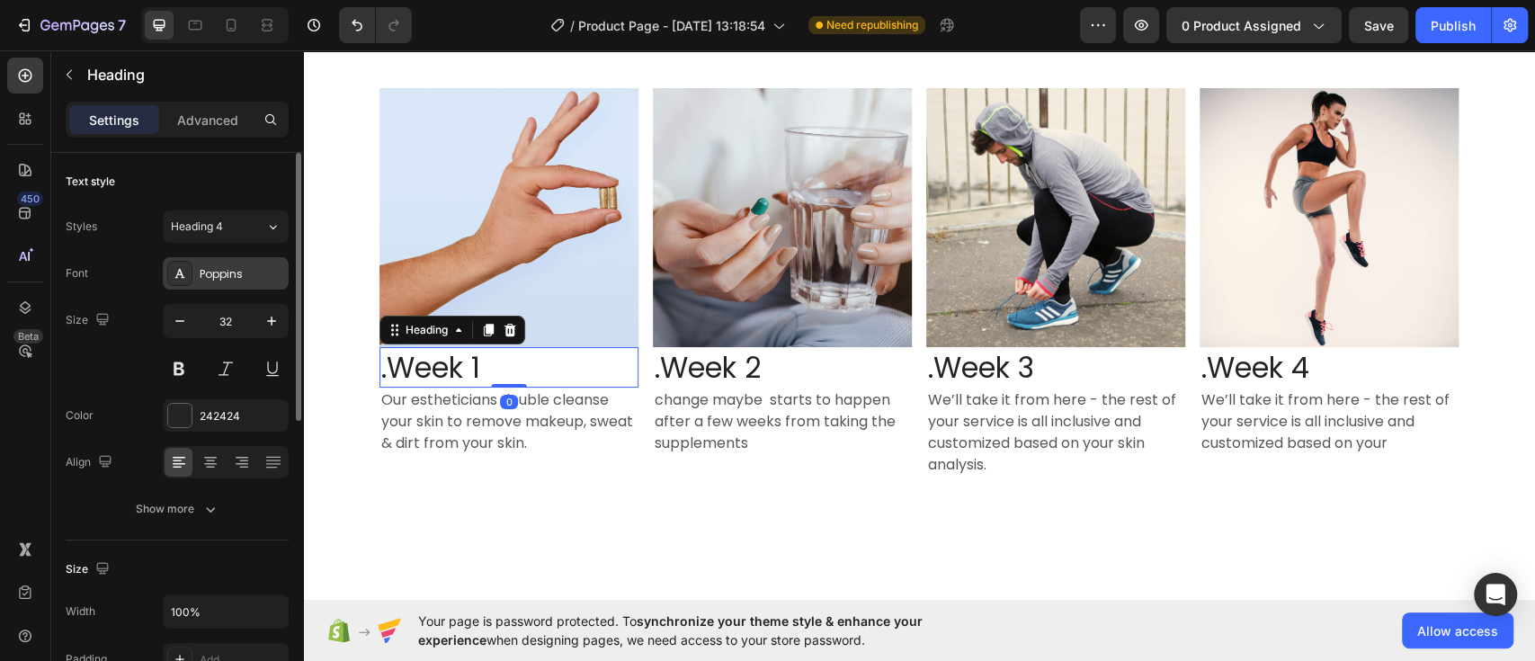
click at [225, 280] on div "Poppins" at bounding box center [242, 274] width 85 height 16
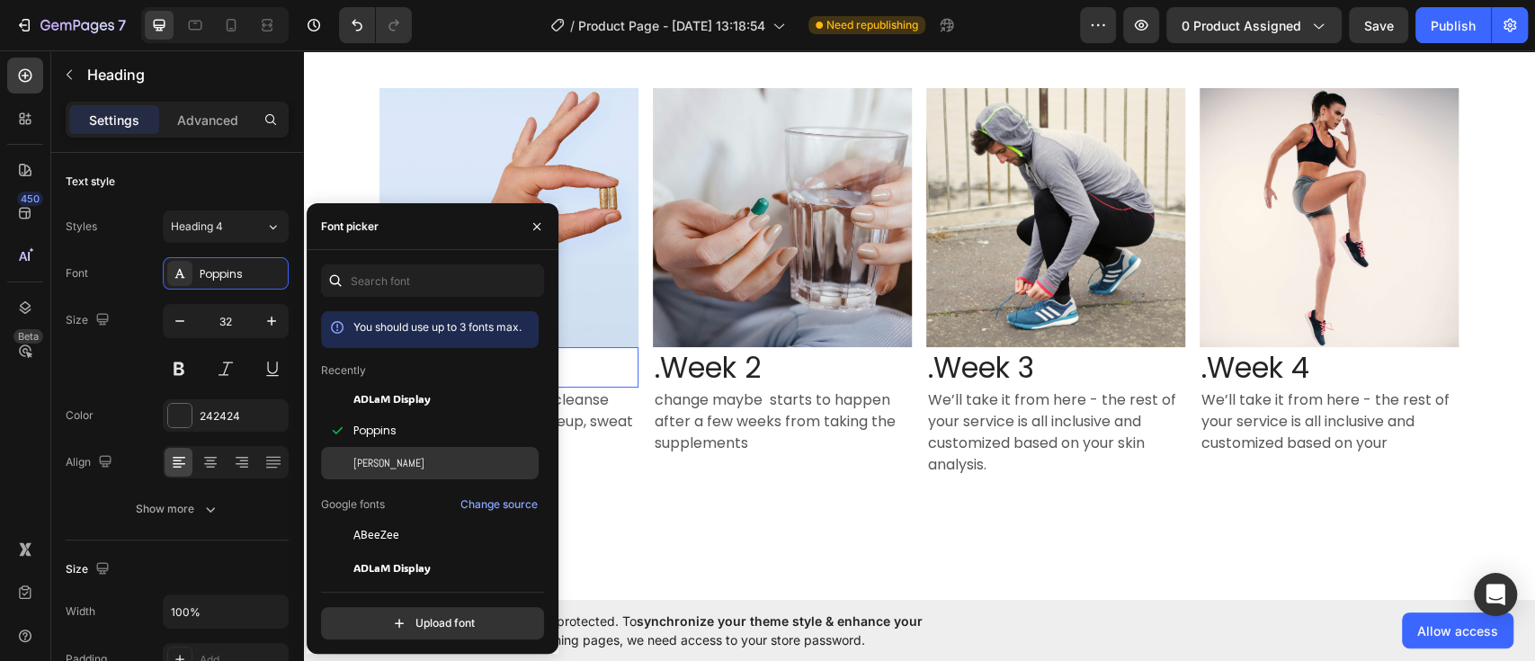
click at [345, 457] on div at bounding box center [337, 463] width 32 height 32
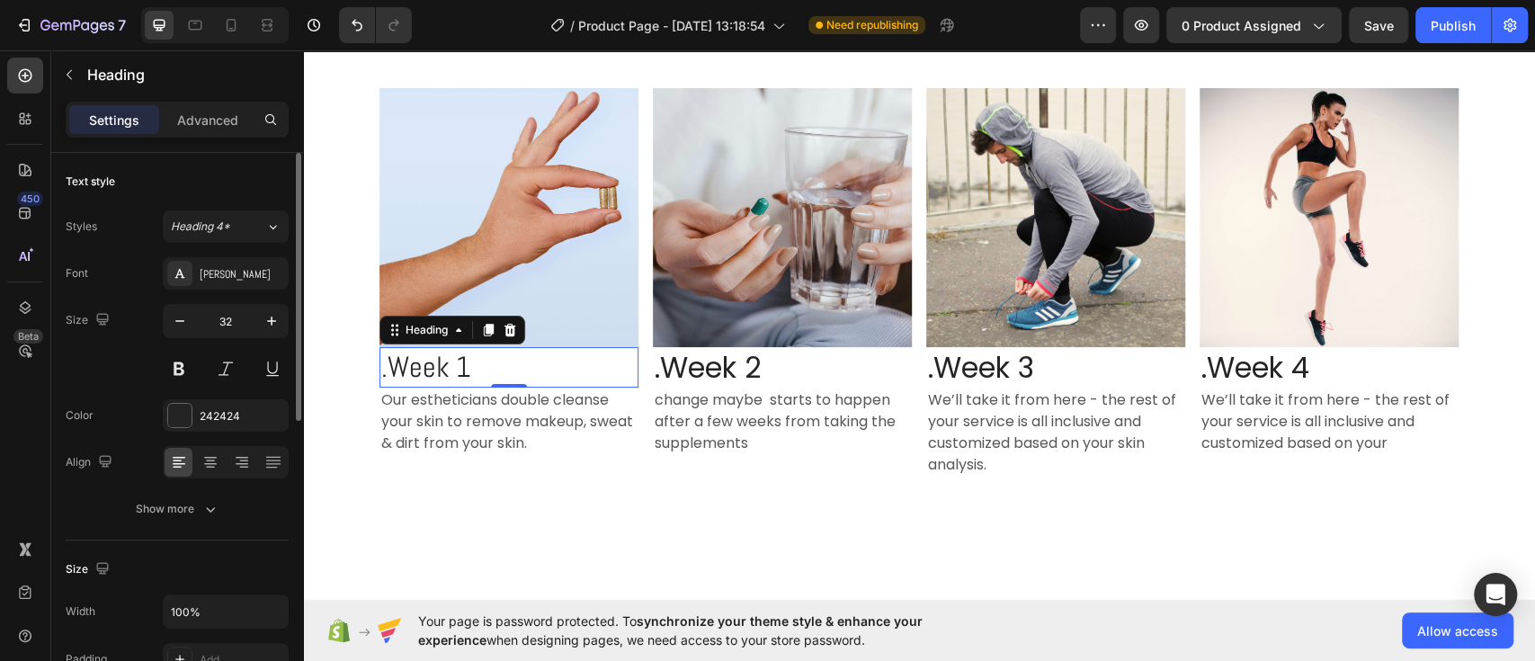
click at [120, 375] on div "Size 32" at bounding box center [177, 344] width 223 height 81
click at [719, 363] on h3 ".Week 2" at bounding box center [782, 367] width 259 height 41
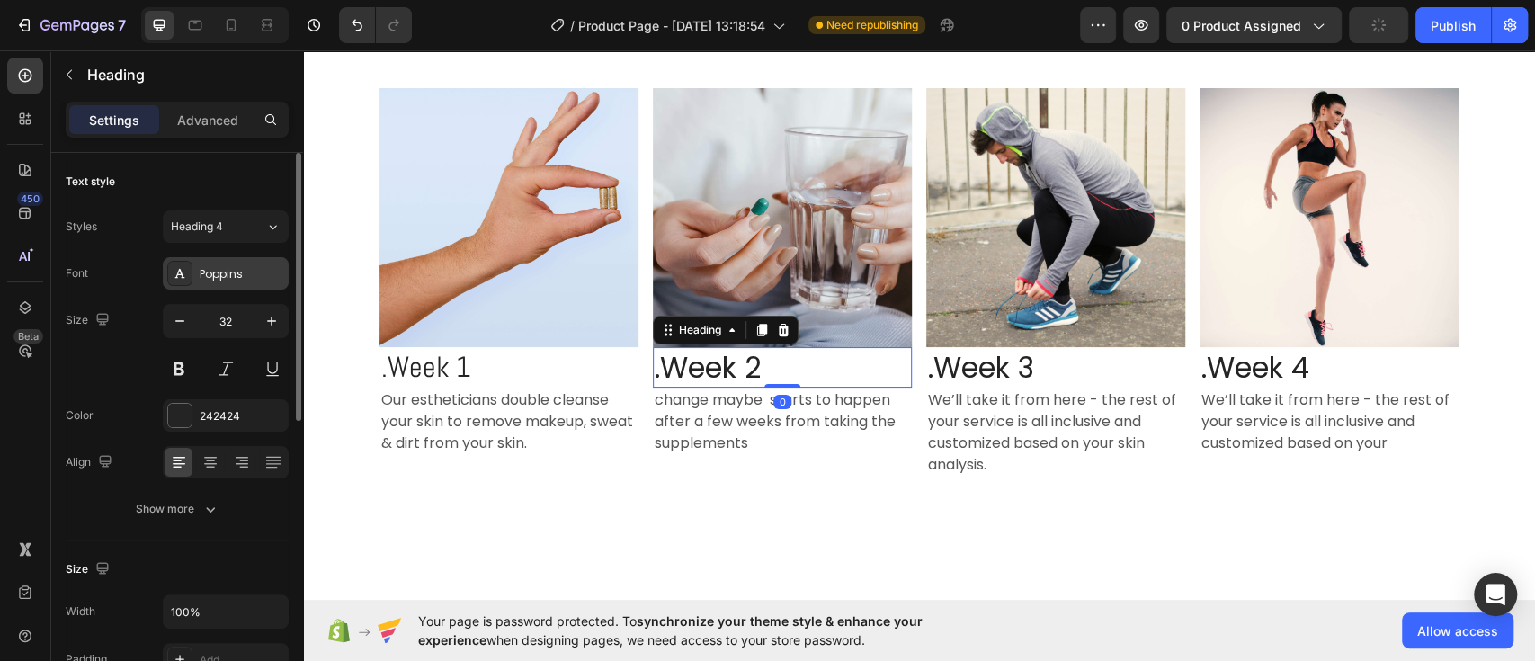
click at [237, 271] on div "Poppins" at bounding box center [242, 274] width 85 height 16
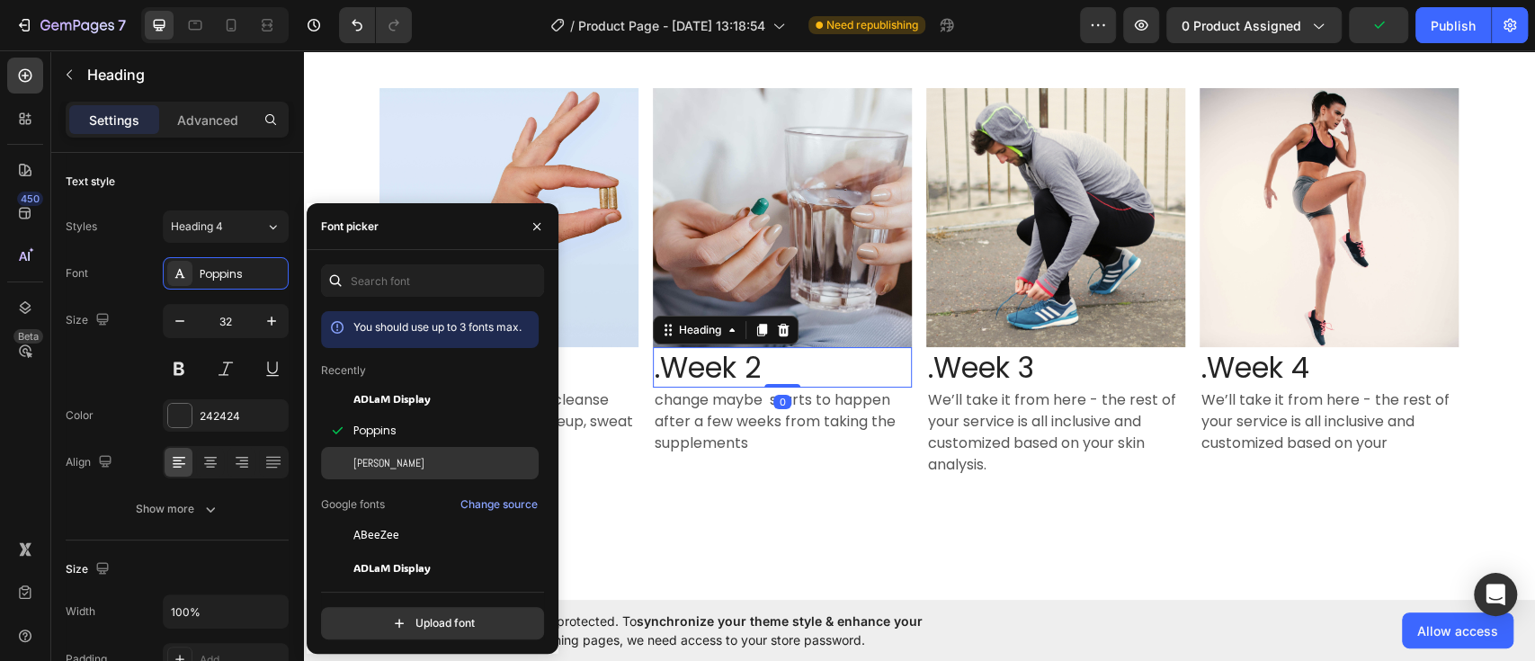
click at [378, 460] on div "[PERSON_NAME]" at bounding box center [444, 463] width 182 height 16
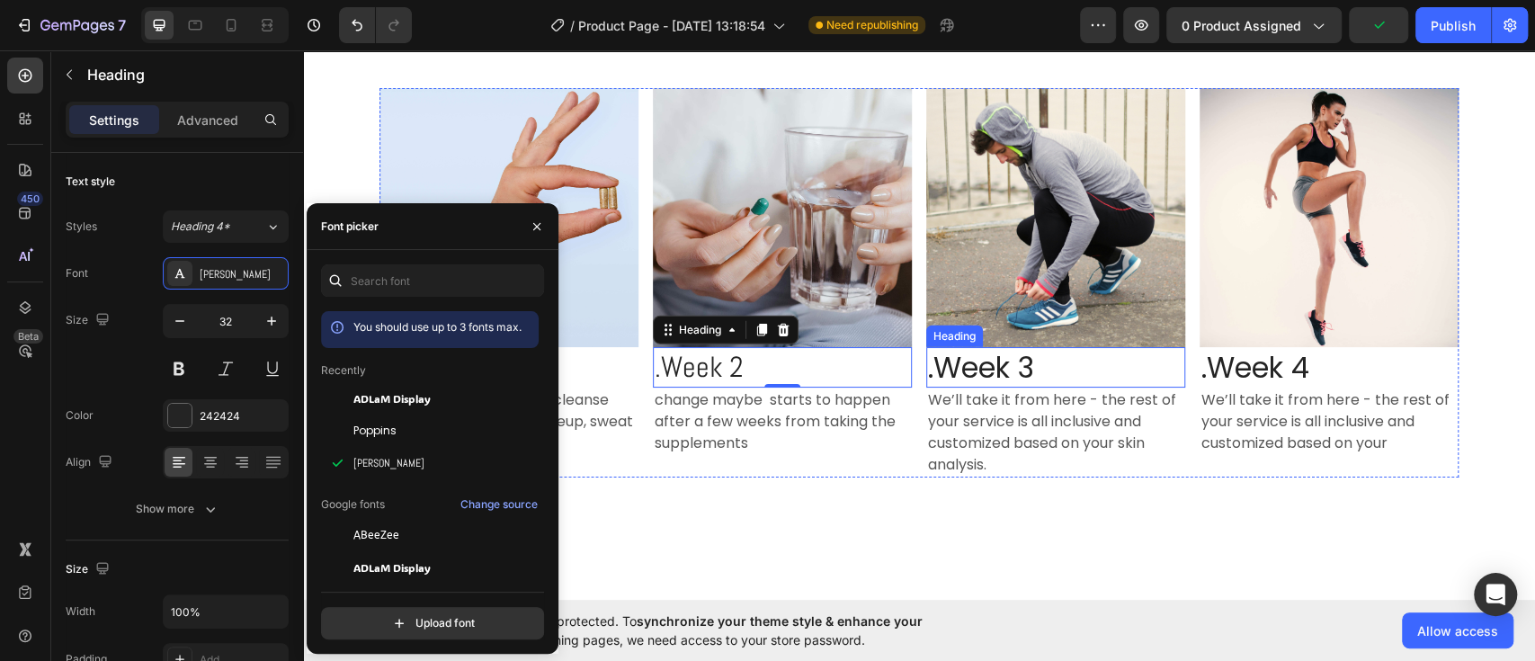
click at [1022, 367] on h3 ".Week 3" at bounding box center [1055, 367] width 259 height 41
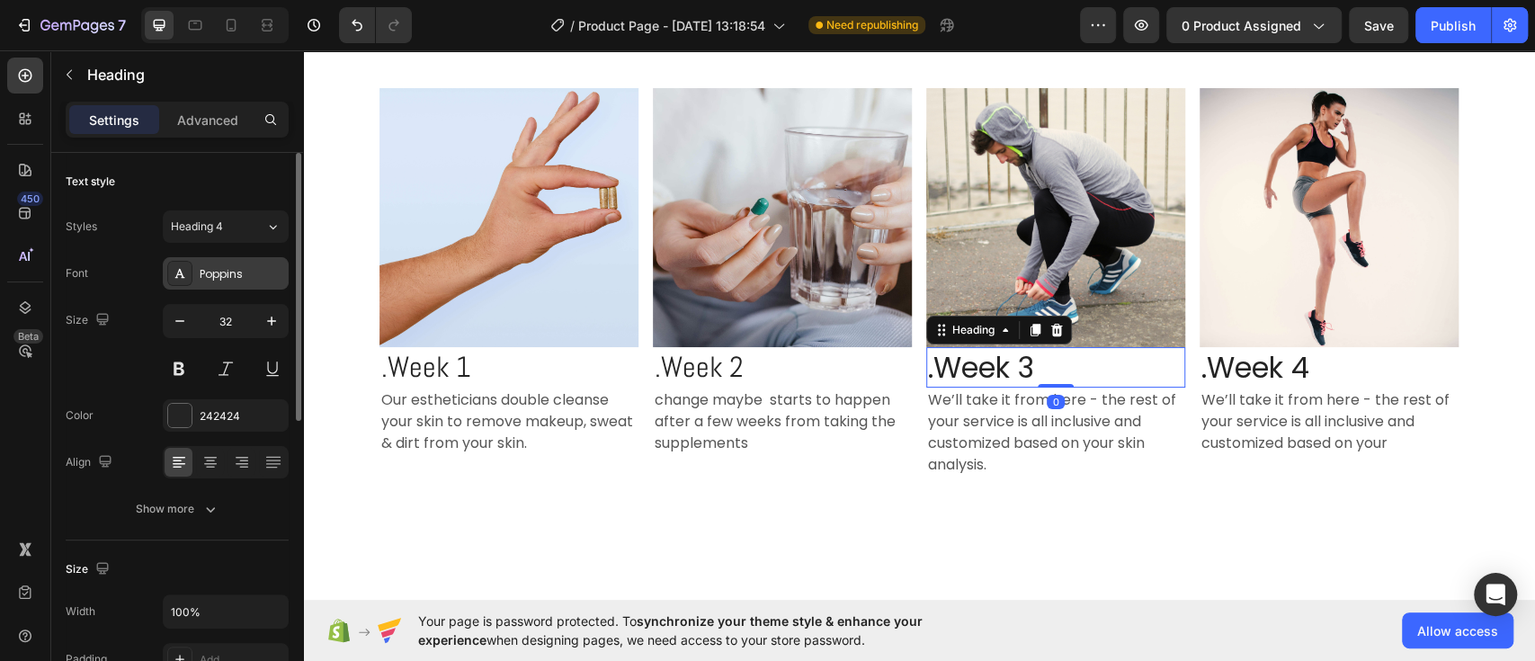
click at [194, 272] on div "Poppins" at bounding box center [226, 273] width 126 height 32
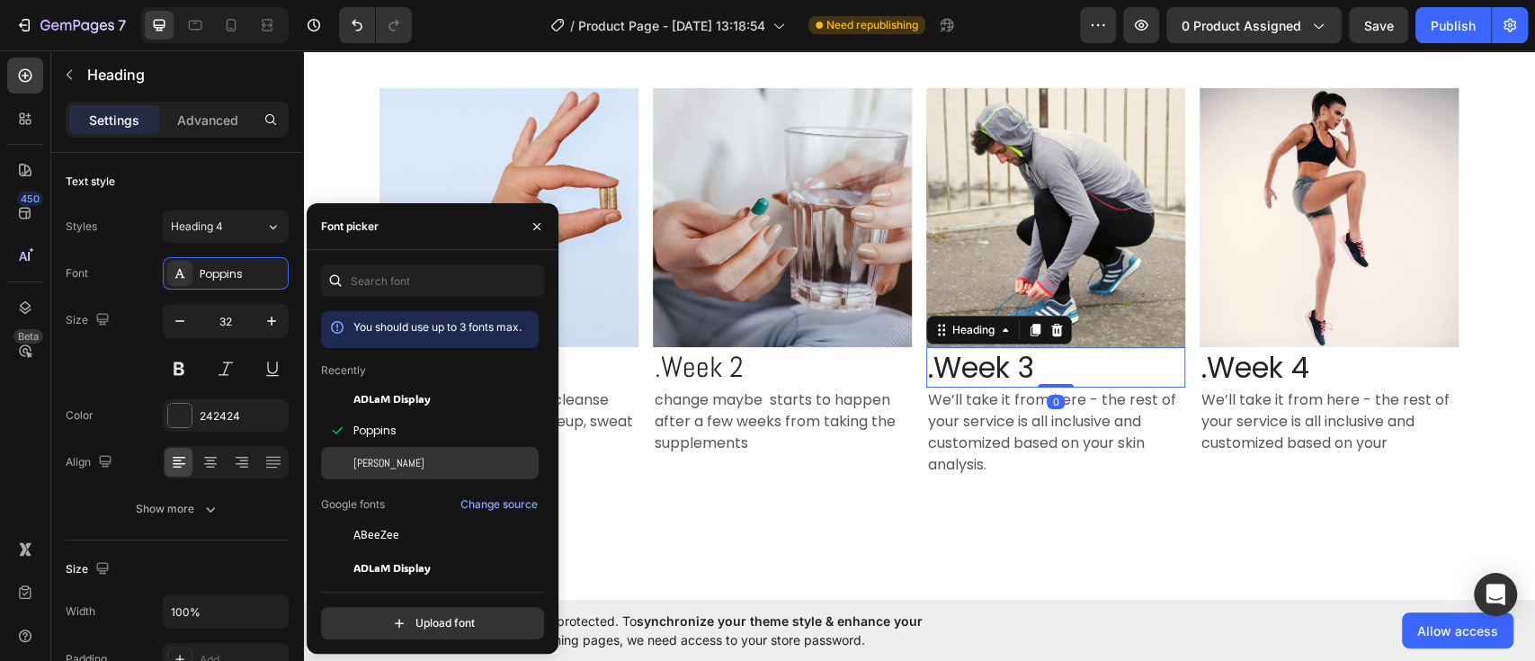
click at [374, 464] on div "[PERSON_NAME]" at bounding box center [444, 463] width 182 height 16
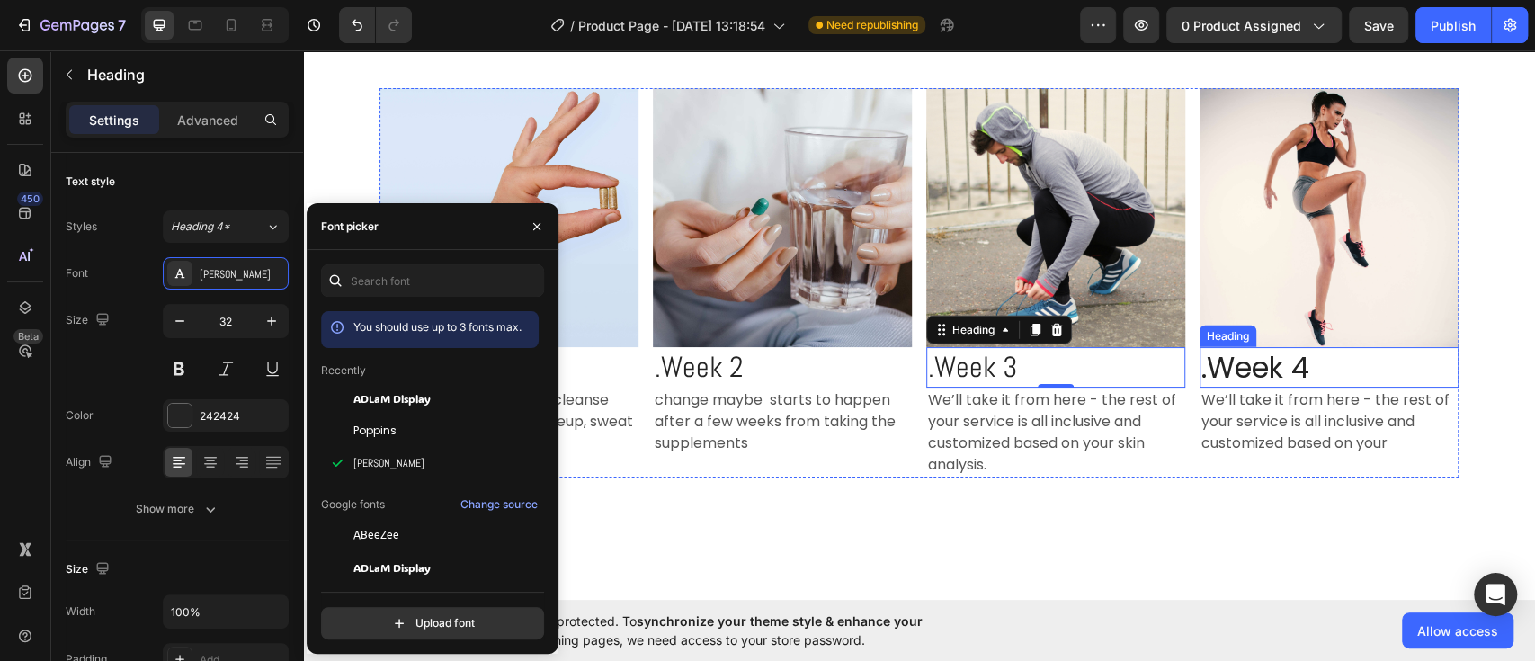
click at [1240, 362] on h3 ".Week 4" at bounding box center [1329, 367] width 259 height 41
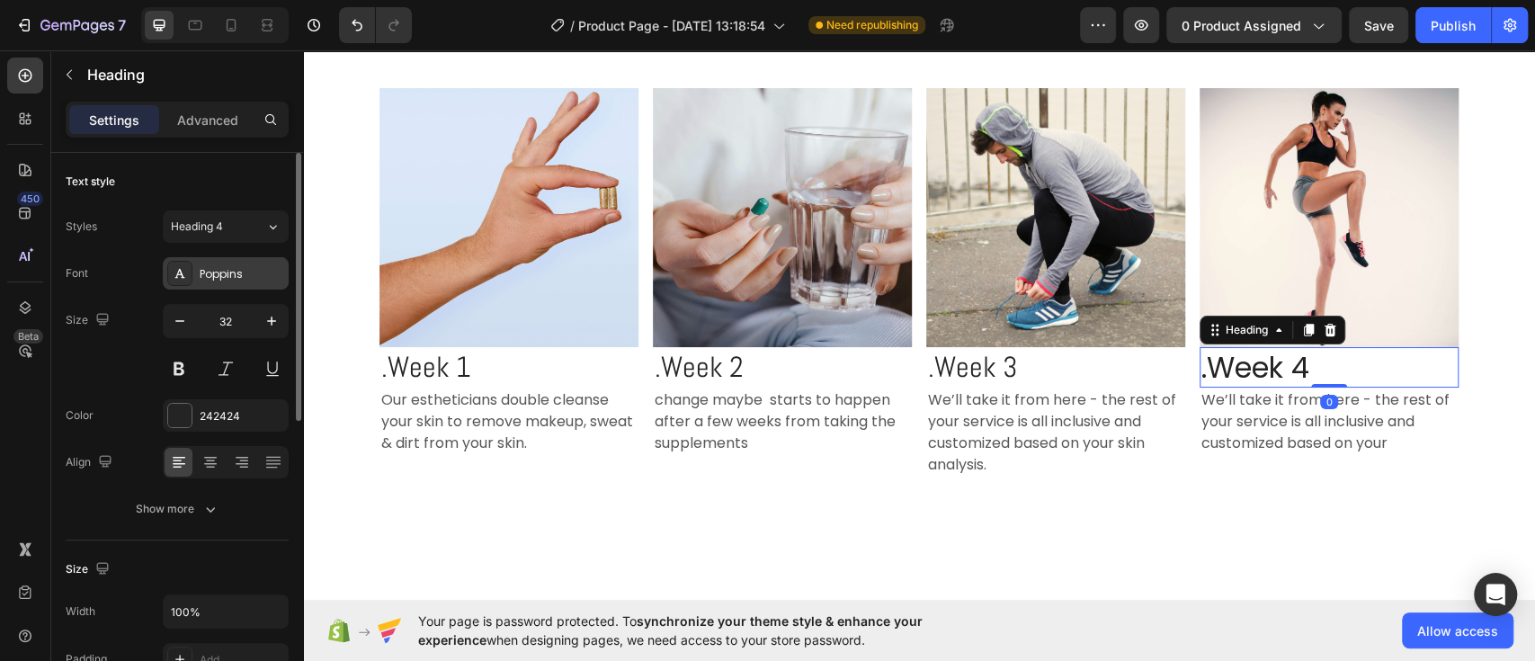
click at [269, 274] on div "Poppins" at bounding box center [242, 274] width 85 height 16
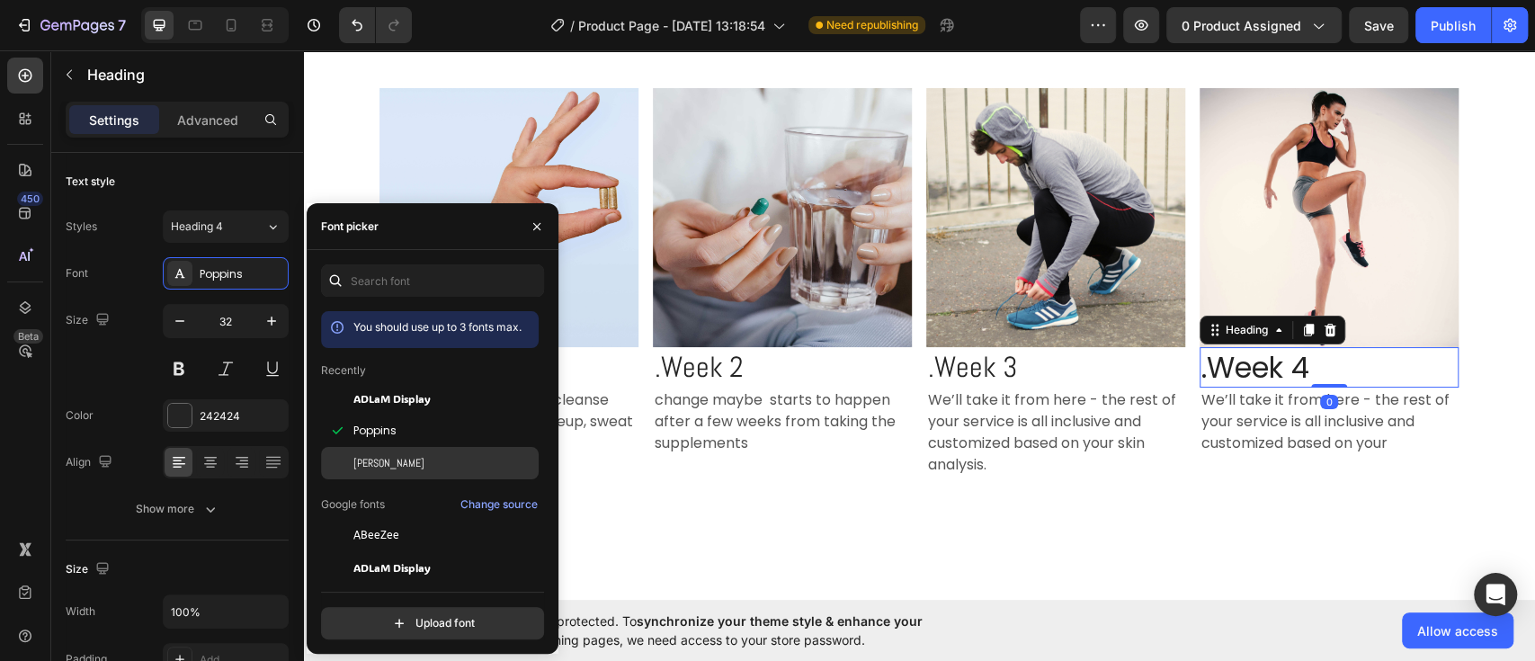
click at [371, 456] on div "[PERSON_NAME]" at bounding box center [444, 463] width 182 height 16
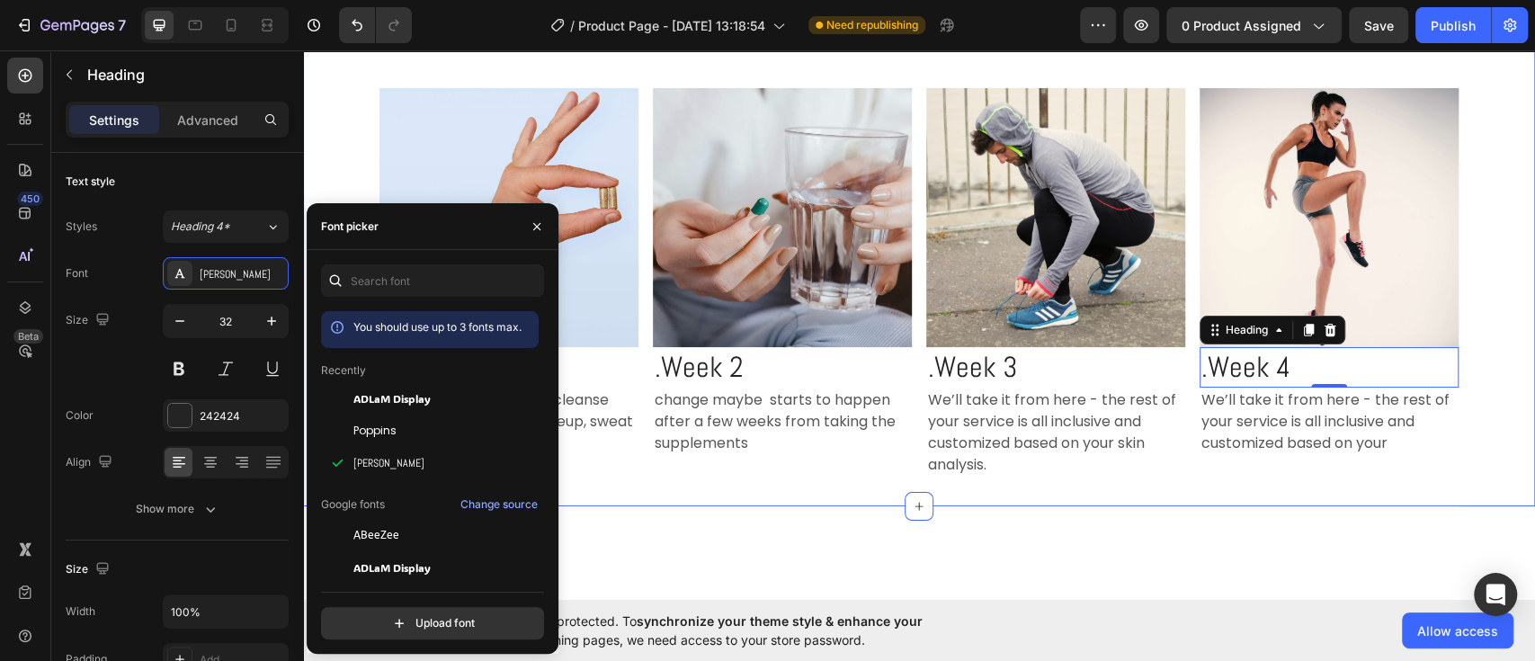
click at [1009, 484] on div "The Subtle Shifts You'll Notice... Custom Code Row Image .Week 1 Heading Our es…" at bounding box center [919, 227] width 1232 height 559
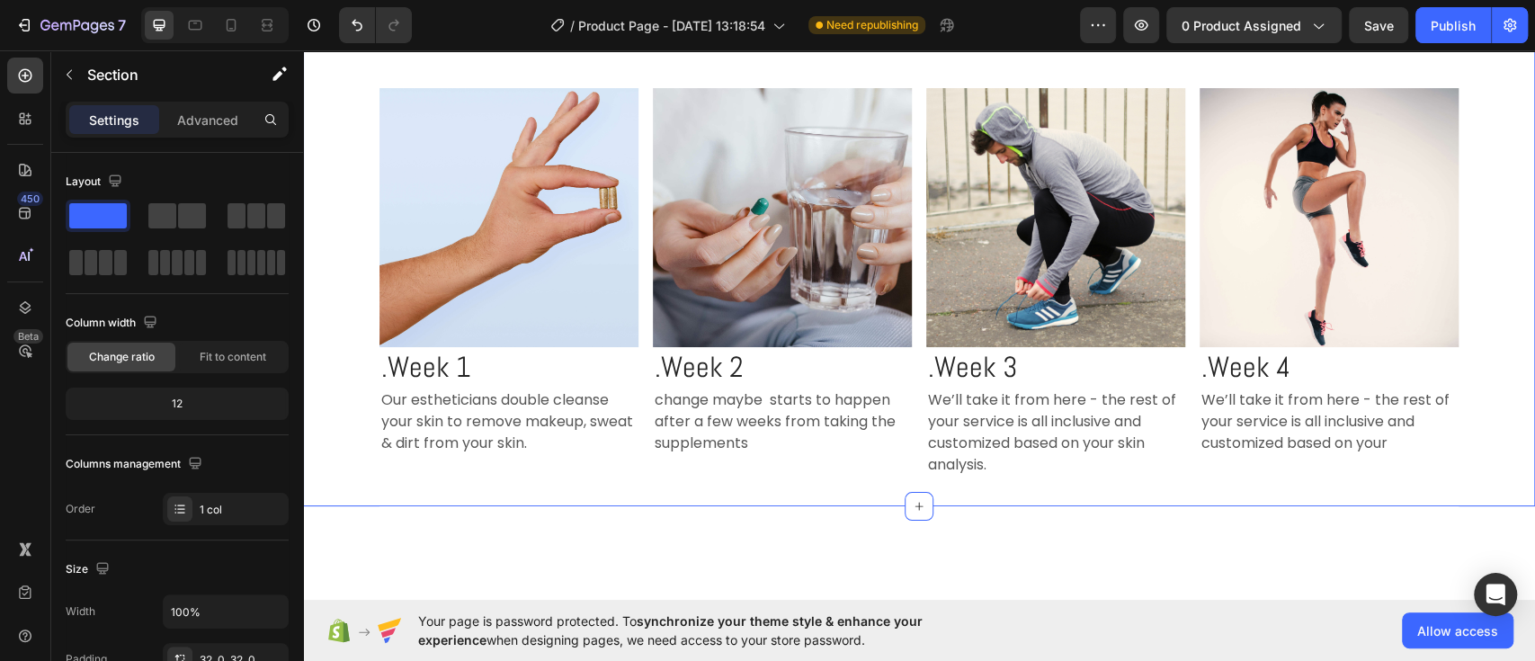
click at [1009, 484] on div "The Subtle Shifts You'll Notice... Custom Code Row Image .Week 1 Heading Our es…" at bounding box center [919, 227] width 1232 height 559
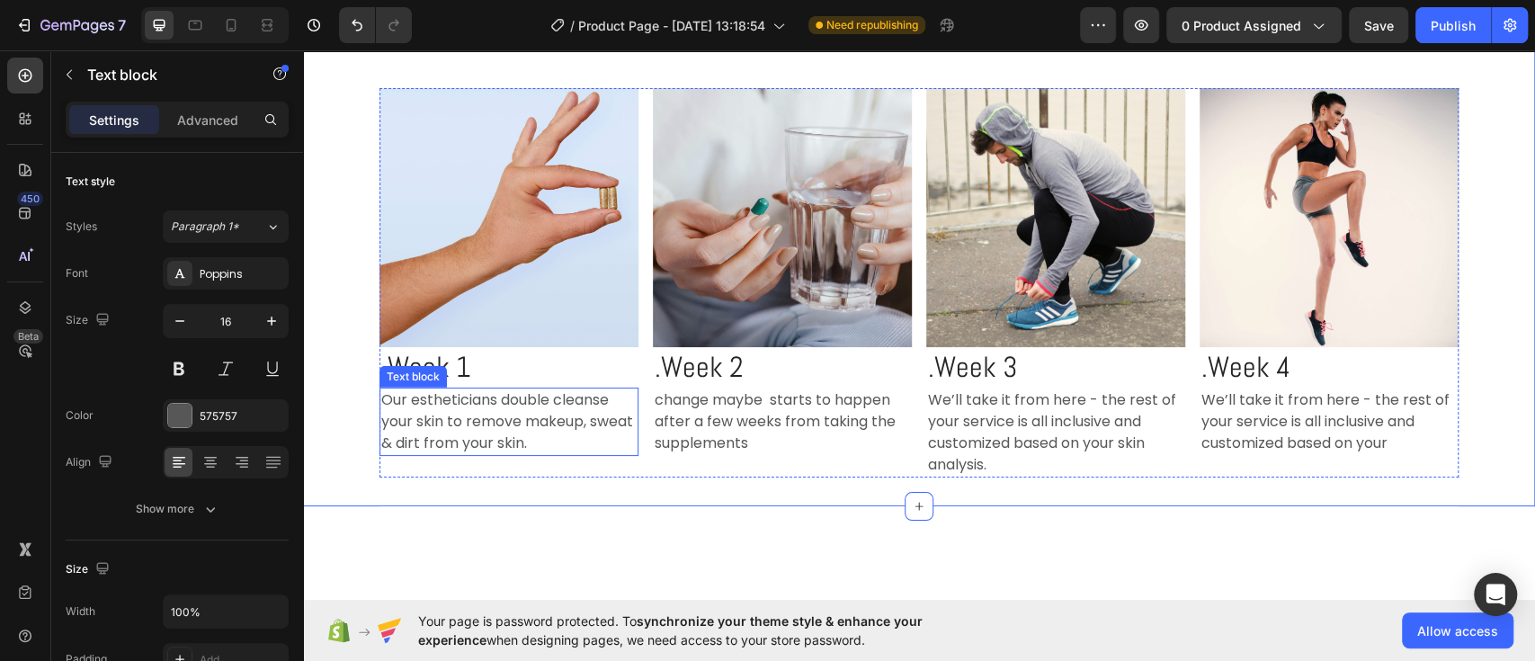
click at [483, 424] on p "Our estheticians double cleanse your skin to remove makeup, sweat & dirt from y…" at bounding box center [508, 421] width 255 height 65
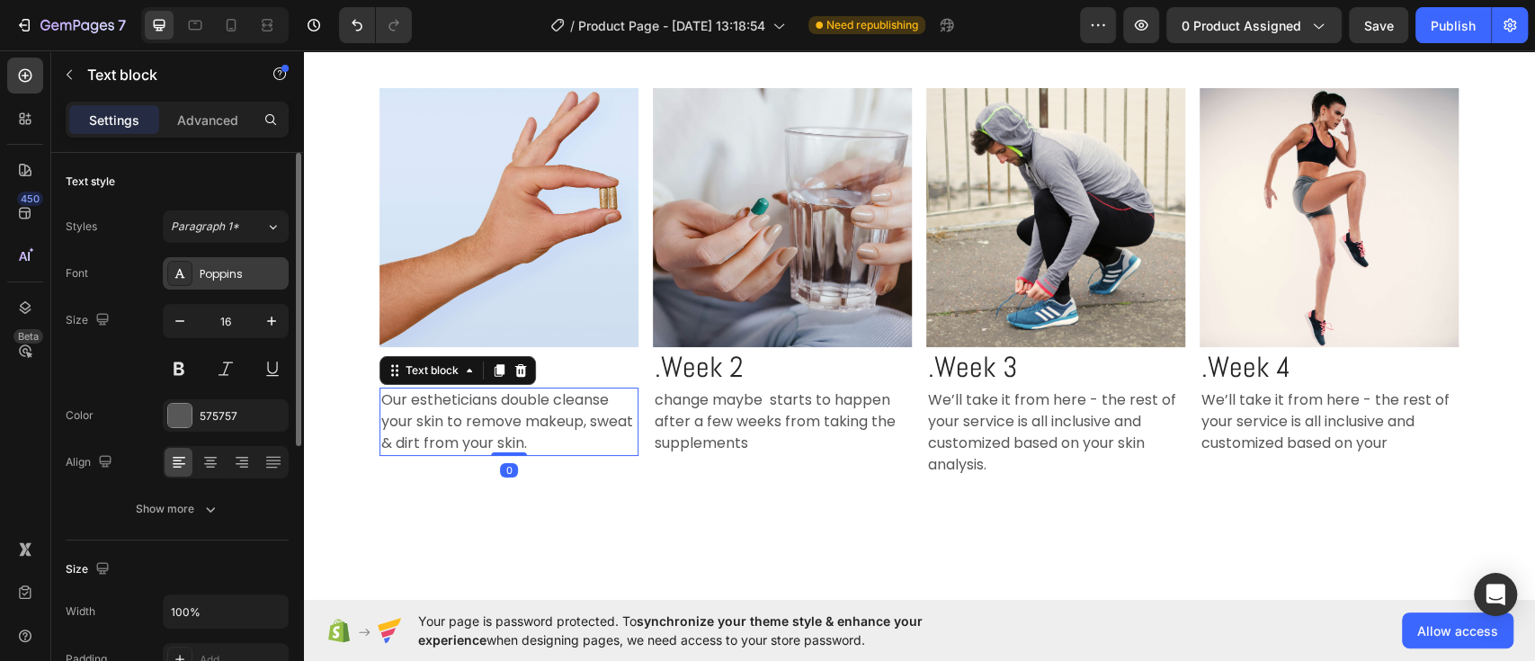
click at [254, 284] on div "Poppins" at bounding box center [226, 273] width 126 height 32
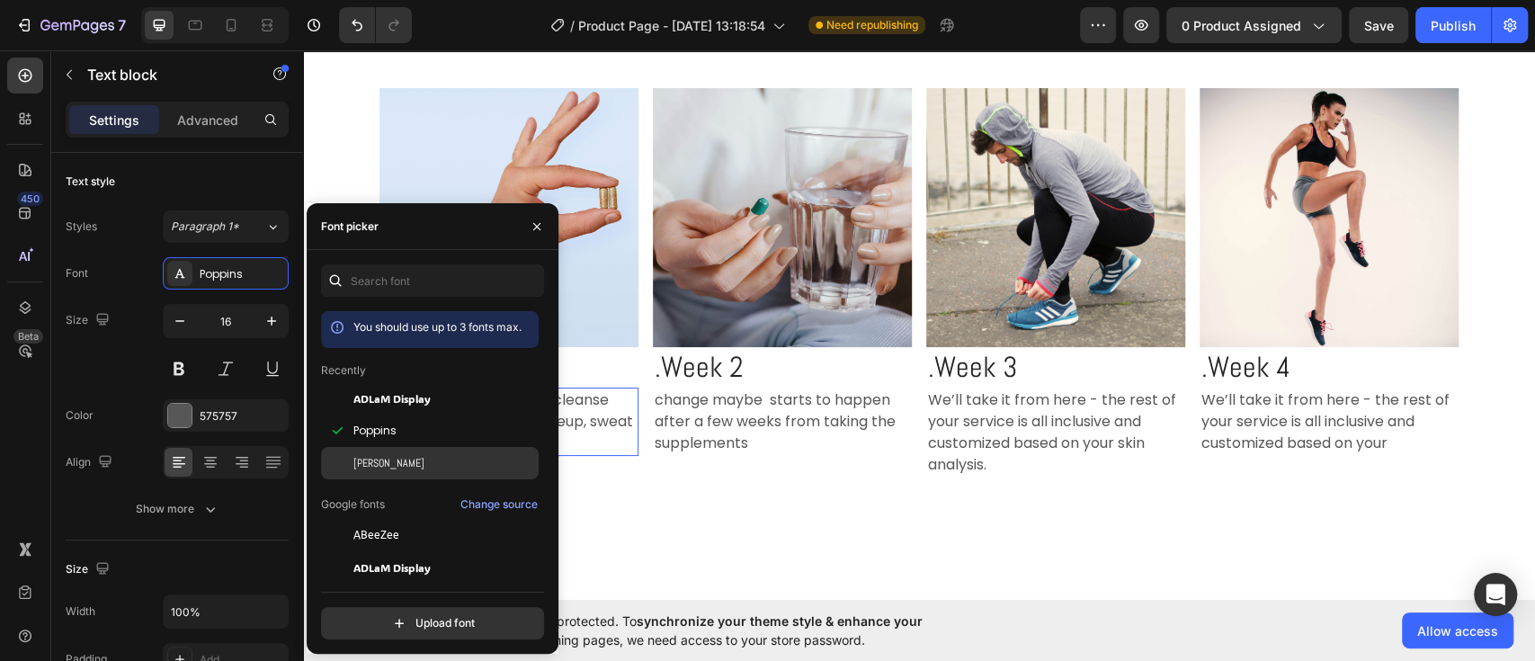
click at [375, 475] on div "[PERSON_NAME]" at bounding box center [430, 463] width 218 height 32
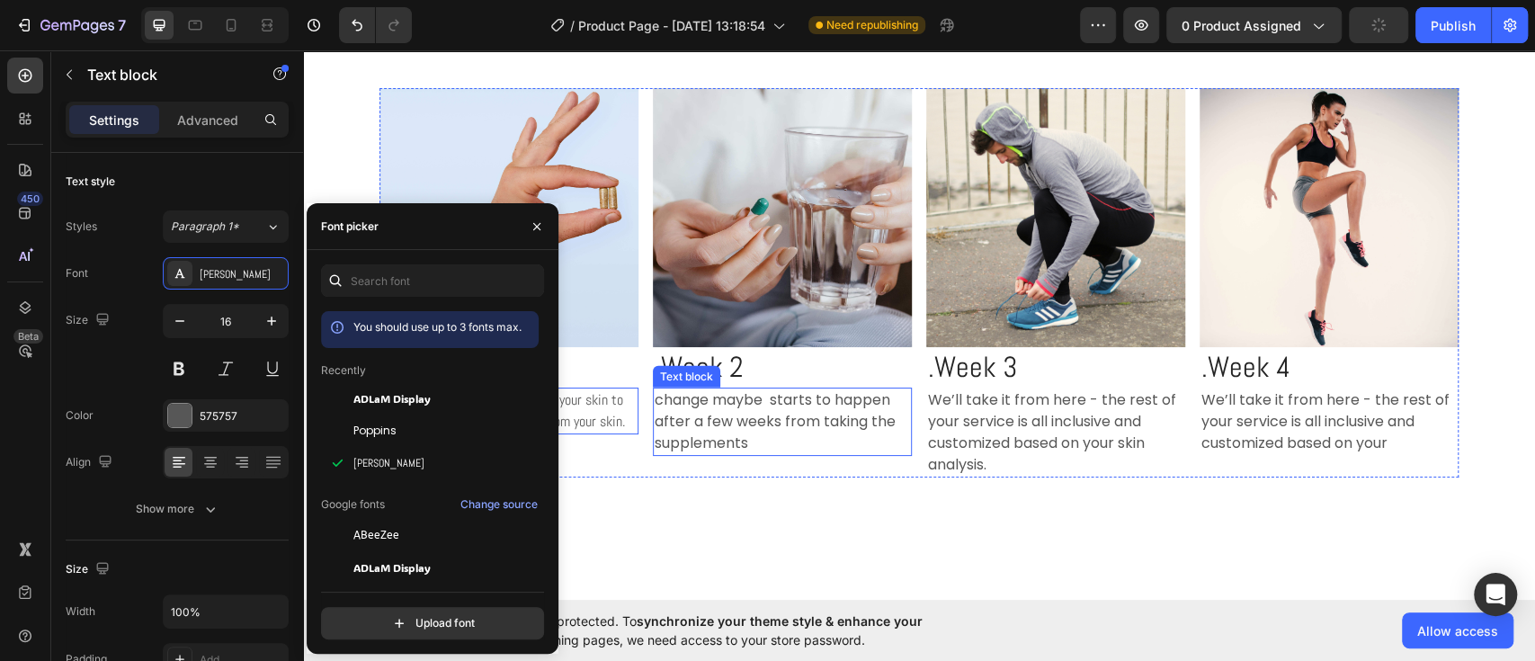
click at [694, 415] on p "change maybe starts to happen after a few weeks from taking the supplements" at bounding box center [782, 421] width 255 height 65
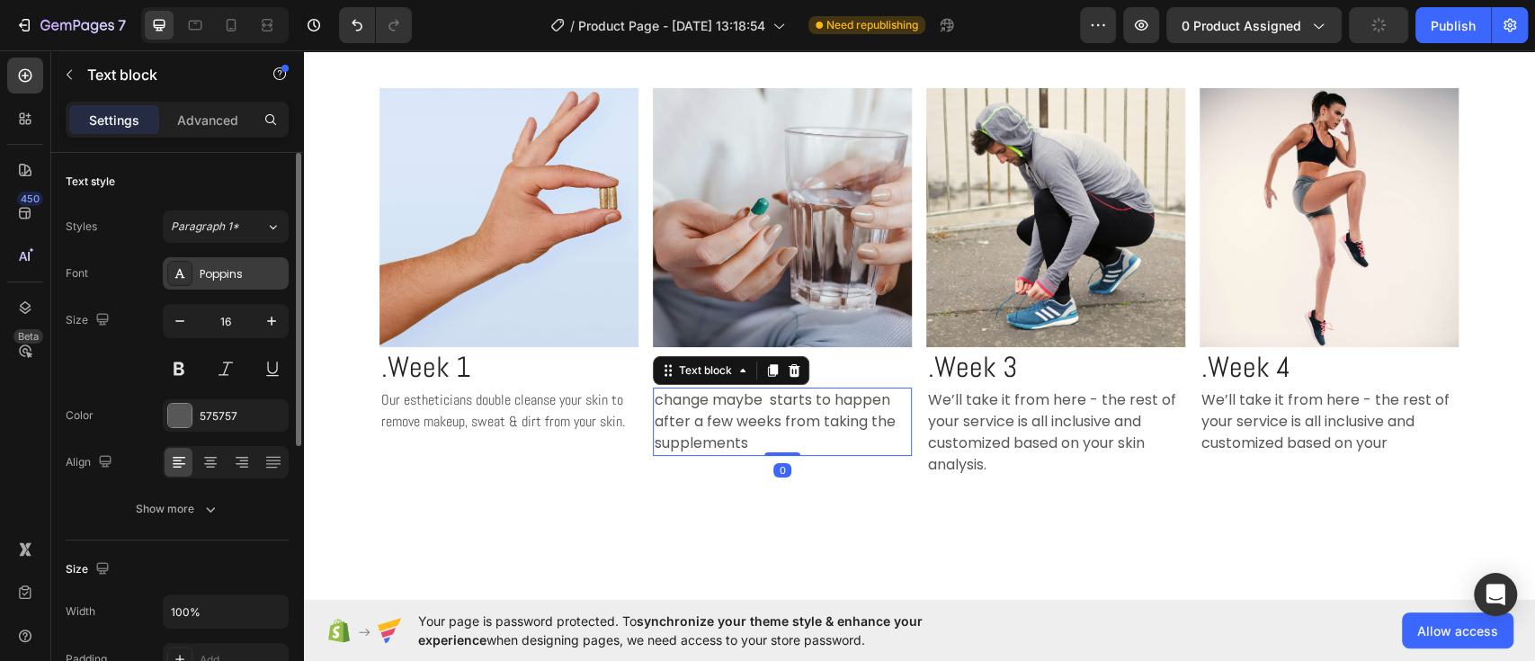
click at [238, 267] on div "Poppins" at bounding box center [242, 274] width 85 height 16
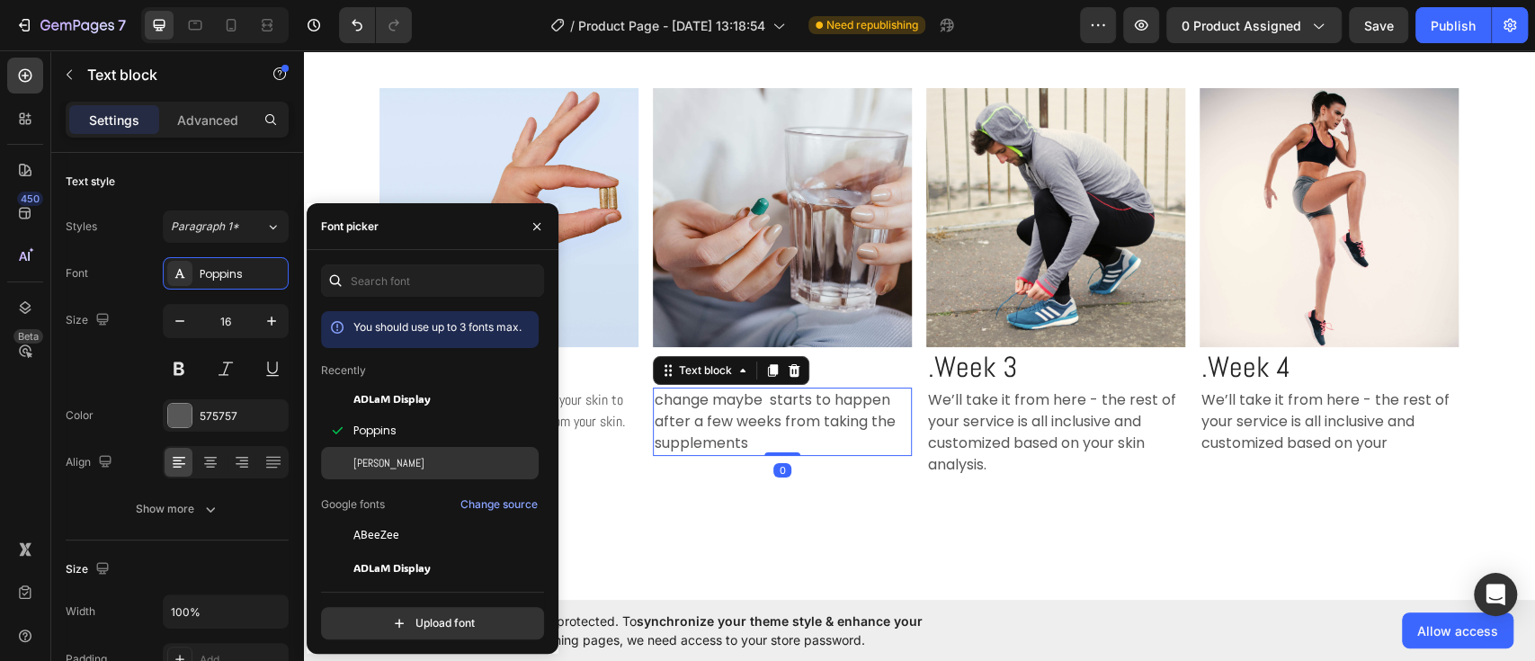
click at [361, 457] on span "[PERSON_NAME]" at bounding box center [388, 463] width 71 height 16
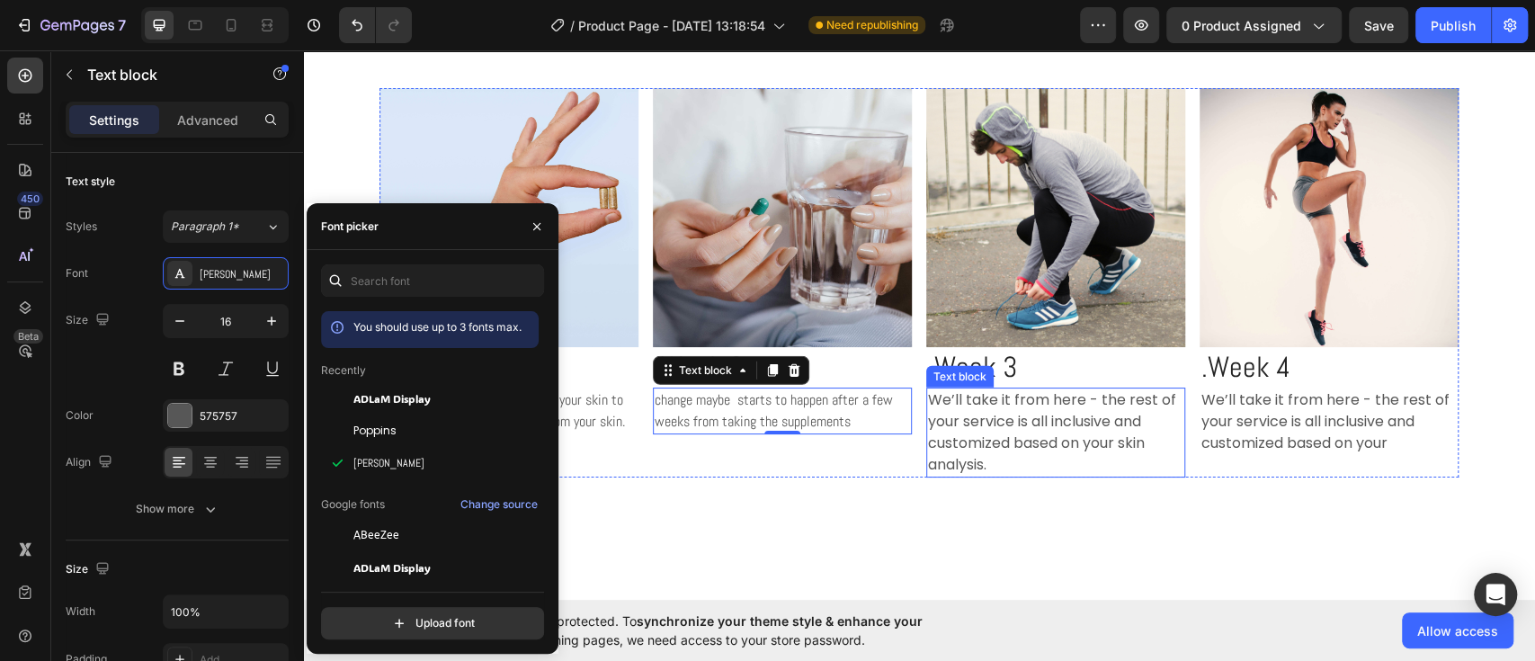
click at [1009, 433] on p "We’ll take it from here - the rest of your service is all inclusive and customi…" at bounding box center [1055, 432] width 255 height 86
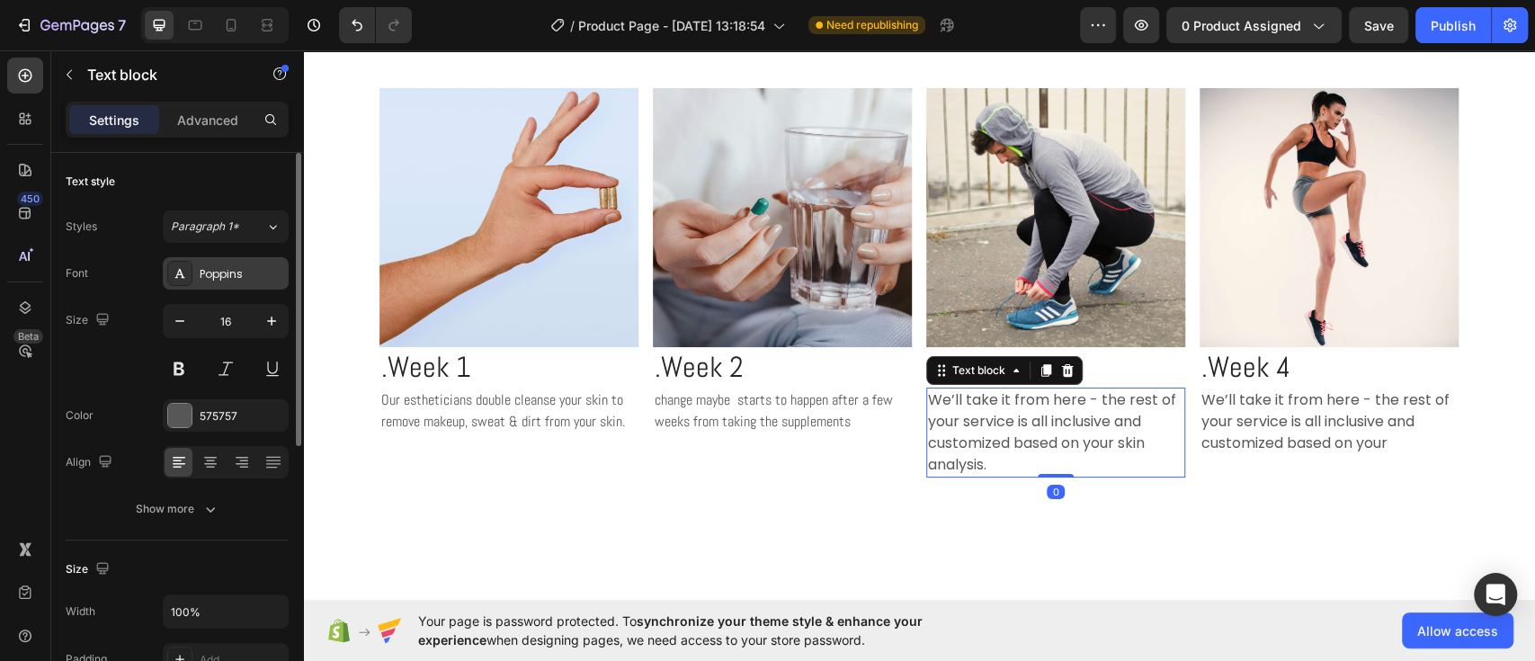
click at [273, 287] on div "Poppins" at bounding box center [226, 273] width 126 height 32
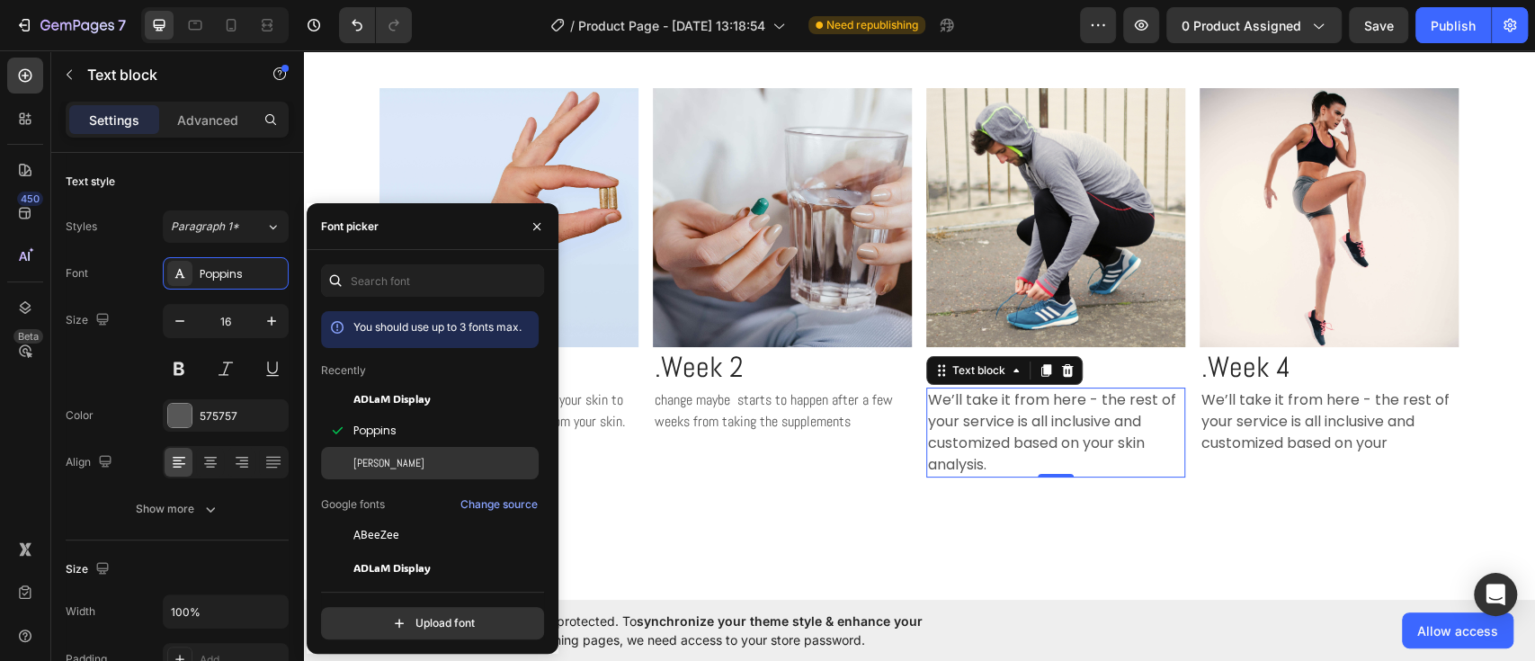
click at [374, 469] on div "[PERSON_NAME]" at bounding box center [444, 463] width 182 height 16
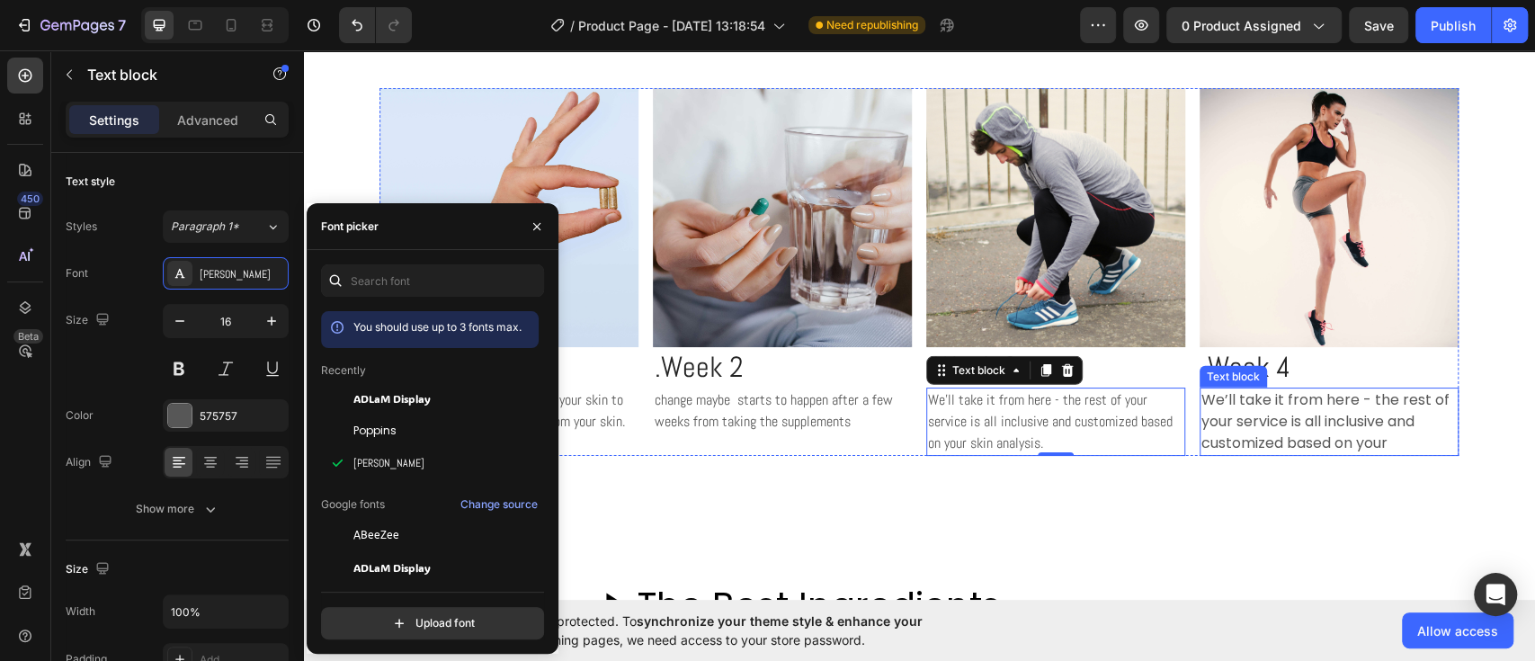
click at [1323, 414] on p "We’ll take it from here - the rest of your service is all inclusive and customi…" at bounding box center [1328, 421] width 255 height 65
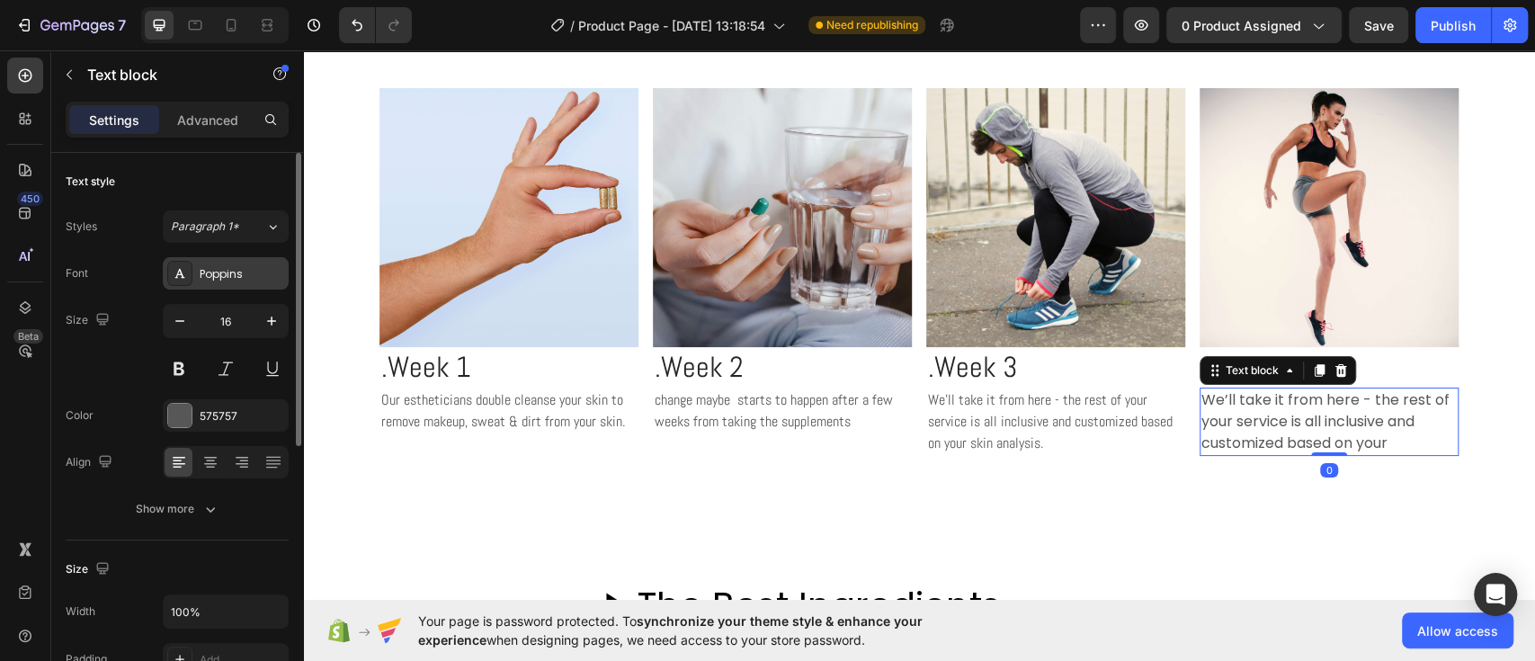
click at [246, 271] on div "Poppins" at bounding box center [242, 274] width 85 height 16
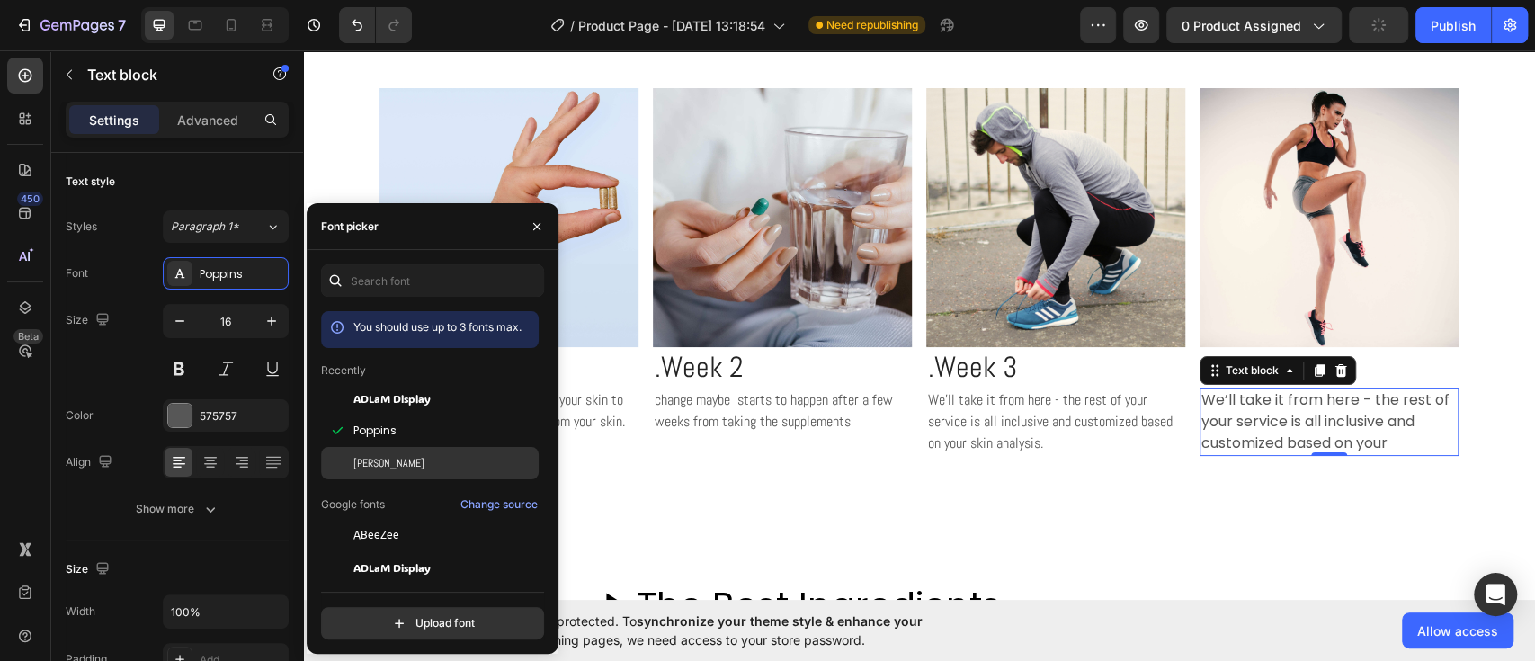
click at [362, 462] on span "[PERSON_NAME]" at bounding box center [388, 463] width 71 height 16
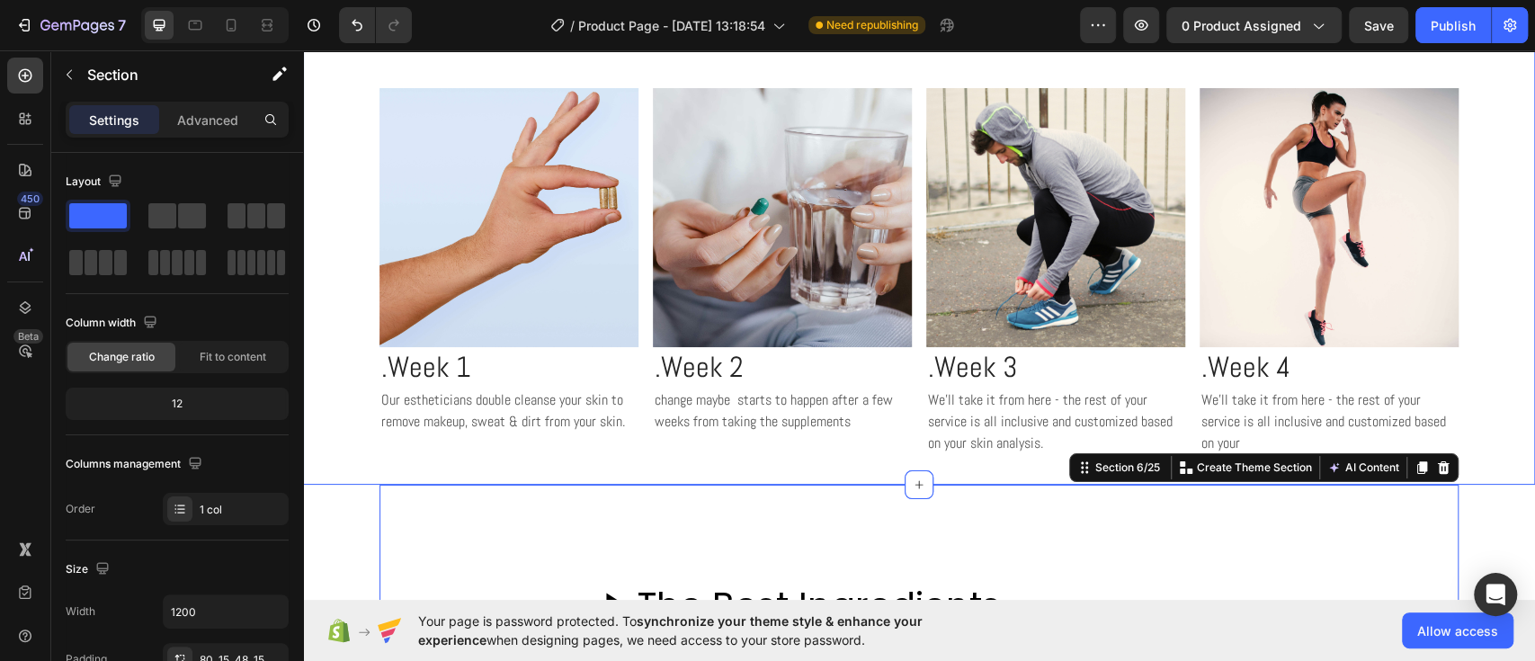
click at [1478, 361] on div "The Subtle Shifts You'll Notice... Custom Code Row Image .Week 1 Heading Our es…" at bounding box center [919, 217] width 1232 height 480
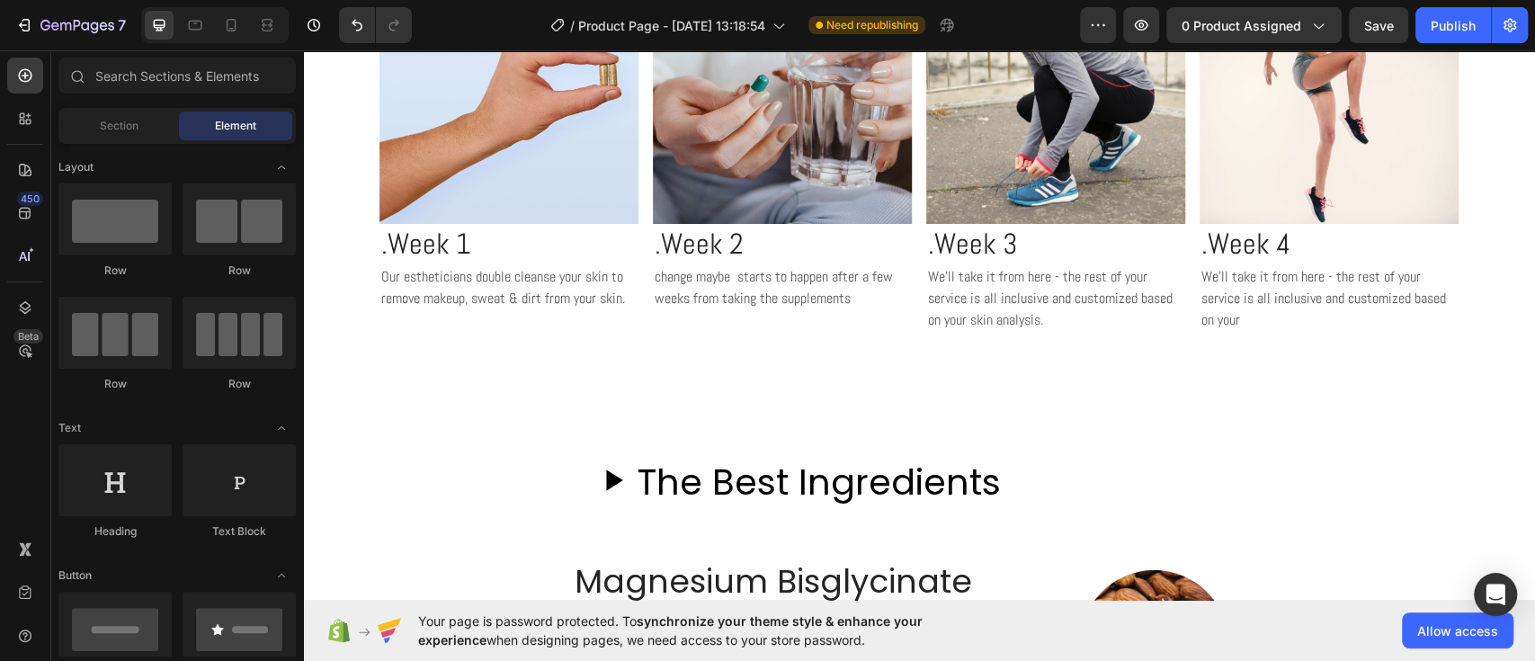
scroll to position [3454, 0]
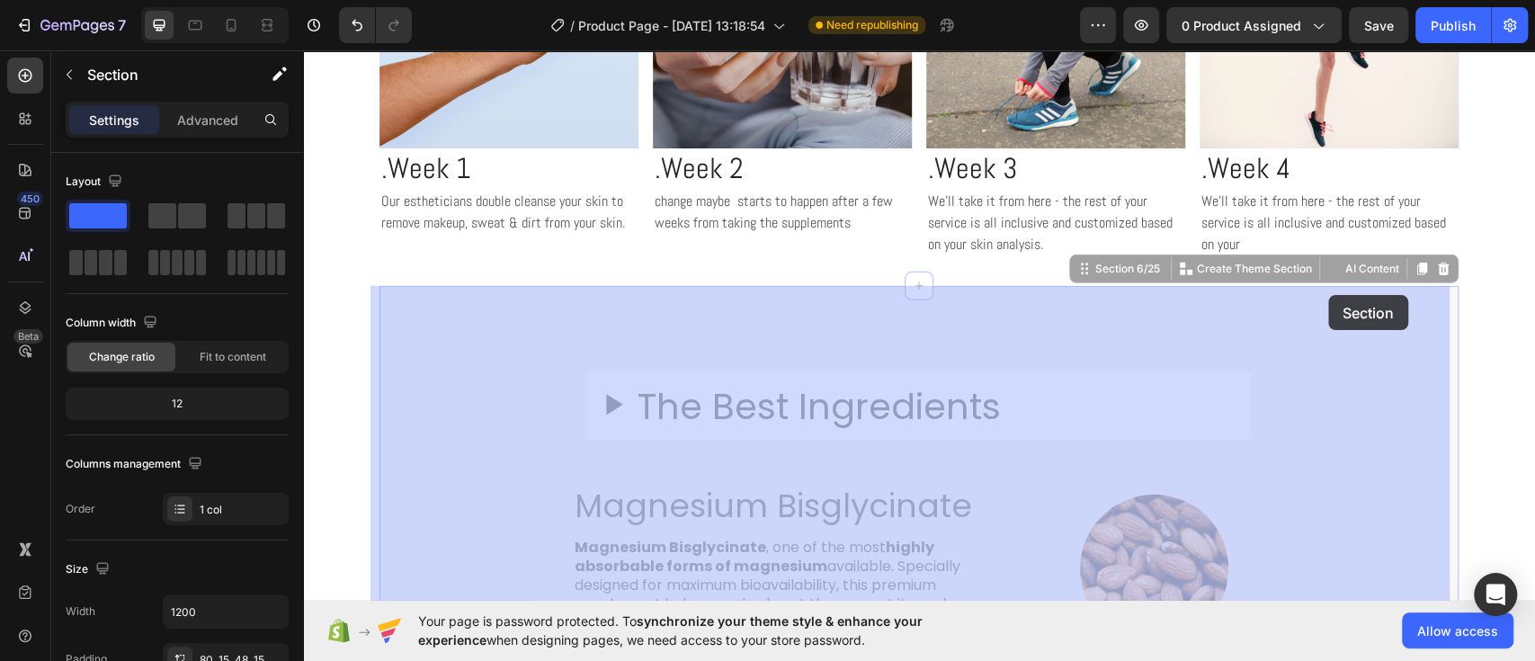
drag, startPoint x: 1328, startPoint y: 301, endPoint x: 1219, endPoint y: 262, distance: 115.8
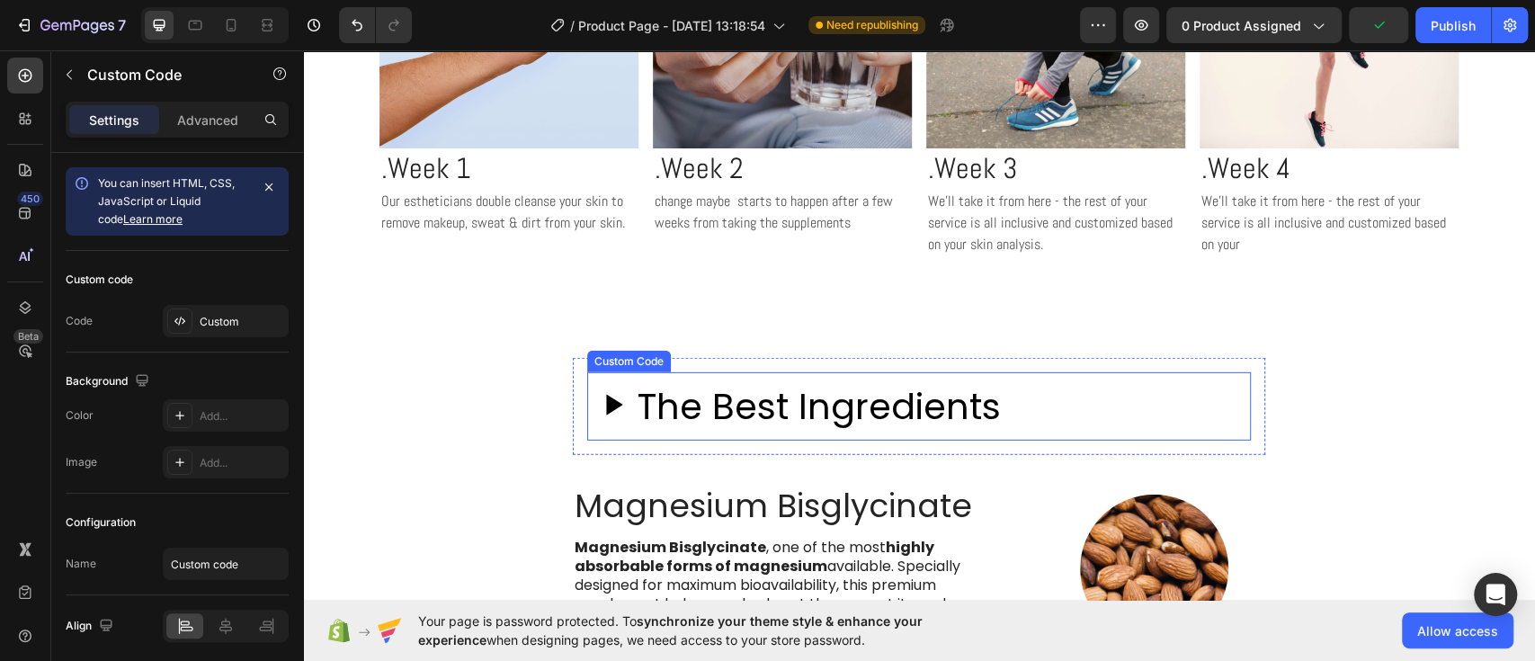
click at [880, 418] on h2 "The Best Ingredients" at bounding box center [819, 407] width 363 height 54
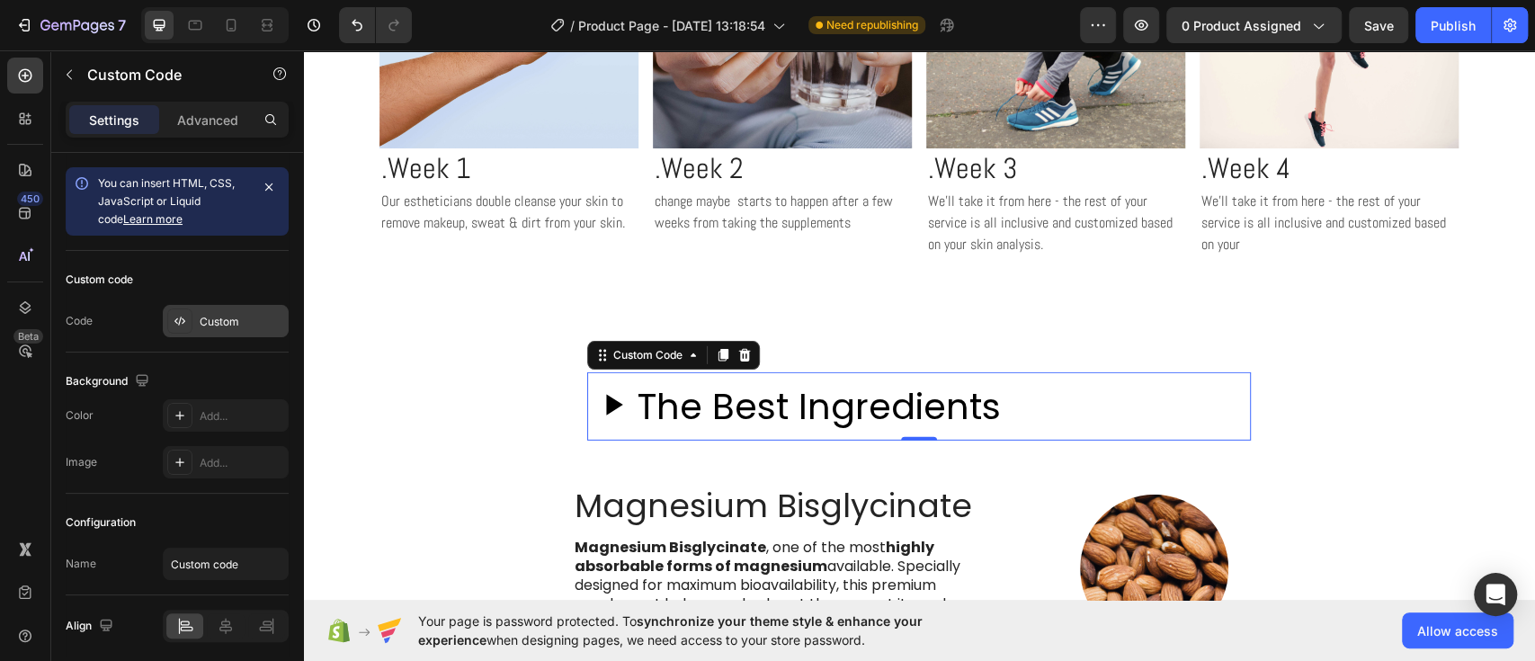
click at [219, 322] on div "Custom" at bounding box center [242, 322] width 85 height 16
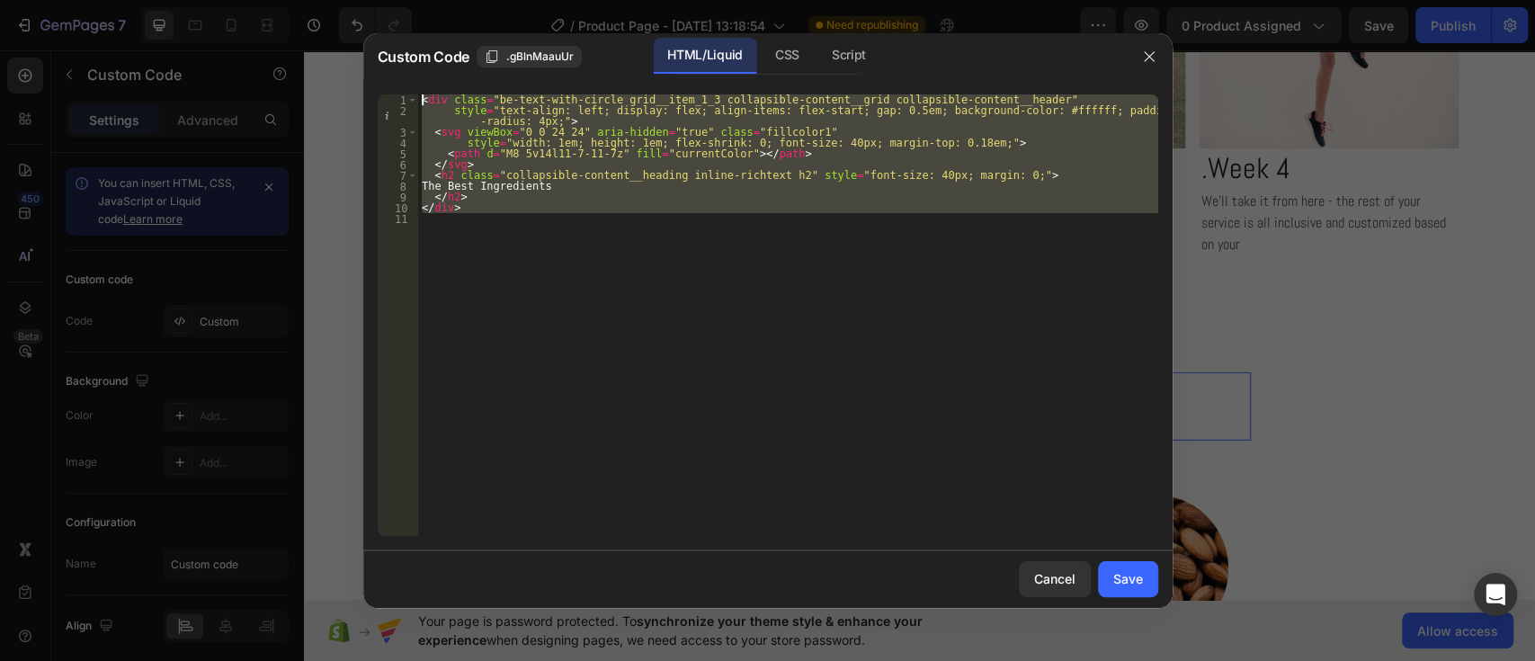
drag, startPoint x: 482, startPoint y: 219, endPoint x: 394, endPoint y: 83, distance: 162.6
click at [394, 83] on div "1 2 3 4 5 6 7 8 9 10 11 < div class = "be-text-with-circle grid__item_1_3 colla…" at bounding box center [767, 315] width 809 height 470
type textarea "<div class="be-text-with-circle grid__item_1_3 collapsible-content__grid collap…"
click at [498, 250] on div "< div class = "be-text-with-circle grid__item_1_3 collapsible-content__grid col…" at bounding box center [788, 315] width 740 height 442
drag, startPoint x: 498, startPoint y: 251, endPoint x: 395, endPoint y: 95, distance: 186.8
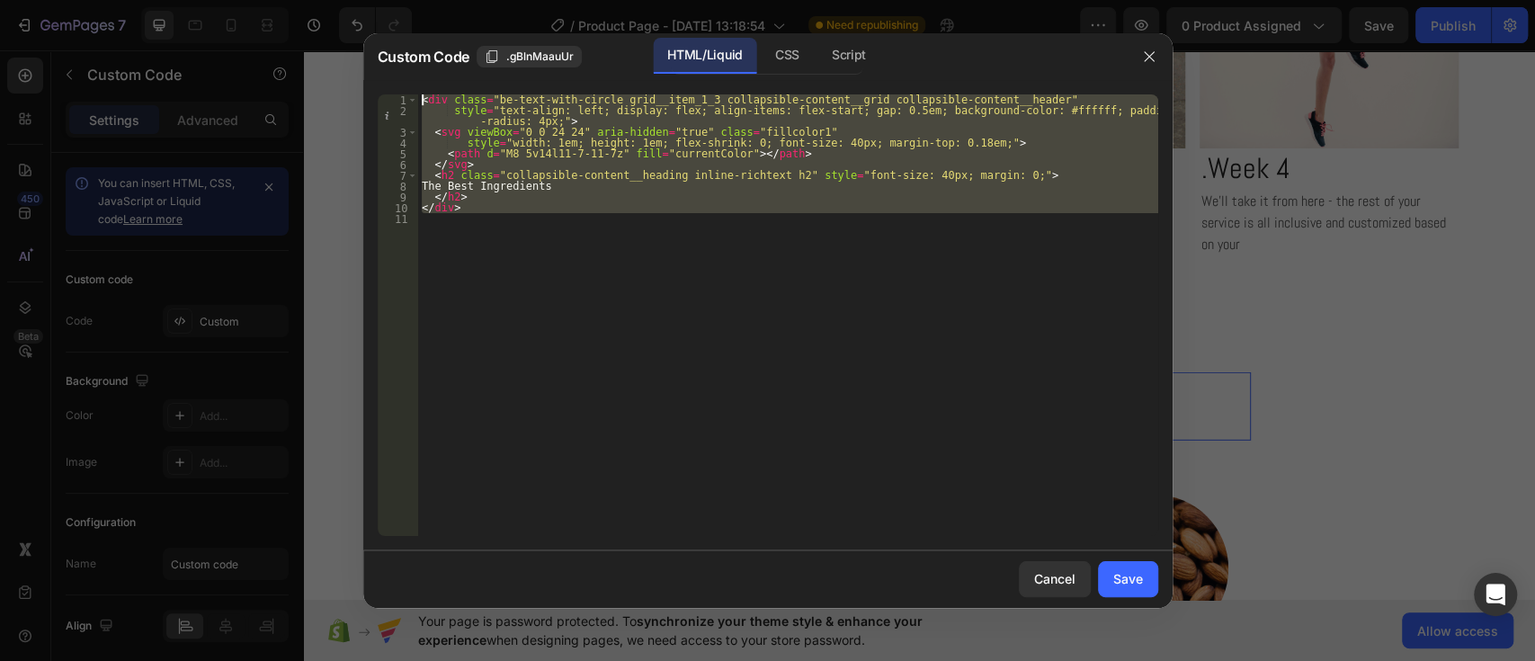
click at [395, 95] on div "1 2 3 4 5 6 7 8 9 10 11 < div class = "be-text-with-circle grid__item_1_3 colla…" at bounding box center [768, 315] width 781 height 442
type textarea "<div class="be-text-with-circle grid__item_1_3 collapsible-content__grid collap…"
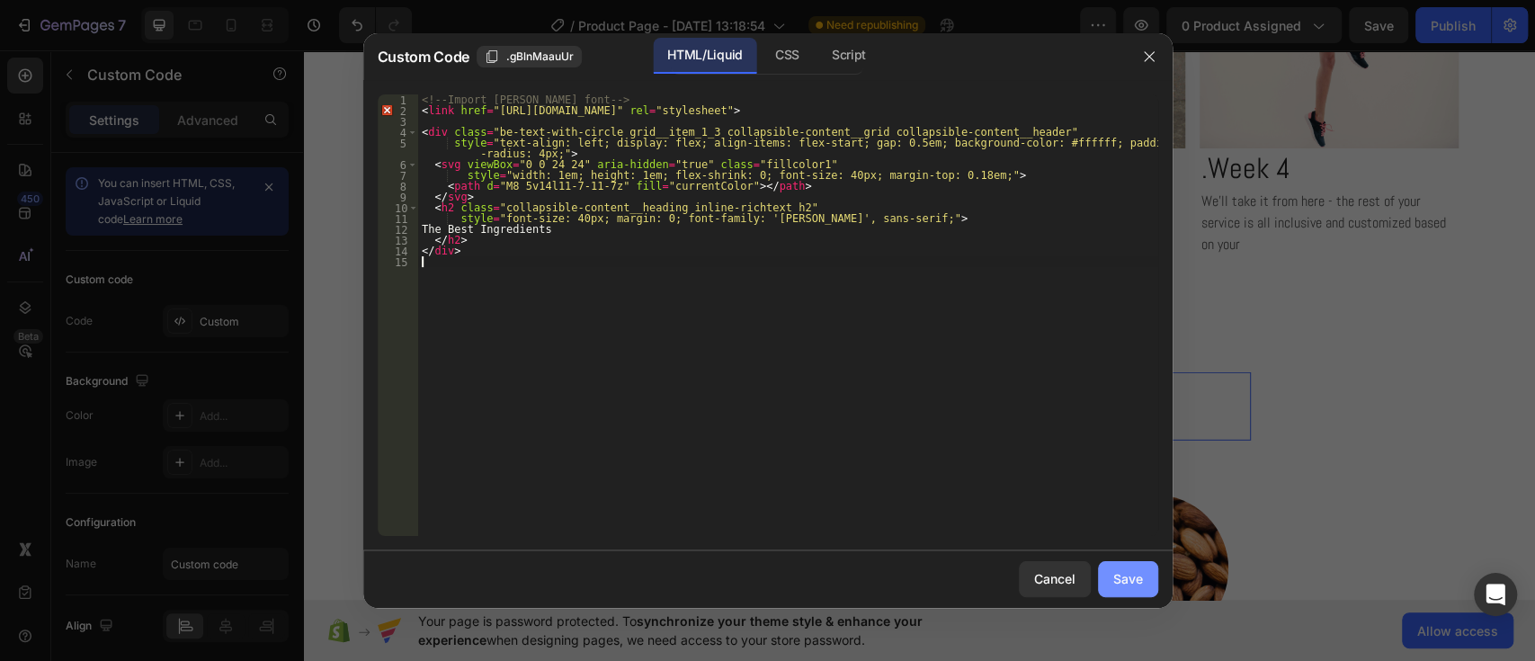
click at [1118, 576] on div "Save" at bounding box center [1128, 578] width 30 height 19
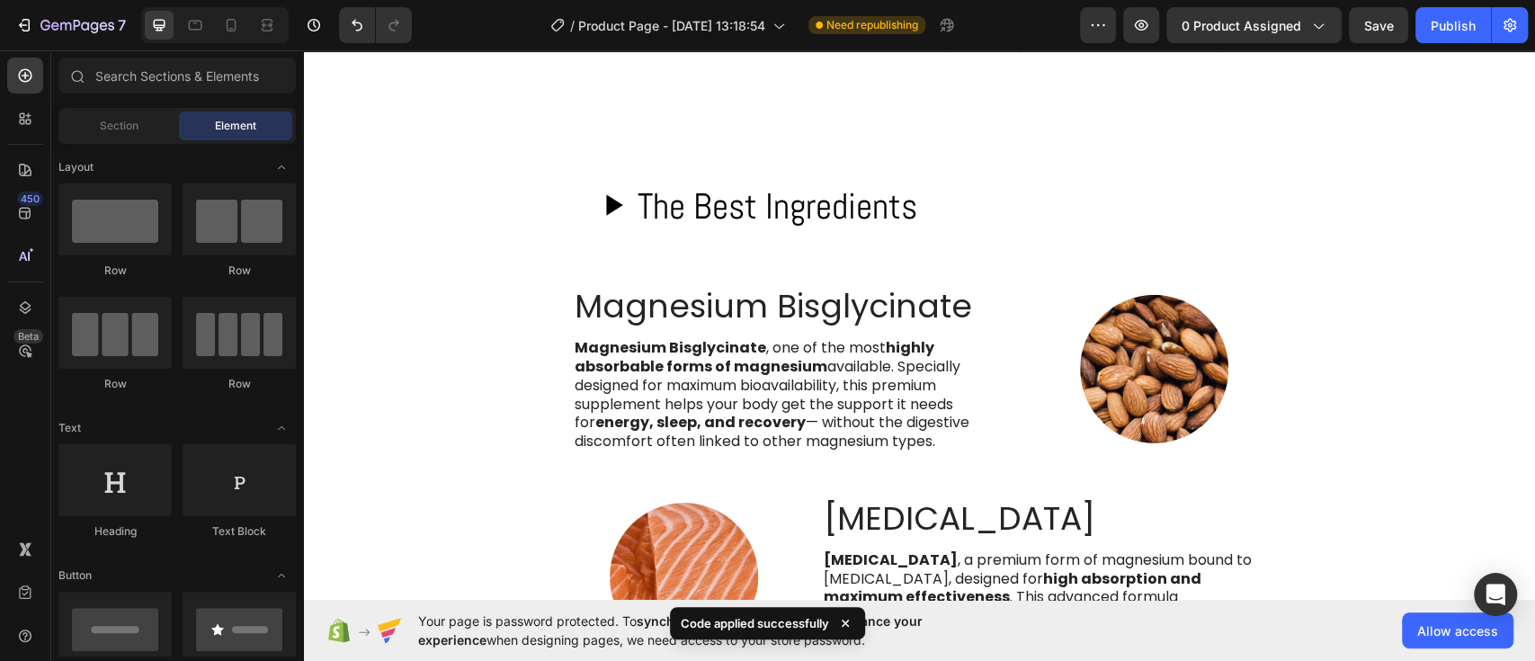
scroll to position [3673, 0]
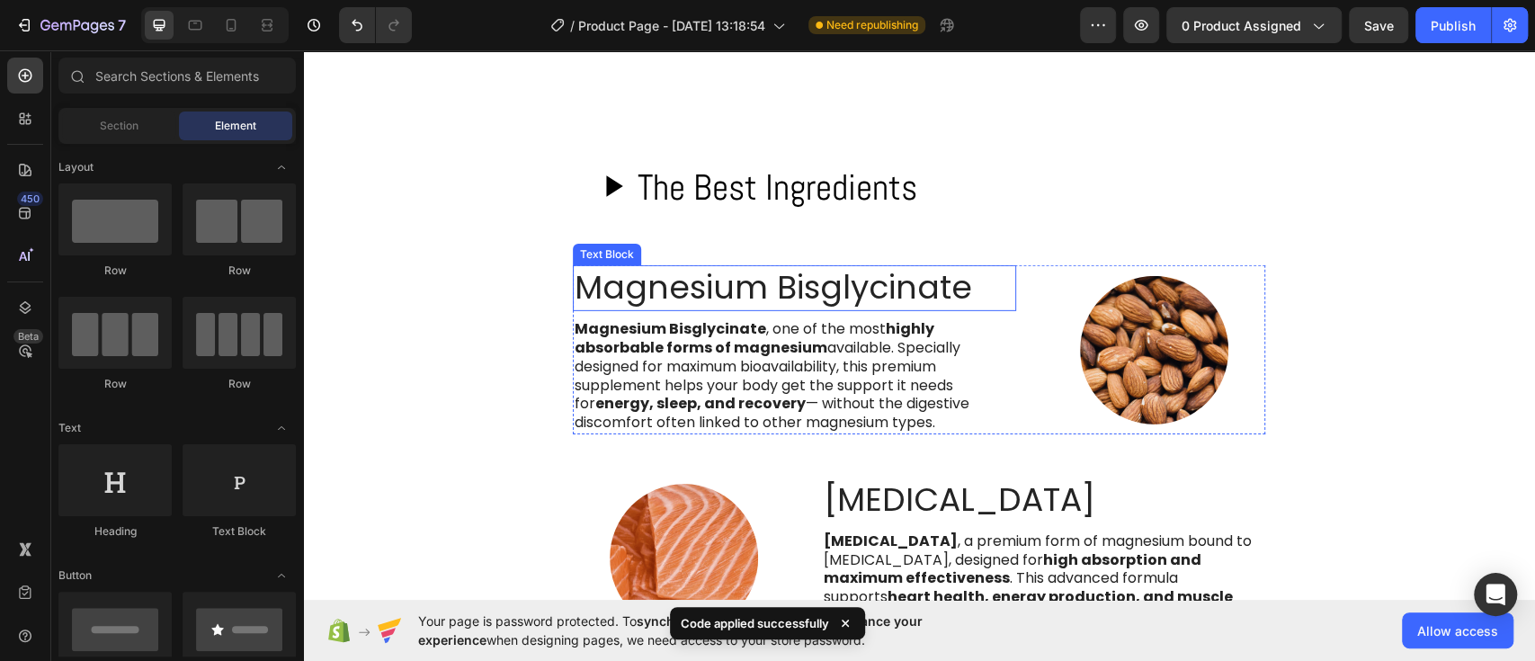
click at [793, 296] on p "Magnesium Bisglycinate" at bounding box center [795, 288] width 440 height 42
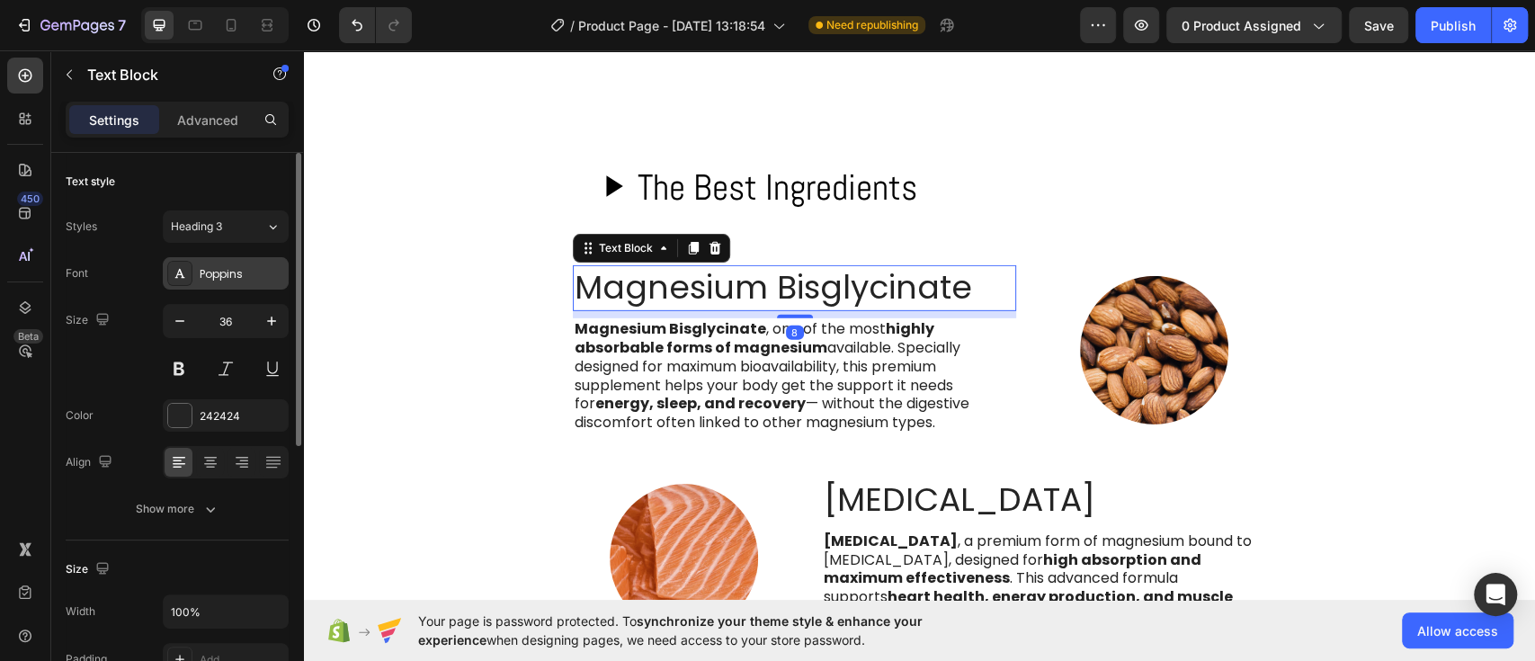
click at [209, 266] on div "Poppins" at bounding box center [242, 274] width 85 height 16
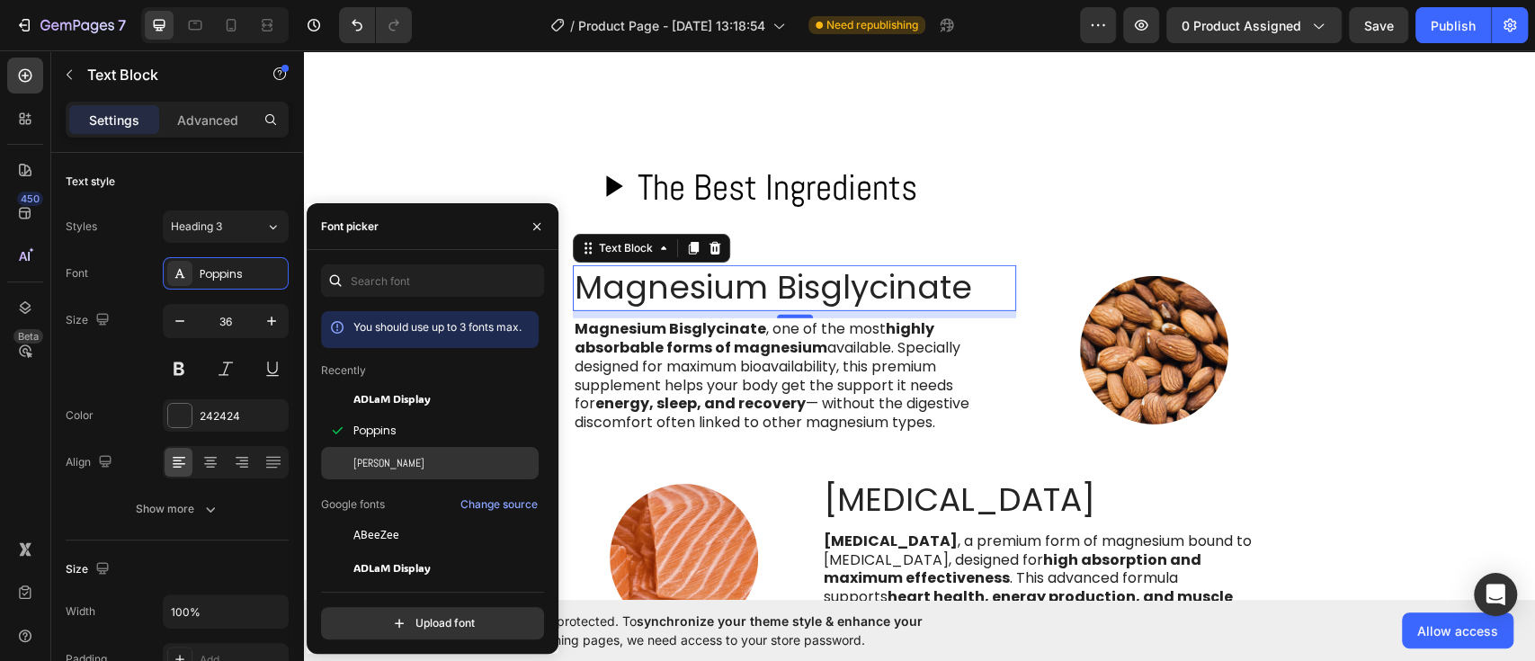
click at [350, 453] on div at bounding box center [337, 463] width 32 height 32
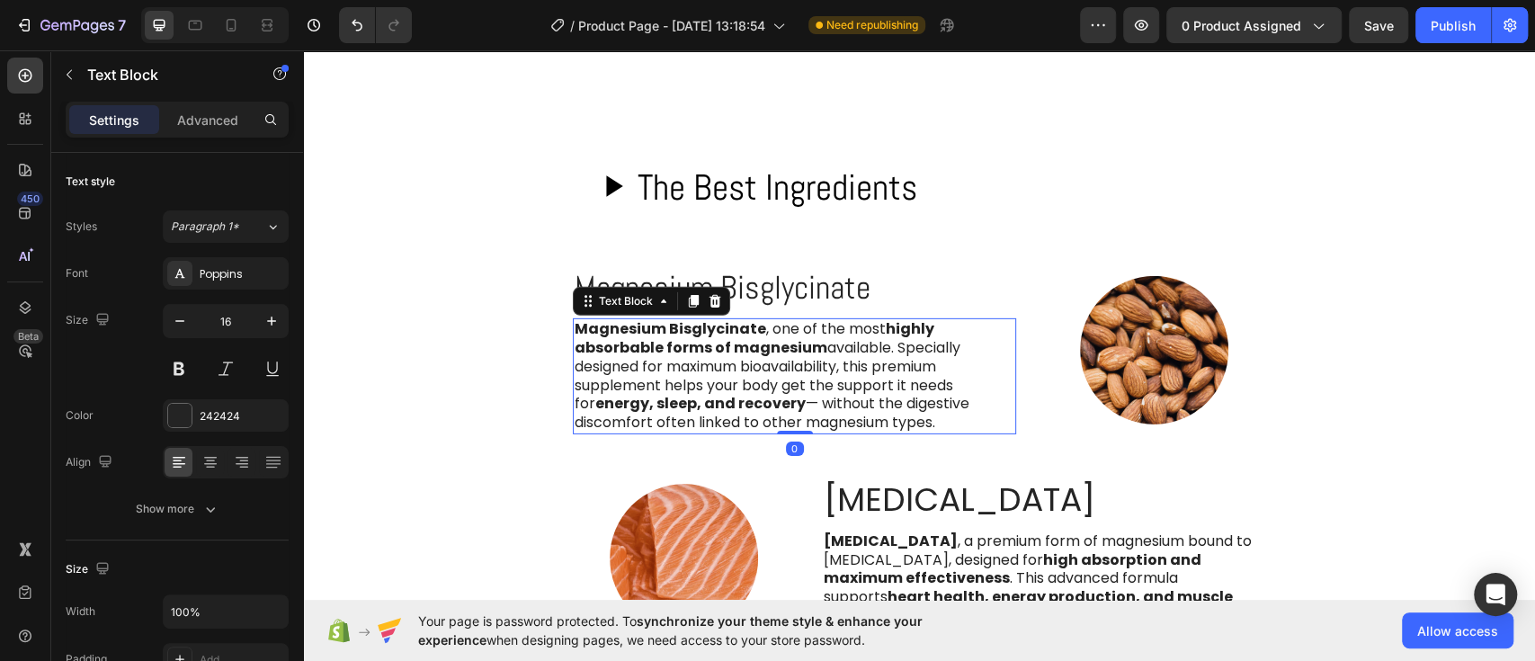
click at [645, 385] on p "Magnesium Bisglycinate , one of the most highly absorbable forms of magnesium a…" at bounding box center [795, 376] width 440 height 112
click at [232, 274] on div "Poppins" at bounding box center [242, 274] width 85 height 16
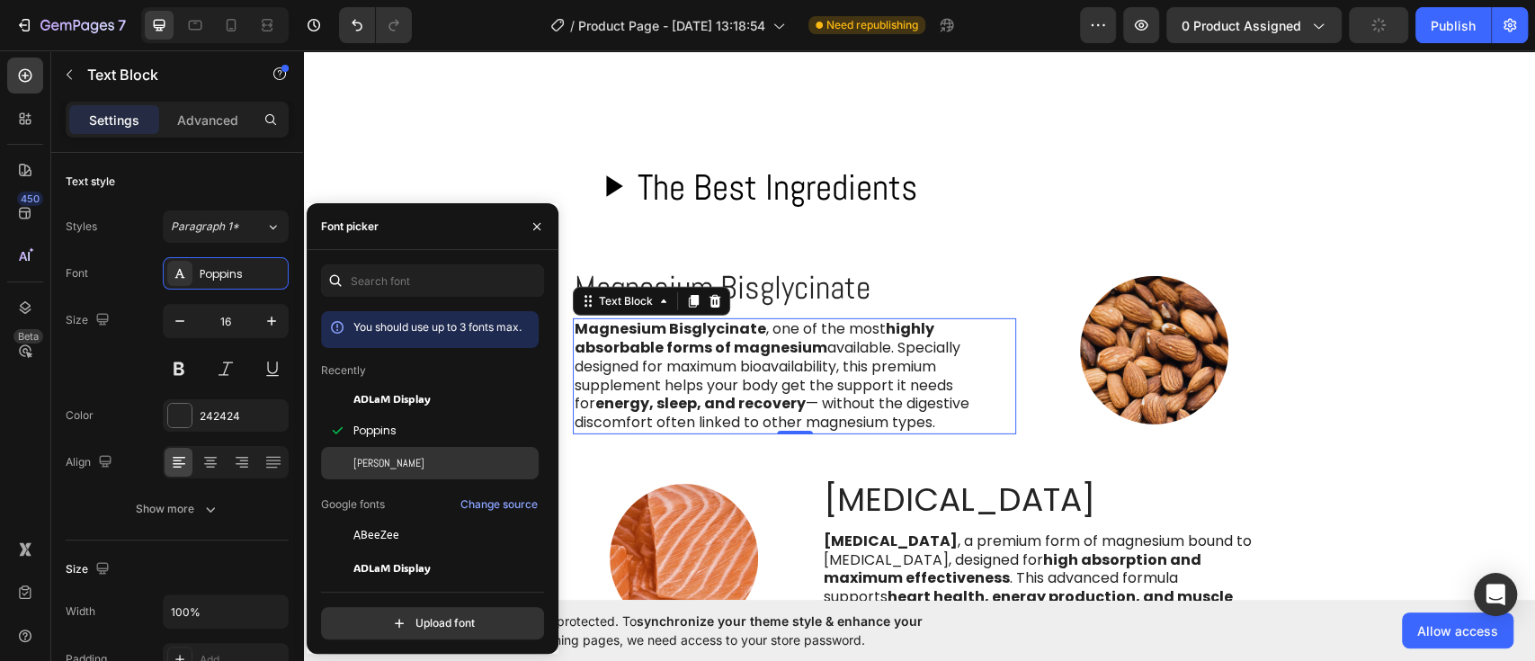
drag, startPoint x: 371, startPoint y: 472, endPoint x: 416, endPoint y: 437, distance: 57.7
click at [371, 472] on div "[PERSON_NAME]" at bounding box center [430, 463] width 218 height 32
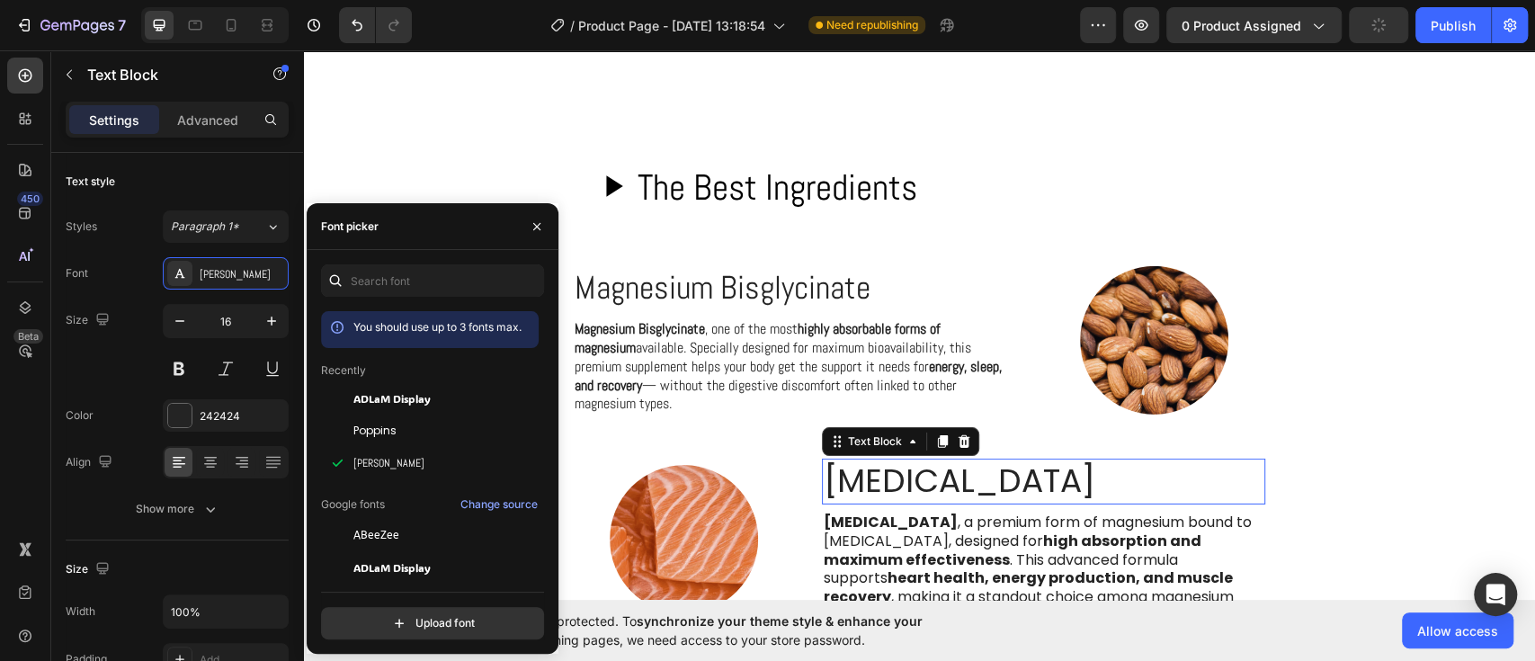
click at [957, 499] on p "Magnesium Orotate" at bounding box center [1044, 481] width 440 height 42
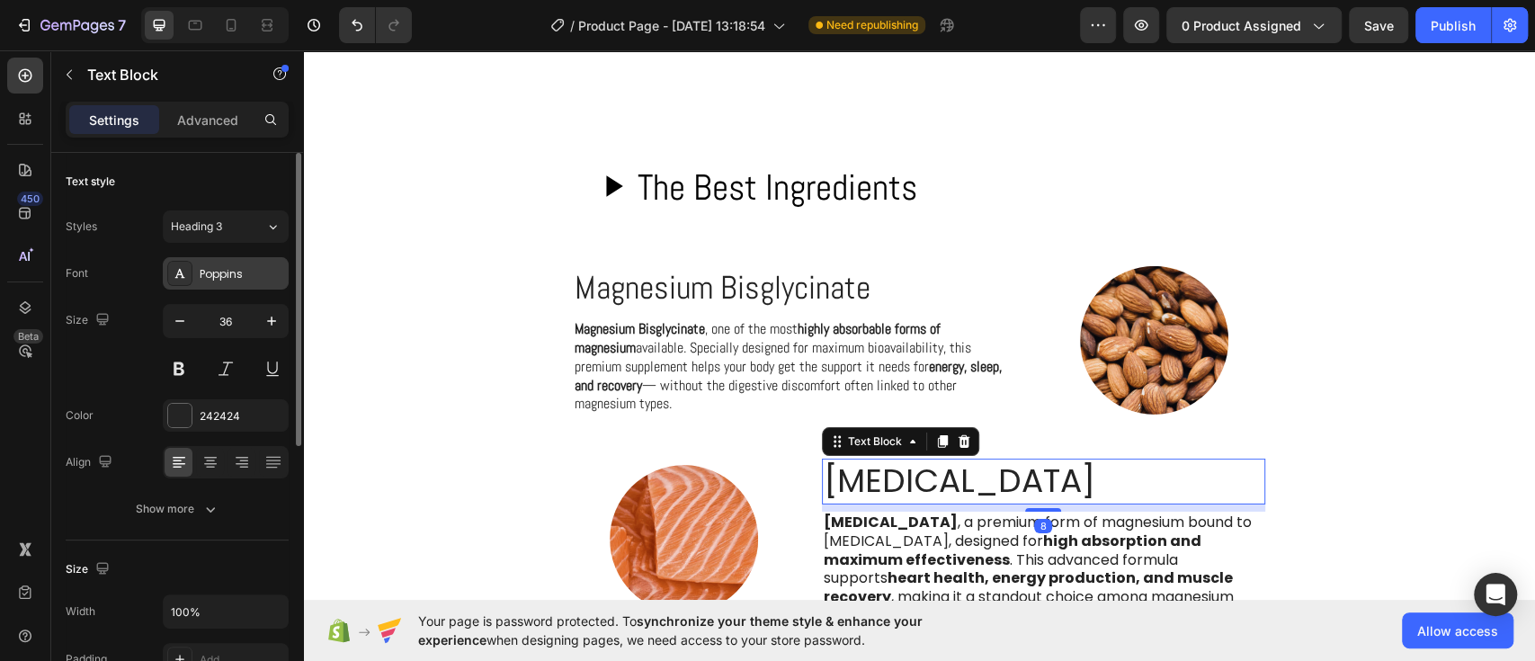
click at [250, 281] on div "Poppins" at bounding box center [226, 273] width 126 height 32
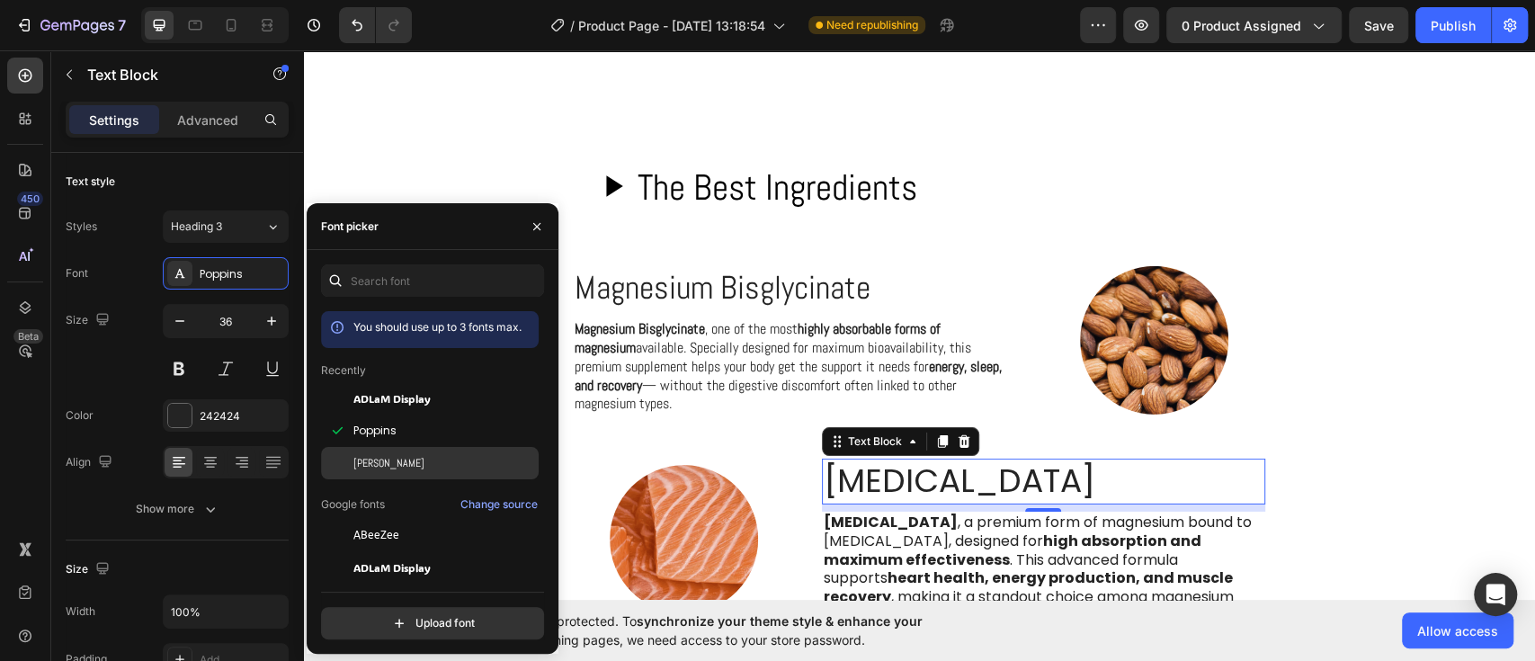
click at [370, 455] on span "[PERSON_NAME]" at bounding box center [388, 463] width 71 height 16
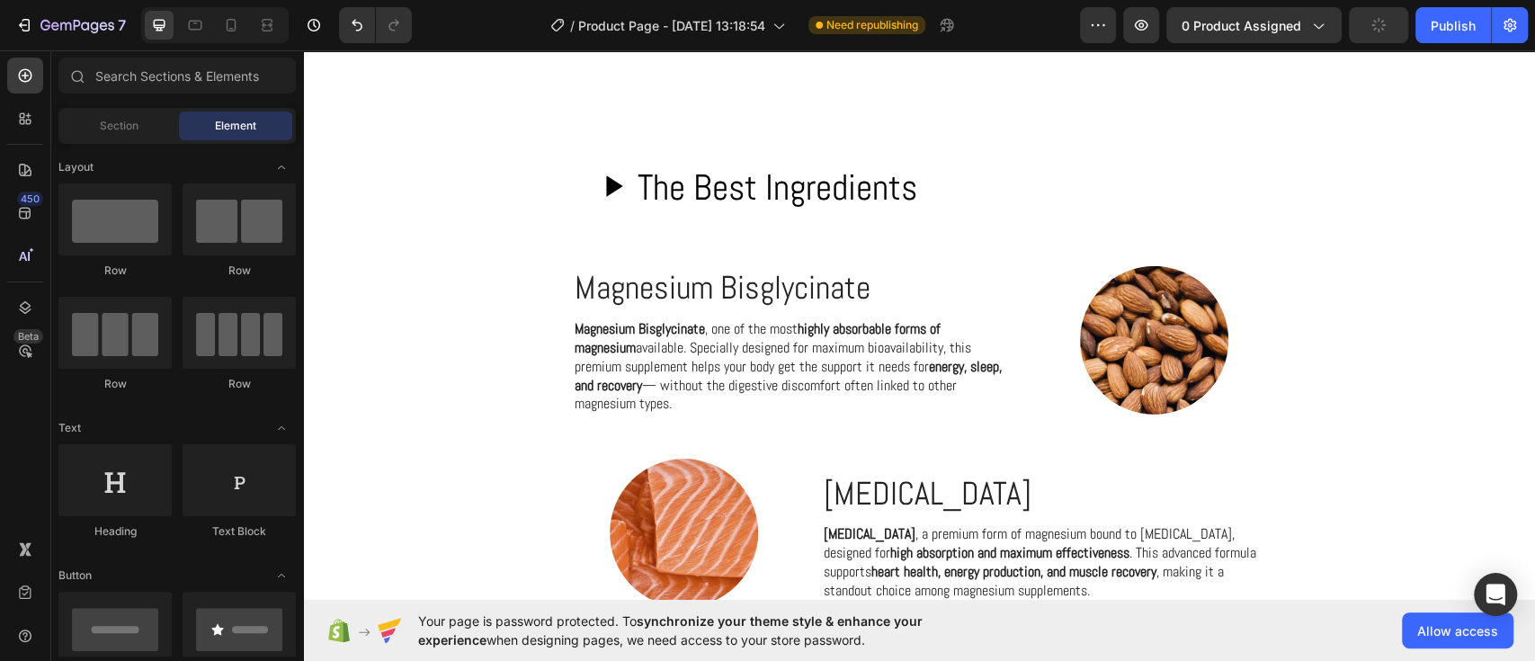
scroll to position [4099, 0]
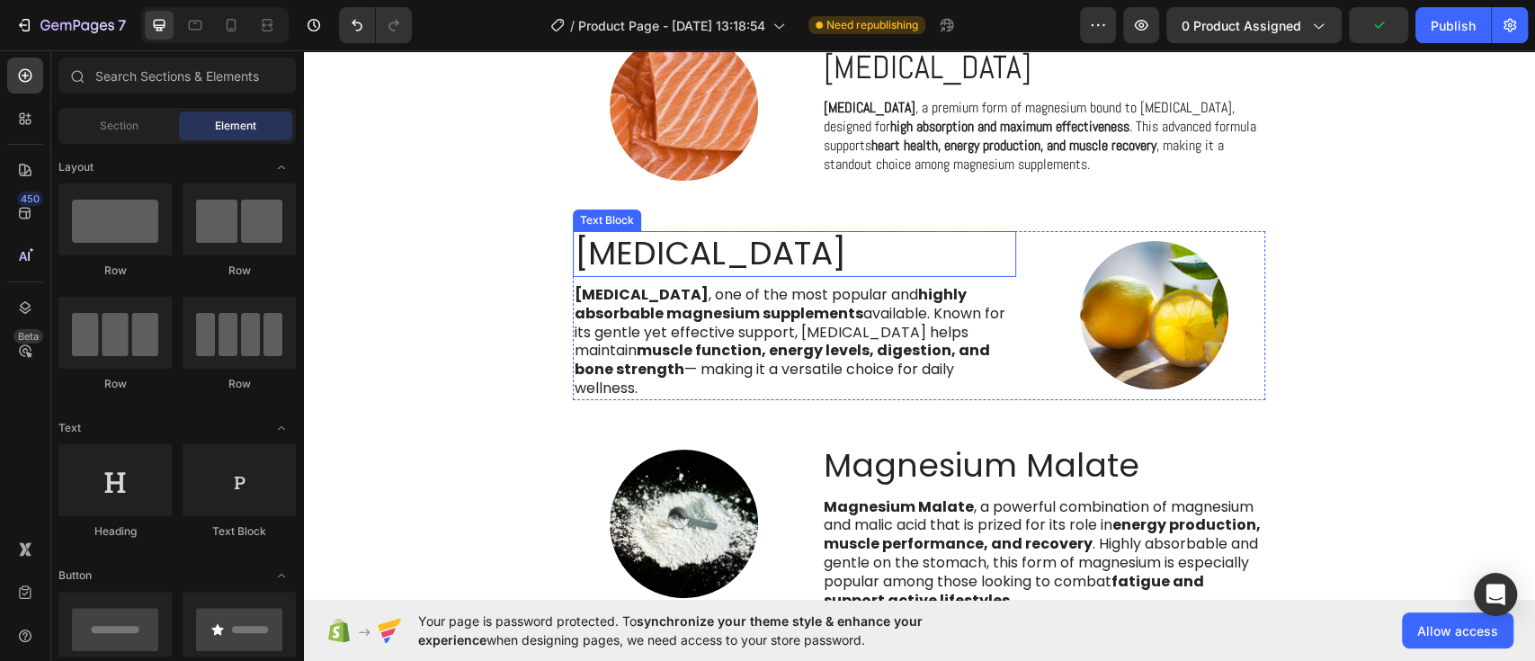
click at [796, 238] on p "[MEDICAL_DATA]" at bounding box center [795, 254] width 440 height 42
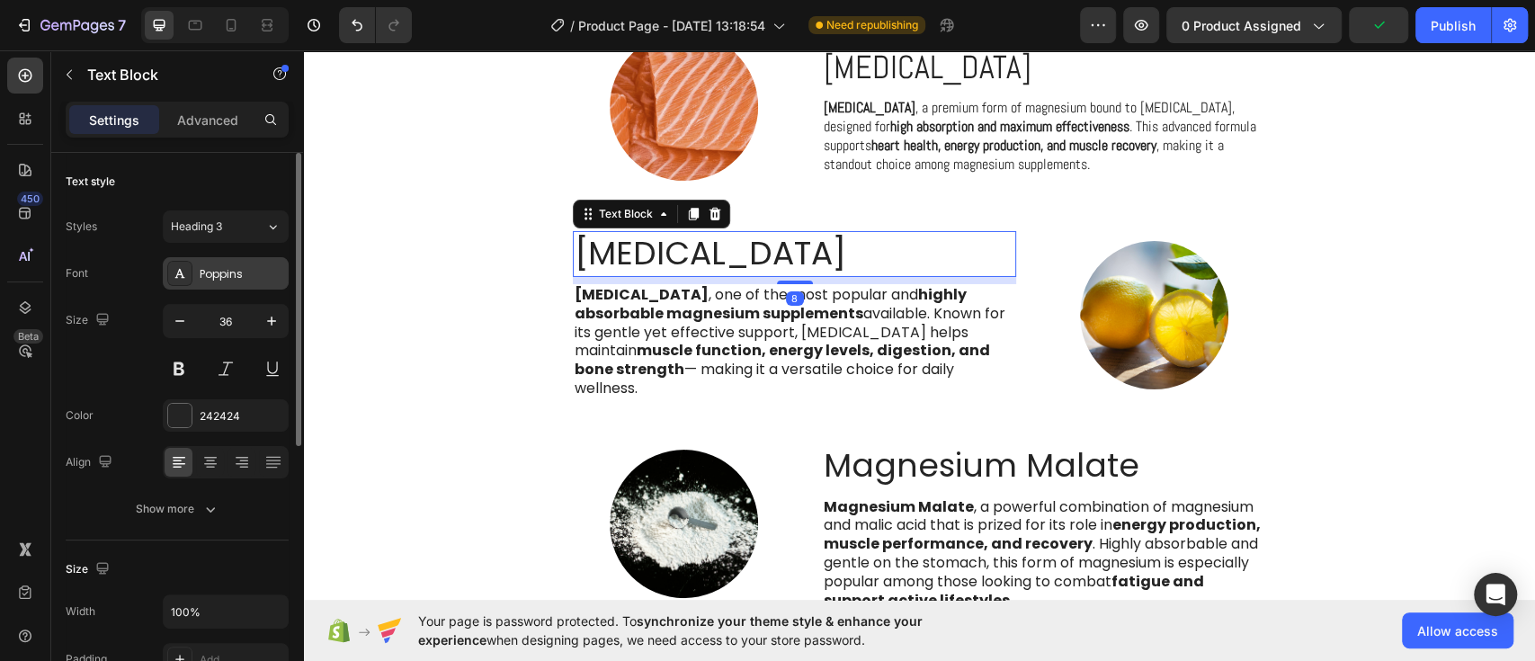
click at [217, 281] on div "Poppins" at bounding box center [242, 274] width 85 height 16
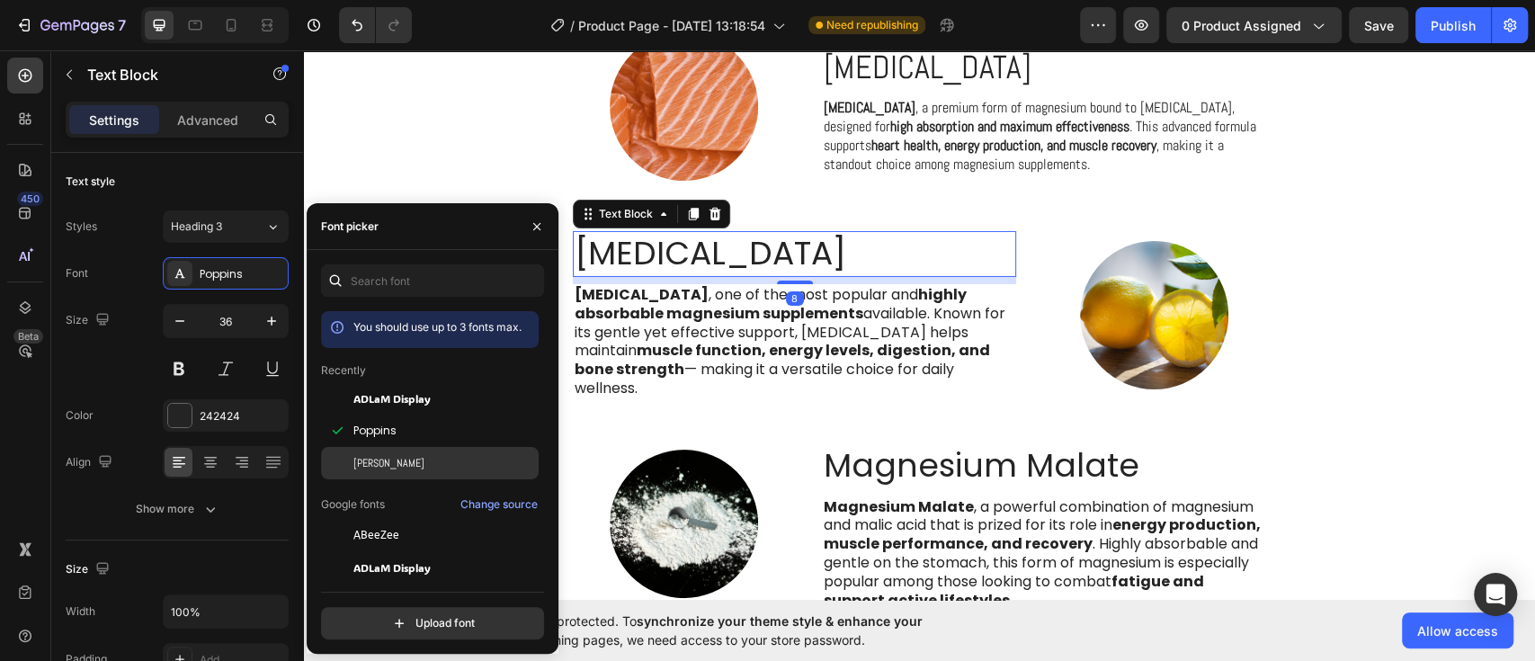
drag, startPoint x: 373, startPoint y: 457, endPoint x: 447, endPoint y: 319, distance: 156.1
click at [373, 457] on div "[PERSON_NAME]" at bounding box center [444, 463] width 182 height 16
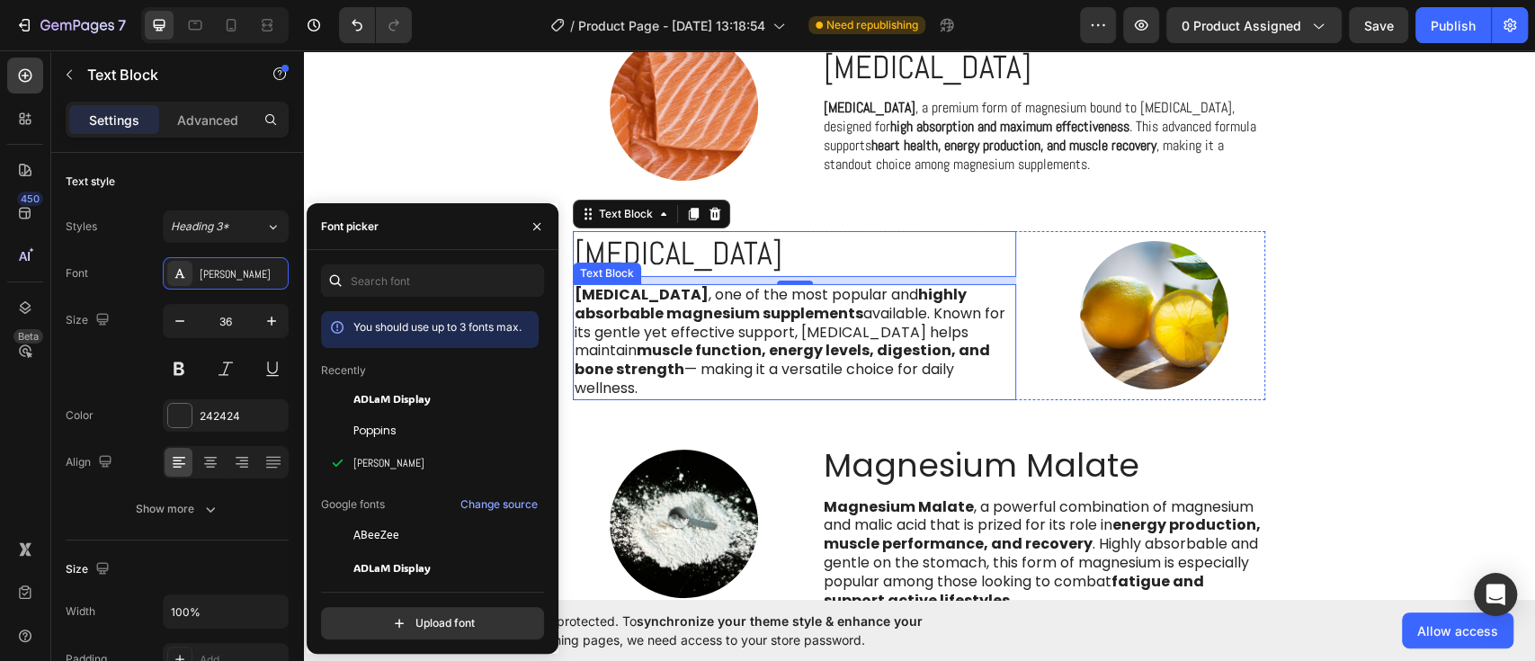
click at [785, 335] on p "[MEDICAL_DATA] , one of the most popular and highly absorbable magnesium supple…" at bounding box center [795, 342] width 440 height 112
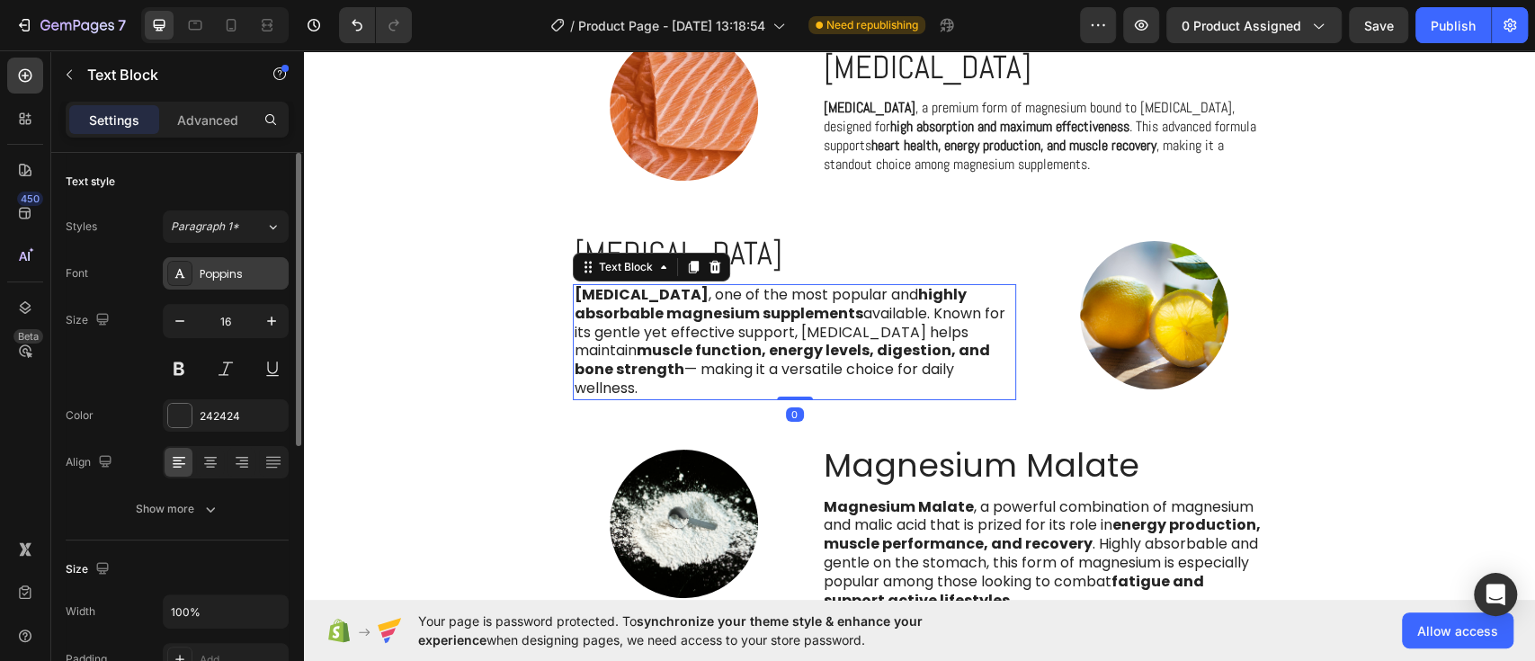
click at [223, 270] on div "Poppins" at bounding box center [242, 274] width 85 height 16
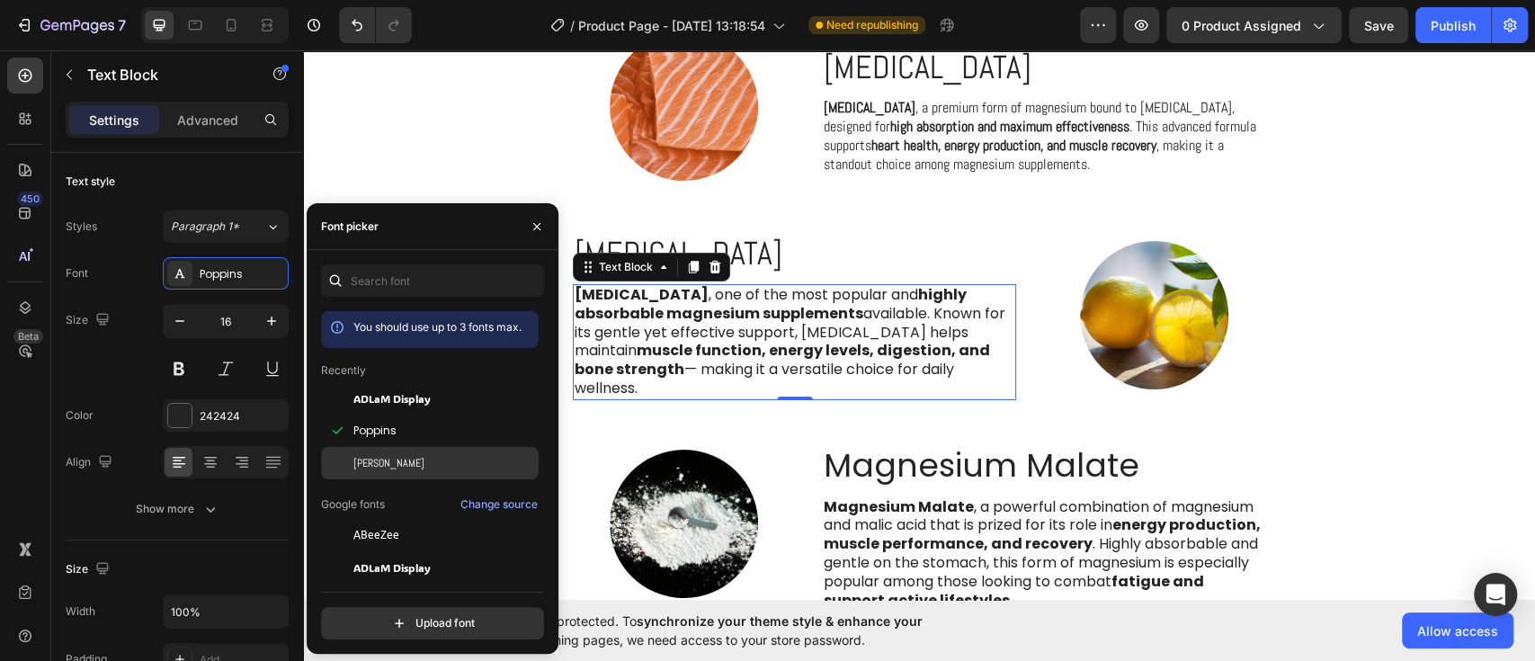
click at [361, 460] on span "[PERSON_NAME]" at bounding box center [388, 463] width 71 height 16
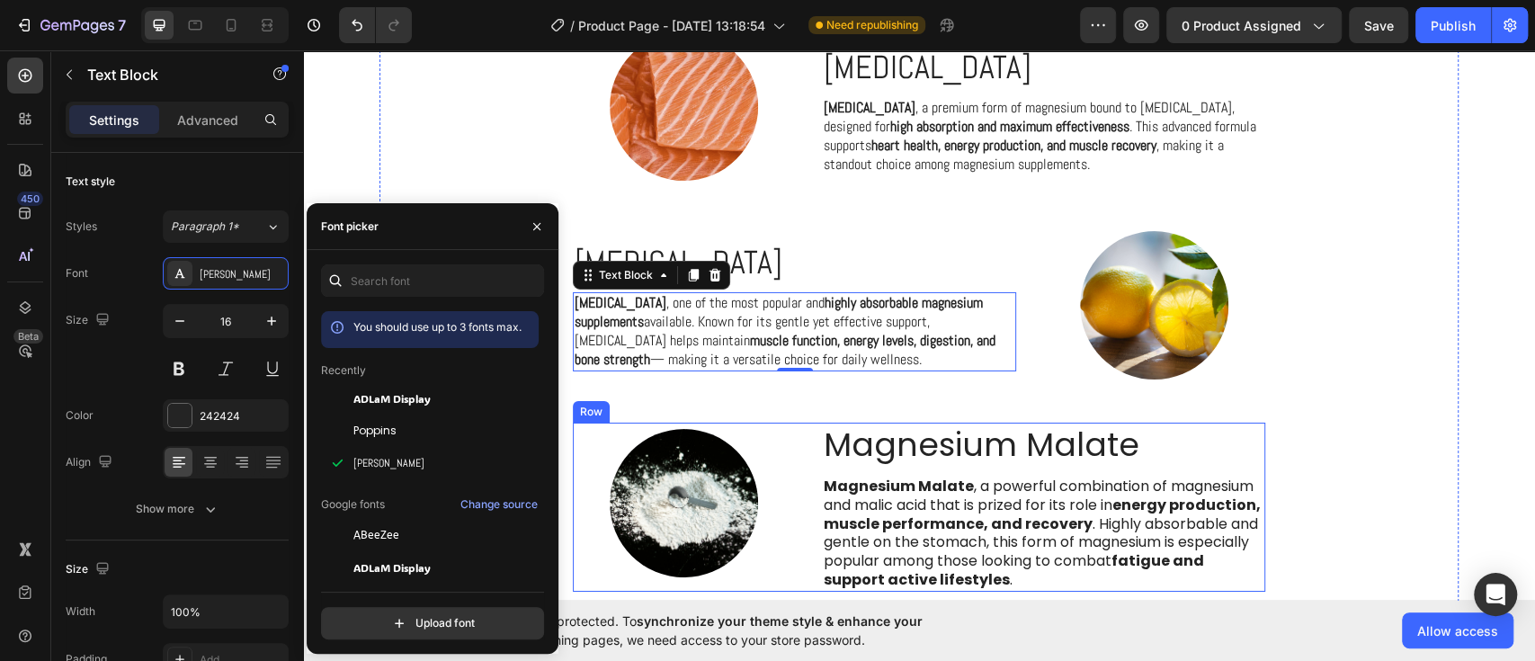
click at [923, 471] on div "Magnesium Malate Text Block Magnesium Malate , a powerful combination of magnes…" at bounding box center [1043, 507] width 443 height 169
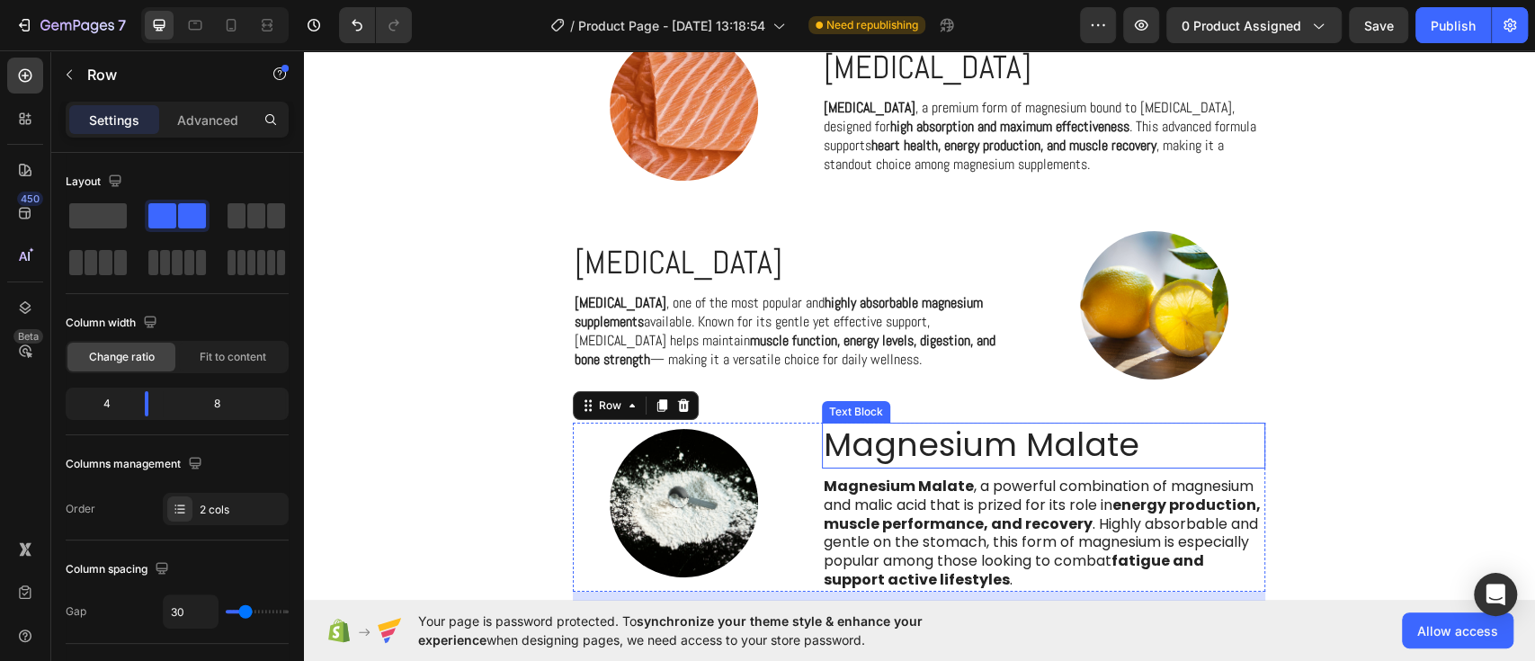
click at [903, 450] on p "Magnesium Malate" at bounding box center [1044, 445] width 440 height 42
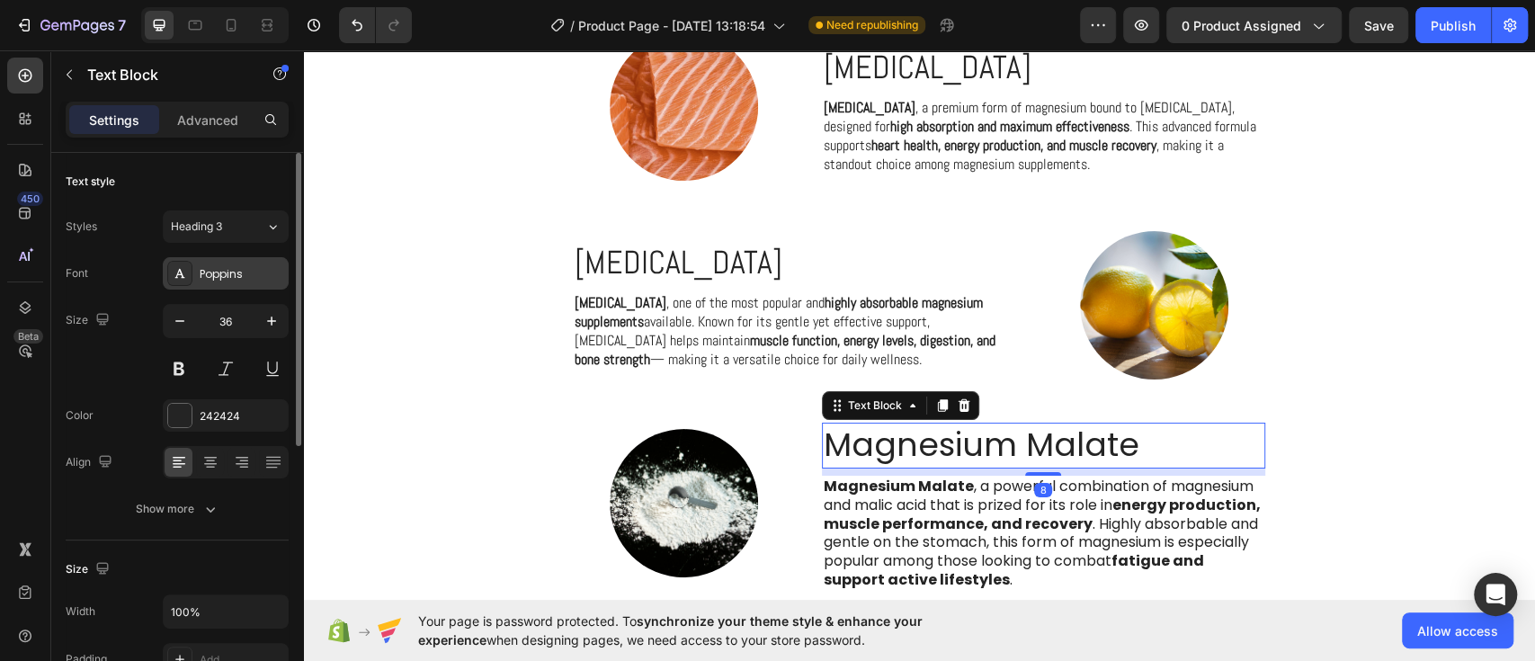
click at [234, 263] on div "Poppins" at bounding box center [226, 273] width 126 height 32
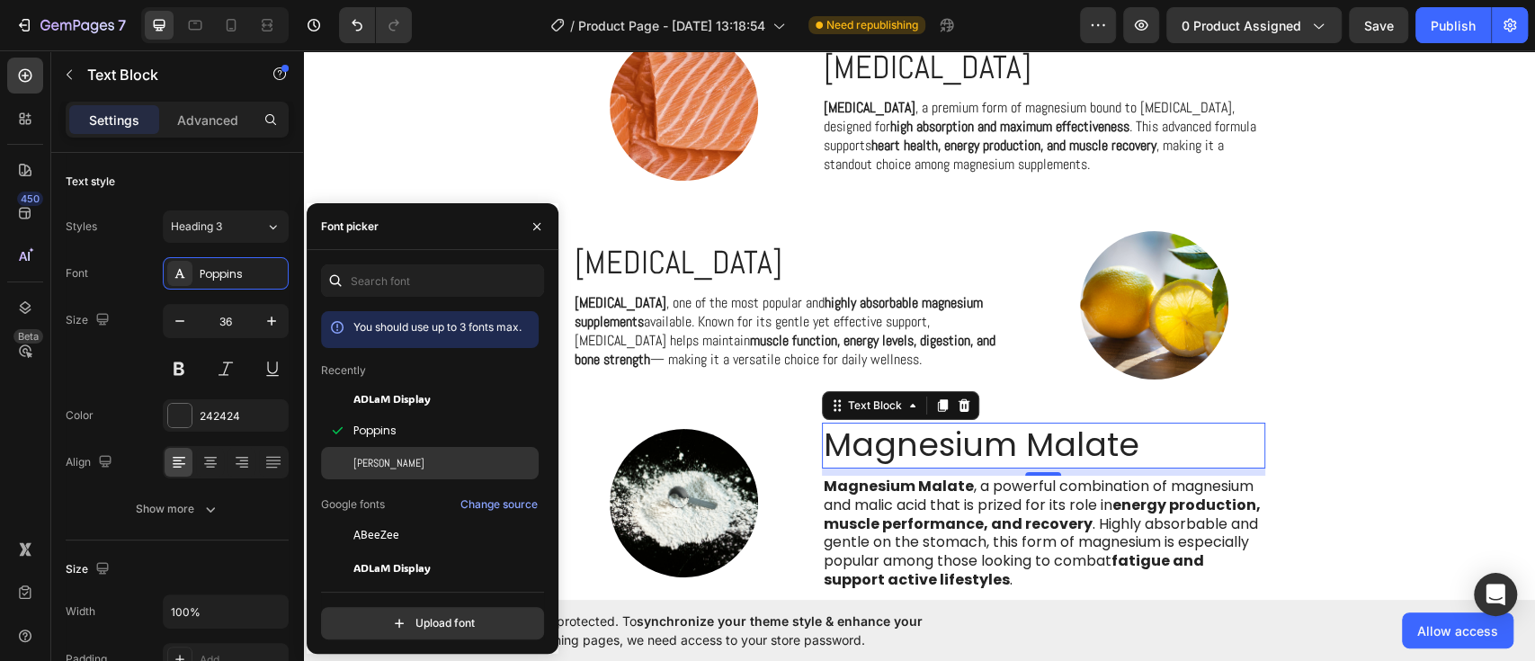
click at [375, 476] on div "[PERSON_NAME]" at bounding box center [430, 463] width 218 height 32
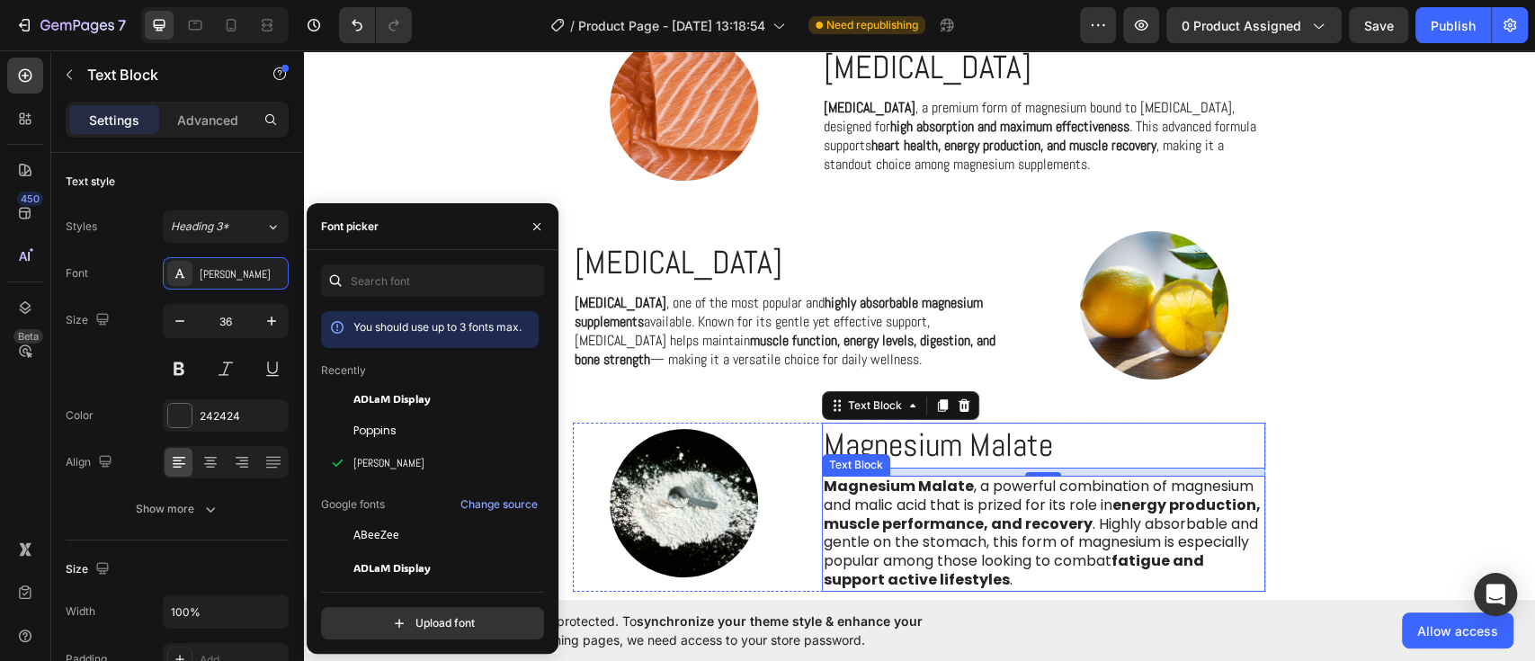
click at [928, 536] on p "Magnesium Malate , a powerful combination of magnesium and malic acid that is p…" at bounding box center [1044, 534] width 440 height 112
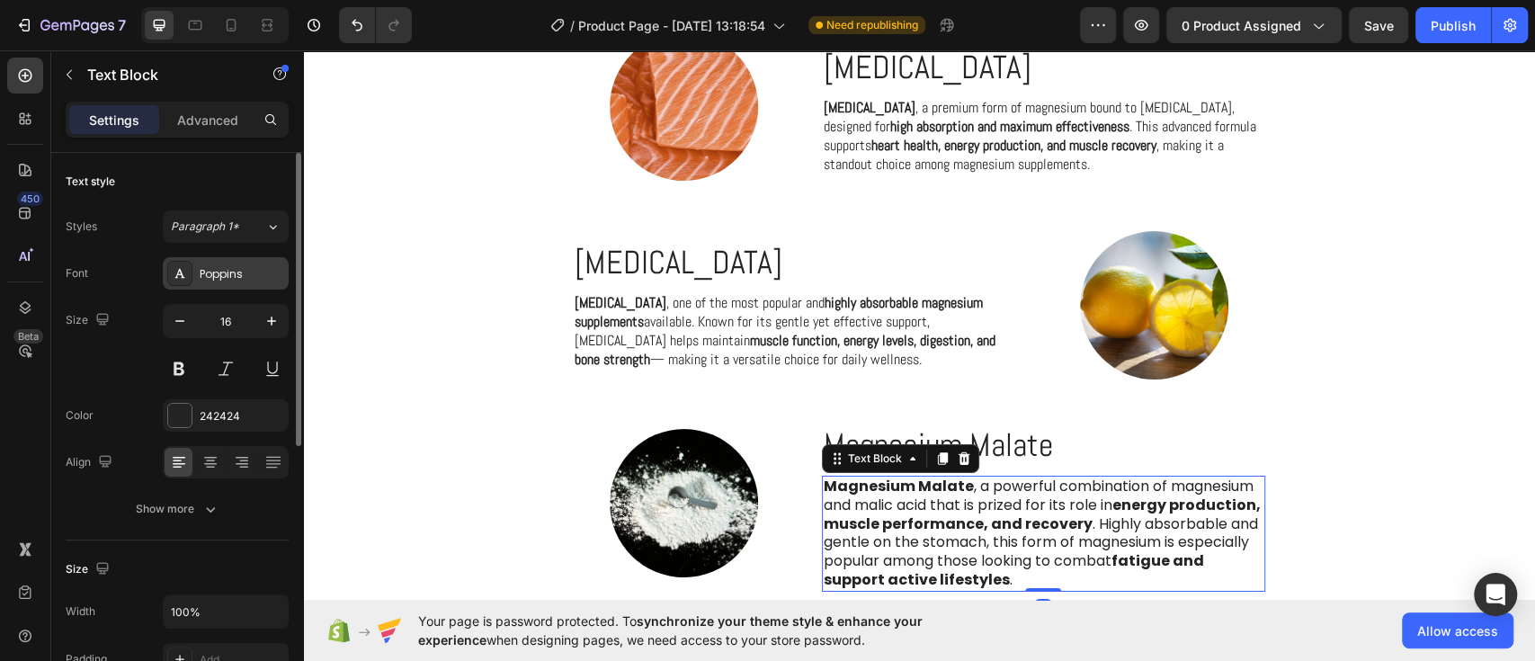
click at [204, 269] on div "Poppins" at bounding box center [242, 274] width 85 height 16
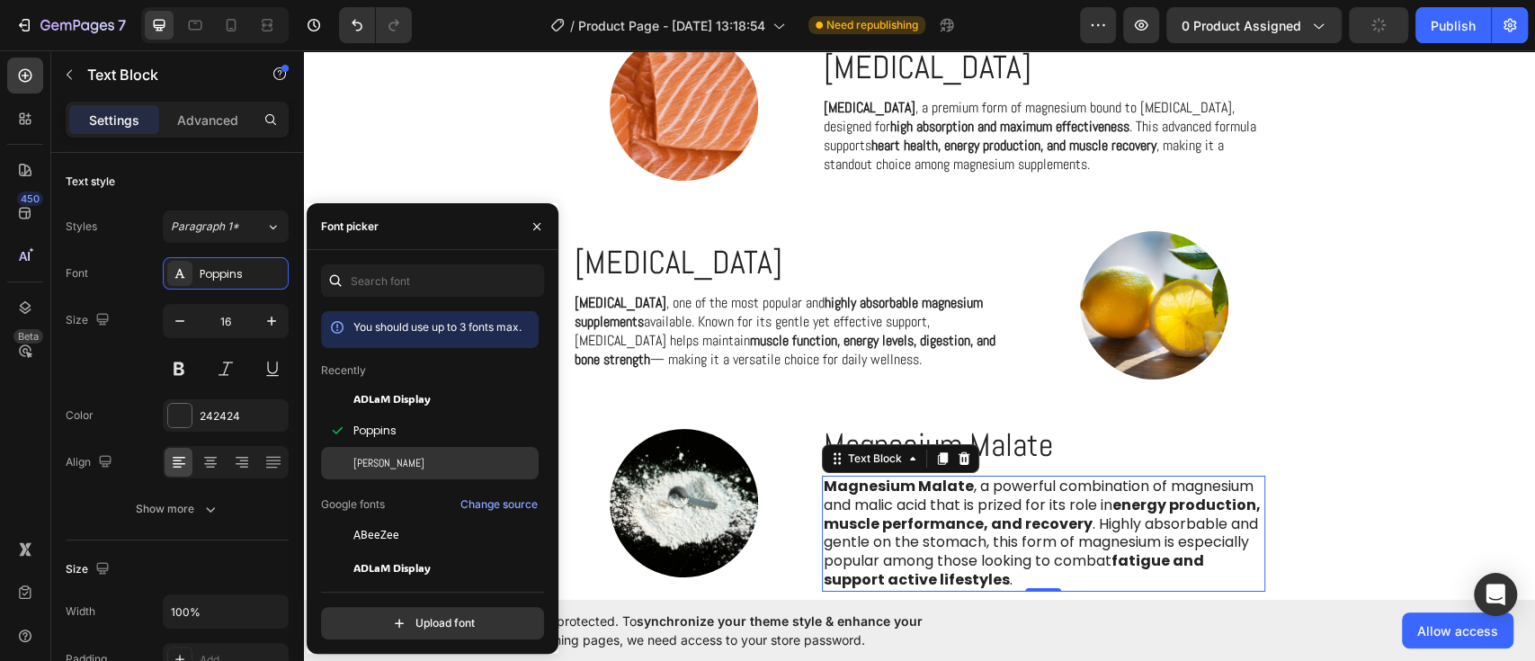
click at [377, 468] on div "[PERSON_NAME]" at bounding box center [444, 463] width 182 height 16
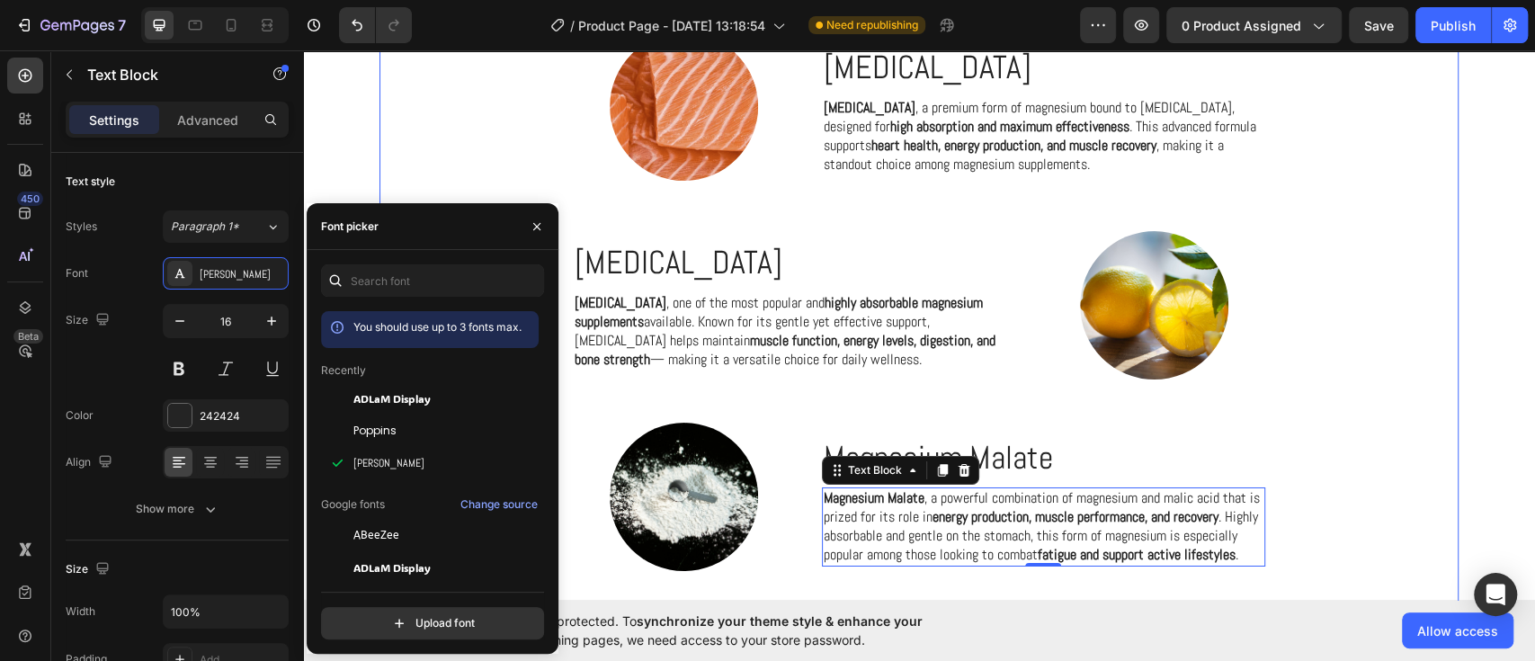
click at [1403, 442] on div "The Best Ingredients Custom Code Row Row Magnesium Bisglycinate Text Block Magn…" at bounding box center [919, 214] width 1052 height 1003
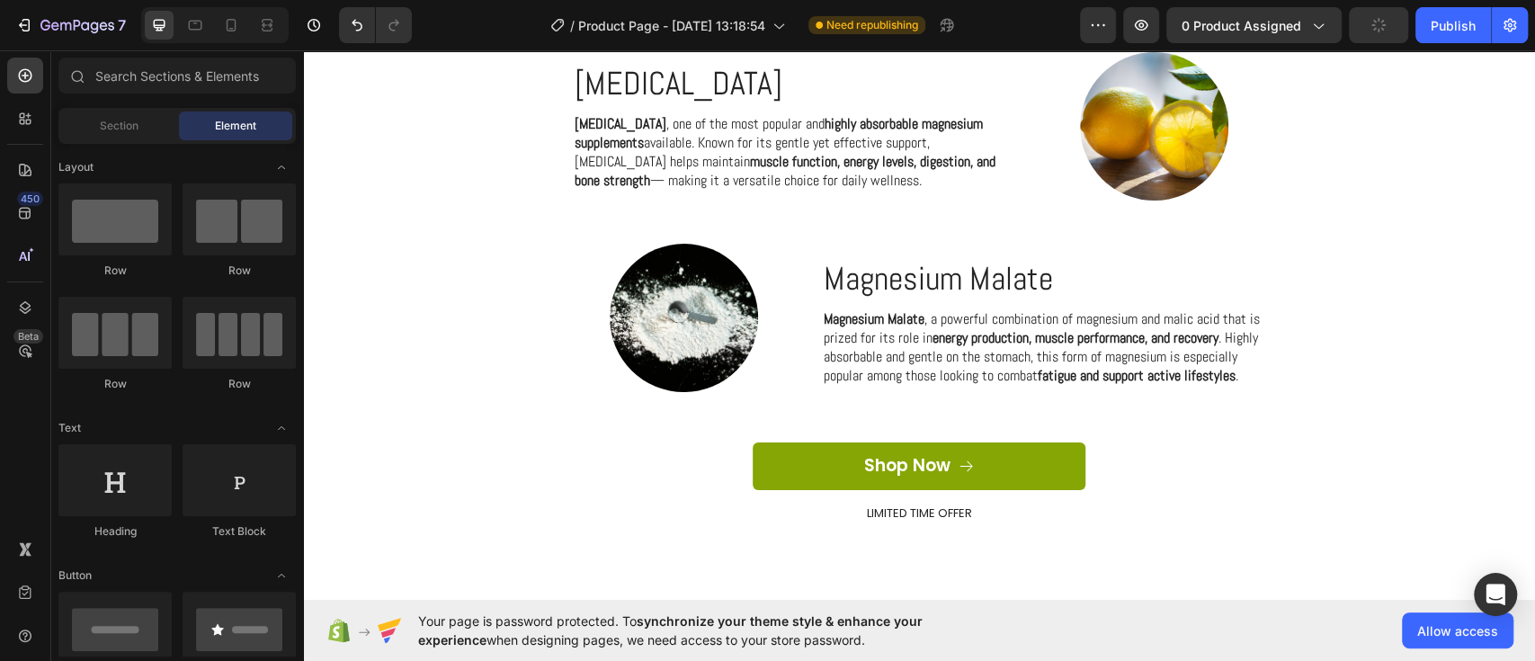
scroll to position [4296, 0]
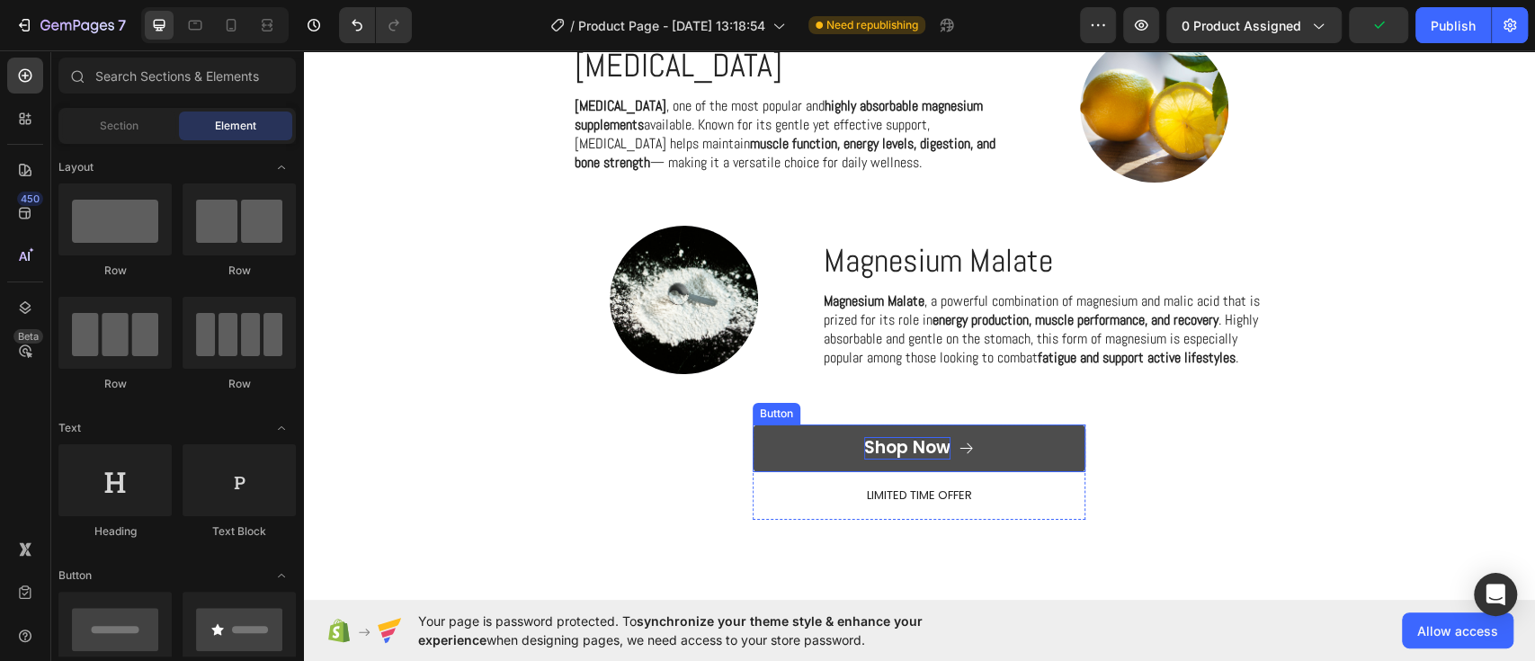
click at [891, 439] on div "Shop Now" at bounding box center [907, 448] width 86 height 22
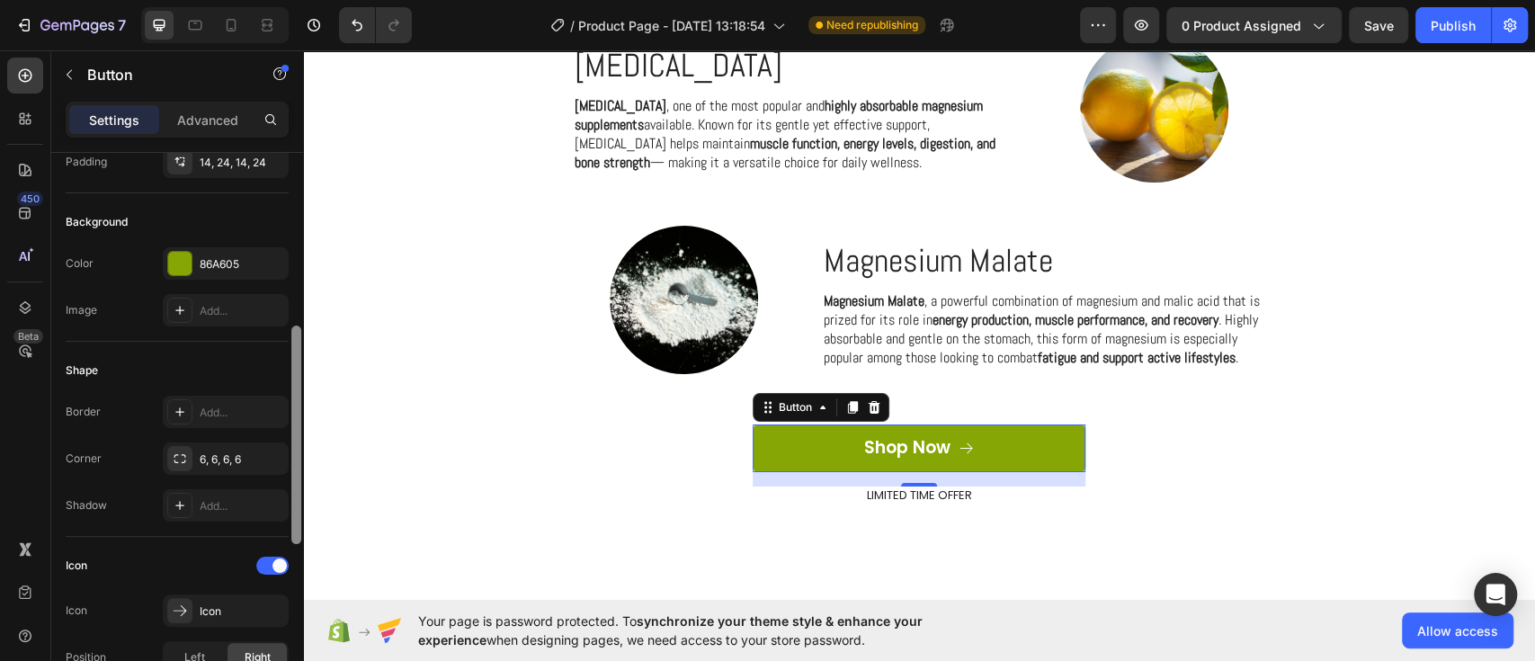
scroll to position [238, 0]
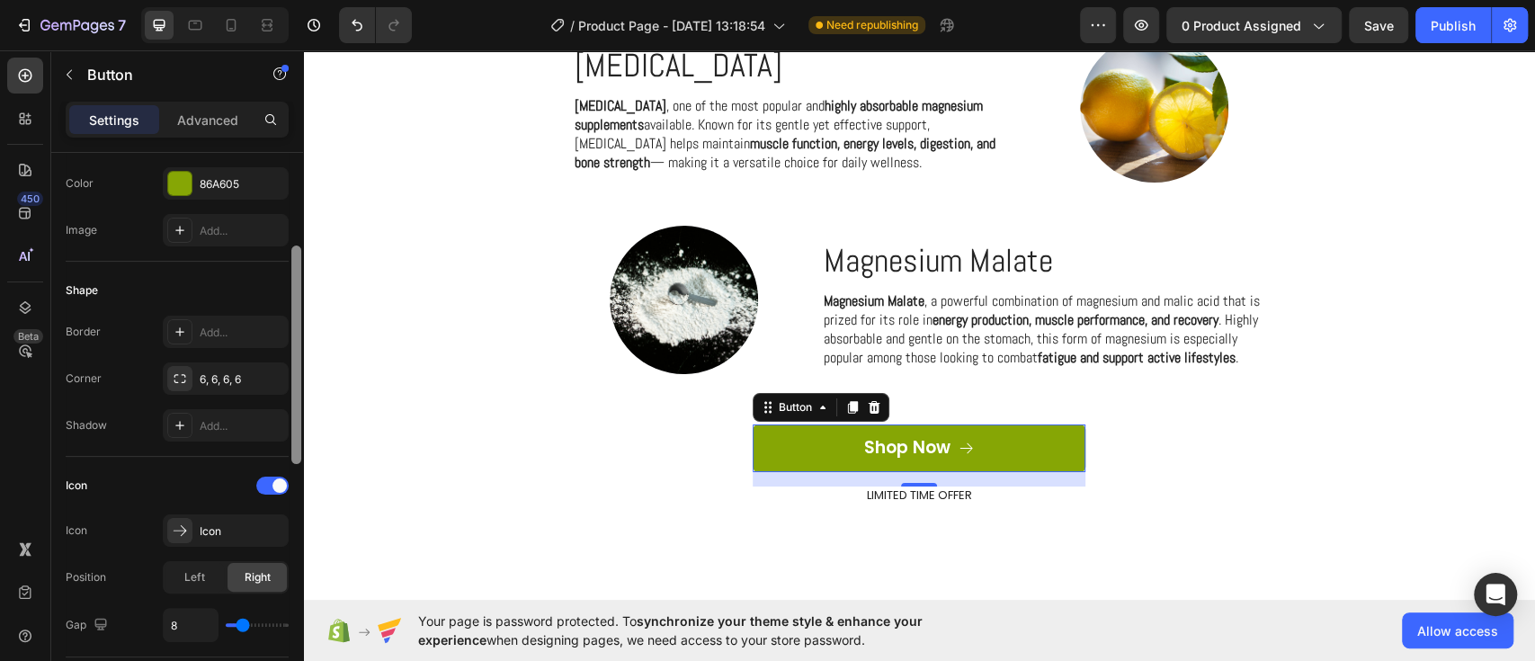
drag, startPoint x: 599, startPoint y: 301, endPoint x: 308, endPoint y: 421, distance: 315.0
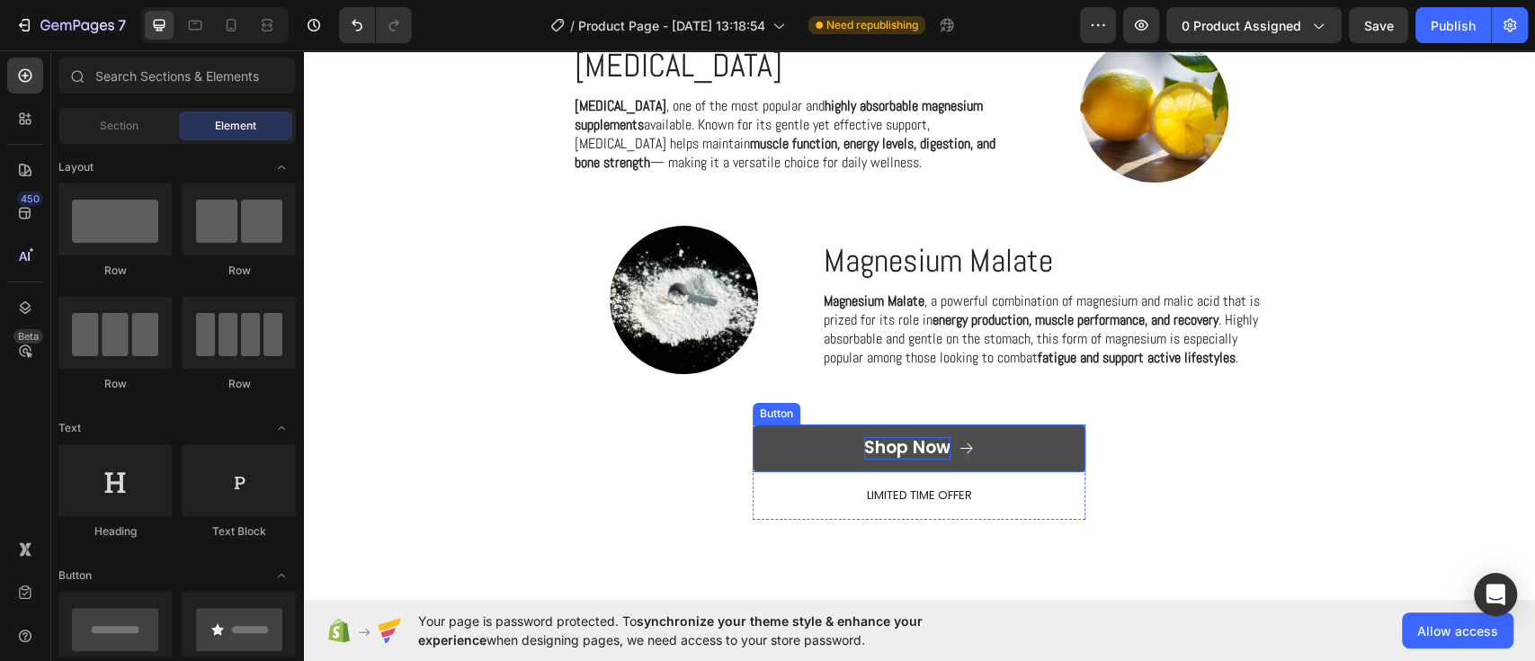
click at [916, 442] on div "Shop Now" at bounding box center [907, 448] width 86 height 22
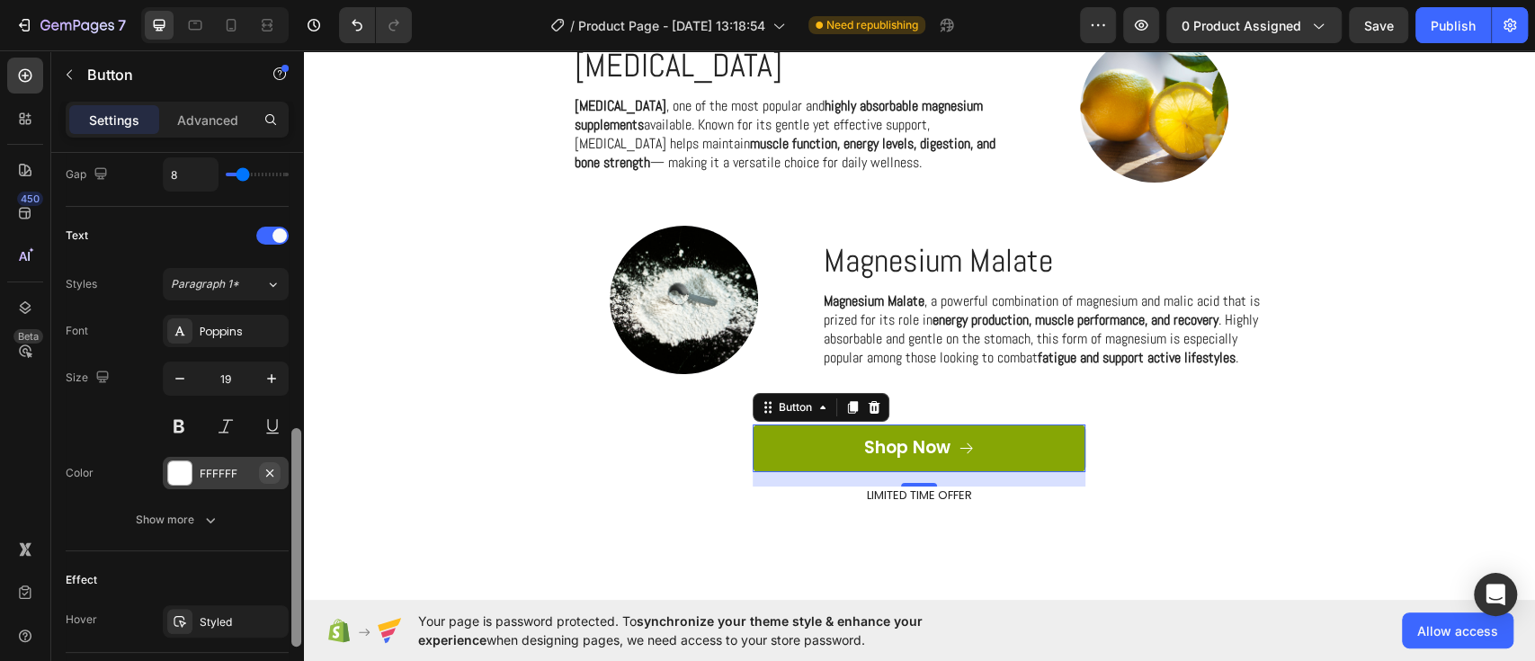
scroll to position [693, 0]
drag, startPoint x: 296, startPoint y: 192, endPoint x: 266, endPoint y: 464, distance: 273.2
click at [266, 464] on div "Size Width 100% Height Auto Padding 14, 24, 14, 24 Background Color 86A605 Imag…" at bounding box center [177, 432] width 252 height 559
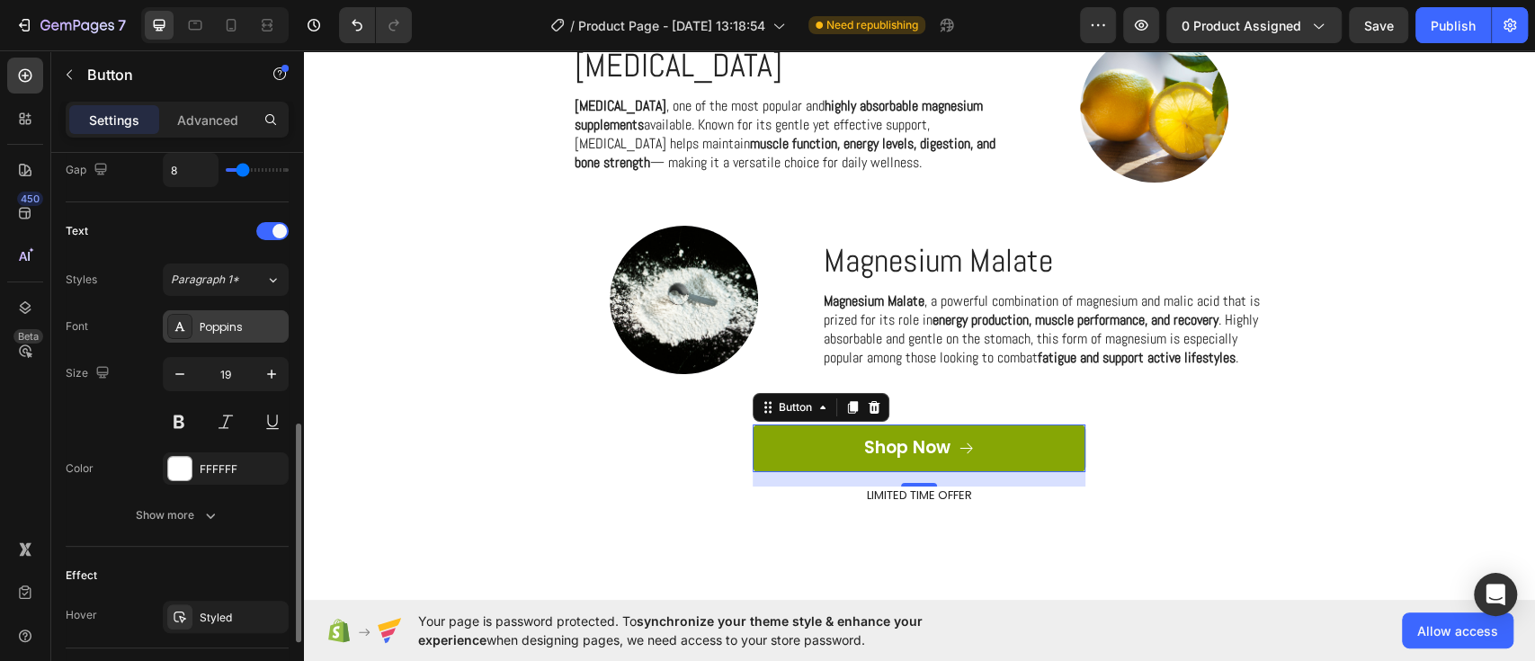
click at [246, 320] on div "Poppins" at bounding box center [242, 327] width 85 height 16
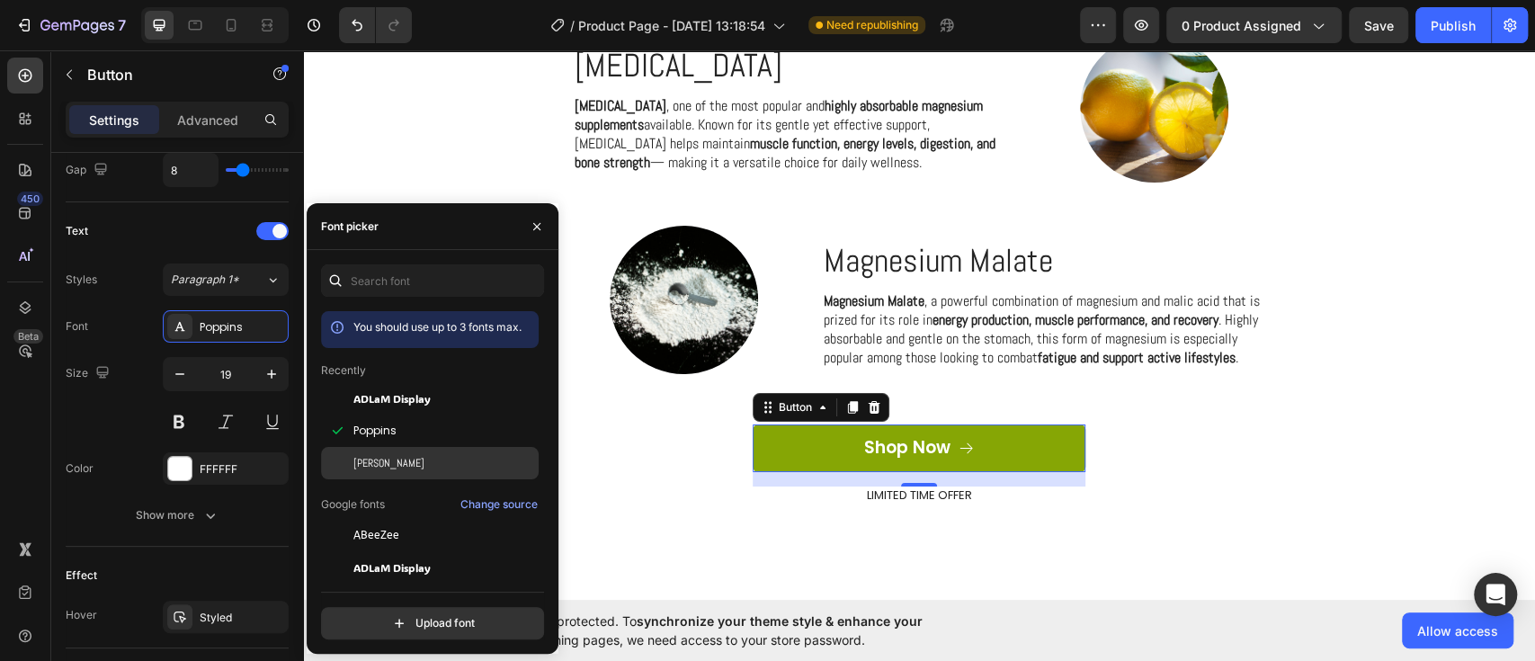
click at [373, 457] on div "[PERSON_NAME]" at bounding box center [444, 463] width 182 height 16
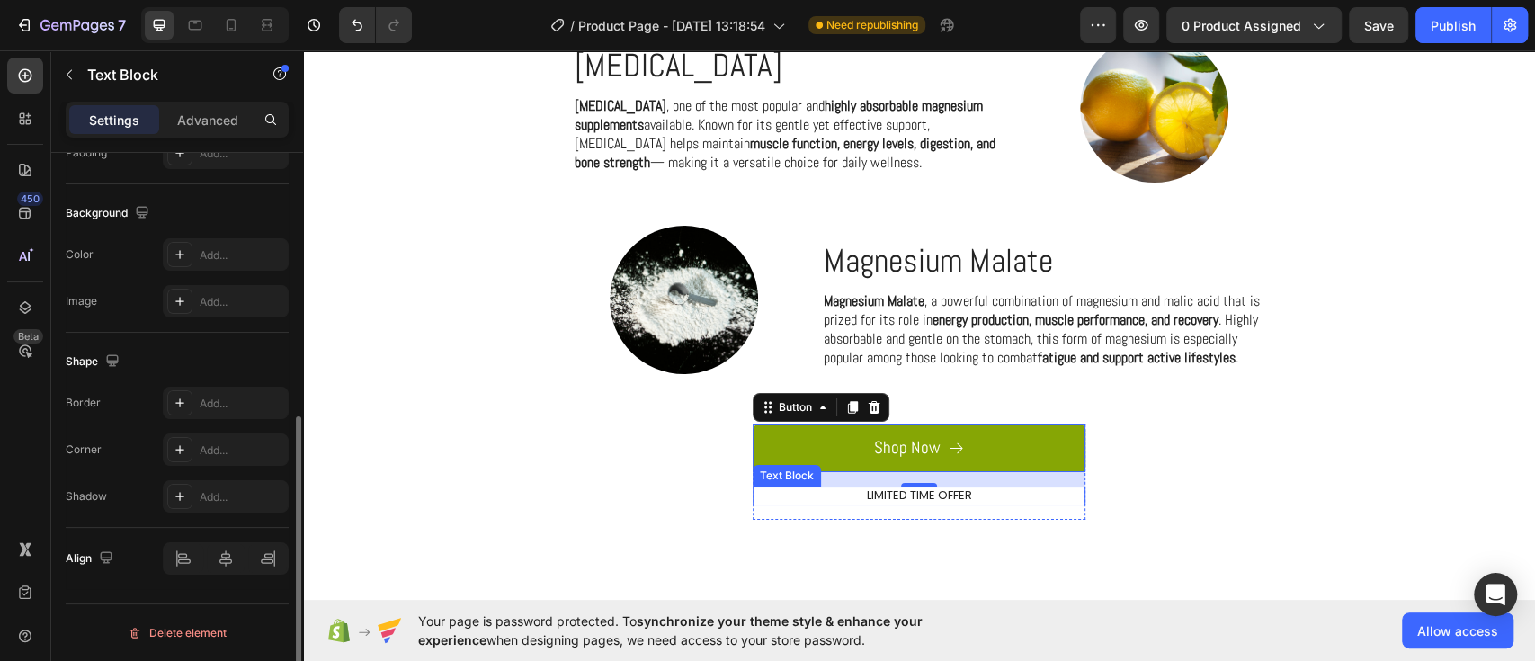
click at [934, 495] on p "LIMITED TIME OFFER" at bounding box center [919, 495] width 329 height 15
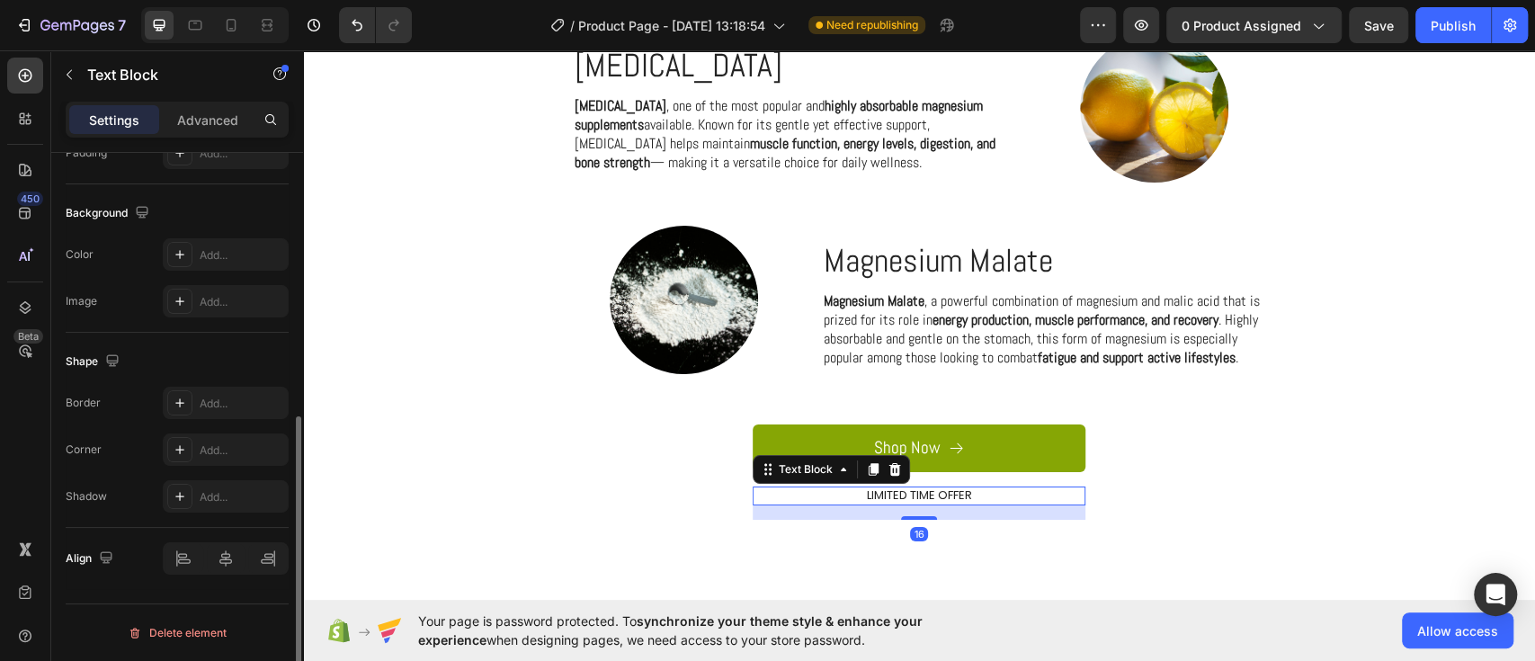
scroll to position [0, 0]
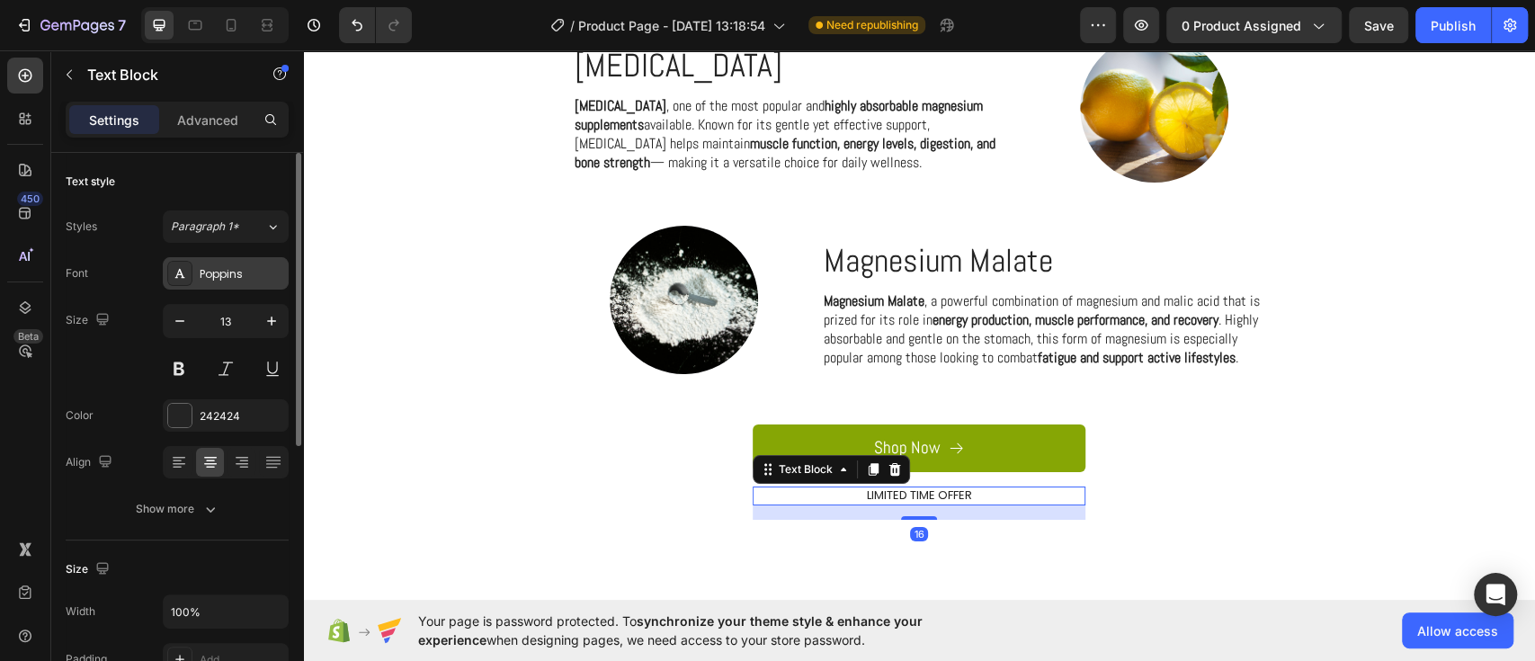
click at [232, 277] on div "Poppins" at bounding box center [242, 274] width 85 height 16
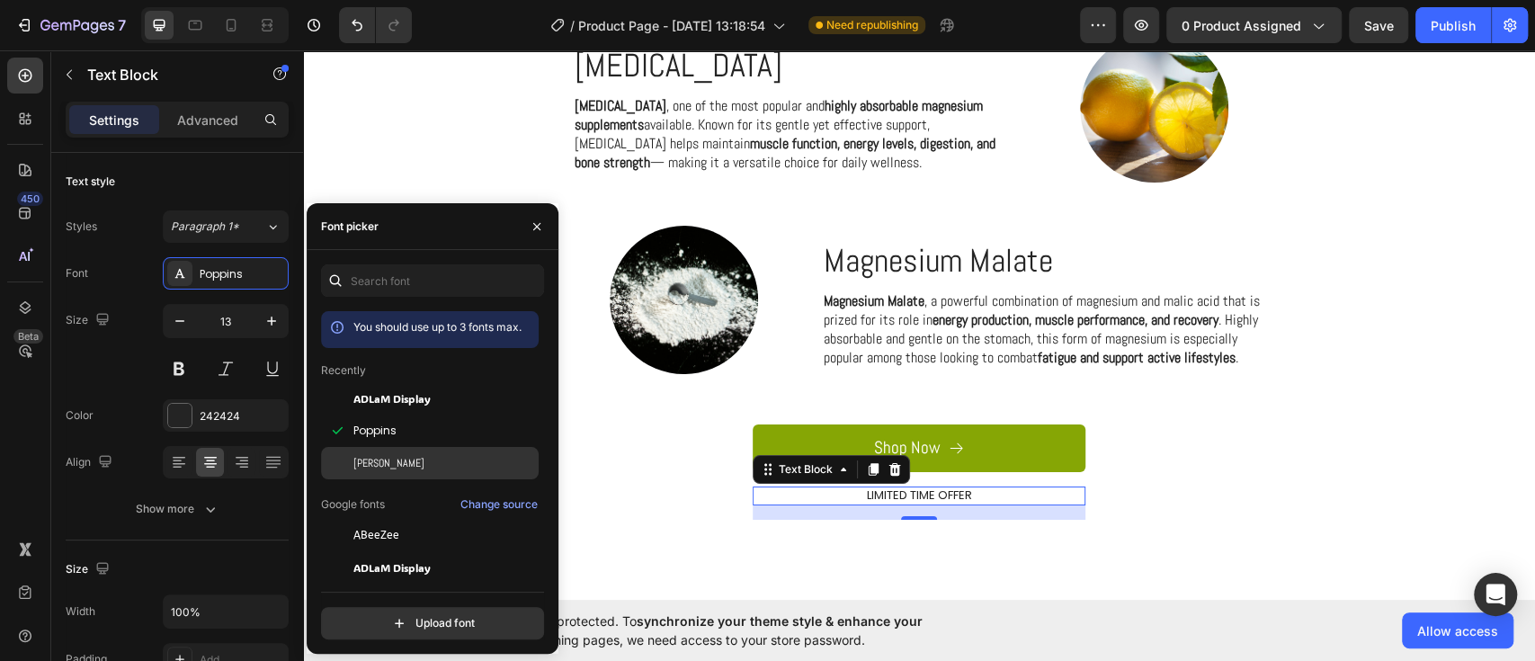
click at [388, 455] on div "[PERSON_NAME]" at bounding box center [444, 463] width 182 height 16
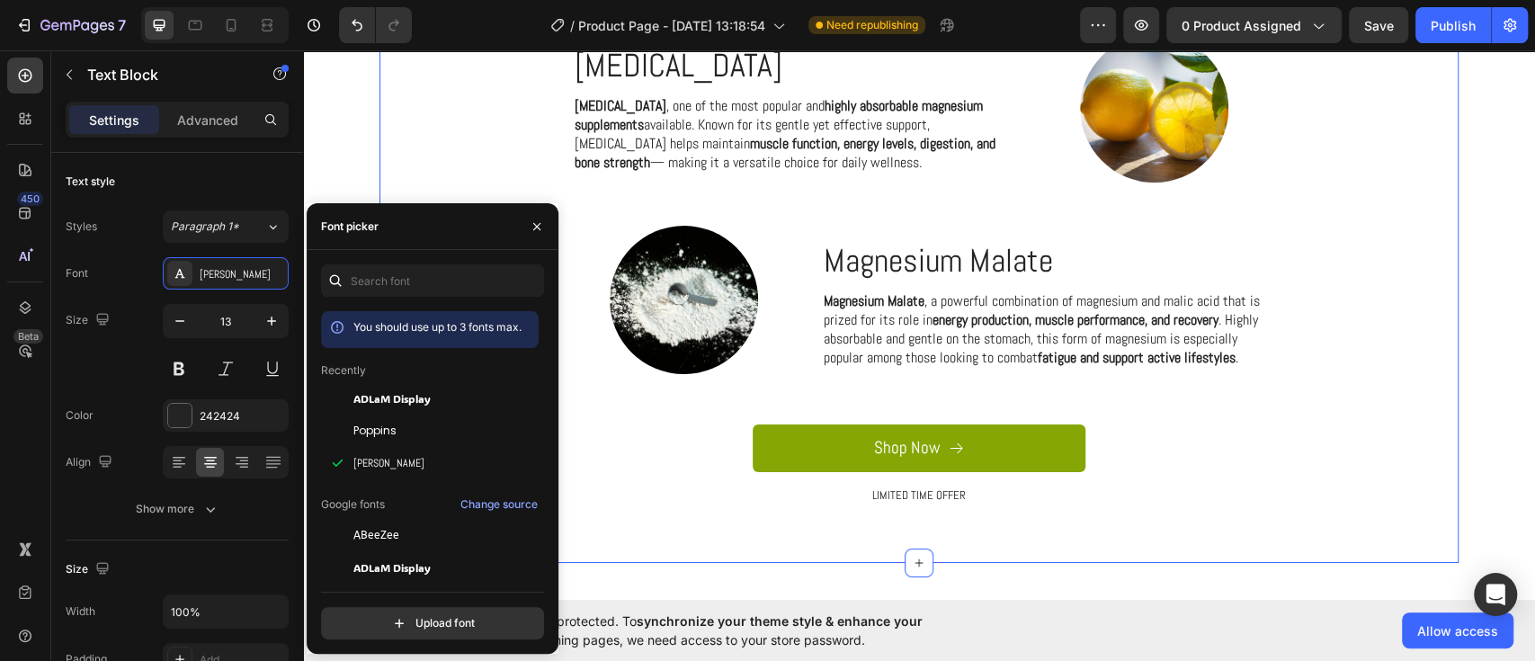
click at [1130, 504] on div "The Best Ingredients Custom Code Row Row Magnesium Bisglycinate Text Block Magn…" at bounding box center [919, 17] width 1052 height 1003
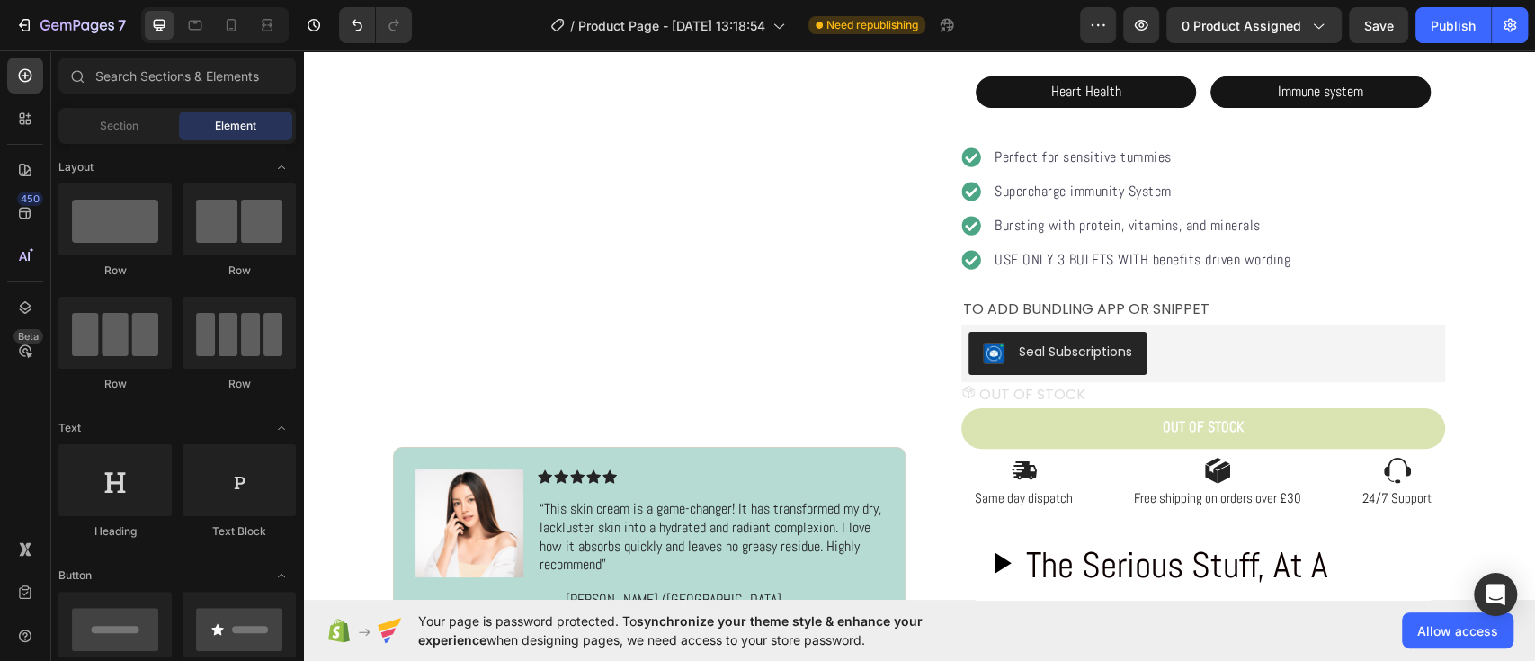
scroll to position [173, 0]
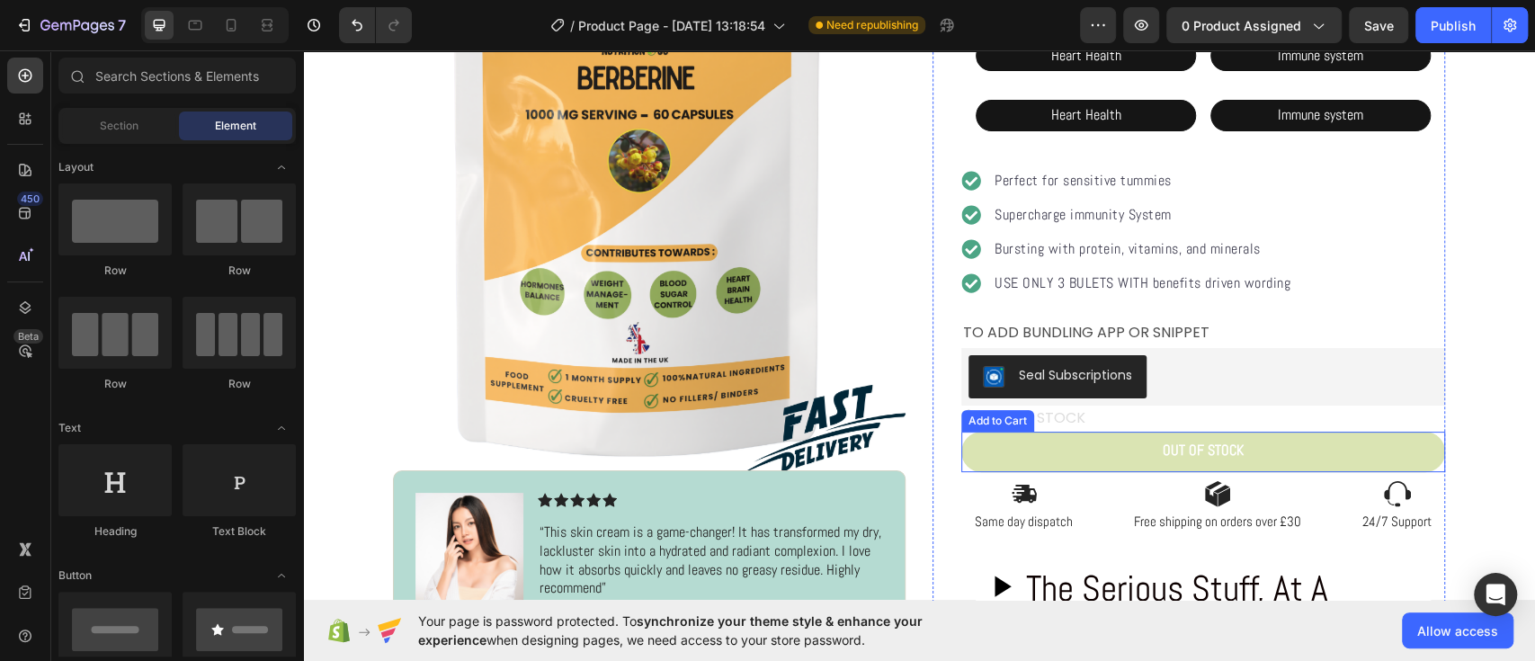
click at [1128, 441] on button "Out of stock" at bounding box center [1203, 452] width 484 height 41
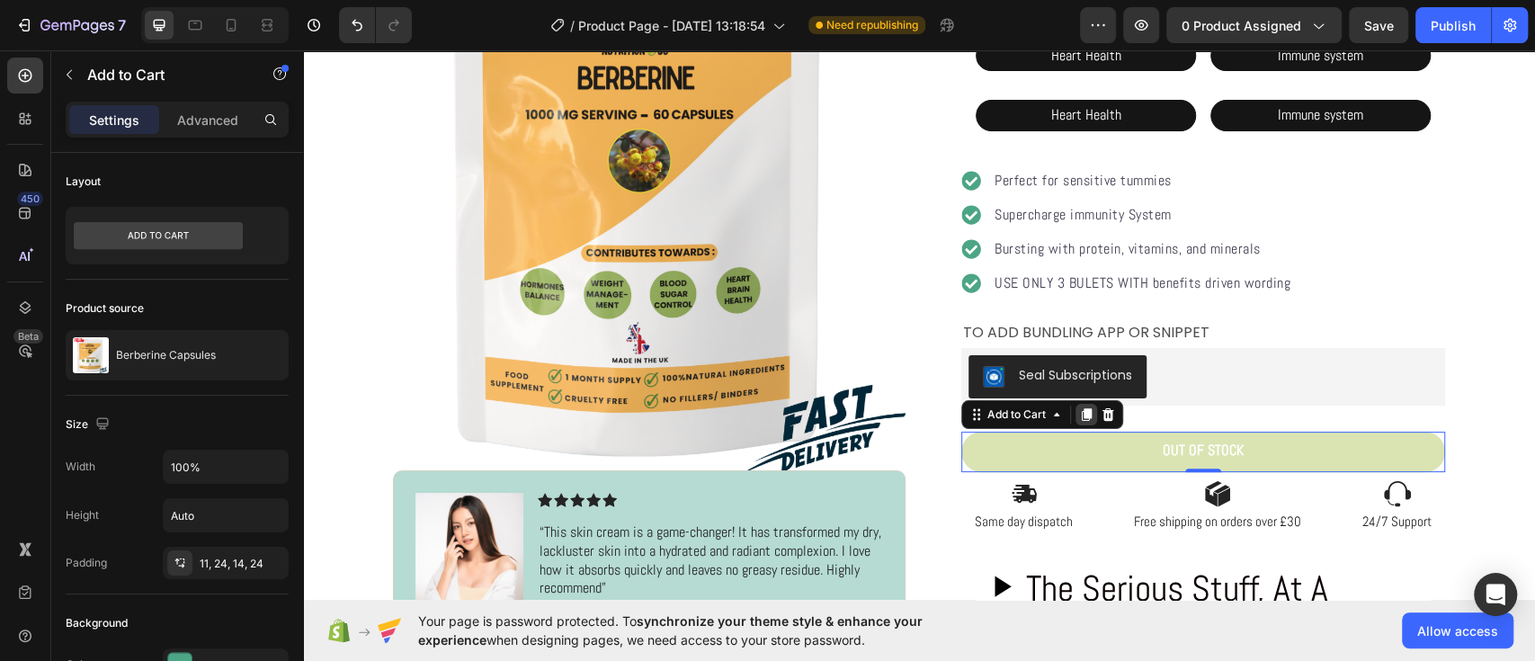
click at [1076, 422] on div at bounding box center [1087, 415] width 22 height 22
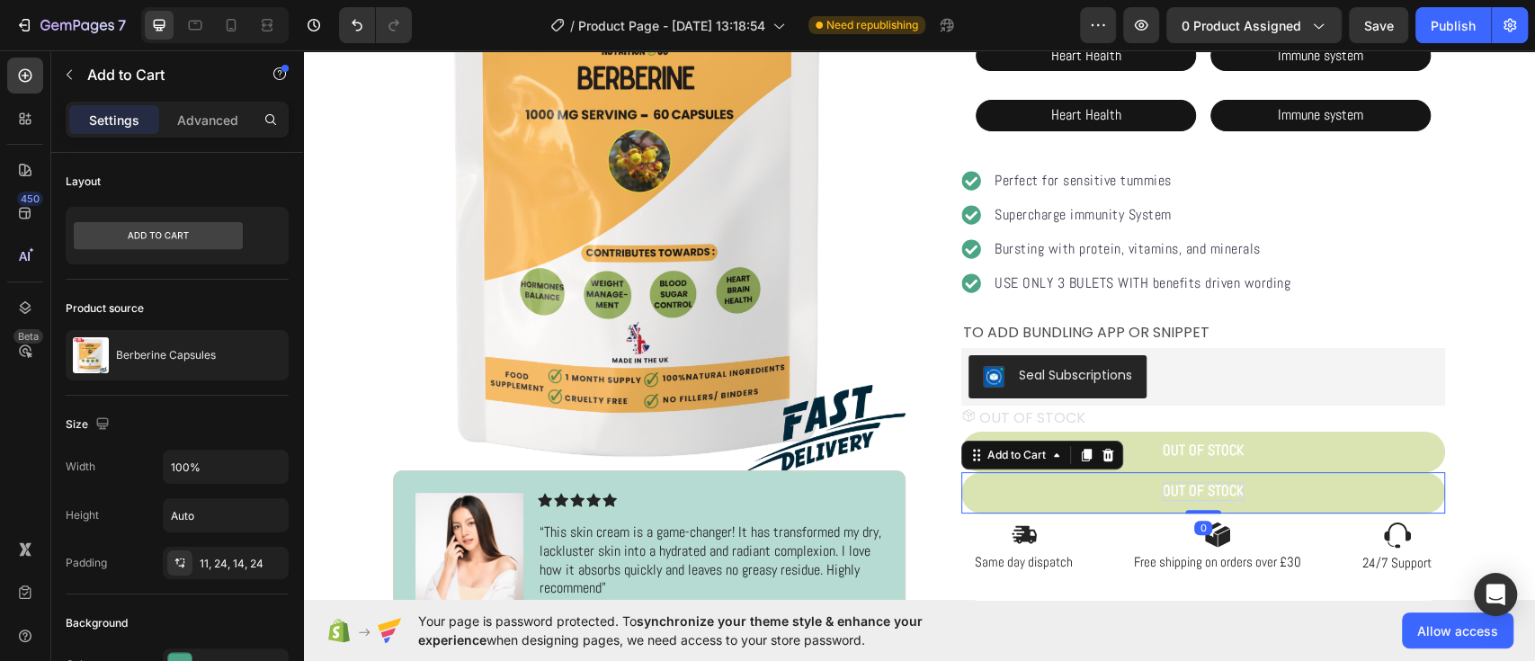
click at [1163, 491] on div "Out of stock" at bounding box center [1203, 491] width 81 height 19
click at [1163, 491] on p "Out of stock" at bounding box center [1203, 491] width 81 height 19
click at [961, 472] on button "buy" at bounding box center [1203, 492] width 484 height 41
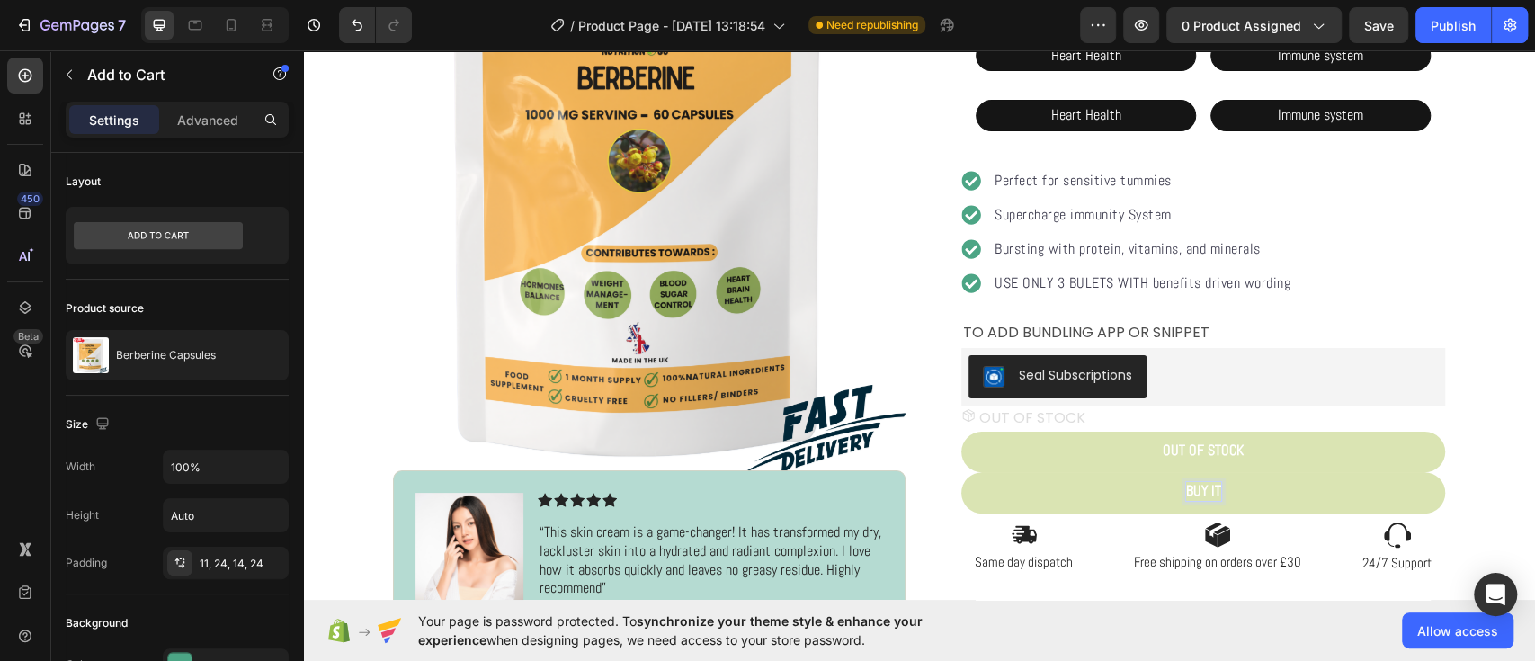
click at [961, 472] on button "buy it" at bounding box center [1203, 492] width 484 height 41
click at [961, 472] on button "buy it now" at bounding box center [1203, 492] width 484 height 41
click at [1408, 455] on button "Out of stock" at bounding box center [1203, 452] width 484 height 41
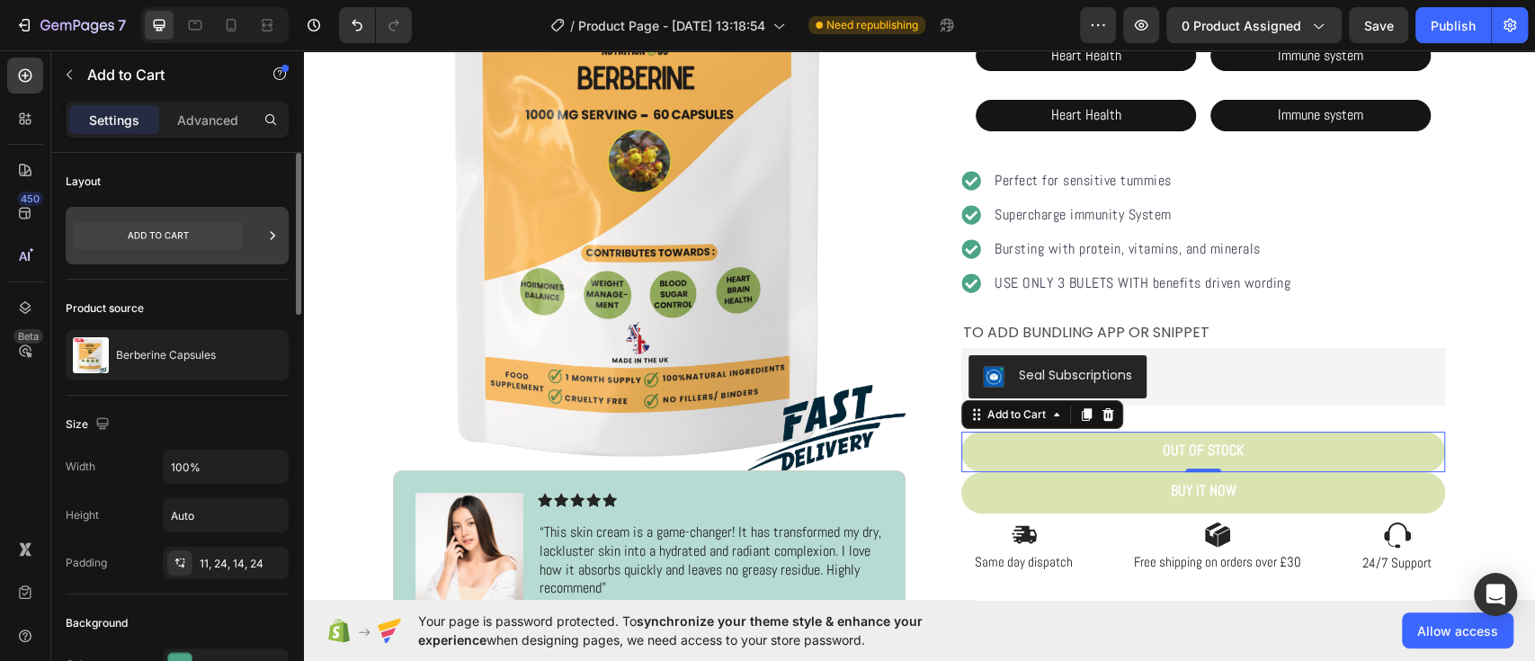
click at [277, 227] on icon at bounding box center [272, 236] width 18 height 18
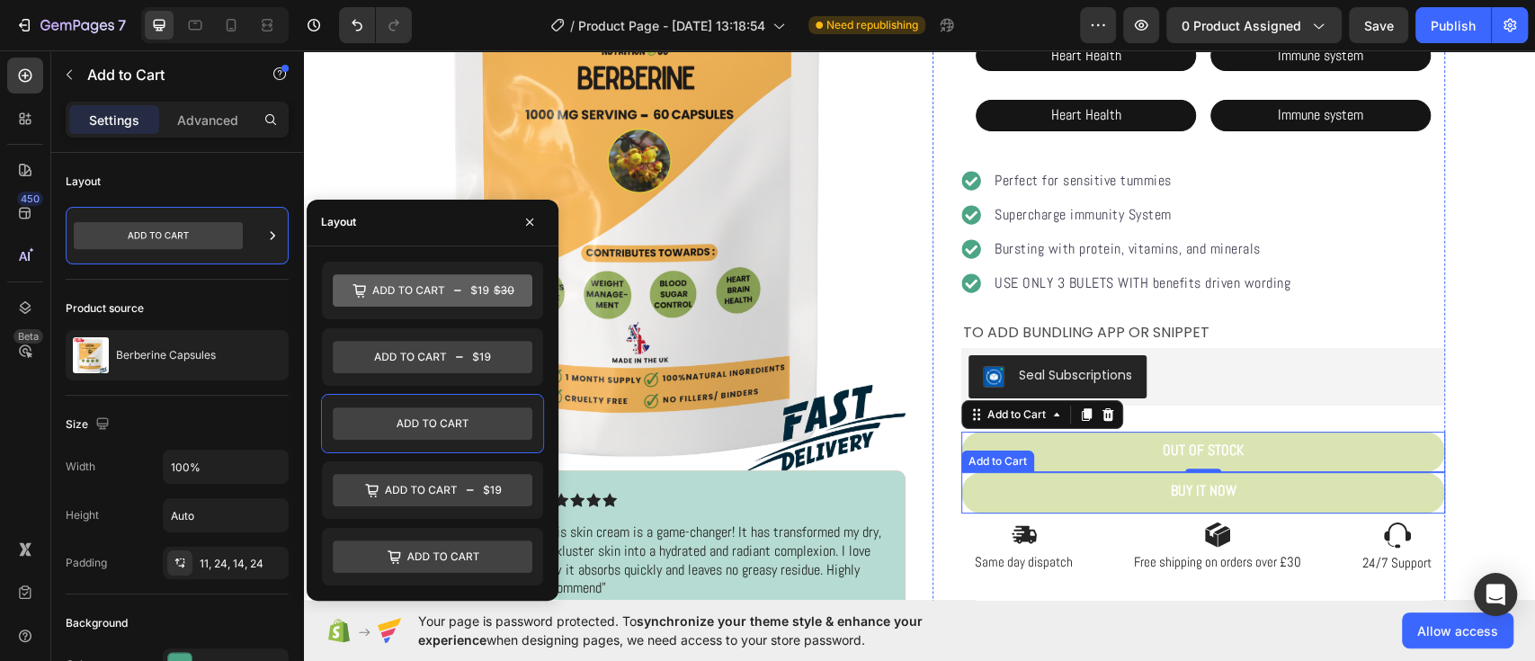
click at [1119, 488] on button "buy it now" at bounding box center [1203, 492] width 484 height 41
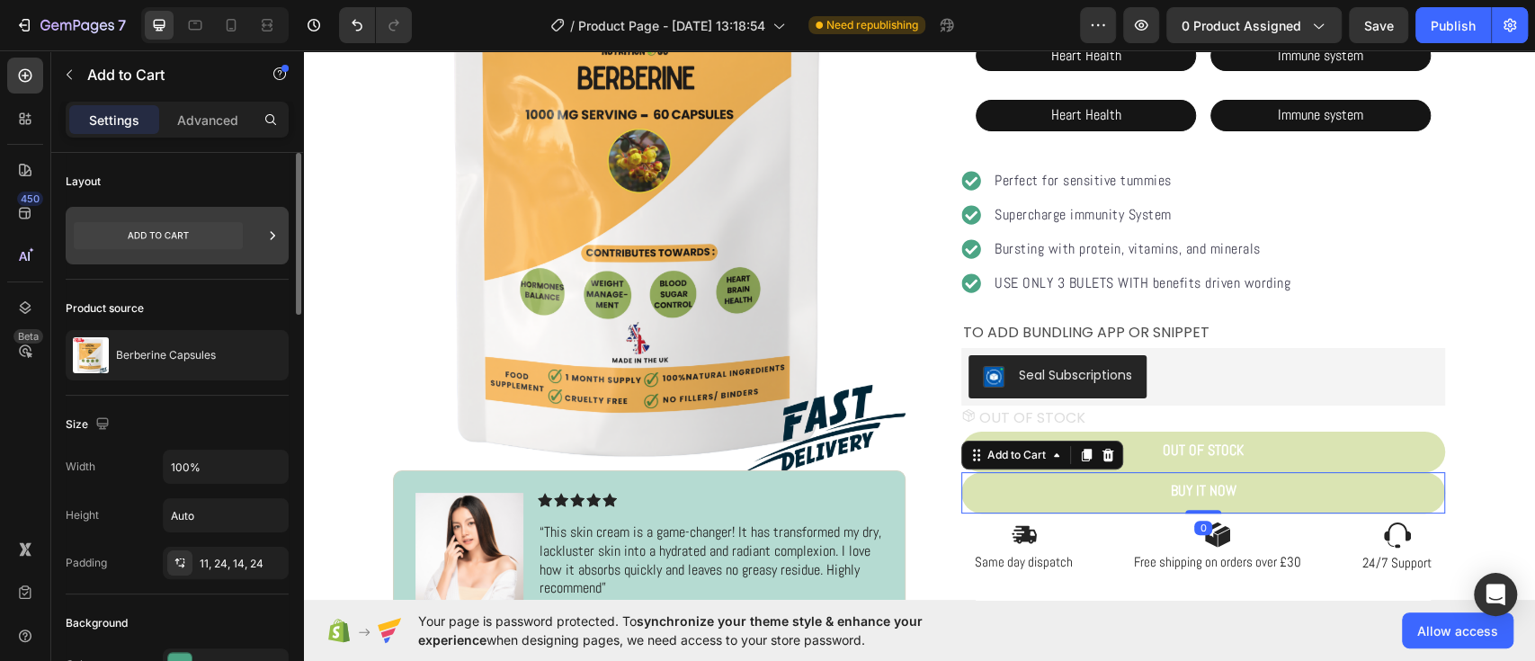
click at [197, 228] on icon at bounding box center [158, 235] width 169 height 27
click at [172, 169] on div "Layout" at bounding box center [177, 181] width 223 height 29
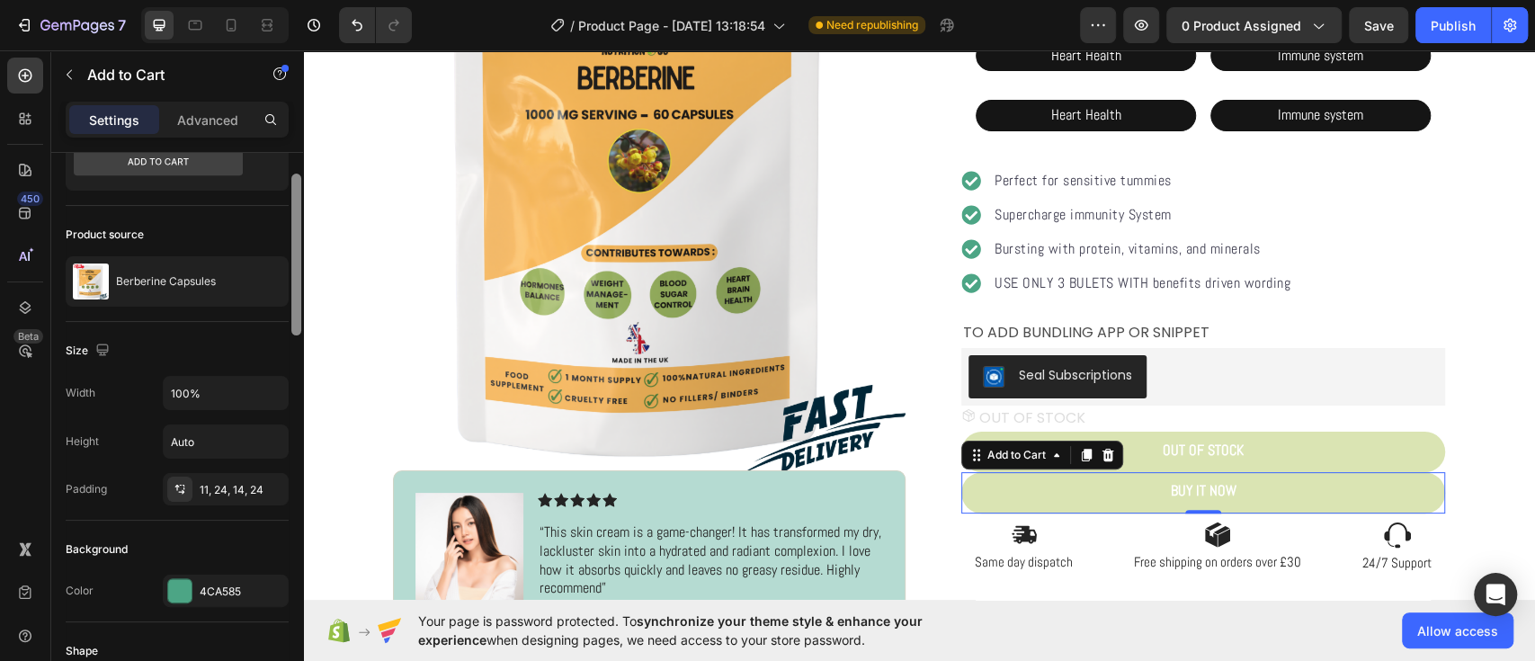
scroll to position [80, 0]
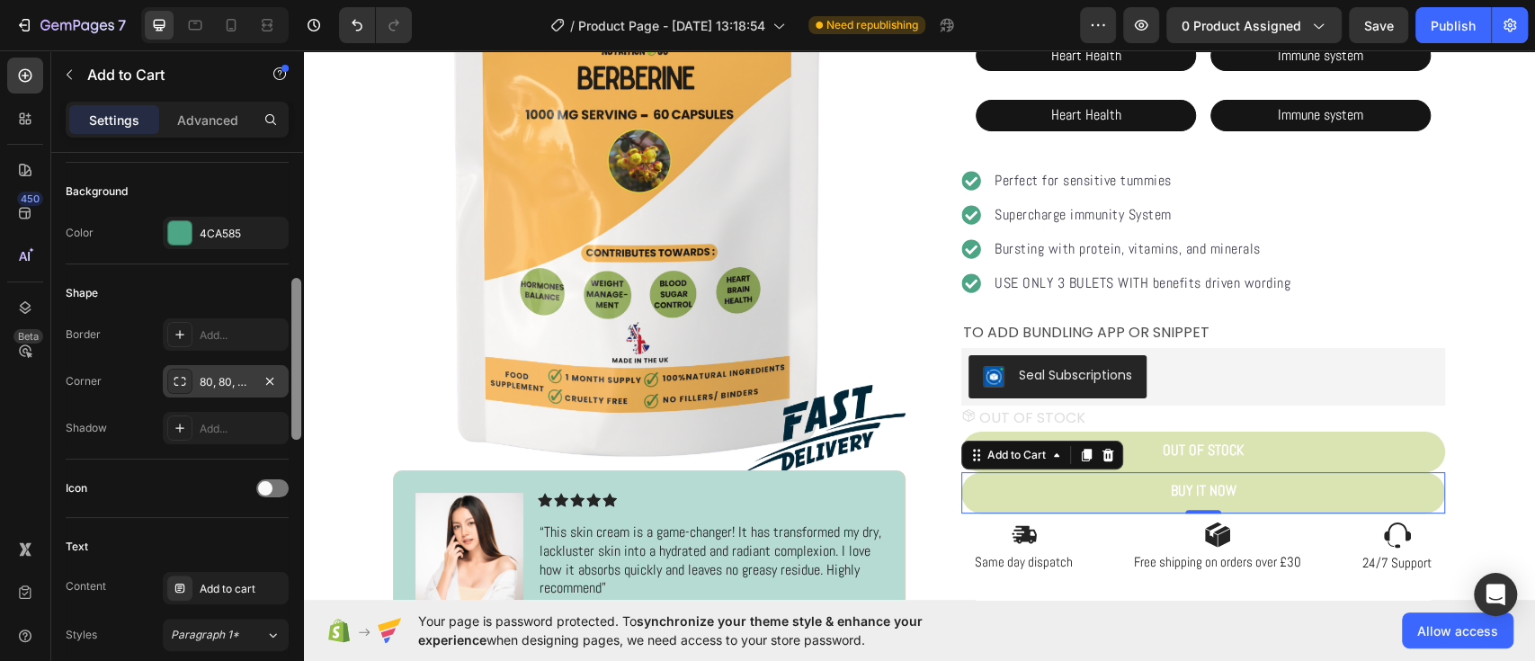
drag, startPoint x: 295, startPoint y: 277, endPoint x: 281, endPoint y: 399, distance: 123.1
click at [281, 399] on div "Layout Product source Berberine Capsules Size Width 100% Height Auto Padding 11…" at bounding box center [177, 432] width 252 height 559
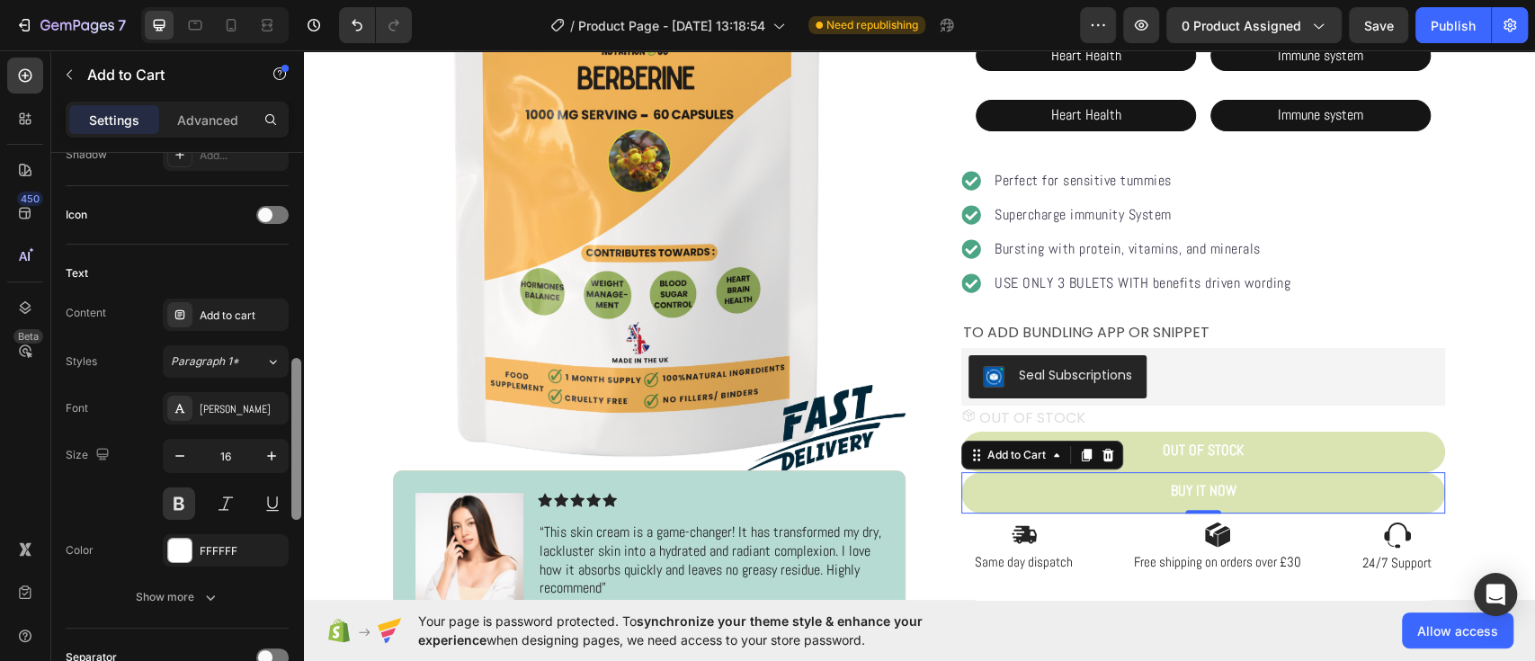
scroll to position [784, 0]
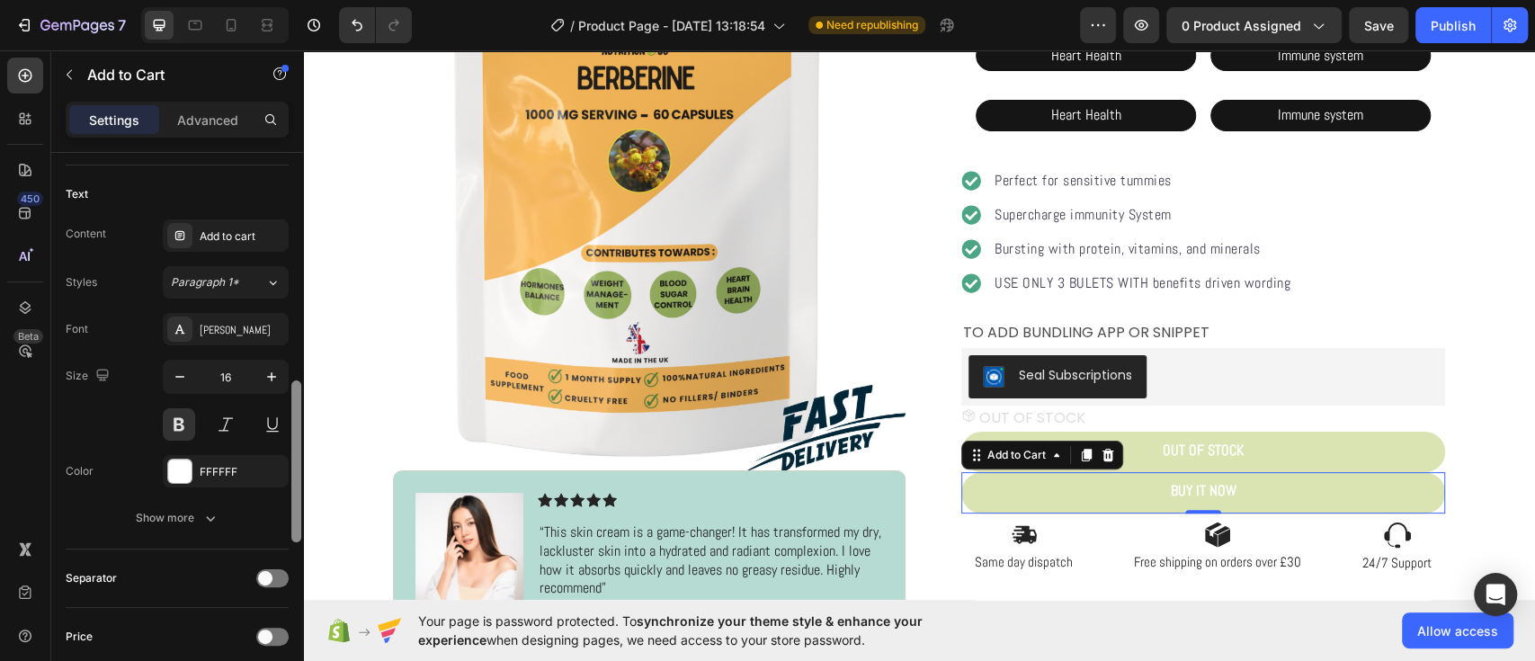
drag, startPoint x: 598, startPoint y: 464, endPoint x: 310, endPoint y: 563, distance: 304.3
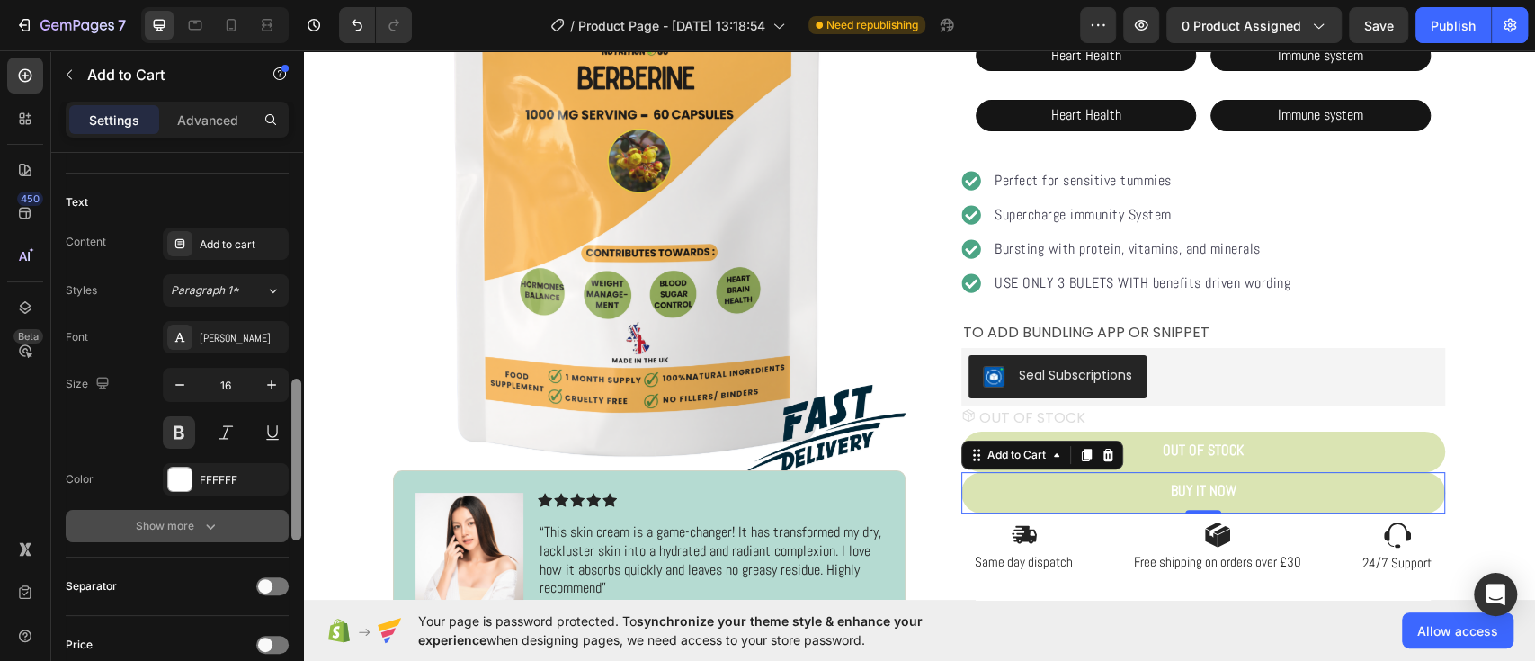
click at [201, 517] on icon "button" at bounding box center [210, 526] width 18 height 18
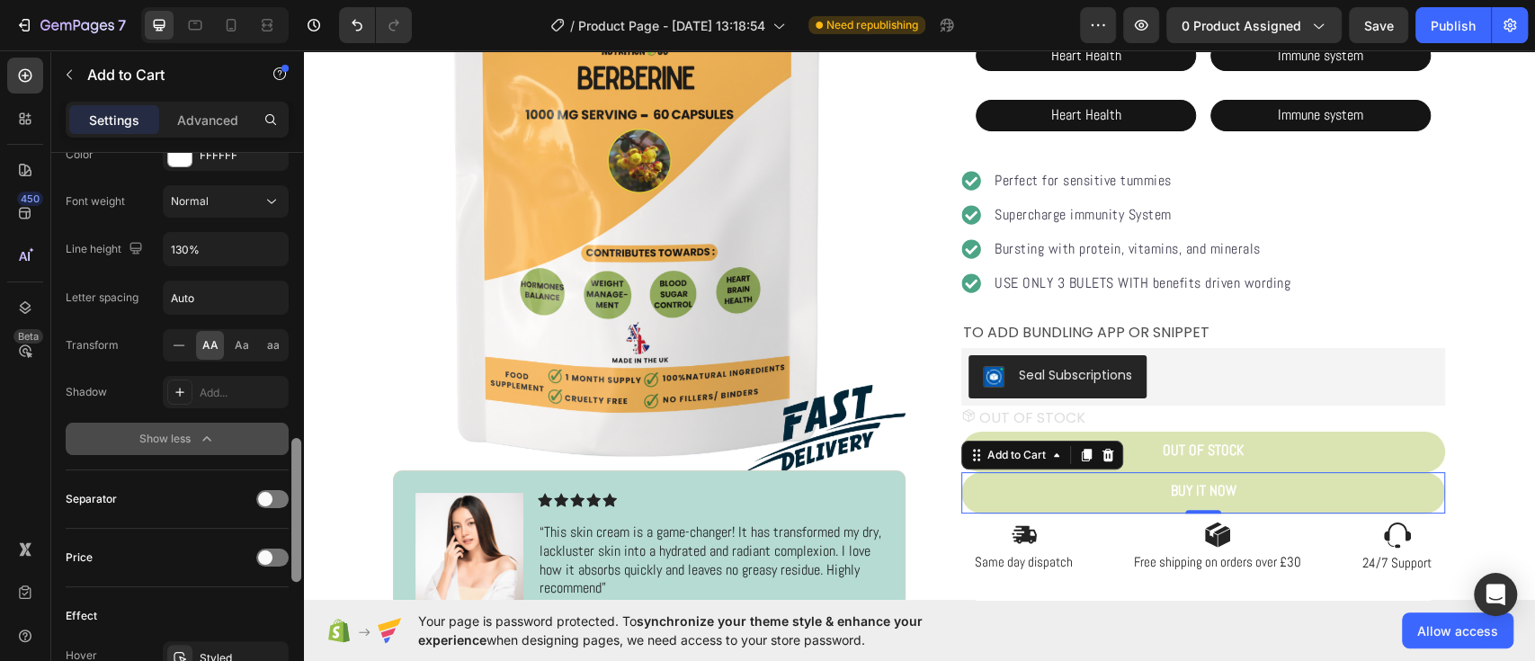
scroll to position [1103, 0]
drag, startPoint x: 292, startPoint y: 509, endPoint x: 271, endPoint y: 604, distance: 97.7
click at [271, 604] on div "Layout Product source Berberine Capsules Size Width 100% Height Auto Padding 11…" at bounding box center [177, 432] width 252 height 559
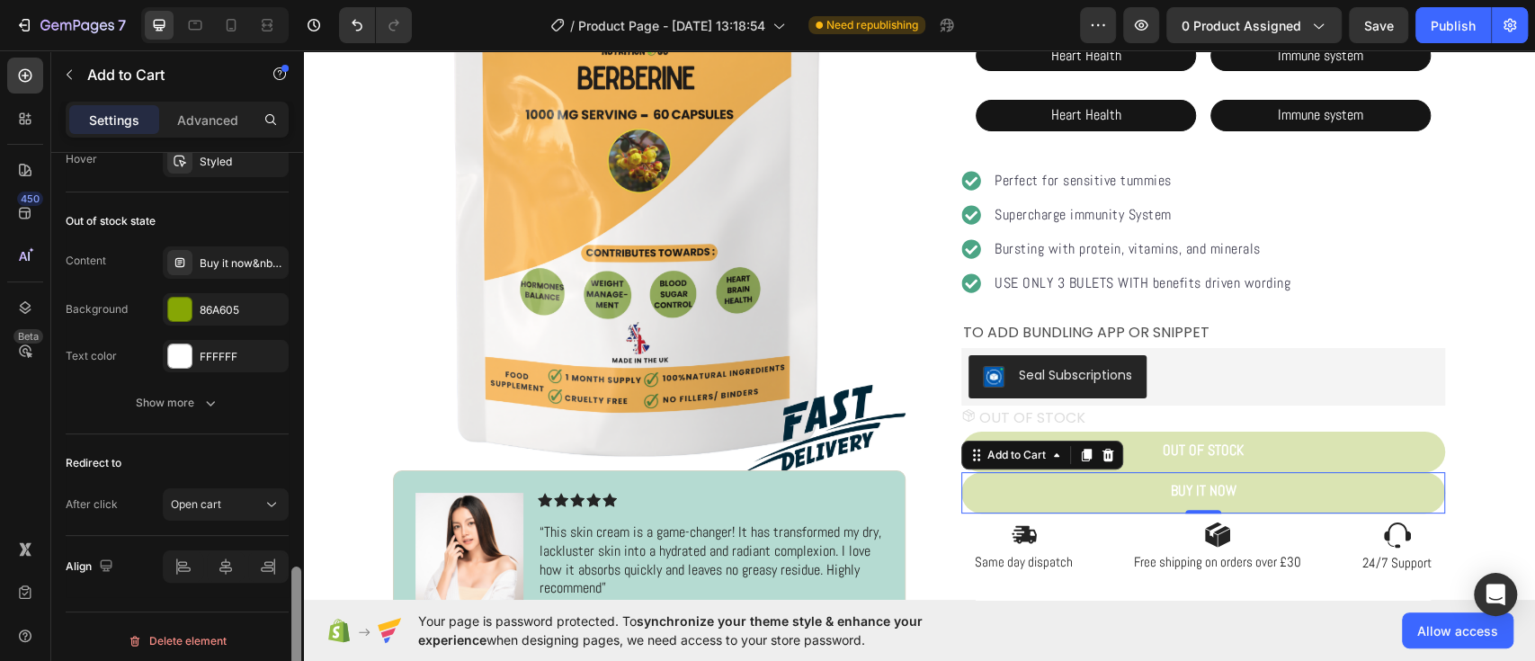
scroll to position [1603, 0]
drag, startPoint x: 298, startPoint y: 563, endPoint x: 186, endPoint y: 717, distance: 190.0
click at [186, 135] on html "7 Version history / Product Page - Aug 13, 13:18:54 Need republishing Preview 0…" at bounding box center [767, 67] width 1535 height 135
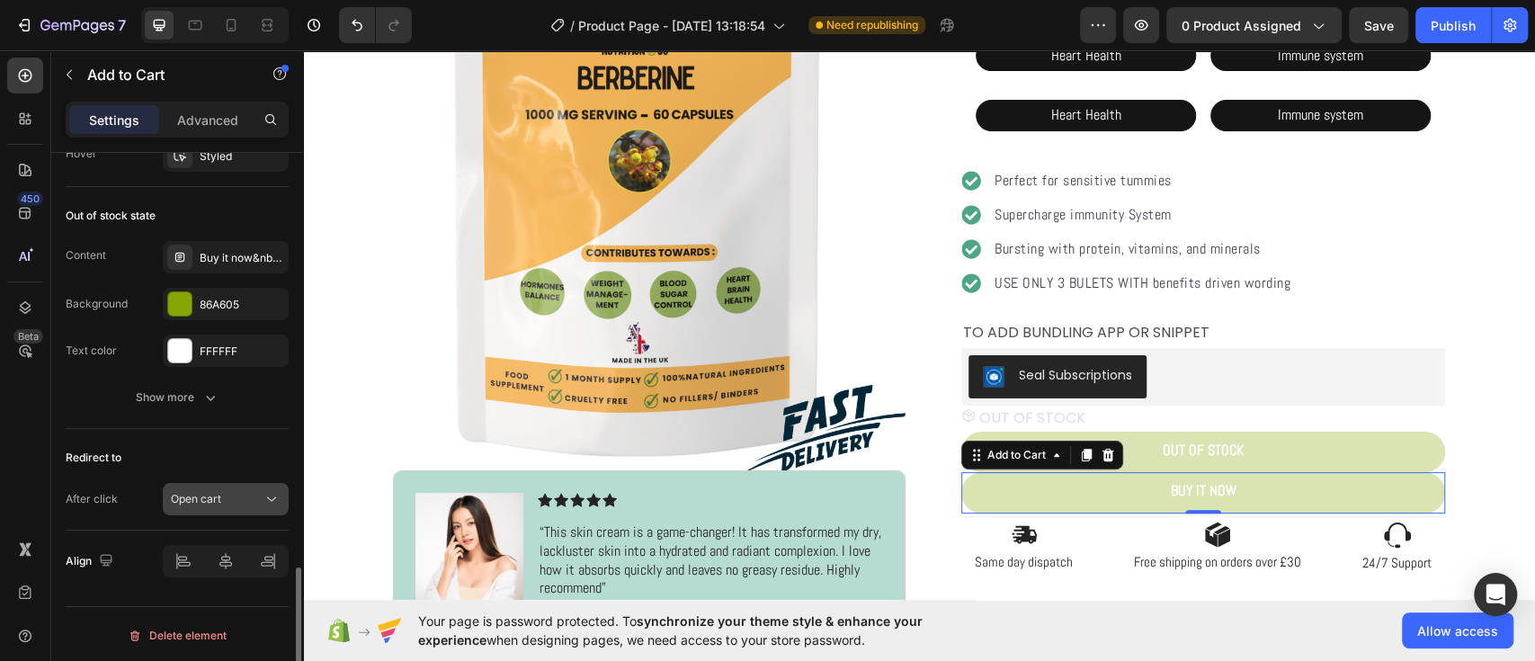
click at [266, 497] on icon at bounding box center [272, 499] width 18 height 18
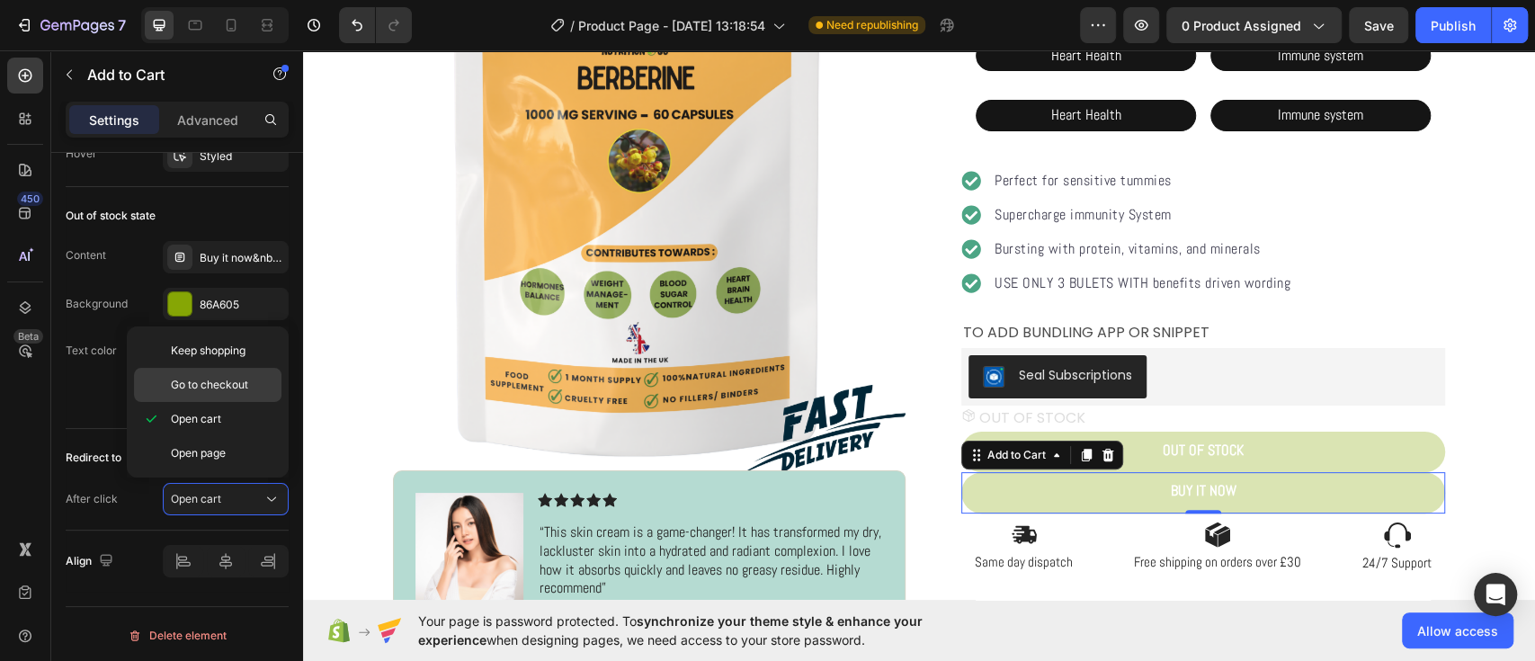
click at [219, 384] on span "Go to checkout" at bounding box center [209, 385] width 77 height 16
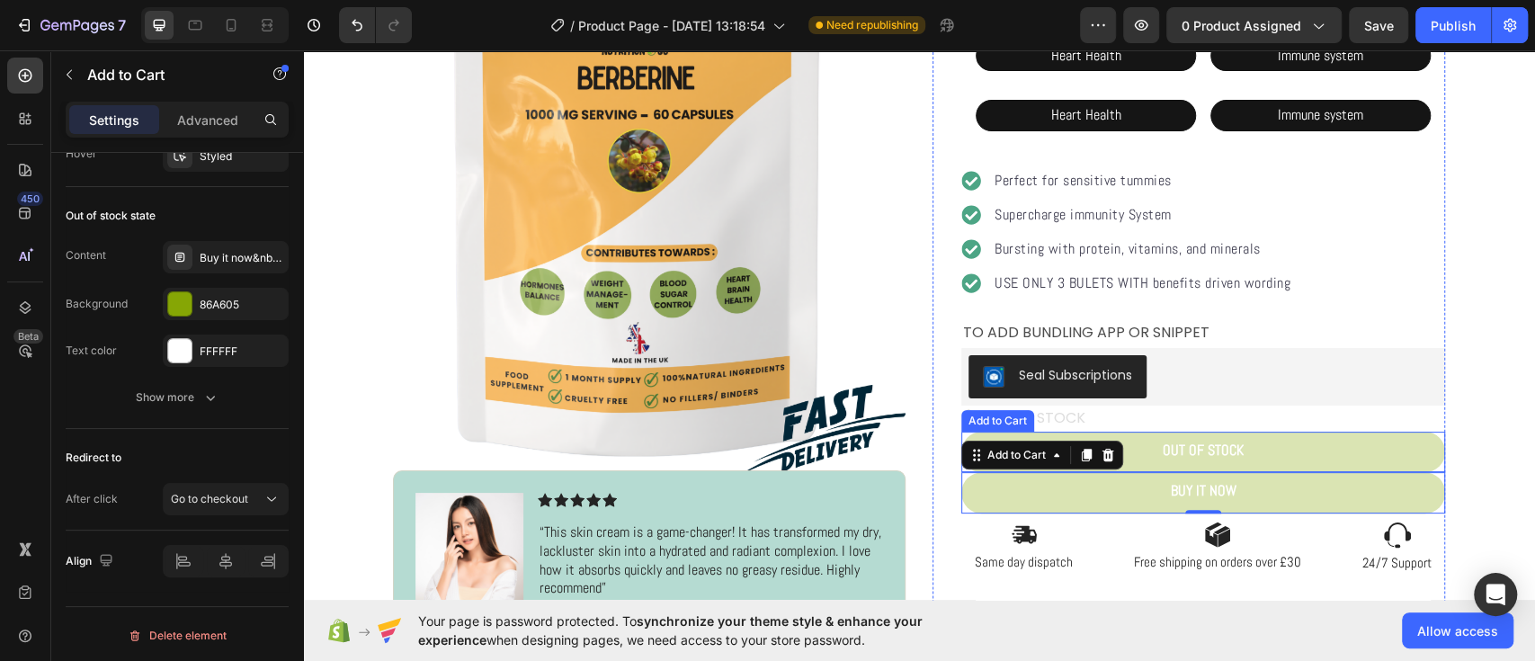
click at [1393, 457] on button "Out of stock" at bounding box center [1203, 452] width 484 height 41
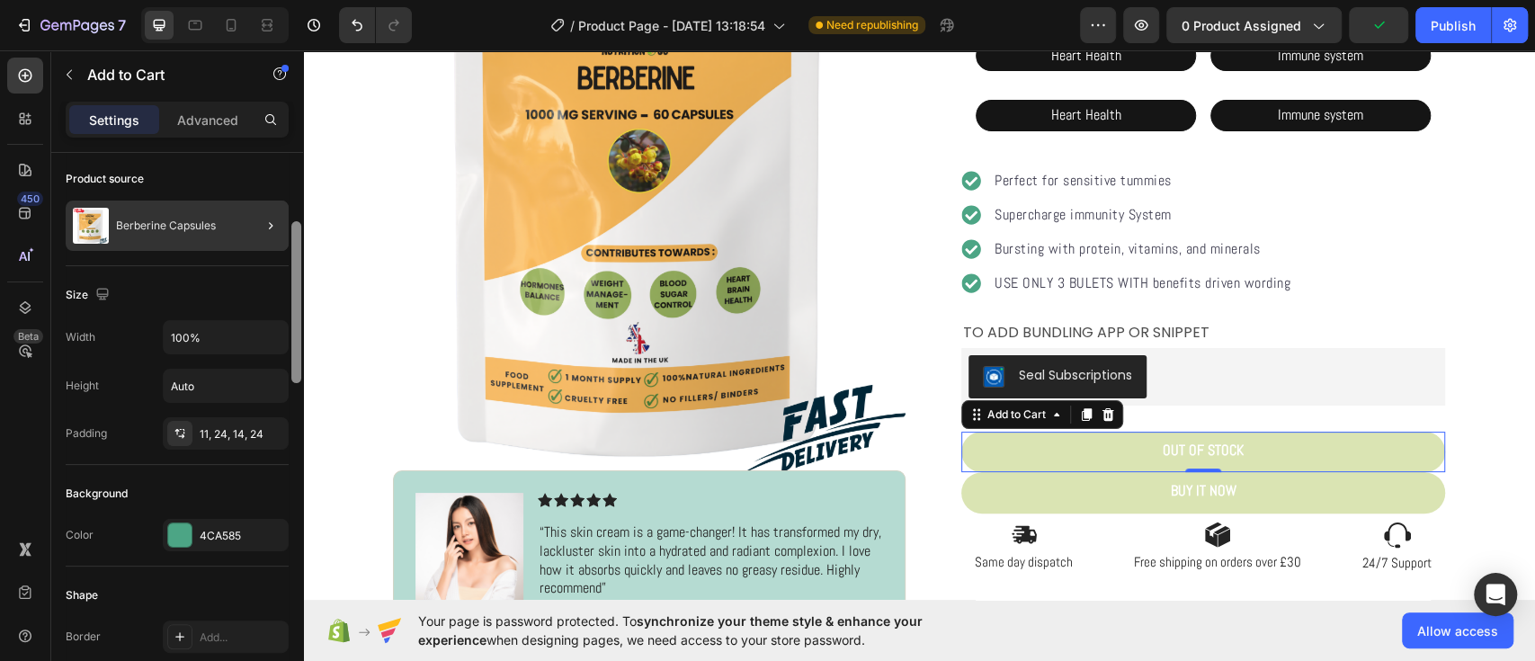
scroll to position [95, 0]
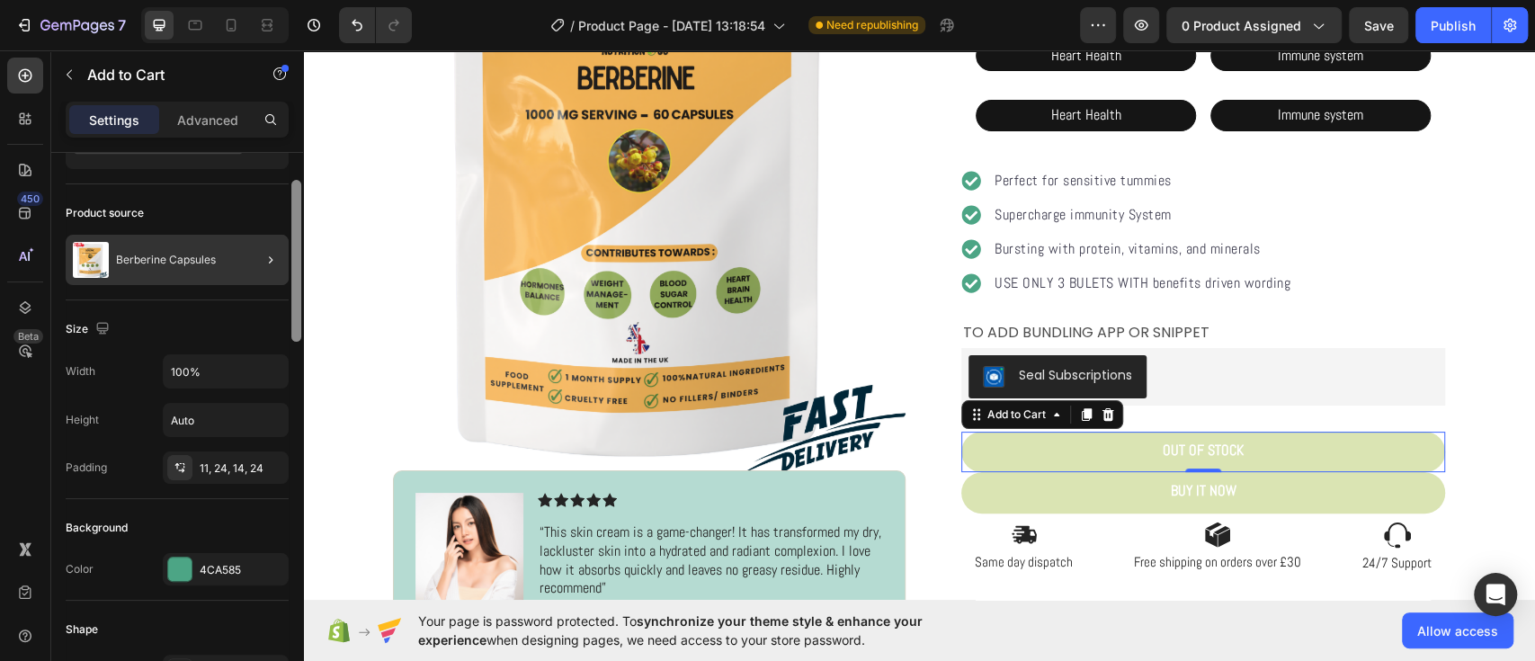
drag, startPoint x: 293, startPoint y: 594, endPoint x: 246, endPoint y: 224, distance: 372.6
click at [246, 224] on div "Layout Product source Berberine Capsules Size Width 100% Height Auto Padding 11…" at bounding box center [177, 432] width 252 height 559
click at [195, 474] on div "11, 24, 14, 24" at bounding box center [226, 467] width 126 height 32
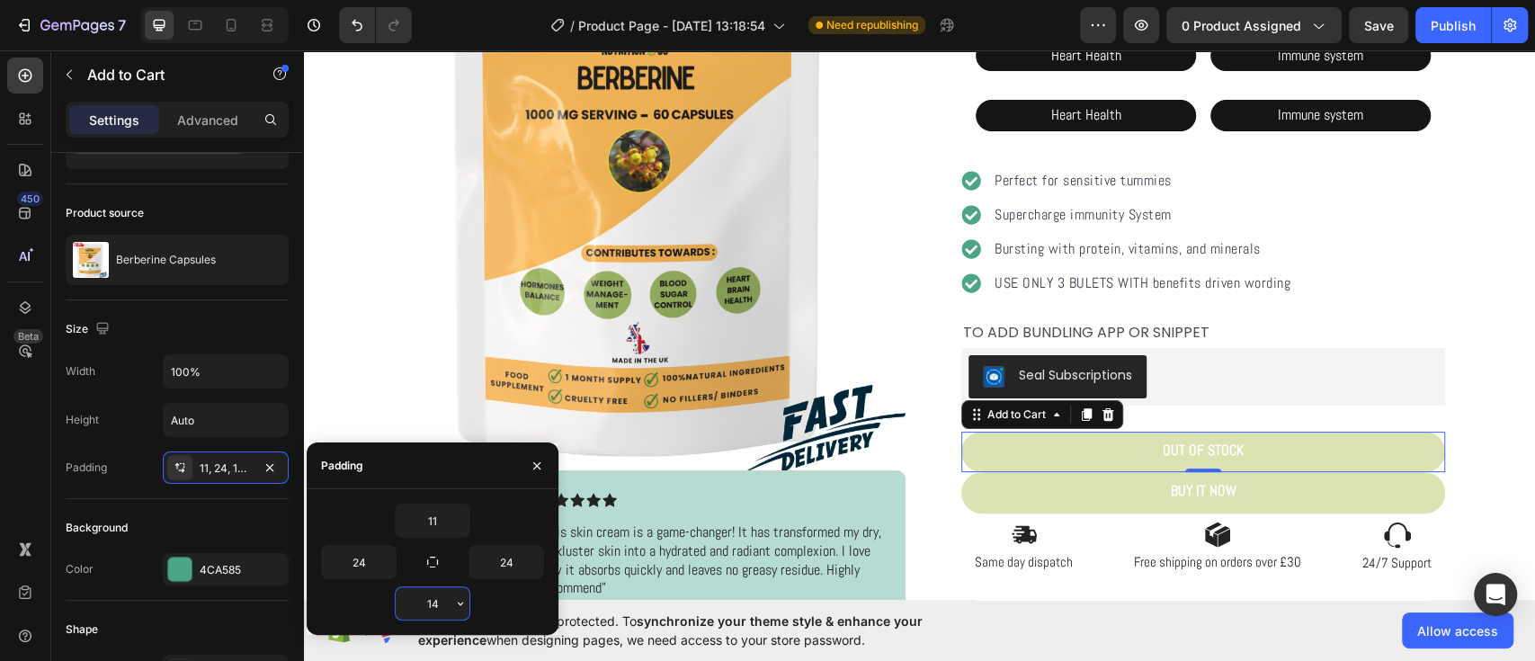
click at [443, 602] on input "14" at bounding box center [433, 603] width 74 height 32
type input "14"
click at [217, 332] on div "Size" at bounding box center [177, 329] width 223 height 29
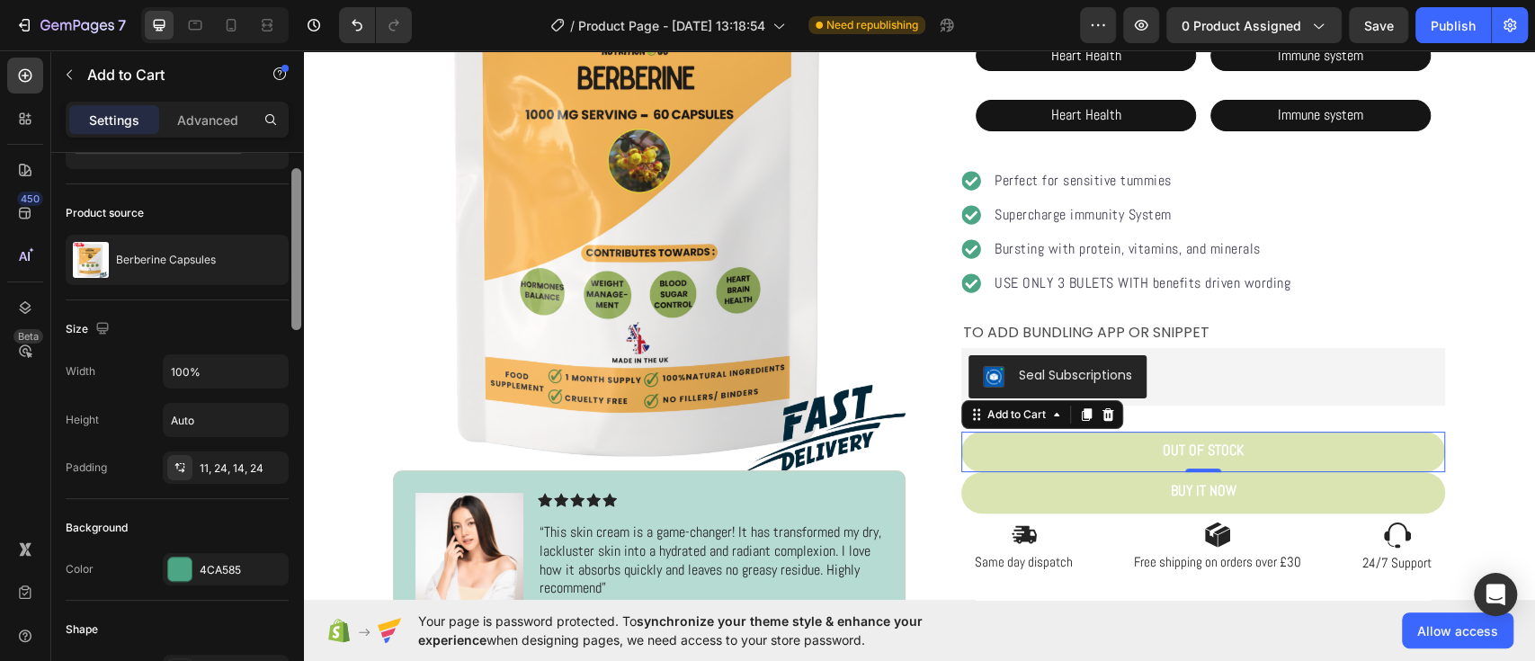
scroll to position [0, 0]
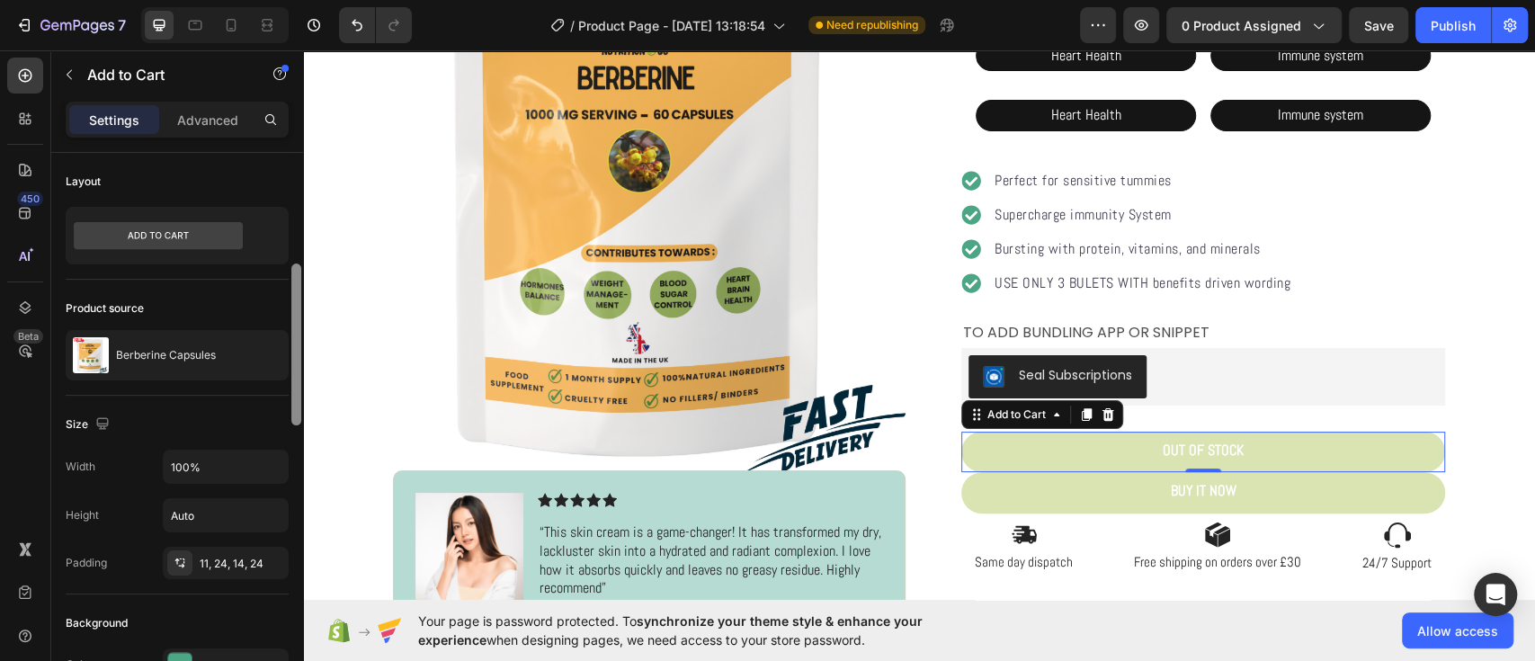
drag, startPoint x: 298, startPoint y: 301, endPoint x: 279, endPoint y: 161, distance: 141.6
click at [279, 161] on div "Layout Product source Berberine Capsules Size Width 100% Height Auto Padding 11…" at bounding box center [177, 432] width 252 height 559
click at [213, 112] on p "Advanced" at bounding box center [207, 120] width 61 height 19
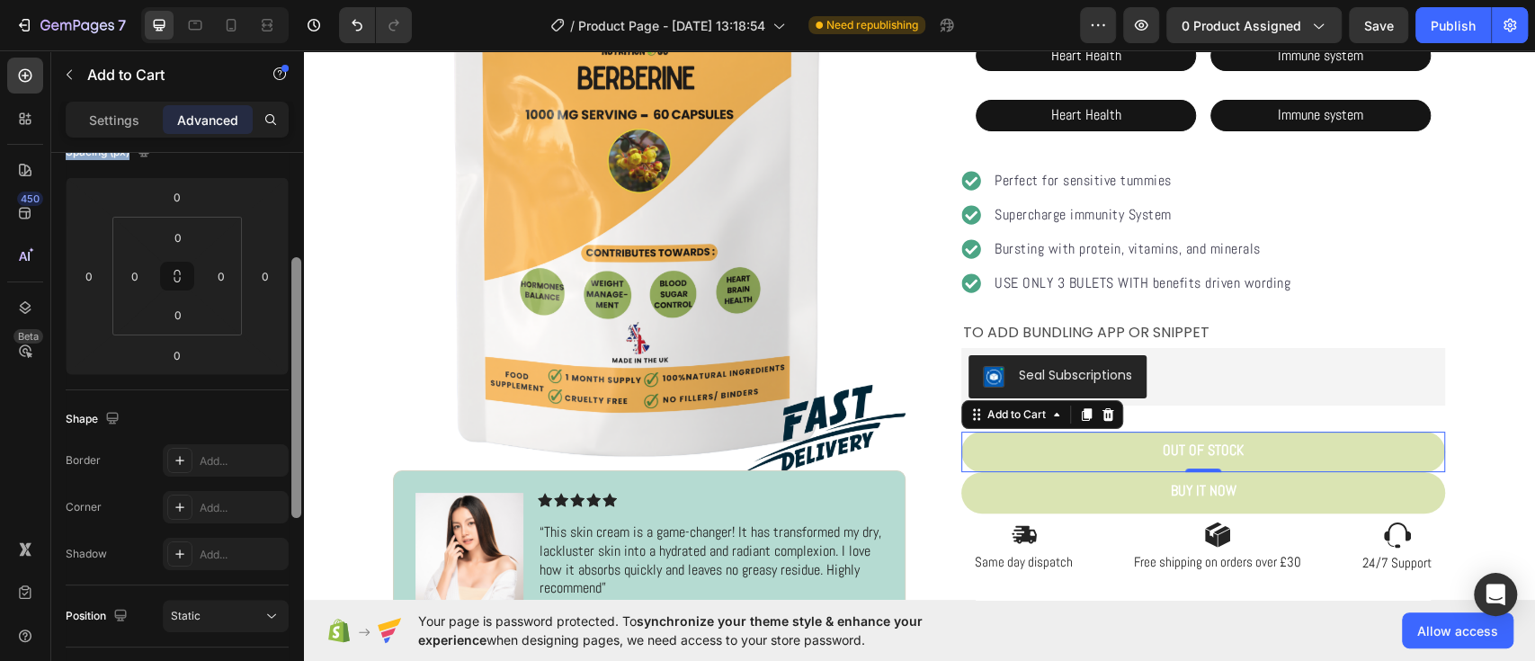
scroll to position [227, 0]
drag, startPoint x: 298, startPoint y: 274, endPoint x: 270, endPoint y: 380, distance: 109.7
click at [270, 380] on div "Display on Desktop Yes No Tablet Yes No Mobile Yes No Spacing (px) 0 0 0 0 0 0 …" at bounding box center [177, 432] width 252 height 559
click at [174, 320] on input "0" at bounding box center [178, 312] width 36 height 27
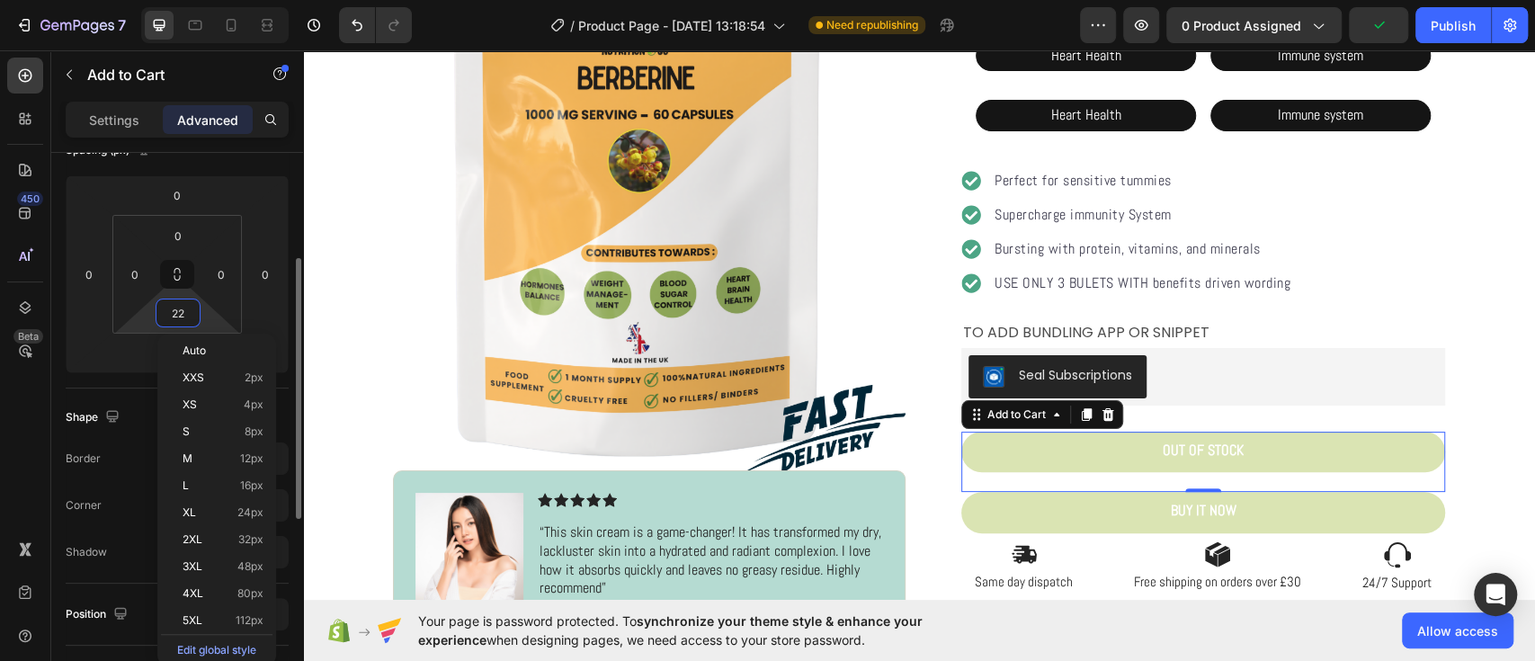
type input "23"
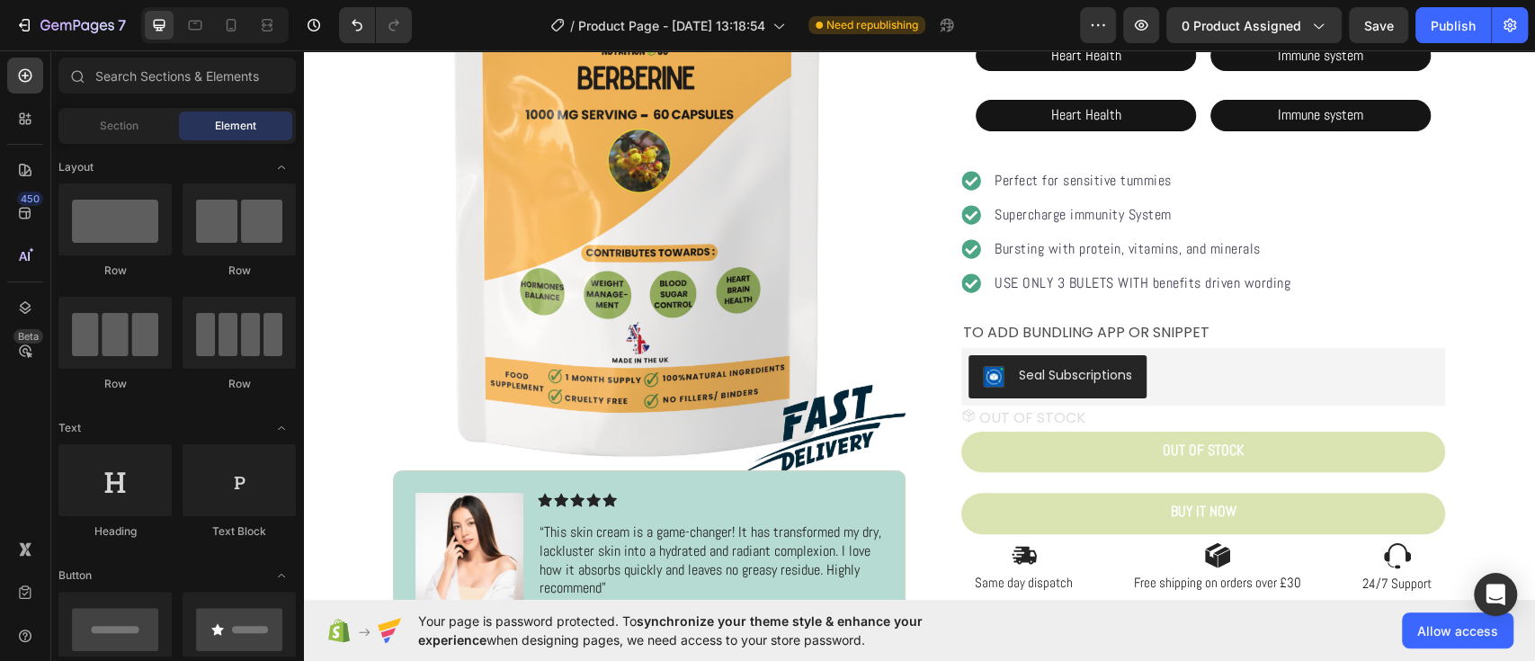
scroll to position [655, 0]
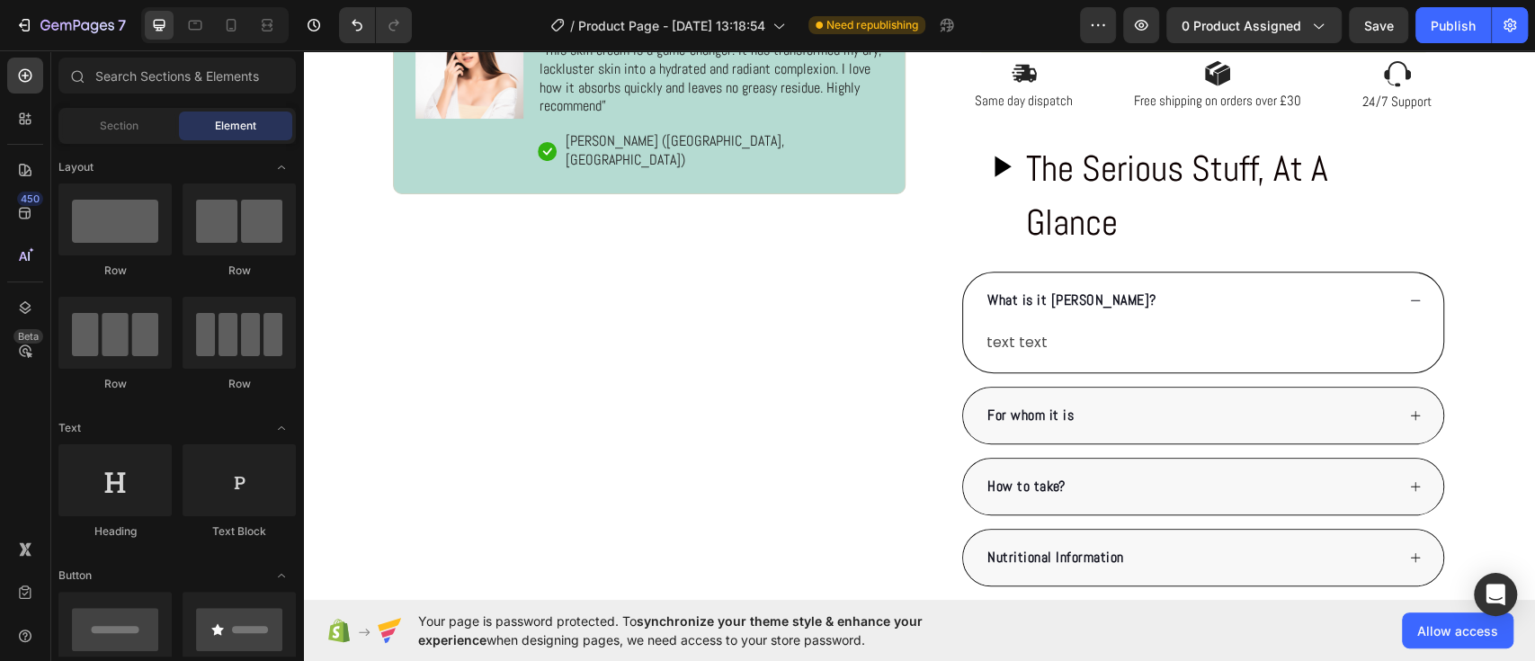
click at [1452, 237] on section "Product Images Image Icon Icon Icon Icon Icon Icon List “This skin cream is a g…" at bounding box center [919, 238] width 1108 height 1611
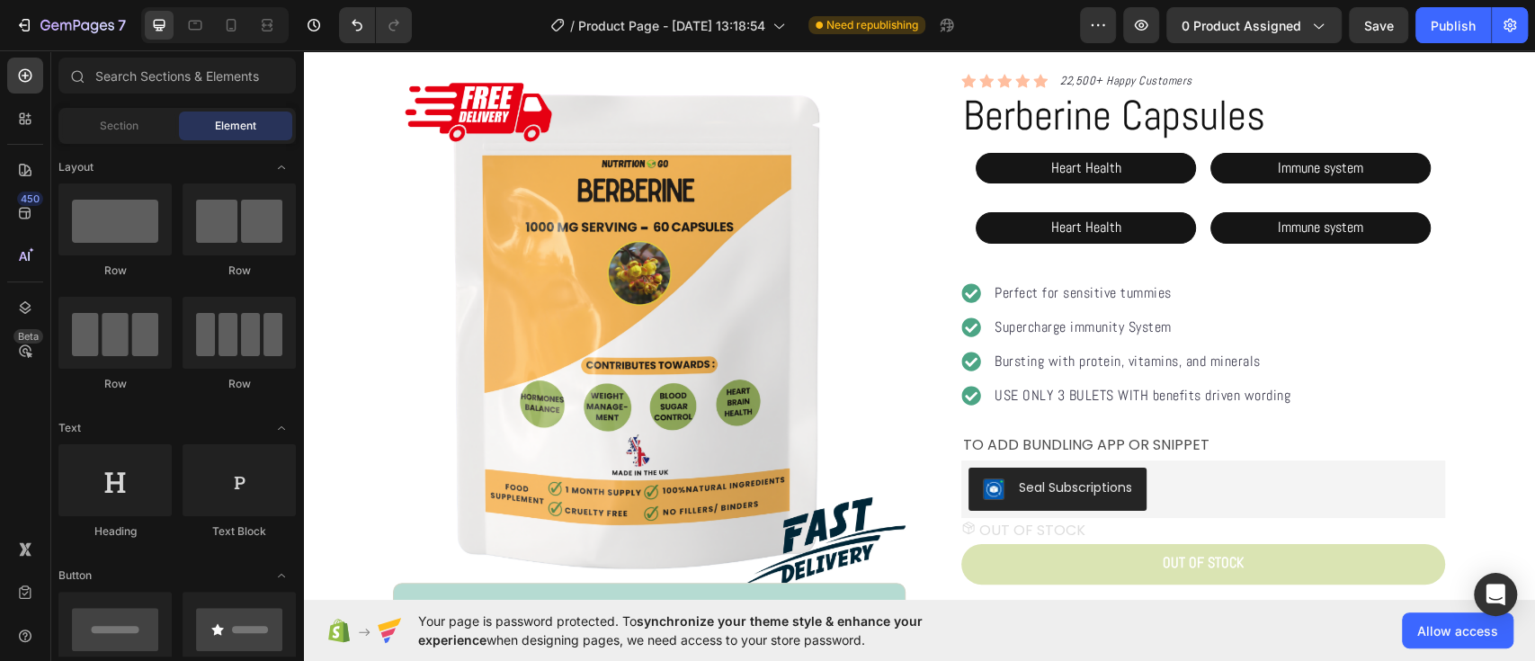
scroll to position [0, 0]
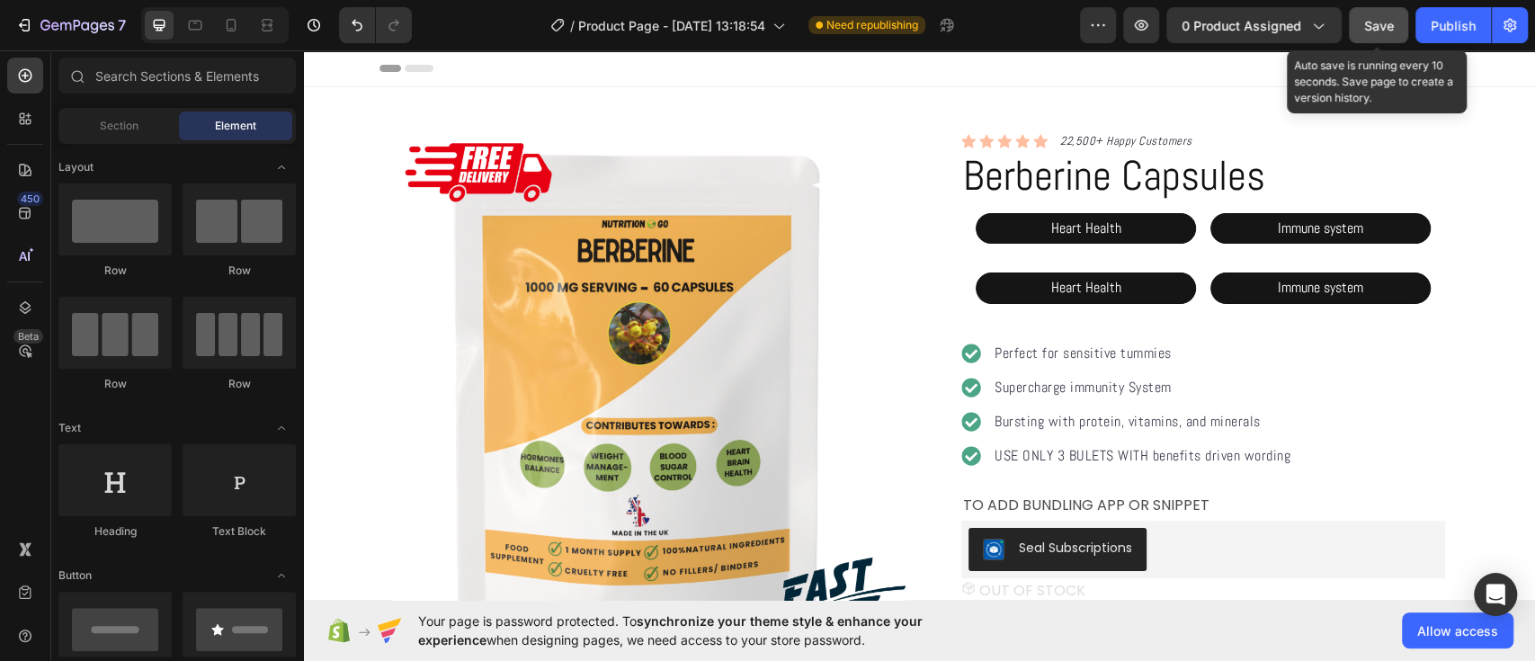
click at [1383, 18] on span "Save" at bounding box center [1379, 25] width 30 height 15
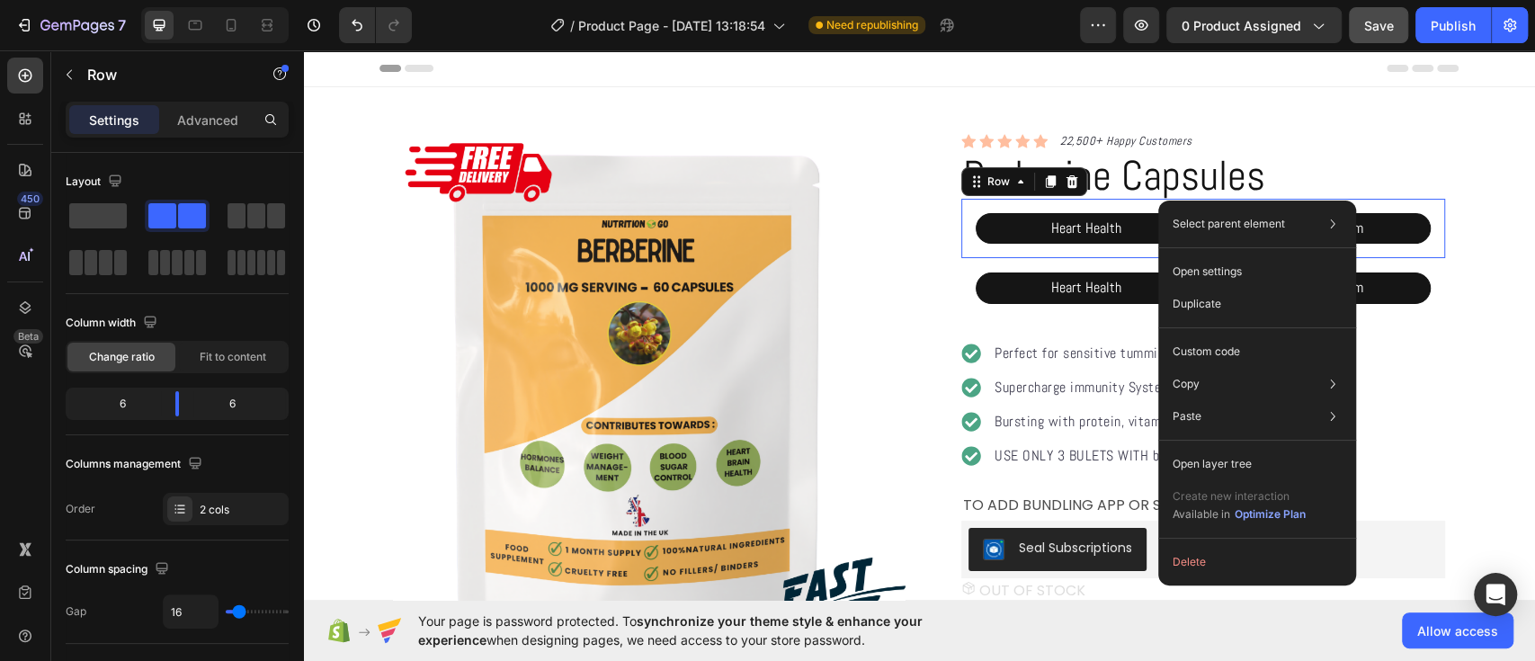
click at [1356, 201] on div "Heart Health Text Block Immune system Text Block Row 0" at bounding box center [1203, 229] width 484 height 60
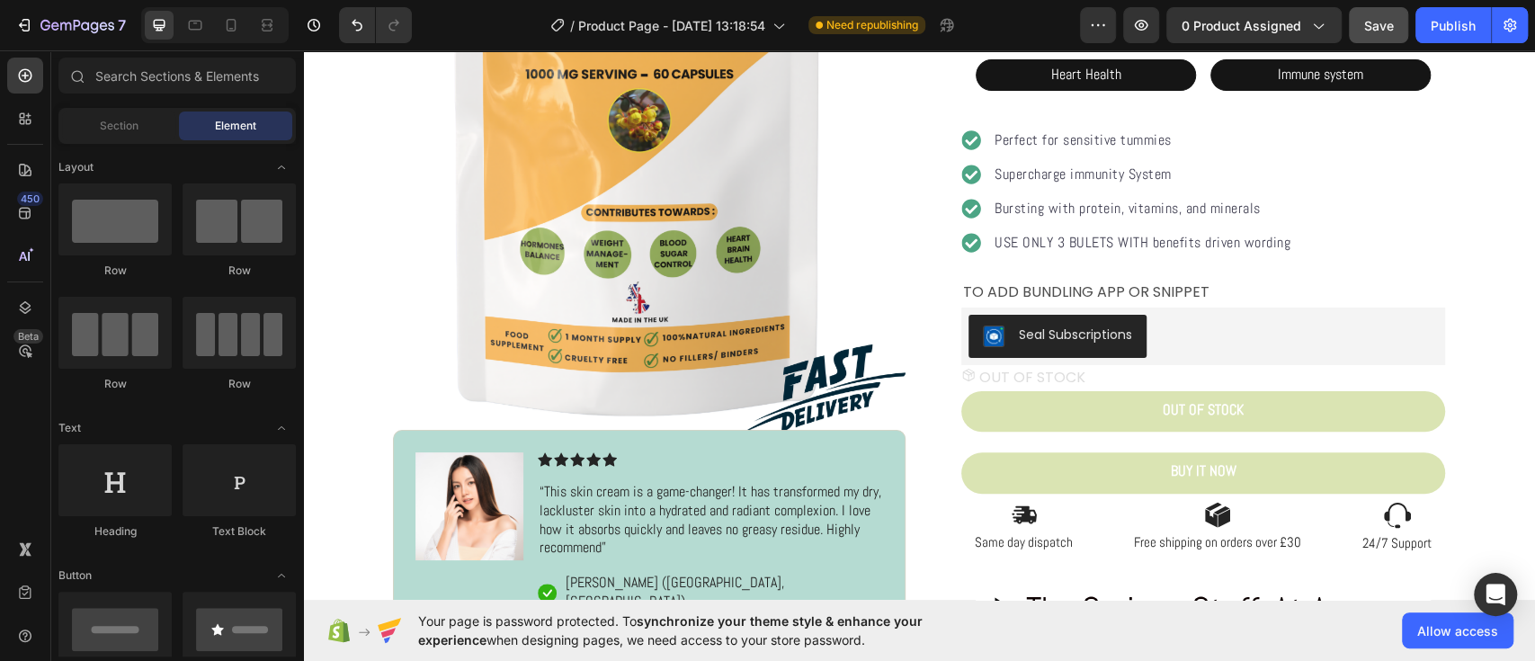
scroll to position [237, 0]
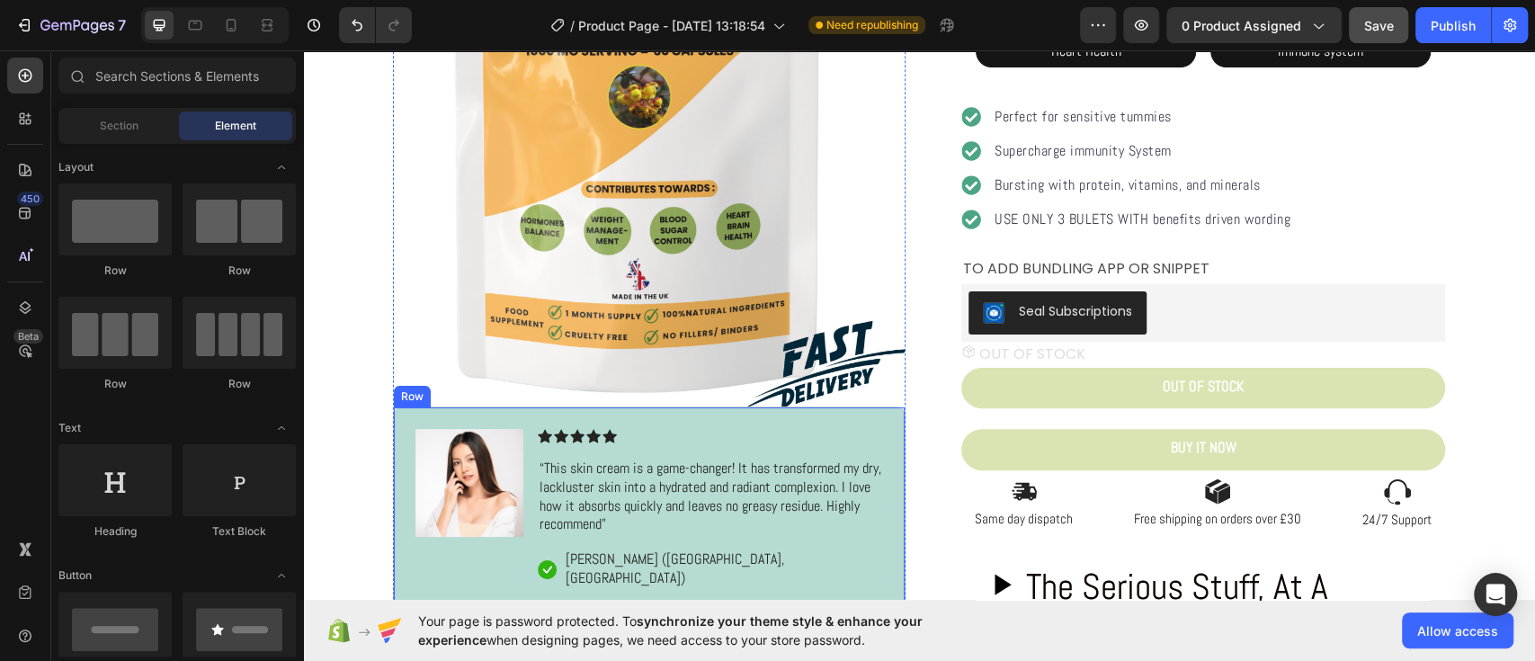
click at [750, 418] on div "Image Icon Icon Icon Icon Icon Icon List “This skin cream is a game-changer! It…" at bounding box center [649, 509] width 513 height 206
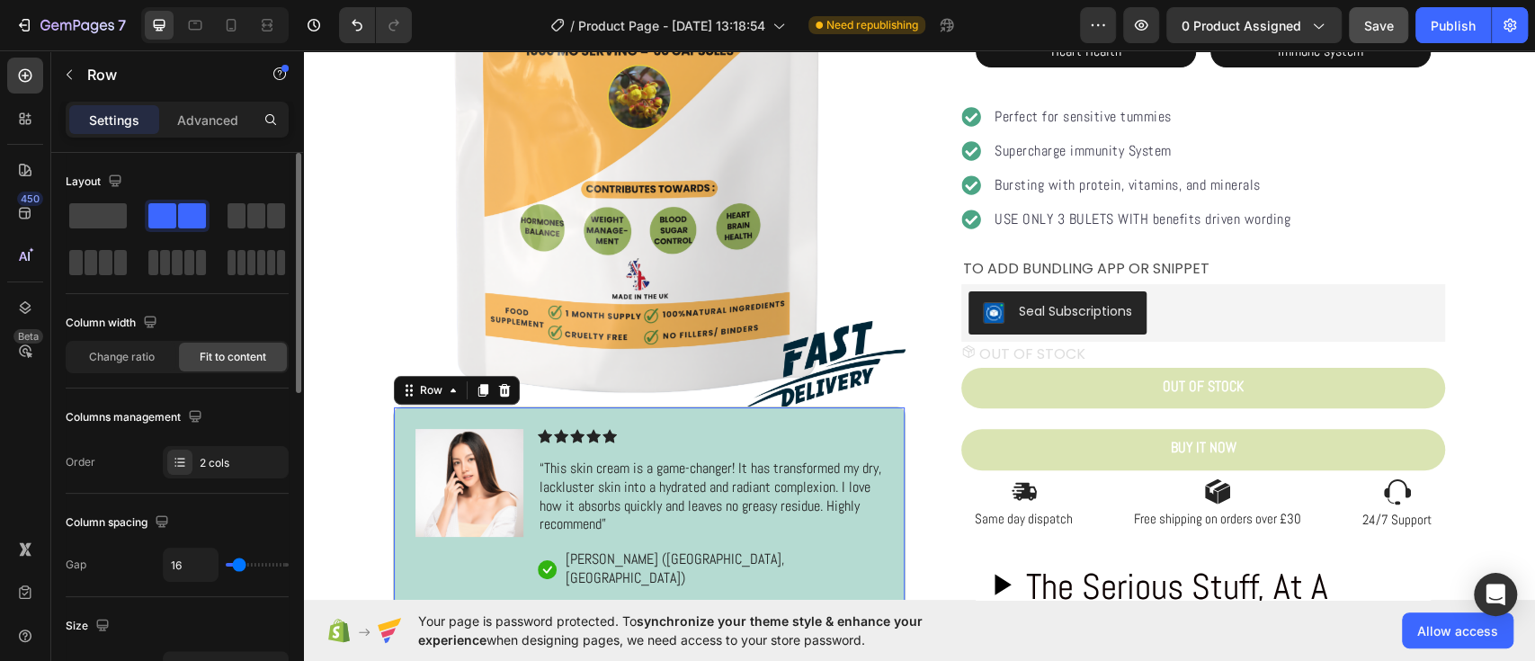
type input "15"
type input "21"
type input "23"
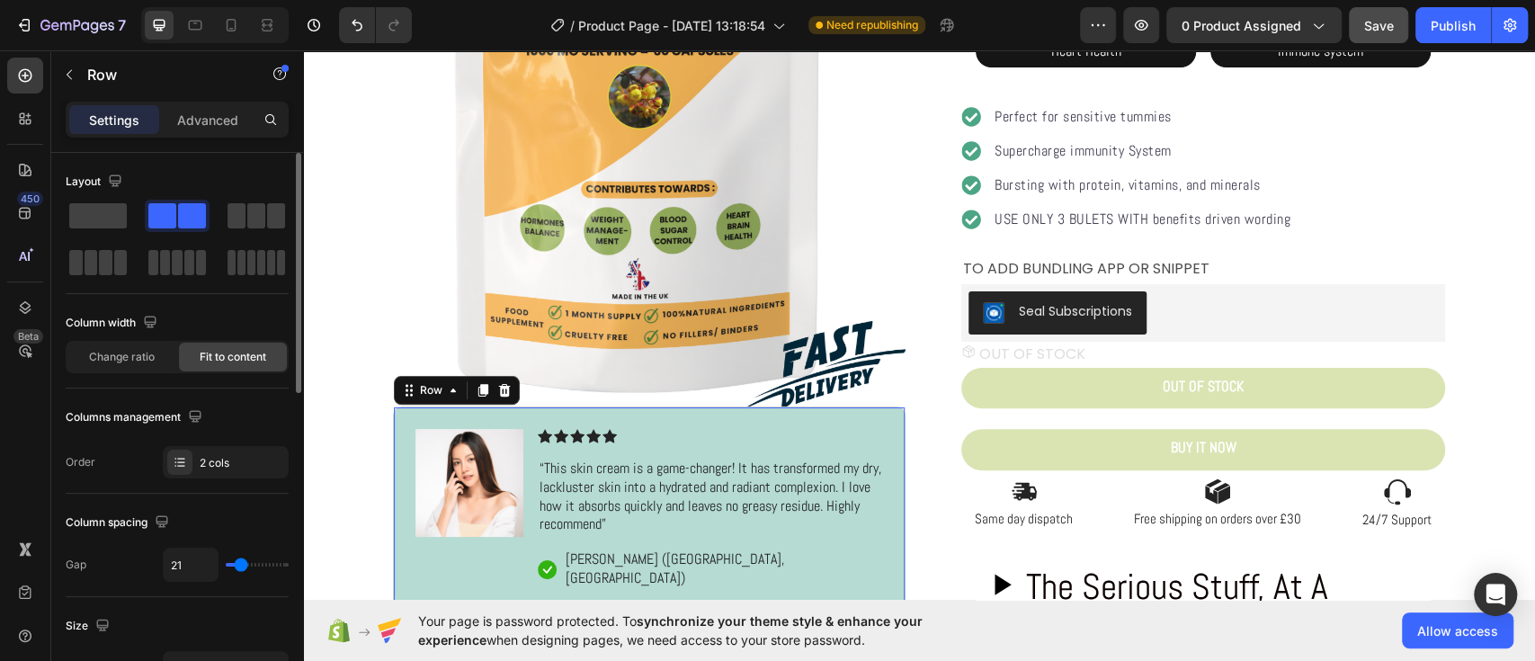
type input "23"
type input "29"
type input "33"
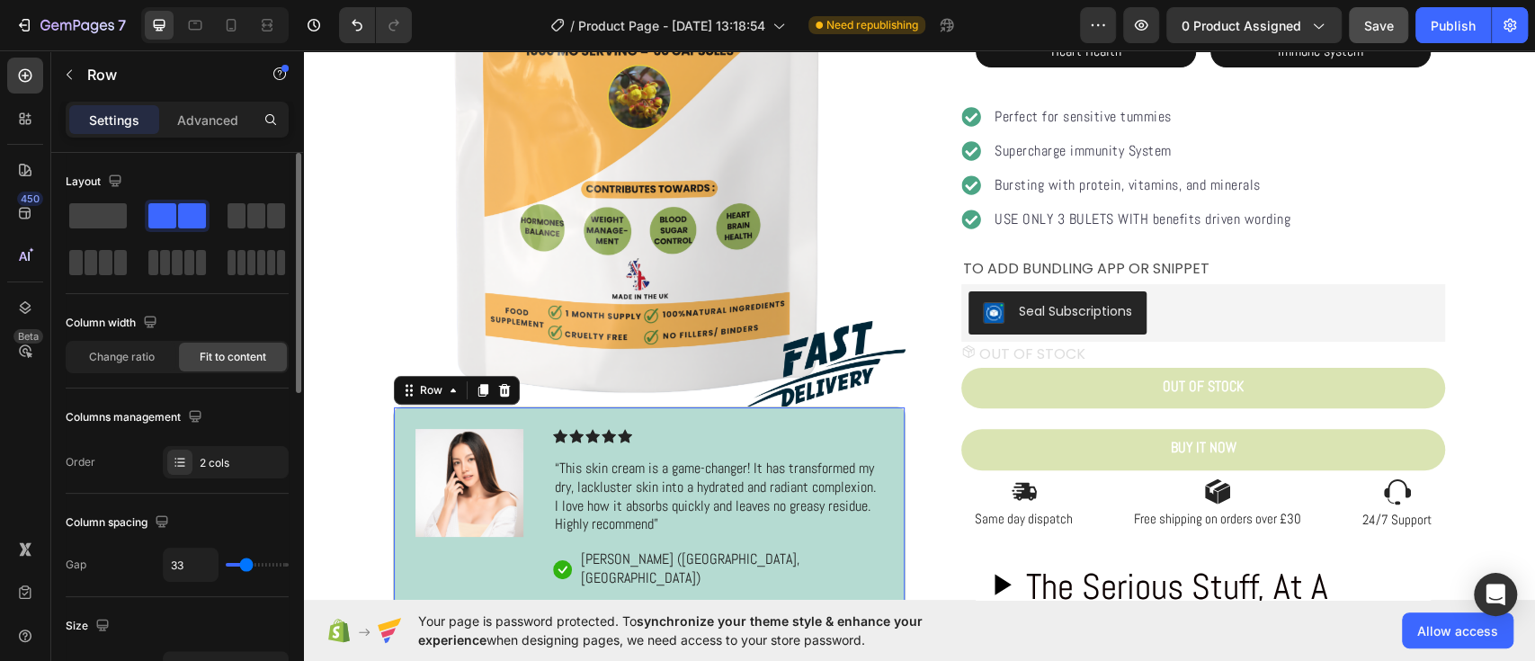
type input "29"
type input "25"
type input "19"
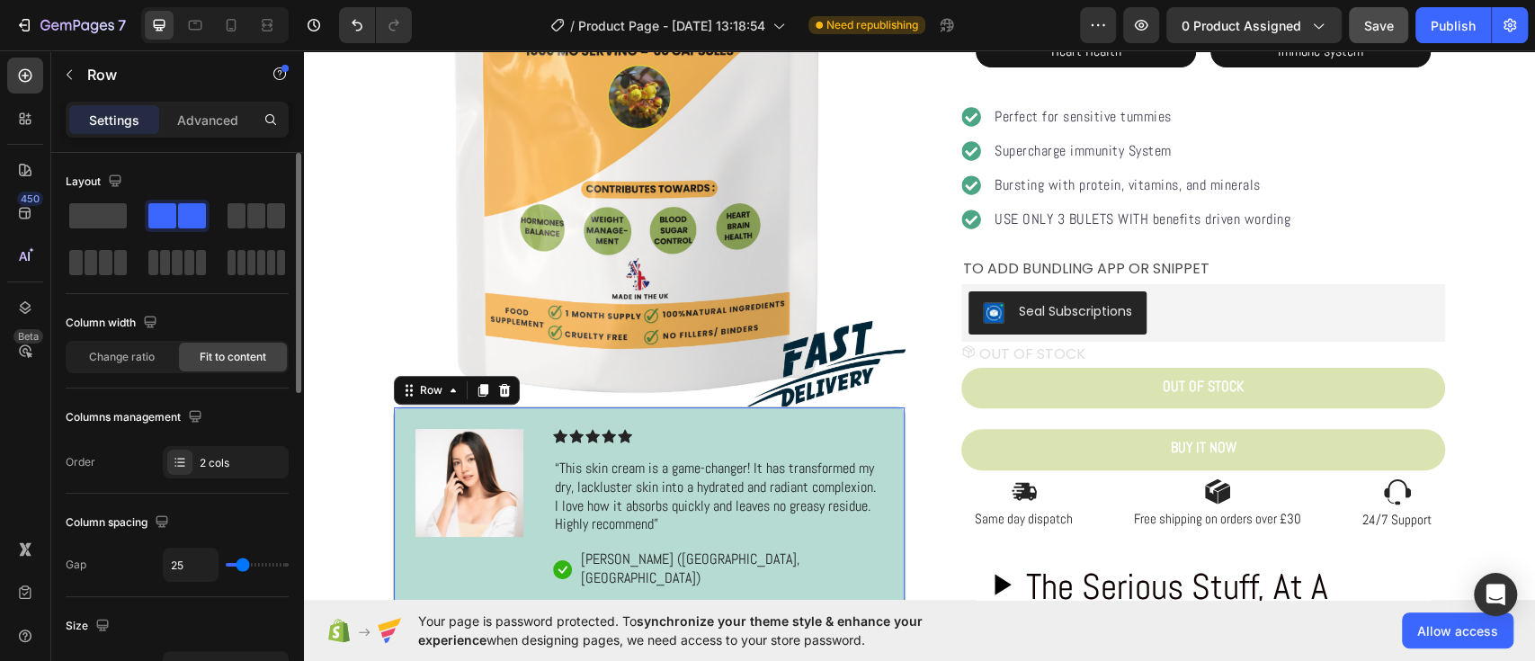
type input "19"
type input "15"
click at [238, 563] on input "range" at bounding box center [257, 565] width 63 height 4
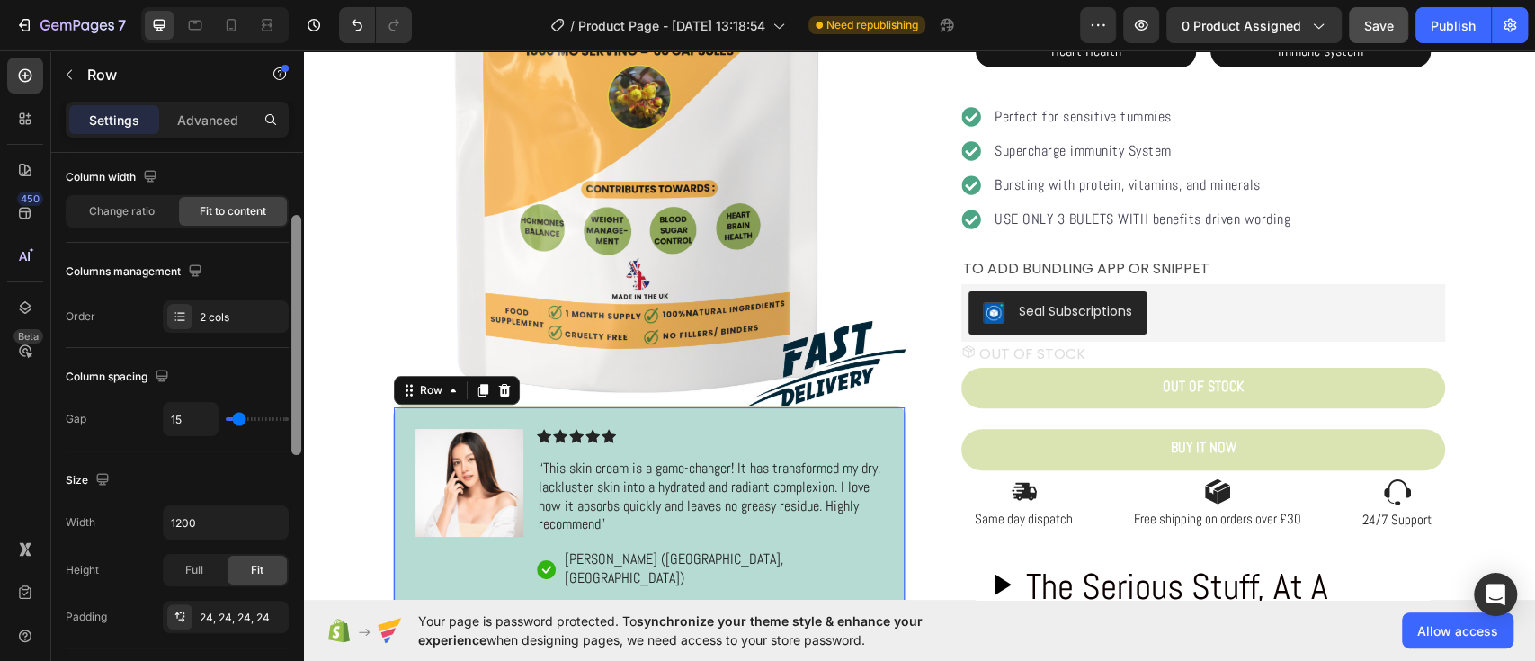
scroll to position [0, 0]
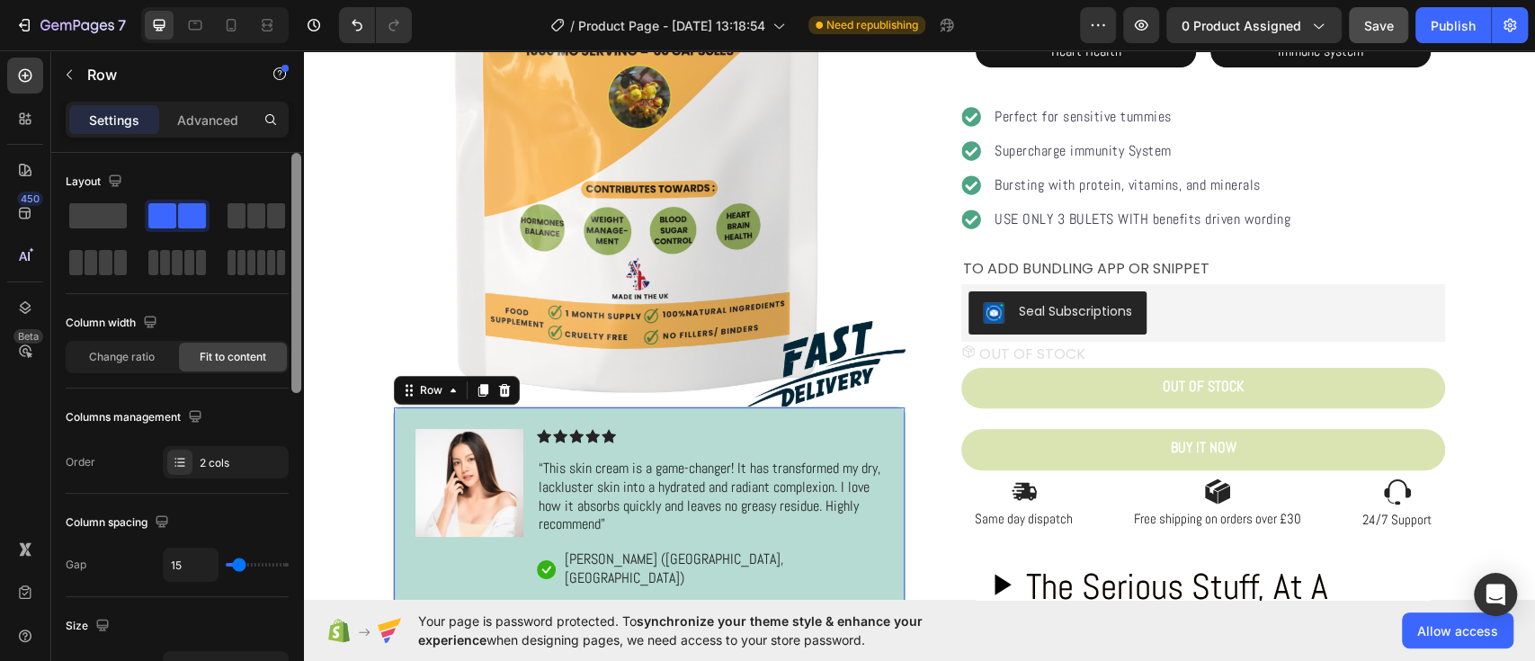
drag, startPoint x: 293, startPoint y: 351, endPoint x: 245, endPoint y: 187, distance: 170.7
click at [245, 187] on div "Layout Column width Change ratio Fit to content Columns management Order 2 cols…" at bounding box center [177, 432] width 252 height 559
click at [221, 126] on p "Advanced" at bounding box center [207, 120] width 61 height 19
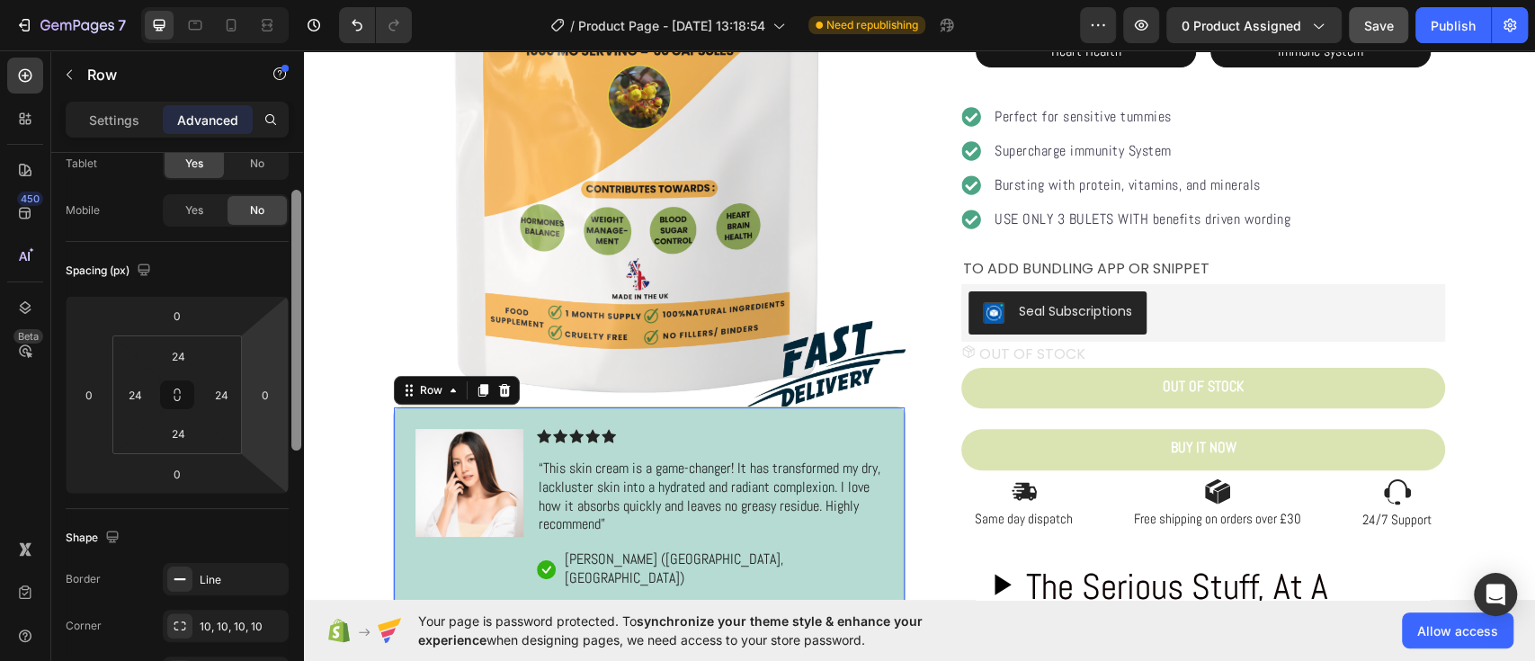
scroll to position [98, 0]
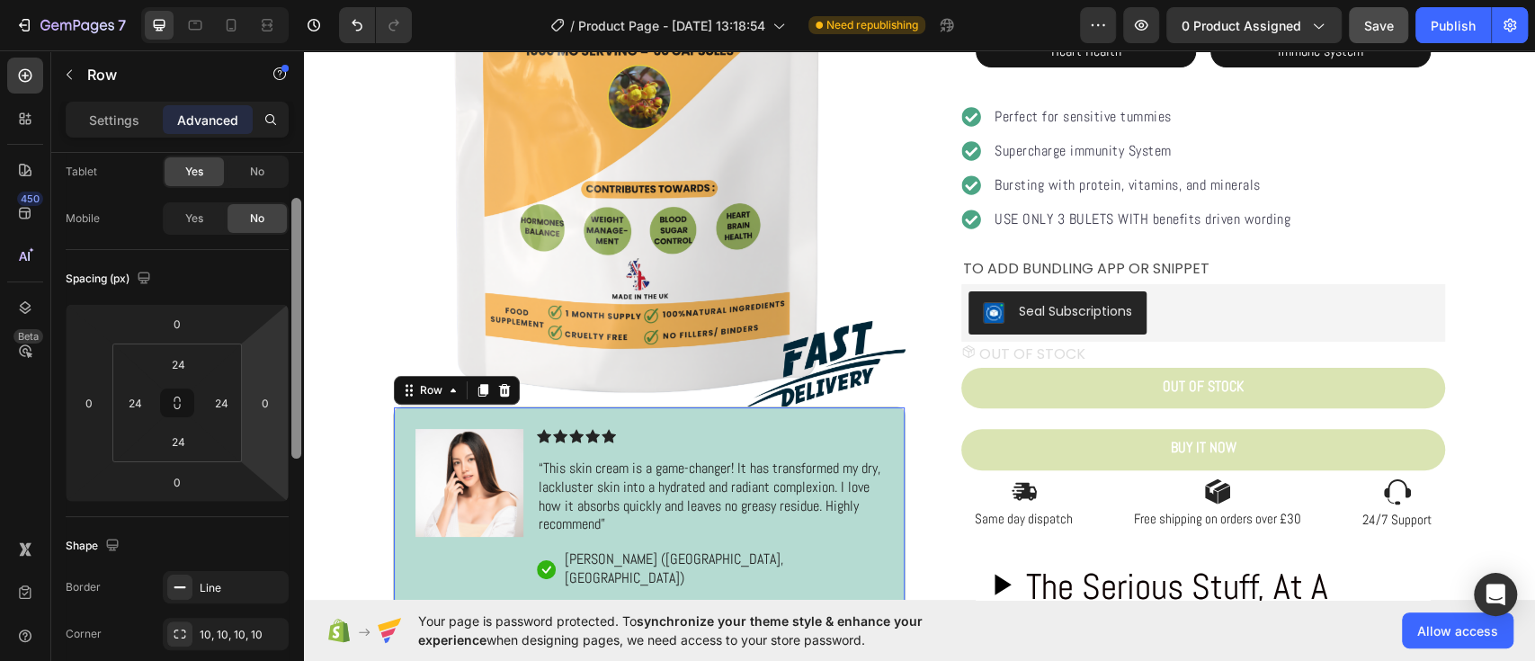
drag, startPoint x: 297, startPoint y: 334, endPoint x: 259, endPoint y: 380, distance: 59.4
click at [259, 380] on div "Display on Desktop Yes No Tablet Yes No Mobile Yes No Spacing (px) 0 0 0 0 24 2…" at bounding box center [177, 432] width 252 height 559
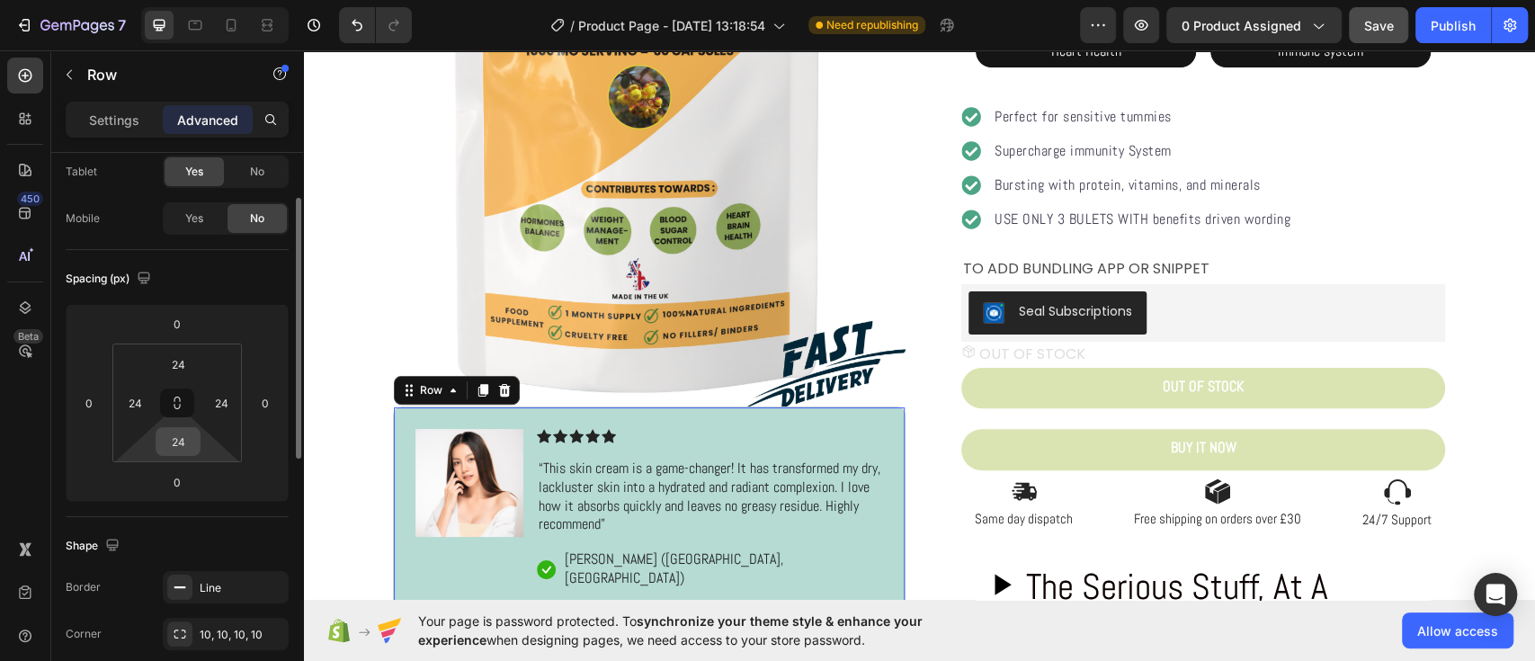
click at [182, 446] on input "24" at bounding box center [178, 441] width 36 height 27
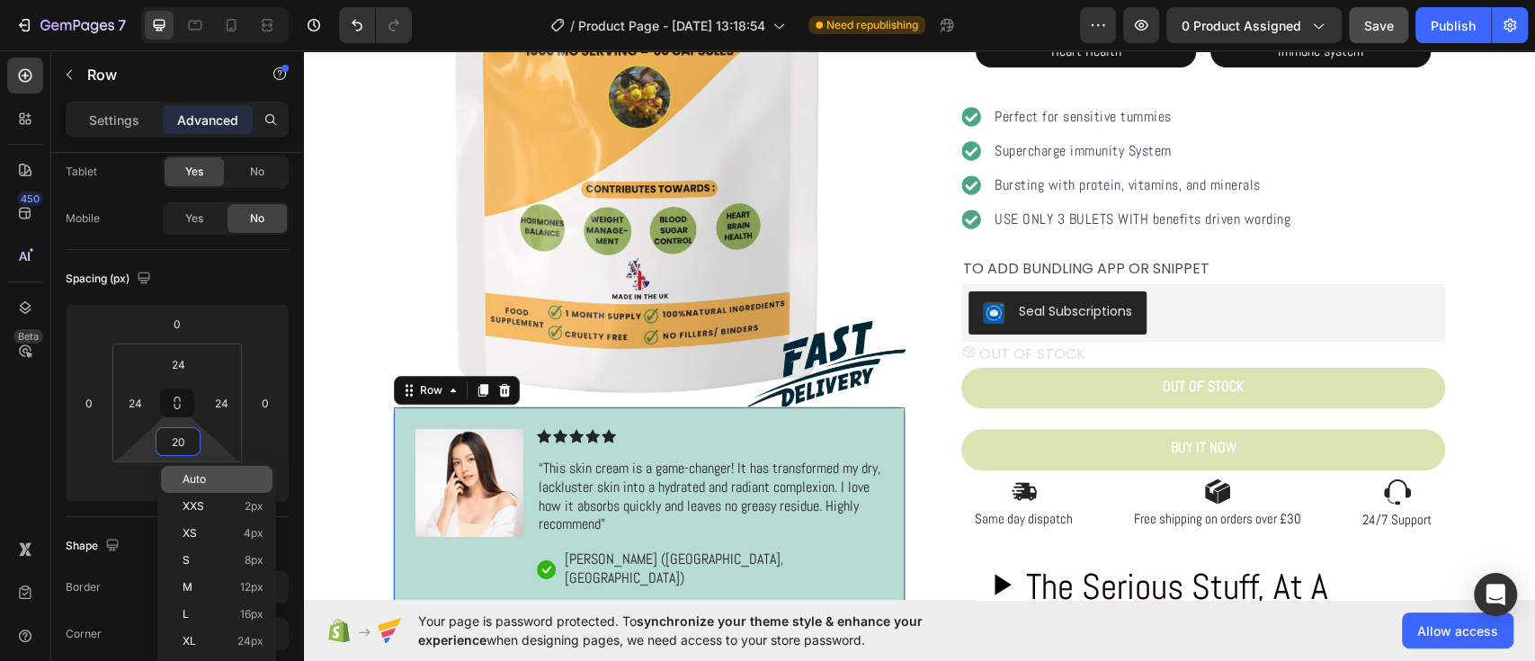
click at [228, 478] on p "Auto" at bounding box center [223, 479] width 81 height 13
type input "Auto"
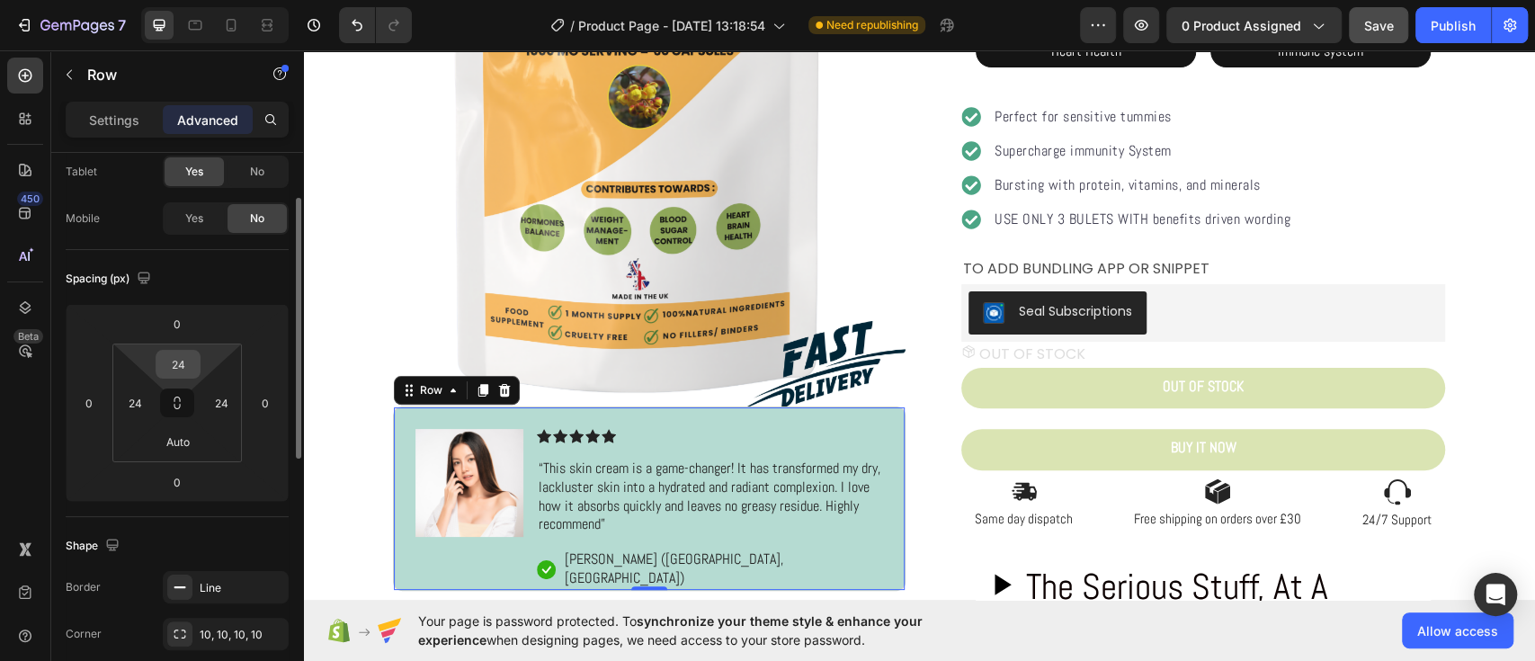
click at [195, 370] on input "24" at bounding box center [178, 364] width 36 height 27
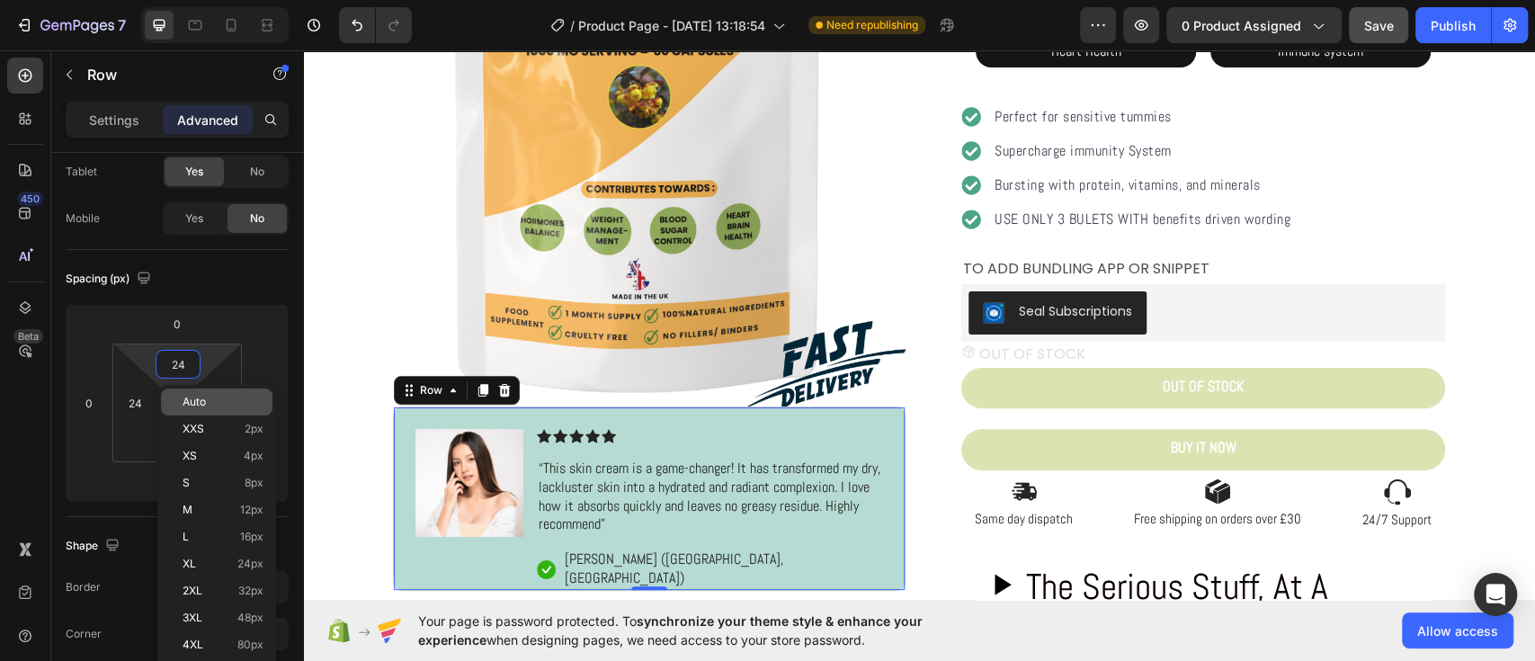
click at [194, 414] on div "Auto" at bounding box center [217, 401] width 112 height 27
type input "Auto"
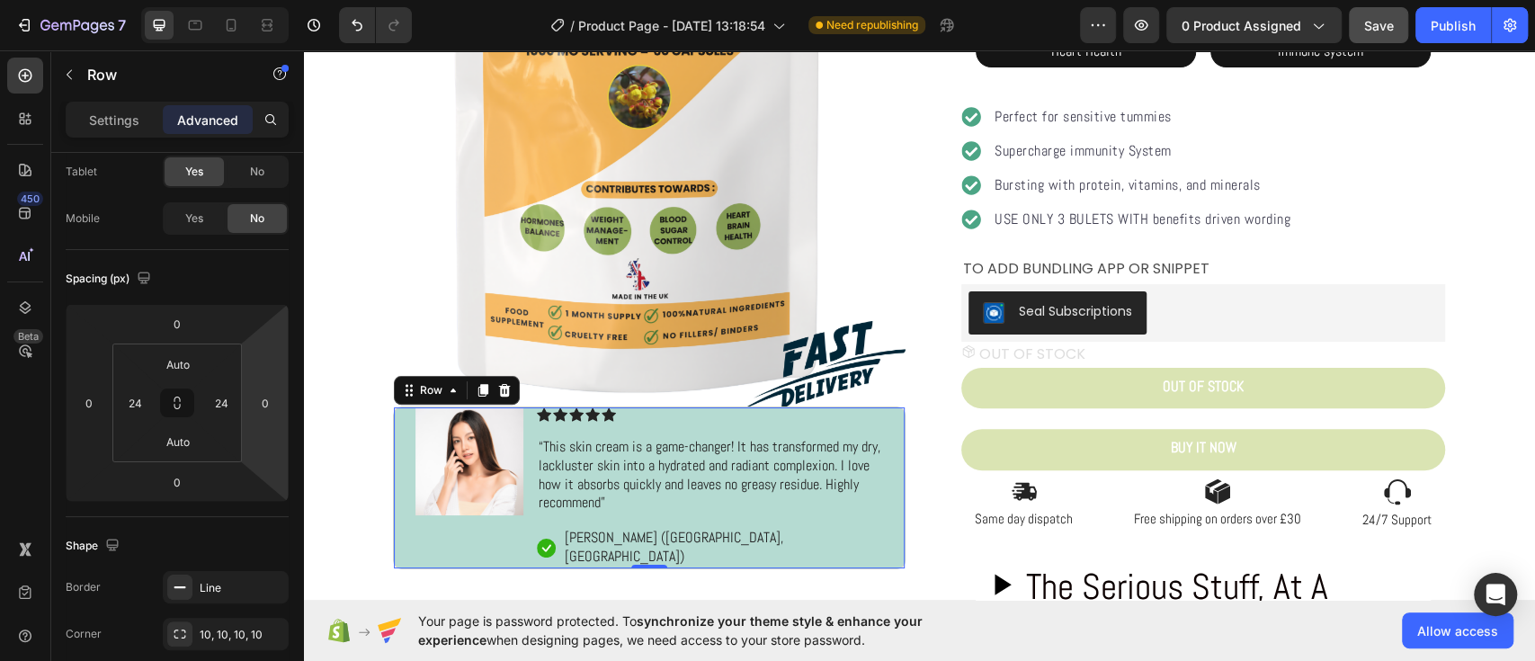
click at [889, 440] on div "Image Icon Icon Icon Icon Icon Icon List “This skin cream is a game-changer! It…" at bounding box center [649, 487] width 513 height 163
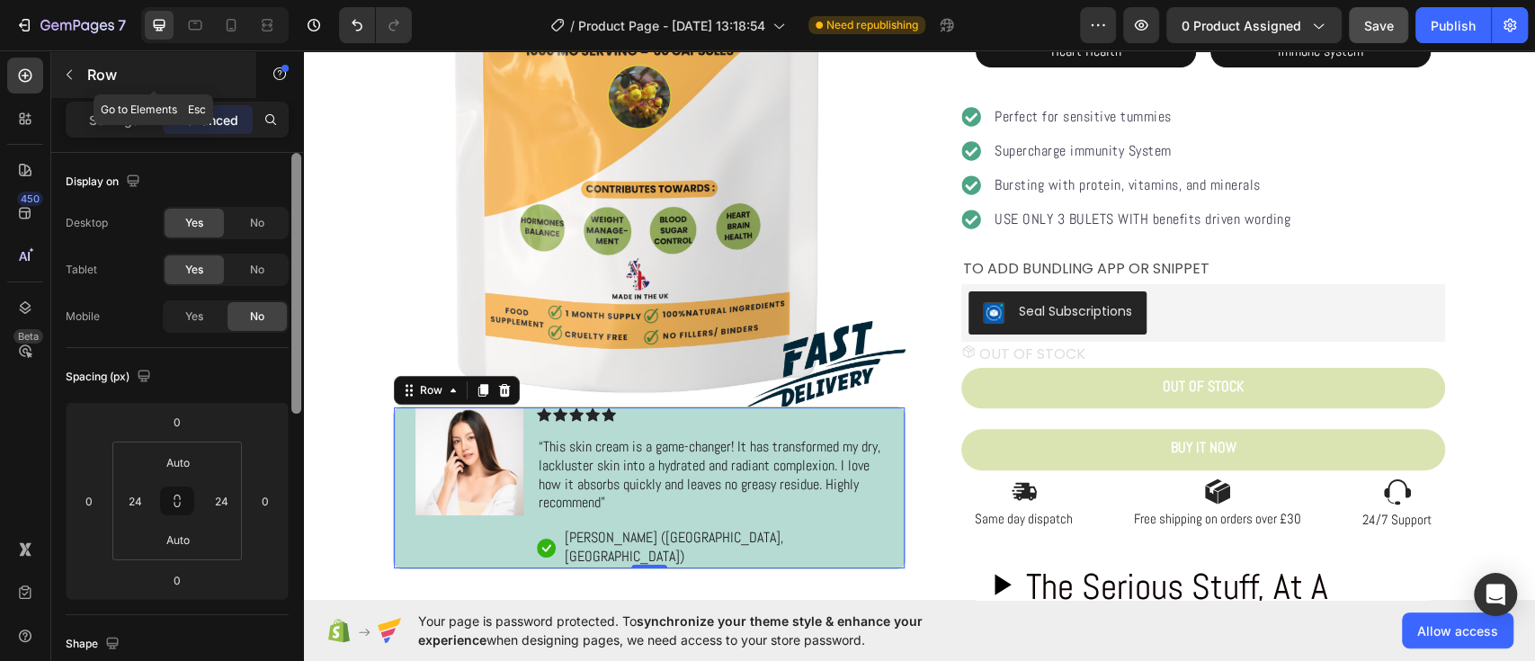
drag, startPoint x: 291, startPoint y: 210, endPoint x: 212, endPoint y: 83, distance: 149.5
click at [212, 83] on div "Sections(18) Elements(84) Section Element Hero Section Product Detail Brands Tr…" at bounding box center [177, 355] width 252 height 611
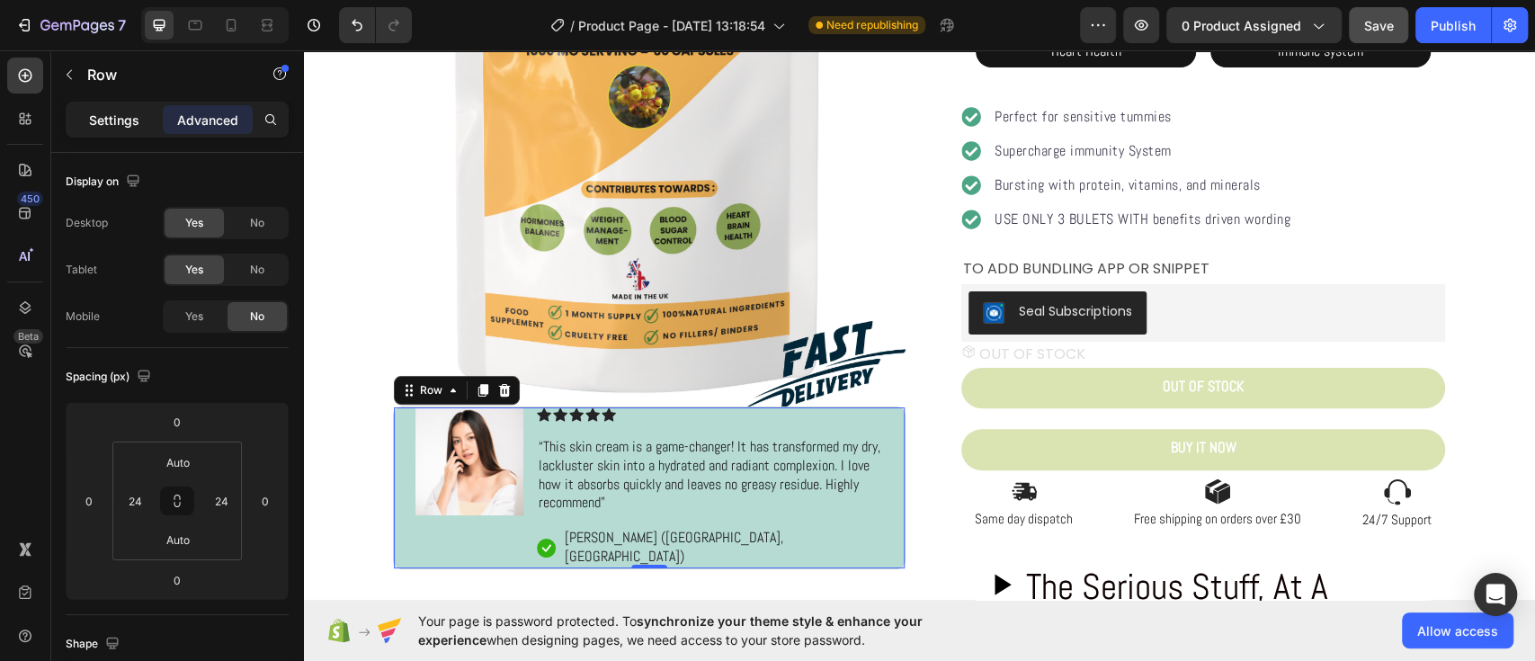
click at [121, 128] on p "Settings" at bounding box center [114, 120] width 50 height 19
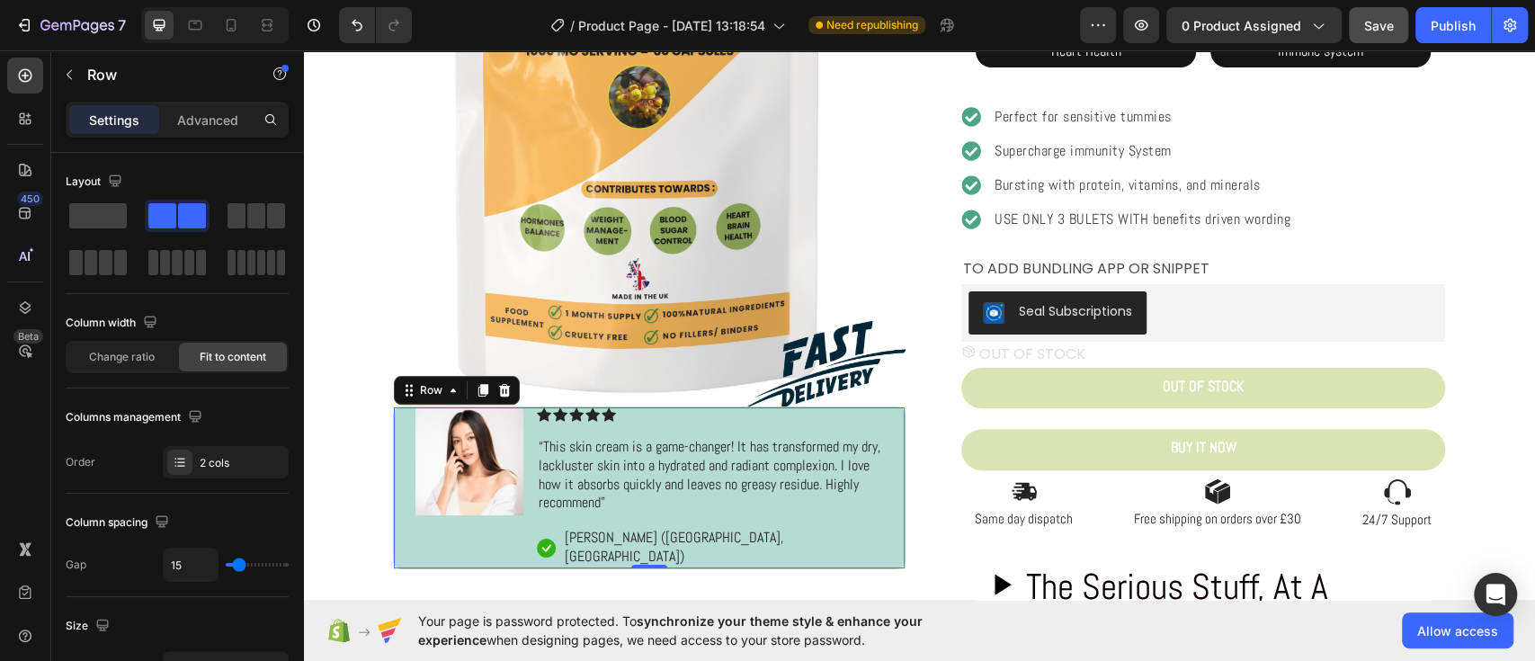
click at [880, 439] on div "Image Icon Icon Icon Icon Icon Icon List “This skin cream is a game-changer! It…" at bounding box center [649, 487] width 513 height 163
click at [254, 122] on div "Settings Advanced" at bounding box center [177, 119] width 216 height 29
click at [292, 251] on div at bounding box center [296, 273] width 10 height 240
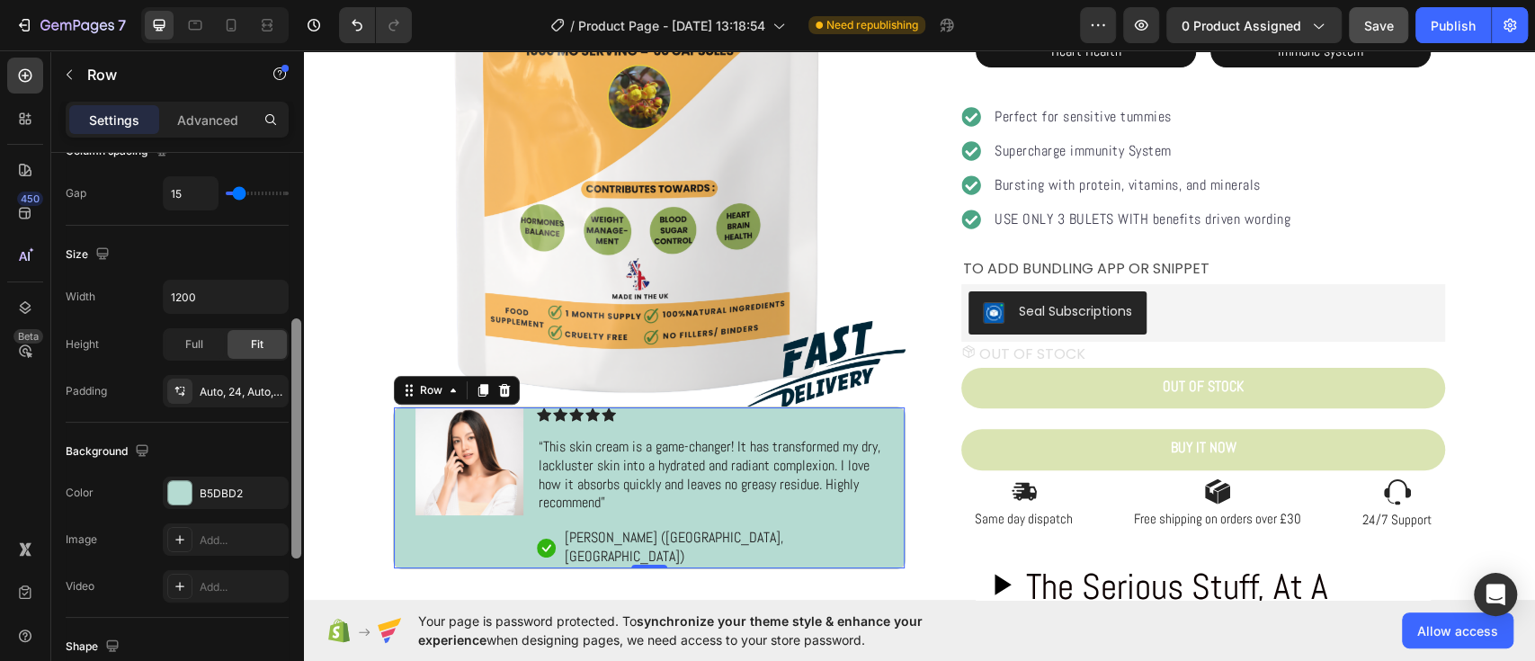
scroll to position [376, 0]
drag, startPoint x: 298, startPoint y: 298, endPoint x: 284, endPoint y: 460, distance: 162.4
click at [284, 460] on div "Layout Column width Change ratio Fit to content Columns management Order 2 cols…" at bounding box center [177, 432] width 252 height 559
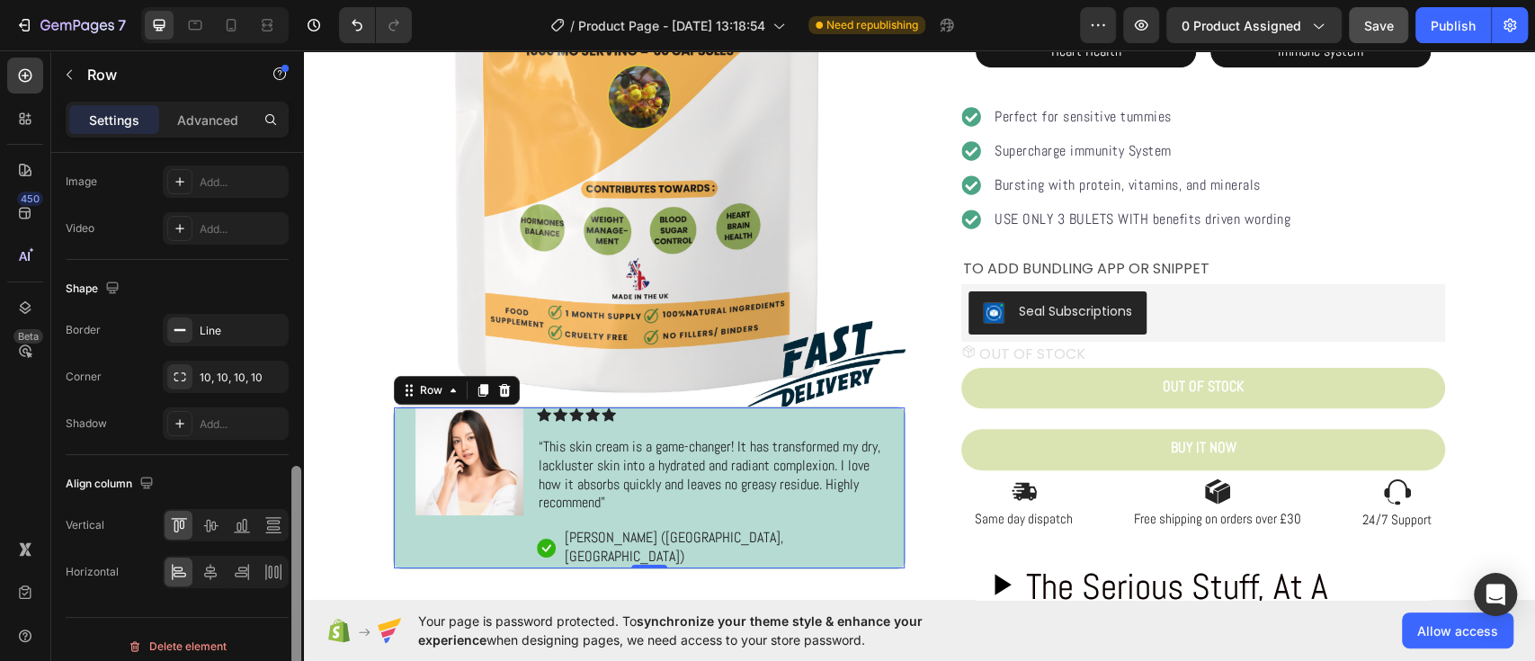
scroll to position [741, 0]
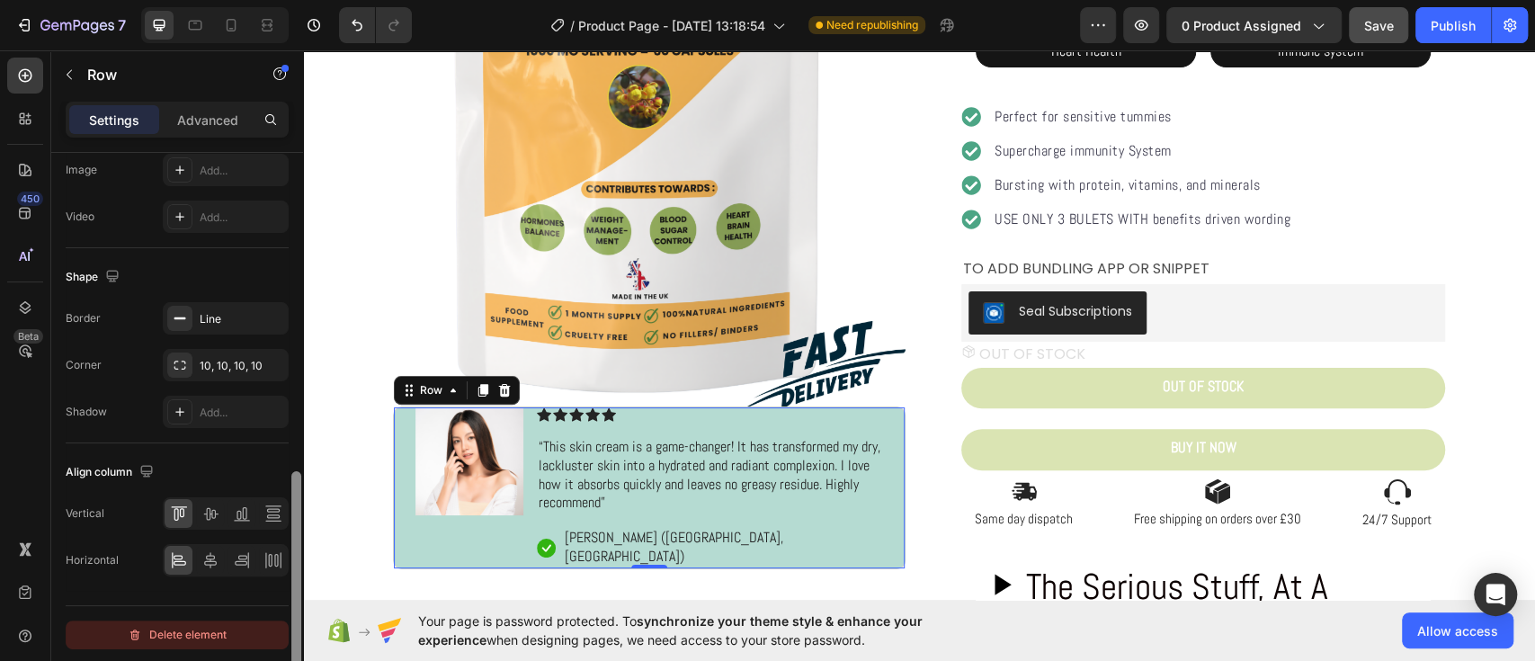
drag, startPoint x: 297, startPoint y: 399, endPoint x: 280, endPoint y: 625, distance: 226.4
click at [280, 625] on div "Layout Column width Change ratio Fit to content Columns management Order 2 cols…" at bounding box center [177, 432] width 252 height 559
click at [214, 120] on p "Advanced" at bounding box center [207, 120] width 61 height 19
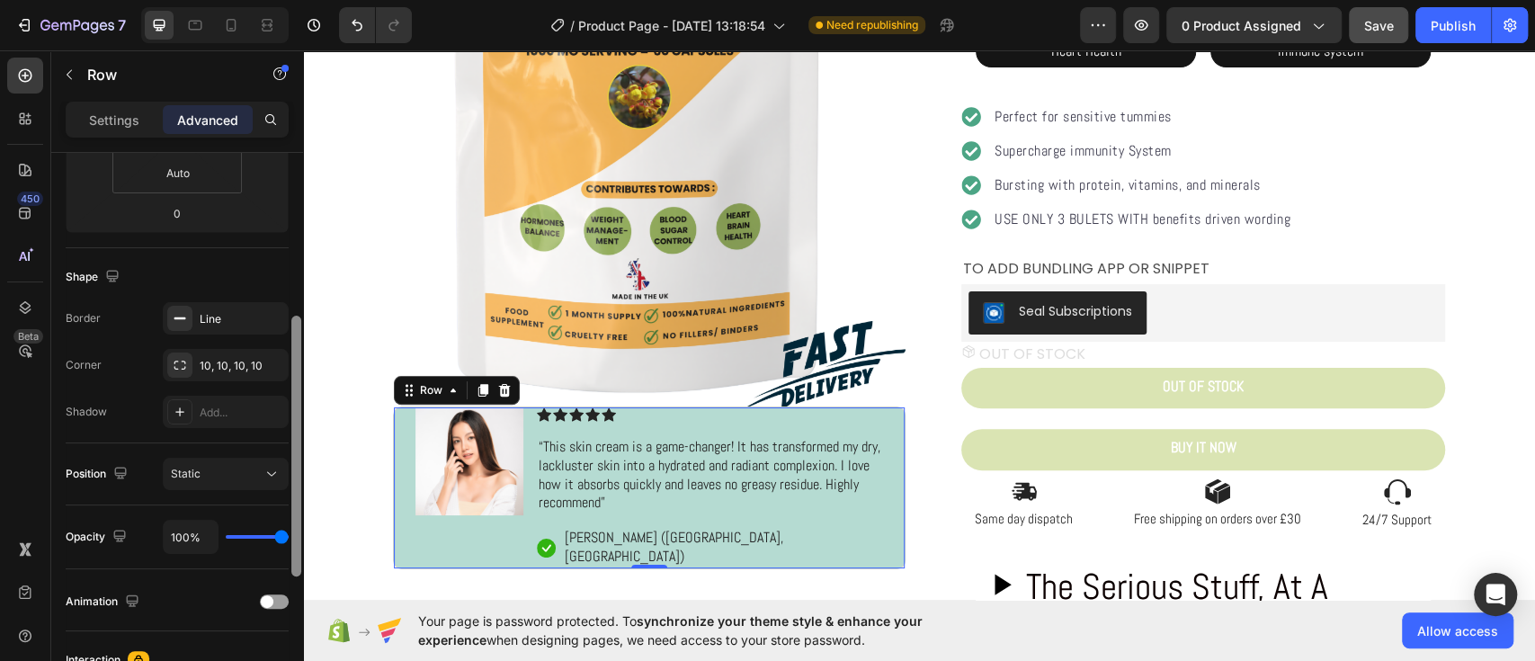
scroll to position [358, 0]
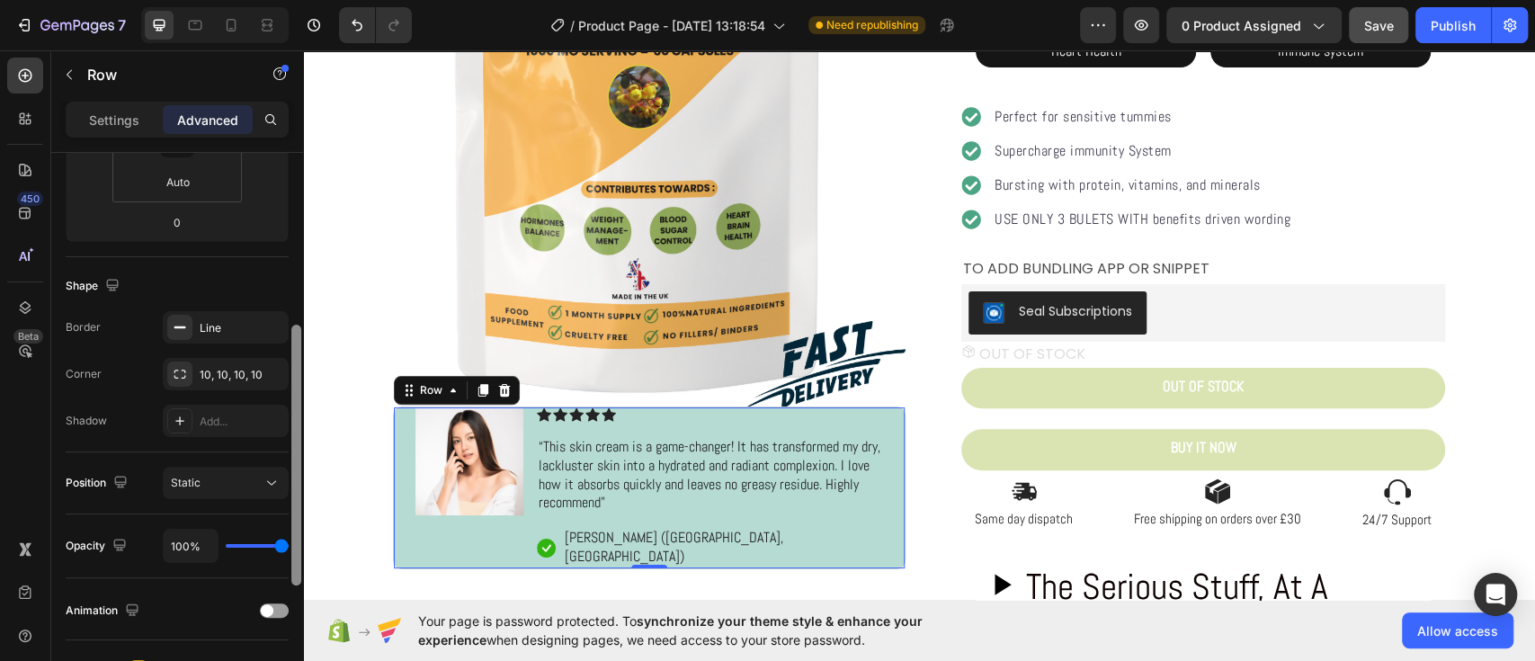
drag, startPoint x: 295, startPoint y: 518, endPoint x: 236, endPoint y: 387, distance: 144.1
click at [236, 387] on div "Display on Desktop Yes No Tablet Yes No Mobile Yes No Spacing (px) 0 0 0 0 Auto…" at bounding box center [177, 432] width 252 height 559
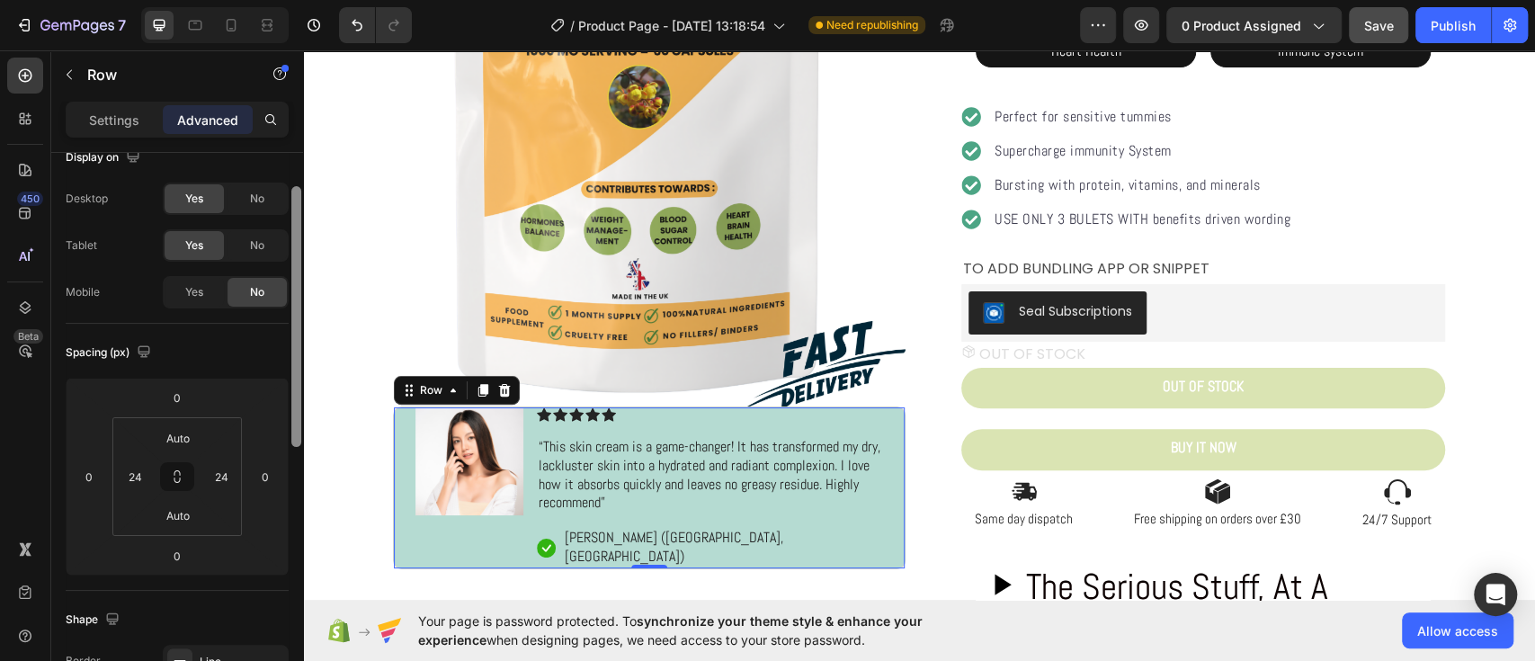
scroll to position [40, 0]
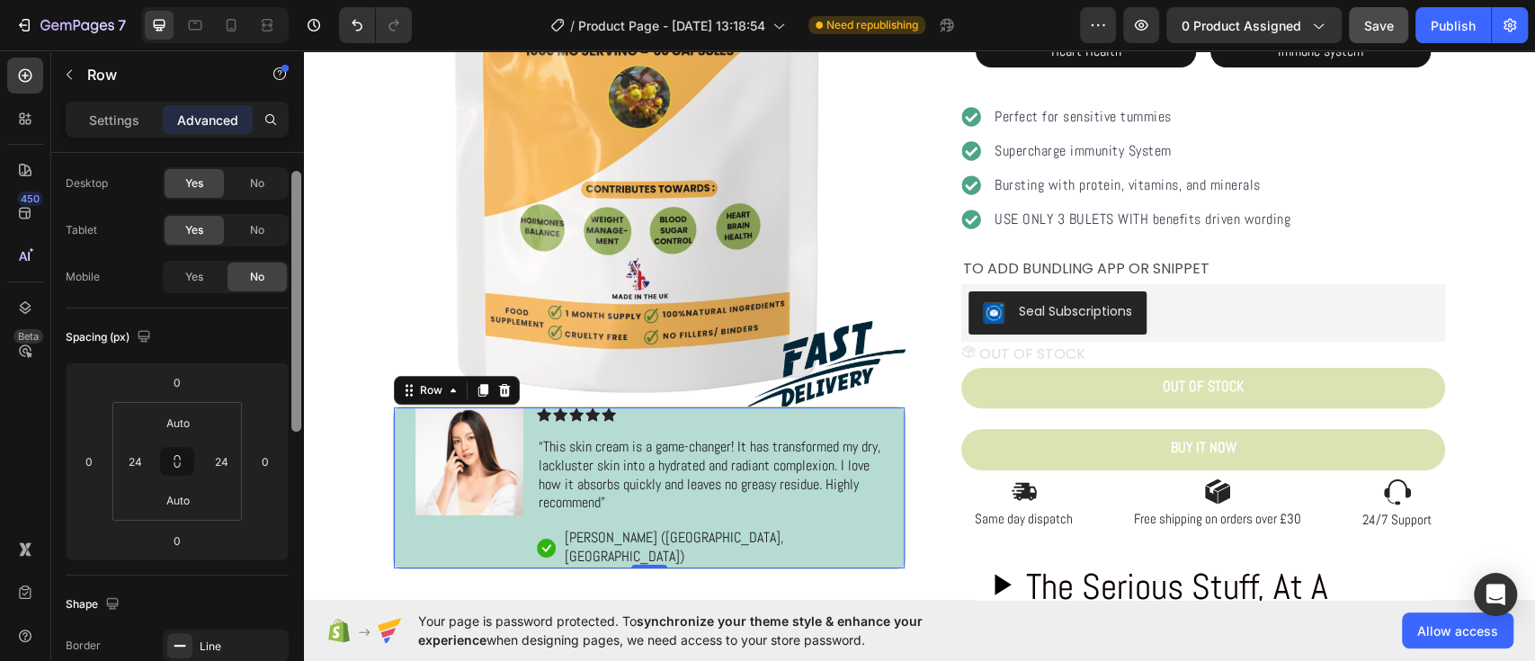
drag, startPoint x: 297, startPoint y: 440, endPoint x: 284, endPoint y: 291, distance: 148.9
click at [284, 291] on div "Display on Desktop Yes No Tablet Yes No Mobile Yes No Spacing (px) 0 0 0 0 Auto…" at bounding box center [177, 432] width 252 height 559
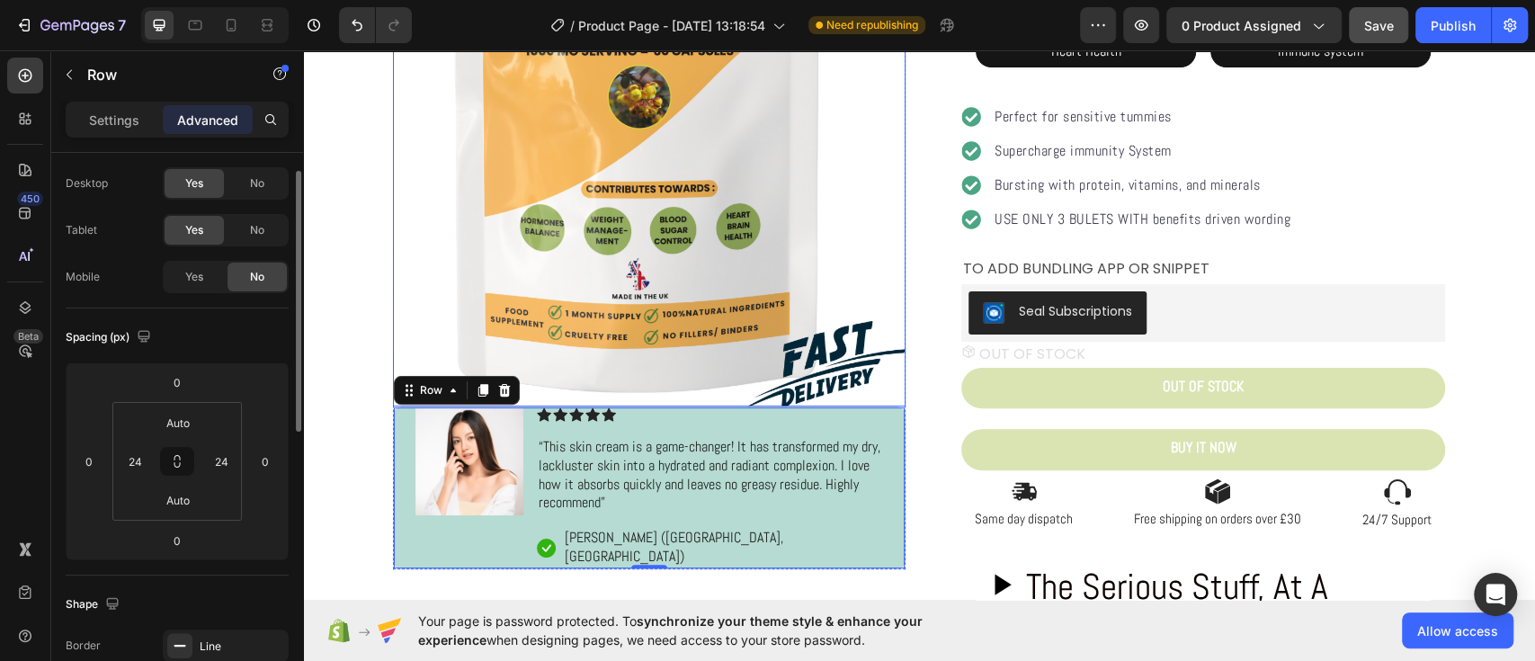
click at [406, 314] on img at bounding box center [649, 150] width 513 height 513
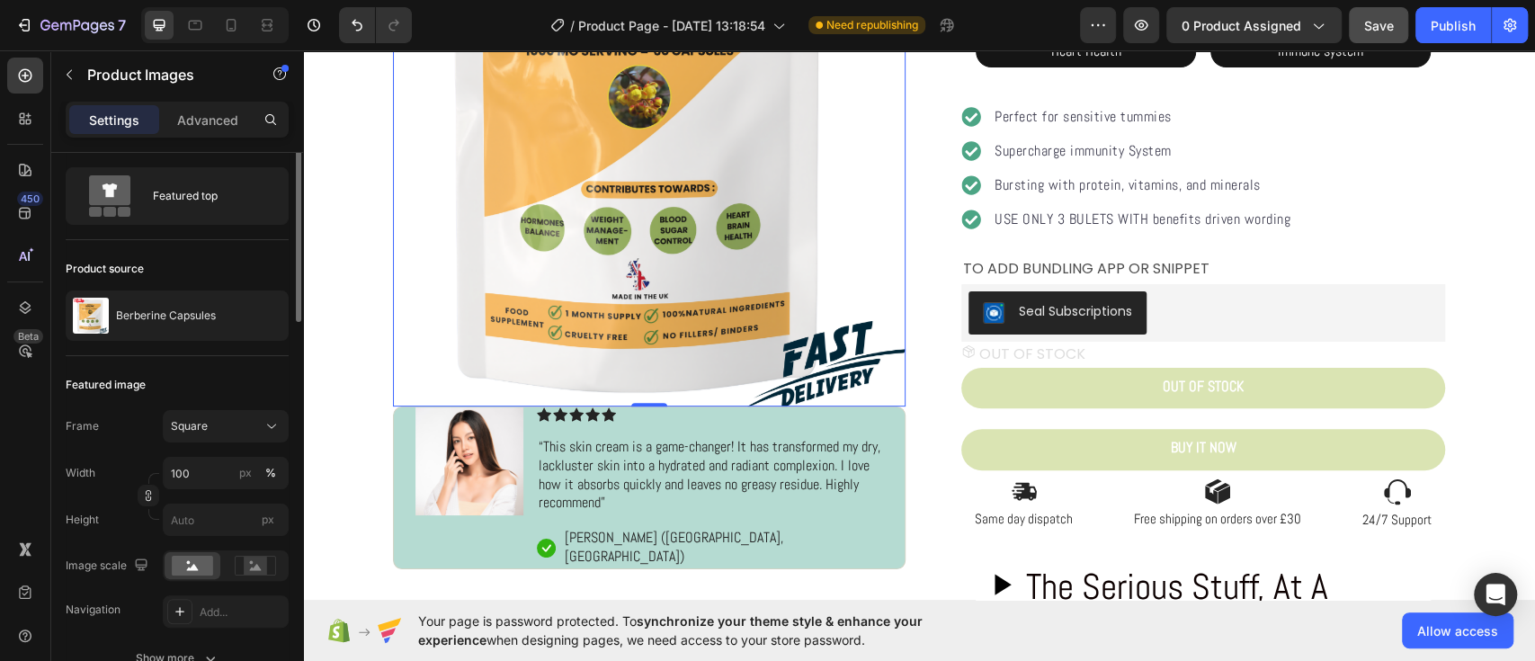
scroll to position [0, 0]
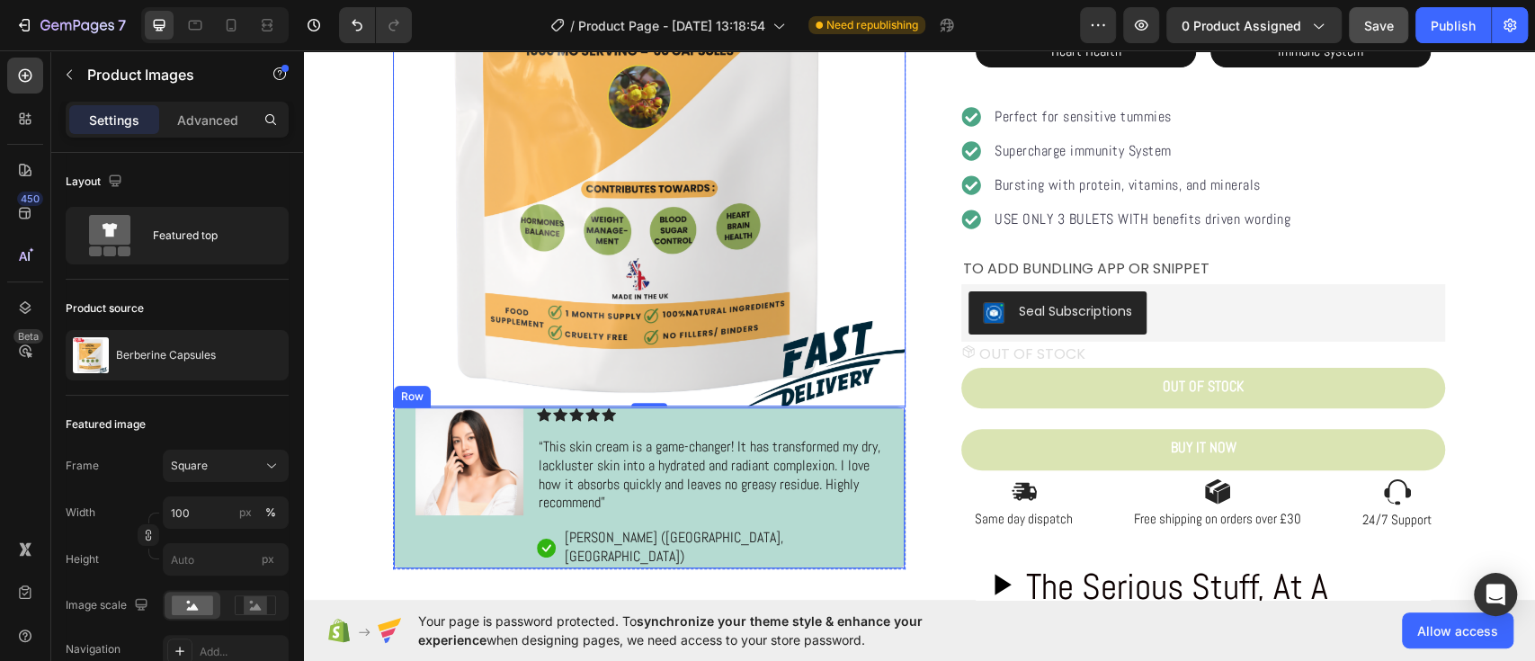
click at [393, 438] on div "Image Icon Icon Icon Icon Icon Icon List “This skin cream is a game-changer! It…" at bounding box center [649, 487] width 513 height 163
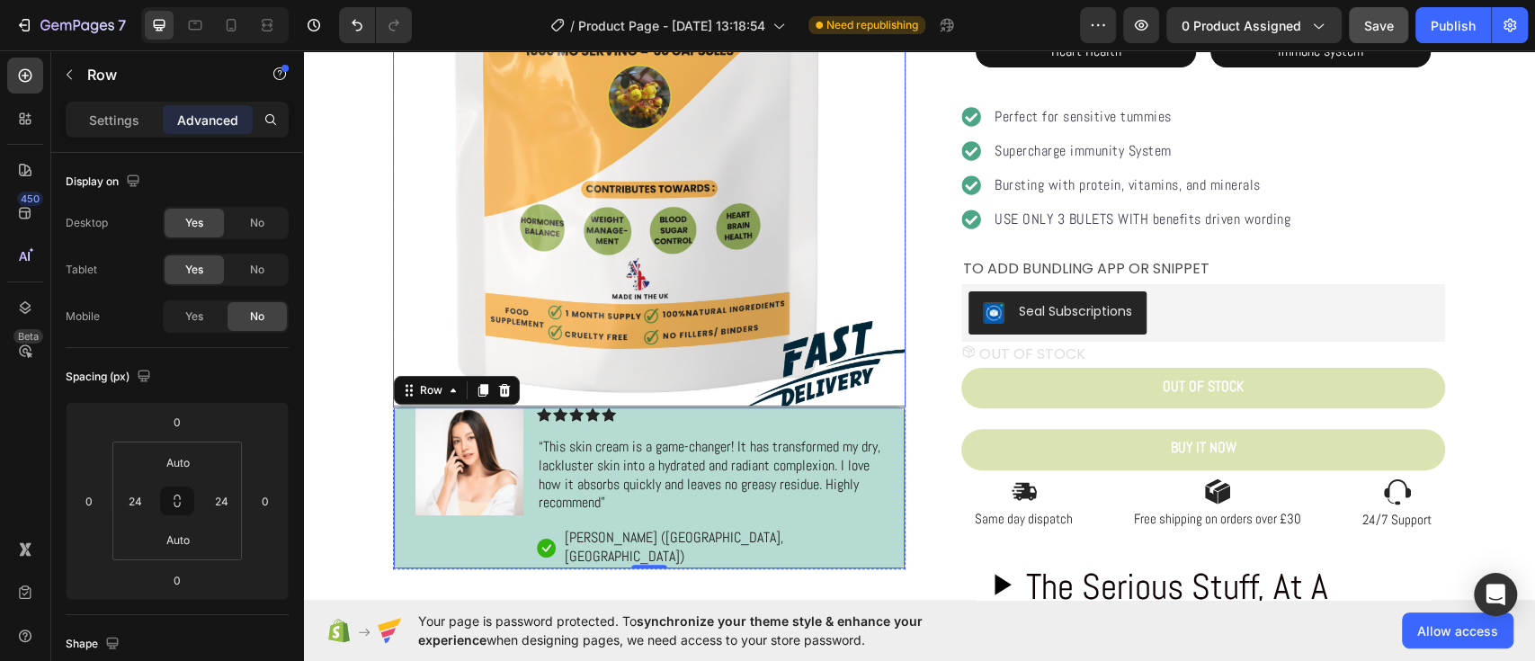
click at [639, 395] on img at bounding box center [649, 150] width 513 height 513
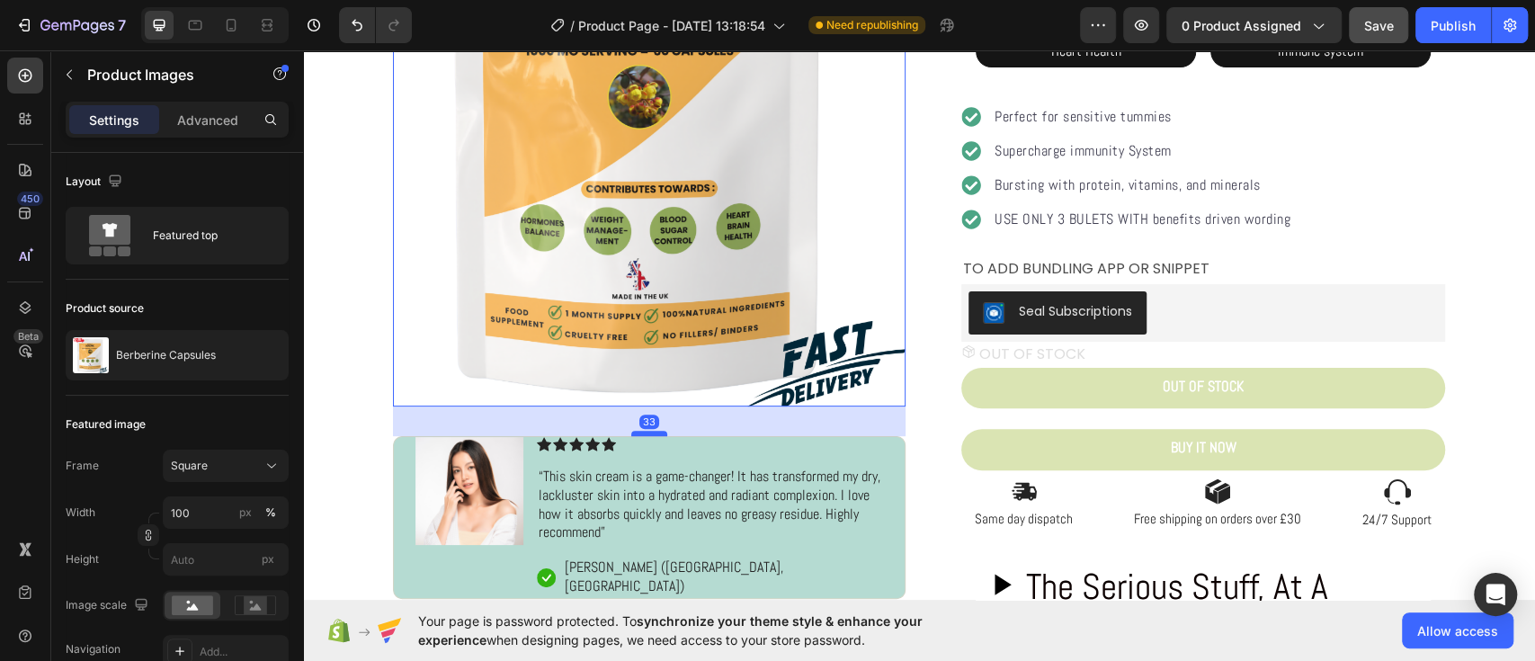
drag, startPoint x: 639, startPoint y: 404, endPoint x: 639, endPoint y: 434, distance: 30.6
click at [639, 434] on div at bounding box center [649, 433] width 36 height 5
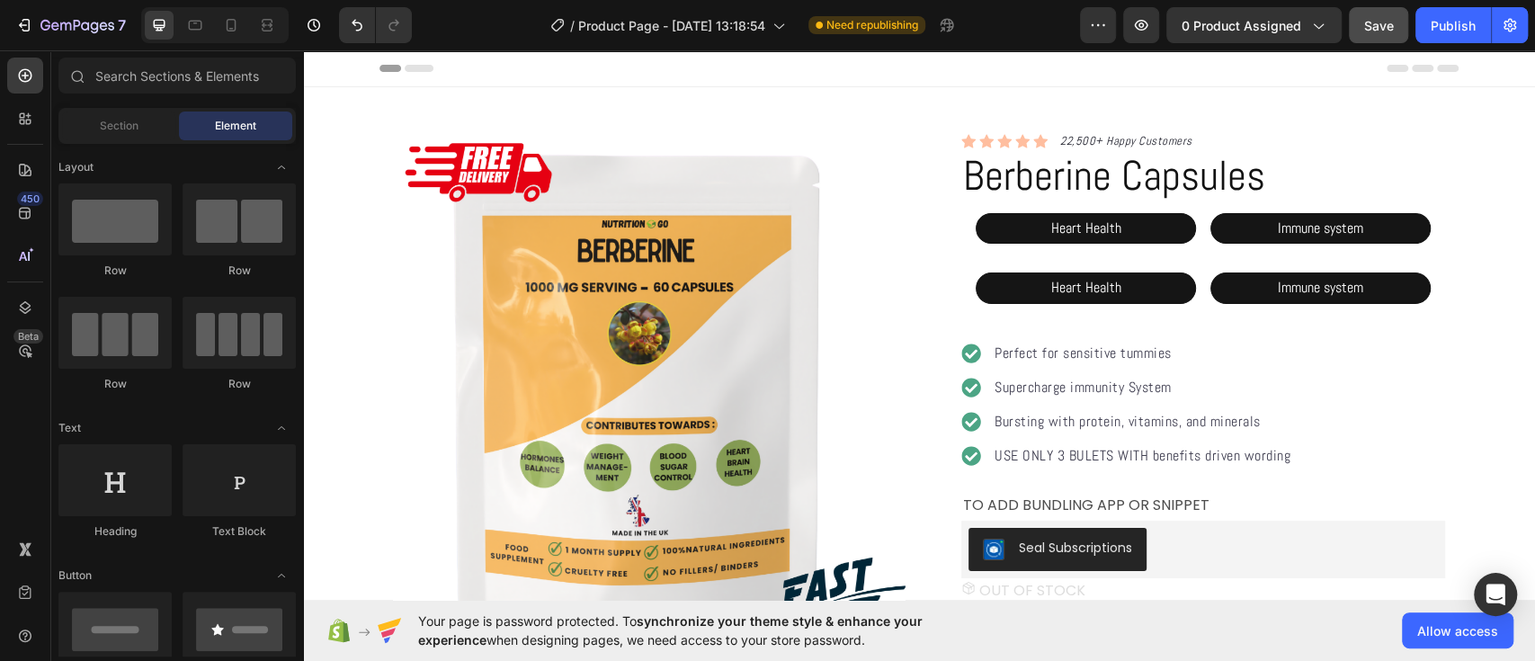
drag, startPoint x: 1526, startPoint y: 90, endPoint x: 1819, endPoint y: 91, distance: 293.2
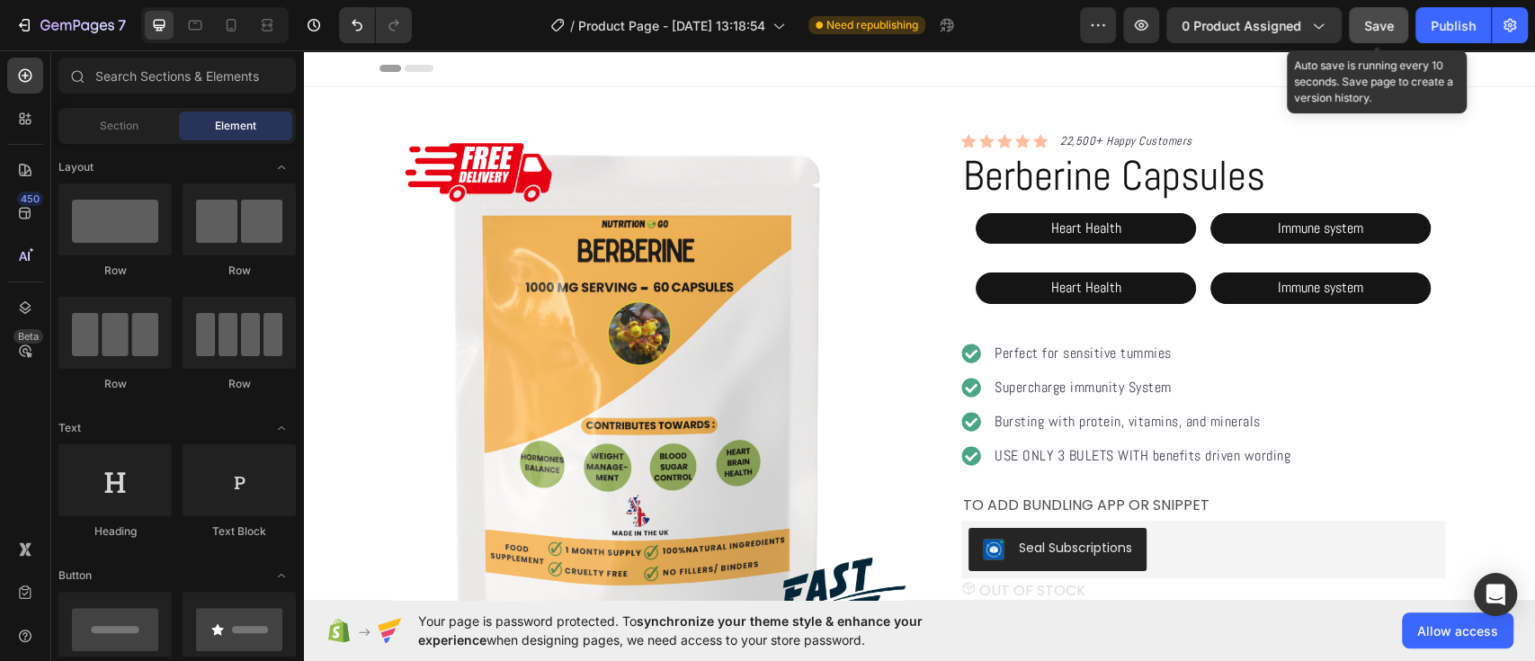
click at [1389, 19] on span "Save" at bounding box center [1379, 25] width 30 height 15
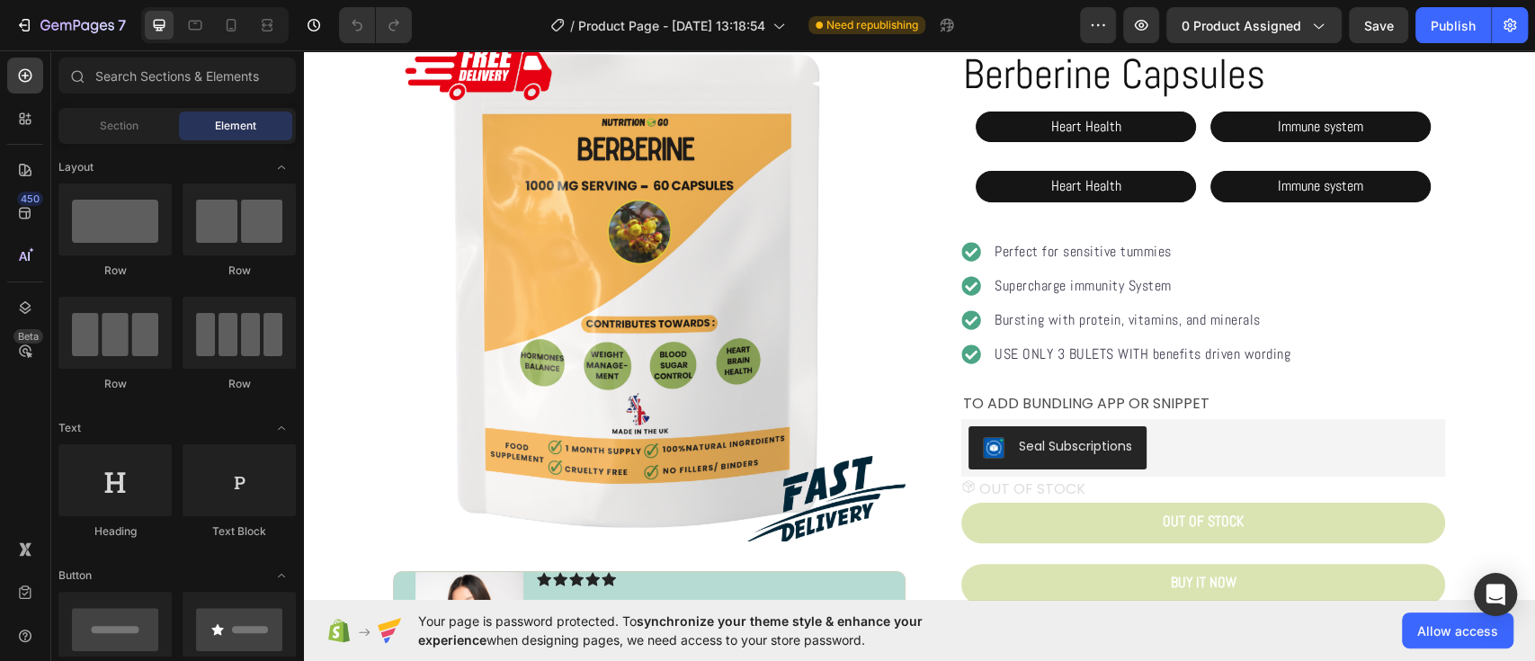
scroll to position [84, 0]
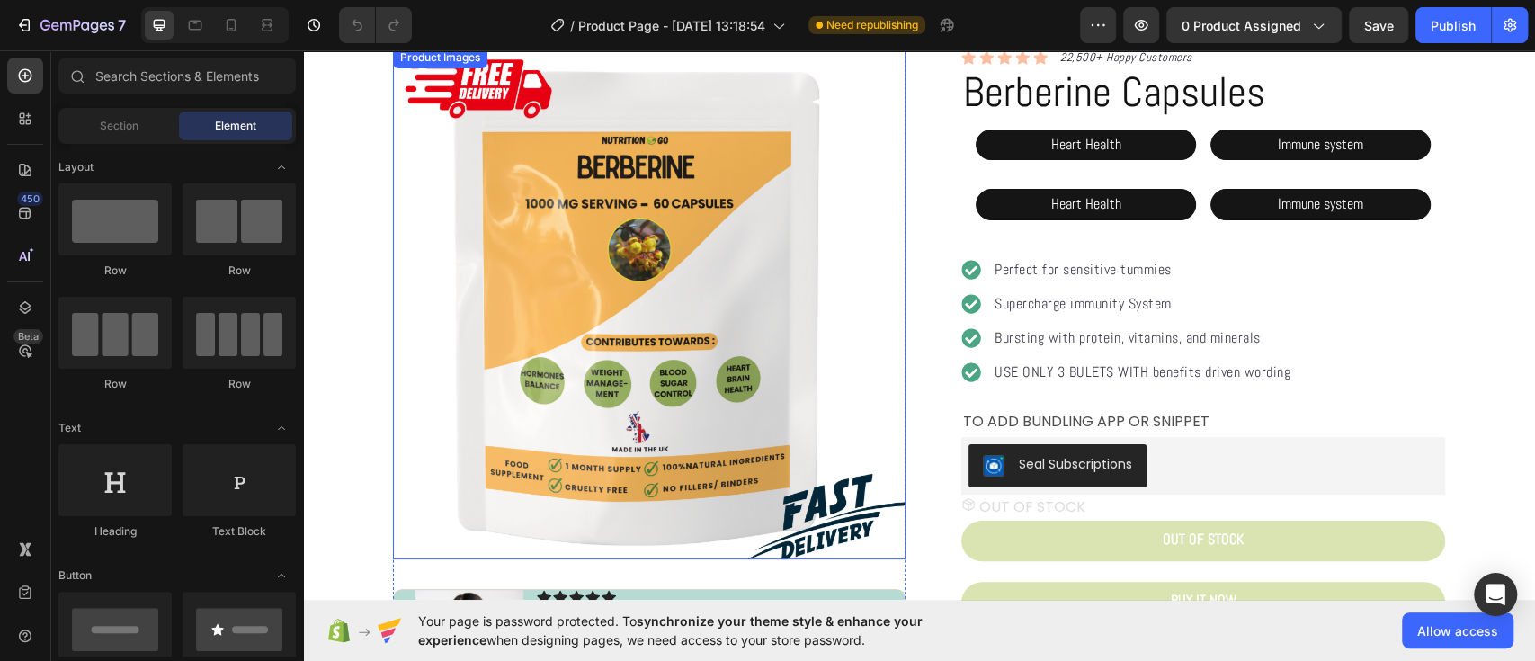
click at [777, 165] on img at bounding box center [649, 303] width 513 height 513
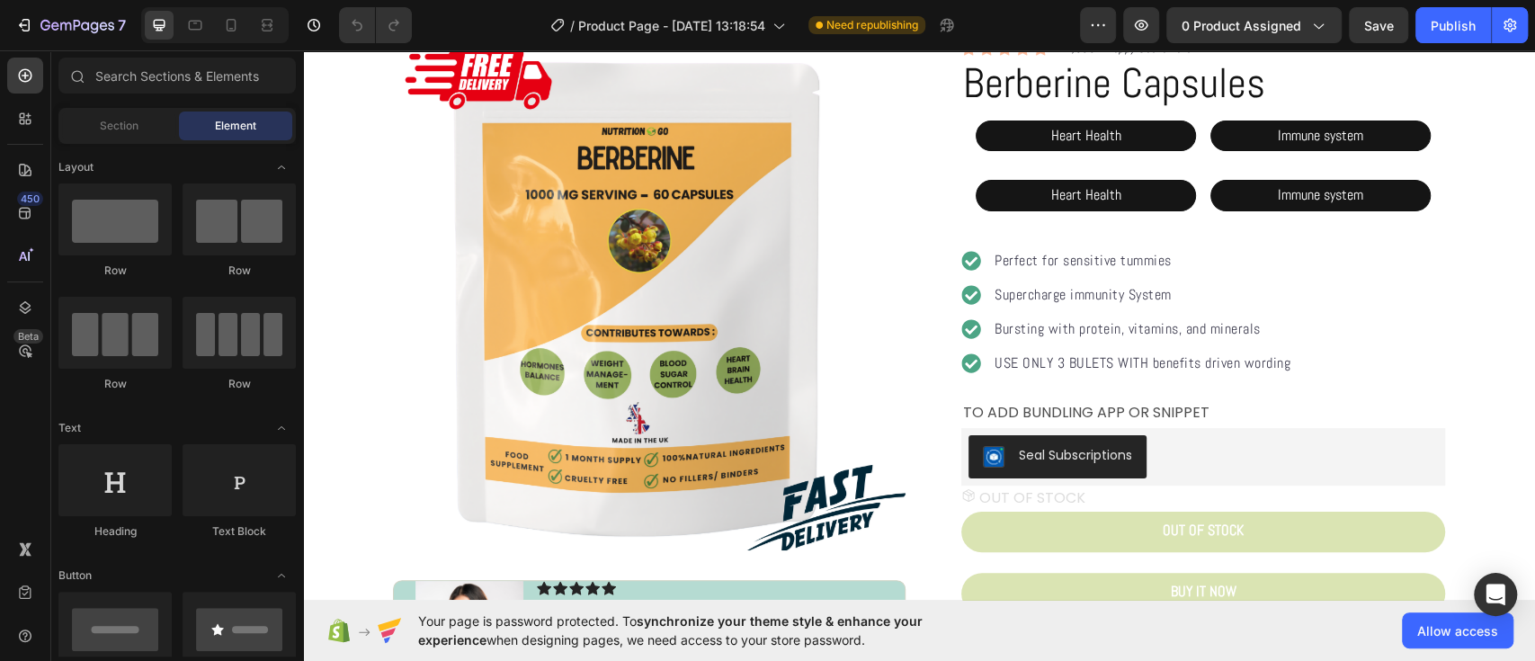
scroll to position [0, 0]
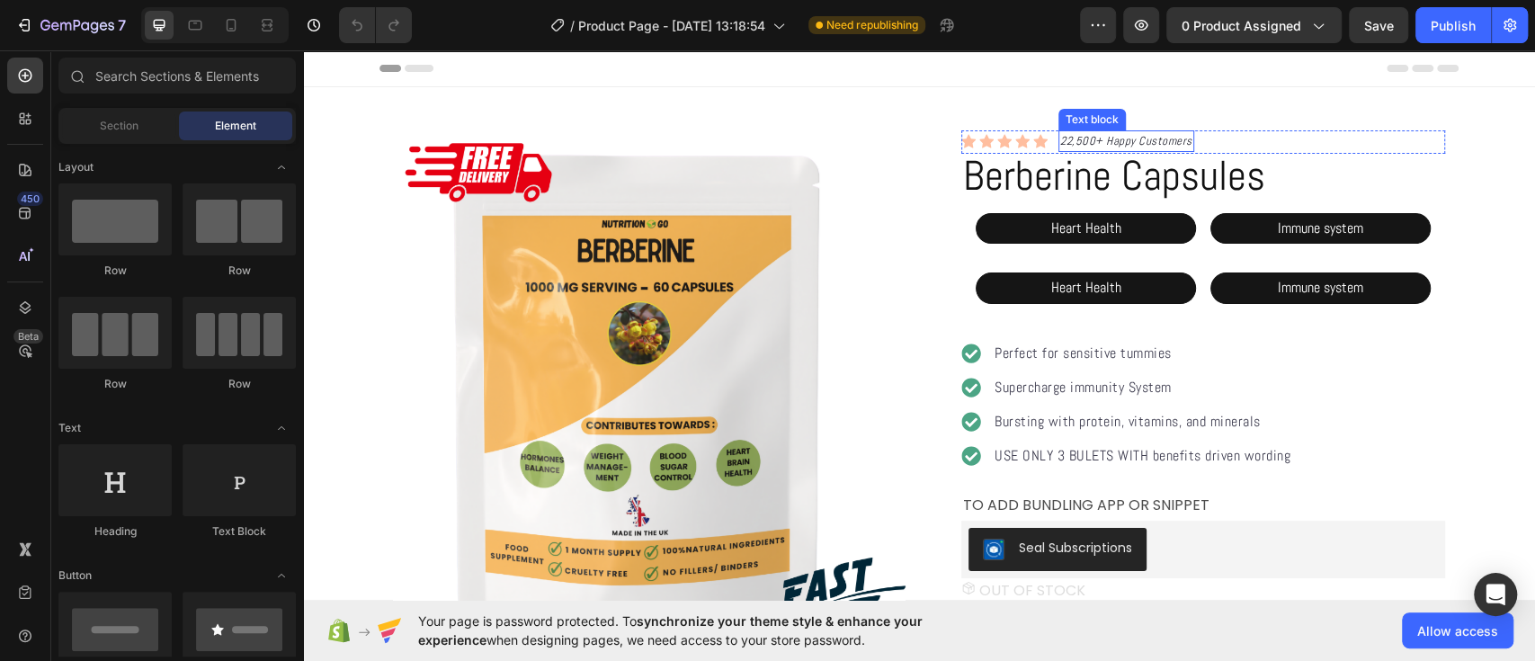
click at [1131, 144] on p "22,500+ Happy Customers" at bounding box center [1126, 141] width 132 height 18
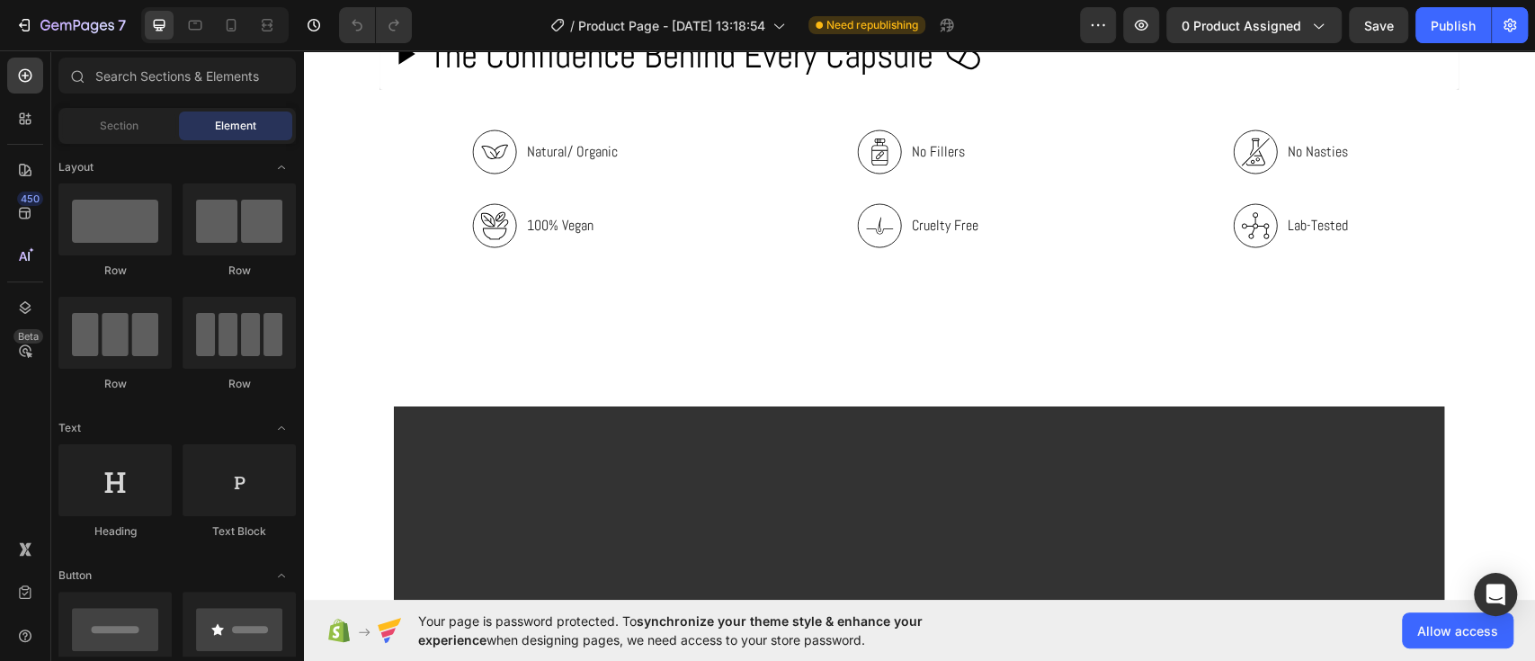
scroll to position [1709, 0]
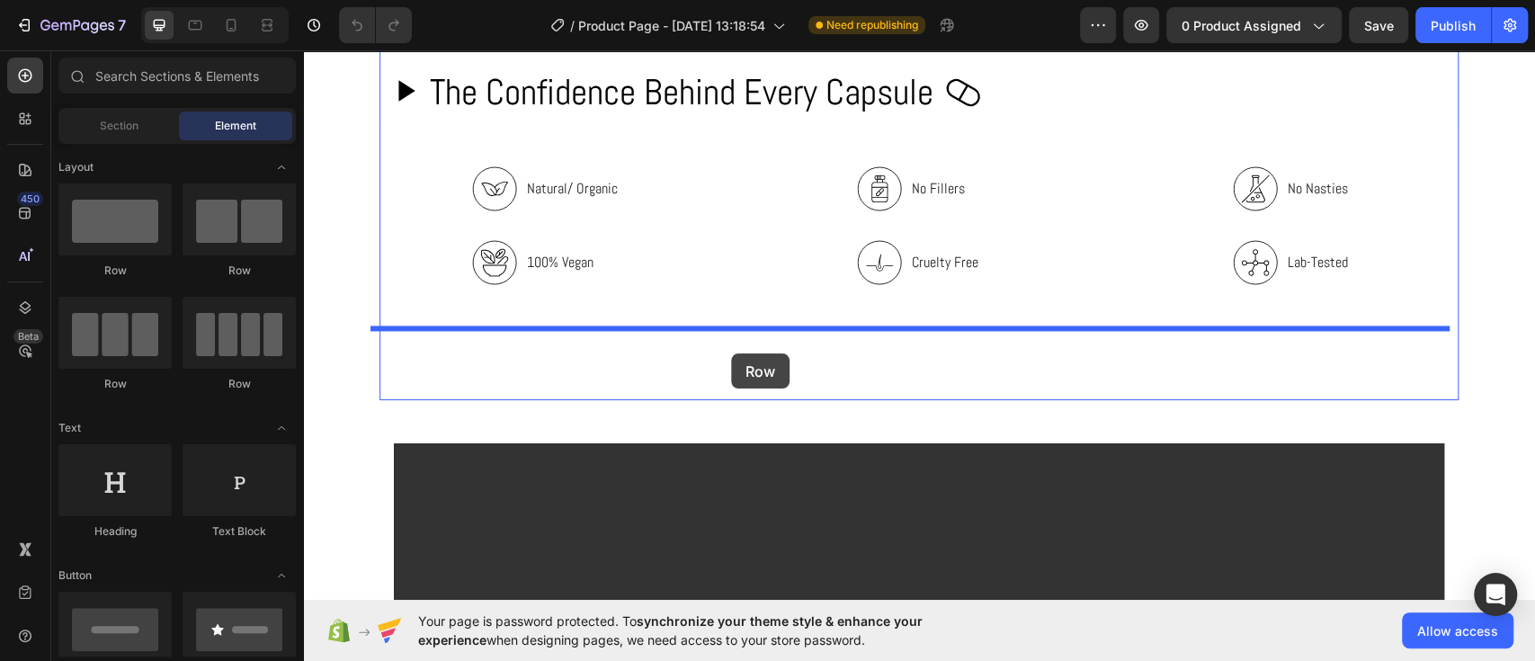
drag, startPoint x: 430, startPoint y: 270, endPoint x: 731, endPoint y: 353, distance: 312.7
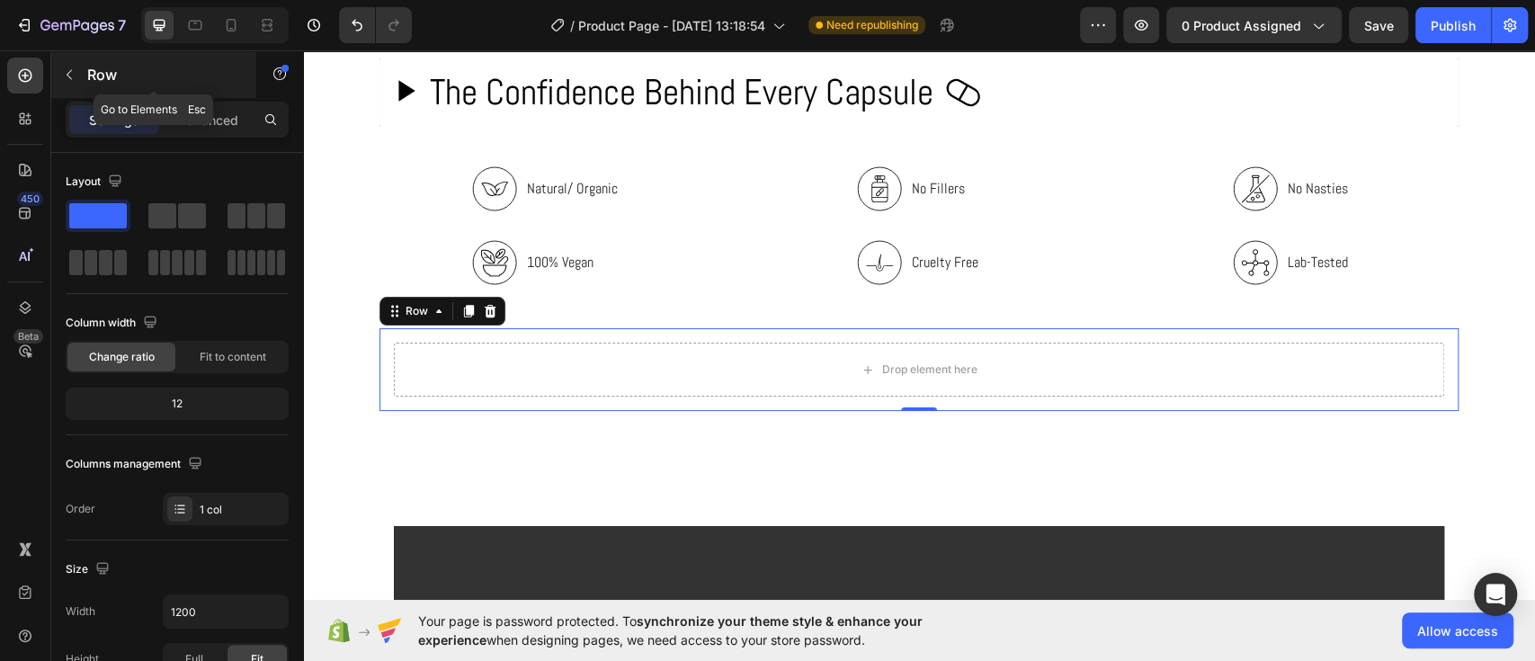
click at [56, 76] on button "button" at bounding box center [69, 74] width 29 height 29
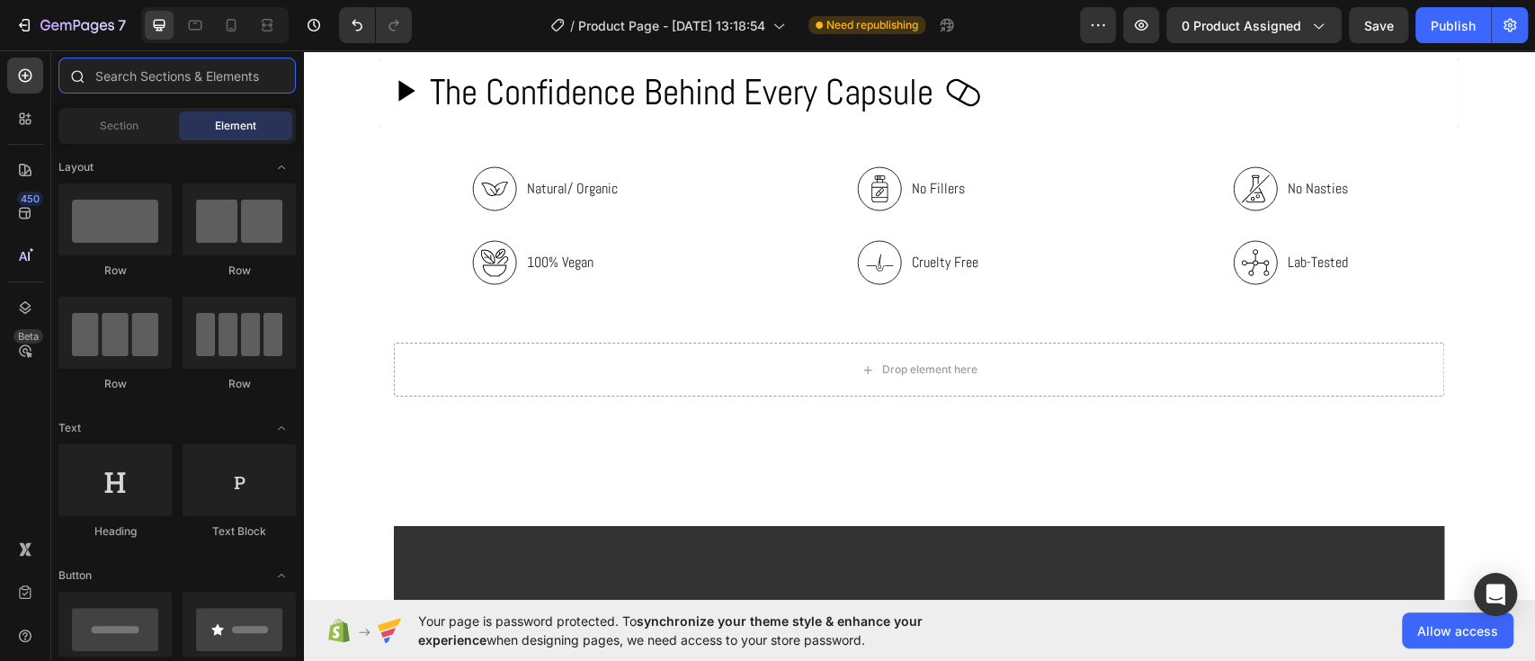
click at [104, 79] on input "text" at bounding box center [176, 76] width 237 height 36
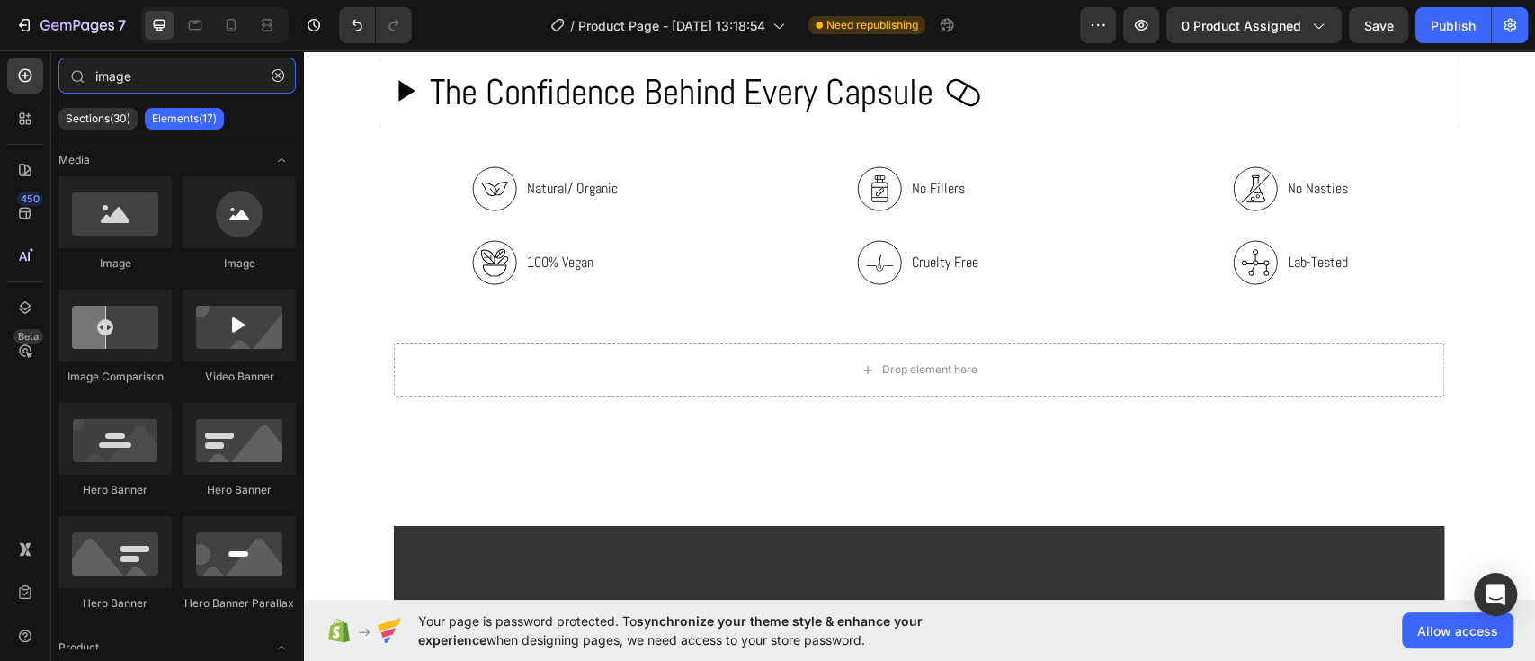
type input "image"
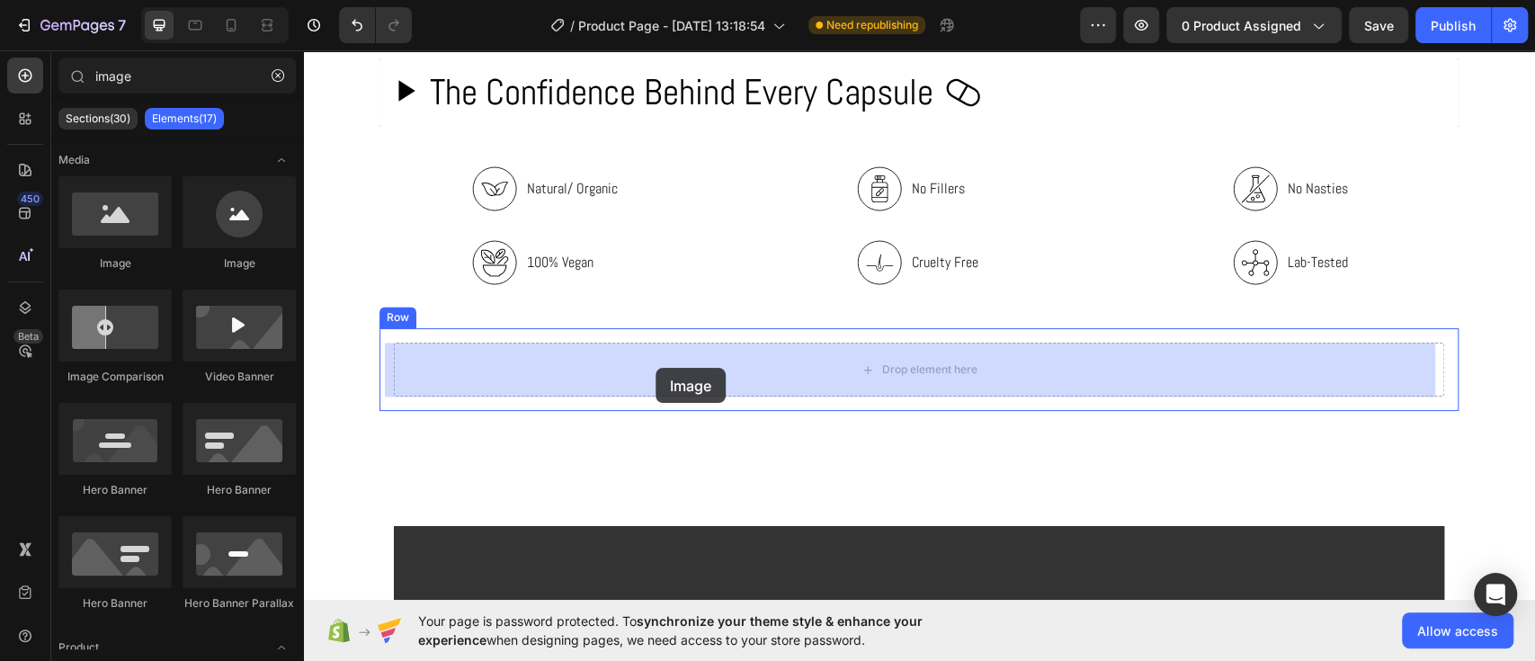
drag, startPoint x: 427, startPoint y: 256, endPoint x: 656, endPoint y: 368, distance: 254.2
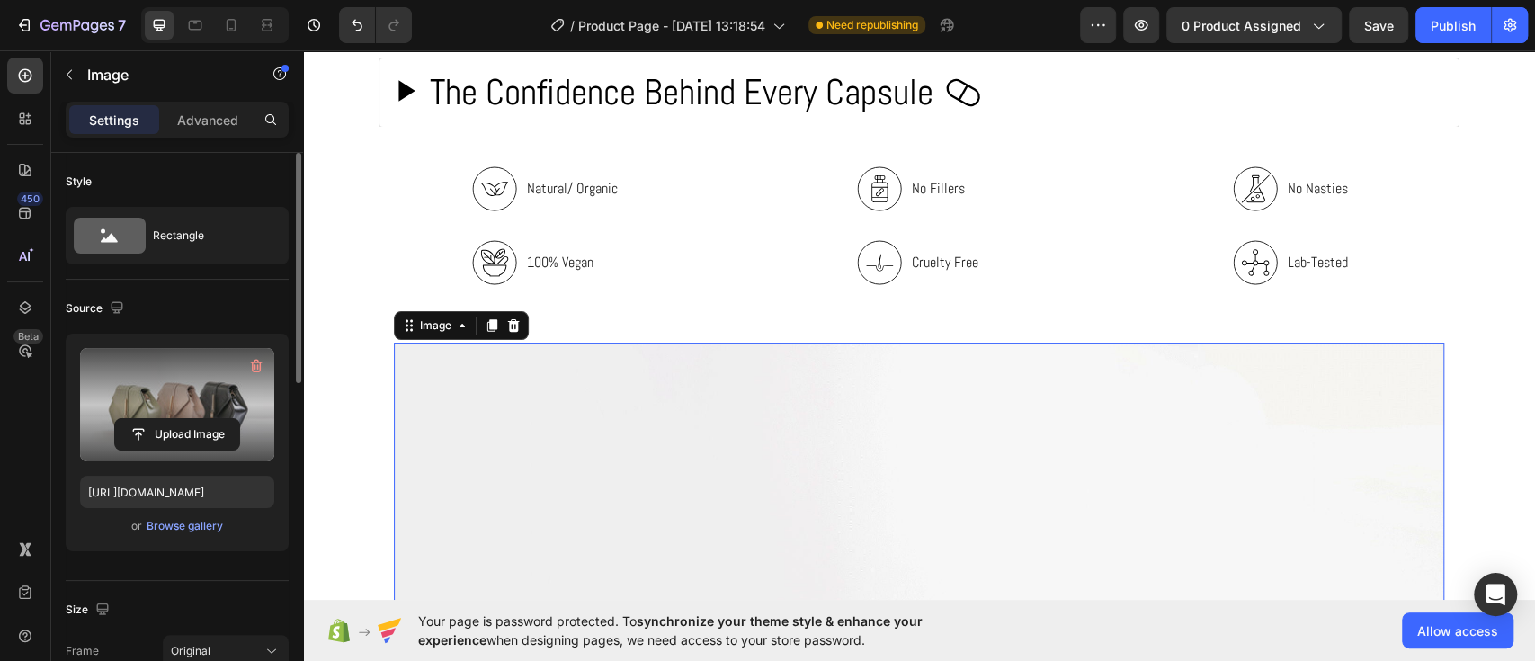
click at [186, 416] on label at bounding box center [177, 404] width 194 height 113
click at [186, 419] on input "file" at bounding box center [177, 434] width 124 height 31
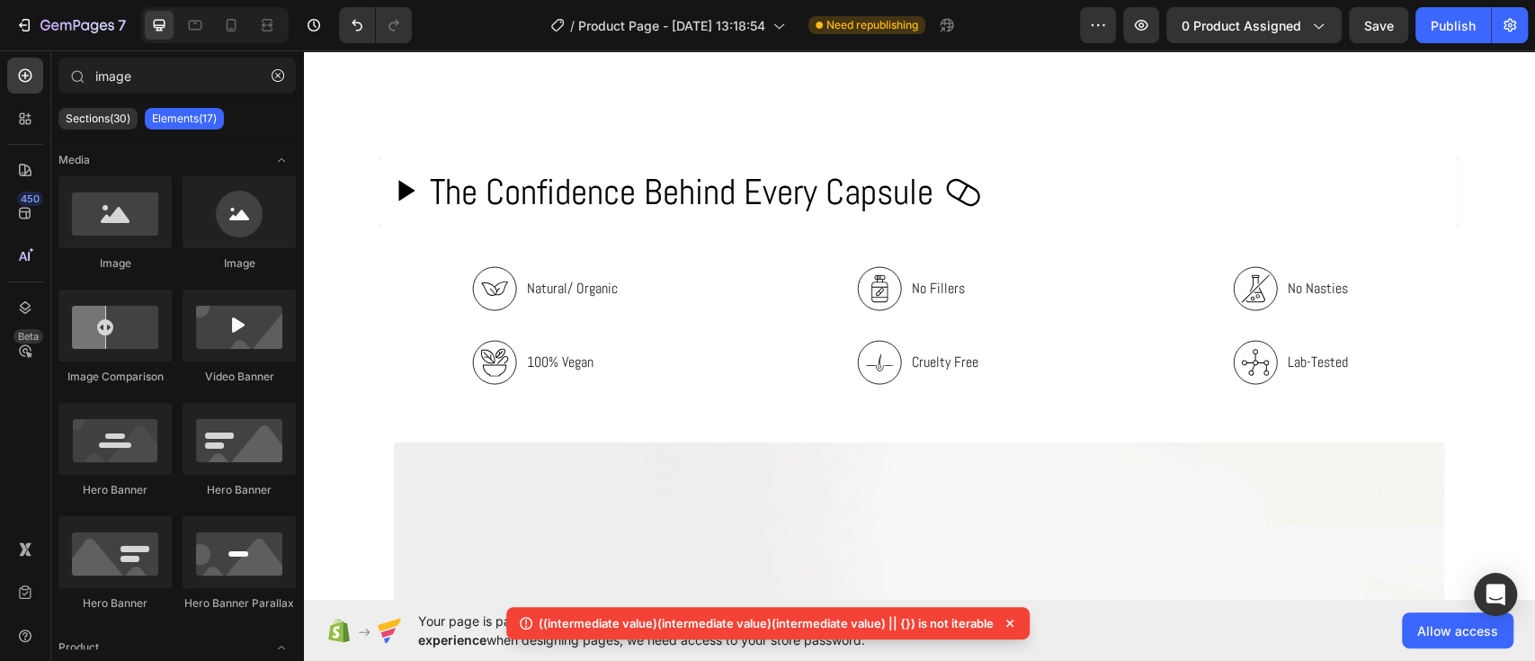
scroll to position [1867, 0]
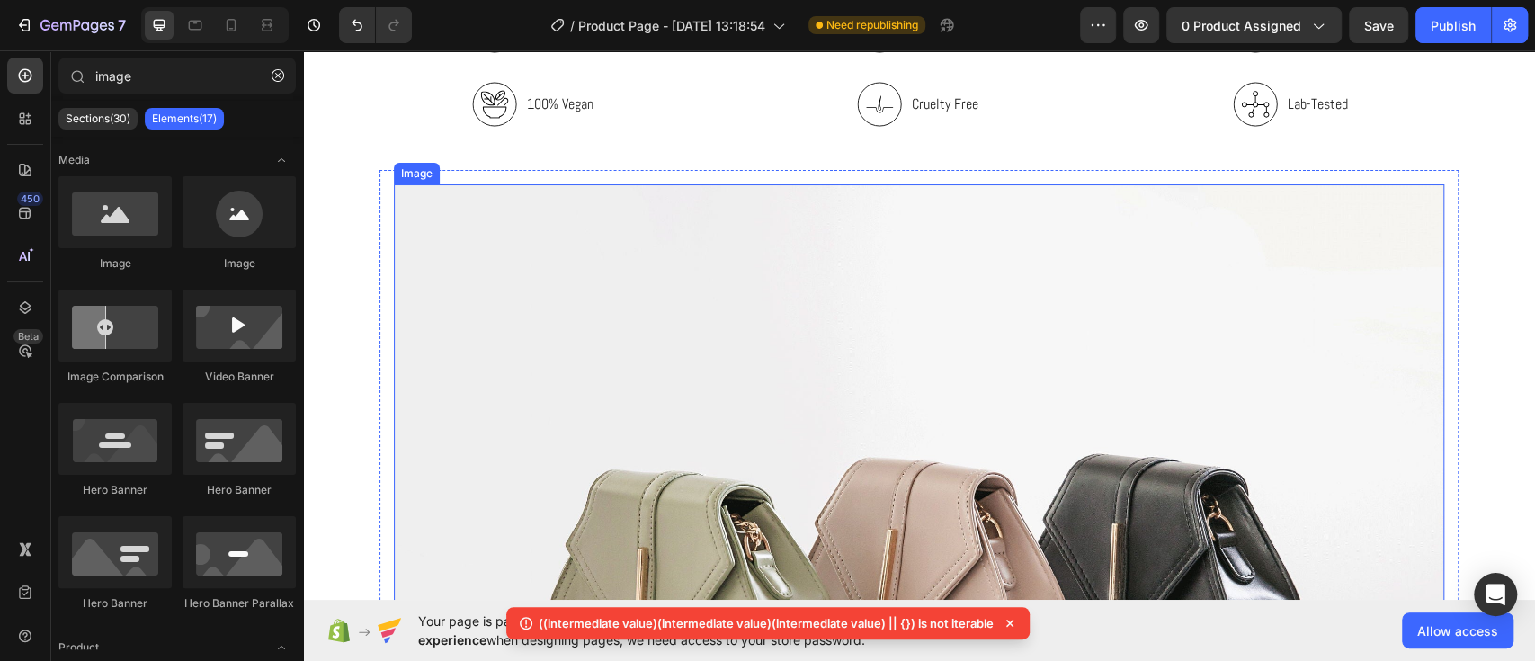
click at [1004, 406] on img at bounding box center [919, 578] width 1050 height 788
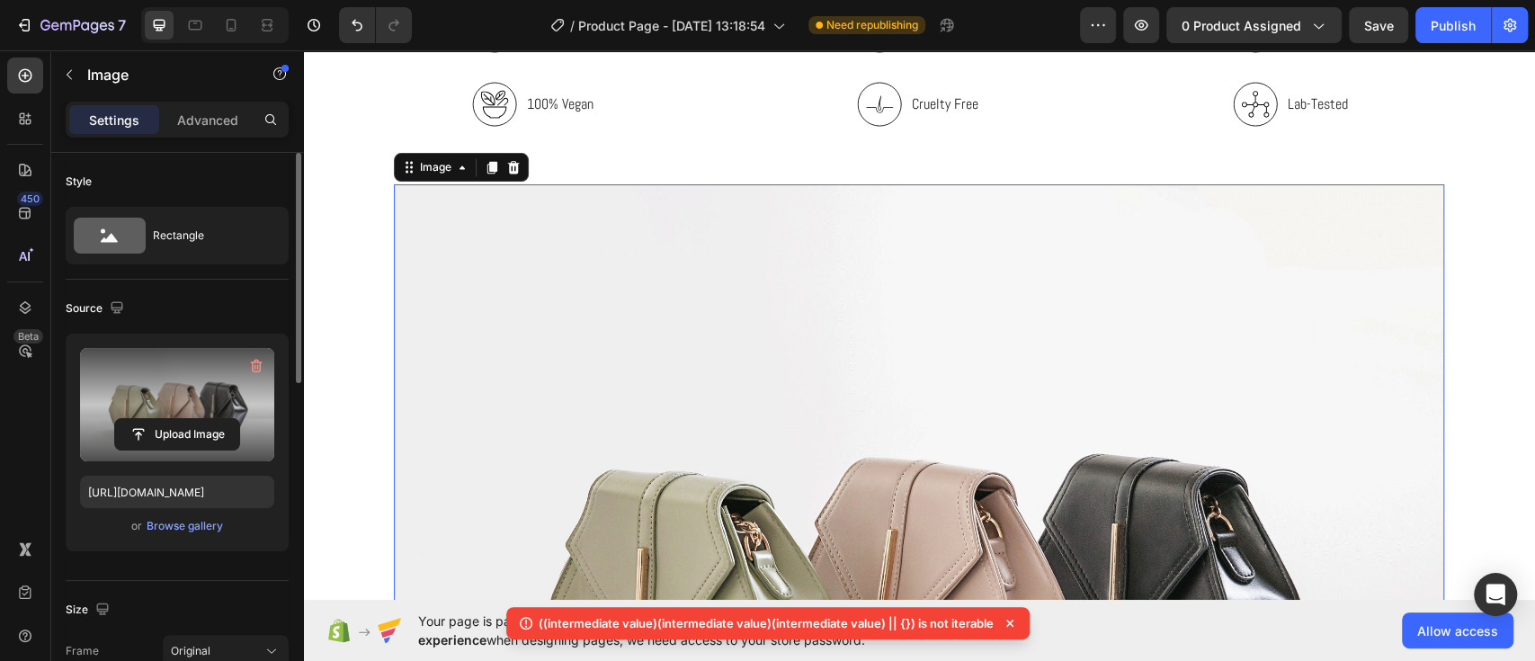
click at [217, 392] on label at bounding box center [177, 404] width 194 height 113
click at [217, 419] on input "file" at bounding box center [177, 434] width 124 height 31
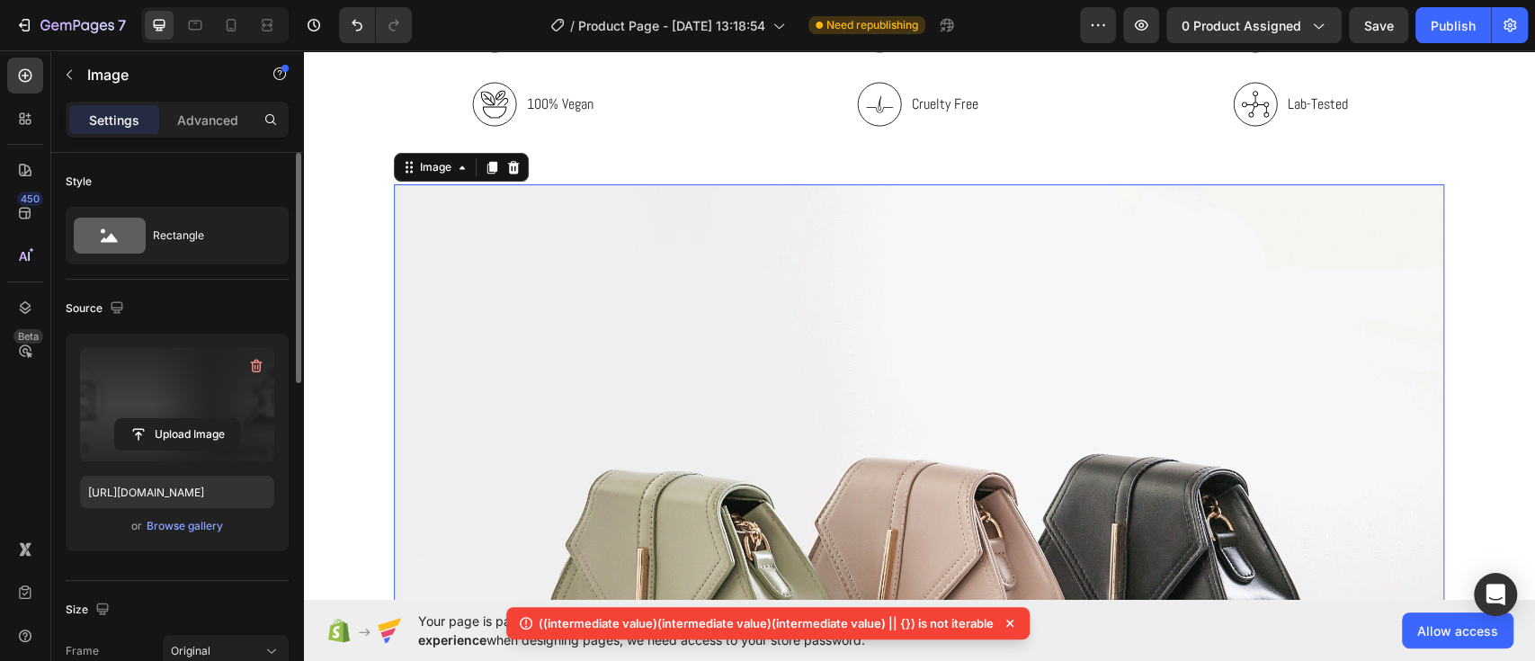
type input "[URL][DOMAIN_NAME]"
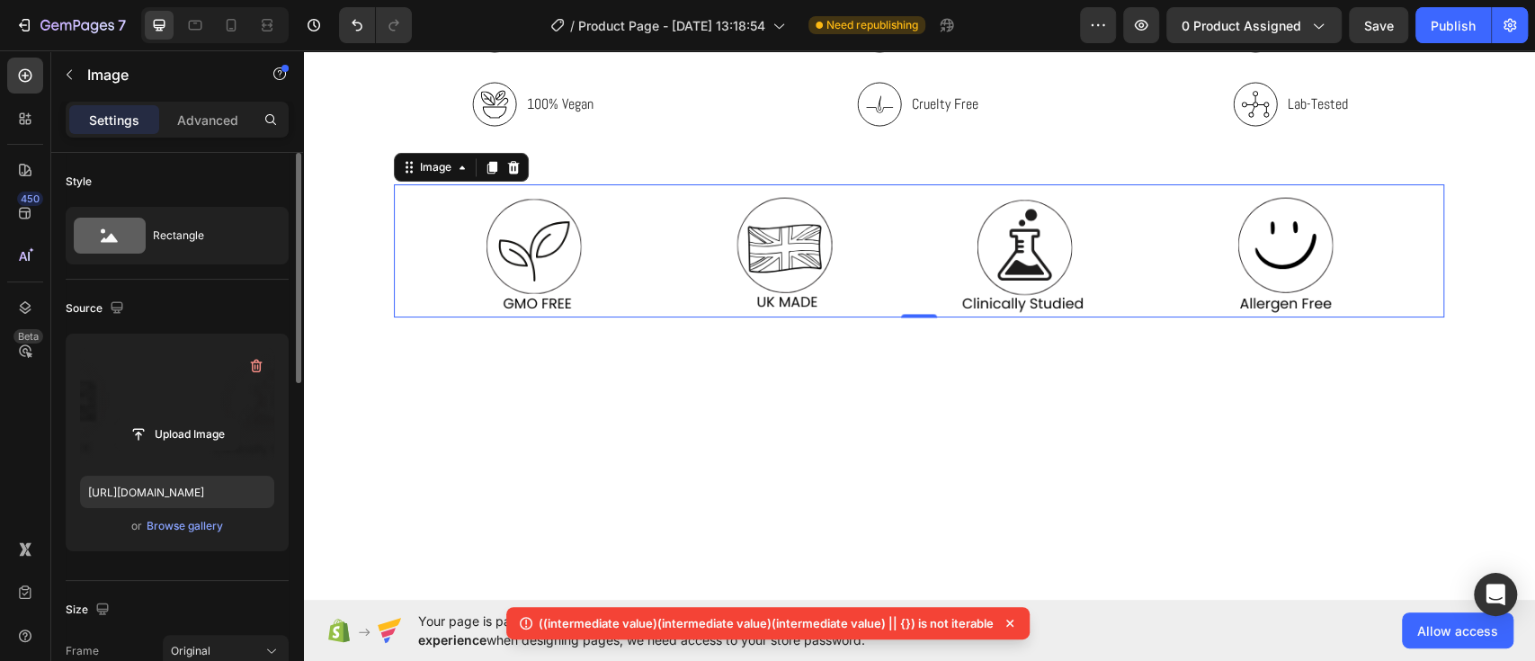
click at [460, 239] on img at bounding box center [919, 250] width 1050 height 133
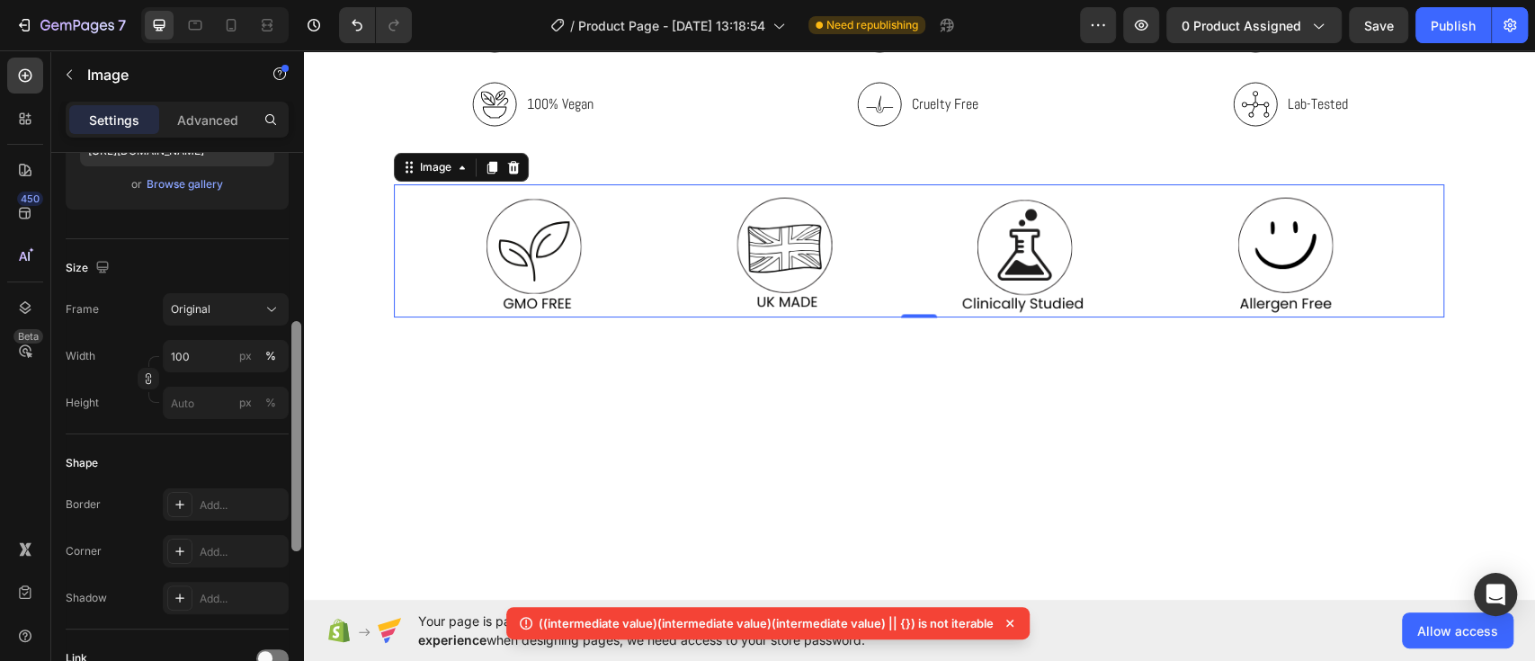
drag, startPoint x: 295, startPoint y: 219, endPoint x: 302, endPoint y: 369, distance: 149.5
click at [302, 369] on div at bounding box center [296, 452] width 13 height 559
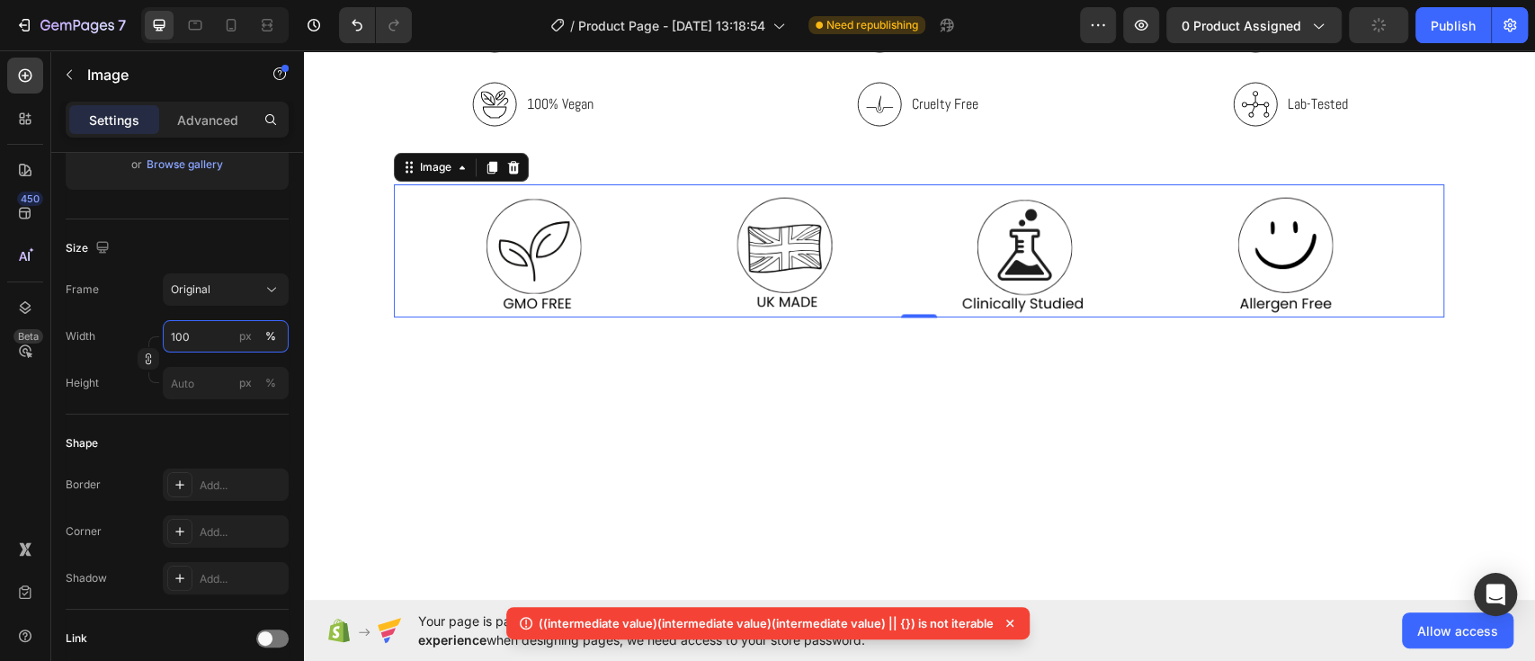
click at [193, 337] on input "100" at bounding box center [226, 336] width 126 height 32
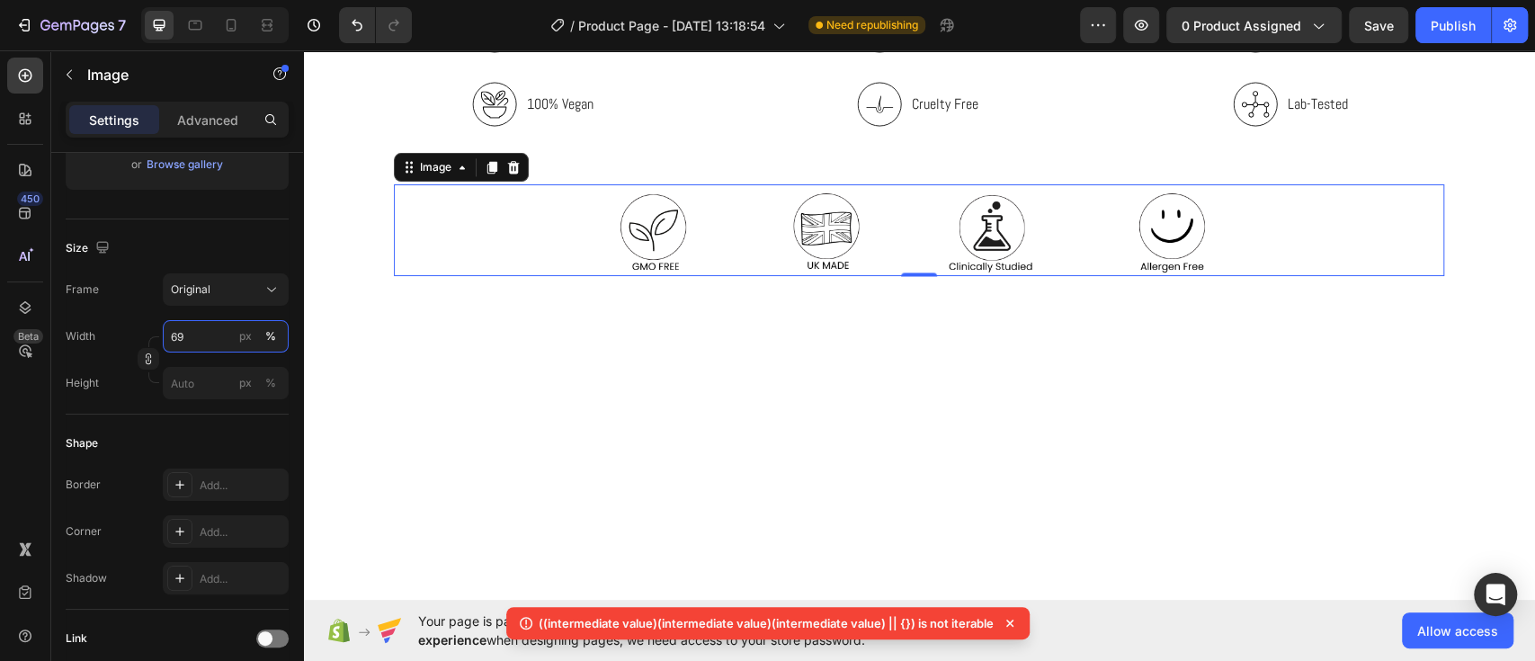
type input "68"
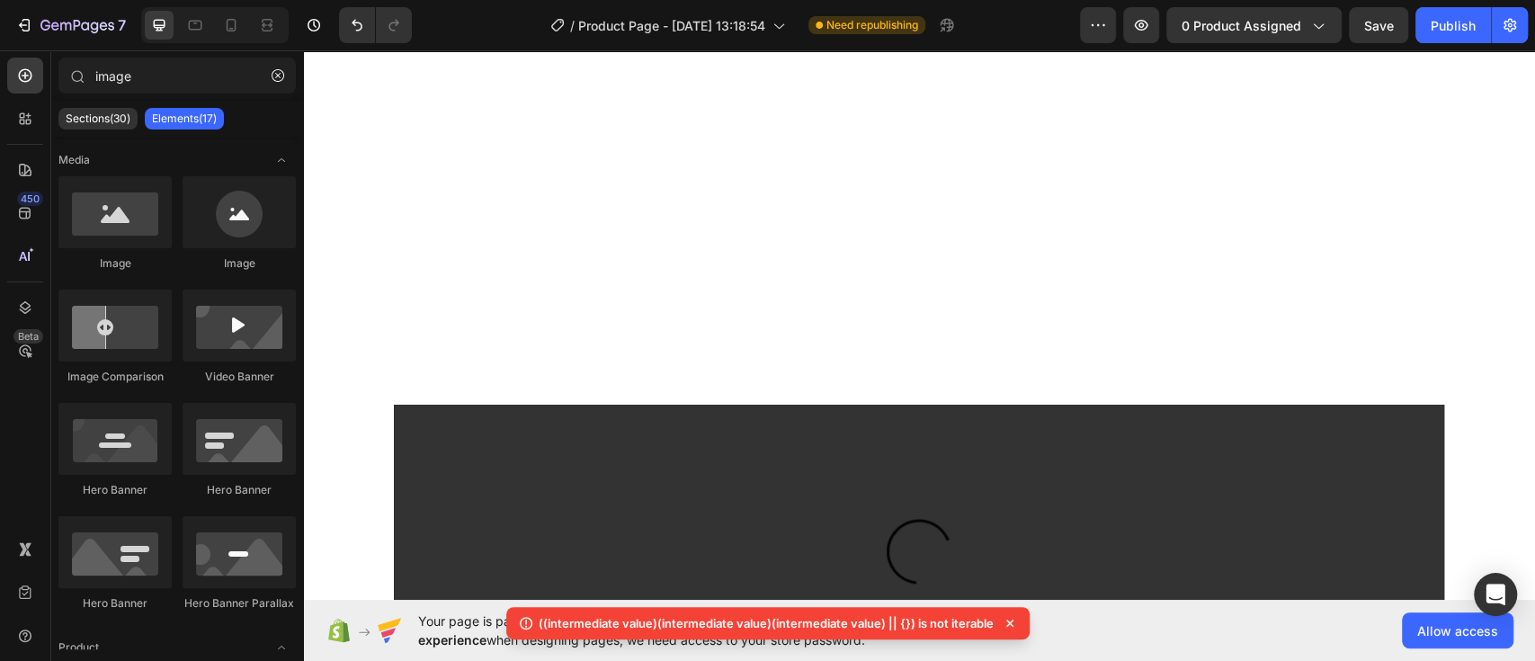
scroll to position [2348, 0]
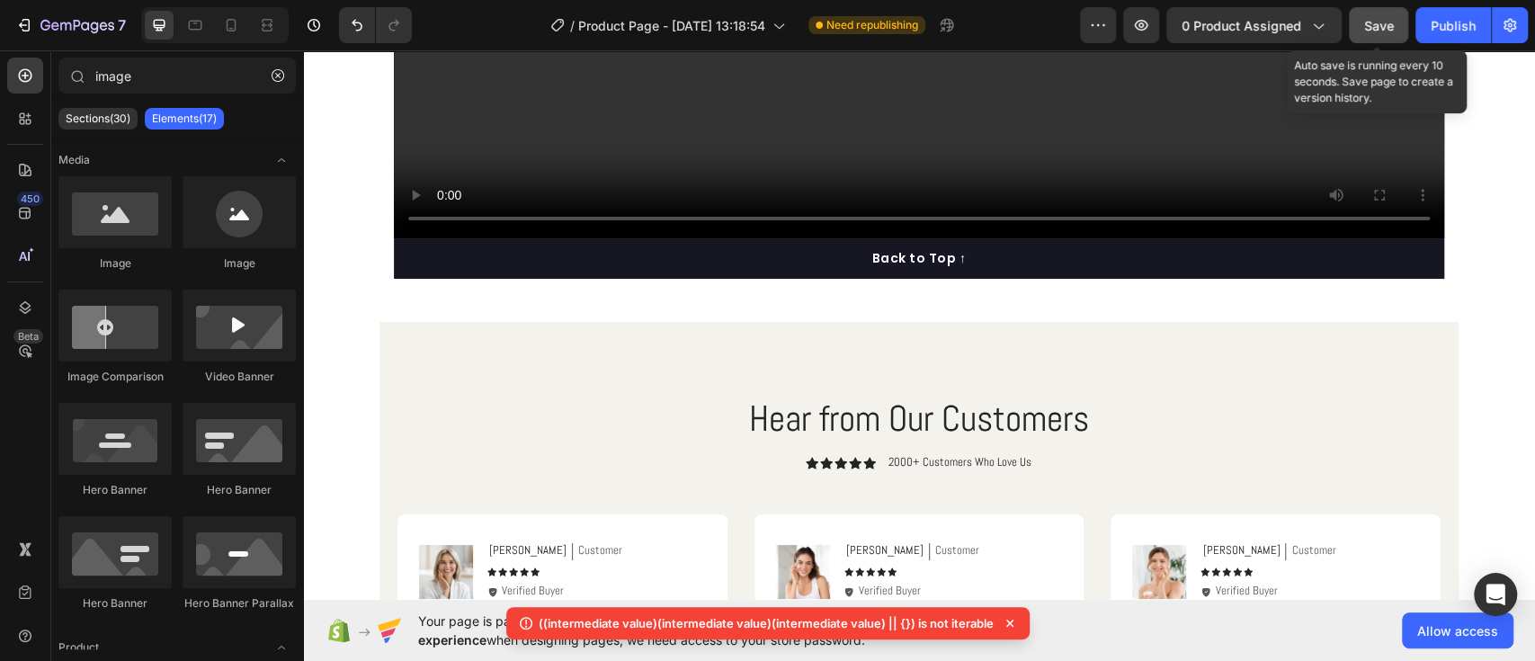
click at [1374, 29] on span "Save" at bounding box center [1379, 25] width 30 height 15
